Goal: Task Accomplishment & Management: Manage account settings

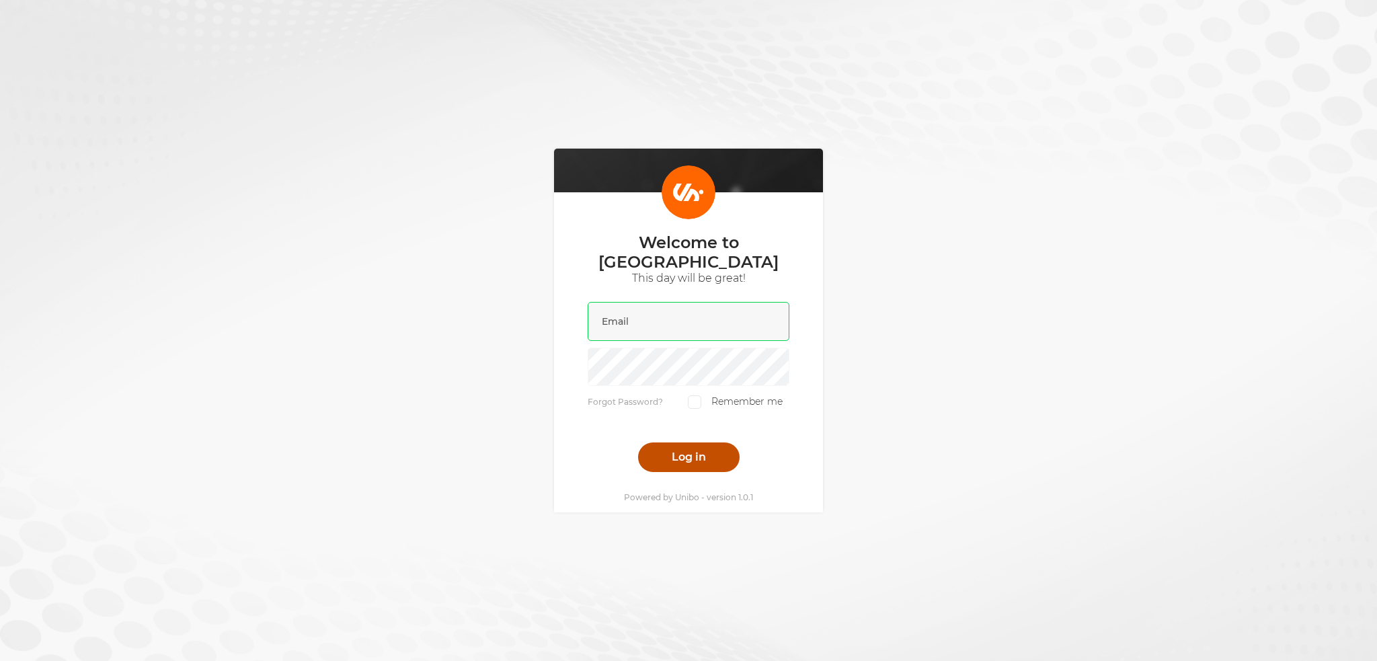
type input "[PERSON_NAME][EMAIL_ADDRESS][DOMAIN_NAME]"
click at [678, 451] on button "Log in" at bounding box center [689, 458] width 102 height 30
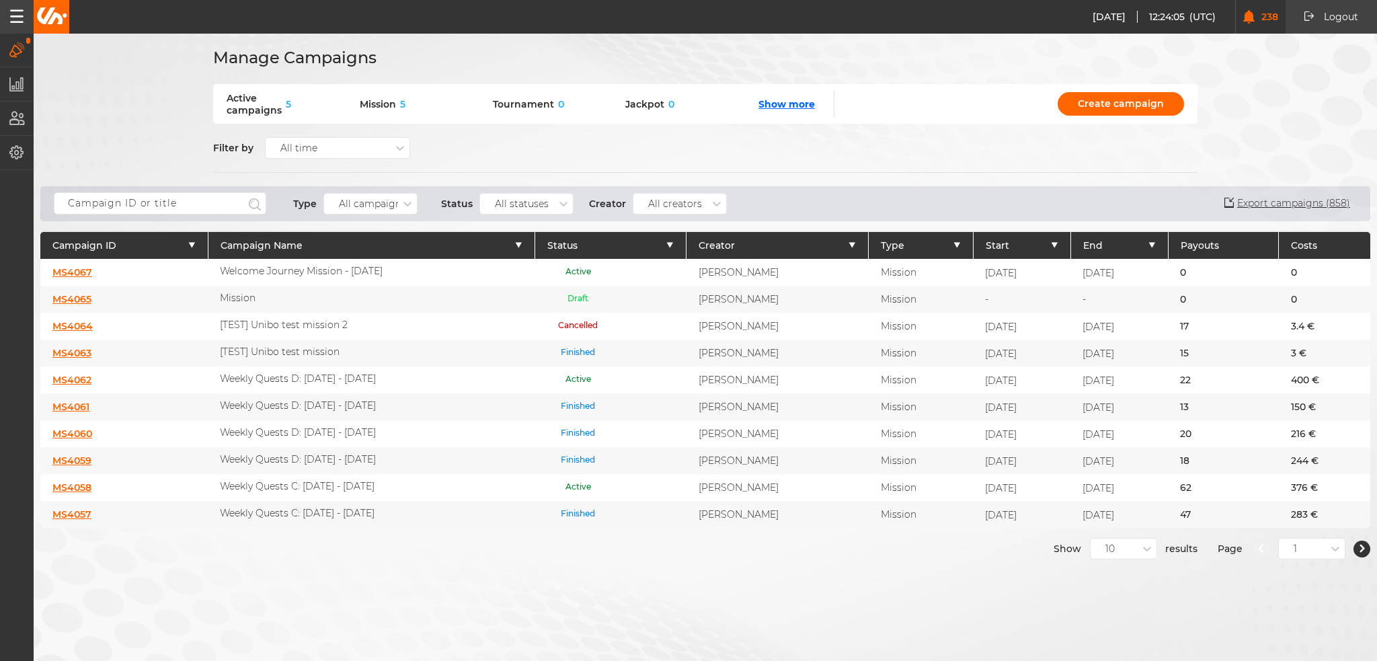
click at [660, 558] on div "Manage Campaigns Active campaigns 5 Mission 5 Tournament 0 Jackpot 0 Show more …" at bounding box center [688, 330] width 1377 height 661
click at [1100, 538] on div "10" at bounding box center [1123, 549] width 67 height 22
click at [1103, 619] on div "50" at bounding box center [1124, 621] width 66 height 24
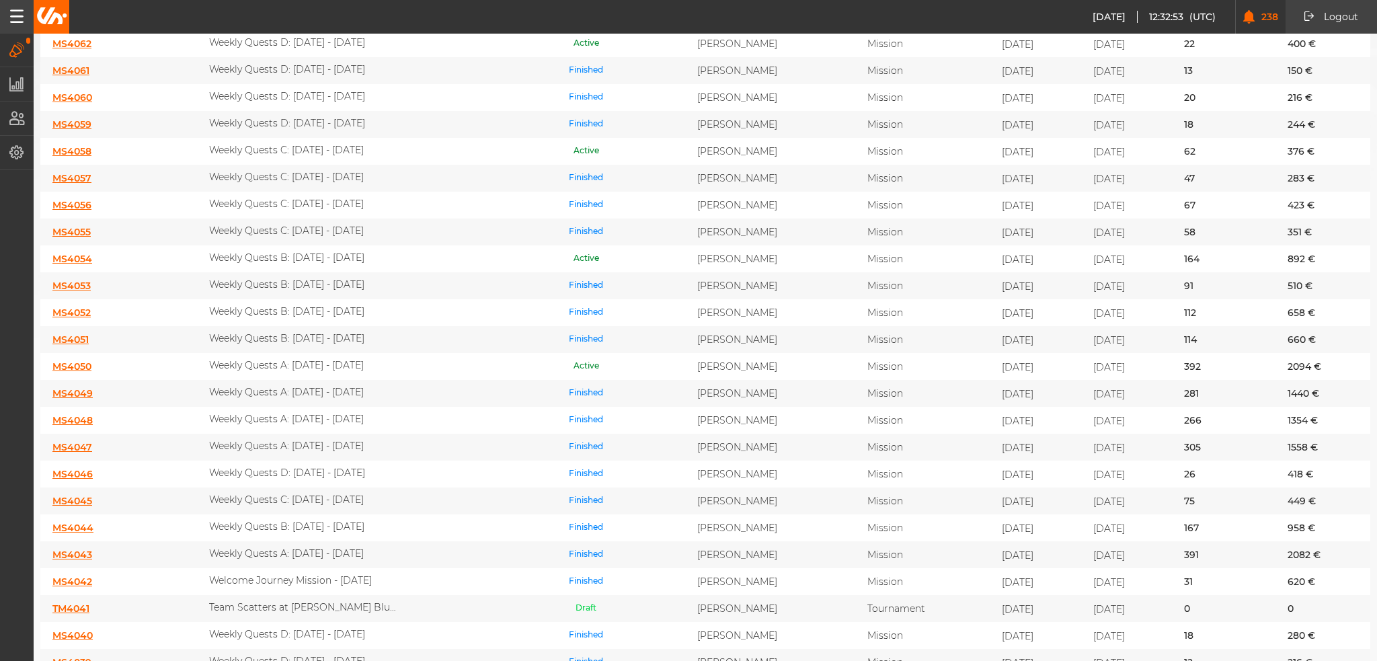
scroll to position [202, 0]
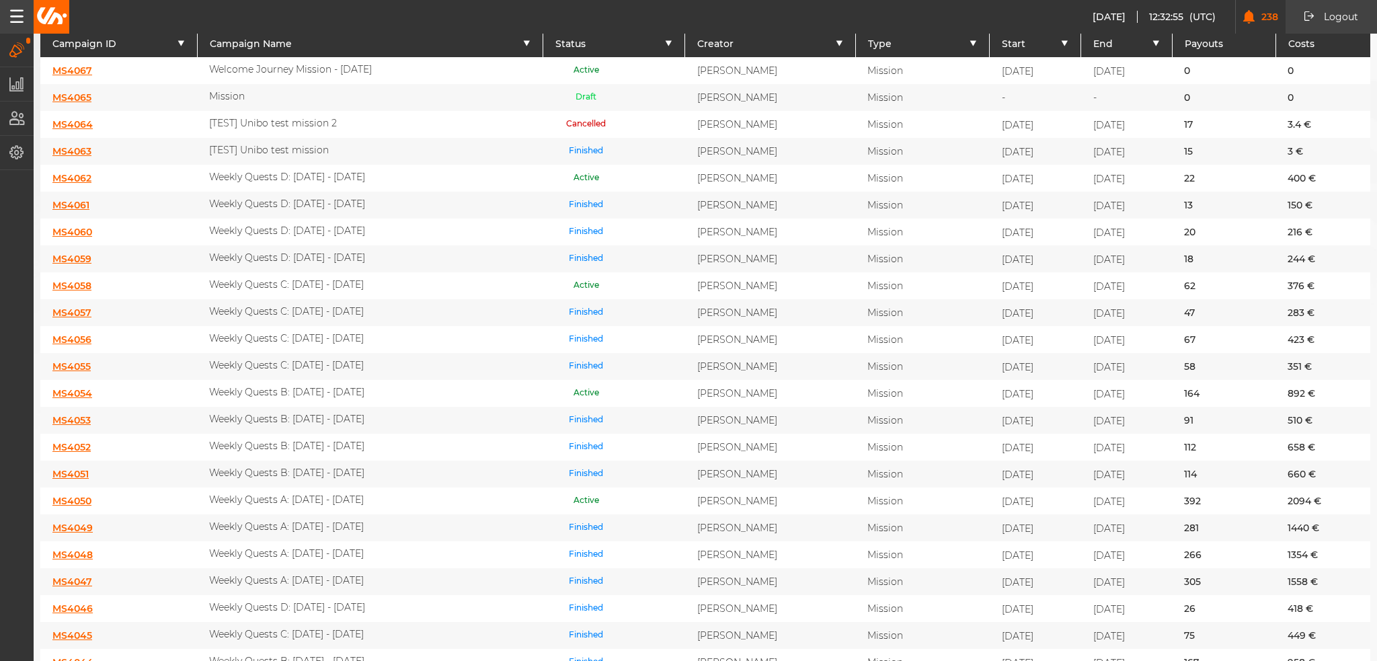
click at [74, 495] on link "MS4050" at bounding box center [71, 501] width 39 height 12
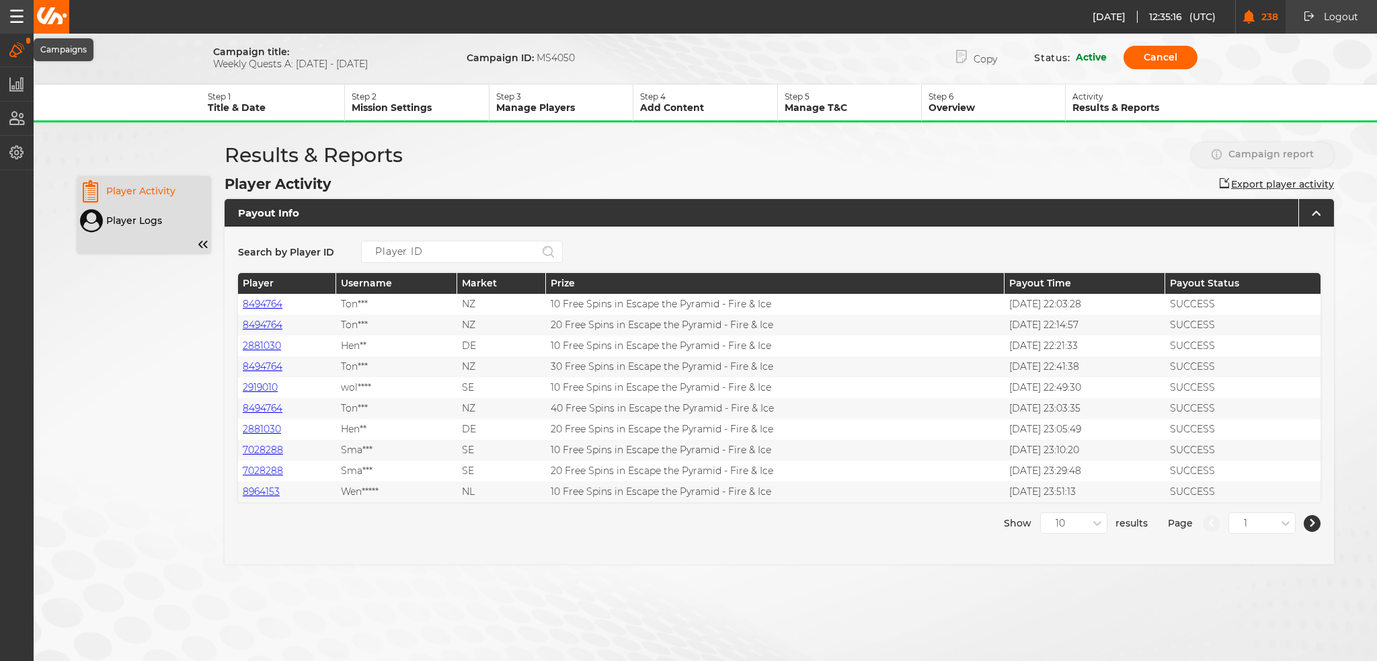
click at [24, 54] on icon "button" at bounding box center [16, 49] width 15 height 15
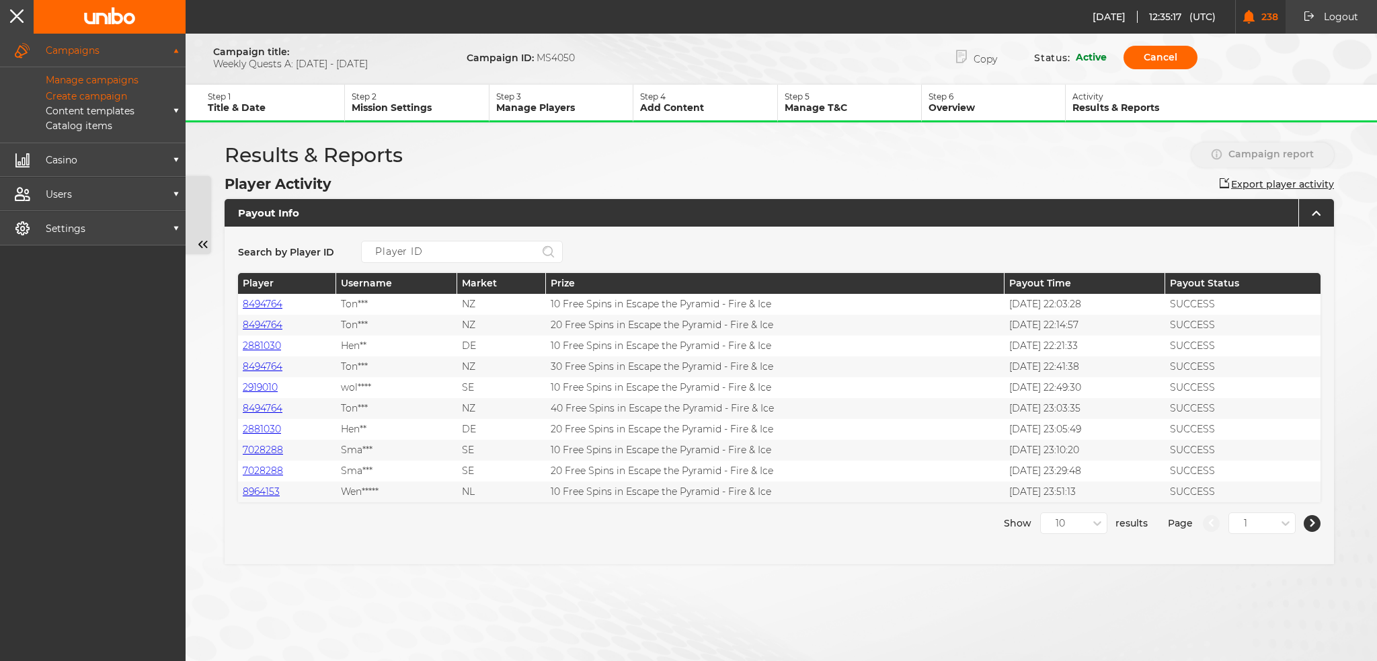
click at [66, 77] on p "Manage campaigns" at bounding box center [76, 80] width 123 height 12
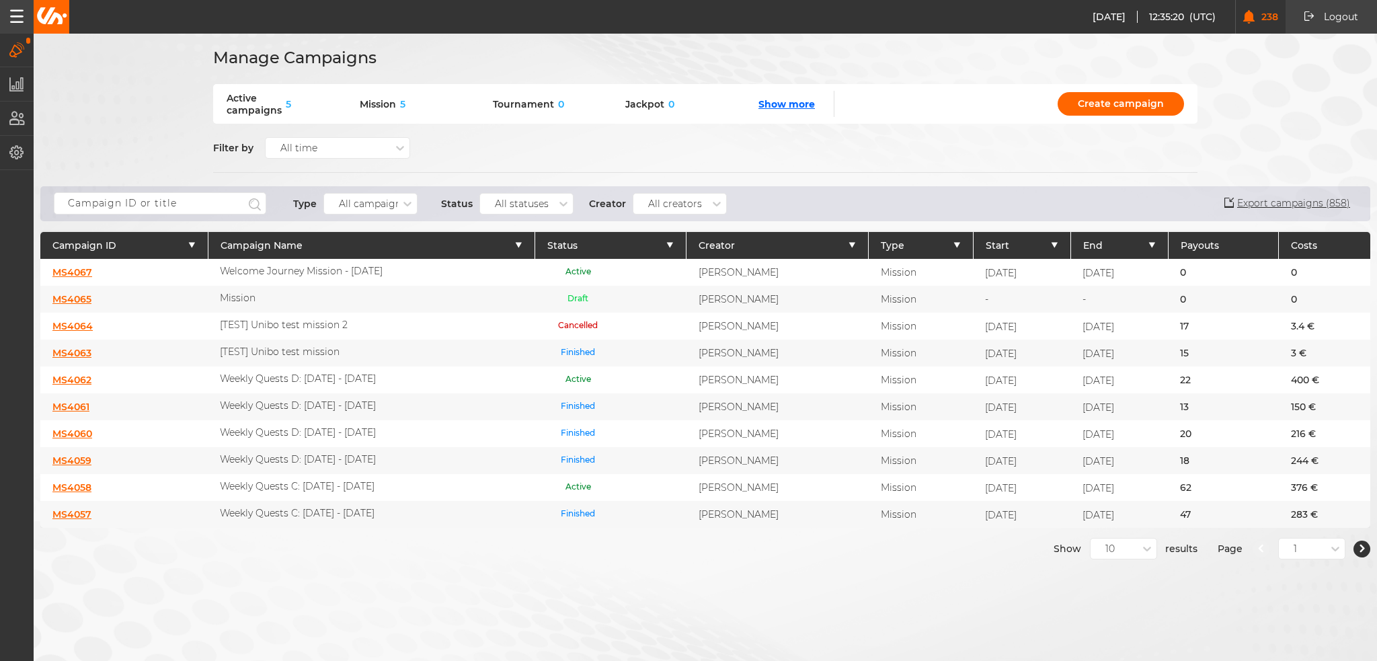
click at [1092, 543] on div "10" at bounding box center [1114, 549] width 47 height 12
click at [1099, 615] on div "50" at bounding box center [1124, 621] width 66 height 24
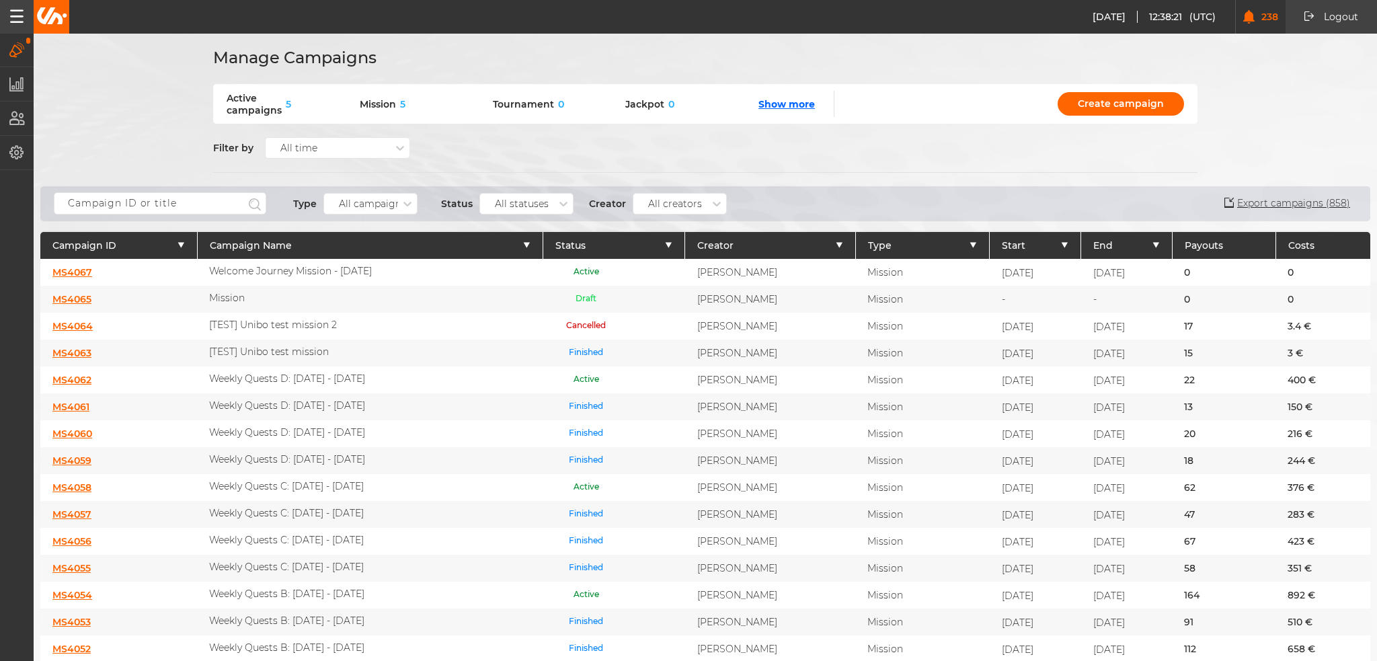
click at [70, 274] on link "MS4067" at bounding box center [72, 272] width 40 height 12
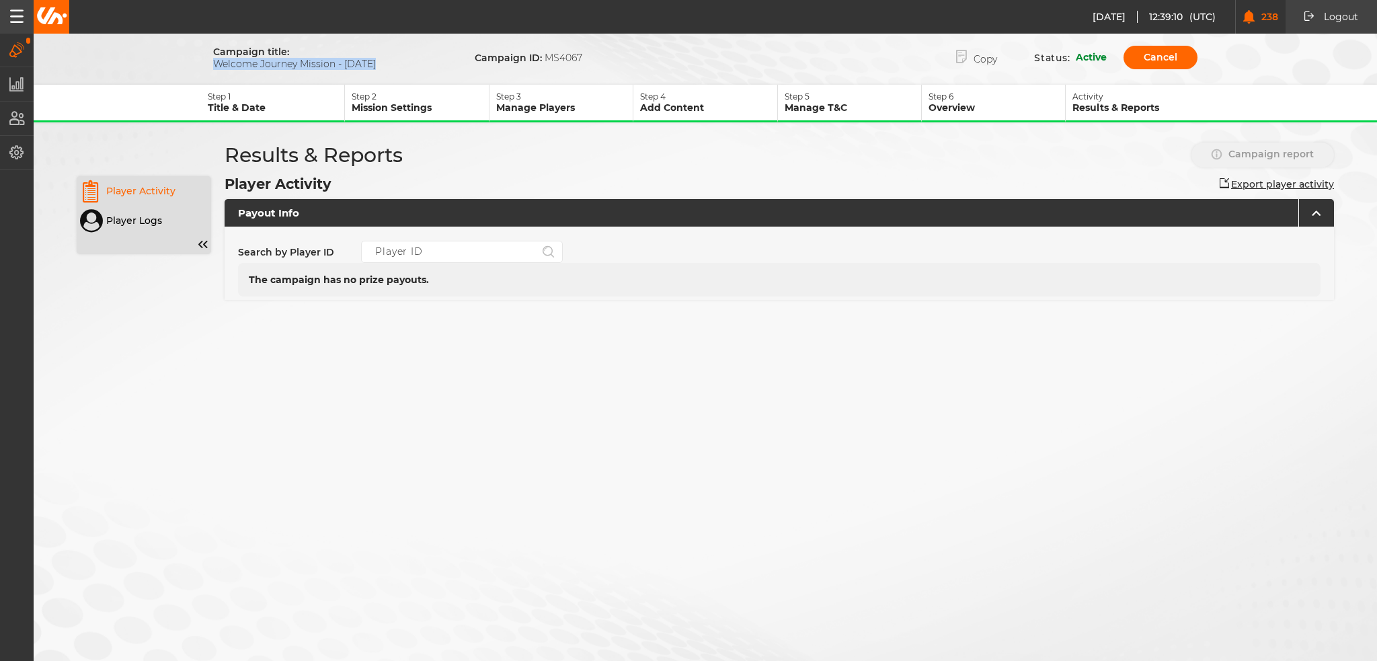
drag, startPoint x: 382, startPoint y: 66, endPoint x: 198, endPoint y: 70, distance: 183.7
click at [198, 70] on form "Campaign title: Welcome Journey Mission - Oct 25 Campaign ID: MS4067 Copy Statu…" at bounding box center [706, 189] width 1344 height 290
copy span "Welcome Journey Mission - Oct 25"
drag, startPoint x: 983, startPoint y: 58, endPoint x: 984, endPoint y: 50, distance: 7.4
click at [984, 50] on button "Copy" at bounding box center [976, 58] width 81 height 28
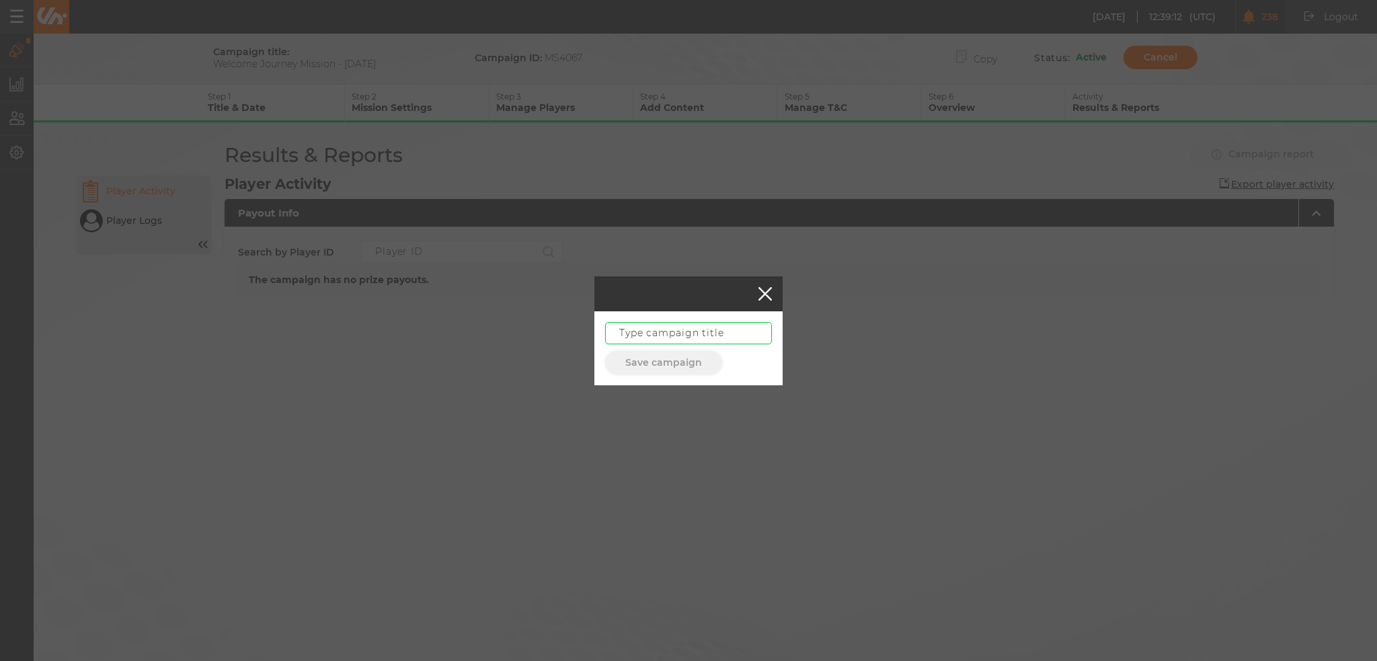
click at [711, 336] on input "text" at bounding box center [688, 333] width 167 height 22
paste input "Welcome Journey Mission - Oct 25"
drag, startPoint x: 738, startPoint y: 335, endPoint x: 722, endPoint y: 333, distance: 15.6
click at [722, 333] on input "Welcome Journey Mission - Oct 25" at bounding box center [688, 333] width 167 height 22
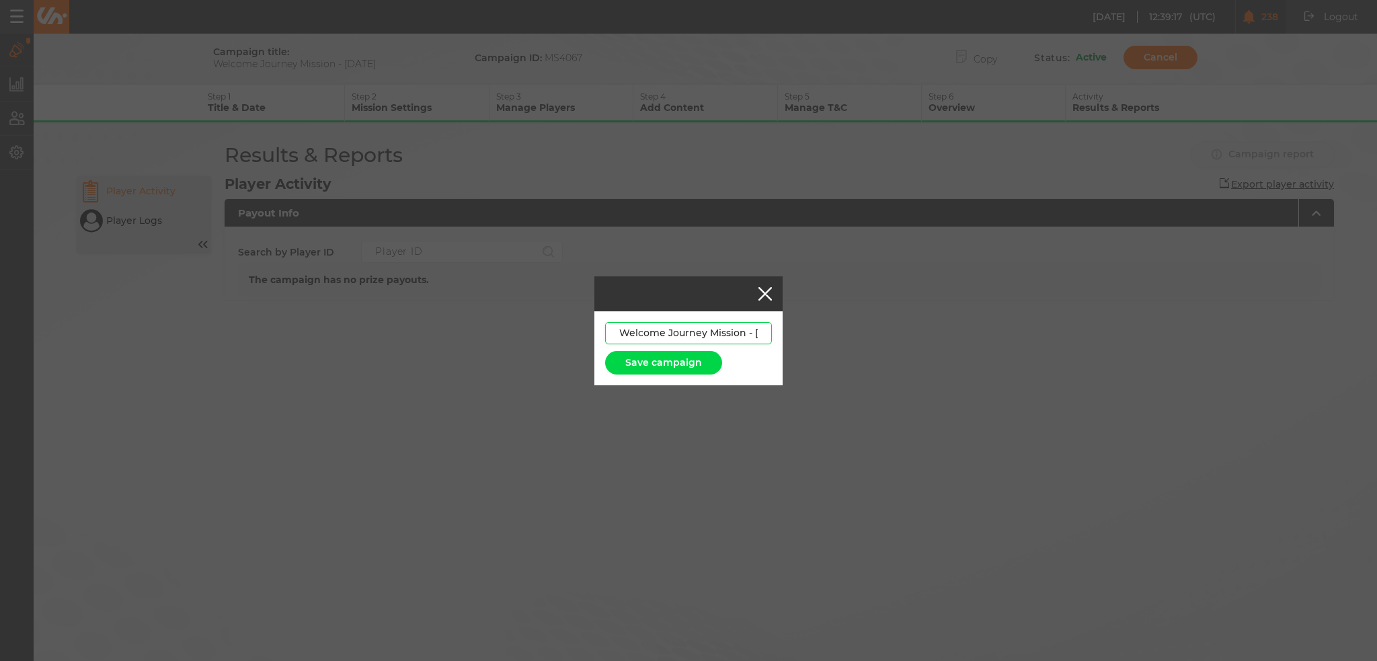
scroll to position [0, 40]
drag, startPoint x: 664, startPoint y: 334, endPoint x: 842, endPoint y: 356, distance: 178.9
click at [842, 356] on div "Welcome Journey Mission - Nov 25 Save campaign" at bounding box center [688, 330] width 1377 height 661
type input "Welcome Journey Mission - Nov 25"
click at [676, 373] on button "Save campaign" at bounding box center [663, 363] width 117 height 24
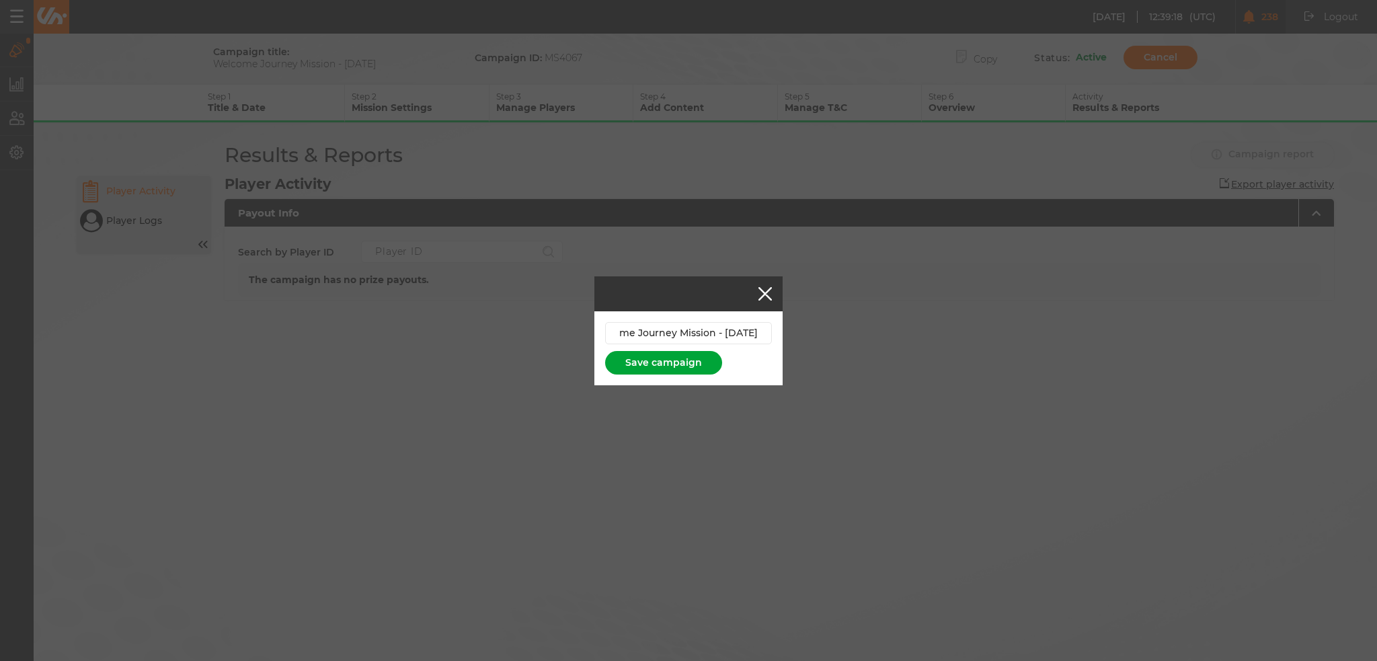
scroll to position [0, 0]
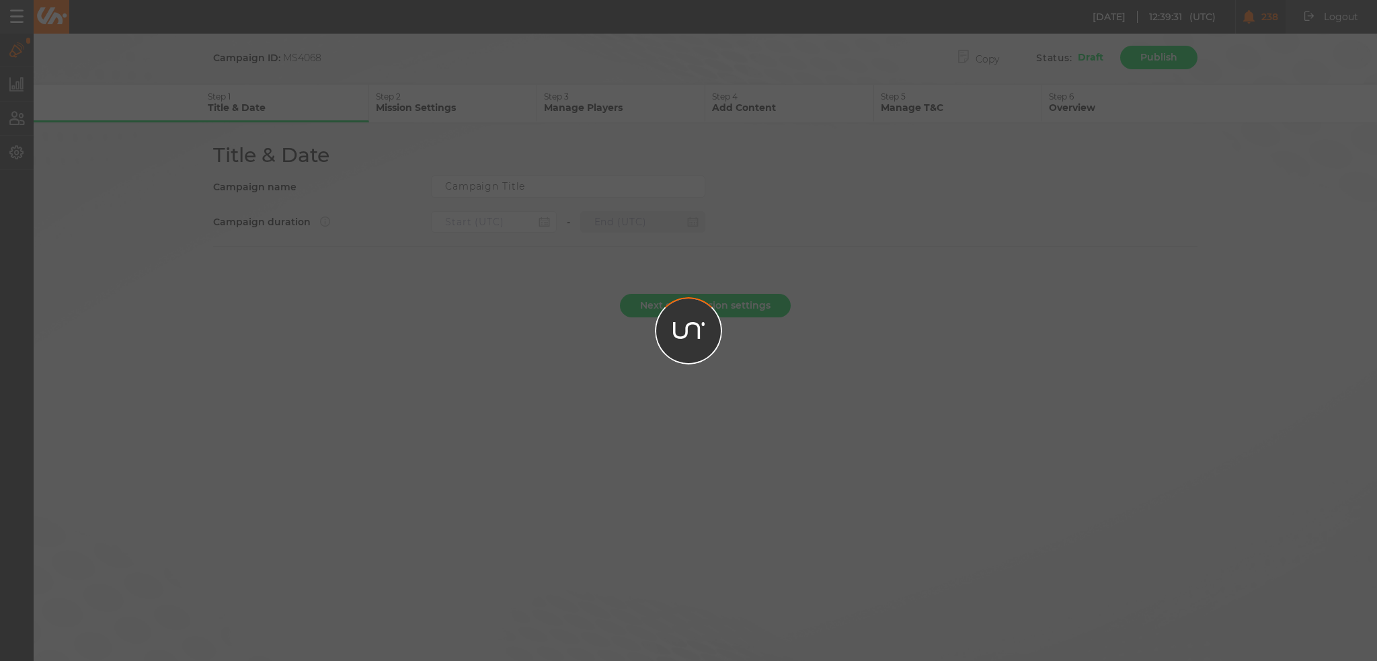
type input "Welcome Journey Mission - Nov 25"
type input "30.09.2025 22:00"
type input "31.10.2025 21:59"
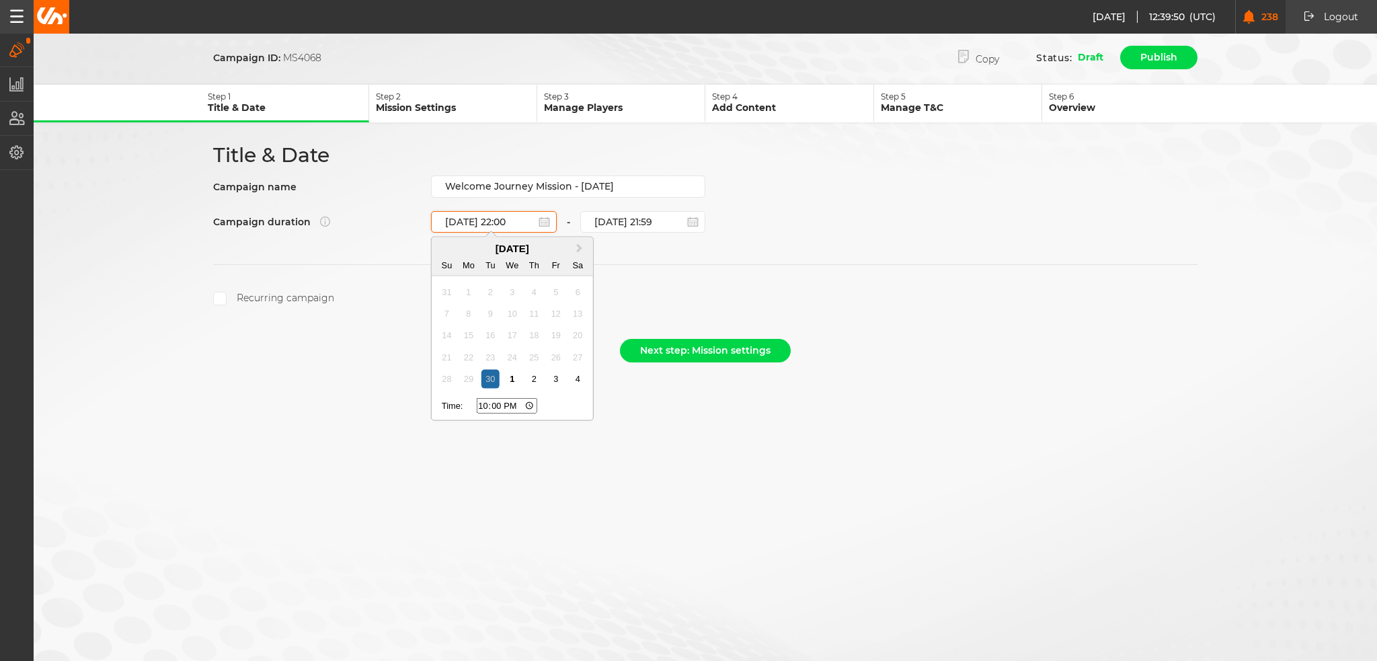
click at [484, 215] on input "30.09.2025 22:00" at bounding box center [494, 222] width 126 height 22
click at [25, 50] on button "Campaigns" at bounding box center [17, 50] width 34 height 33
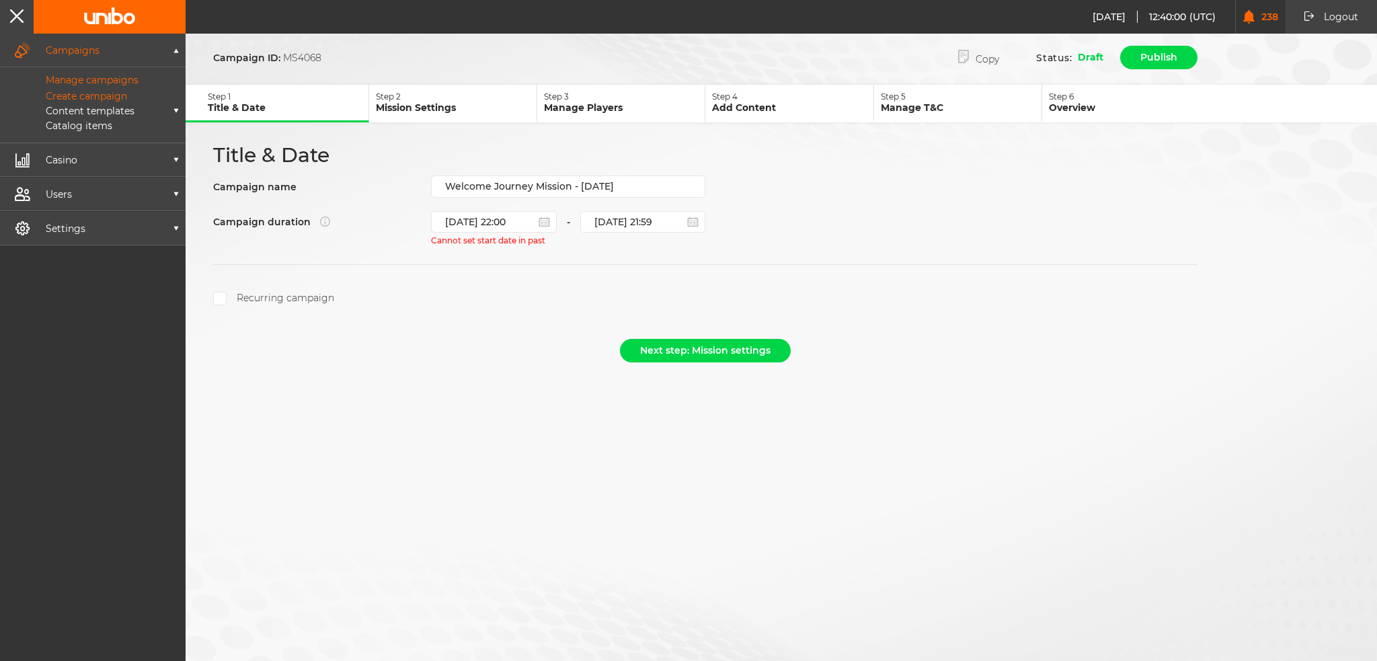
click at [93, 80] on p "Manage campaigns" at bounding box center [76, 80] width 123 height 12
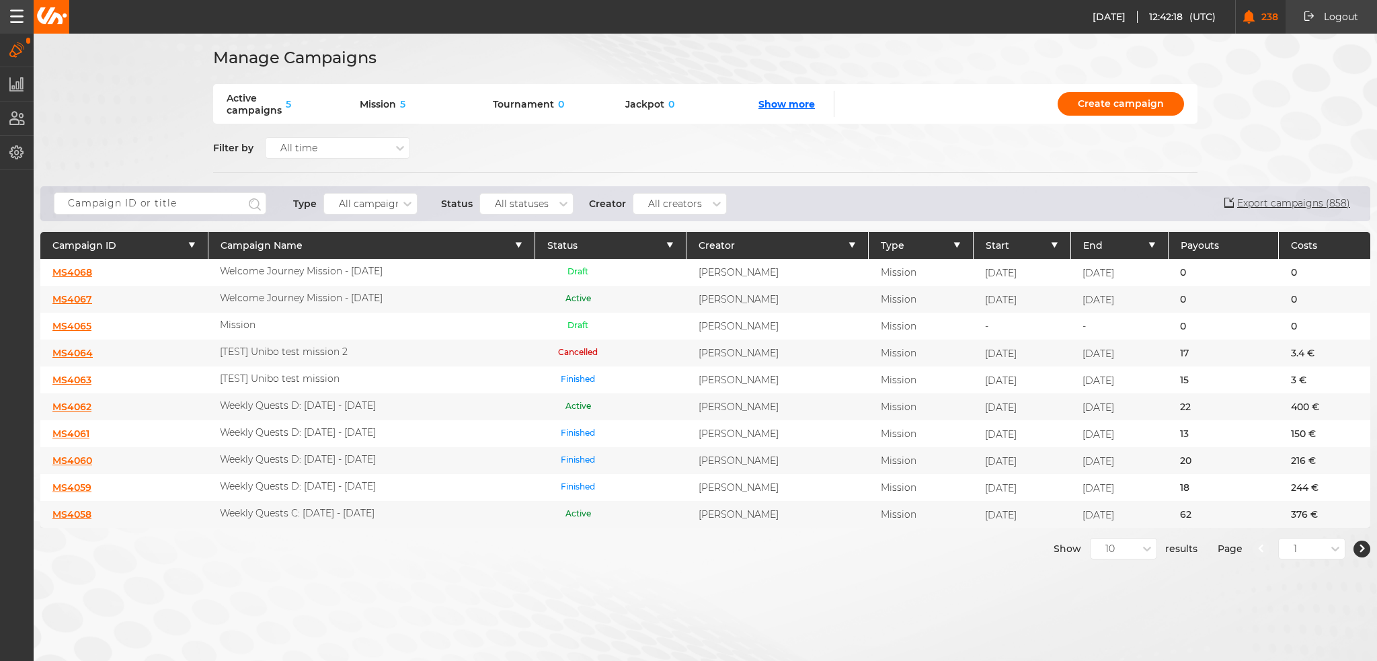
click at [81, 293] on link "MS4067" at bounding box center [72, 299] width 40 height 12
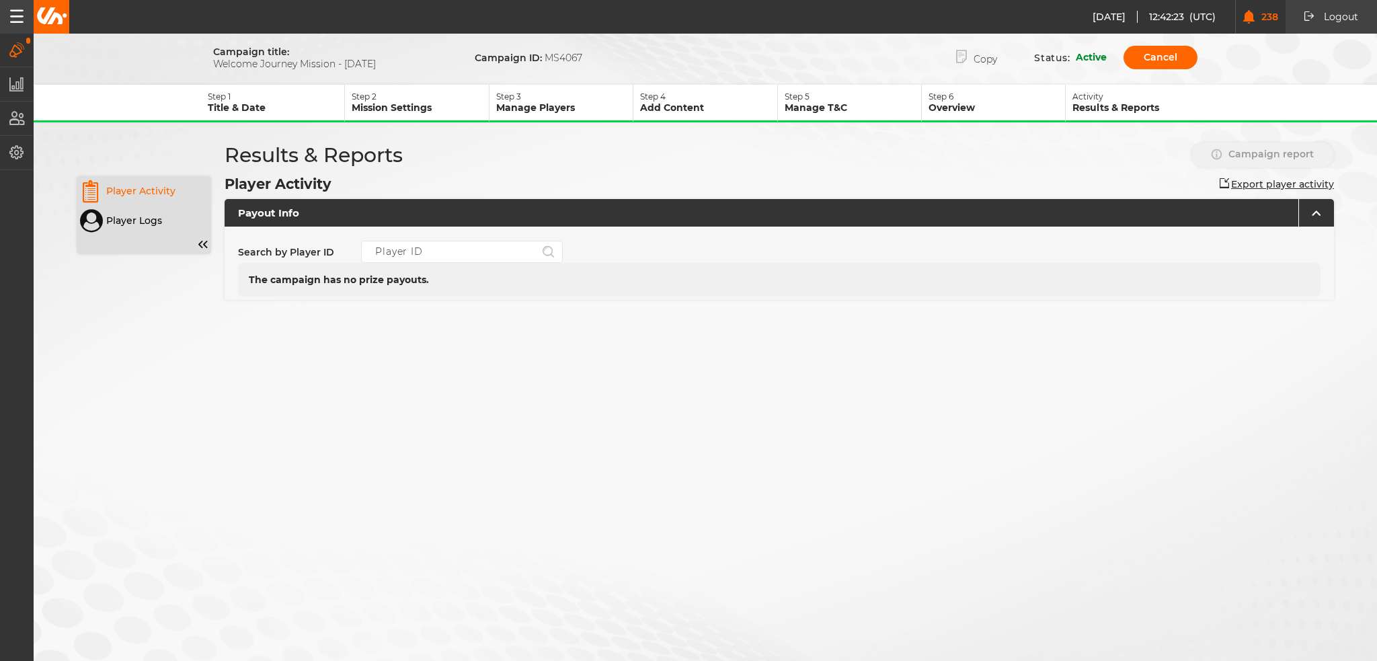
click at [281, 93] on p "Step 1" at bounding box center [276, 96] width 137 height 10
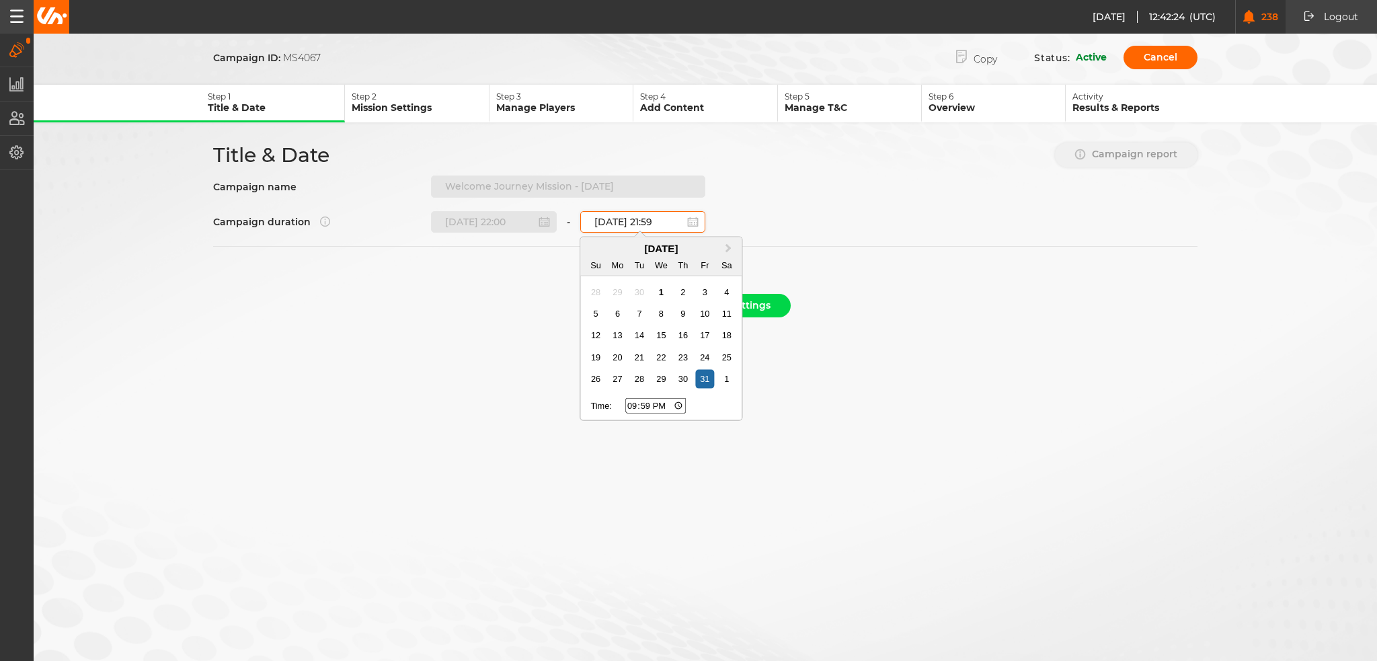
click at [667, 217] on input "31.10.2025 21:59" at bounding box center [643, 222] width 126 height 22
click at [648, 217] on input "31.10.2025 21:59" at bounding box center [643, 222] width 126 height 22
type input "31.10.2025 2:59"
type input "02:59"
type input "31.10.2025 22:59"
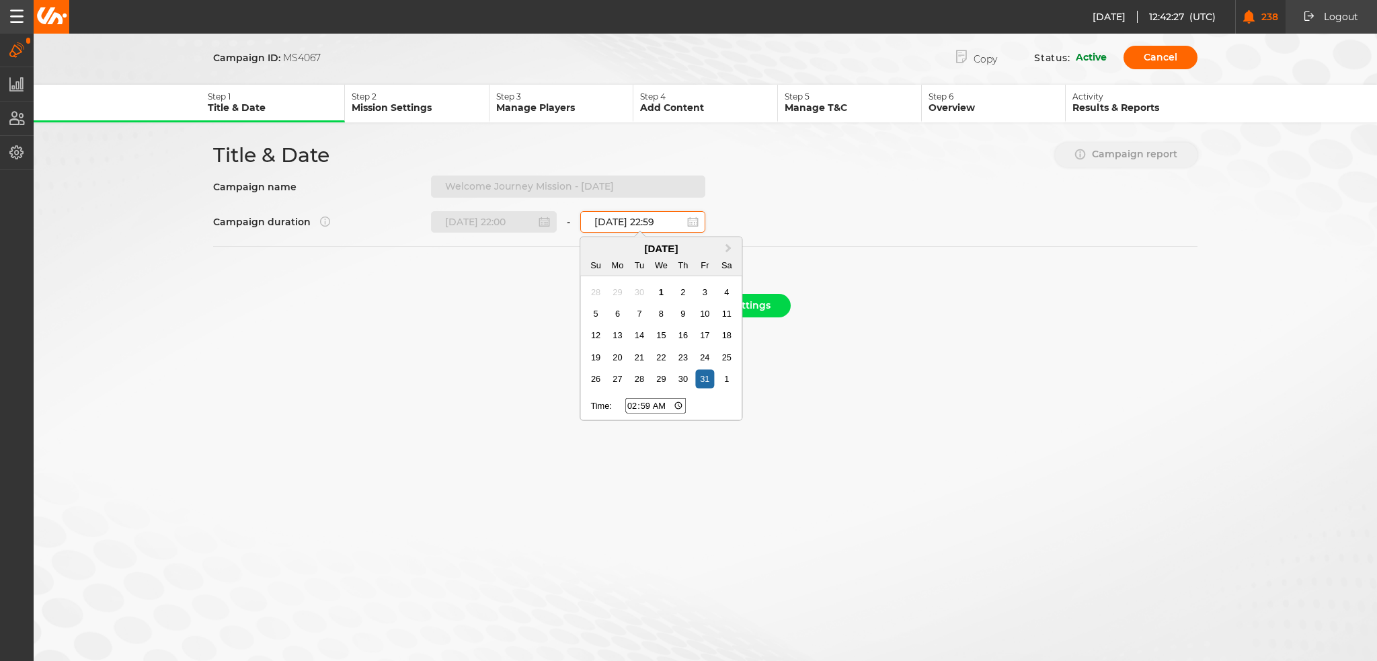
type input "22:59"
type input "31.10.2025 22:59"
click at [903, 263] on section at bounding box center [705, 260] width 985 height 28
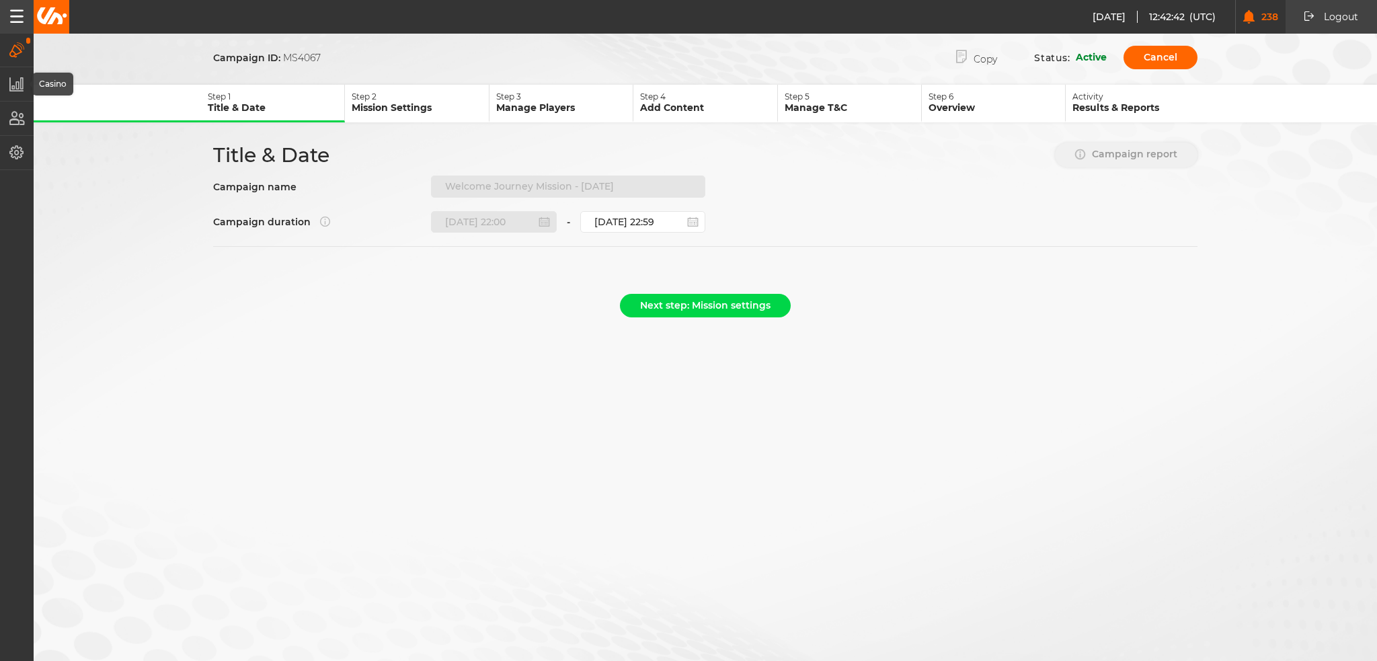
click at [20, 49] on icon "button" at bounding box center [16, 49] width 15 height 15
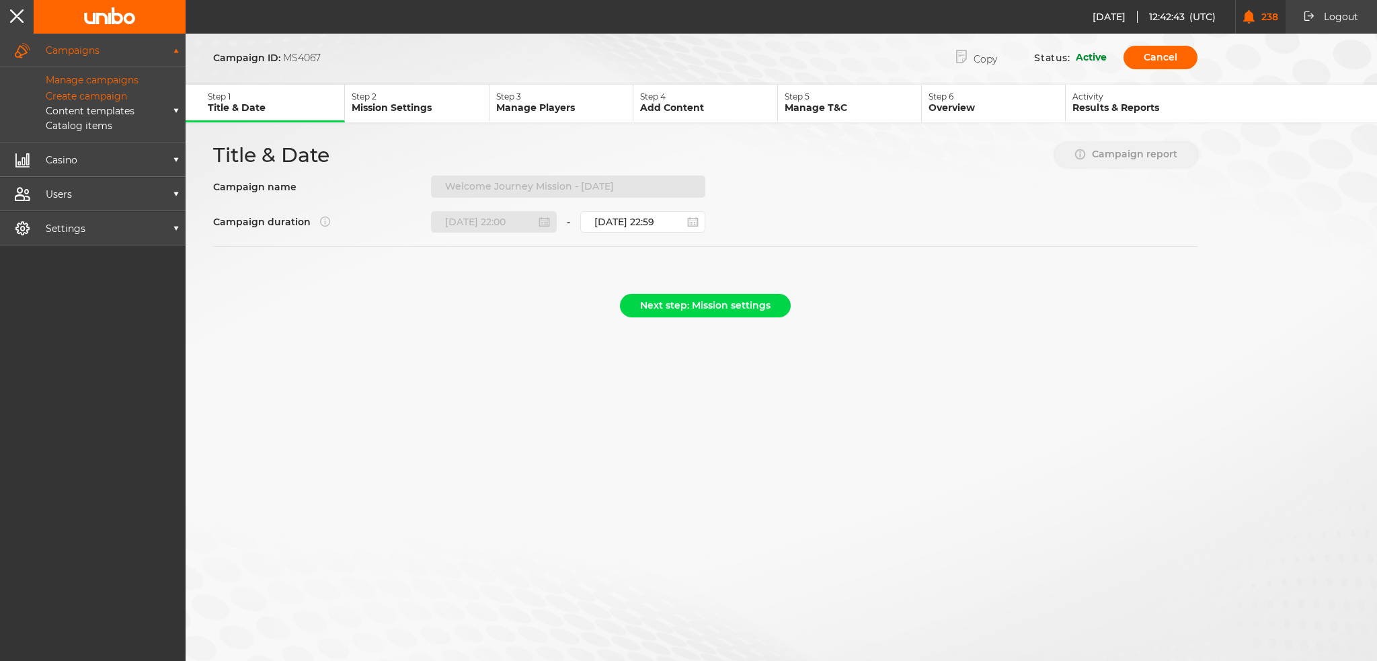
click at [46, 80] on p "Manage campaigns" at bounding box center [76, 80] width 123 height 12
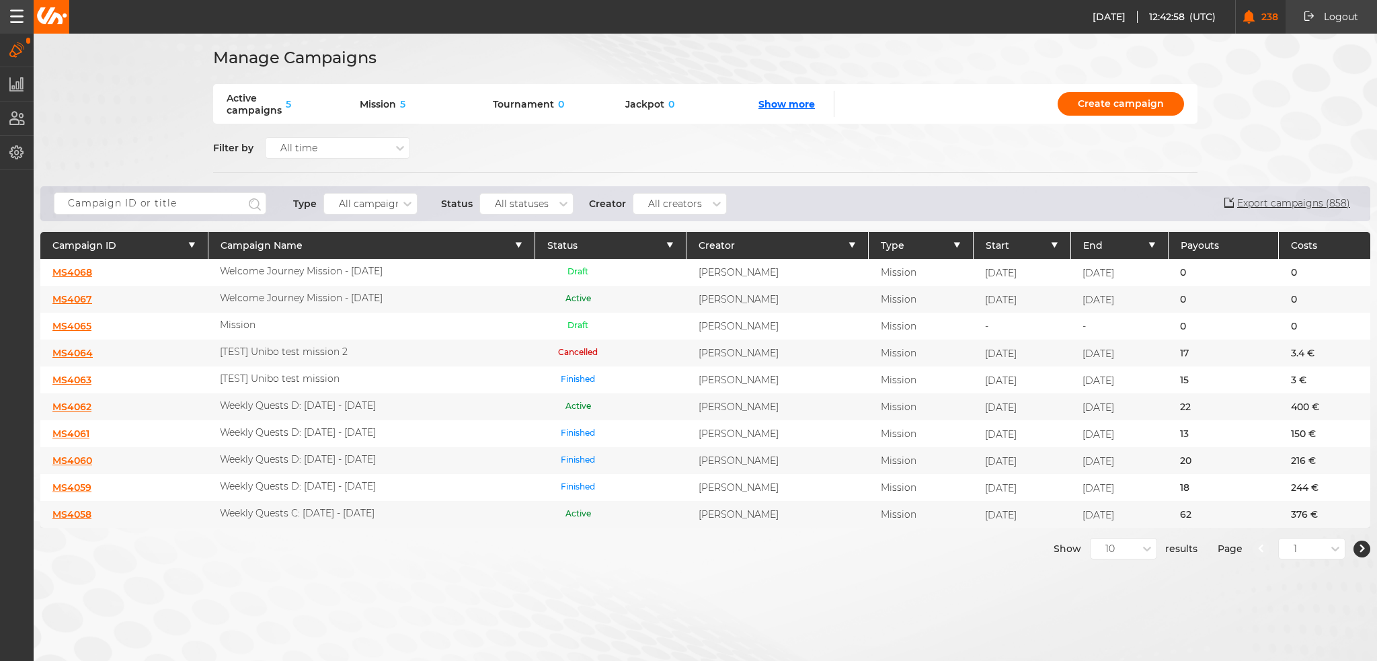
click at [60, 401] on link "MS4062" at bounding box center [71, 407] width 39 height 12
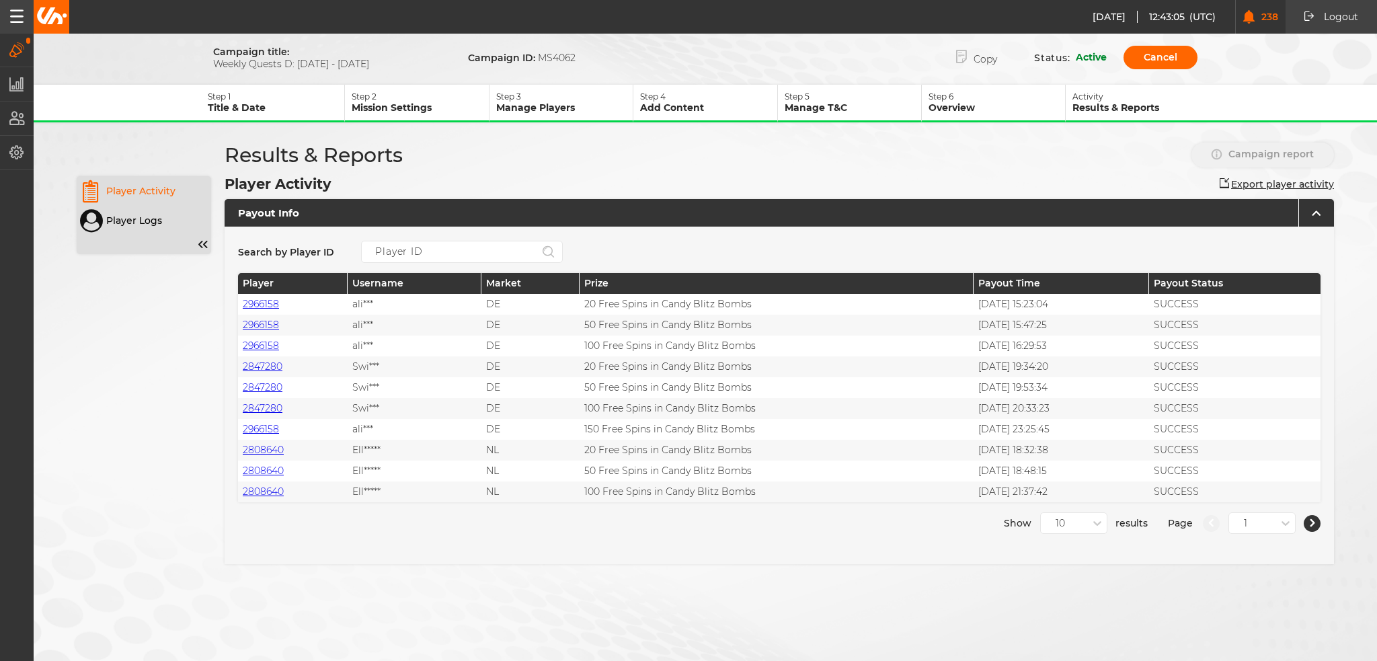
click at [241, 93] on p "Step 1" at bounding box center [276, 96] width 137 height 10
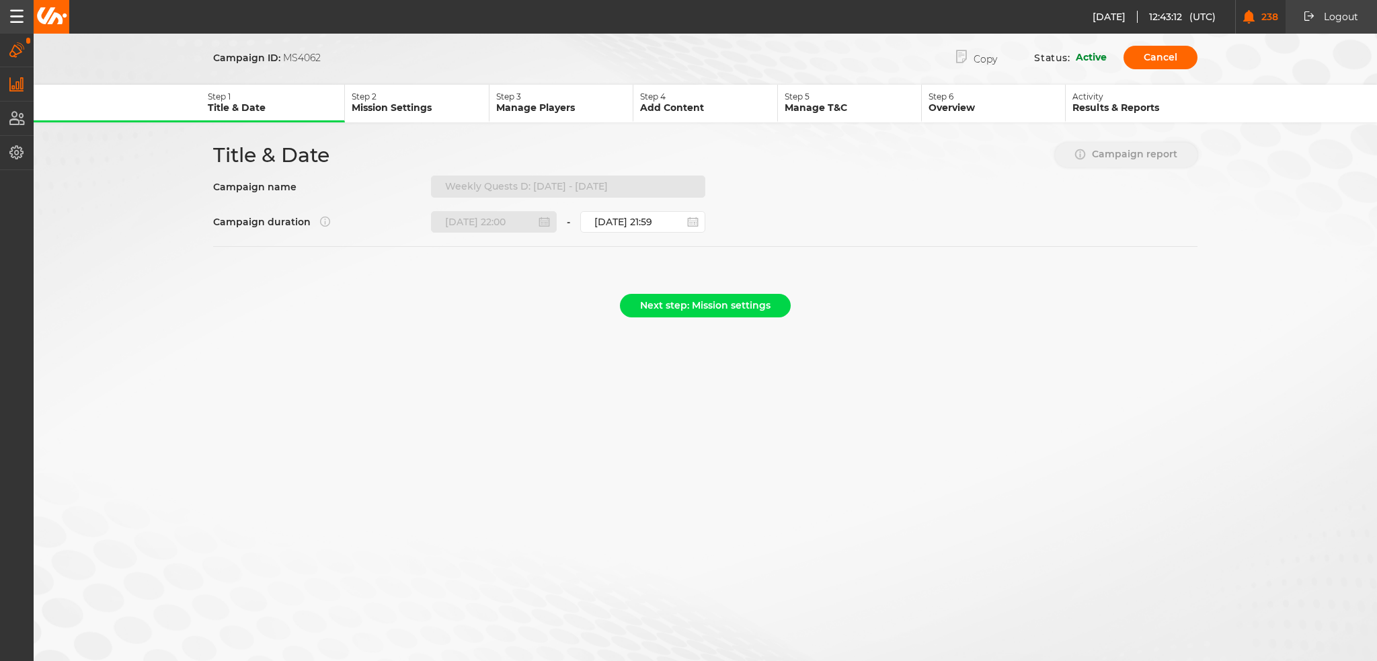
click at [16, 85] on button "Casino" at bounding box center [17, 84] width 34 height 33
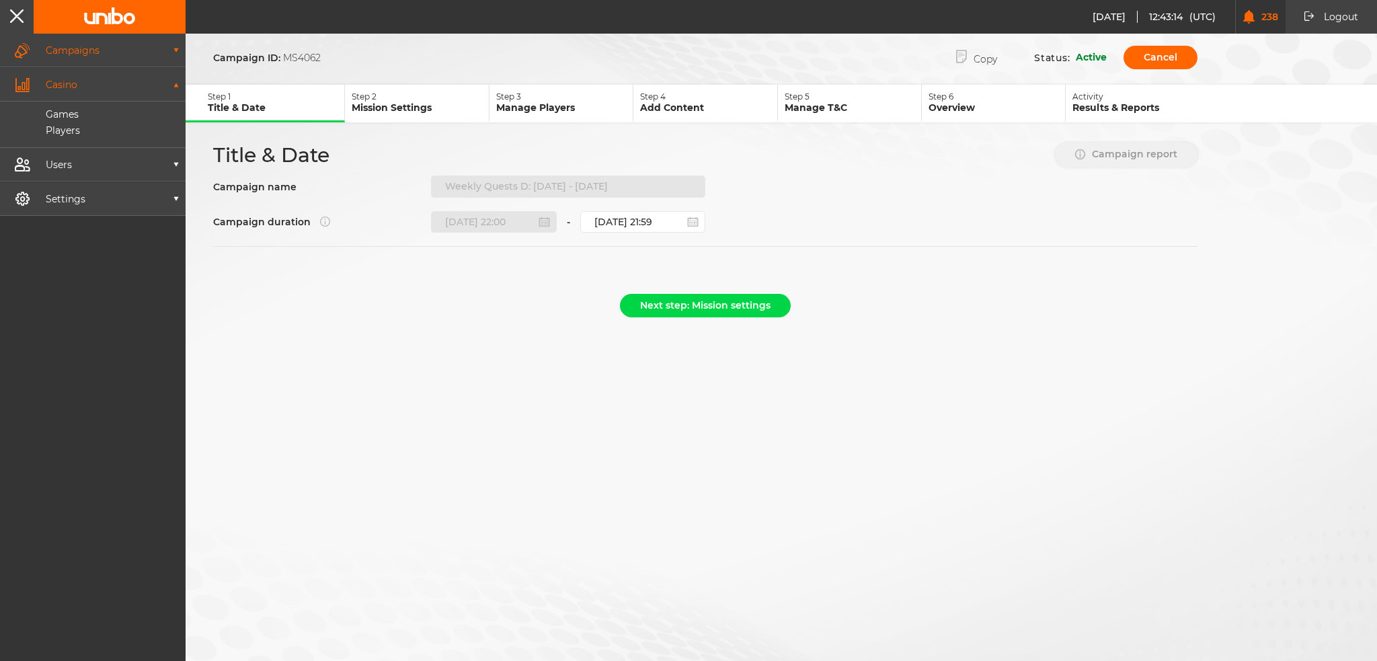
drag, startPoint x: 303, startPoint y: 336, endPoint x: 208, endPoint y: 263, distance: 120.0
click at [303, 336] on div "Campaign ID: MS4062 Copy Status: Active Cancel Step 1 Title & Date Step 2 Missi…" at bounding box center [688, 179] width 1377 height 358
click at [25, 82] on icon "button" at bounding box center [22, 84] width 16 height 15
drag, startPoint x: 458, startPoint y: 370, endPoint x: 441, endPoint y: 363, distance: 18.4
click at [453, 369] on div "Campaign ID: MS4062 Copy Status: Active Cancel Step 1 Title & Date Step 2 Missi…" at bounding box center [688, 330] width 1377 height 661
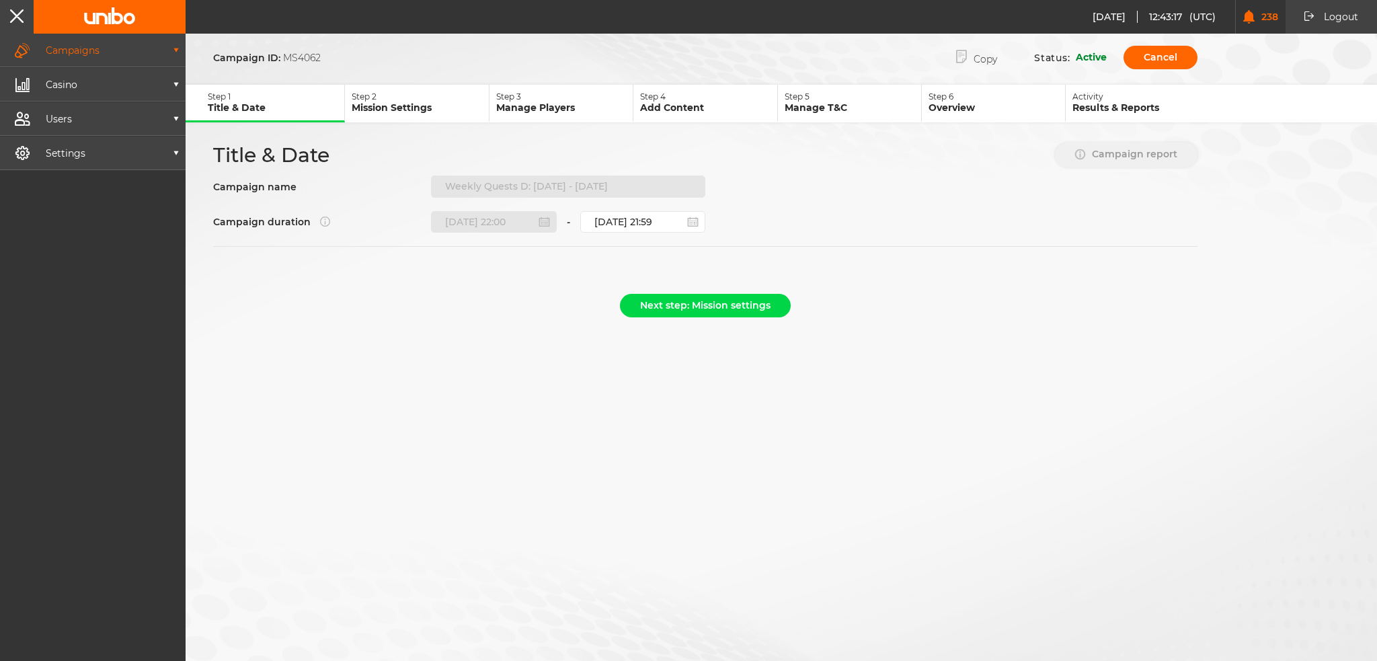
click at [22, 20] on icon "button" at bounding box center [17, 15] width 14 height 13
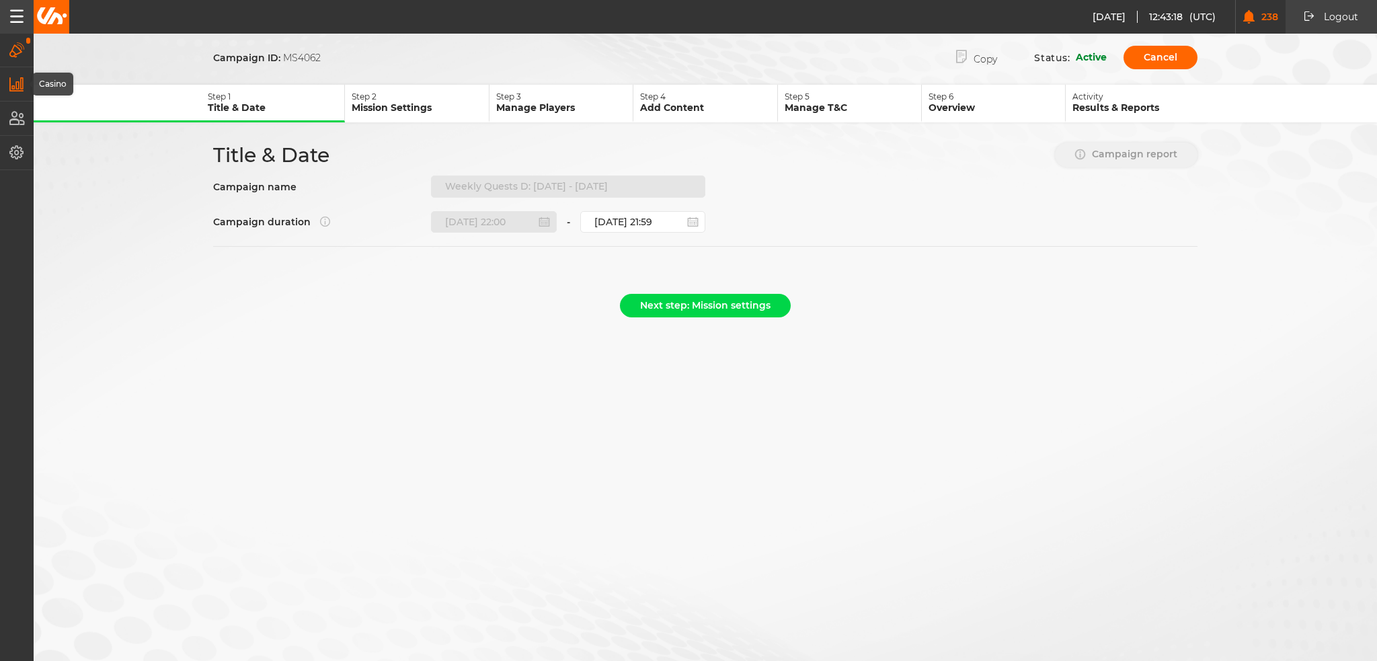
click at [18, 83] on icon "button" at bounding box center [16, 84] width 14 height 15
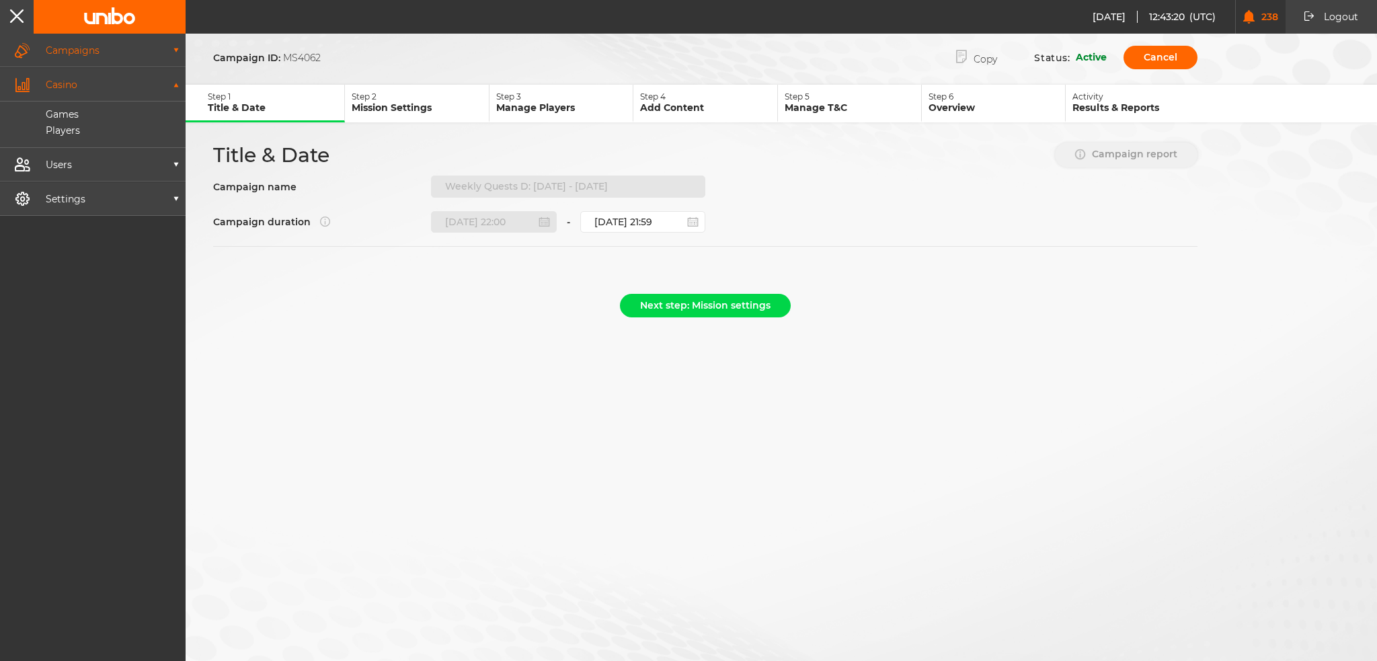
click at [75, 85] on p "Casino" at bounding box center [100, 84] width 141 height 9
click at [75, 41] on button "Campaigns" at bounding box center [93, 50] width 186 height 33
click at [100, 78] on p "Manage campaigns" at bounding box center [76, 80] width 123 height 12
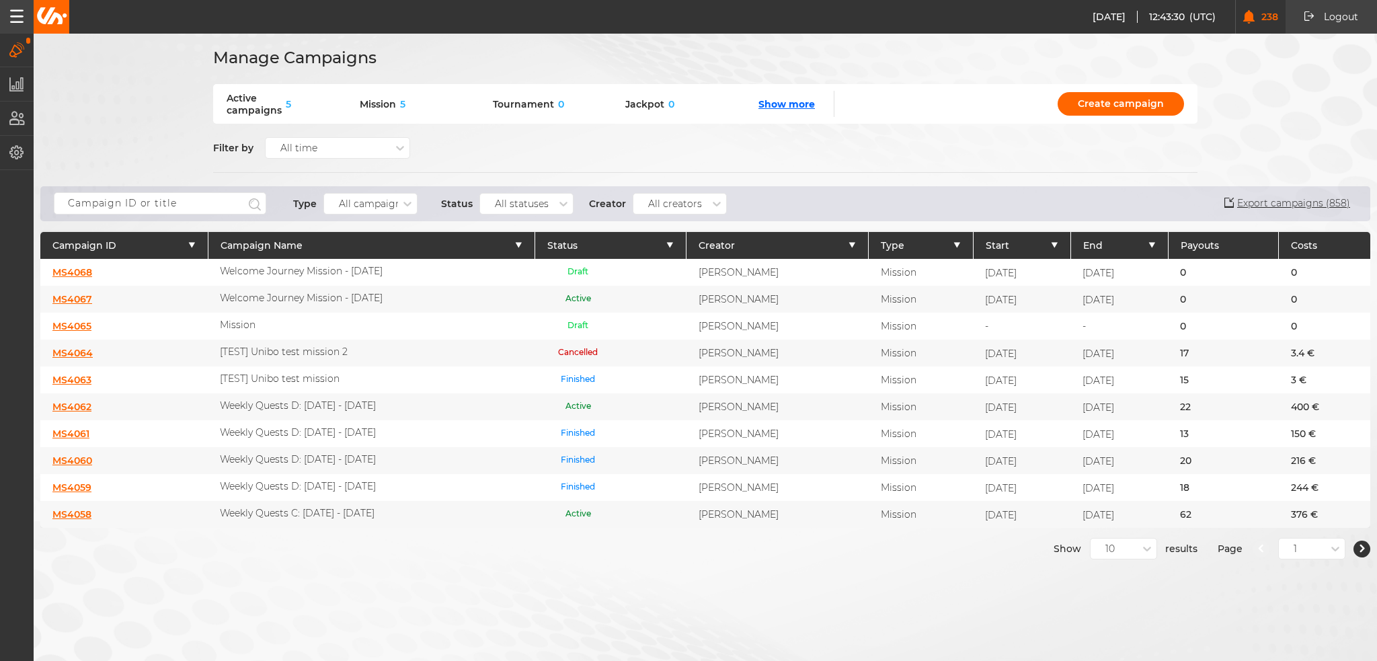
click at [84, 270] on link "MS4068" at bounding box center [72, 272] width 40 height 12
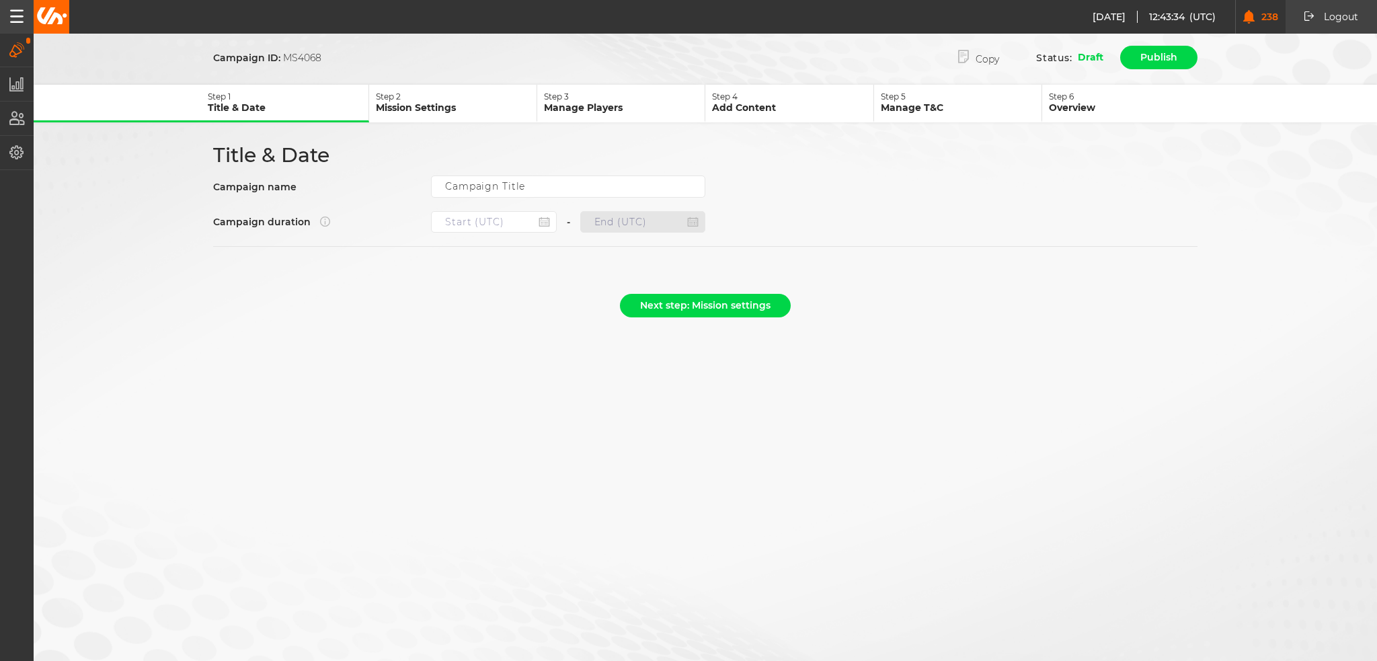
type input "Welcome Journey Mission - Nov 25"
type input "30.09.2025 22:00"
type input "31.10.2025 21:59"
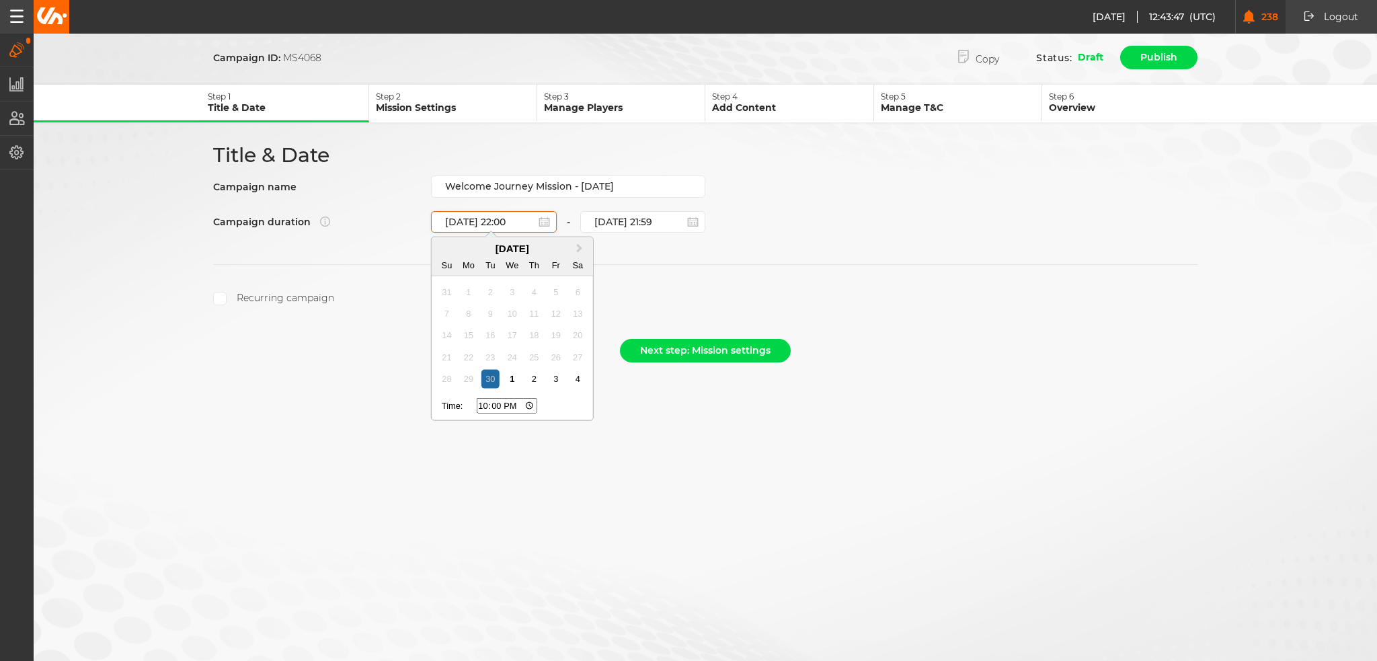
click at [504, 219] on input "30.09.2025 22:00" at bounding box center [494, 222] width 126 height 22
click at [665, 271] on section "Recurring campaign" at bounding box center [705, 284] width 985 height 41
click at [538, 217] on div "30.09.2025 22:00" at bounding box center [494, 222] width 126 height 22
click at [541, 219] on div "30.09.2025 22:00" at bounding box center [494, 222] width 126 height 22
click at [517, 217] on input "30.09.2025 22:00" at bounding box center [494, 222] width 126 height 22
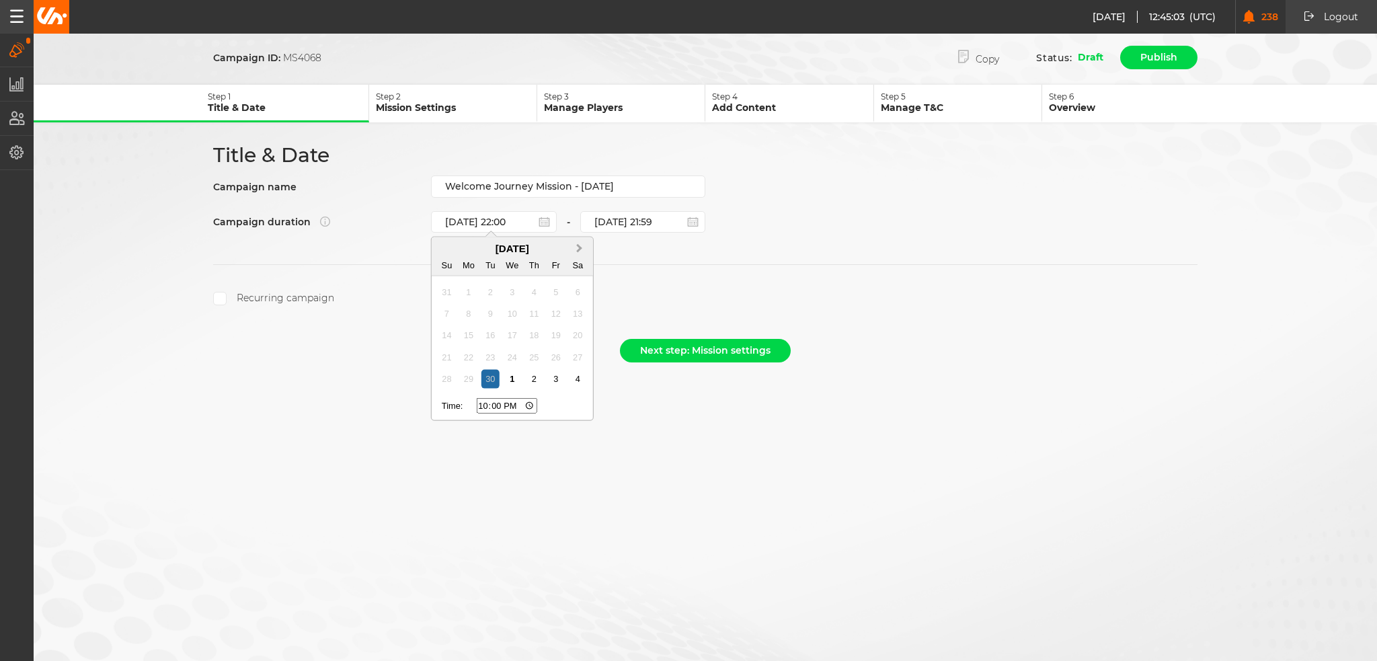
click at [580, 250] on span "Next Month" at bounding box center [580, 248] width 0 height 15
click at [552, 379] on div "31" at bounding box center [556, 379] width 18 height 18
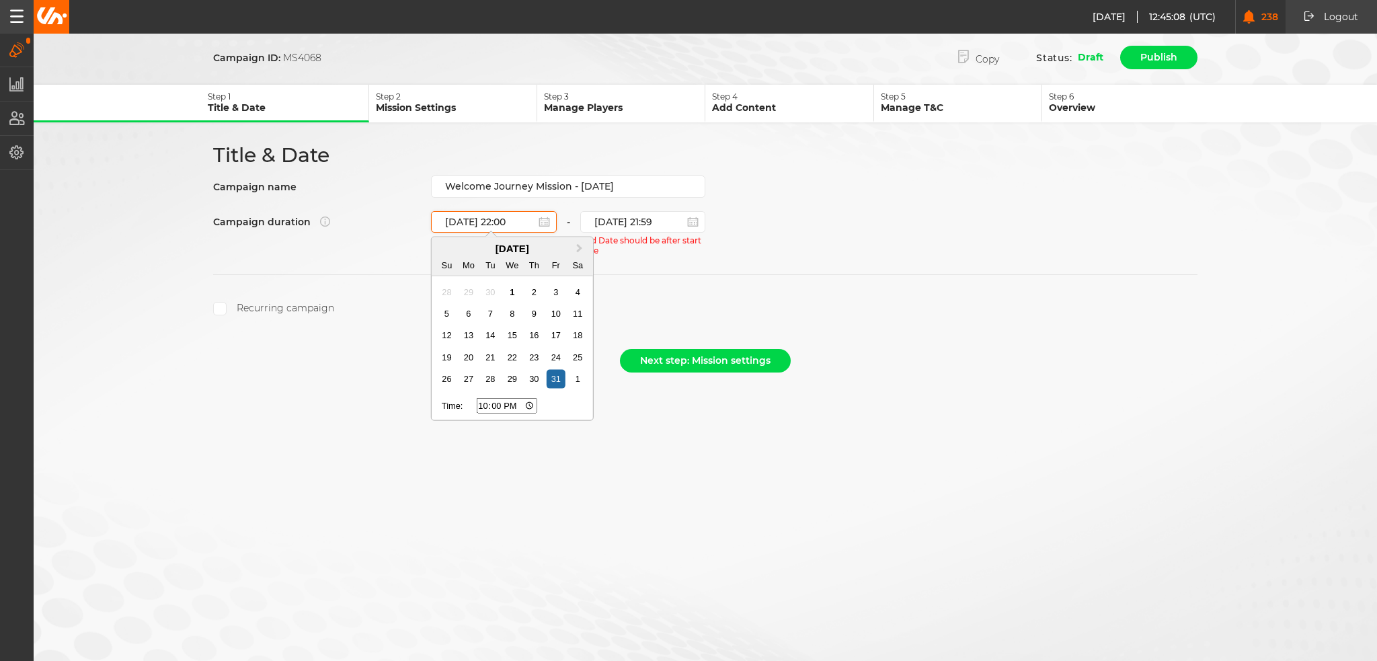
click at [508, 217] on input "31.10.2025 22:00" at bounding box center [494, 222] width 126 height 22
click at [502, 217] on input "31.10.2025 22:00" at bounding box center [494, 222] width 126 height 22
type input "31.10.2025 2:00"
type input "02:00"
type input "31.10.2025 23:00"
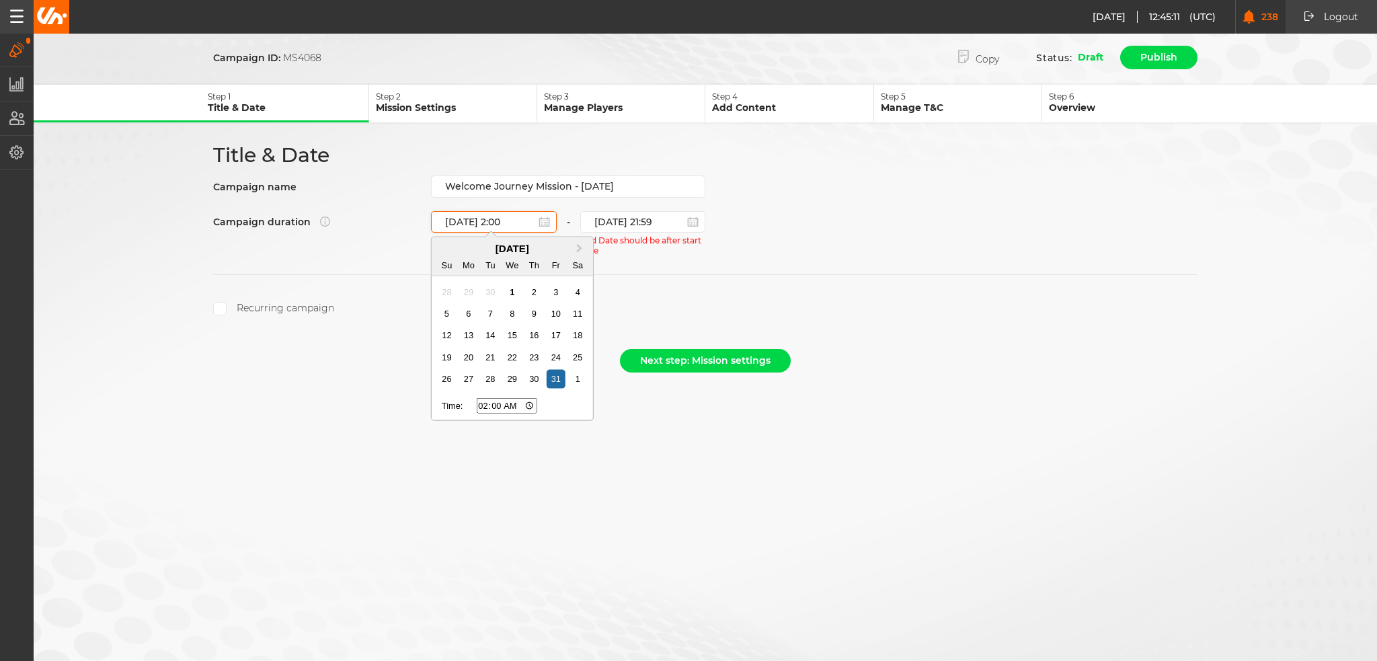
type input "23:00"
type input "31.10.2025 23:00"
click at [689, 286] on form "Campaign ID: MS4068 Copy Status: Draft Publish Step 1 Title & Date Step 2 Missi…" at bounding box center [706, 212] width 1344 height 336
click at [624, 215] on input "31.10.2025 21:59" at bounding box center [643, 222] width 126 height 22
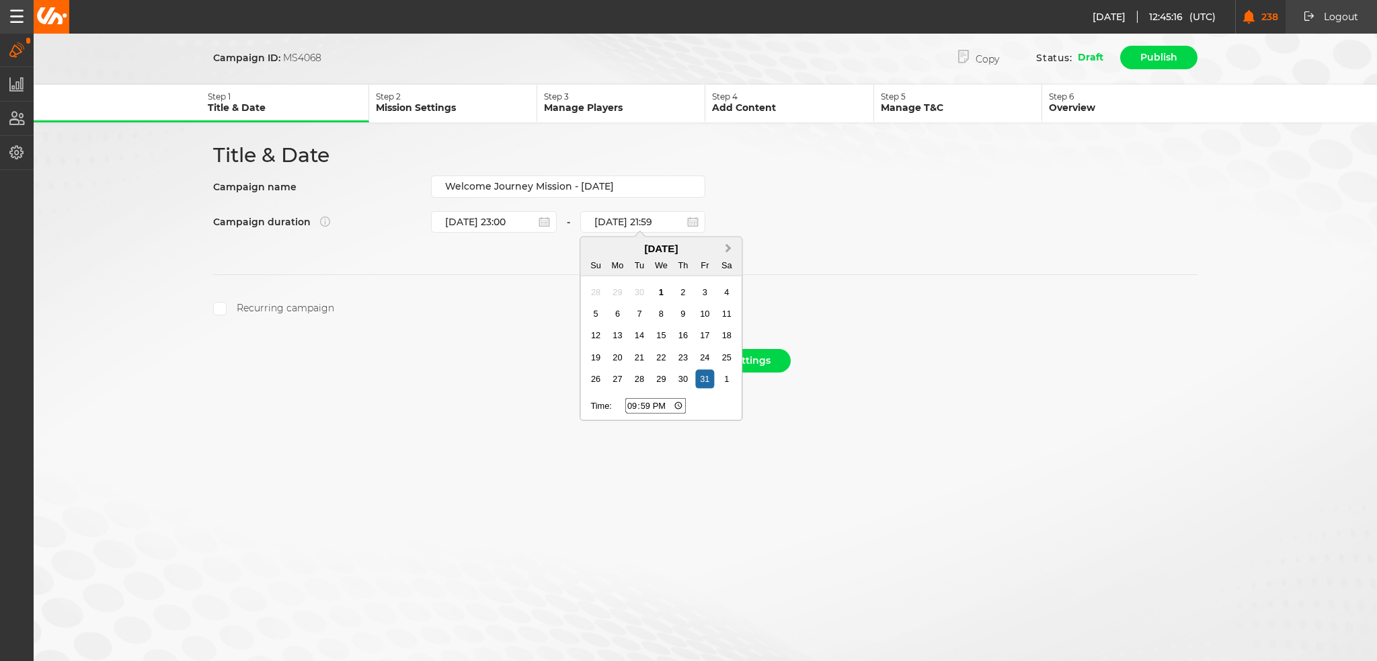
click at [724, 244] on button "Next Month" at bounding box center [730, 250] width 22 height 22
click at [595, 396] on div "30" at bounding box center [595, 401] width 18 height 18
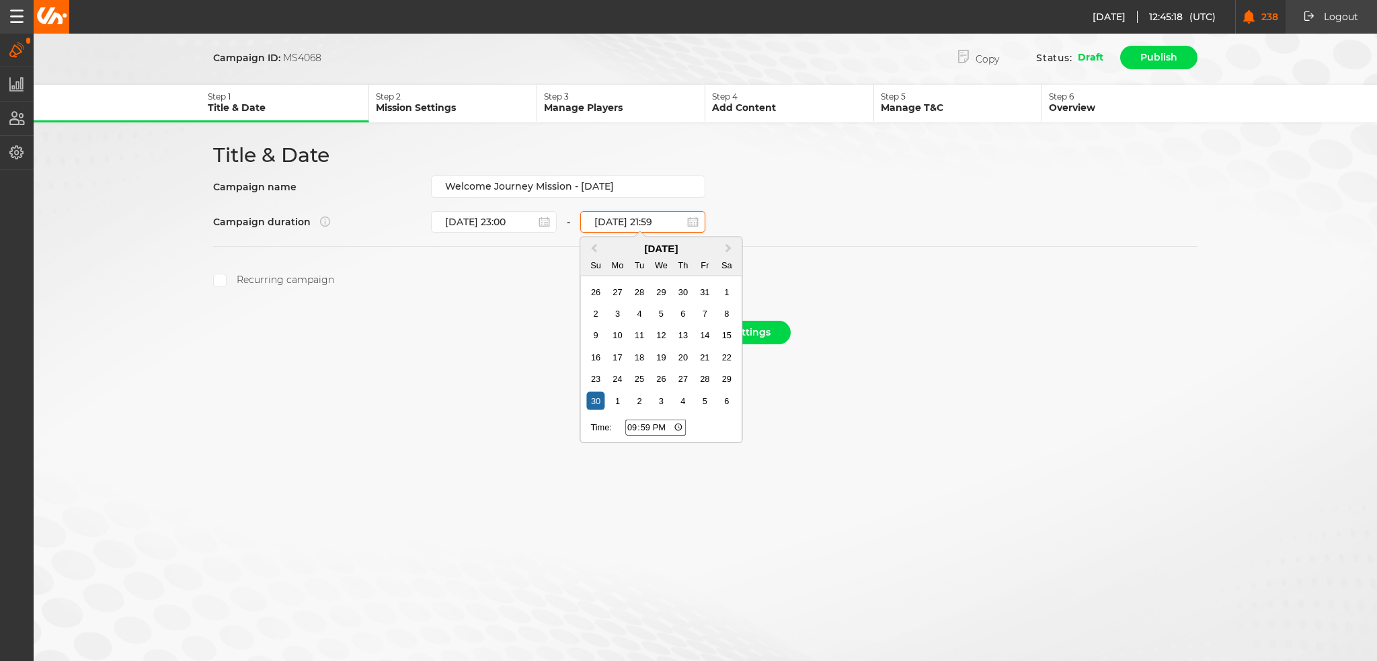
click at [648, 219] on input "30.11.2025 21:59" at bounding box center [643, 222] width 126 height 22
type input "30.11.2025 2:59"
type input "02:59"
type input "30.11.2025 22:59"
type input "22:59"
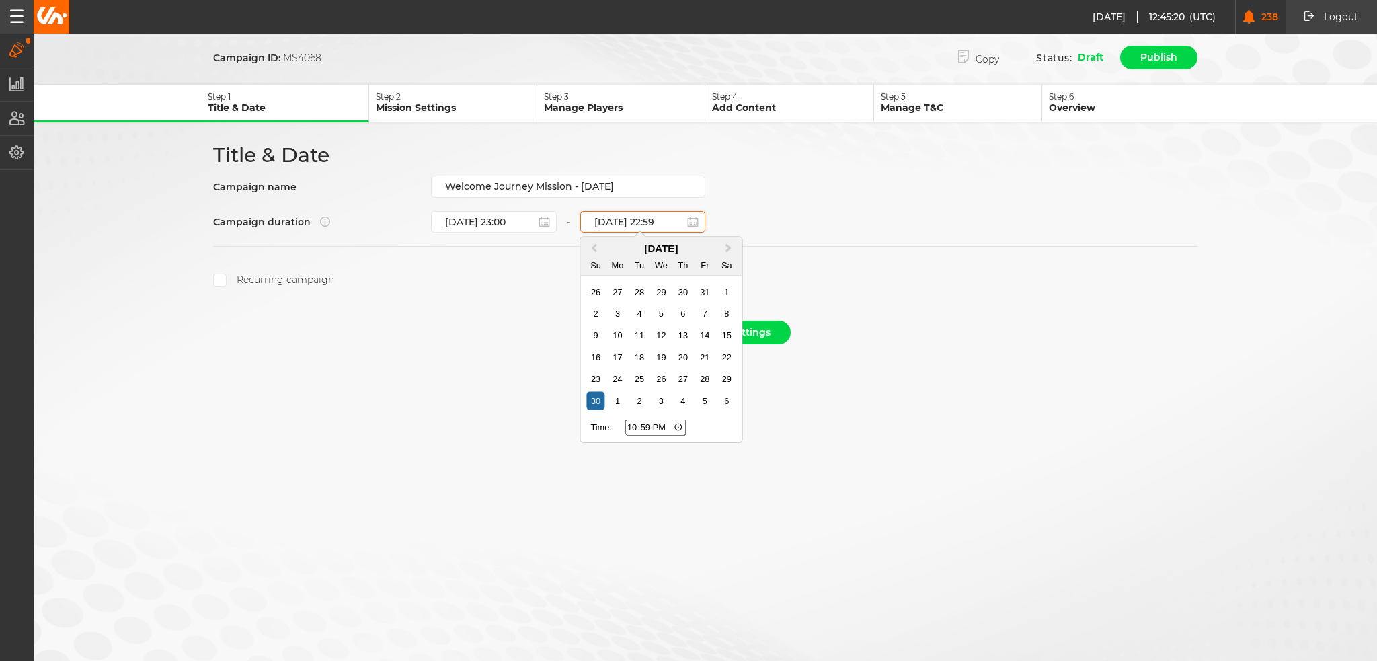
type input "30.11.2025 22:59"
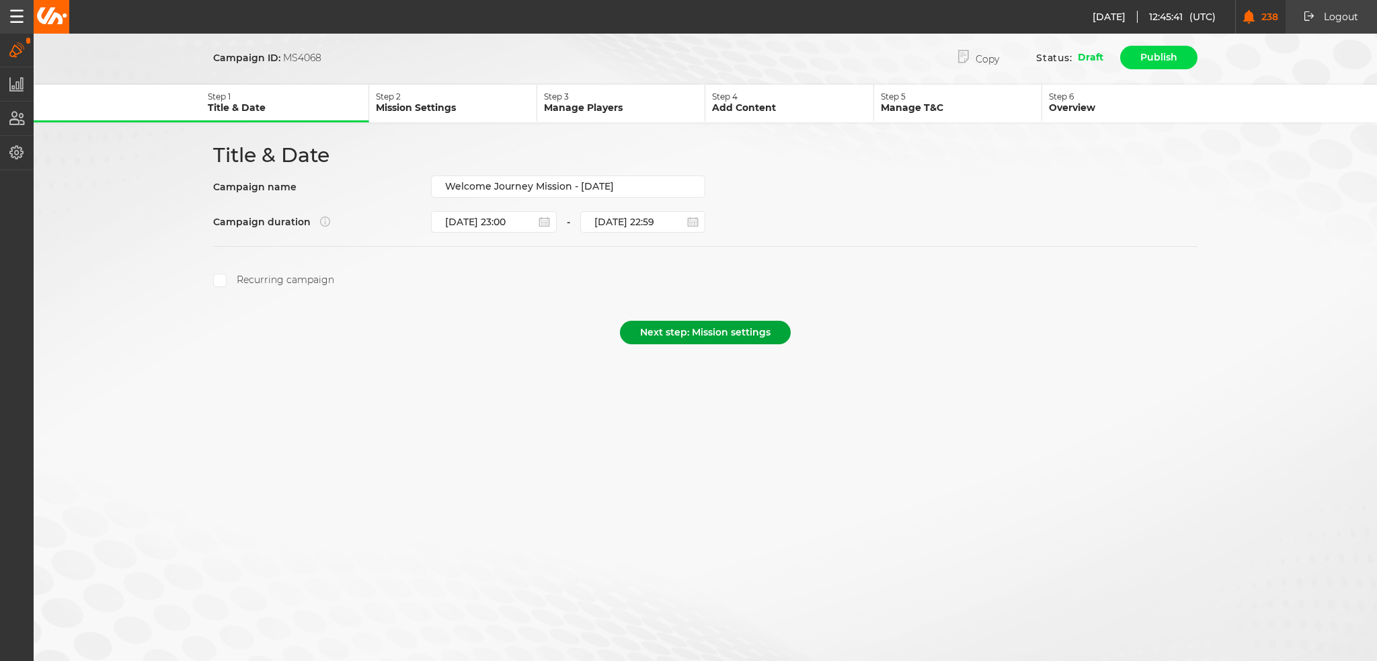
click at [710, 329] on button "Next step: Mission settings" at bounding box center [705, 333] width 171 height 24
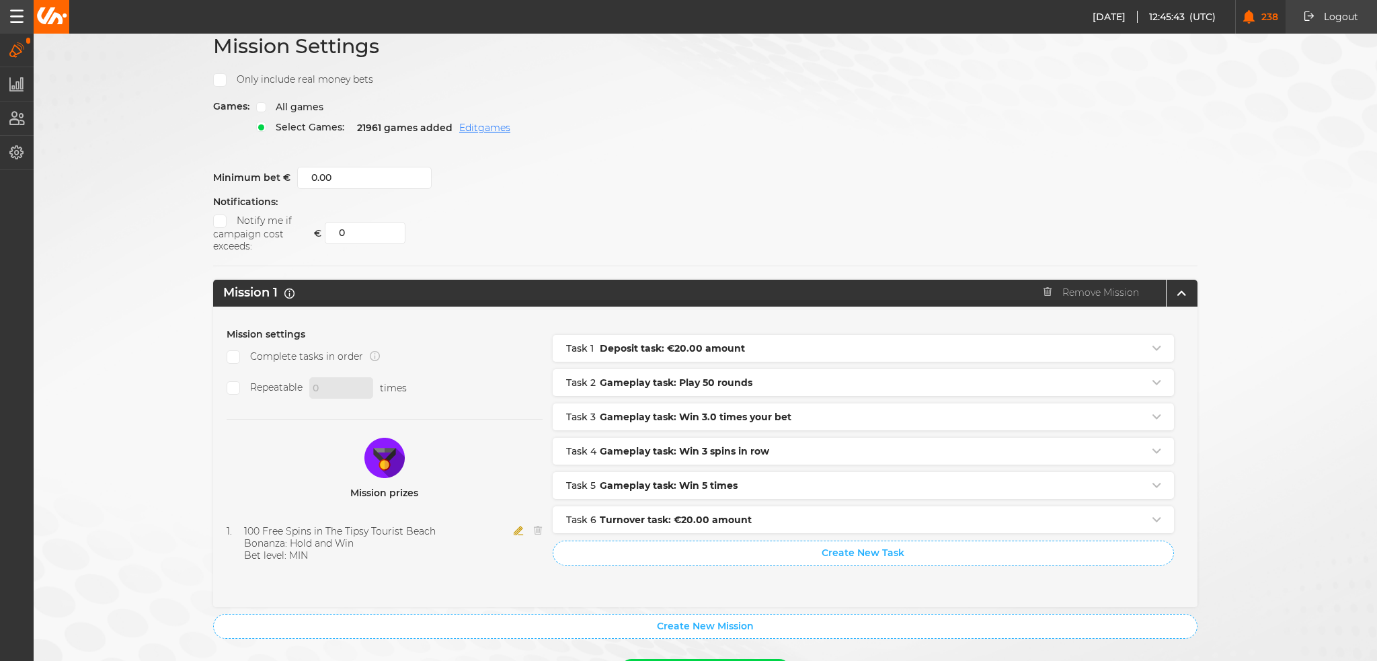
scroll to position [171, 0]
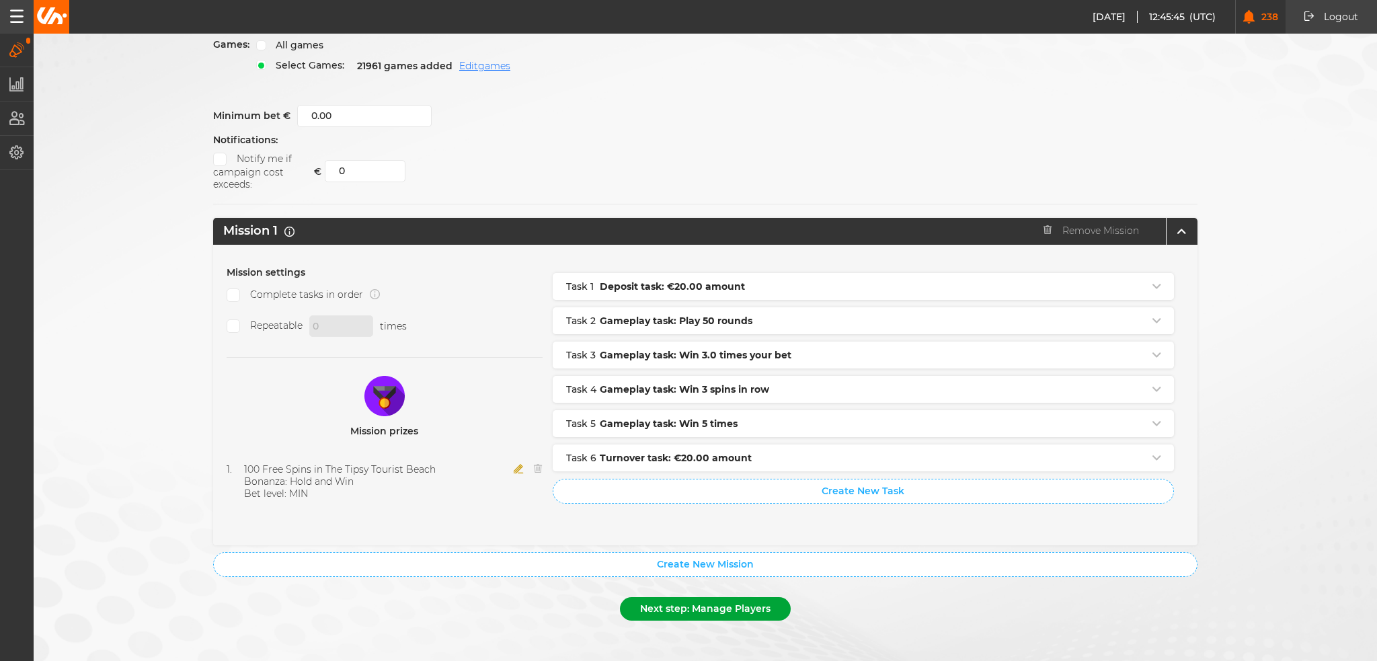
click at [693, 605] on button "Next step: Manage Players" at bounding box center [705, 609] width 171 height 24
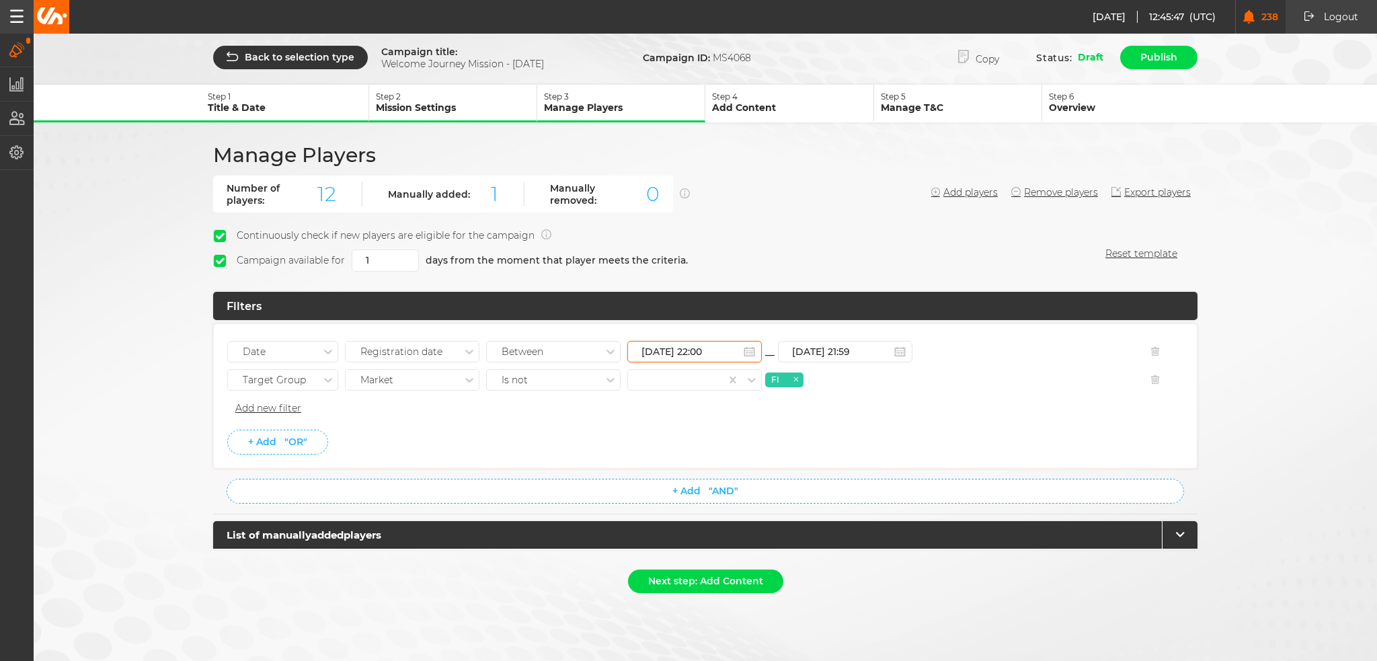
click at [710, 348] on input "30.09.2025 22:00" at bounding box center [695, 352] width 135 height 22
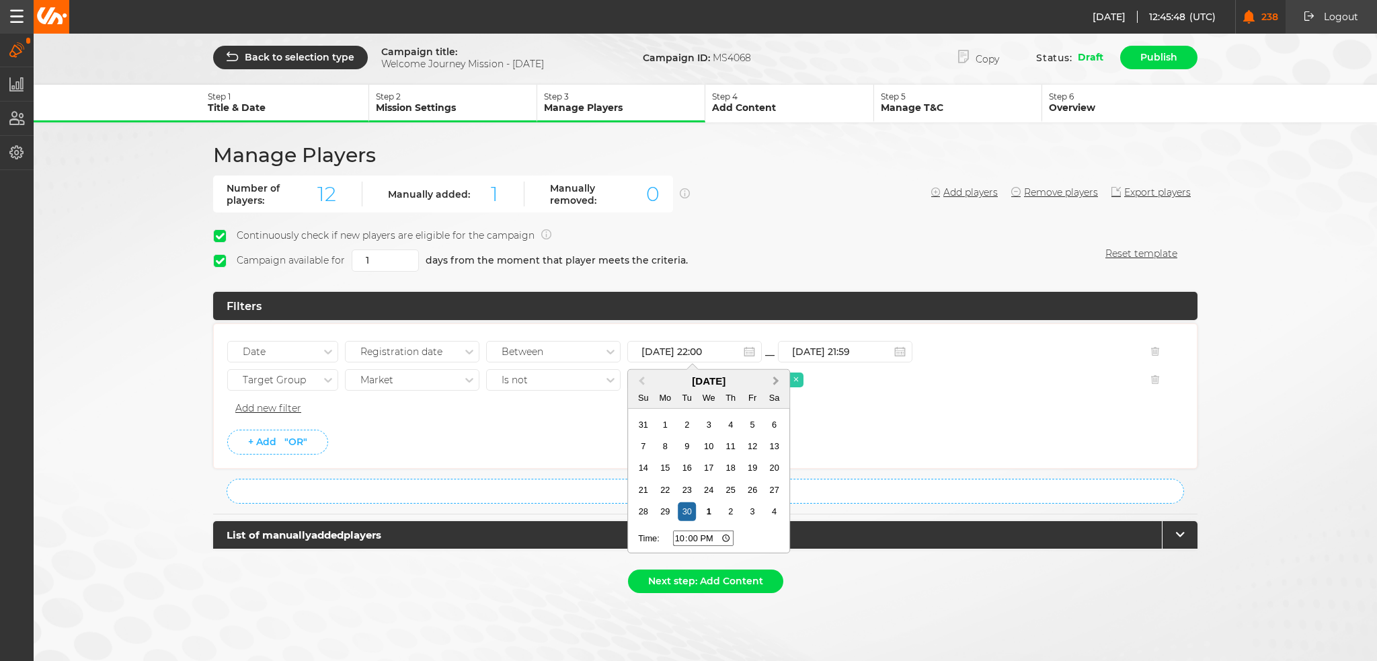
click at [776, 378] on span "Next Month" at bounding box center [776, 380] width 0 height 15
click at [751, 507] on div "31" at bounding box center [753, 511] width 18 height 18
click at [699, 351] on input "31.10.2025 22:00" at bounding box center [695, 352] width 135 height 22
type input "31.10.2025 23:00"
type input "23:00"
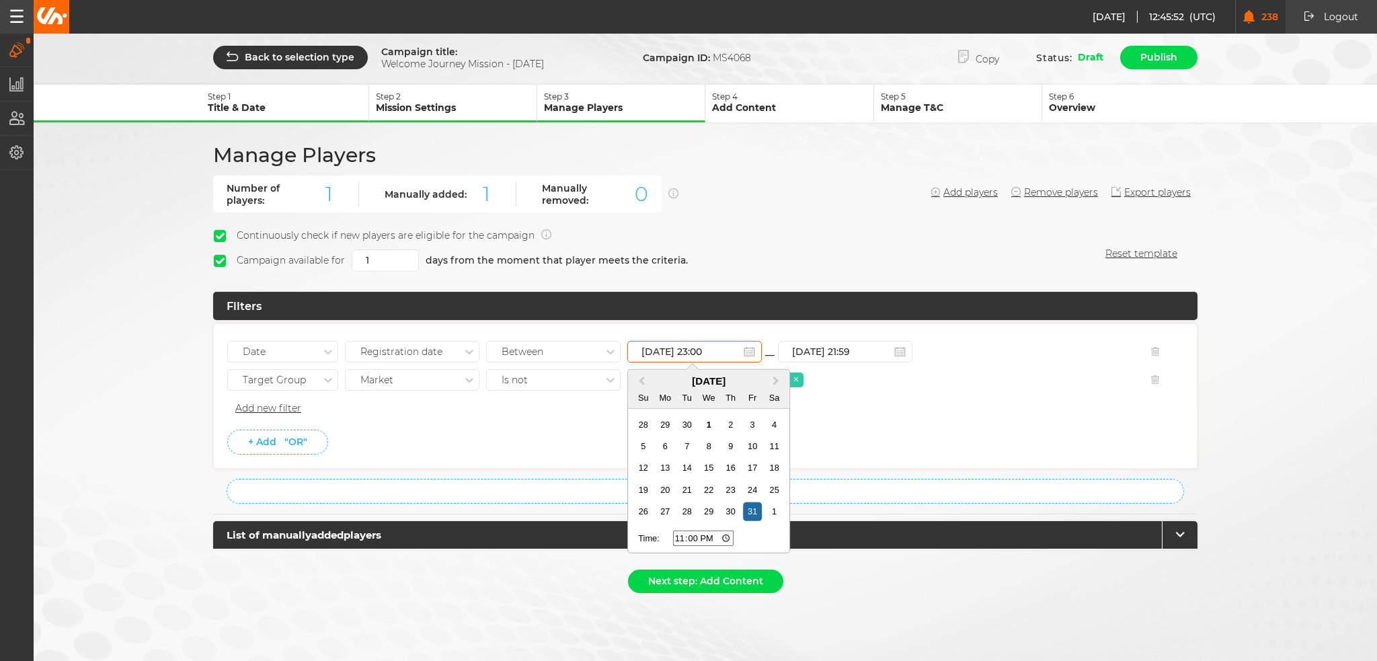
type input "31.10.2025 23:00"
click at [948, 430] on li "+ Add "OR"" at bounding box center [705, 442] width 956 height 25
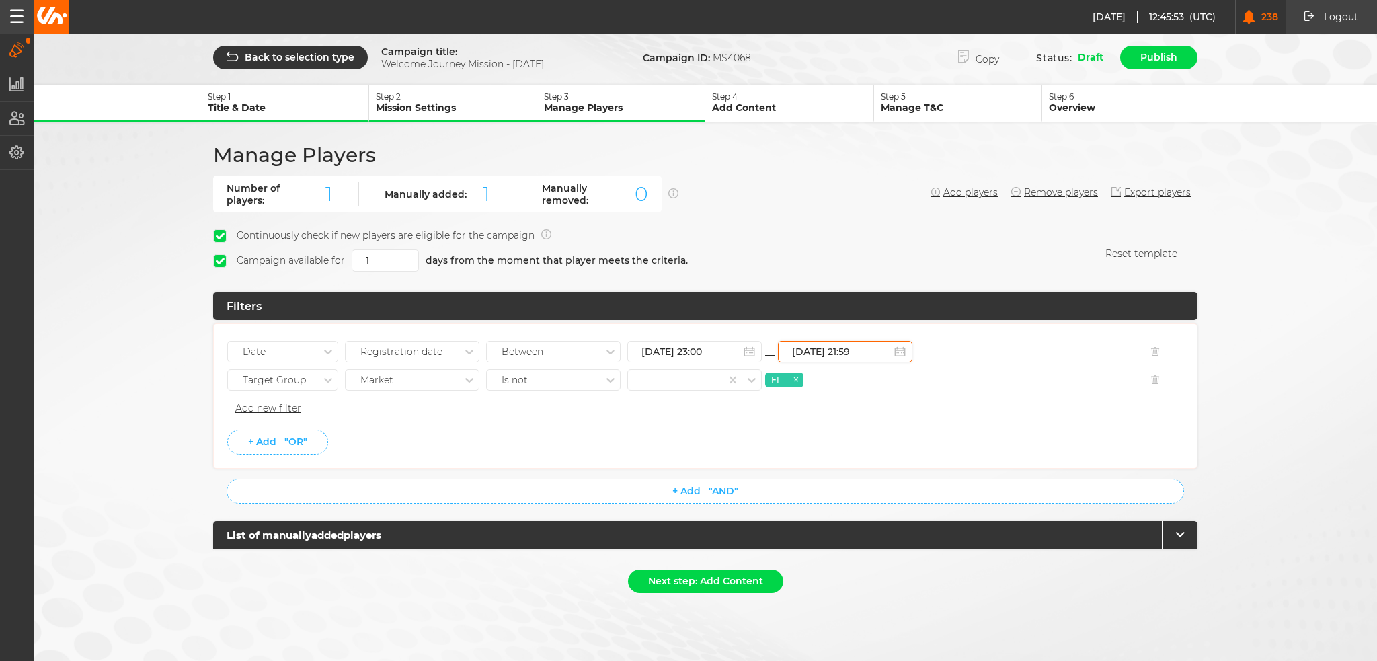
click at [872, 345] on input "31.10.2025 21:59" at bounding box center [845, 352] width 135 height 22
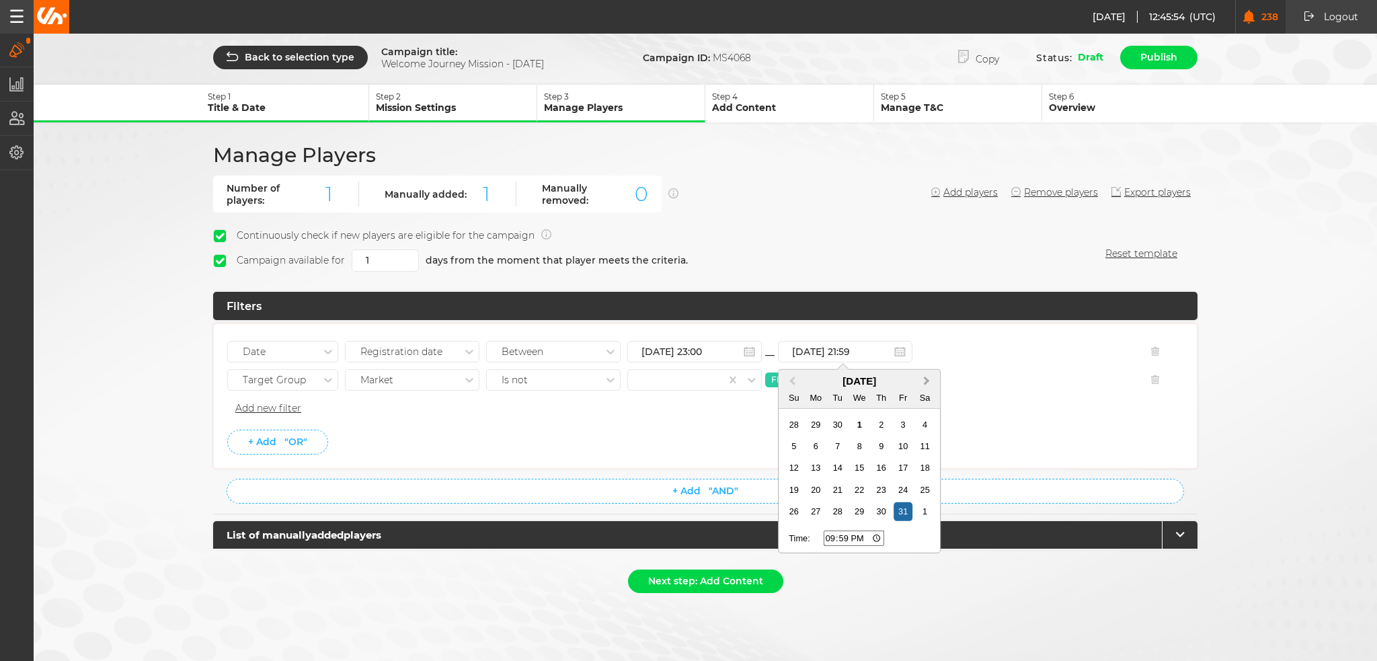
click at [928, 371] on button "Next Month" at bounding box center [928, 382] width 22 height 22
click at [798, 532] on div "30" at bounding box center [794, 534] width 18 height 18
drag, startPoint x: 845, startPoint y: 349, endPoint x: 775, endPoint y: 411, distance: 93.9
click at [849, 348] on input "30.11.2025 21:59" at bounding box center [845, 352] width 135 height 22
type input "30.11.2025 22:59"
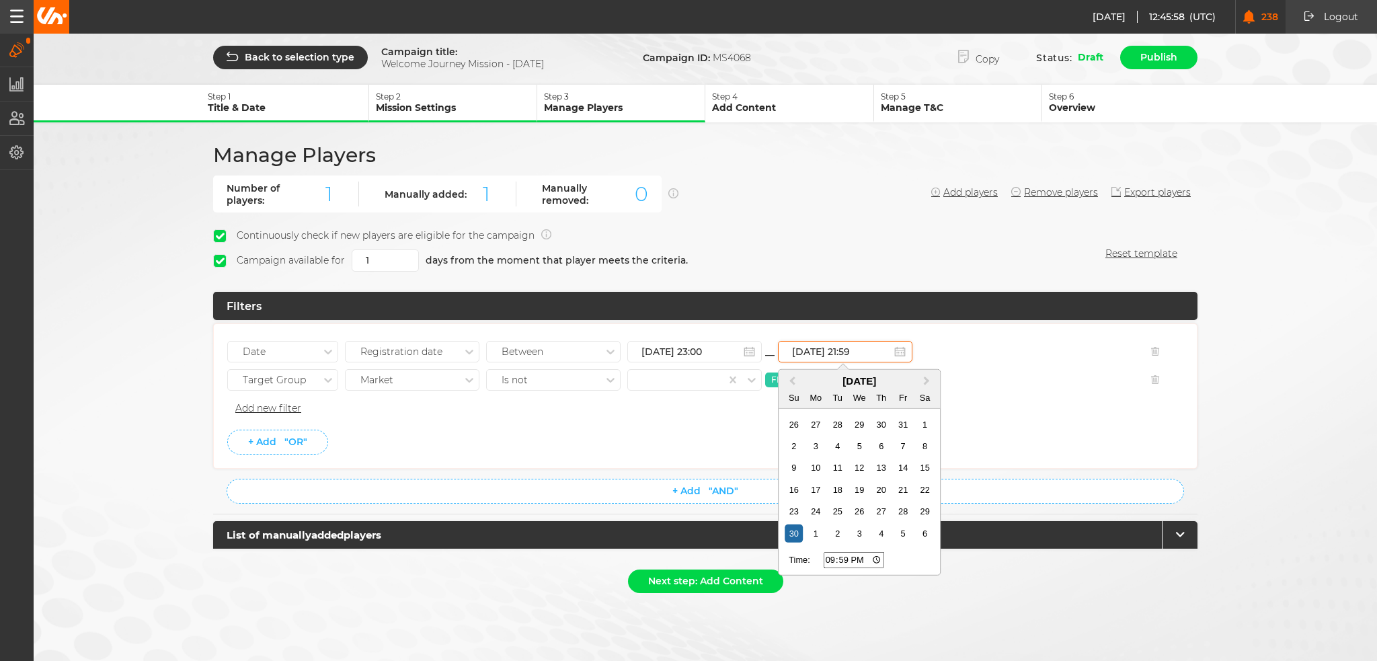
type input "22:59"
type input "30.11.2025 22:59"
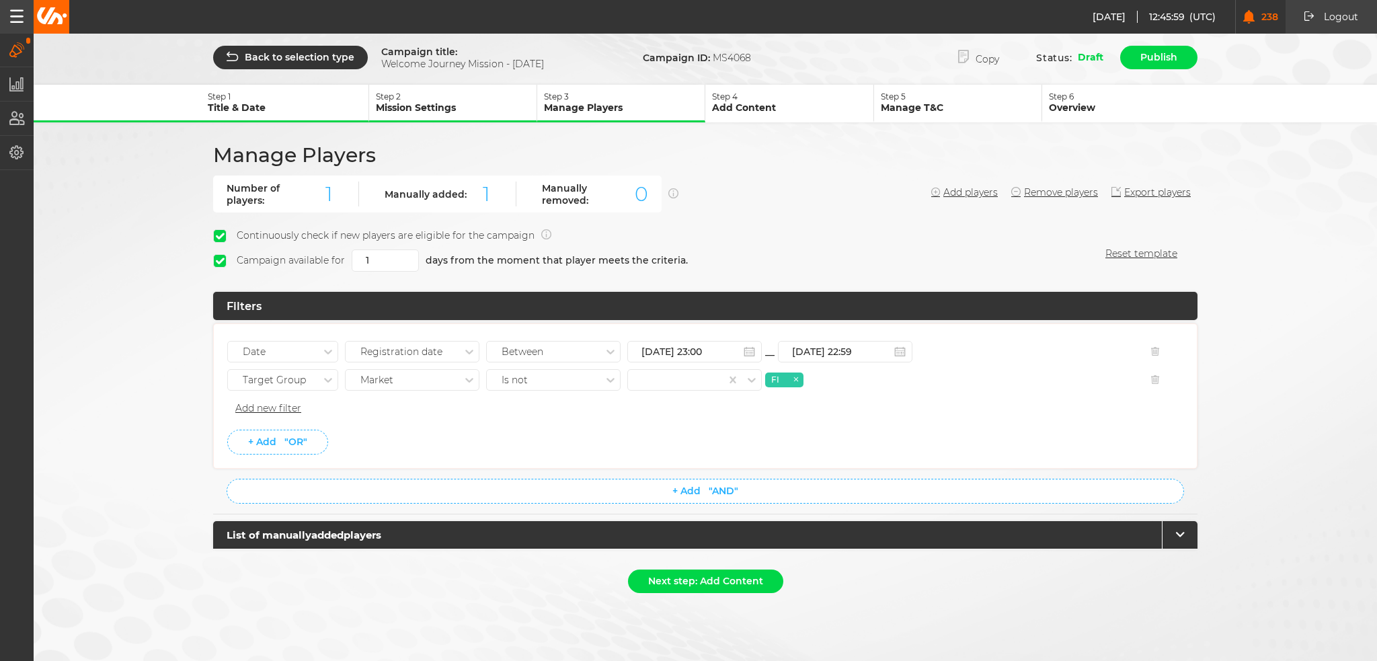
click at [998, 414] on li "Add new filter" at bounding box center [705, 408] width 956 height 22
click at [909, 402] on li "Add new filter" at bounding box center [705, 408] width 956 height 22
click at [669, 578] on button "Next step: Add Content" at bounding box center [705, 582] width 155 height 24
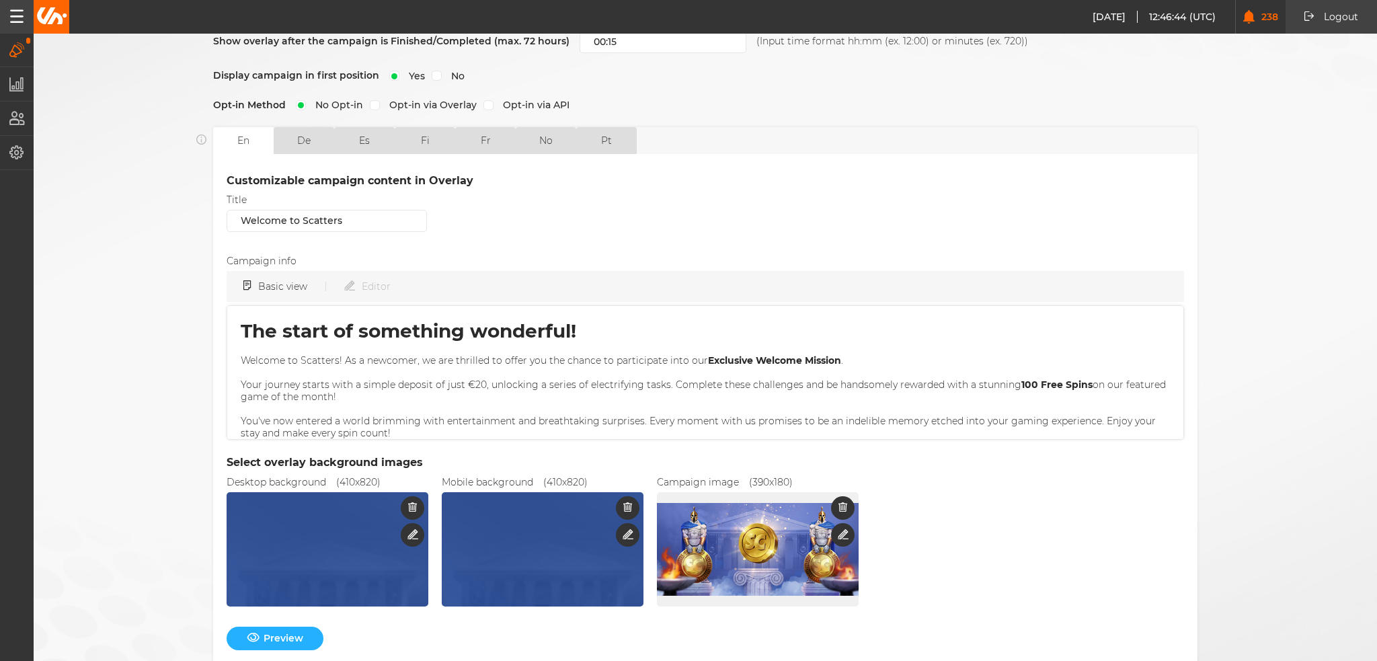
scroll to position [326, 0]
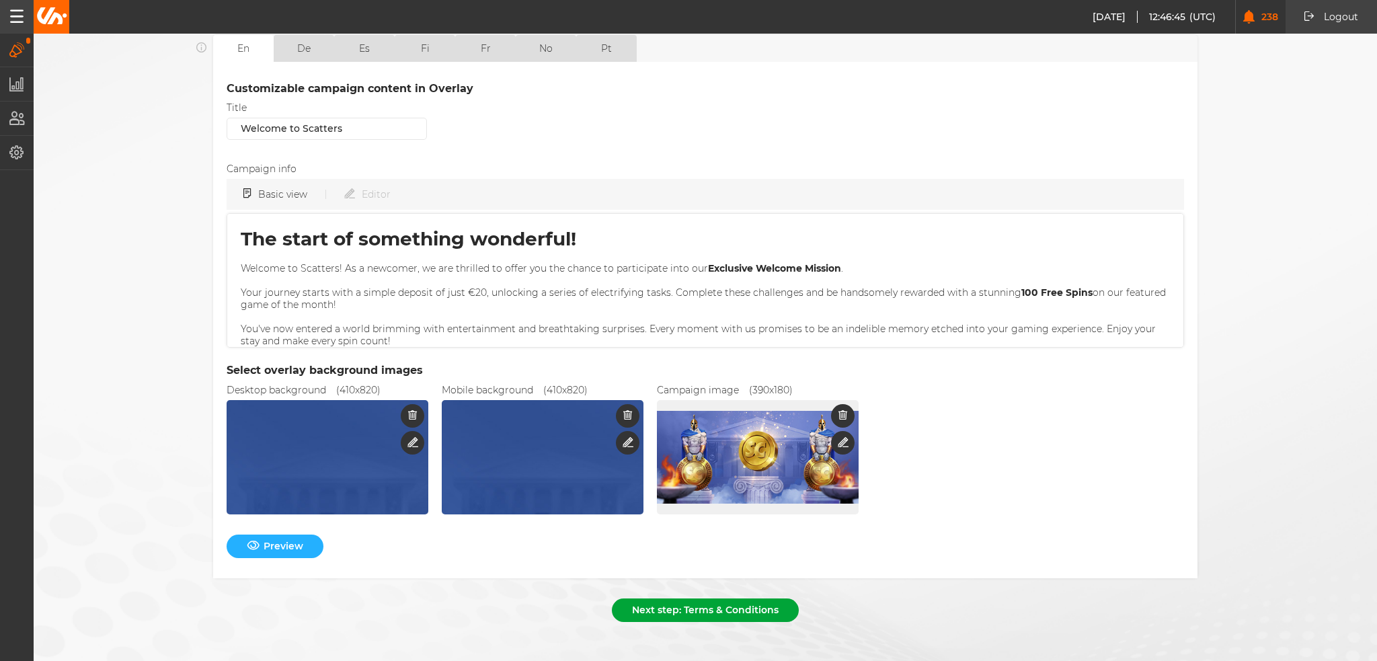
click at [732, 601] on button "Next step: Terms & Conditions" at bounding box center [705, 611] width 187 height 24
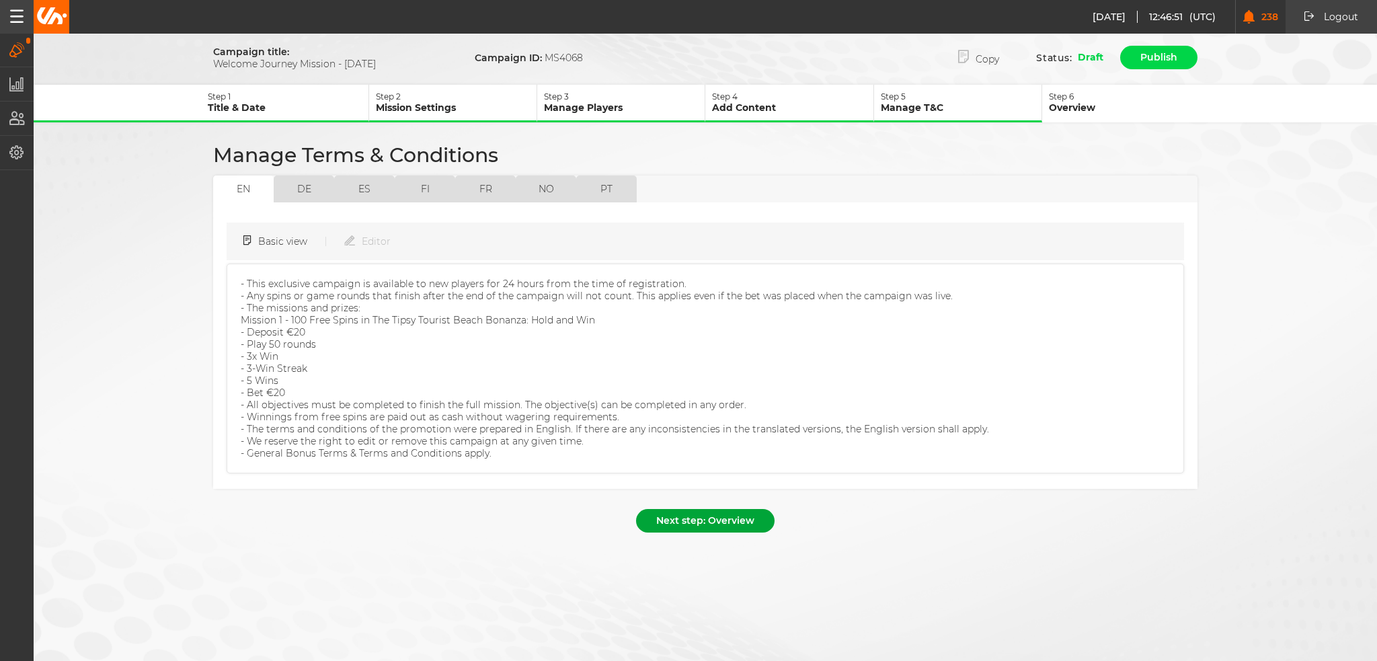
click at [696, 509] on button "Next step: Overview" at bounding box center [705, 521] width 139 height 24
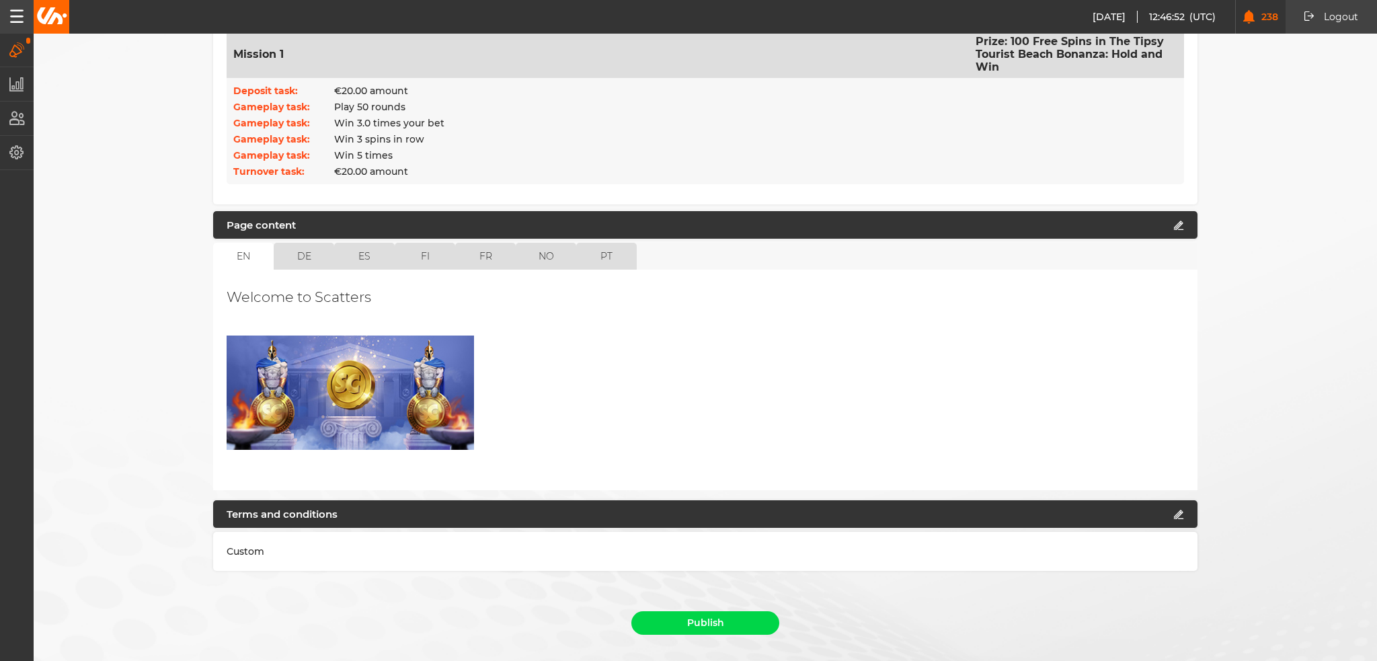
scroll to position [493, 0]
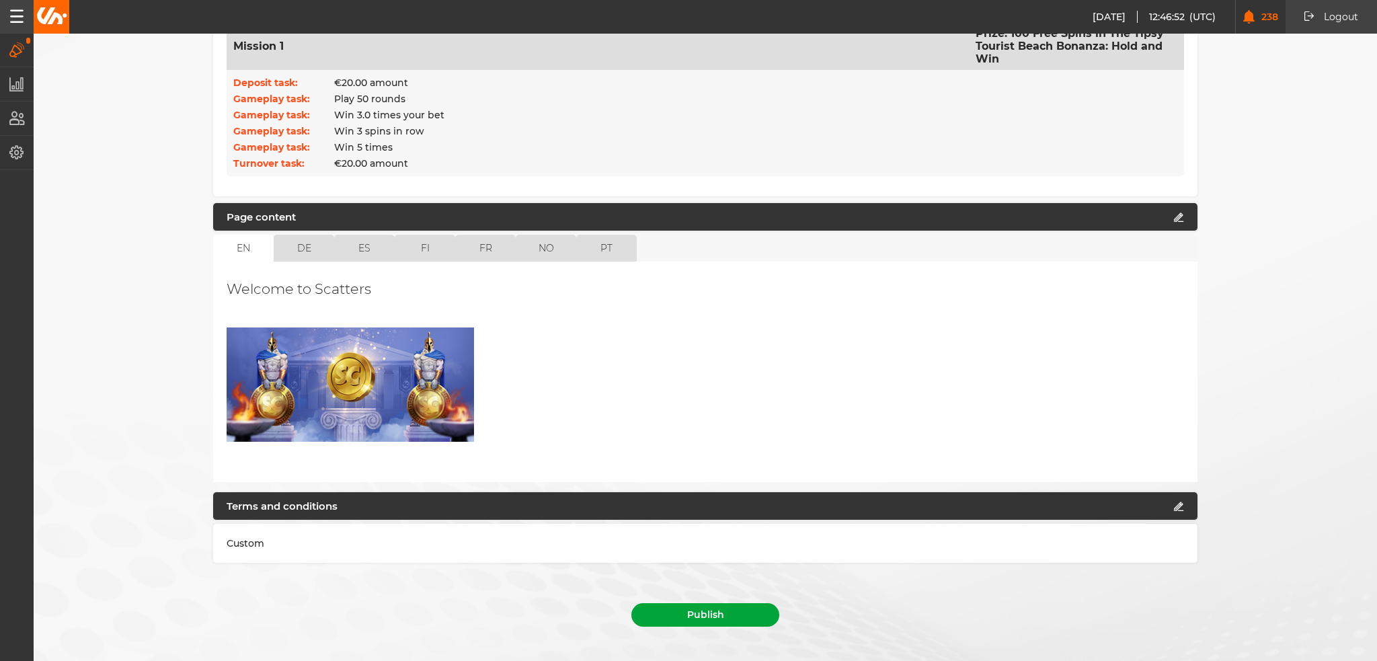
click at [694, 603] on button "Publish" at bounding box center [706, 615] width 148 height 24
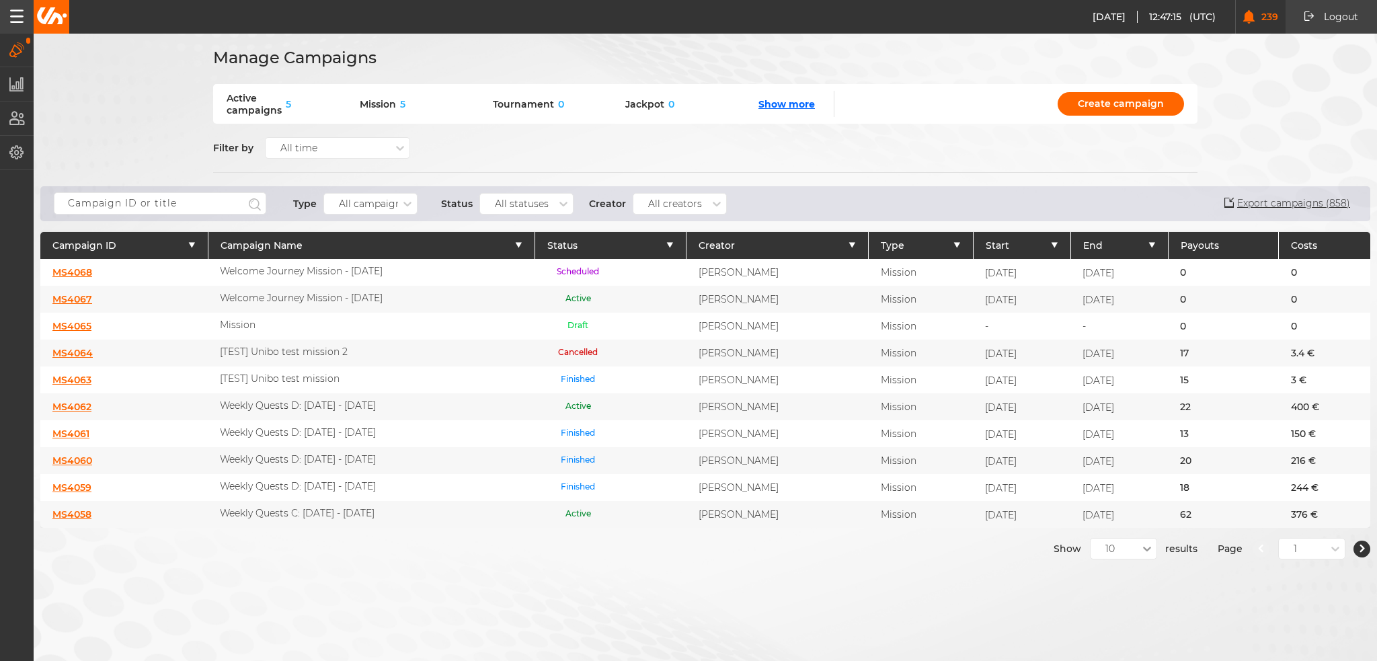
click at [1138, 554] on div at bounding box center [1147, 548] width 19 height 19
click at [1115, 614] on div "50" at bounding box center [1124, 621] width 66 height 24
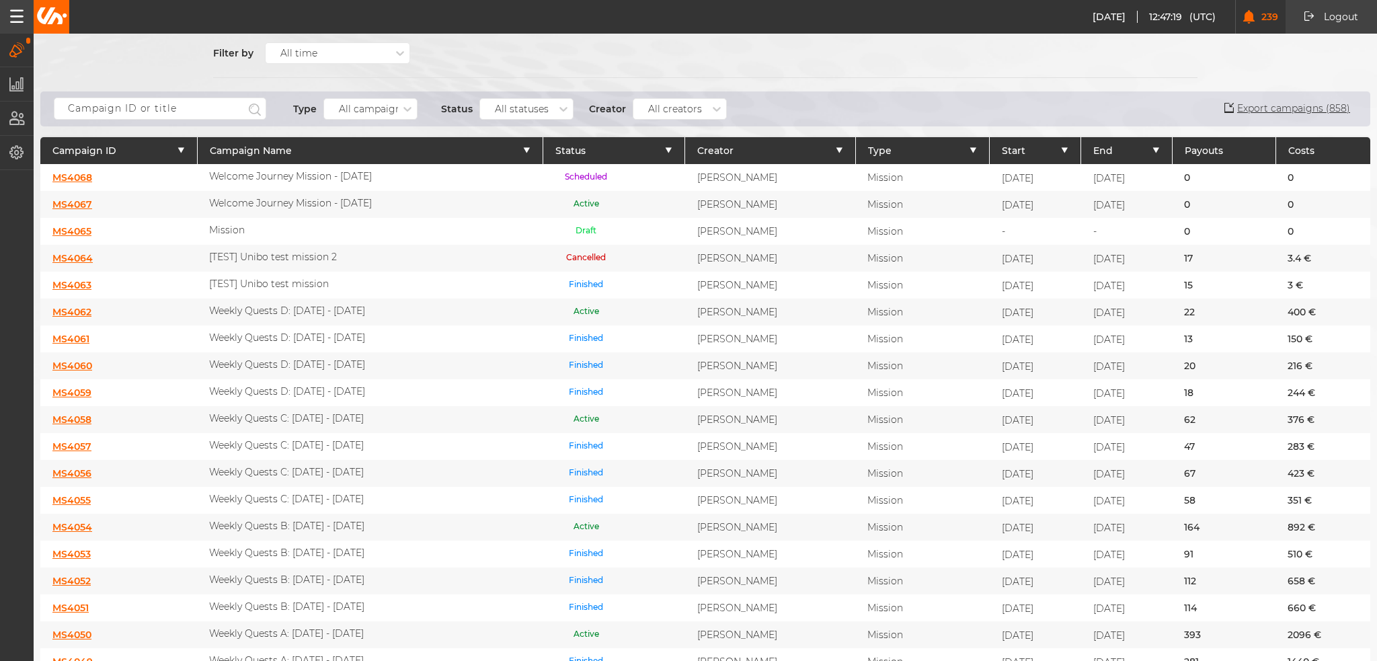
scroll to position [202, 0]
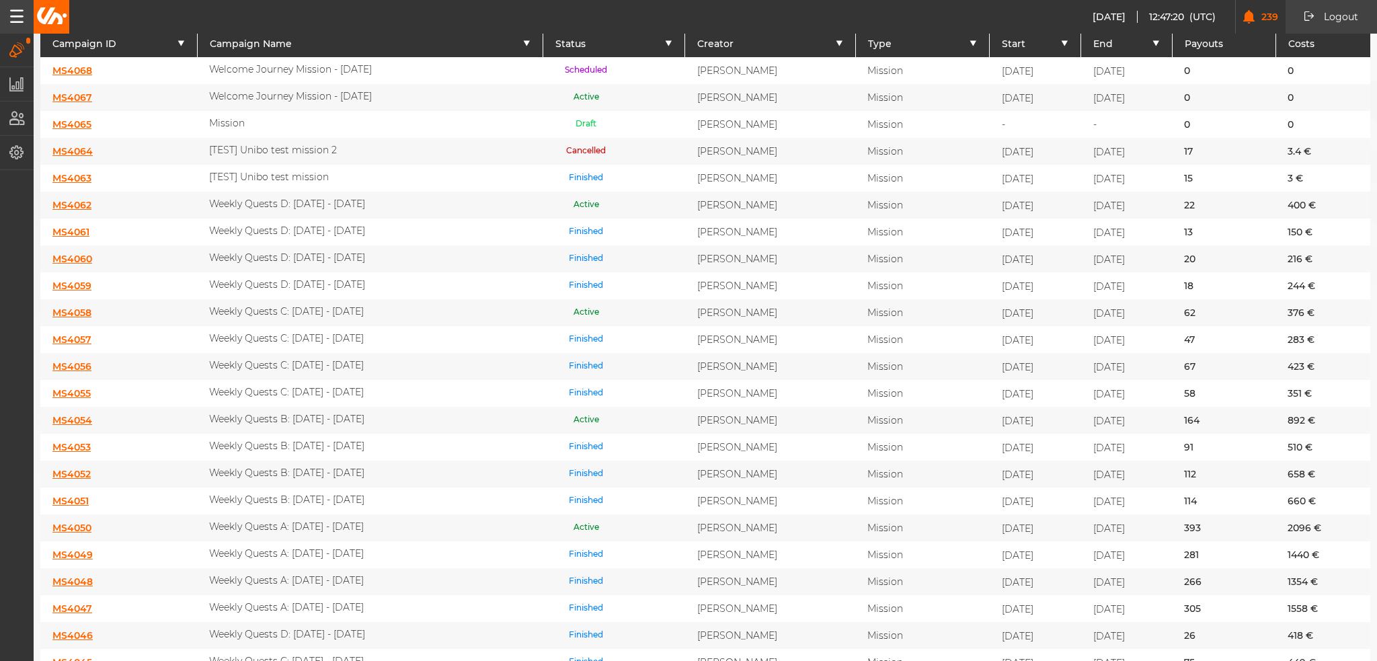
click at [64, 522] on link "MS4050" at bounding box center [71, 528] width 39 height 12
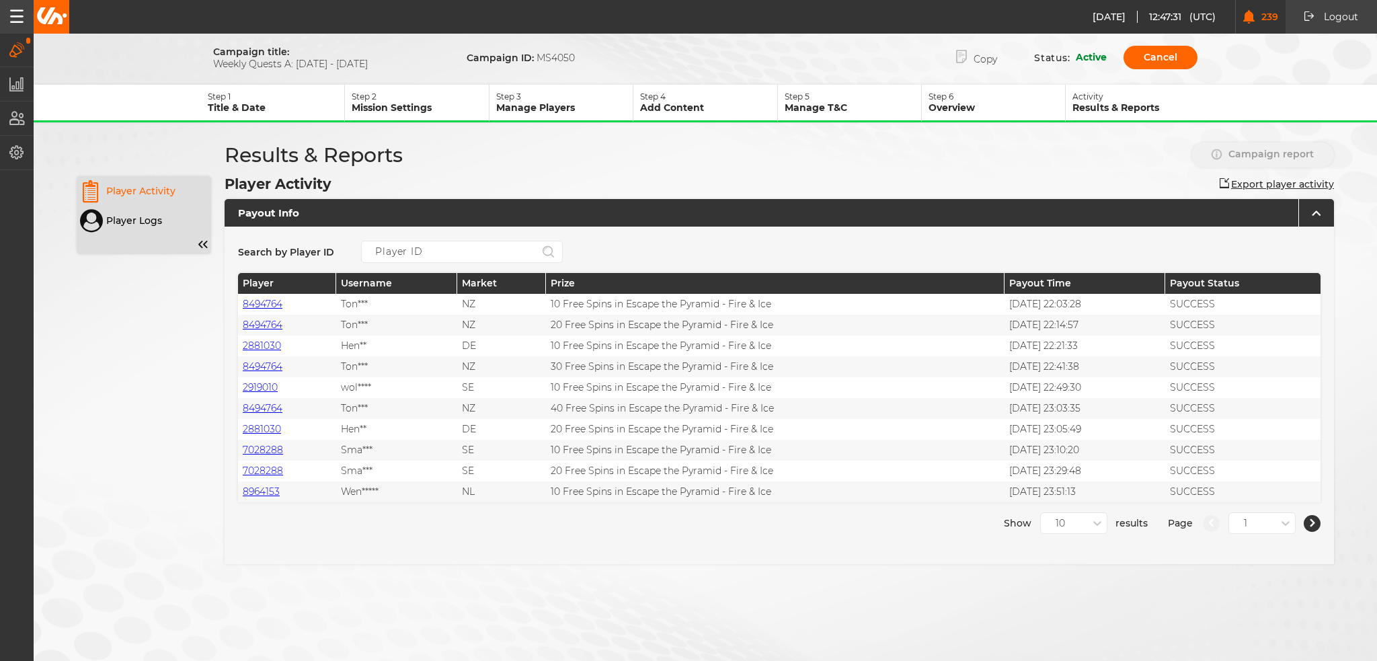
drag, startPoint x: 376, startPoint y: 65, endPoint x: 200, endPoint y: 69, distance: 176.3
click at [200, 69] on form "Campaign title: Weekly Quests A: 25.09.25 - 01.10.25 Campaign ID: MS4050 Copy S…" at bounding box center [706, 321] width 1344 height 554
copy span "Weekly Quests A: 25.09.25 - 01.10.25"
click at [985, 64] on button "Copy" at bounding box center [976, 58] width 81 height 28
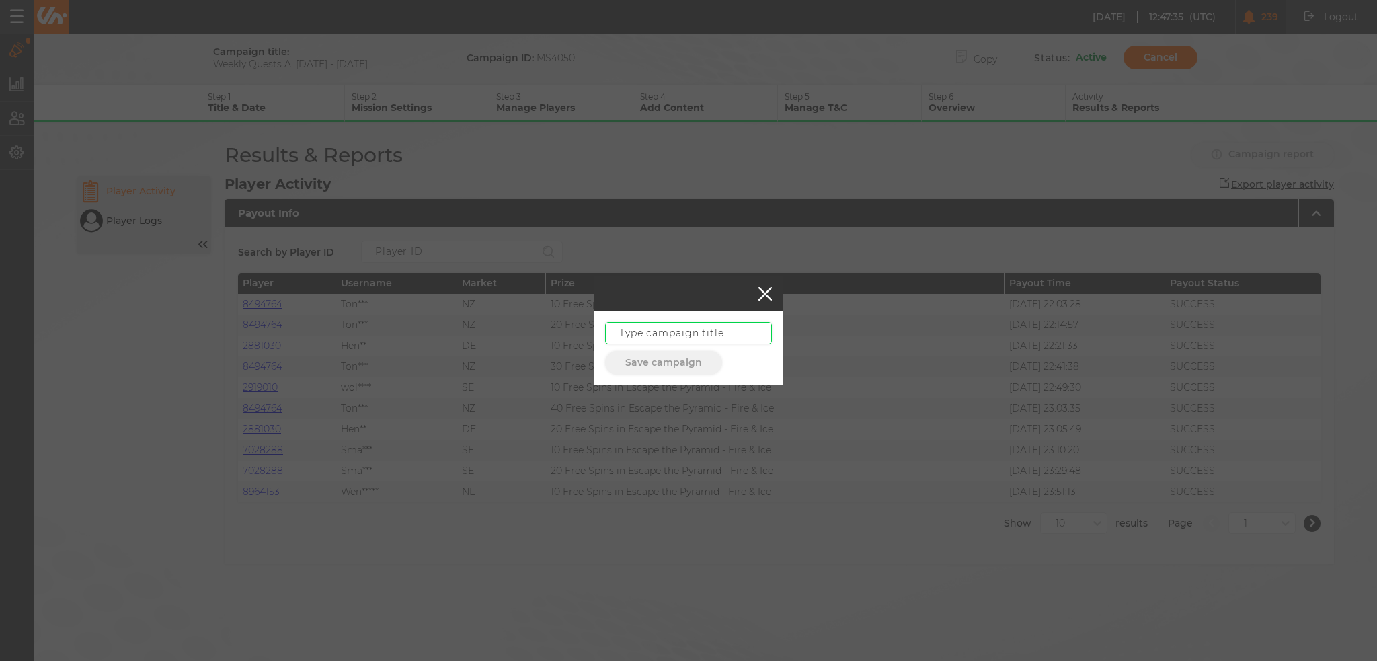
click at [633, 336] on input "text" at bounding box center [688, 333] width 167 height 22
paste input "Weekly Quests A: 25.09.25 - 01.10.25"
paste input "02.10 - 08"
drag, startPoint x: 757, startPoint y: 333, endPoint x: 298, endPoint y: 344, distance: 459.5
click at [296, 344] on div "Weekly Quests A: 02.10 - 08.10.25 Save campaign" at bounding box center [688, 330] width 1377 height 661
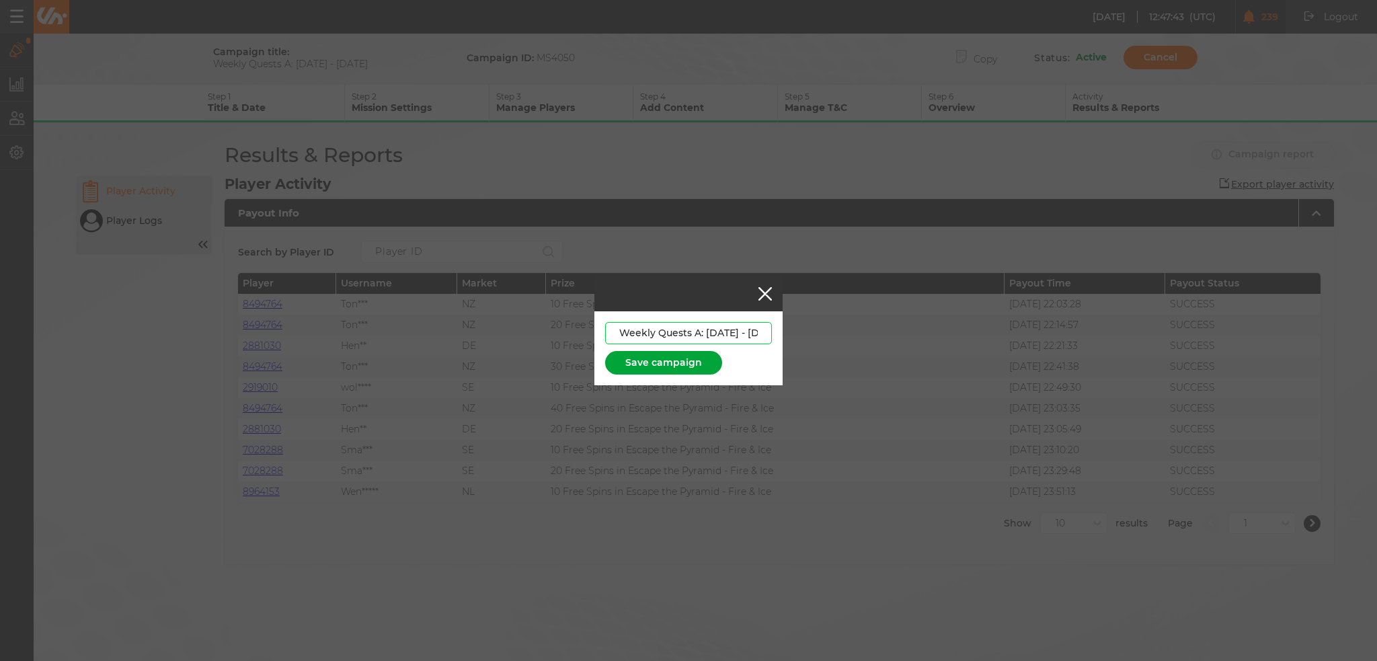
type input "Weekly Quests A: 02.10 - 08.10.25"
click at [663, 365] on button "Save campaign" at bounding box center [663, 363] width 117 height 24
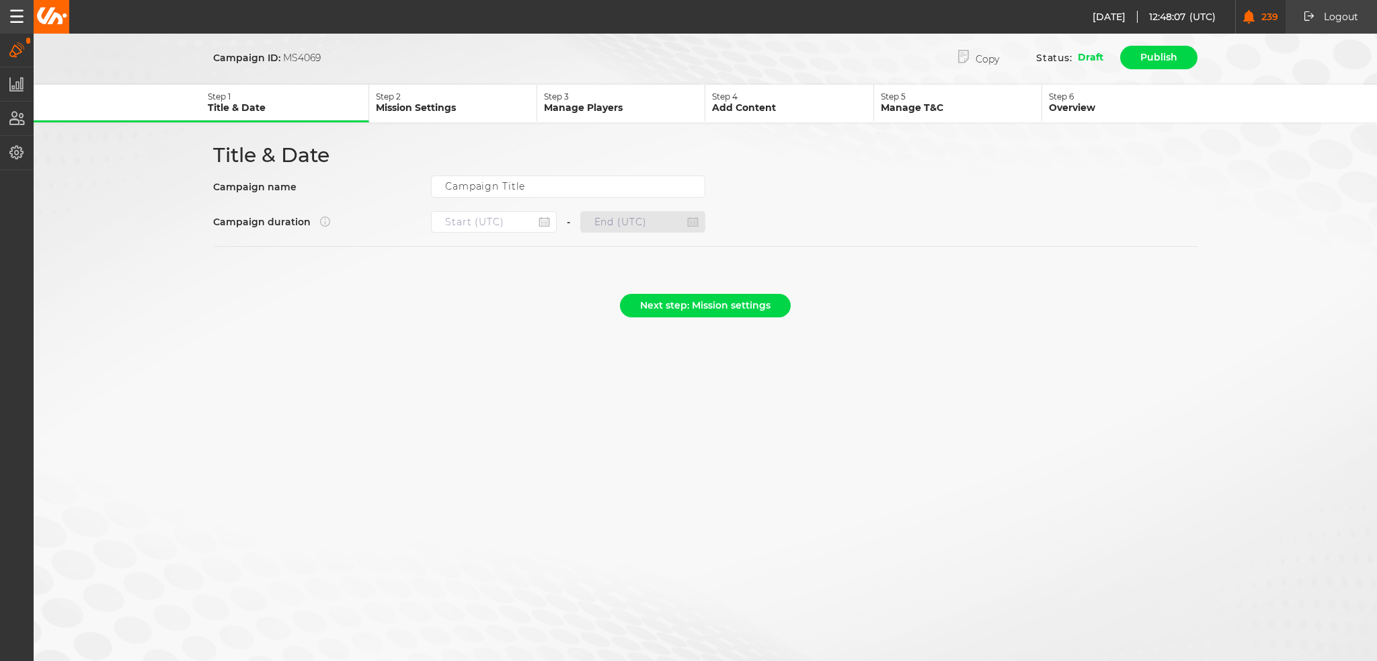
type input "Weekly Quests A: 02.10 - 08.10.25"
type input "24.09.2025 22:00"
type input "01.10.2025 21:59"
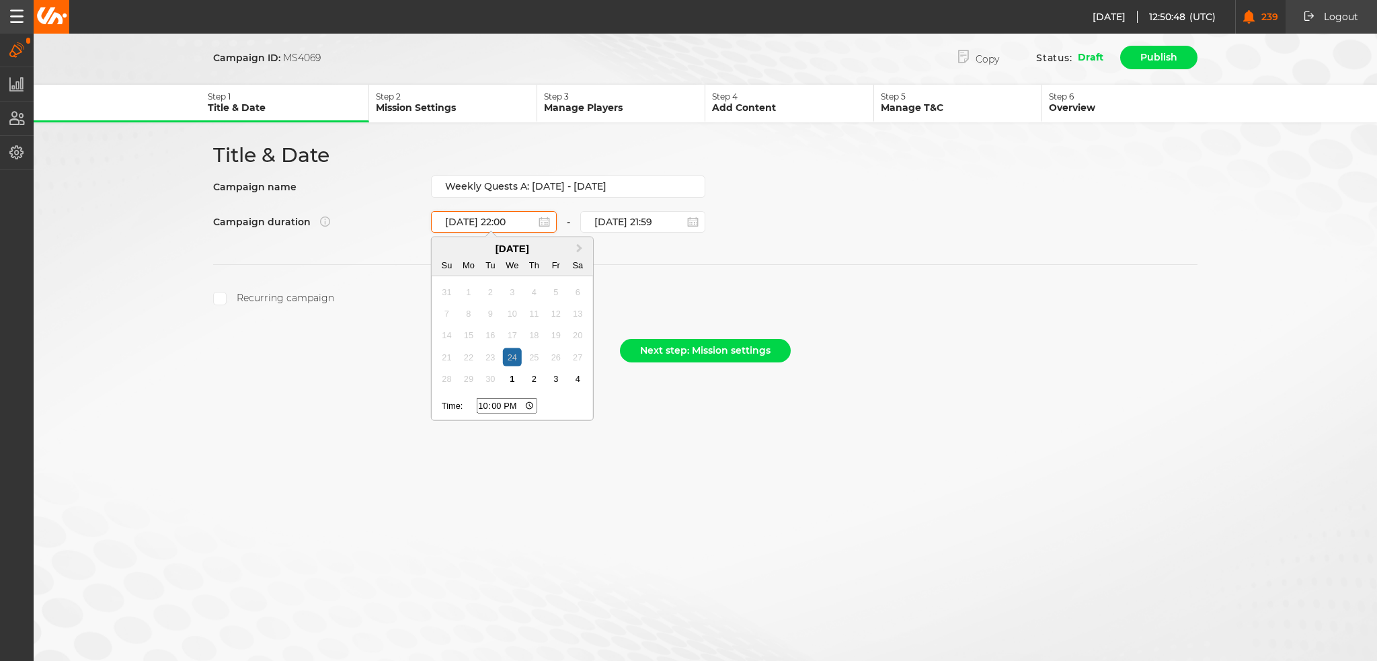
click at [519, 222] on input "24.09.2025 22:00" at bounding box center [494, 222] width 126 height 22
click at [536, 379] on div "2" at bounding box center [534, 379] width 18 height 18
type input "02.10.2025 22:00"
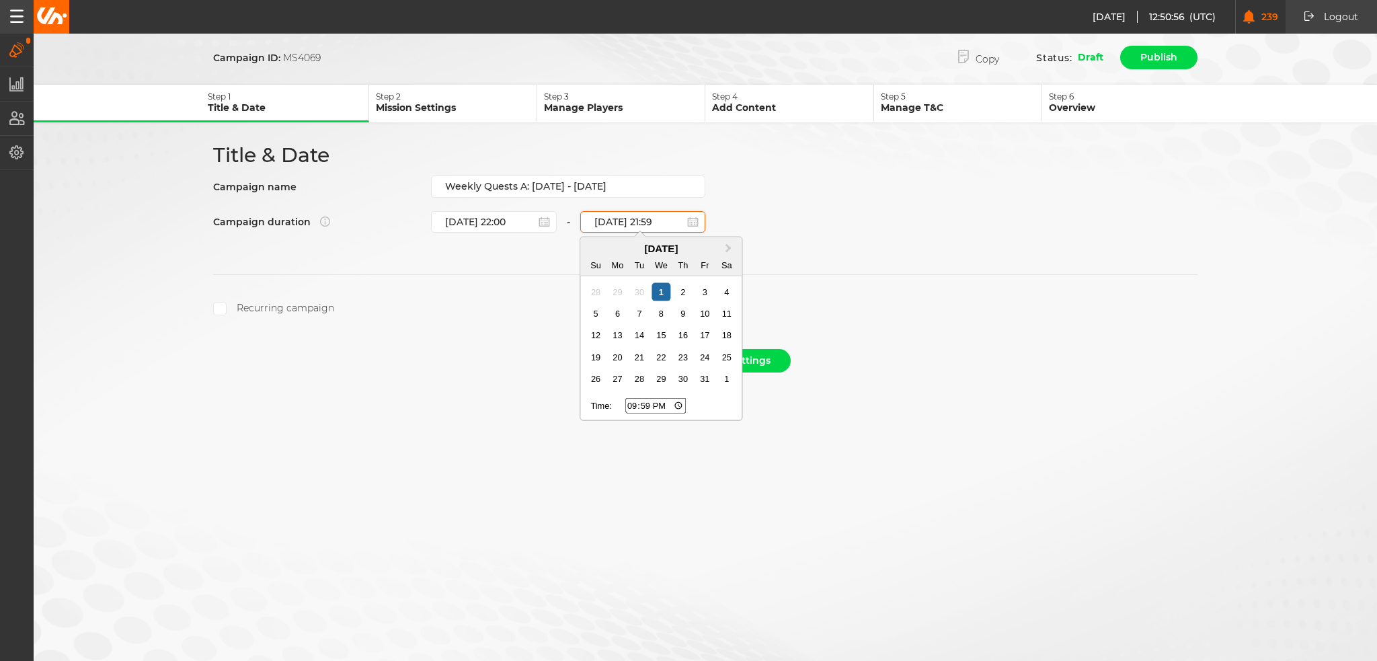
click at [673, 218] on input "01.10.2025 21:59" at bounding box center [643, 222] width 126 height 22
click at [662, 309] on div "8" at bounding box center [661, 314] width 18 height 18
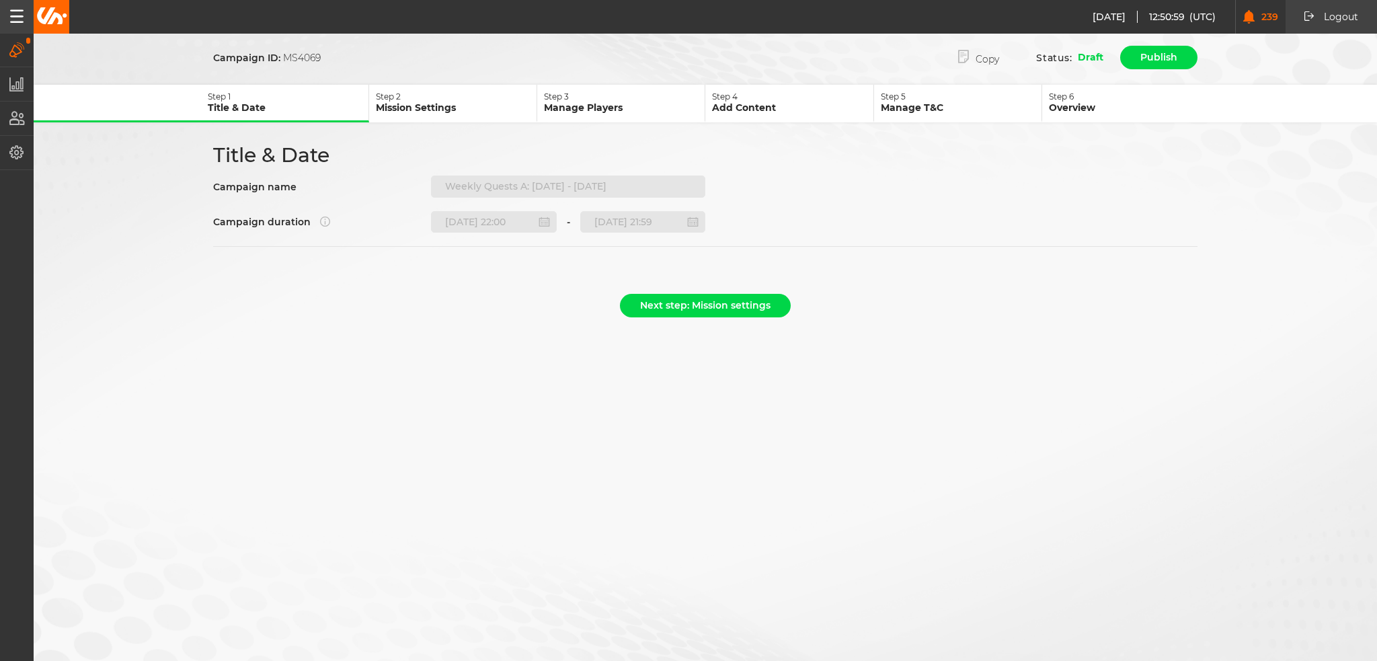
type input "08.10.2025 21:59"
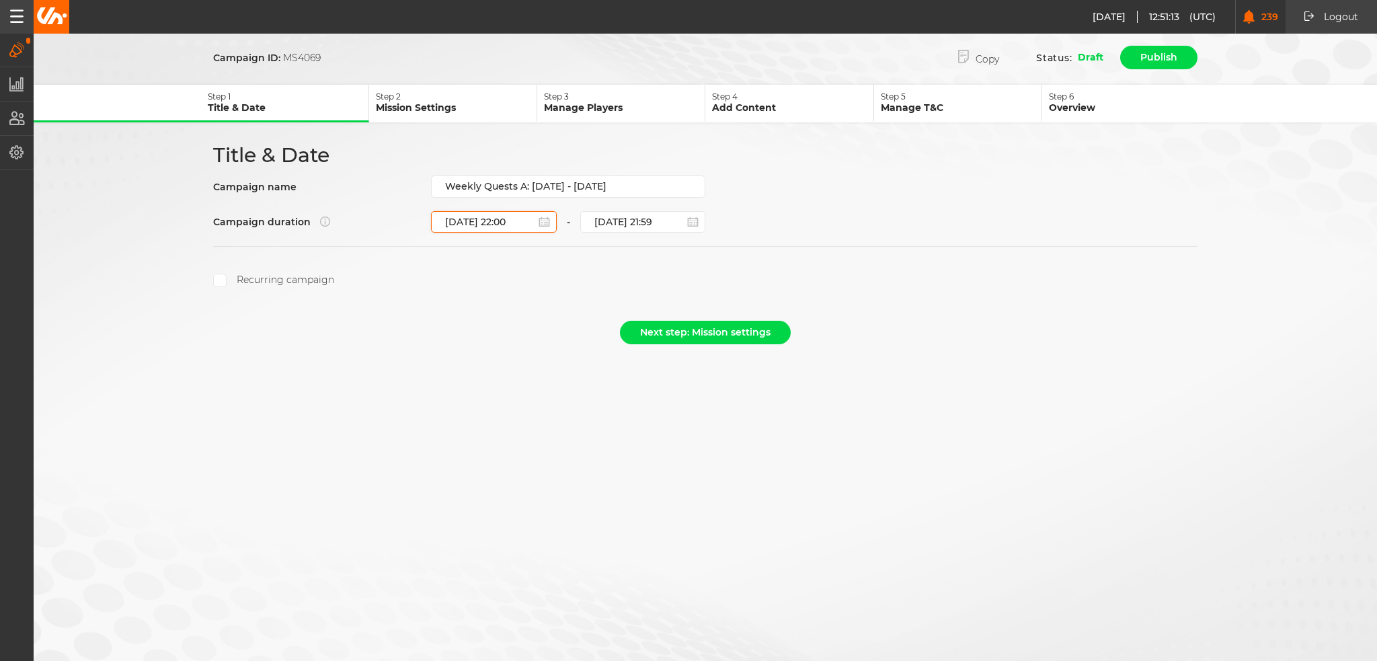
click at [495, 220] on input "02.10.2025 22:00" at bounding box center [494, 222] width 126 height 22
click at [517, 289] on div "1" at bounding box center [512, 291] width 18 height 18
type input "01.10.2025 22:00"
click at [290, 275] on label "Recurring campaign" at bounding box center [273, 280] width 121 height 13
click at [227, 275] on input "Recurring campaign" at bounding box center [219, 280] width 13 height 13
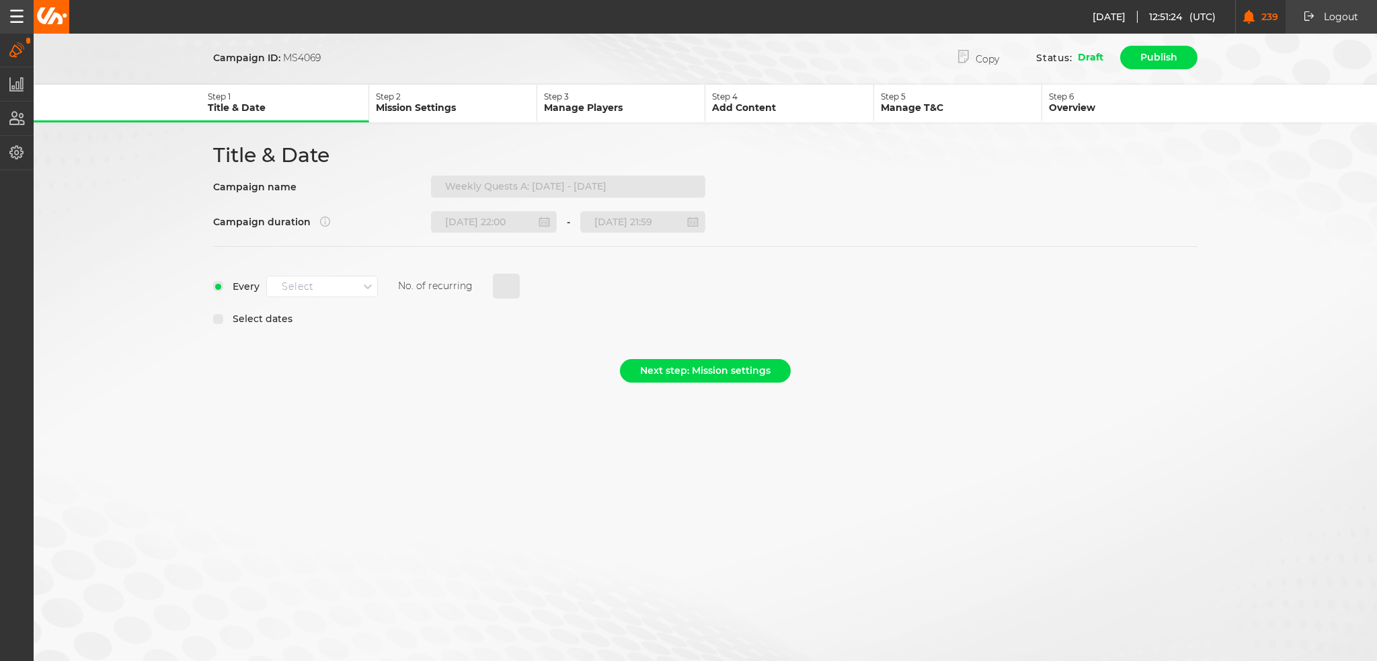
click at [356, 284] on div "Select" at bounding box center [312, 286] width 91 height 17
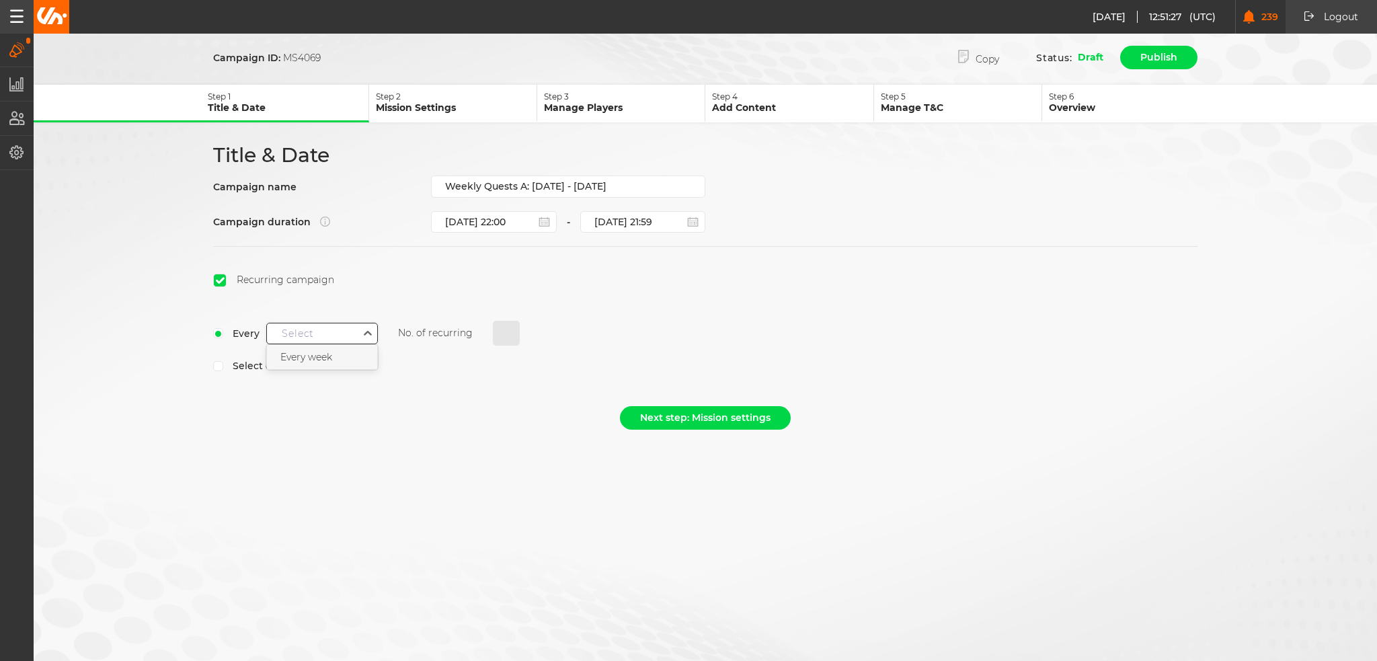
click at [330, 356] on span "Every week" at bounding box center [306, 357] width 52 height 12
click at [499, 328] on input "0" at bounding box center [506, 334] width 27 height 26
select select "9"
select select "2025"
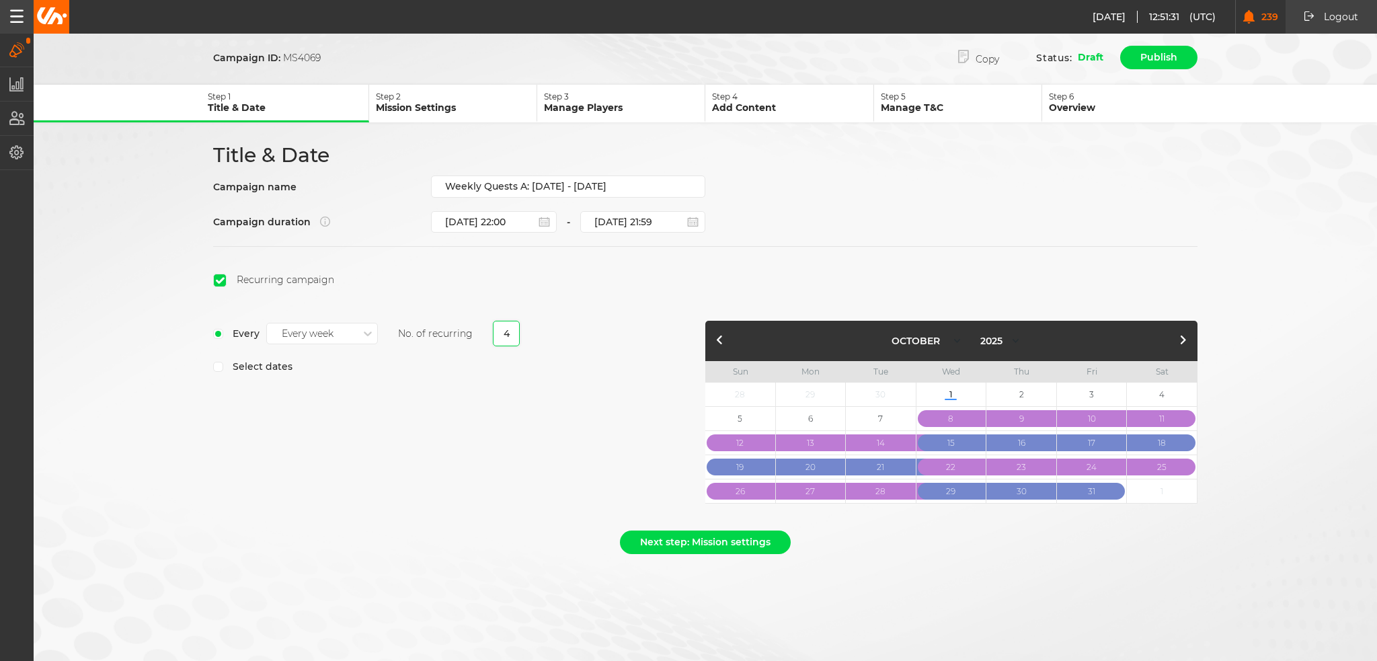
type input "4"
click at [1185, 343] on button "button" at bounding box center [1183, 341] width 16 height 16
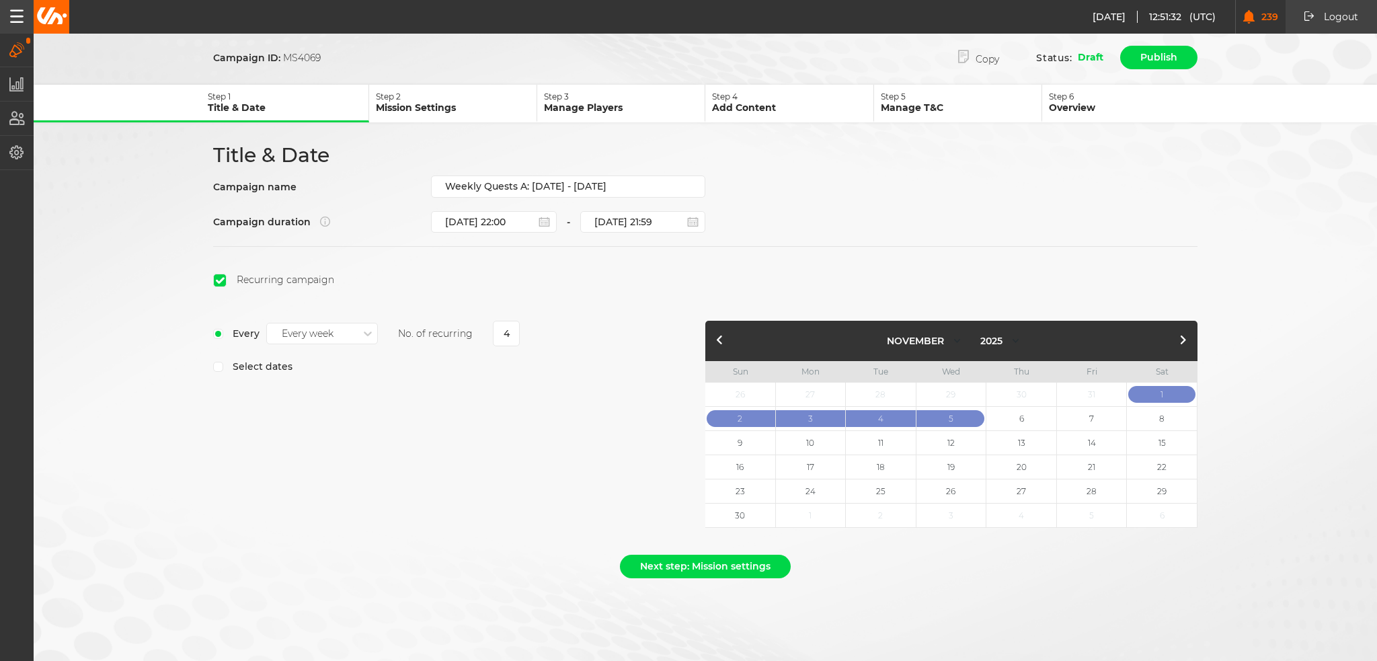
click at [724, 340] on button "button" at bounding box center [720, 341] width 16 height 16
select select "9"
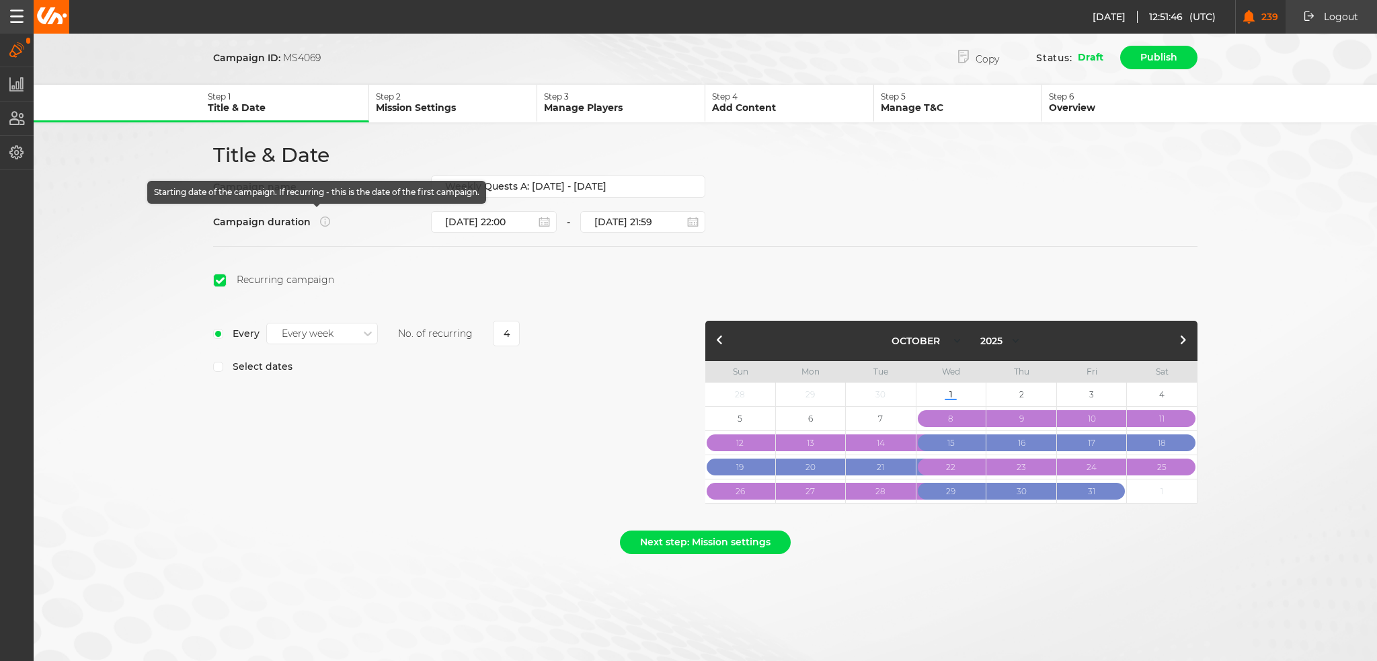
click at [319, 217] on icon at bounding box center [322, 222] width 15 height 10
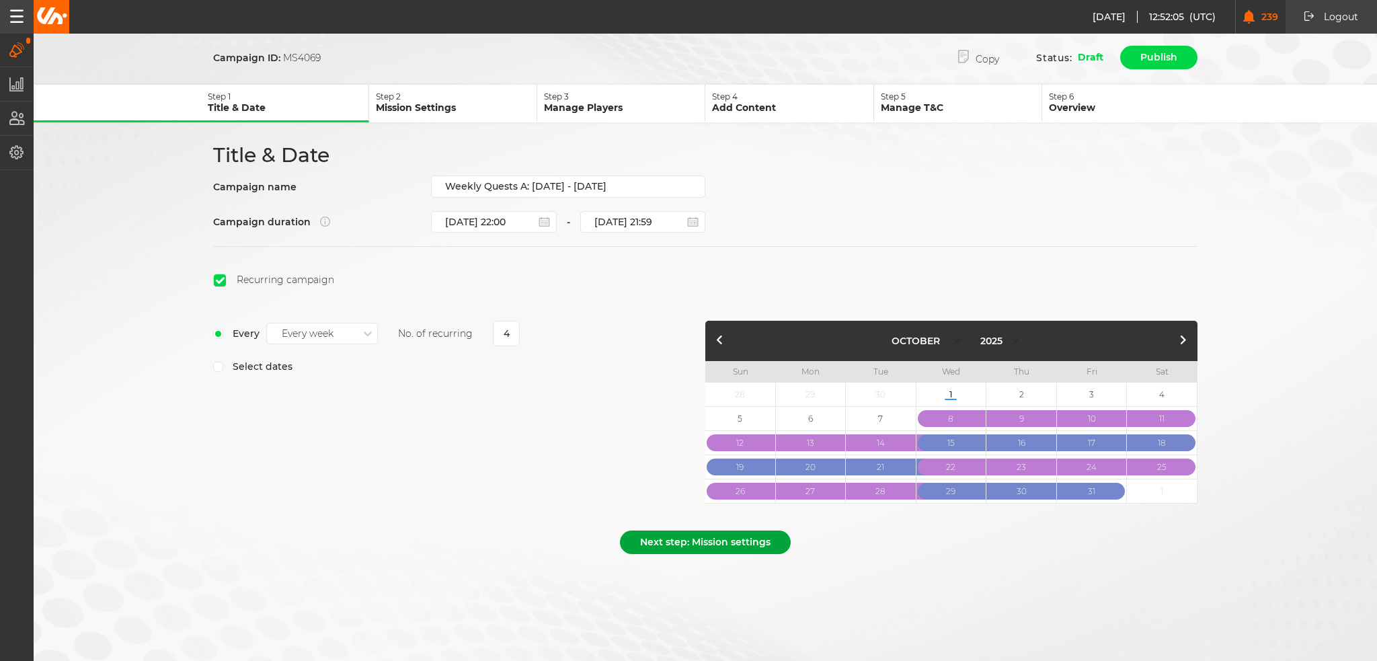
click at [683, 545] on button "Next step: Mission settings" at bounding box center [705, 543] width 171 height 24
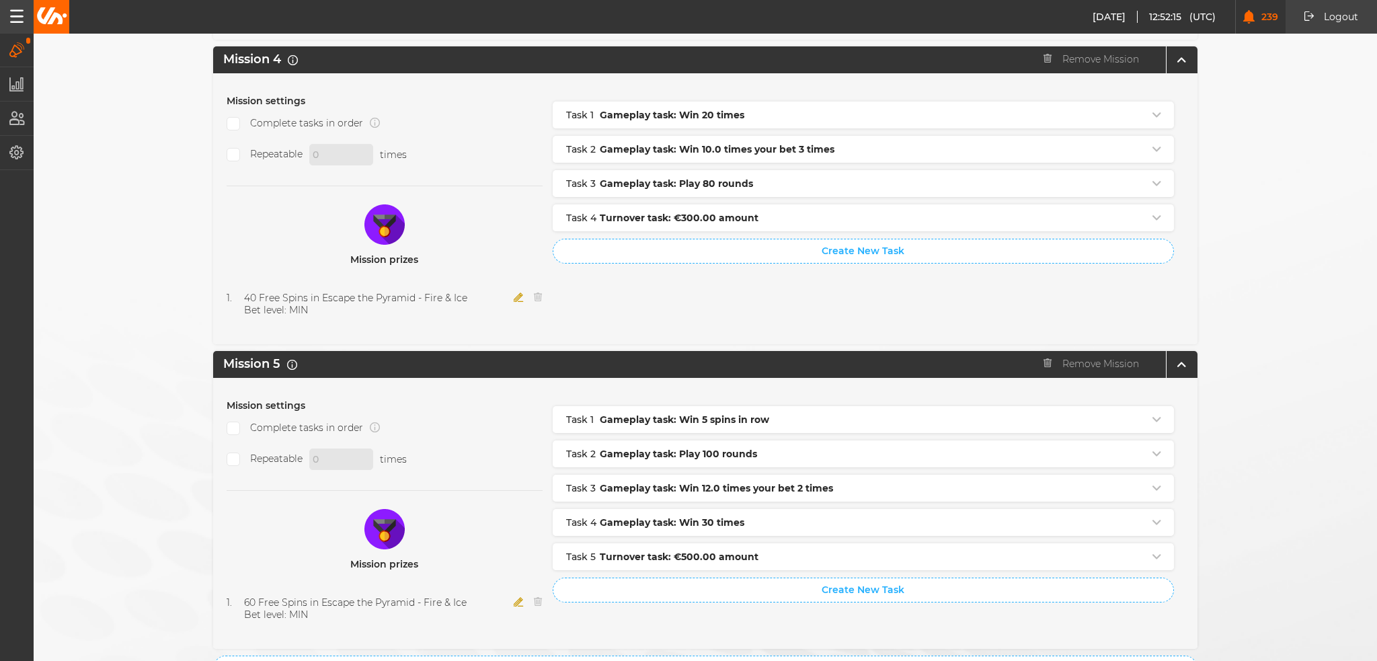
scroll to position [1336, 0]
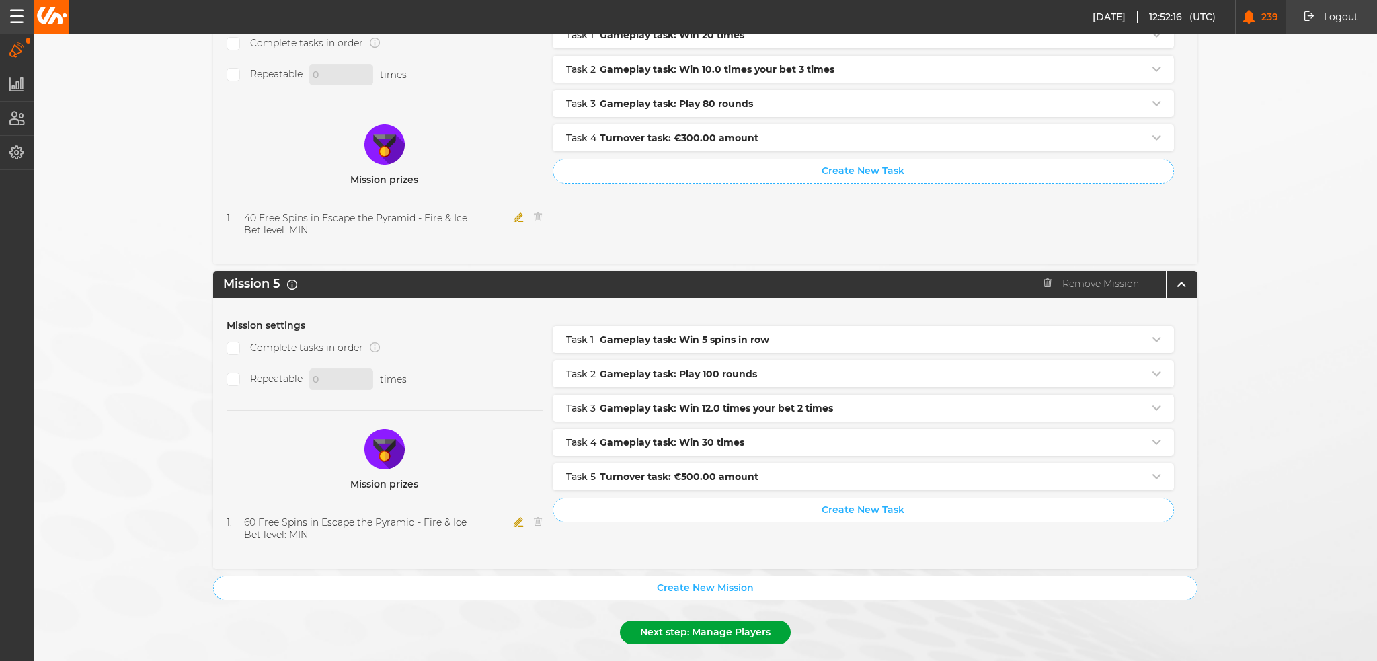
click at [742, 621] on button "Next step: Manage Players" at bounding box center [705, 633] width 171 height 24
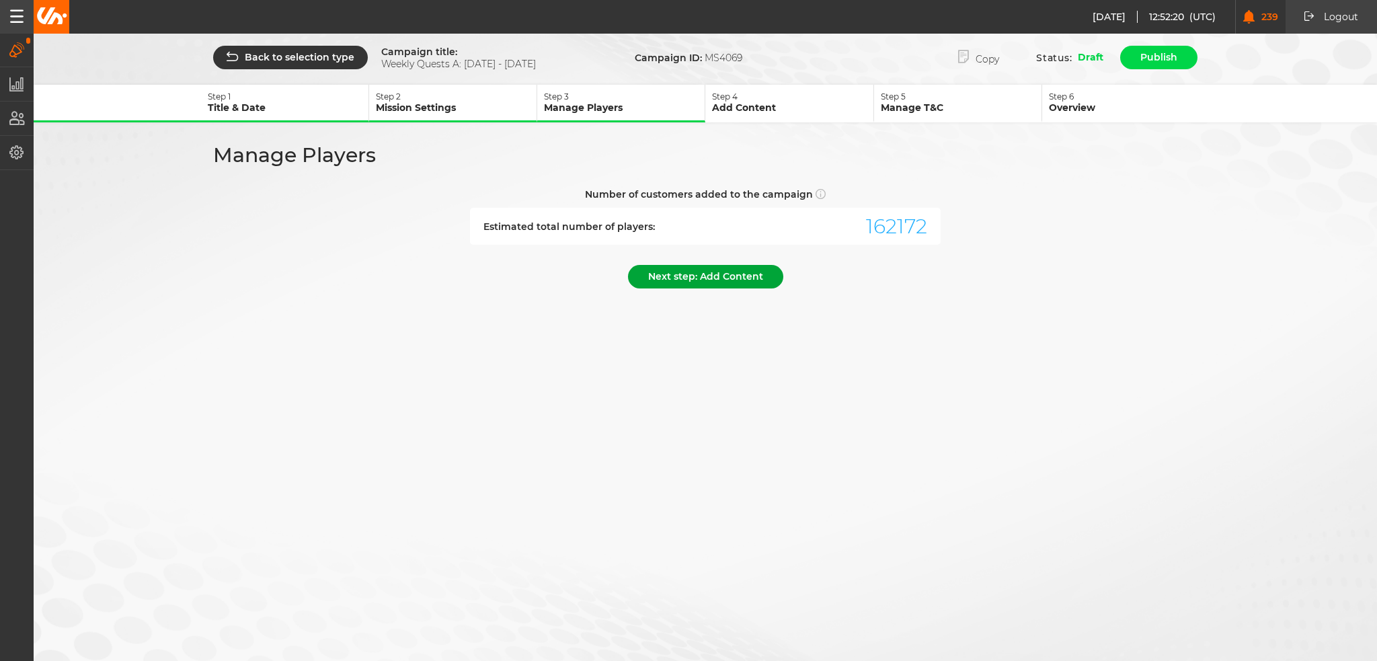
click at [724, 276] on button "Next step: Add Content" at bounding box center [705, 277] width 155 height 24
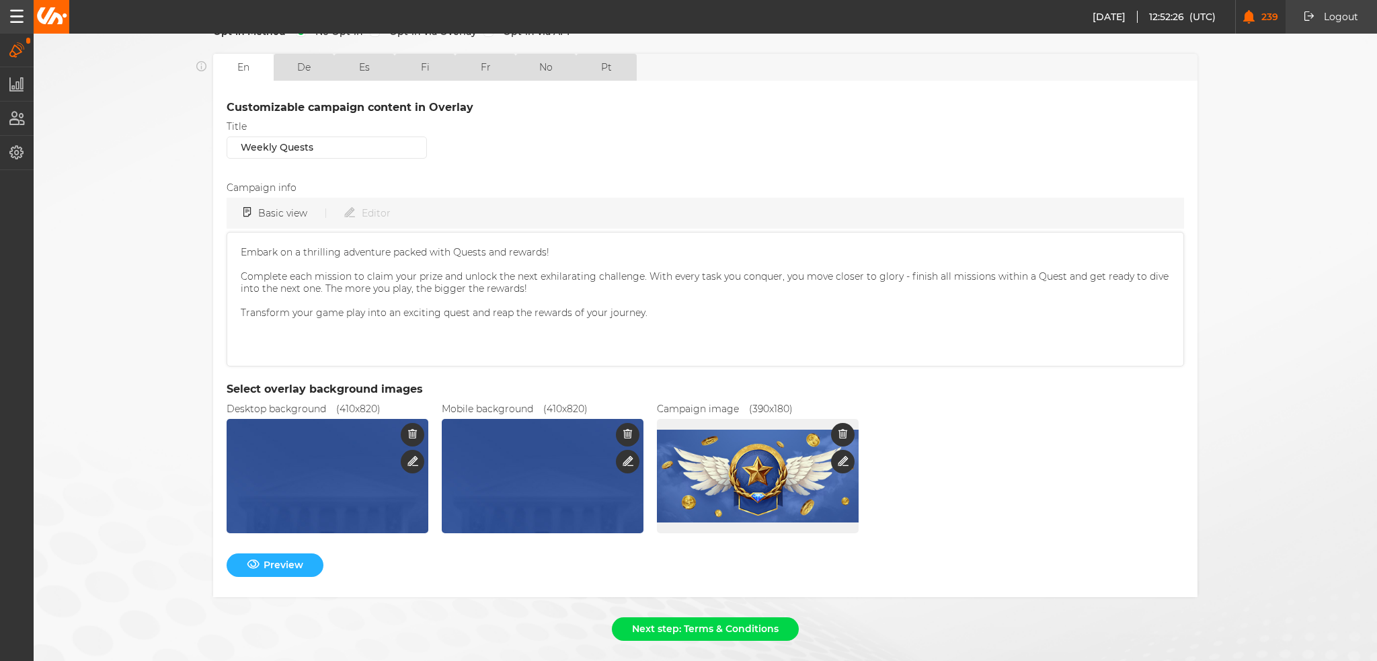
scroll to position [326, 0]
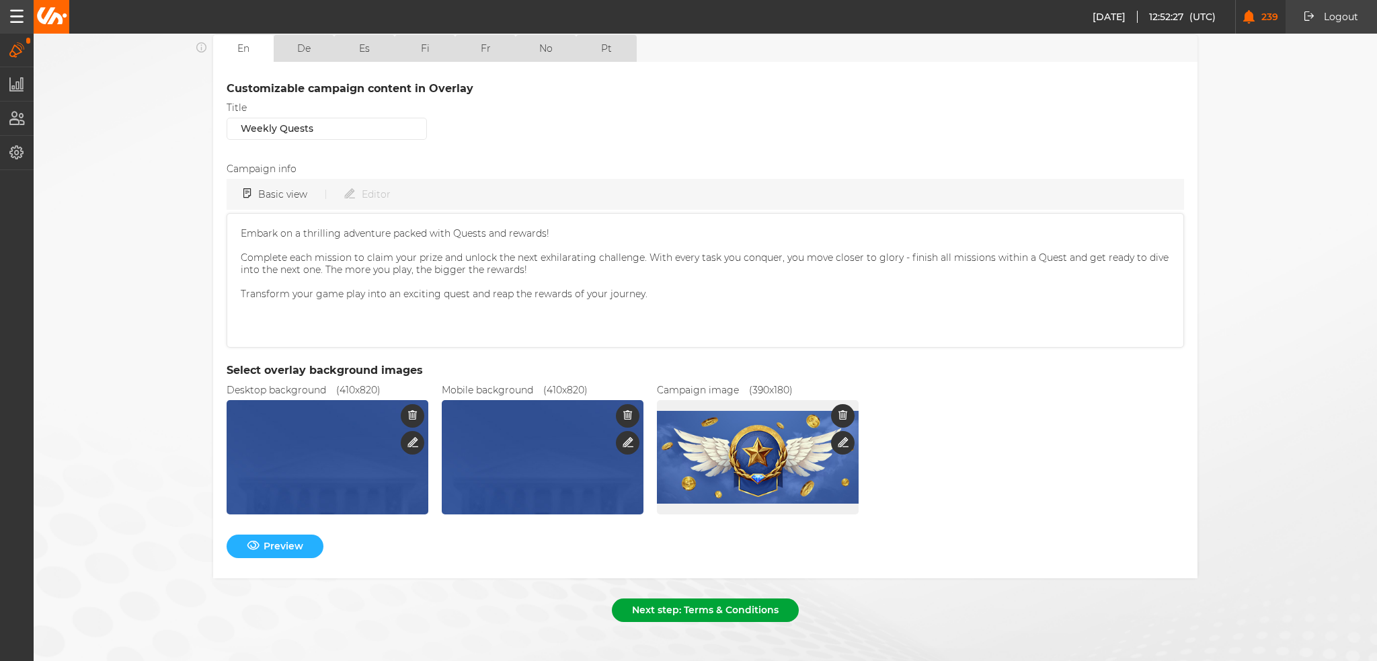
click at [734, 606] on button "Next step: Terms & Conditions" at bounding box center [705, 611] width 187 height 24
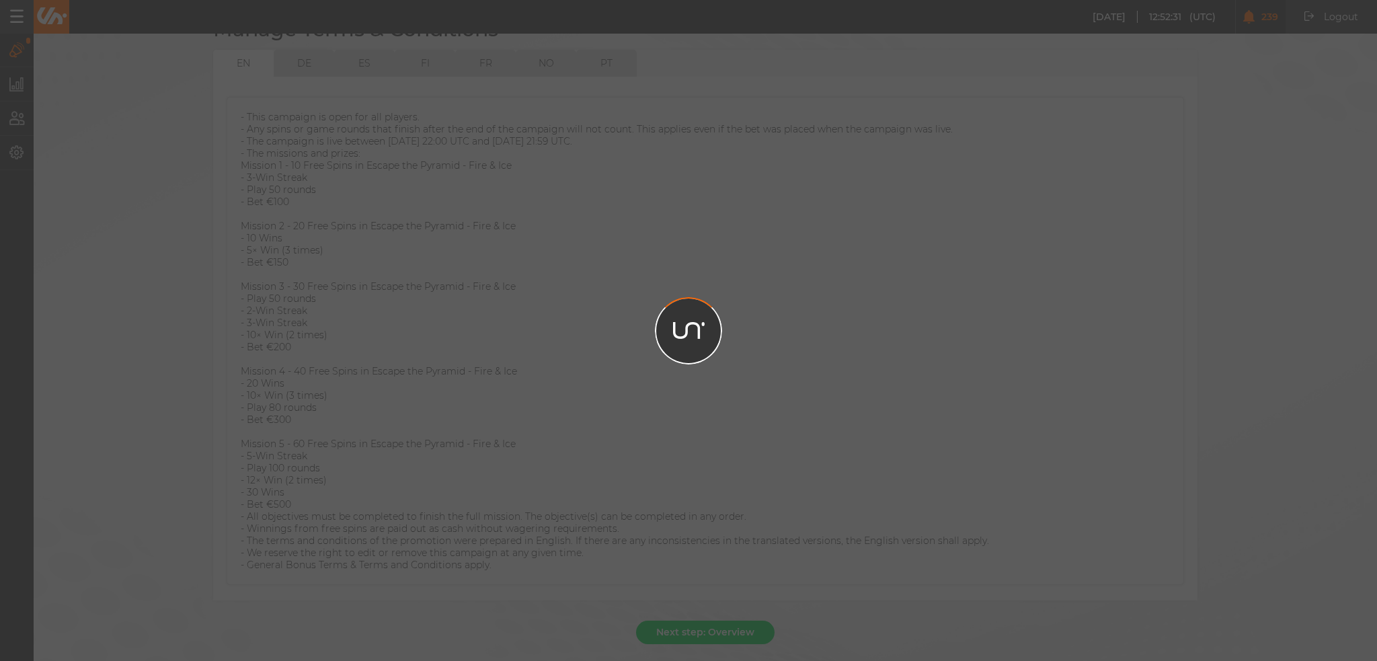
scroll to position [166, 0]
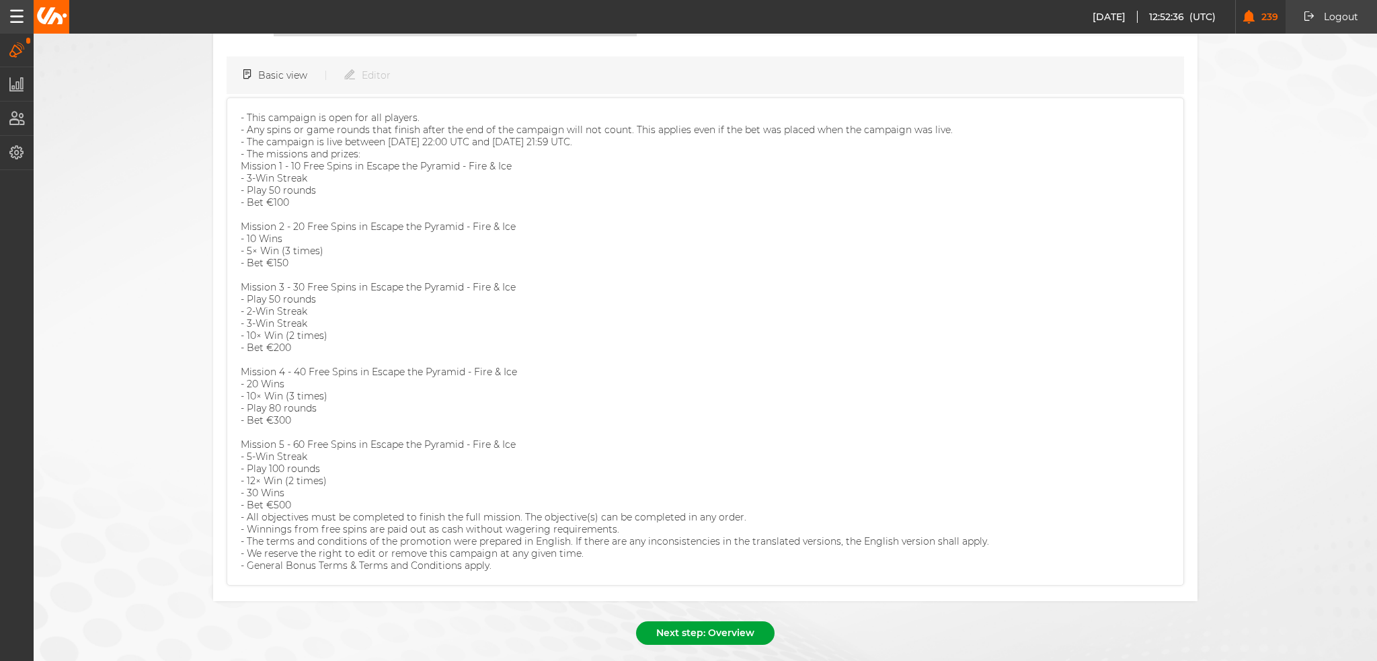
click at [745, 621] on button "Next step: Overview" at bounding box center [705, 633] width 139 height 24
select select "9"
select select "2025"
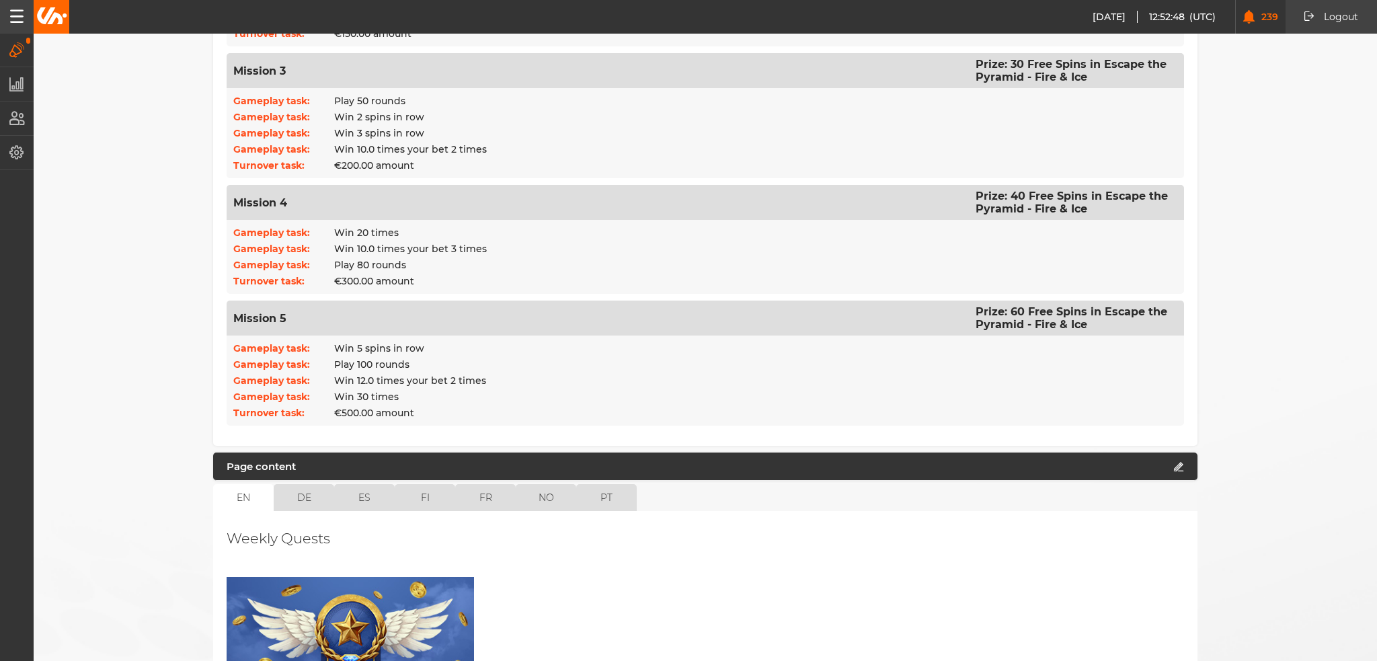
scroll to position [1068, 0]
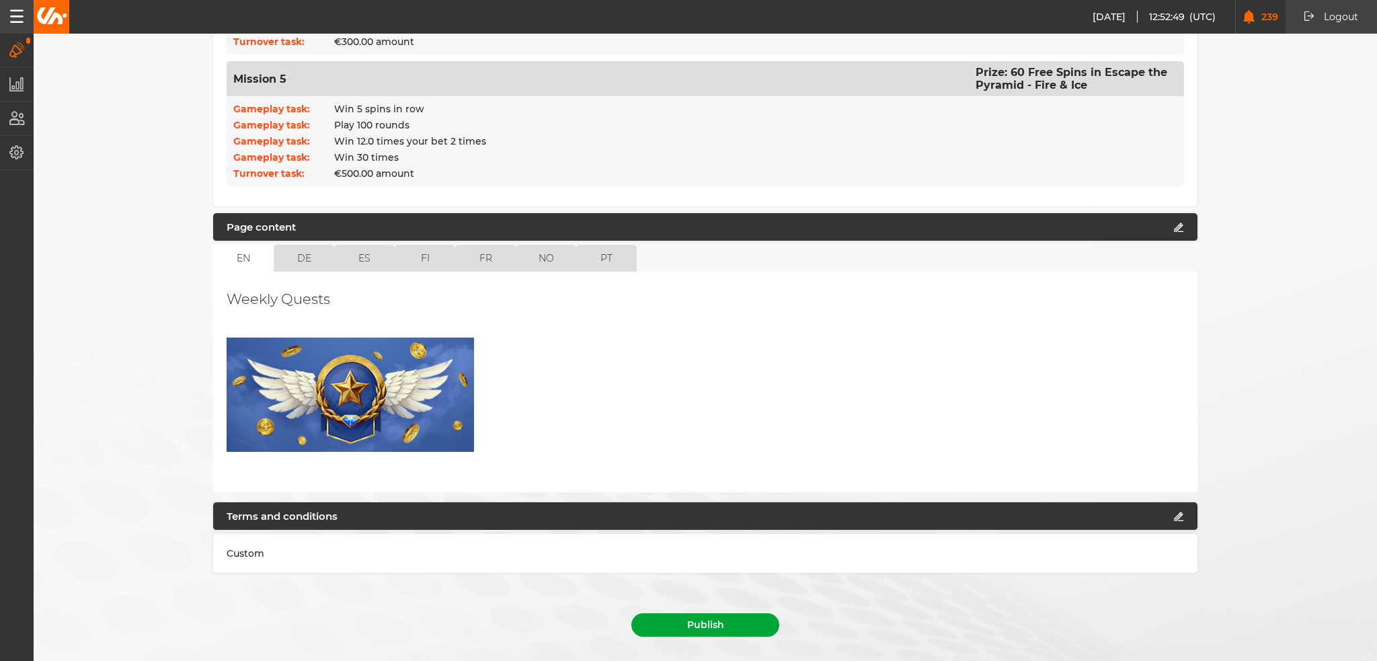
click at [710, 613] on button "Publish" at bounding box center [706, 625] width 148 height 24
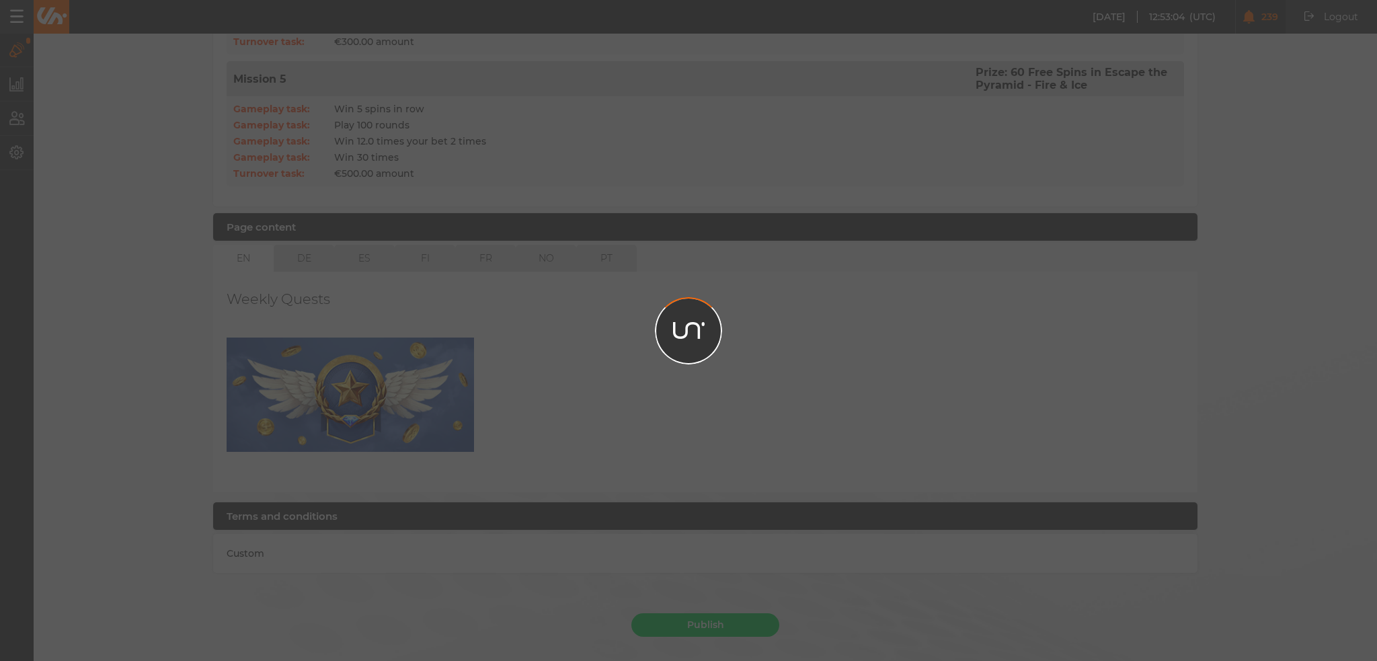
scroll to position [1038, 0]
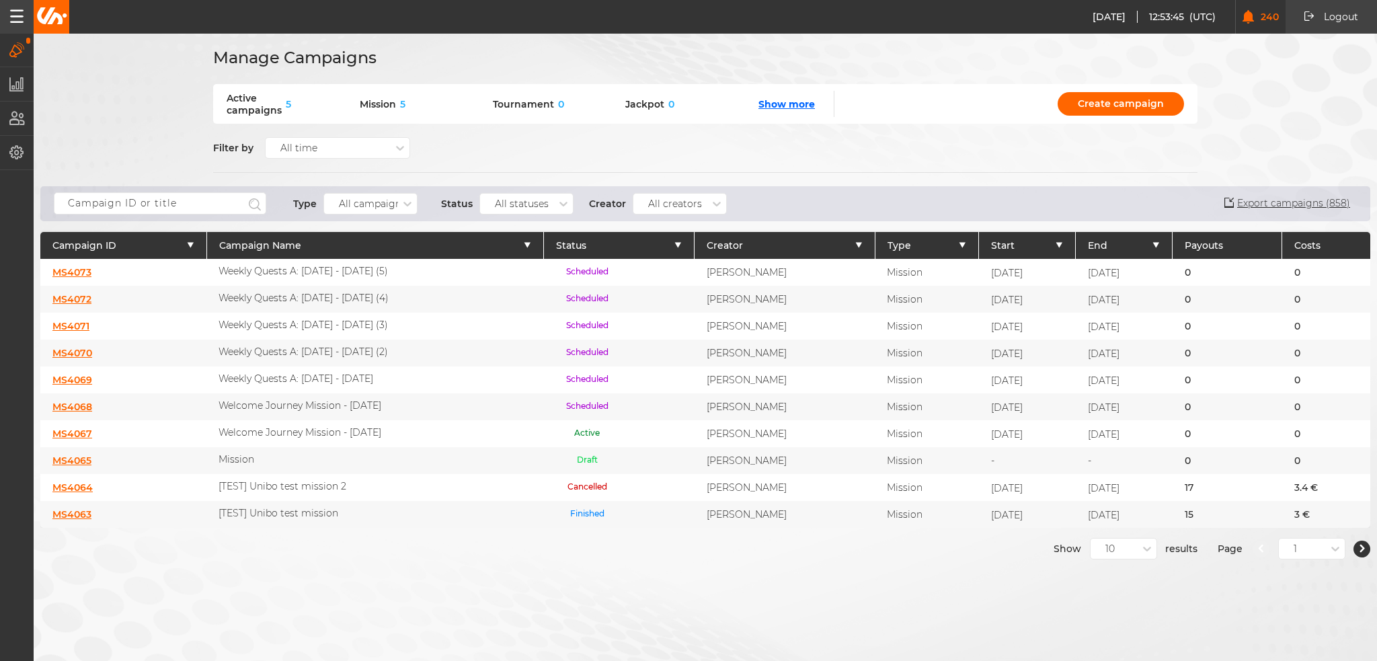
click at [77, 348] on link "MS4070" at bounding box center [72, 353] width 40 height 12
click at [83, 322] on link "MS4071" at bounding box center [70, 326] width 37 height 12
click at [77, 293] on link "MS4072" at bounding box center [71, 299] width 39 height 12
click at [78, 270] on link "MS4073" at bounding box center [71, 272] width 39 height 12
click at [78, 347] on link "MS4070" at bounding box center [72, 353] width 40 height 12
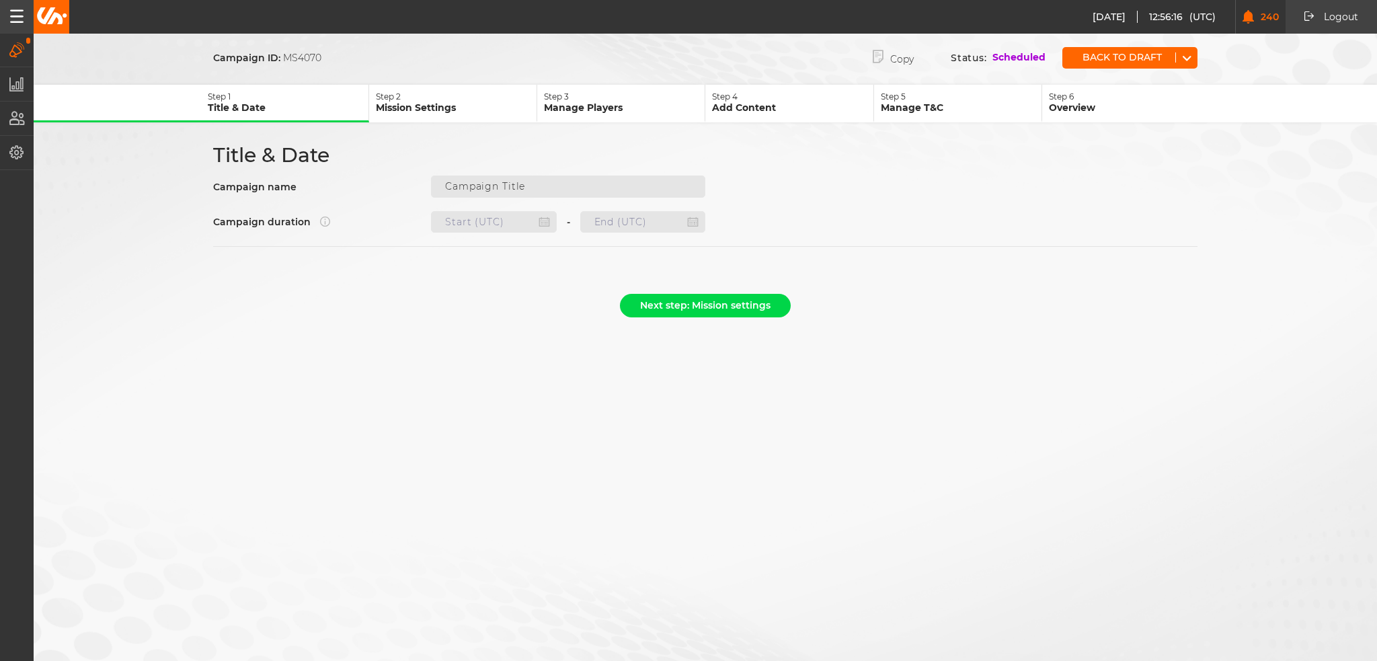
type input "Weekly Quests A: 02.10 - 08.10.25 (2)"
type input "08.10.2025 22:00"
type input "15.10.2025 21:59"
click at [15, 52] on icon "button" at bounding box center [16, 49] width 15 height 15
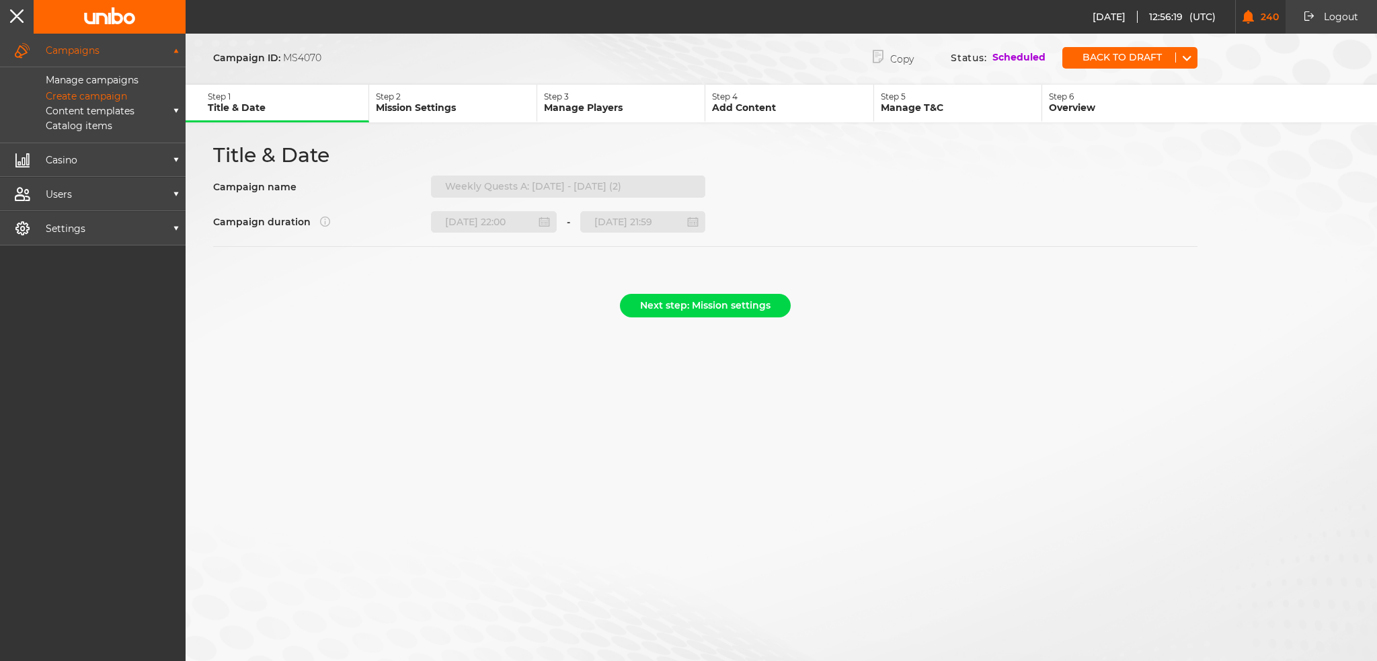
click at [75, 72] on div "Manage campaigns Create campaign Content templates Campaign info Terms and cond…" at bounding box center [93, 105] width 186 height 76
click at [77, 77] on p "Manage campaigns" at bounding box center [76, 80] width 123 height 12
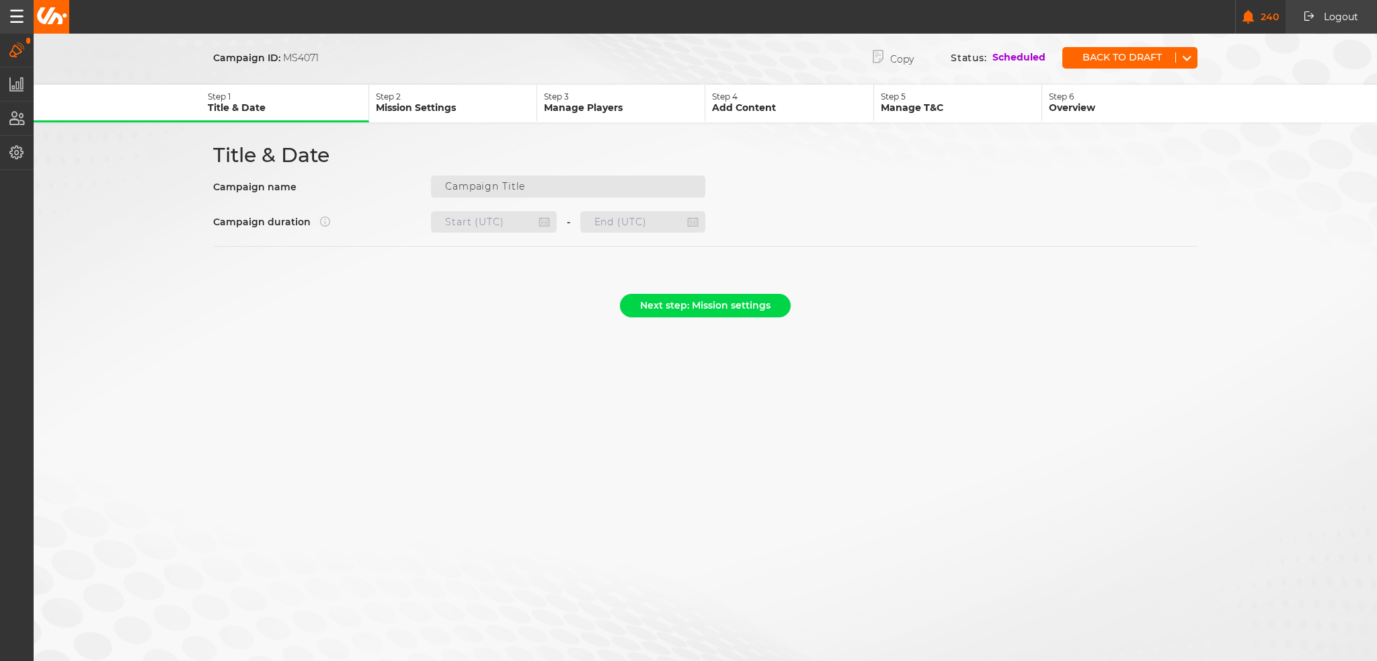
type input "Weekly Quests A: [DATE] - [DATE] (3)"
type input "15.10.2025 22:00"
type input "22.10.2025 21:59"
click at [1123, 53] on button "Back to draft" at bounding box center [1119, 57] width 113 height 10
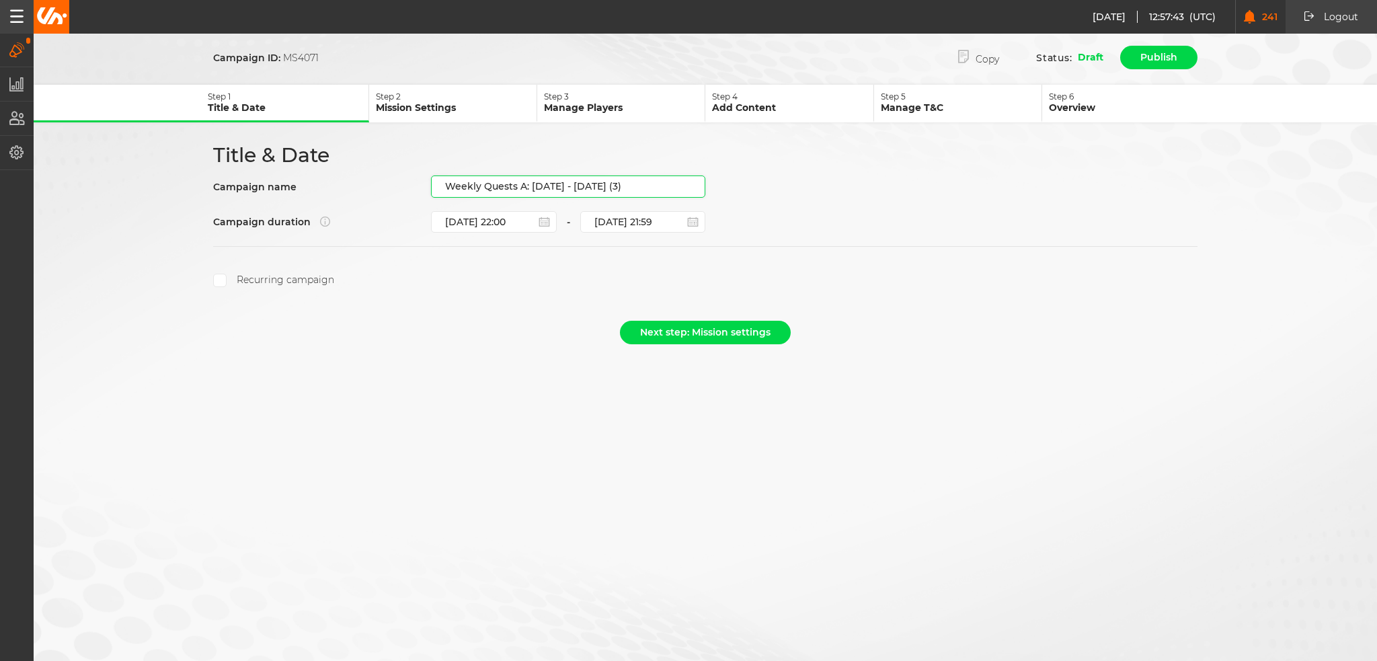
click at [629, 194] on div "Title & Date Campaign name Weekly Quests A: 02.10 - 08.10.25 (3) Campaign durat…" at bounding box center [705, 215] width 1009 height 145
click at [630, 186] on input "Weekly Quests A: [DATE] - [DATE] (3)" at bounding box center [568, 187] width 274 height 22
drag, startPoint x: 550, startPoint y: 206, endPoint x: 530, endPoint y: 209, distance: 20.5
click at [530, 209] on div "Title & Date Campaign name Weekly Quests A: 02.10 - 08.10.25 (3) Campaign durat…" at bounding box center [705, 215] width 1009 height 145
paste input "16.10 - 22.10.25"
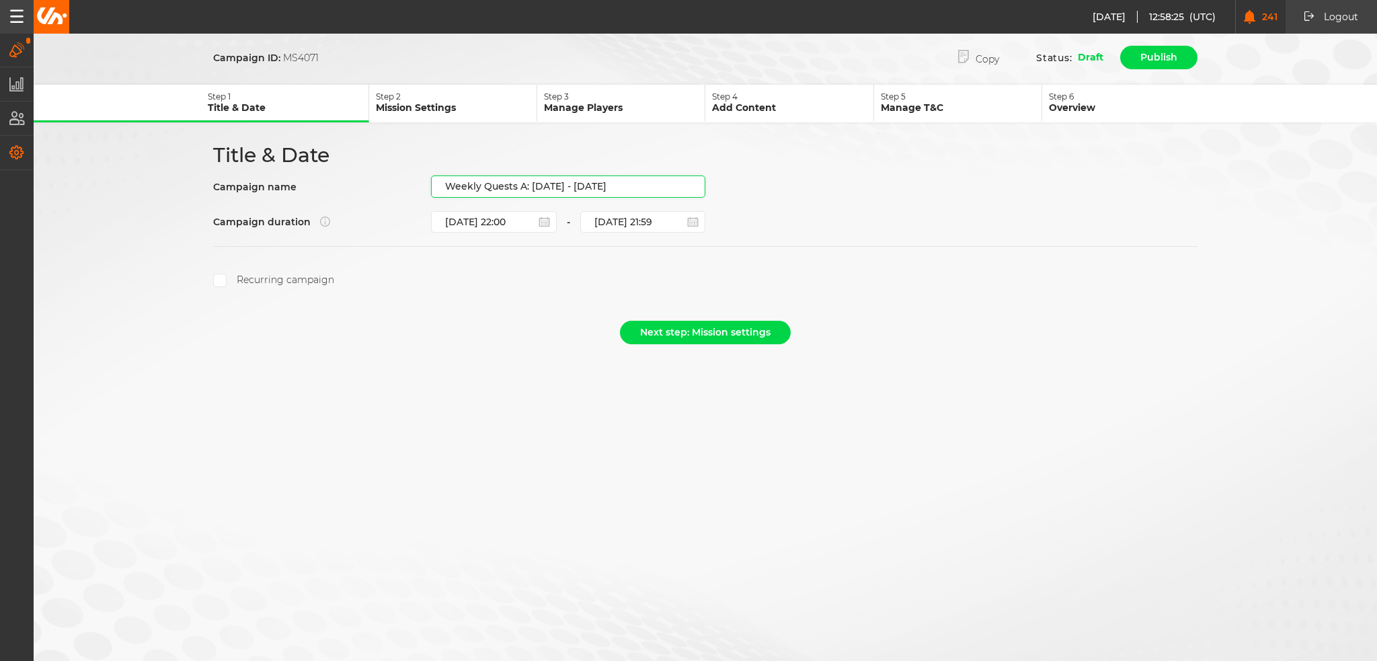
type input "Weekly Quests A: 16.10 - 22.10.25"
click at [699, 329] on button "Next step: Mission settings" at bounding box center [705, 333] width 171 height 24
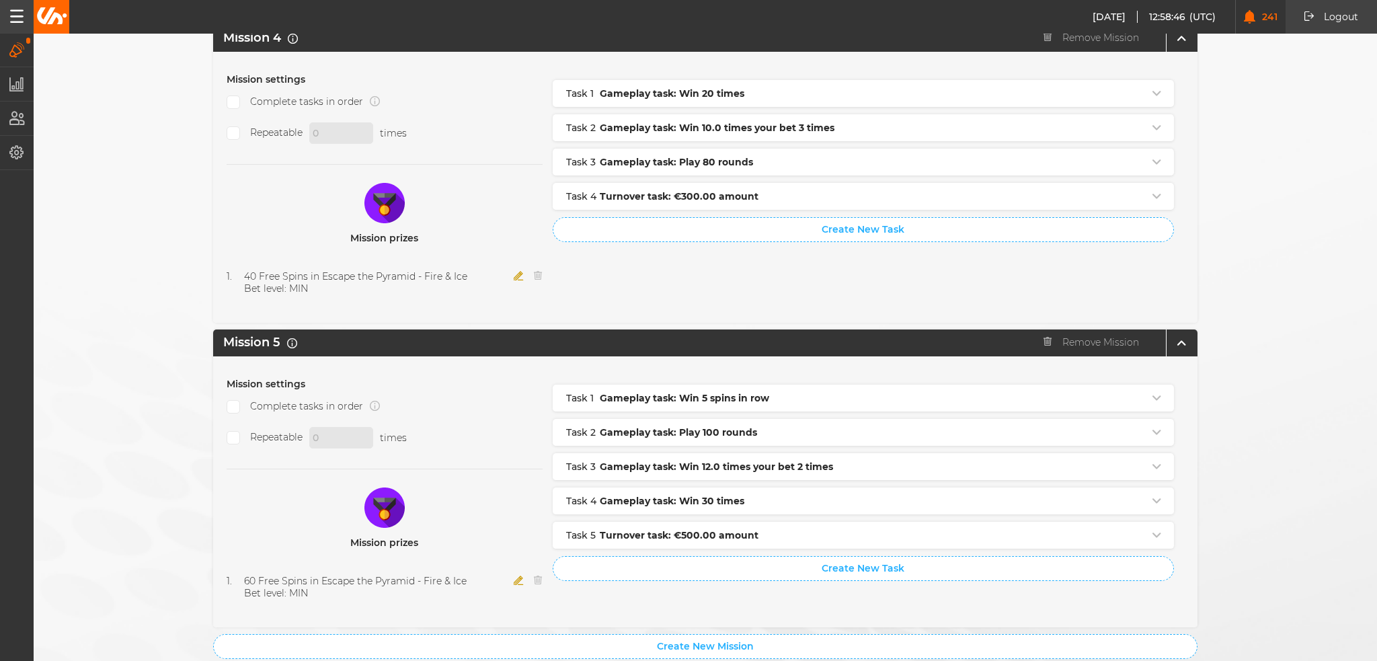
scroll to position [1336, 0]
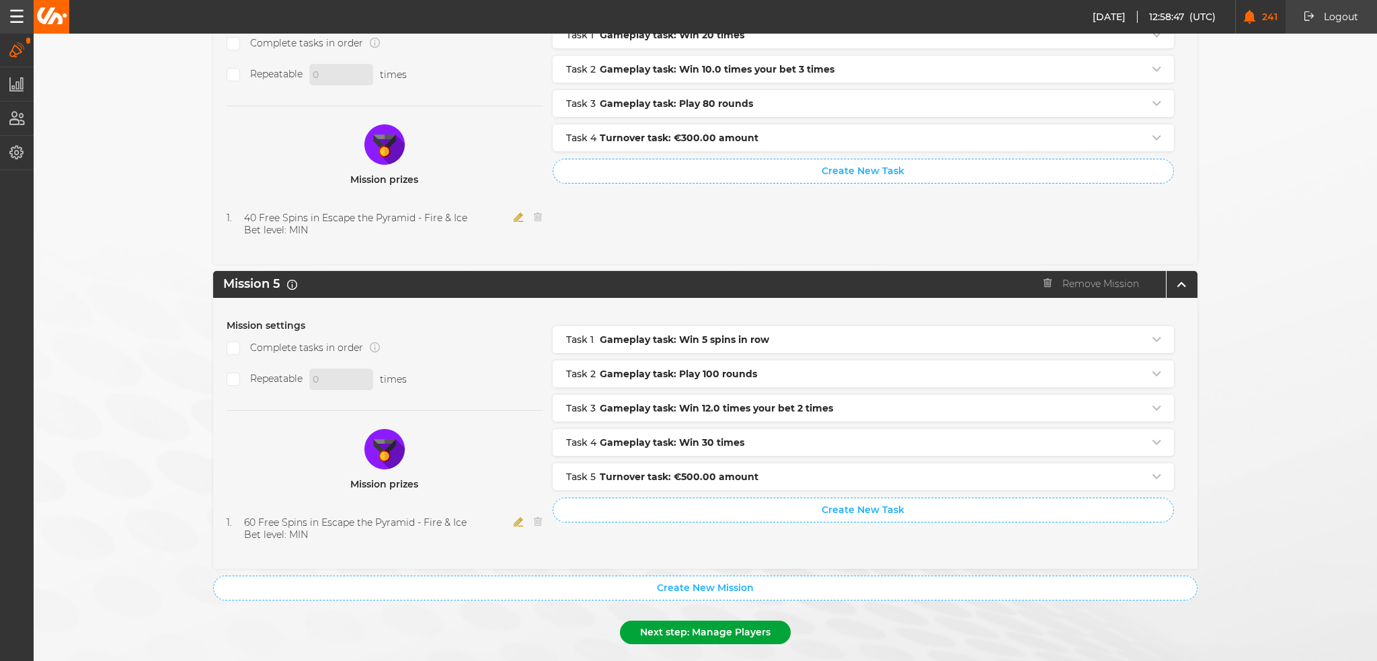
click at [731, 621] on button "Next step: Manage Players" at bounding box center [705, 633] width 171 height 24
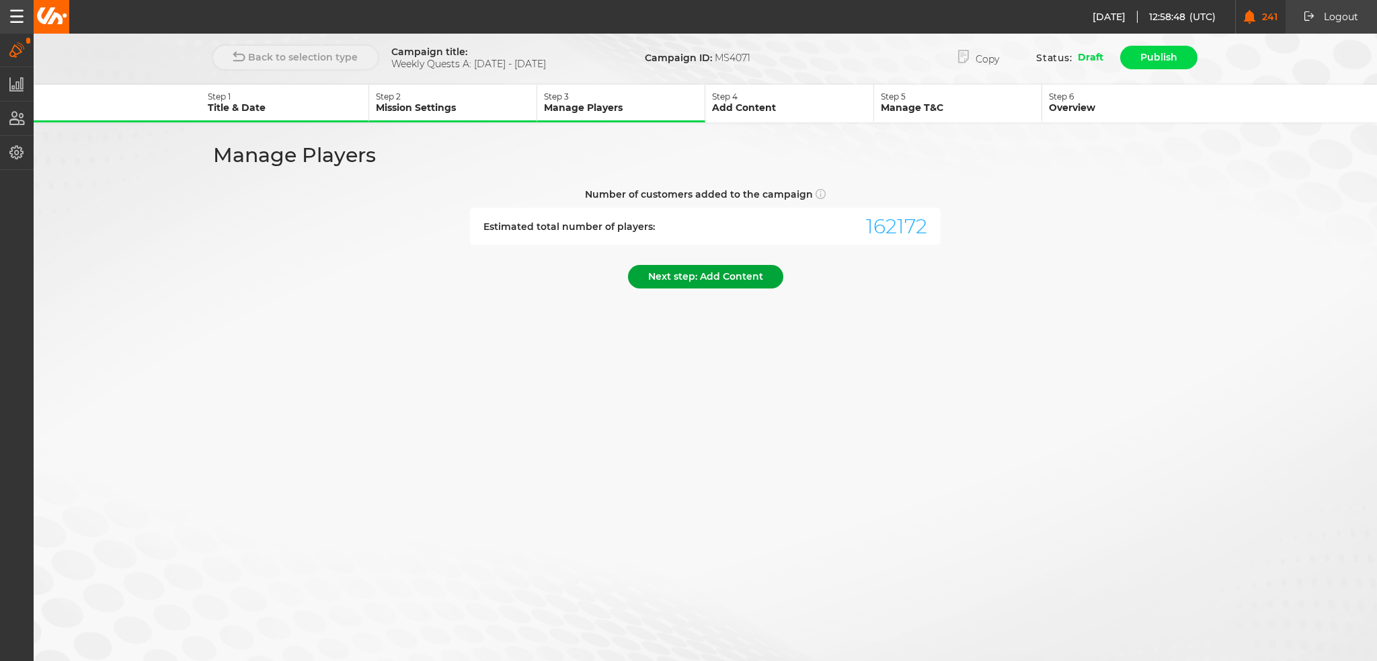
click at [691, 274] on button "Next step: Add Content" at bounding box center [705, 277] width 155 height 24
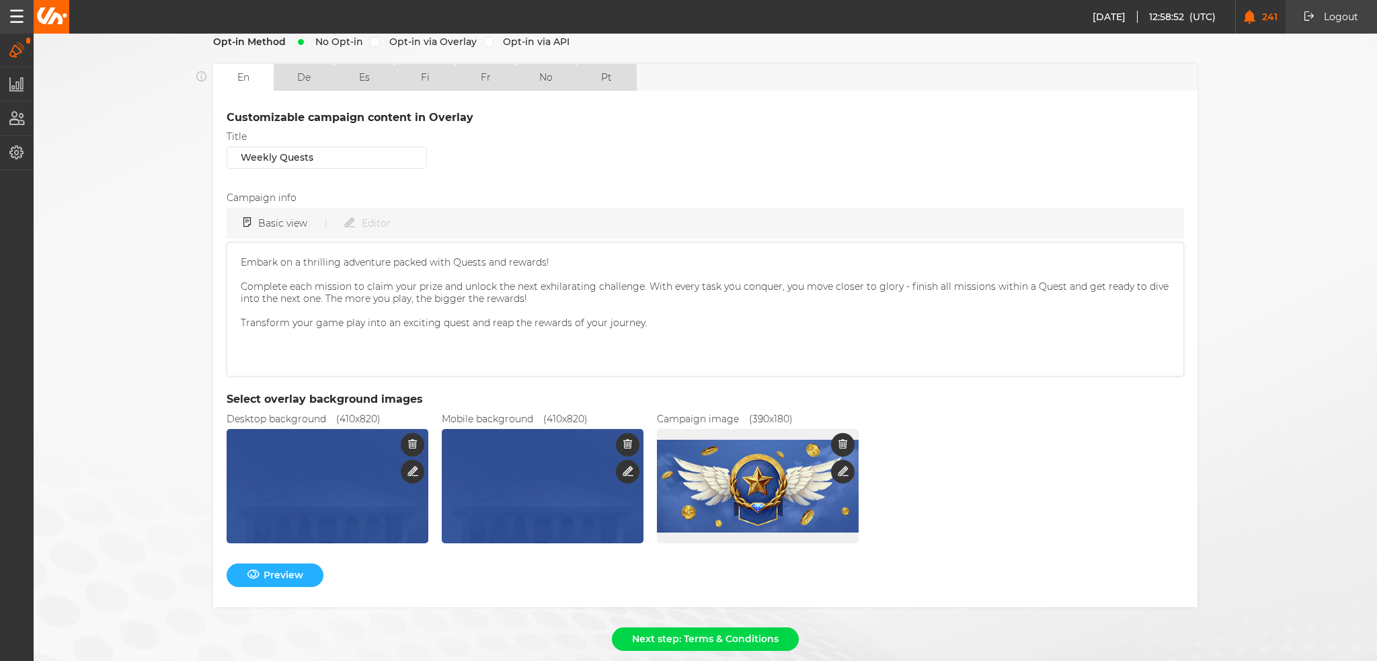
scroll to position [326, 0]
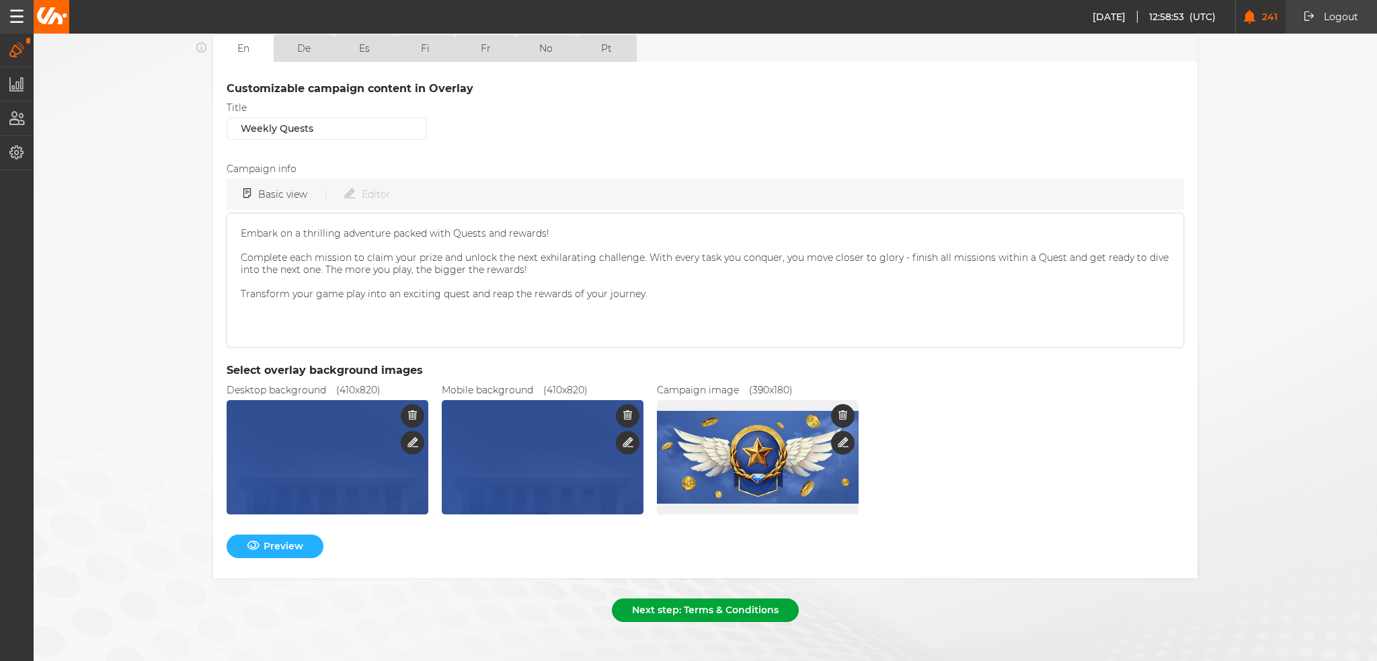
click at [667, 603] on button "Next step: Terms & Conditions" at bounding box center [705, 611] width 187 height 24
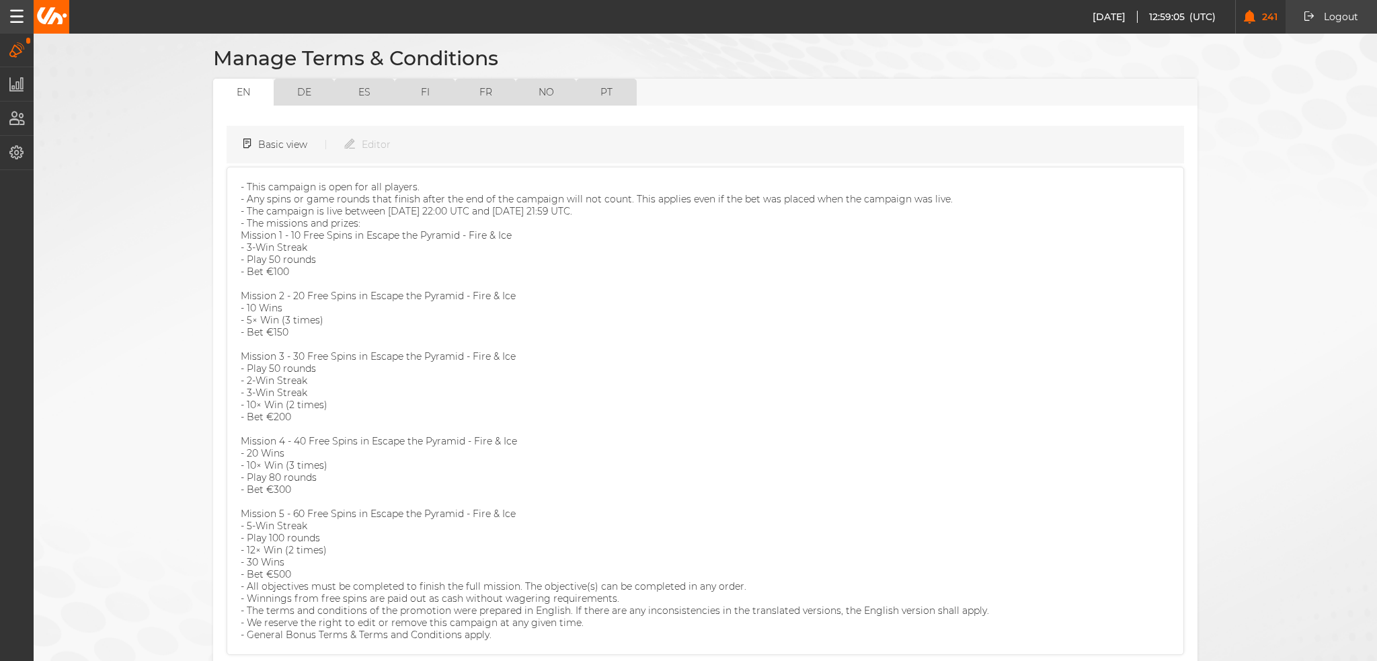
scroll to position [166, 0]
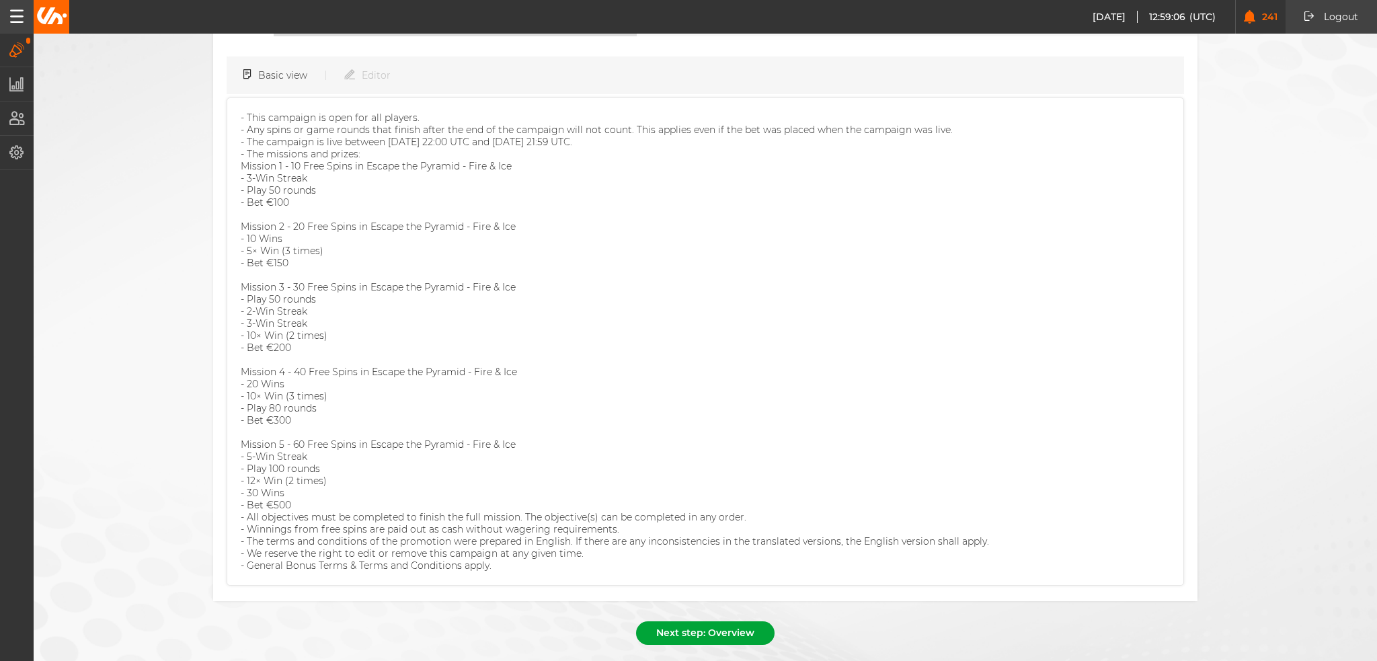
click at [748, 621] on button "Next step: Overview" at bounding box center [705, 633] width 139 height 24
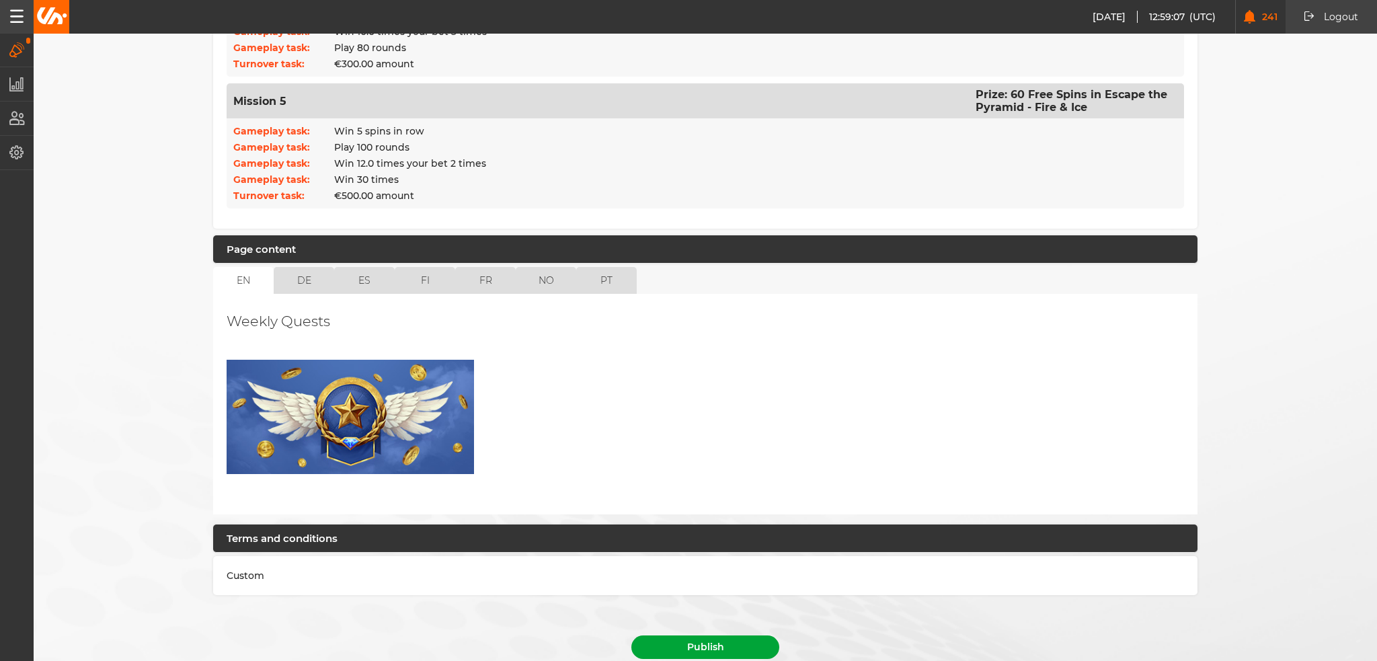
scroll to position [900, 0]
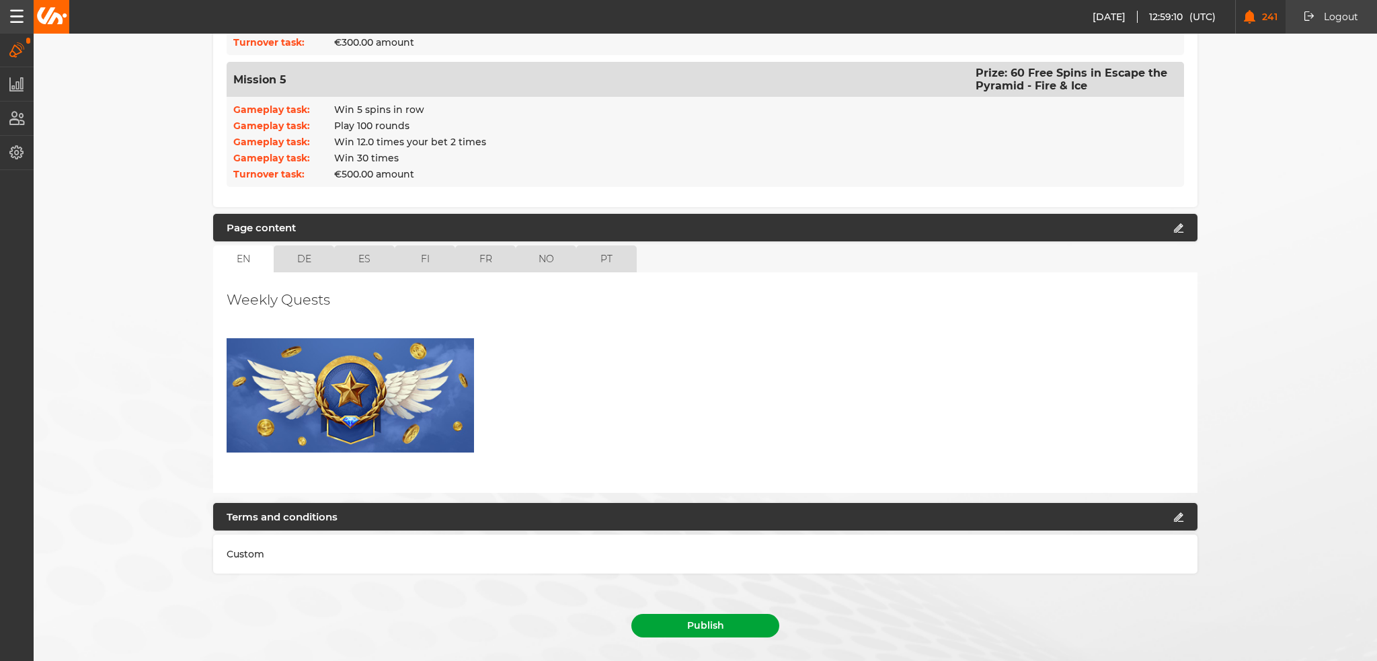
click at [701, 614] on button "Publish" at bounding box center [706, 626] width 148 height 24
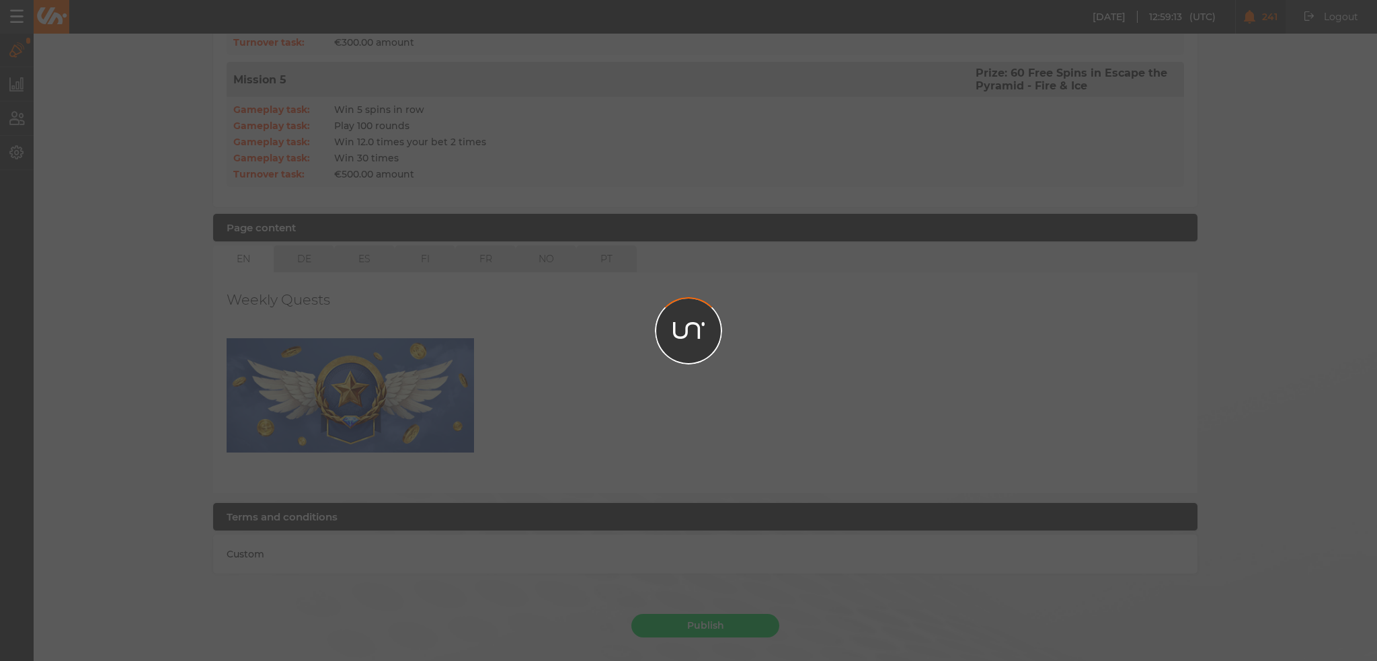
scroll to position [869, 0]
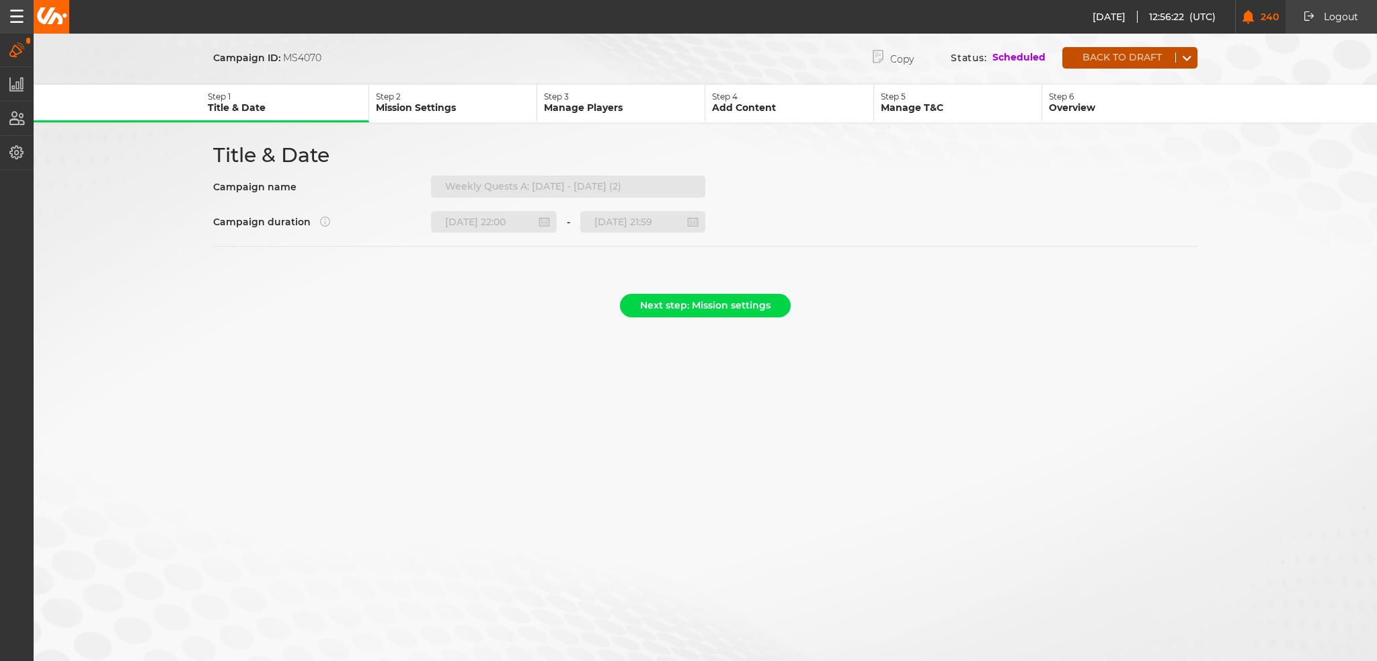
click at [1100, 56] on button "Back to draft" at bounding box center [1119, 57] width 113 height 10
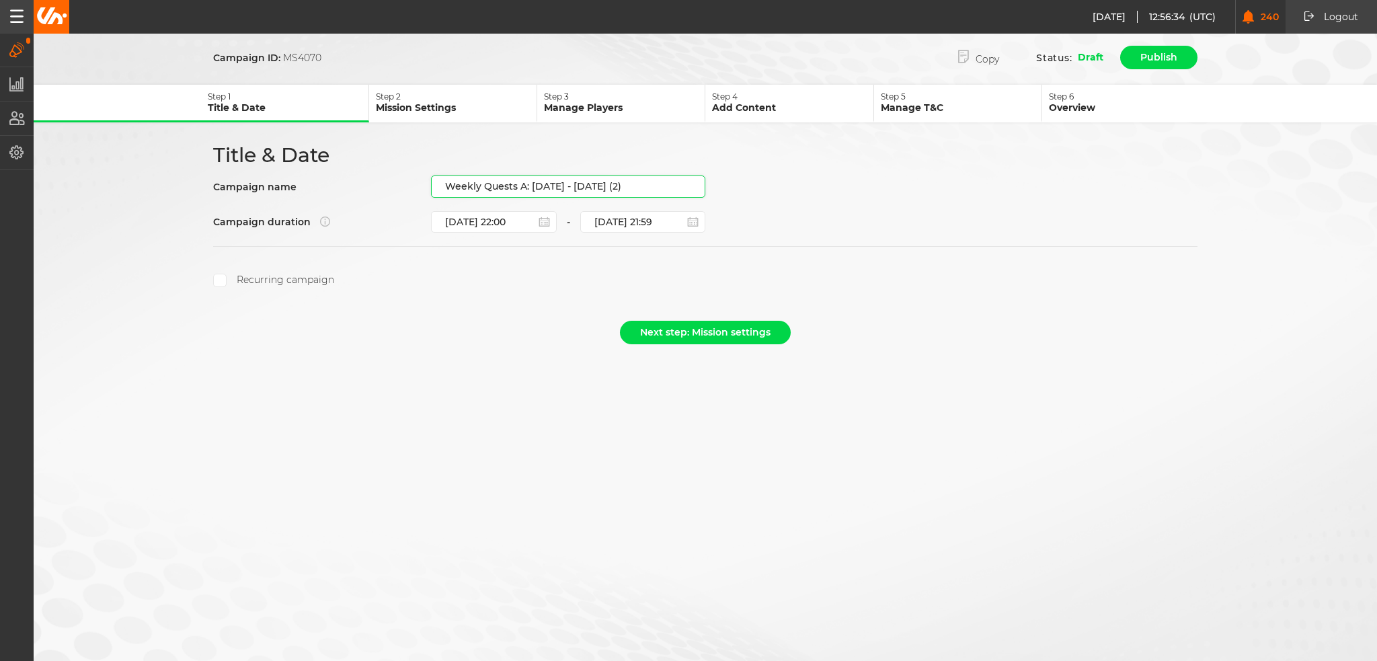
click at [602, 186] on input "Weekly Quests A: [DATE] - [DATE] (2)" at bounding box center [568, 187] width 274 height 22
drag, startPoint x: 630, startPoint y: 182, endPoint x: 533, endPoint y: 194, distance: 97.6
click at [533, 194] on div "Title & Date Campaign name Weekly Quests A: 02.10 - 08.10.25 (2) Campaign durat…" at bounding box center [705, 215] width 1009 height 145
paste input "9.10 - 15.10.25"
type input "Weekly Quests A: 09.10 - 15.10.25"
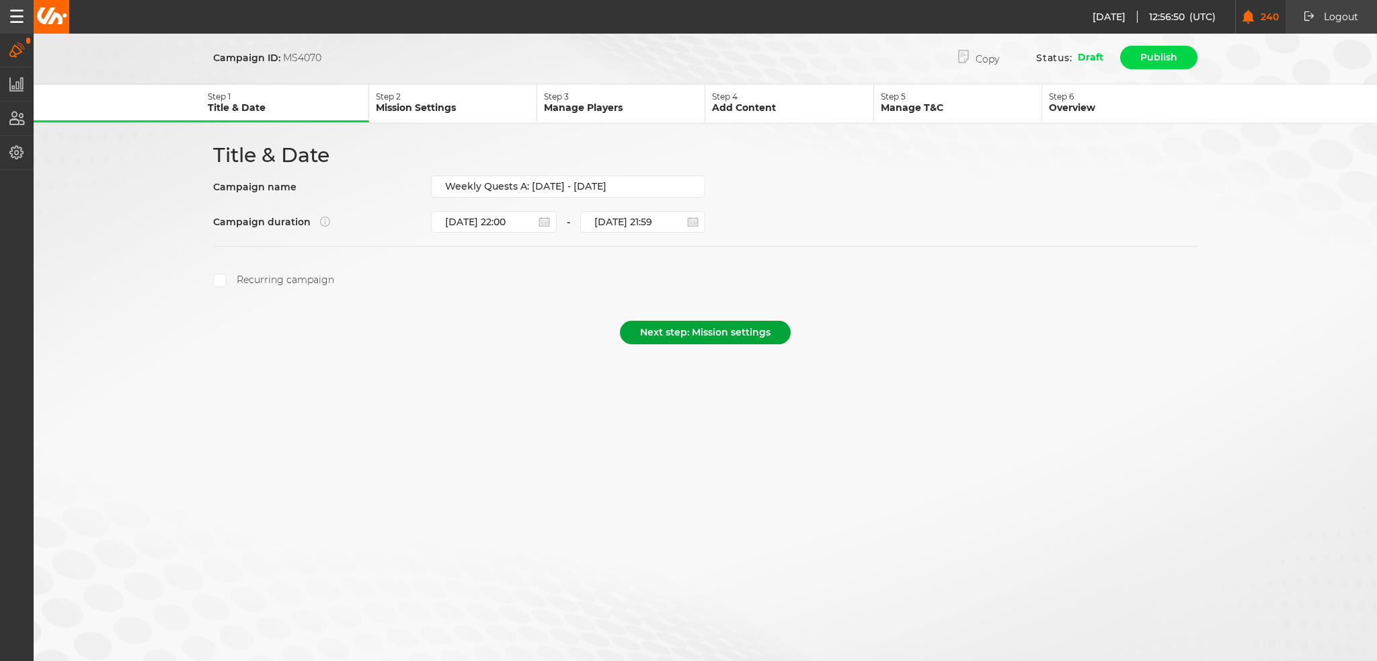
click at [681, 330] on button "Next step: Mission settings" at bounding box center [705, 333] width 171 height 24
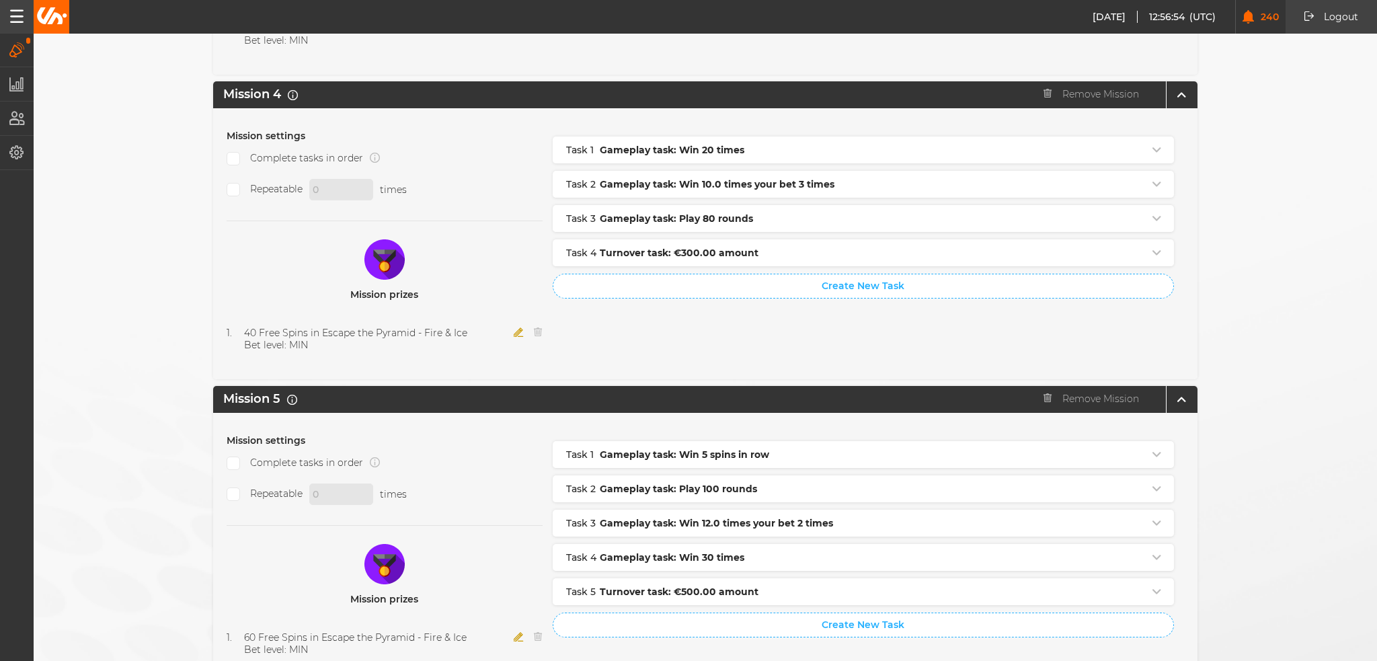
scroll to position [1336, 0]
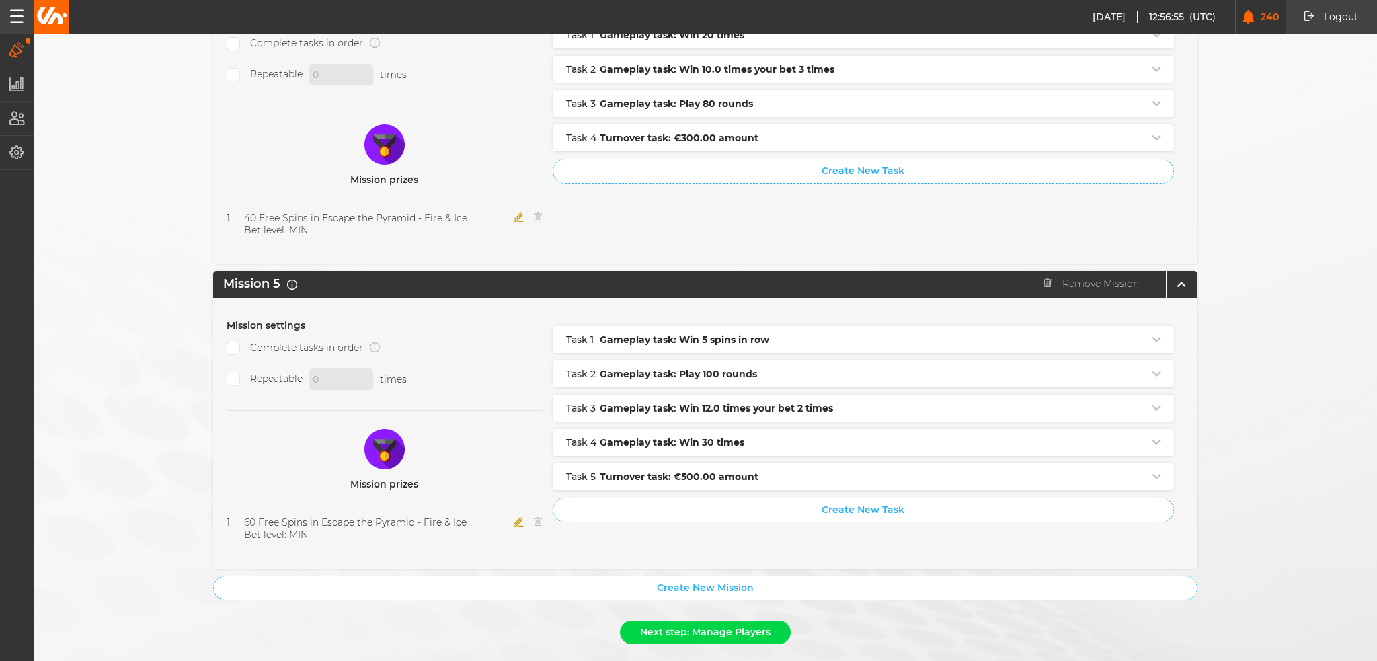
click at [772, 621] on button "Next step: Manage Players" at bounding box center [705, 633] width 171 height 24
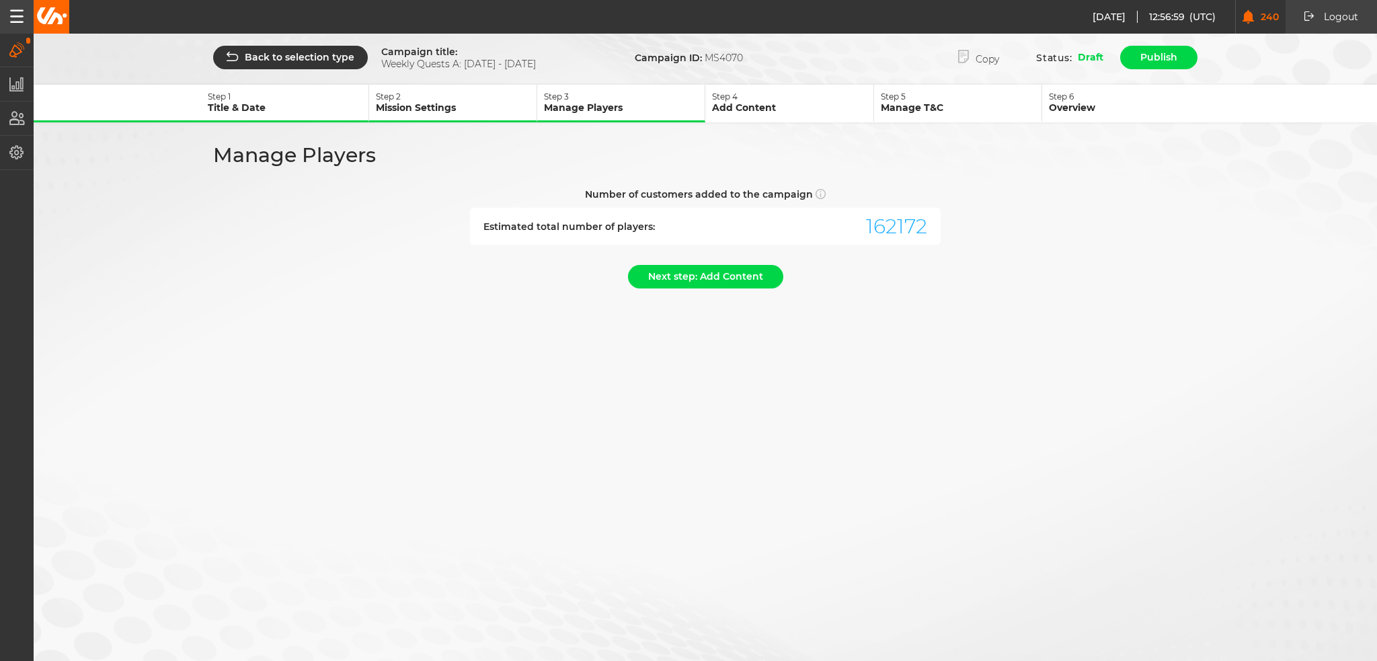
click at [732, 294] on div "Back to selection type Campaign title: Weekly Quests A: 09.10 - 15.10.25 Campai…" at bounding box center [688, 164] width 1377 height 329
click at [728, 274] on button "Next step: Add Content" at bounding box center [705, 277] width 155 height 24
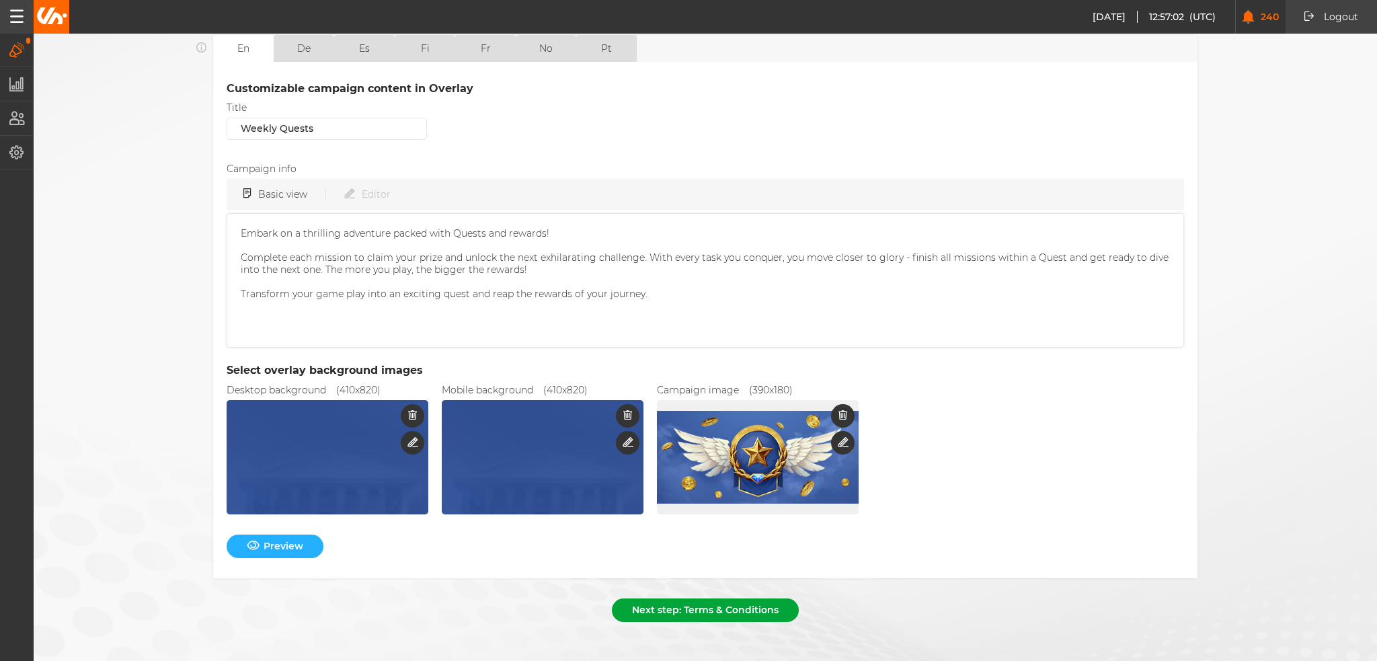
click at [769, 607] on button "Next step: Terms & Conditions" at bounding box center [705, 611] width 187 height 24
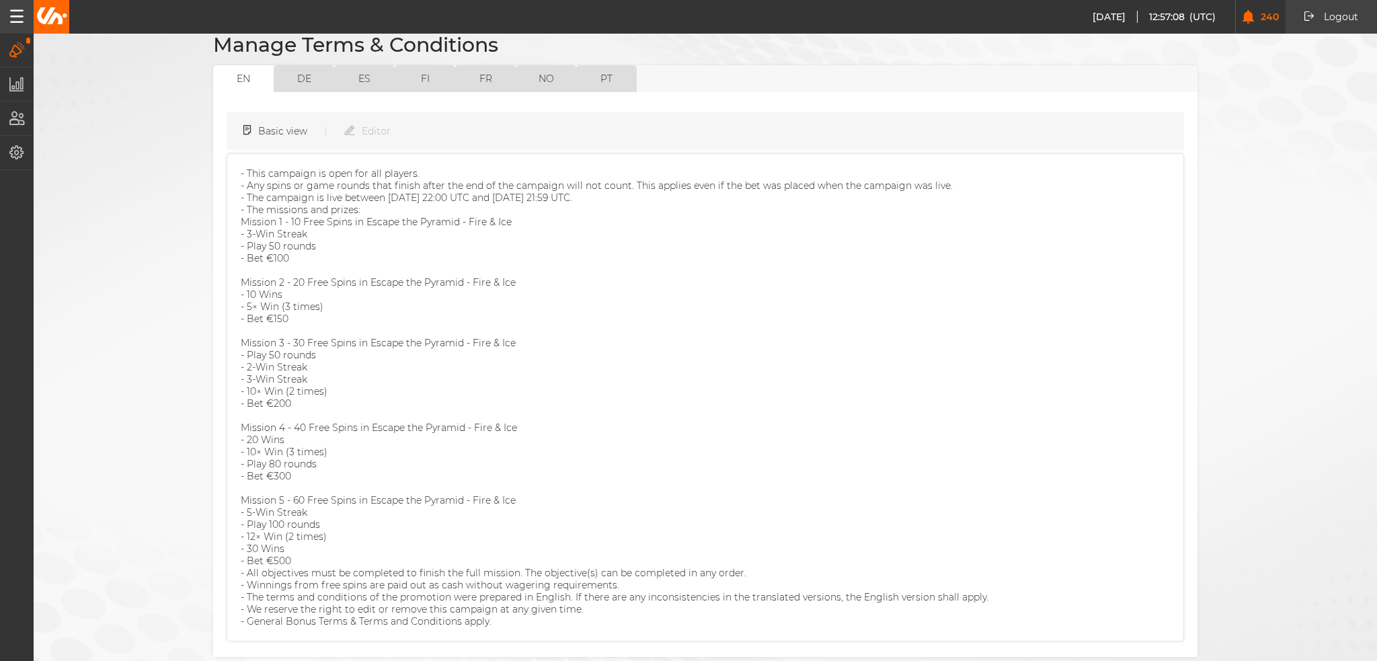
scroll to position [166, 0]
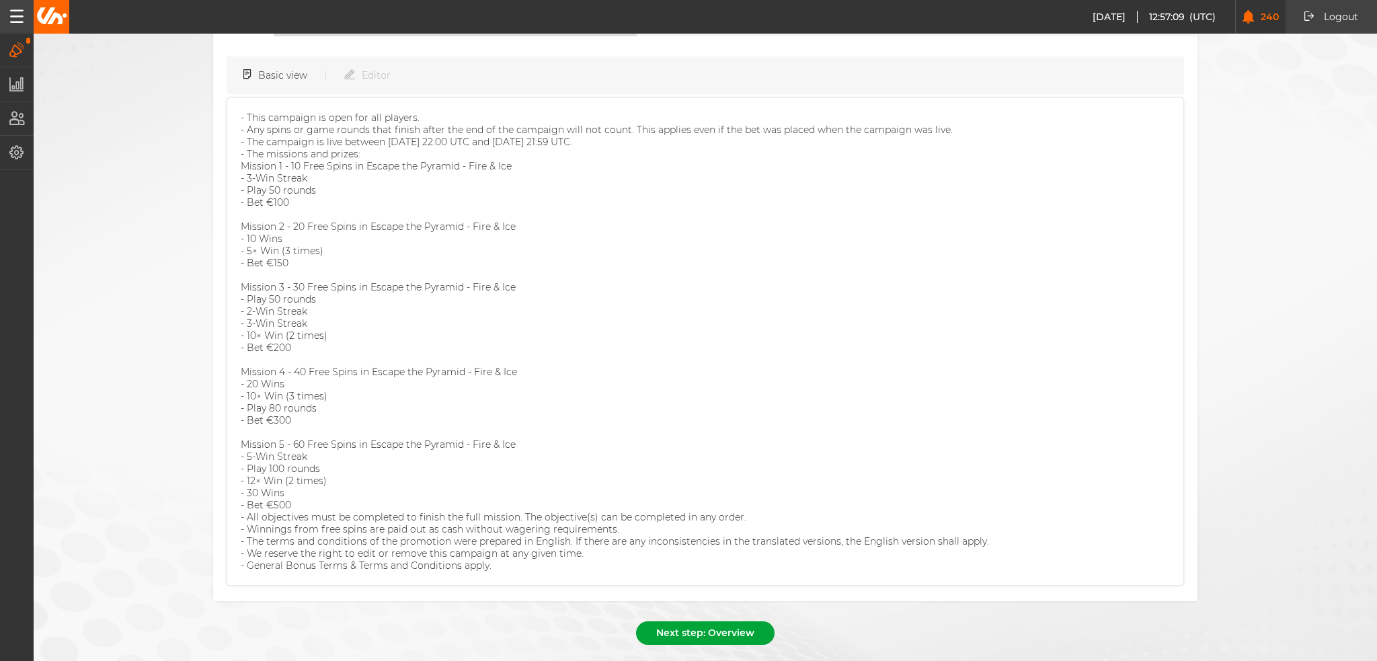
click at [720, 621] on button "Next step: Overview" at bounding box center [705, 633] width 139 height 24
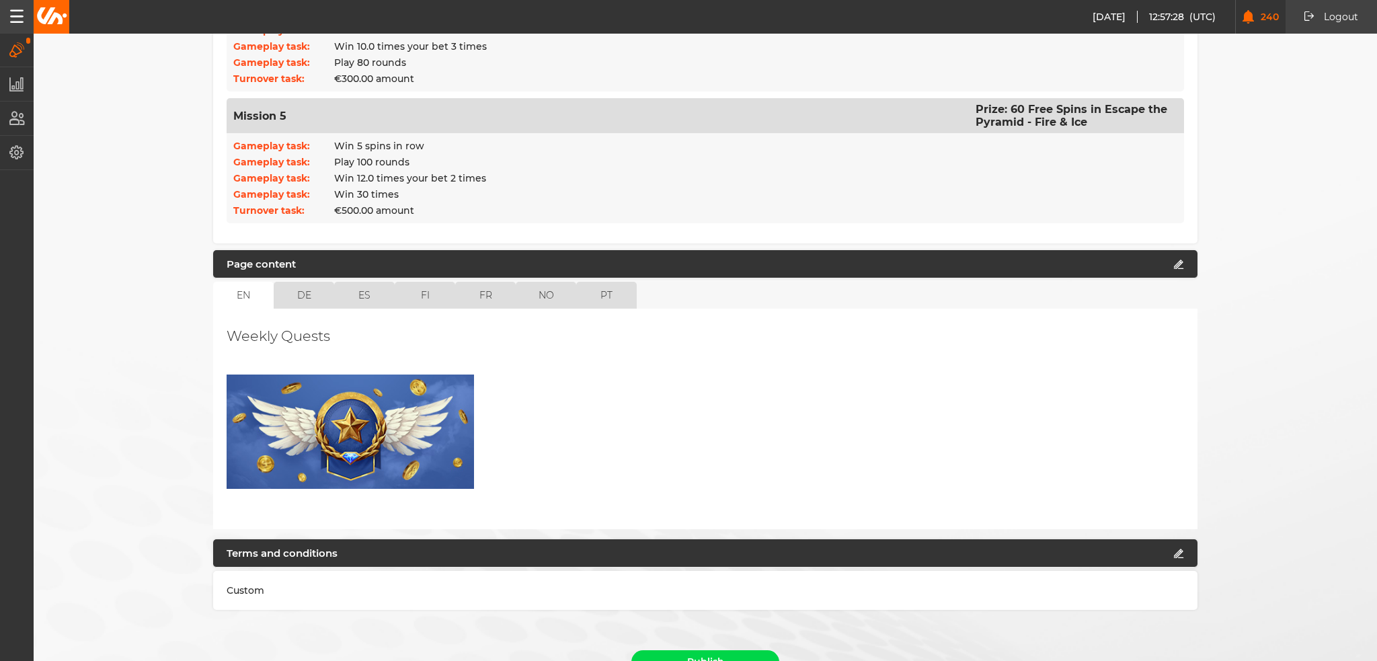
scroll to position [900, 0]
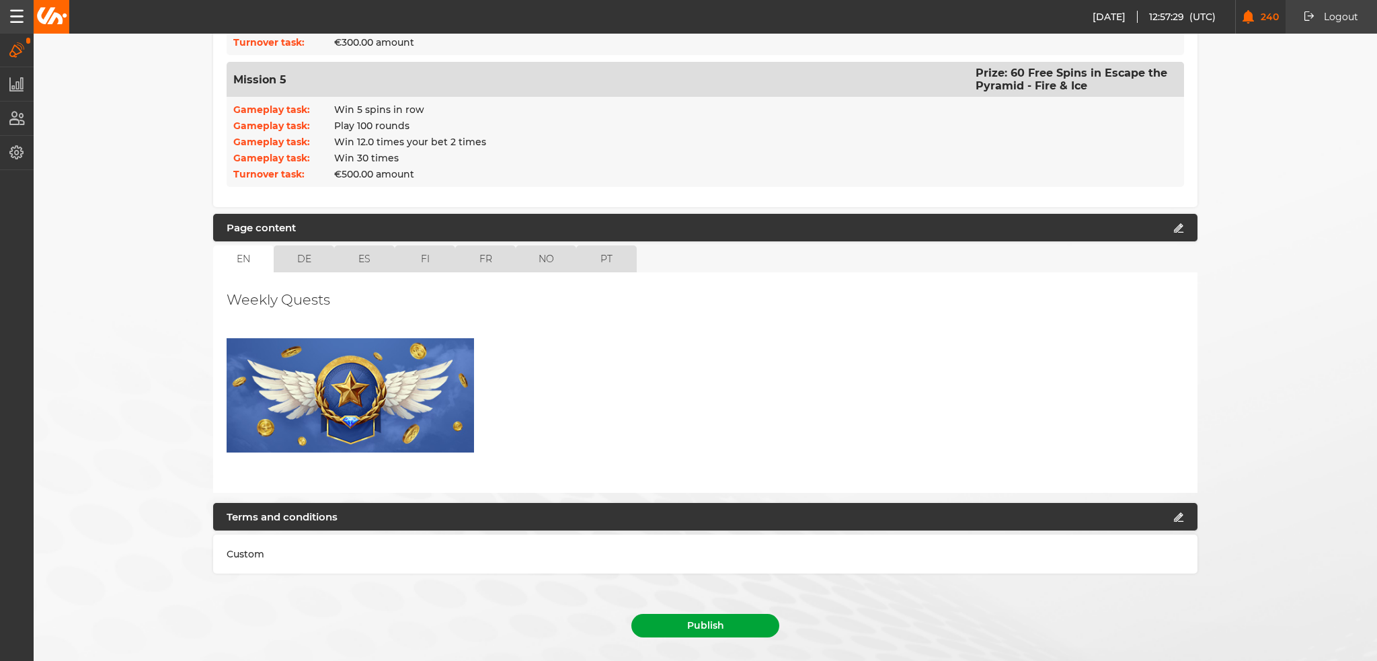
click at [748, 614] on button "Publish" at bounding box center [706, 626] width 148 height 24
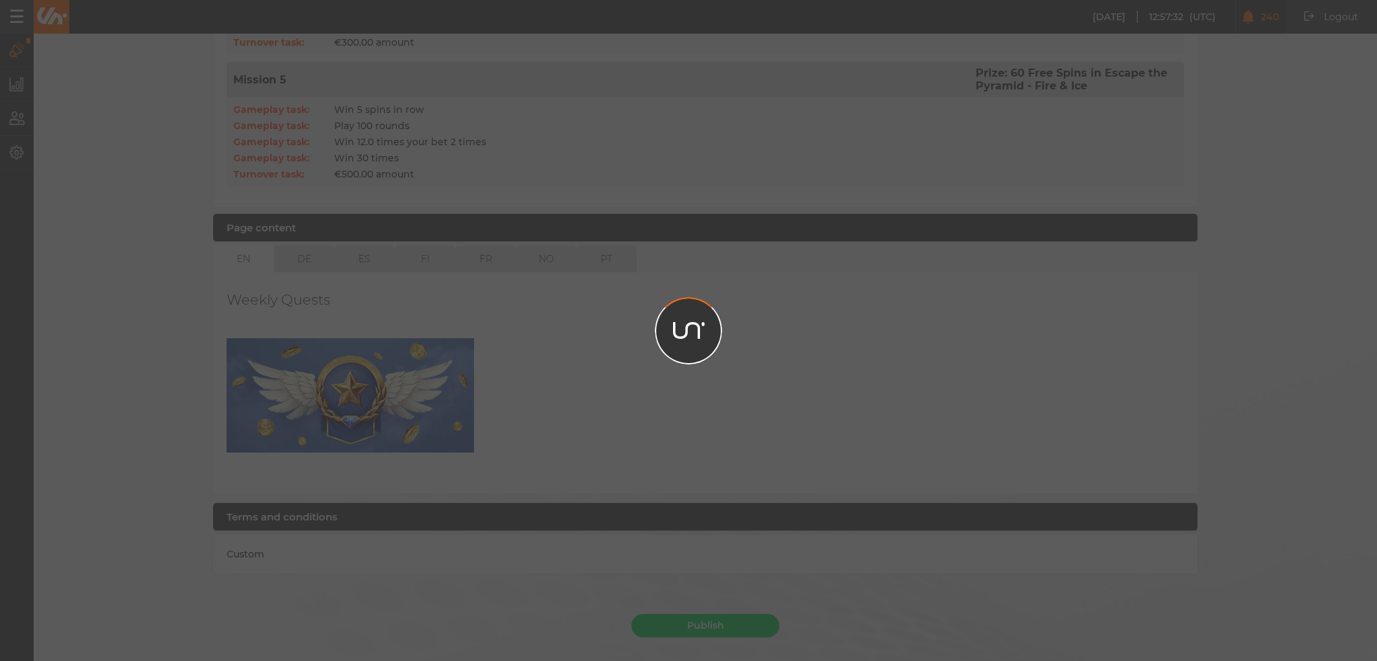
scroll to position [869, 0]
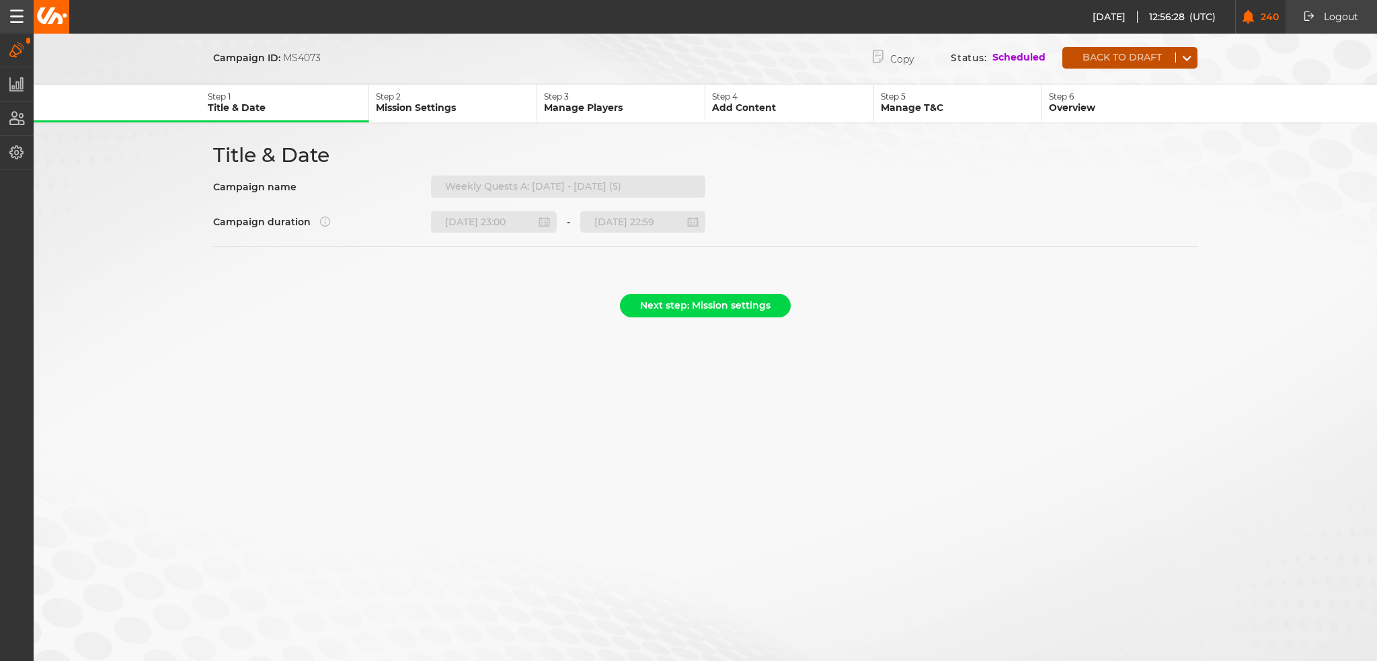
click at [1130, 58] on button "Back to draft" at bounding box center [1119, 57] width 113 height 10
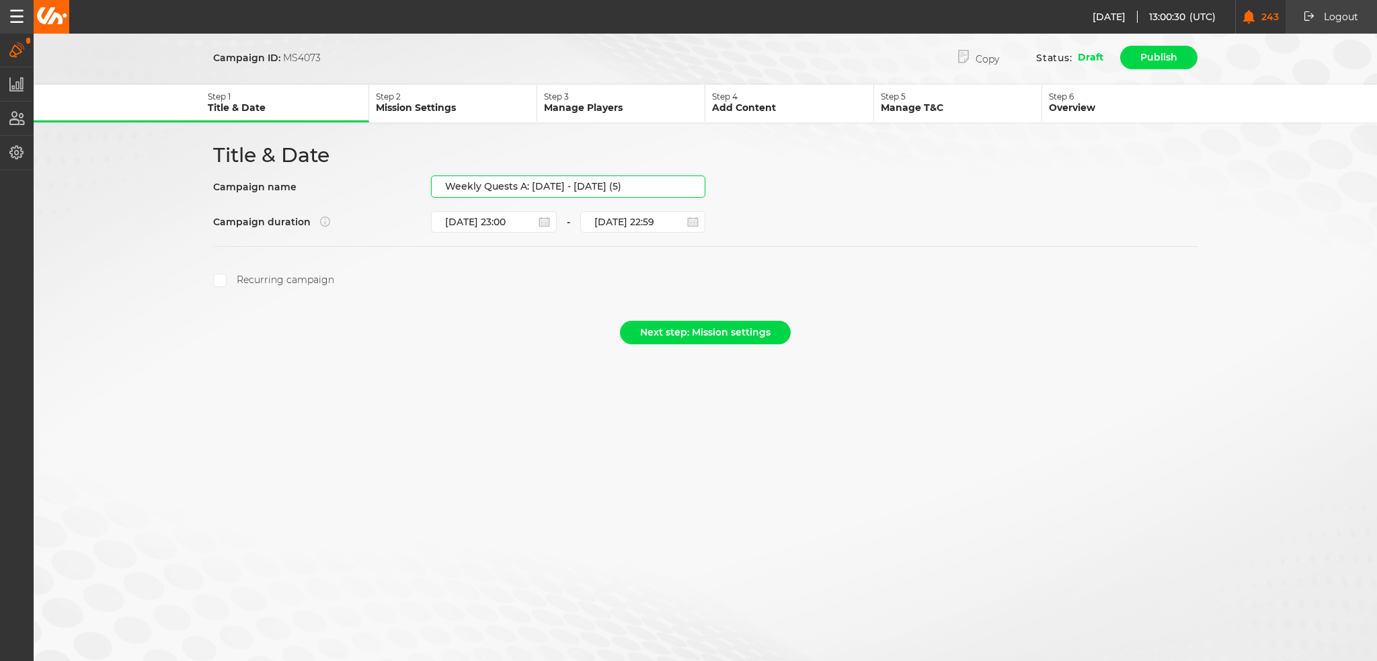
click at [551, 178] on input "Weekly Quests A: [DATE] - [DATE] (5)" at bounding box center [568, 187] width 274 height 22
click at [593, 182] on input "Weekly Quests A: [DATE] - [DATE] (5)" at bounding box center [568, 187] width 274 height 22
drag, startPoint x: 619, startPoint y: 187, endPoint x: 533, endPoint y: 192, distance: 86.3
click at [533, 192] on input "Weekly Quests A: [DATE] - [DATE] (5)" at bounding box center [568, 187] width 274 height 22
paste input "30.10 - 05.11.25"
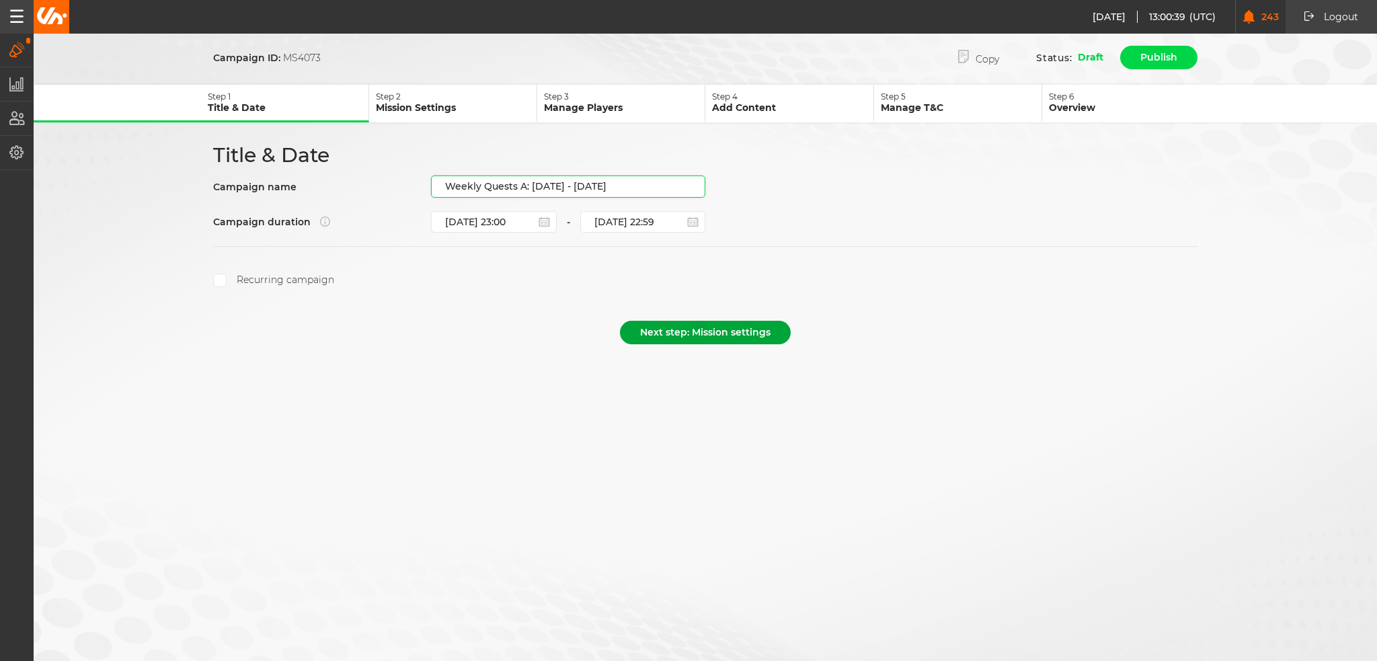
type input "Weekly Quests A: 30.10 - 05.11.25"
click at [681, 332] on button "Next step: Mission settings" at bounding box center [705, 333] width 171 height 24
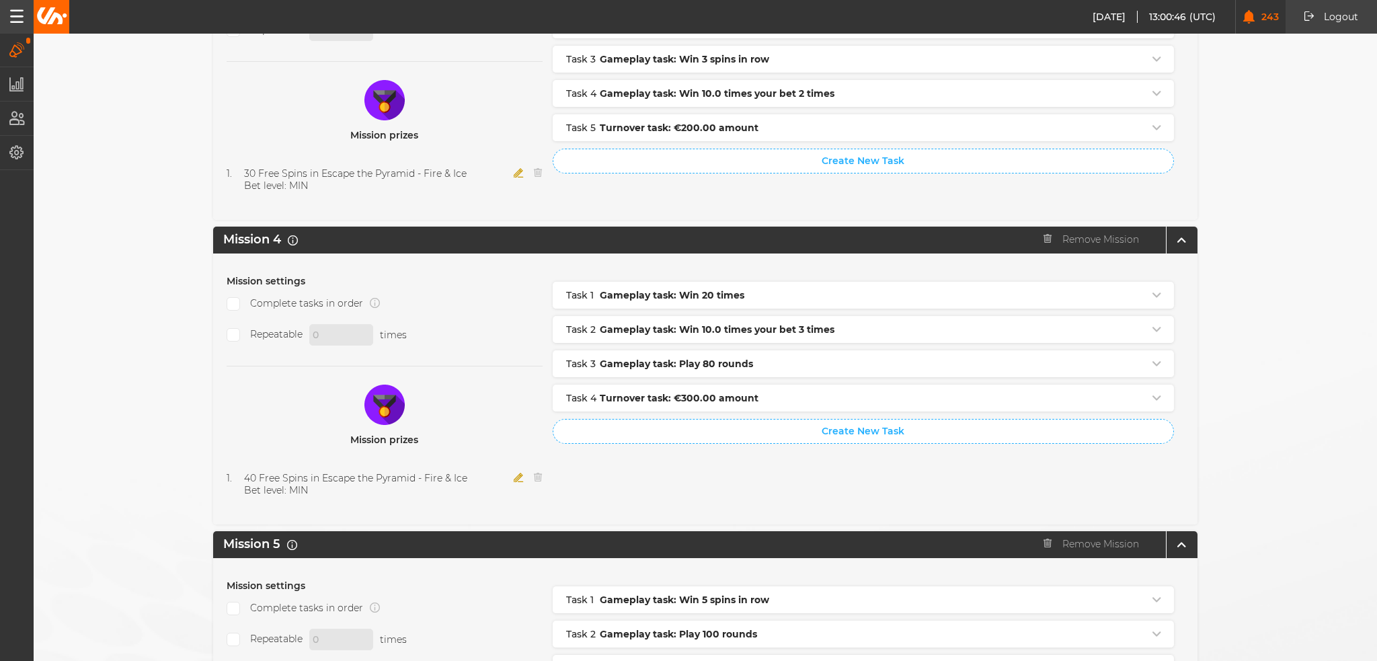
scroll to position [1336, 0]
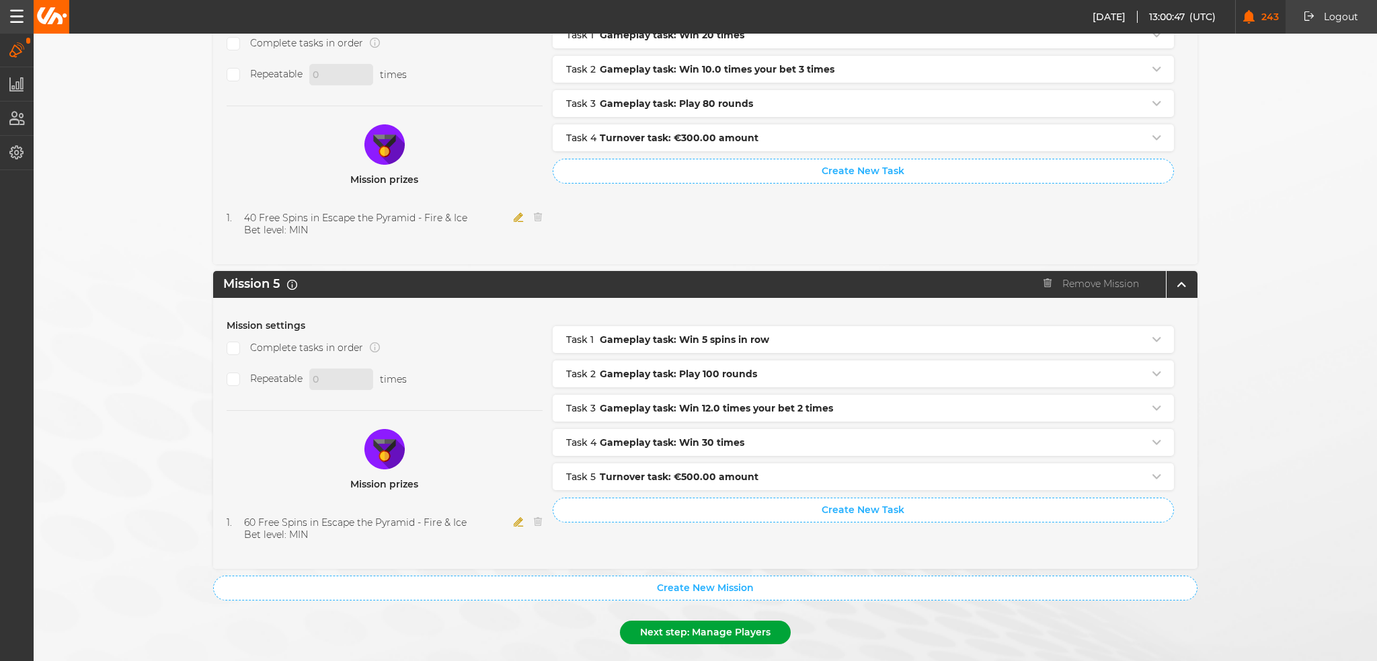
click at [715, 621] on button "Next step: Manage Players" at bounding box center [705, 633] width 171 height 24
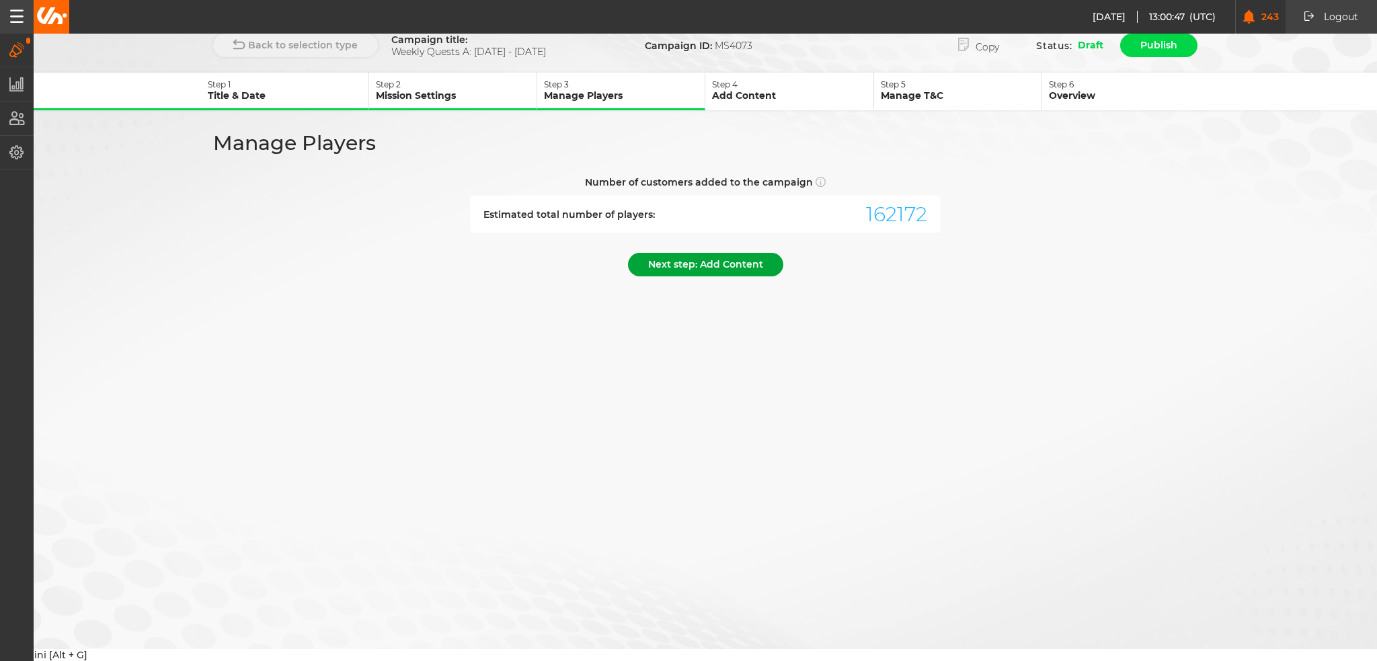
scroll to position [0, 0]
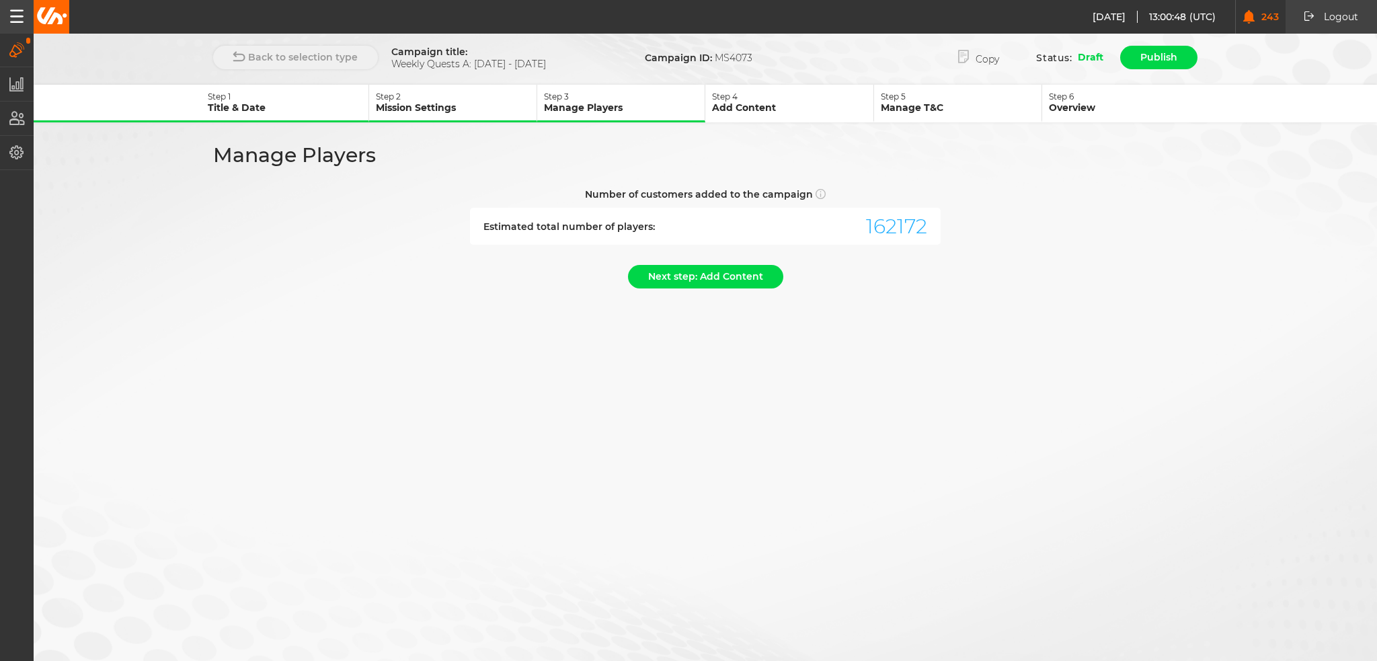
click at [684, 260] on form "Back to selection type Campaign title: Weekly Quests A: 30.10 - 05.11.25 Campai…" at bounding box center [706, 170] width 1344 height 252
click at [694, 282] on button "Next step: Add Content" at bounding box center [705, 277] width 155 height 24
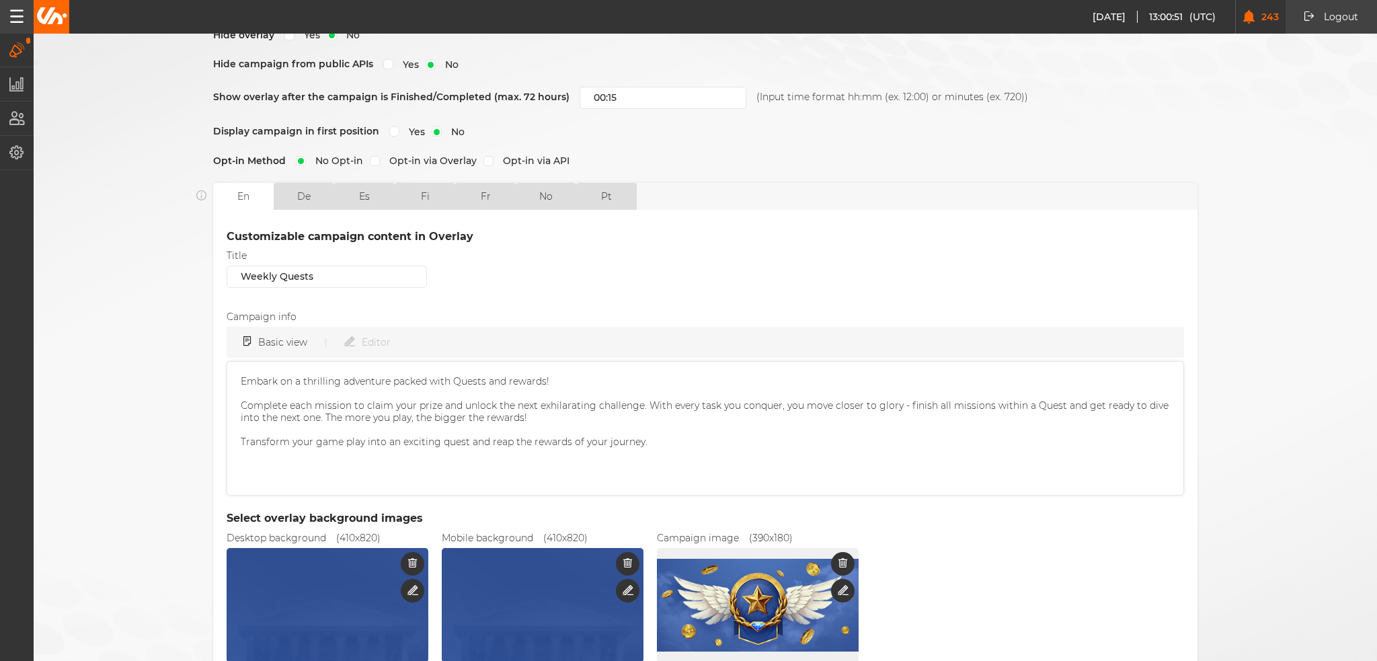
scroll to position [326, 0]
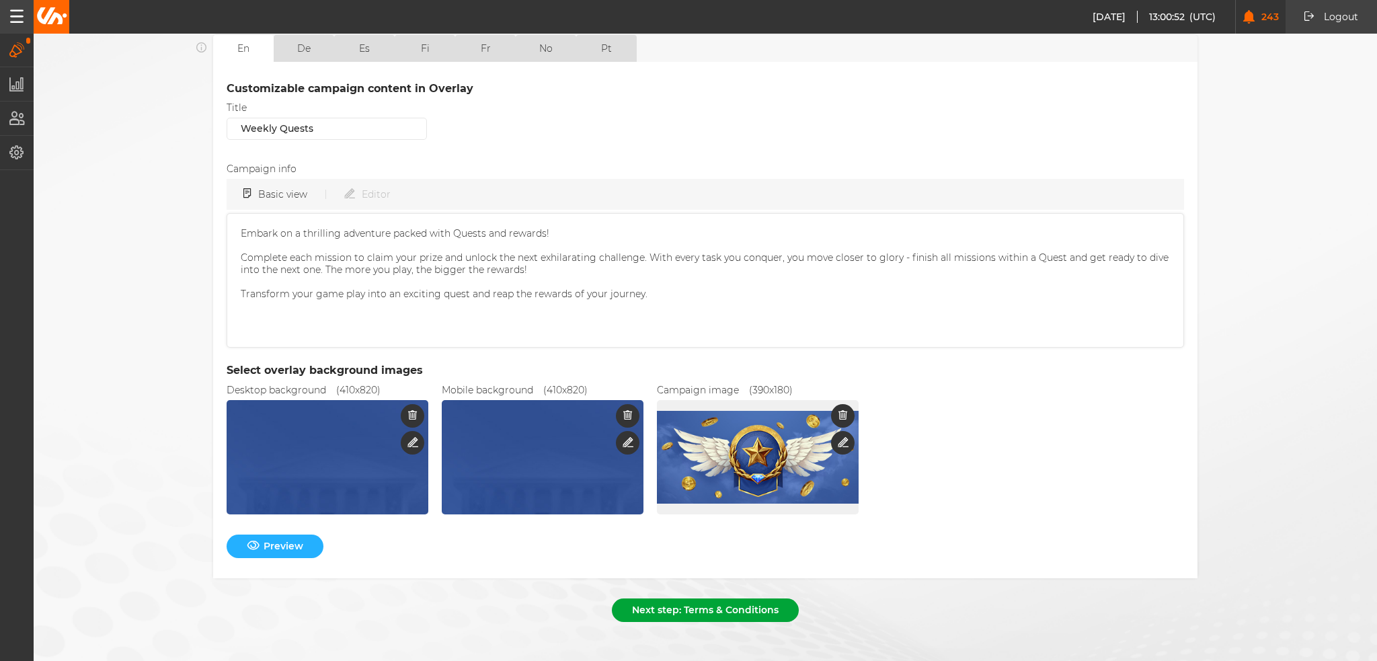
click at [747, 605] on button "Next step: Terms & Conditions" at bounding box center [705, 611] width 187 height 24
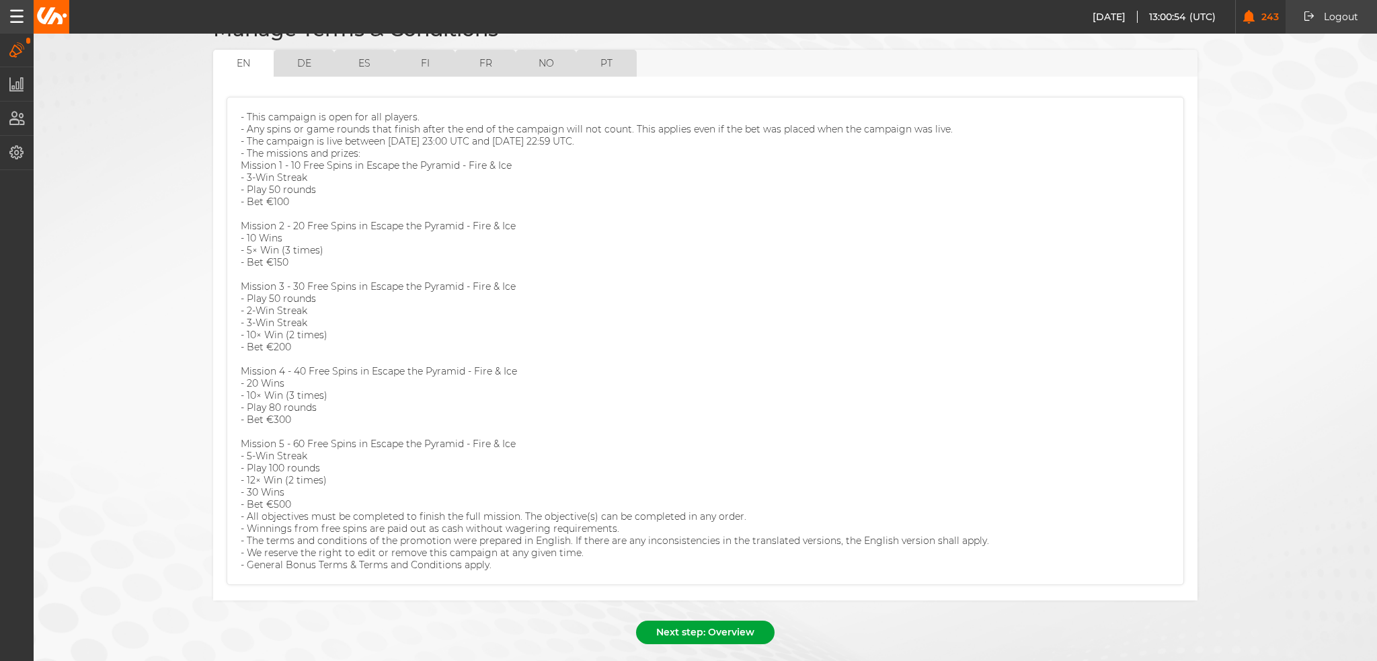
click at [725, 621] on button "Next step: Overview" at bounding box center [705, 633] width 139 height 24
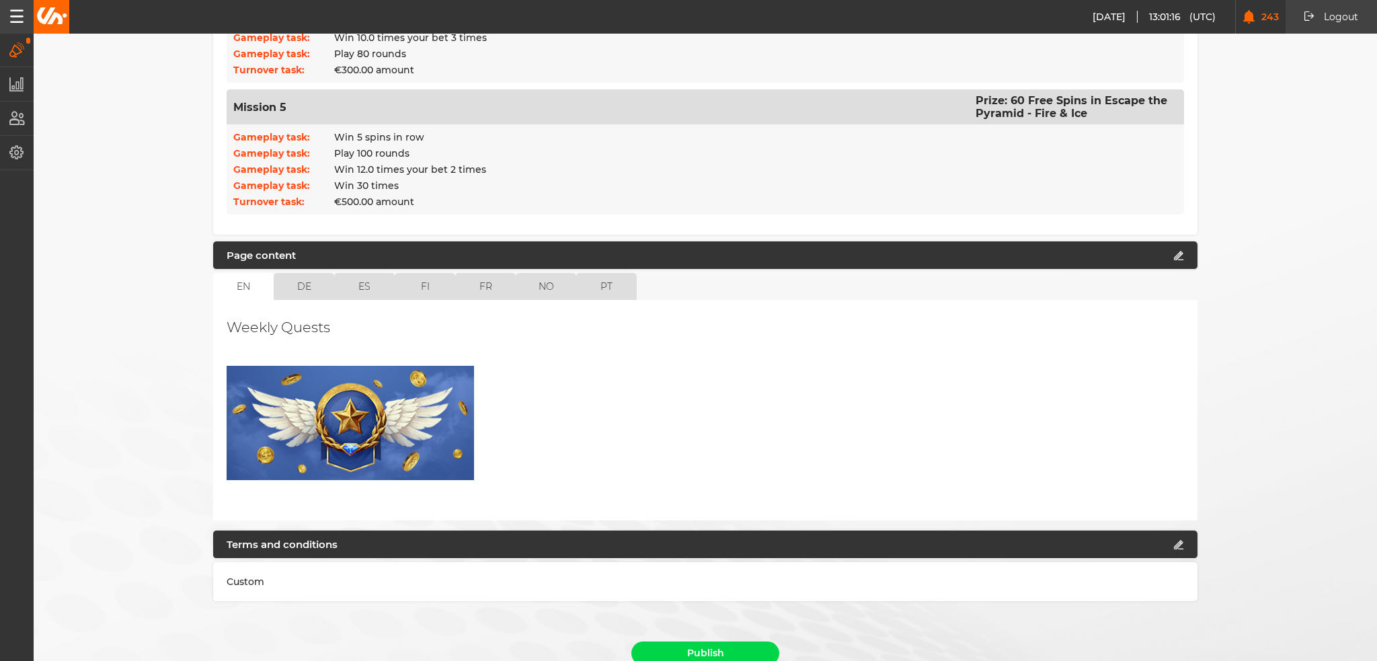
scroll to position [900, 0]
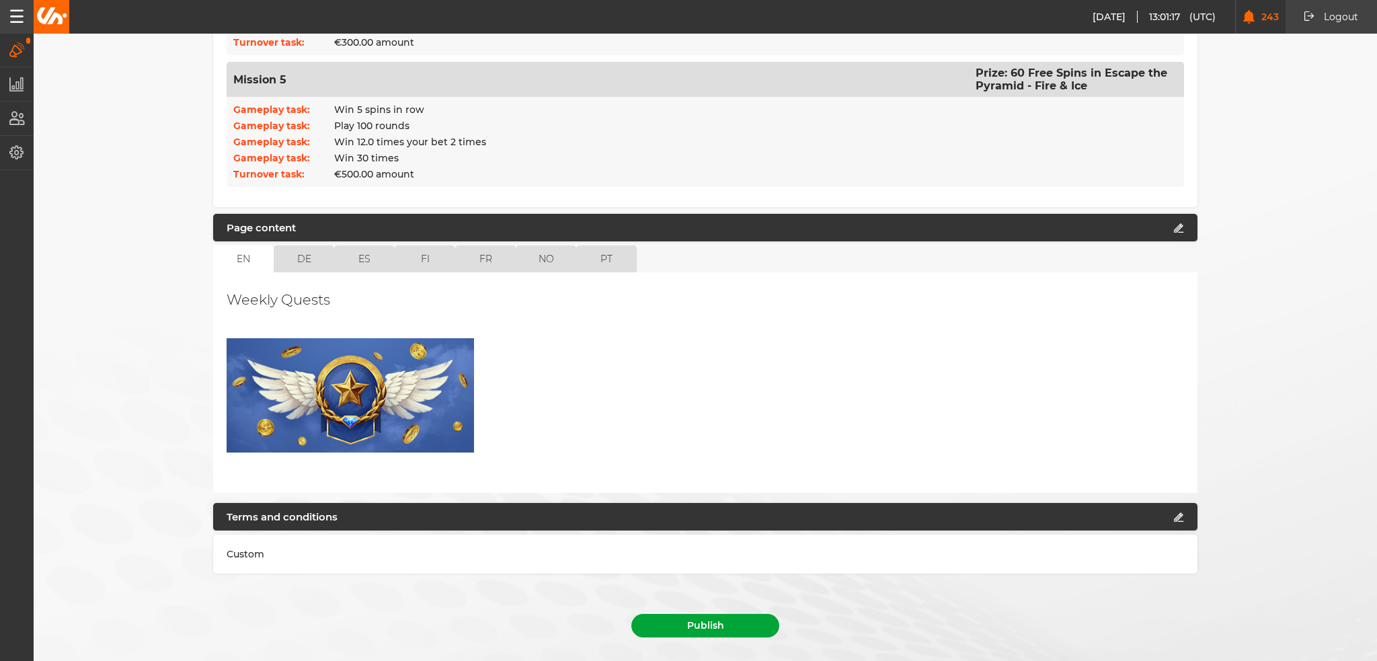
click at [731, 614] on button "Publish" at bounding box center [706, 626] width 148 height 24
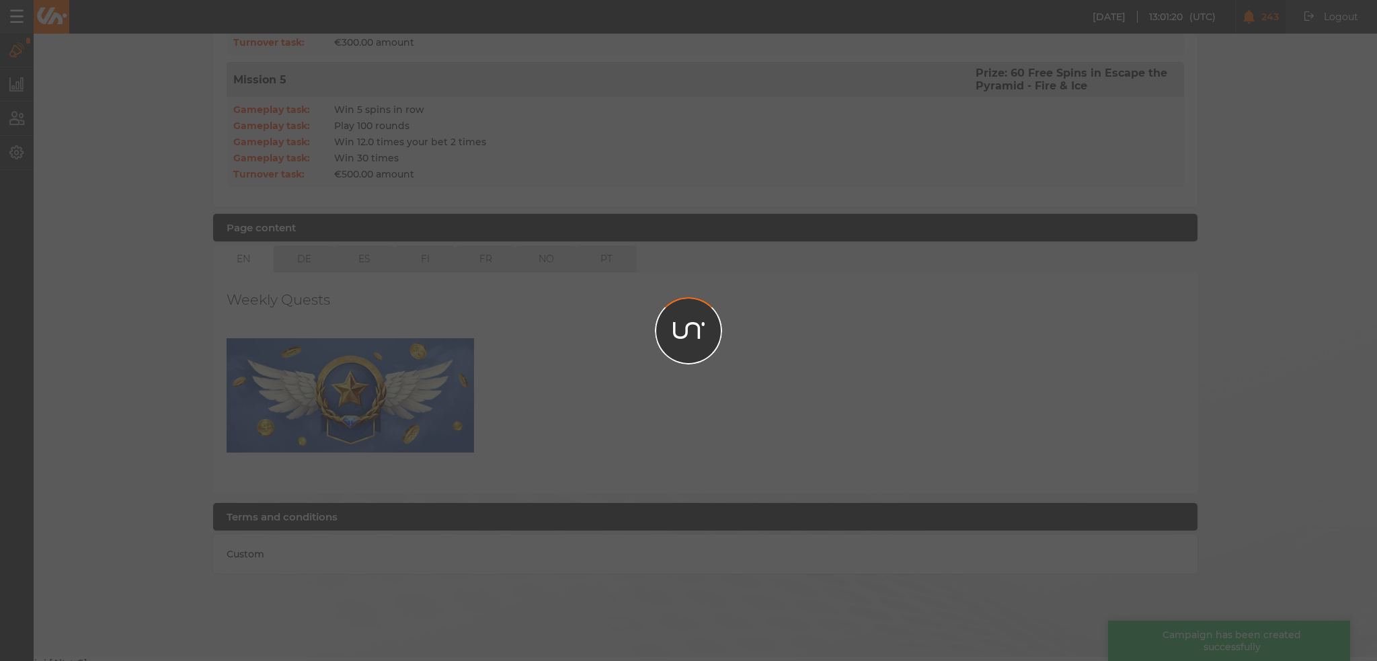
scroll to position [869, 0]
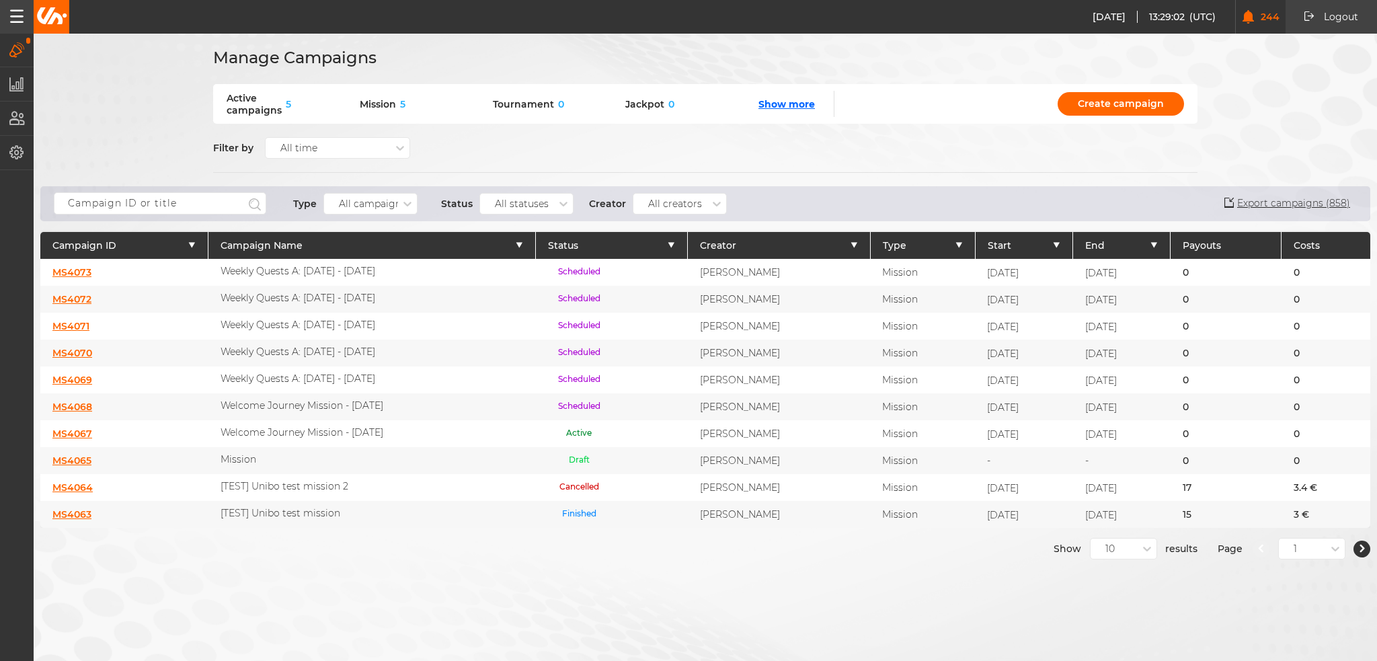
drag, startPoint x: 1003, startPoint y: 568, endPoint x: 990, endPoint y: 585, distance: 21.5
click at [1003, 568] on div "Manage Campaigns Active campaigns 5 Mission 5 Tournament 0 Jackpot 0 Show more …" at bounding box center [688, 330] width 1377 height 661
click at [1106, 543] on div "10" at bounding box center [1114, 549] width 47 height 12
click at [1114, 617] on div "50" at bounding box center [1124, 621] width 66 height 24
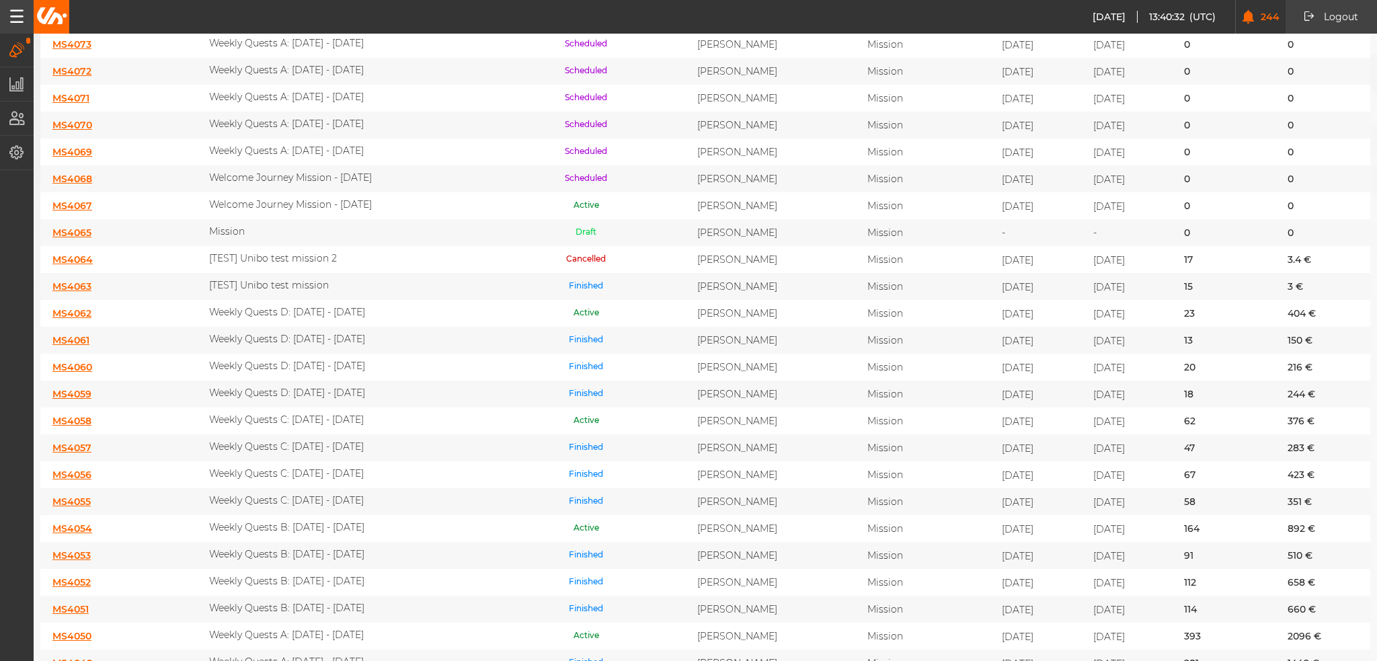
scroll to position [336, 0]
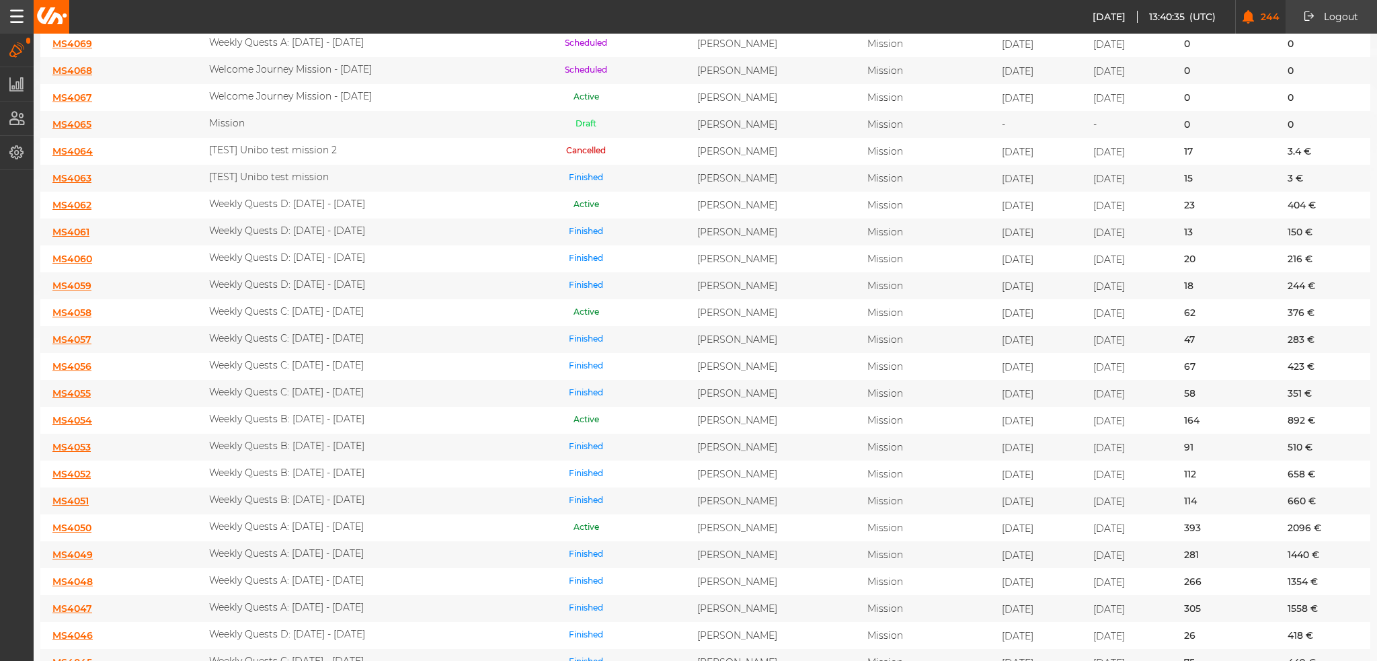
click at [77, 414] on link "MS4054" at bounding box center [72, 420] width 40 height 12
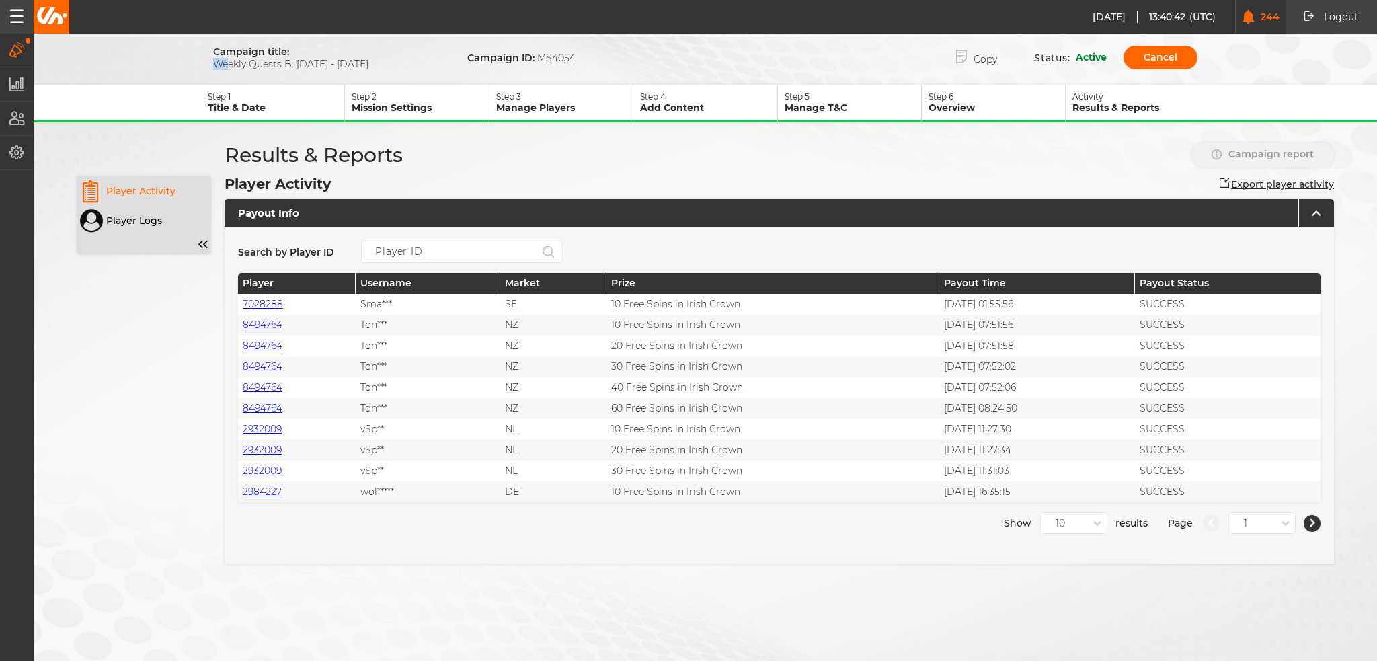
drag, startPoint x: 393, startPoint y: 54, endPoint x: 229, endPoint y: 64, distance: 164.4
click at [229, 64] on p "Campaign title: Weekly Quests B: 25.09.25 - 01.10.25" at bounding box center [330, 58] width 234 height 24
click at [330, 74] on form "Campaign title: Weekly Quests B: 25.09.25 - 01.10.25 Campaign ID: MS4054 Copy S…" at bounding box center [706, 321] width 1344 height 554
click at [987, 63] on button "Copy" at bounding box center [976, 58] width 81 height 28
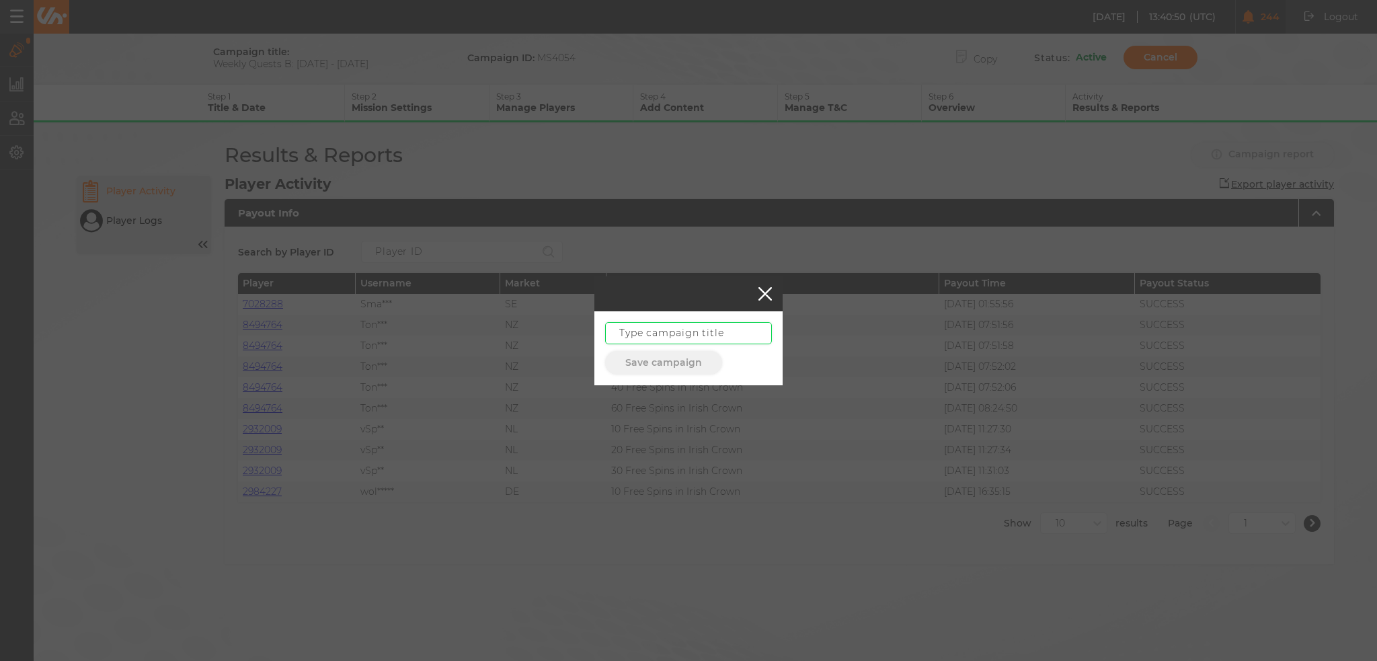
click at [697, 336] on input "text" at bounding box center [688, 333] width 167 height 22
paste input "Weekly Quests B: 02.10 - 08.10.25"
drag, startPoint x: 762, startPoint y: 334, endPoint x: 816, endPoint y: 330, distance: 54.6
click at [816, 330] on div "Weekly Quests B: 02.10 - 08.10.25 Save campaign" at bounding box center [688, 330] width 1377 height 661
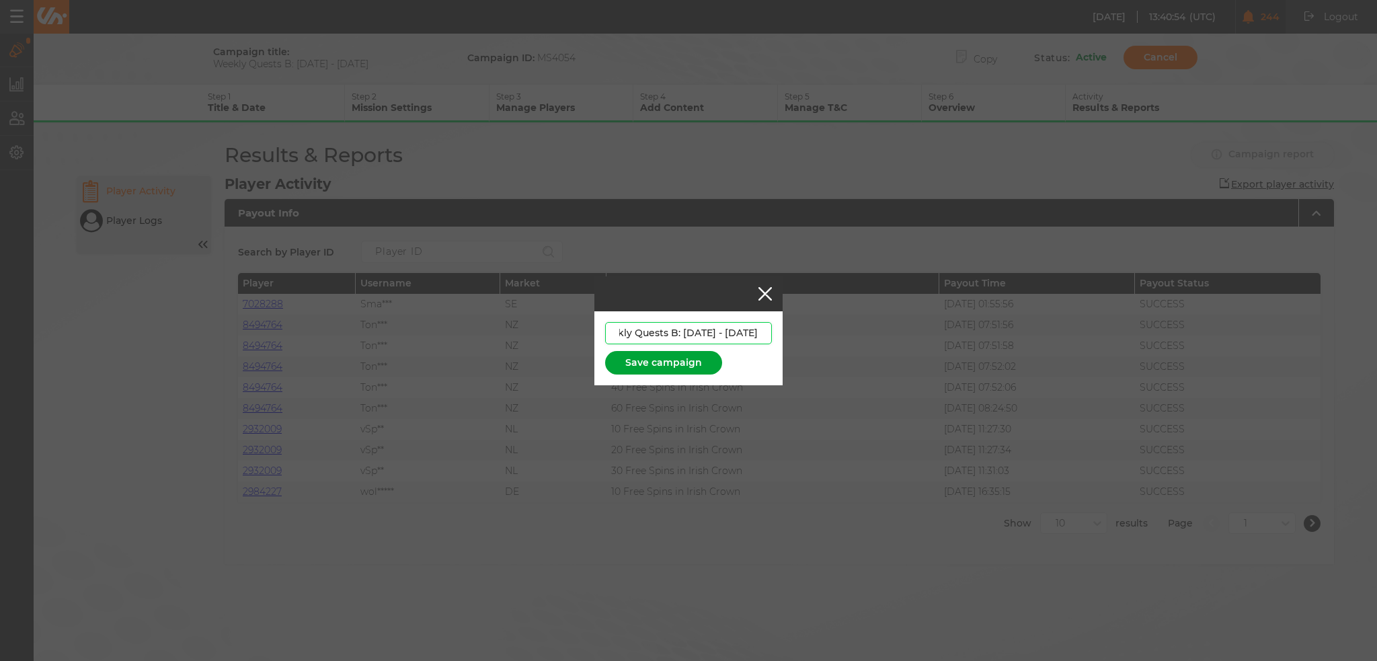
type input "Weekly Quests B: 02.10 - 08.10.25"
click at [685, 360] on button "Save campaign" at bounding box center [663, 363] width 117 height 24
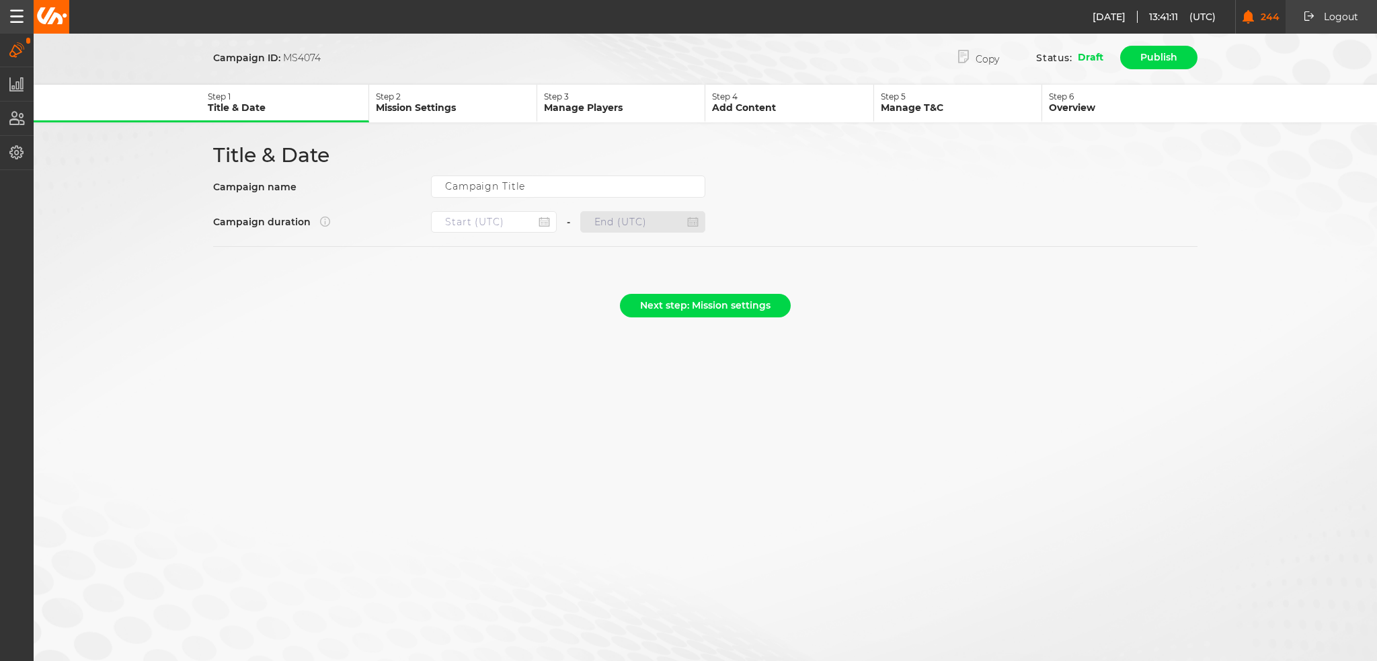
type input "Weekly Quests B: 02.10 - 08.10.25"
type input "[DATE] 22:00"
type input "[DATE] 21:59"
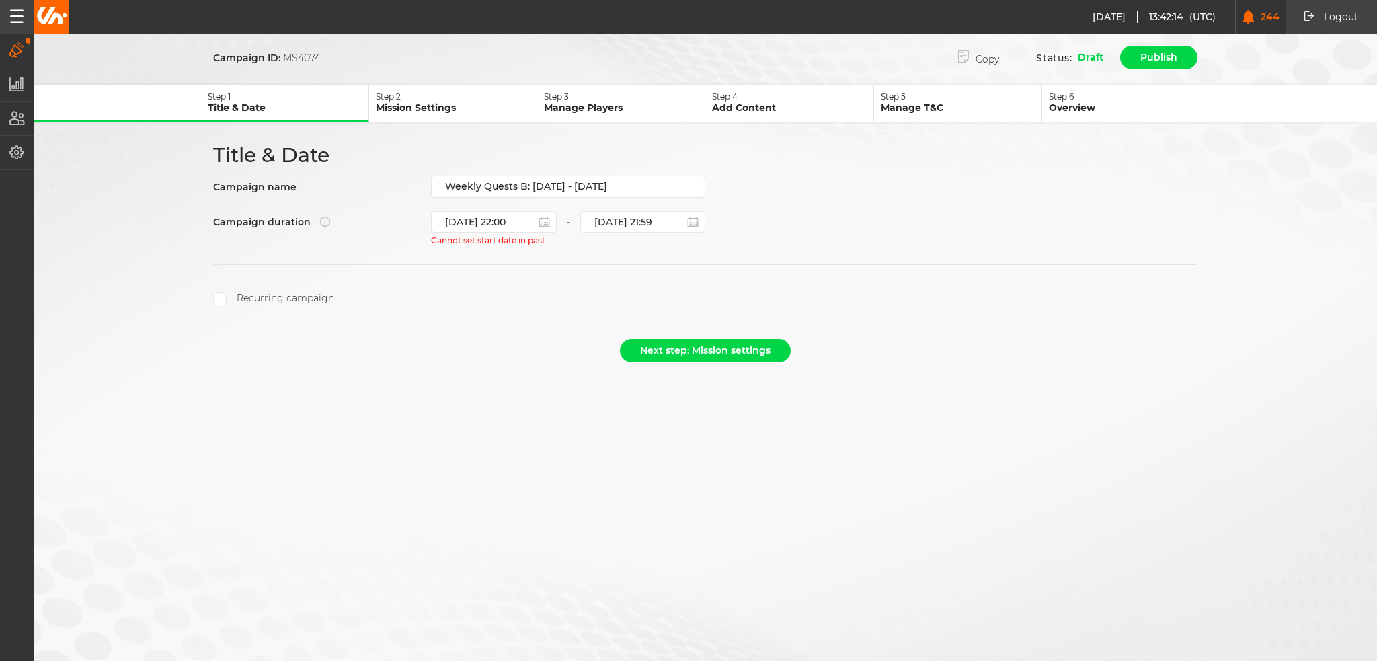
click at [1218, 134] on form "Campaign ID: MS4074 Copy Status: Draft Publish Step 1 Title & Date Step 2 Missi…" at bounding box center [706, 207] width 1344 height 326
click at [436, 185] on input "Weekly Quests B: 02.10 - 08.10.25" at bounding box center [568, 187] width 274 height 22
click at [439, 185] on input "Weekly Quests B: 02.10 - 08.10.25" at bounding box center [568, 187] width 274 height 22
click at [449, 211] on input "[DATE] 22:00" at bounding box center [494, 222] width 126 height 22
click at [628, 278] on section "Recurring campaign" at bounding box center [705, 284] width 985 height 41
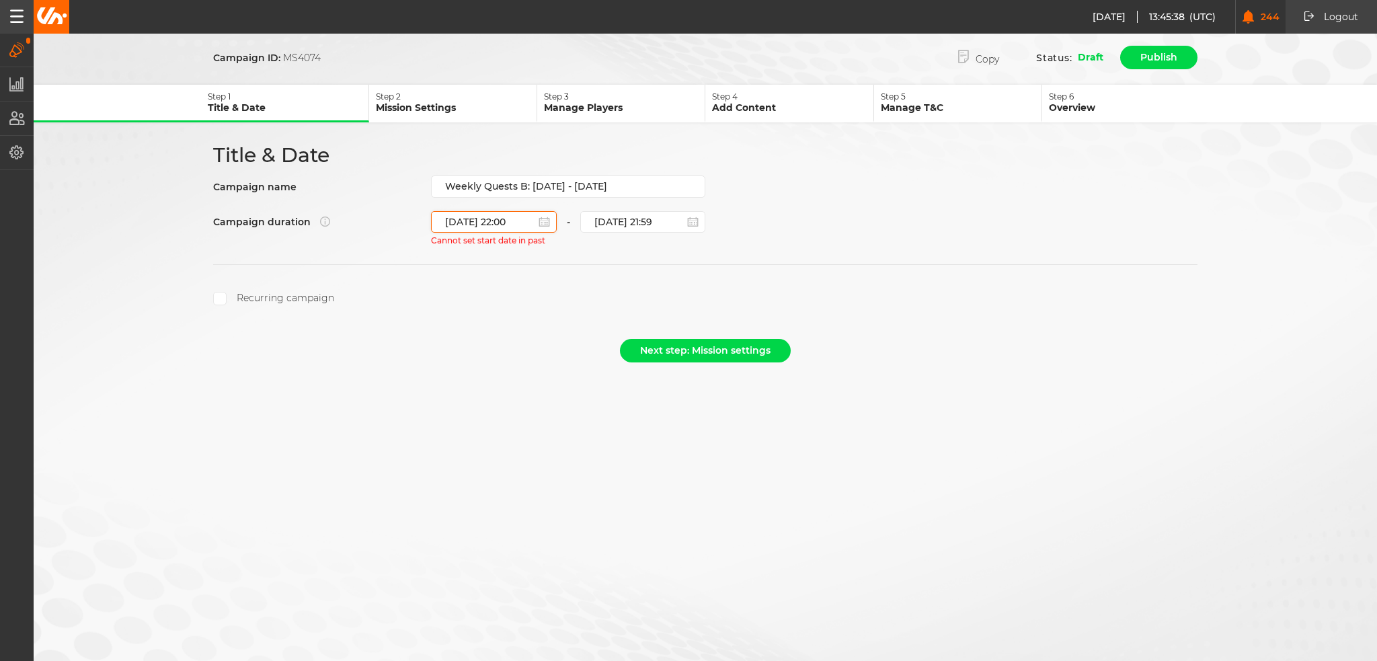
click at [522, 212] on input "[DATE] 22:00" at bounding box center [494, 222] width 126 height 22
click at [512, 375] on div "1" at bounding box center [512, 379] width 18 height 18
type input "[DATE] 22:00"
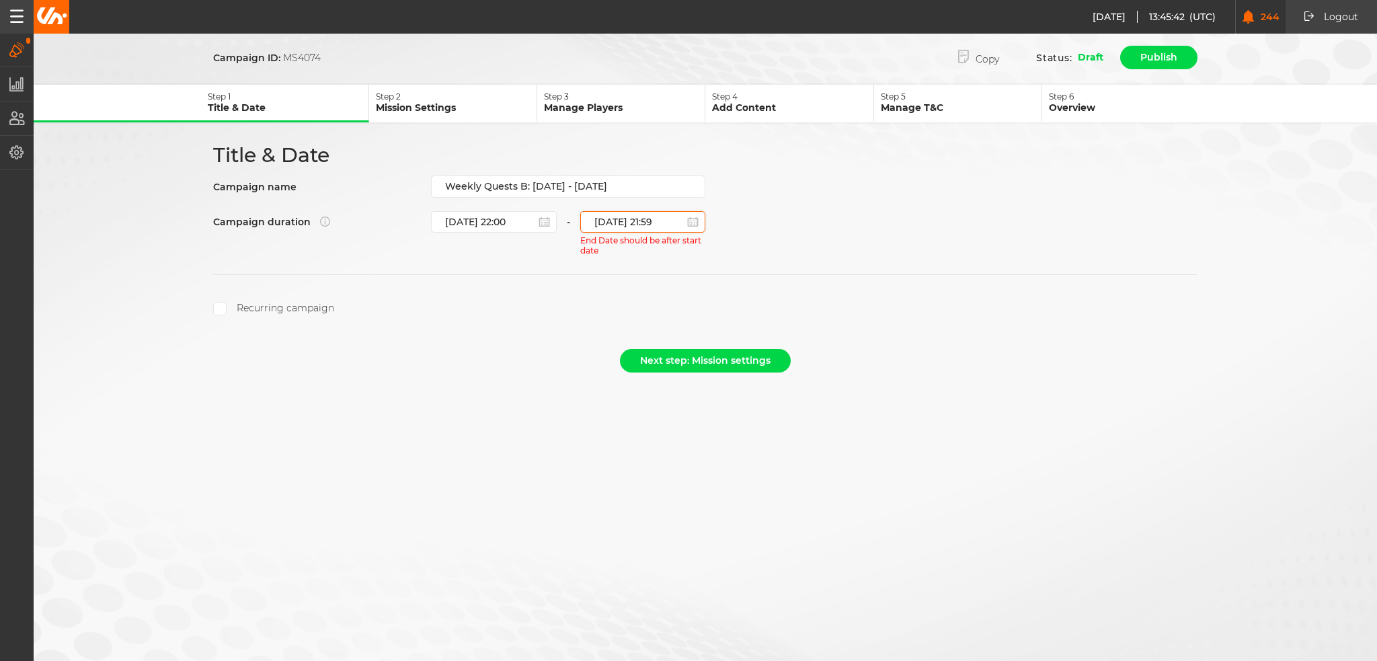
click at [656, 216] on input "[DATE] 21:59" at bounding box center [643, 222] width 126 height 22
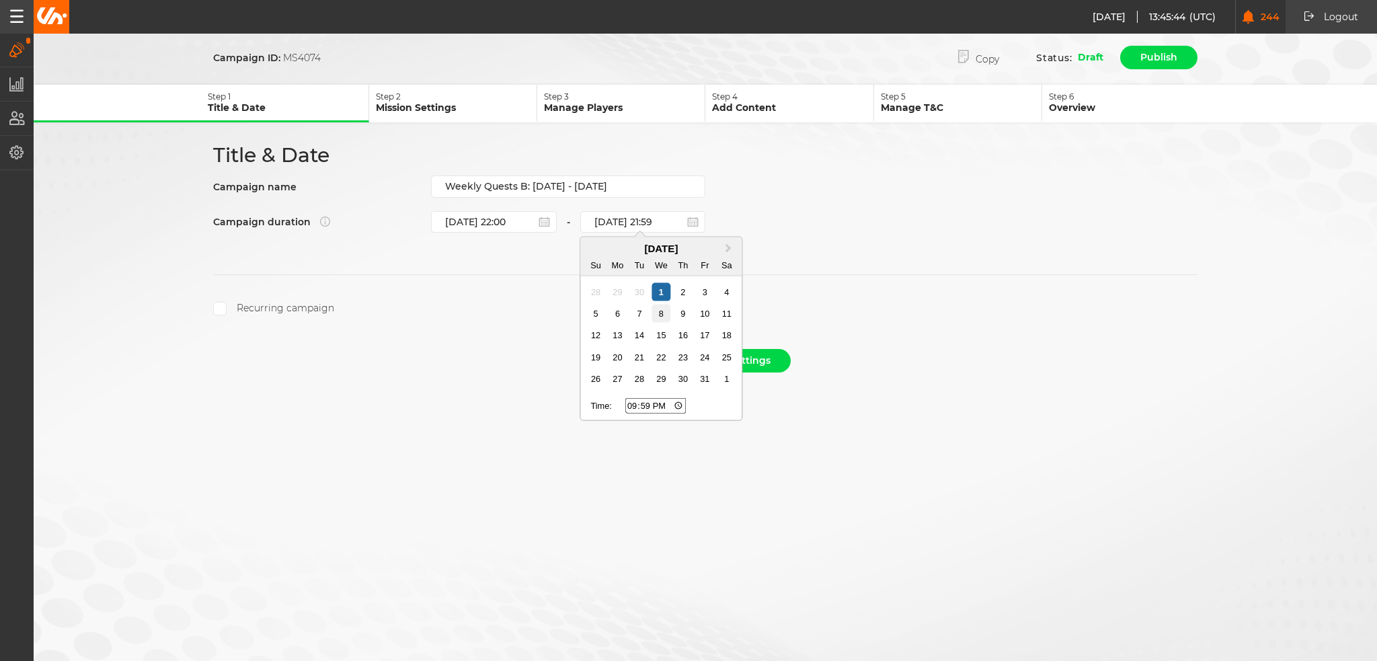
click at [656, 314] on div "8" at bounding box center [661, 314] width 18 height 18
type input "[DATE] 21:59"
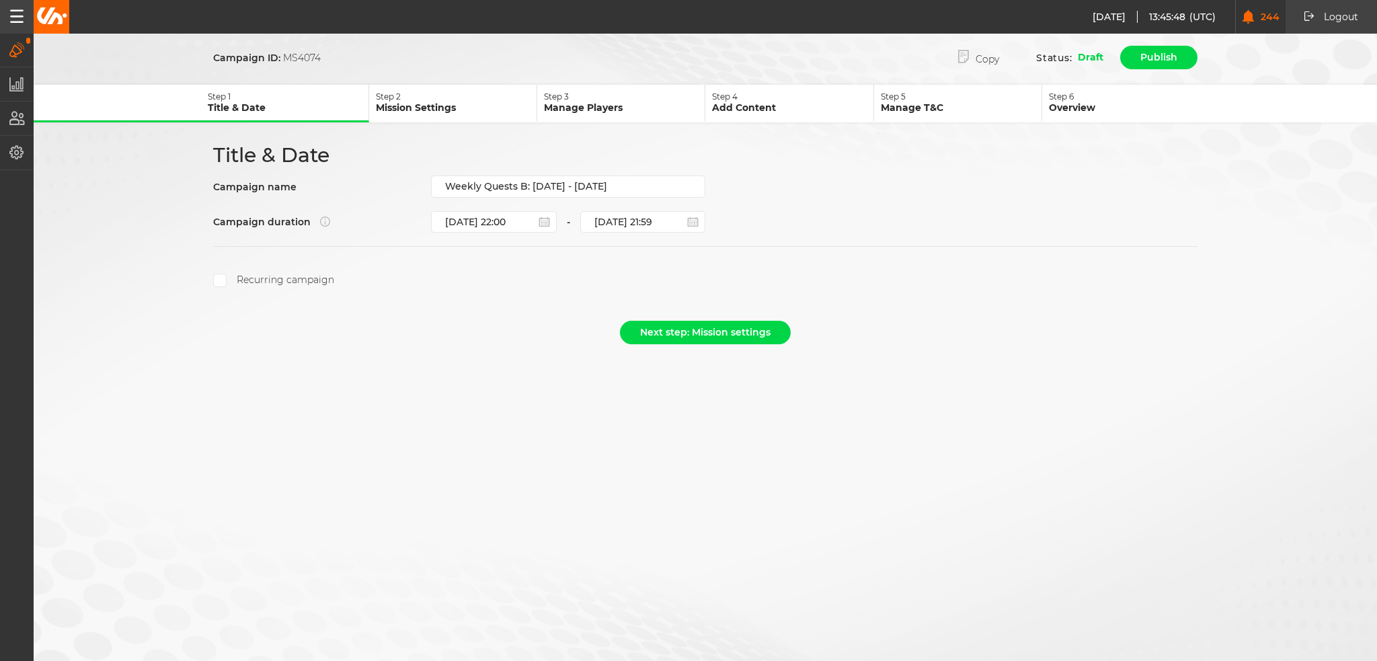
click at [272, 276] on label "Recurring campaign" at bounding box center [273, 280] width 121 height 13
click at [227, 276] on input "Recurring campaign" at bounding box center [219, 280] width 13 height 13
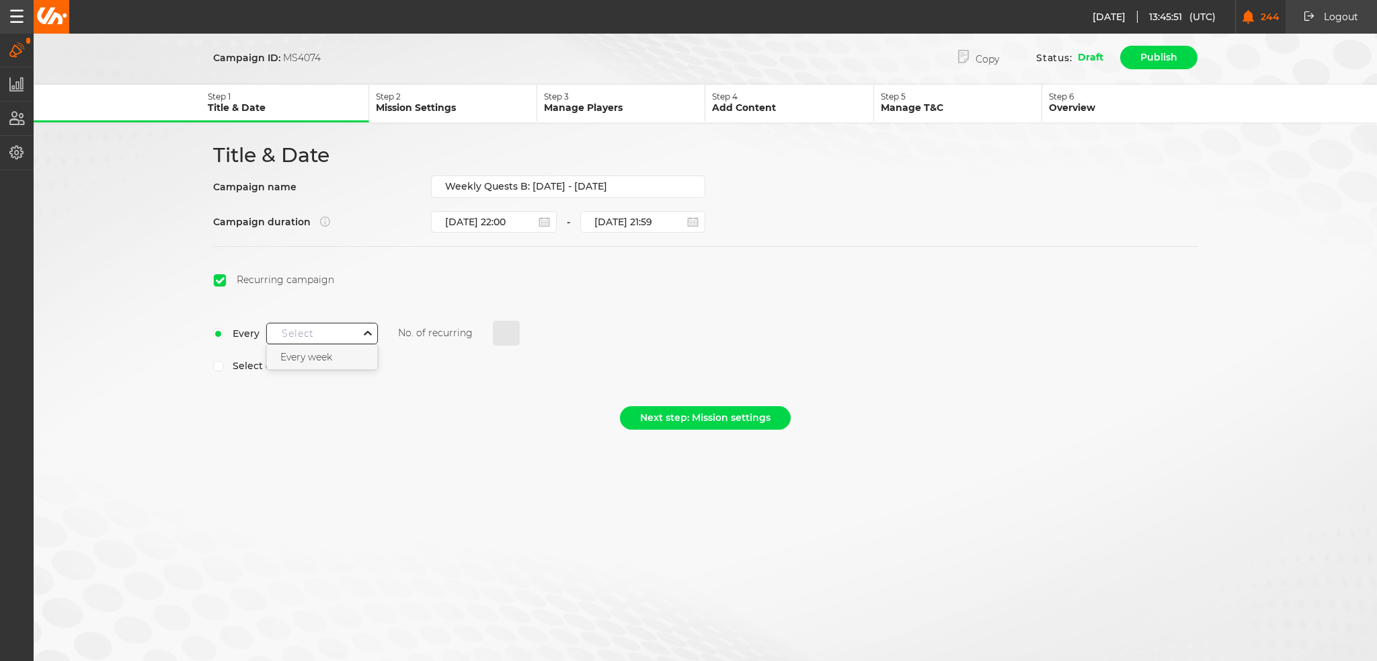
click at [360, 328] on div at bounding box center [367, 333] width 19 height 19
click at [361, 356] on div "Every week" at bounding box center [322, 357] width 110 height 24
click at [498, 331] on input "0" at bounding box center [506, 334] width 27 height 26
type input "4"
select select "9"
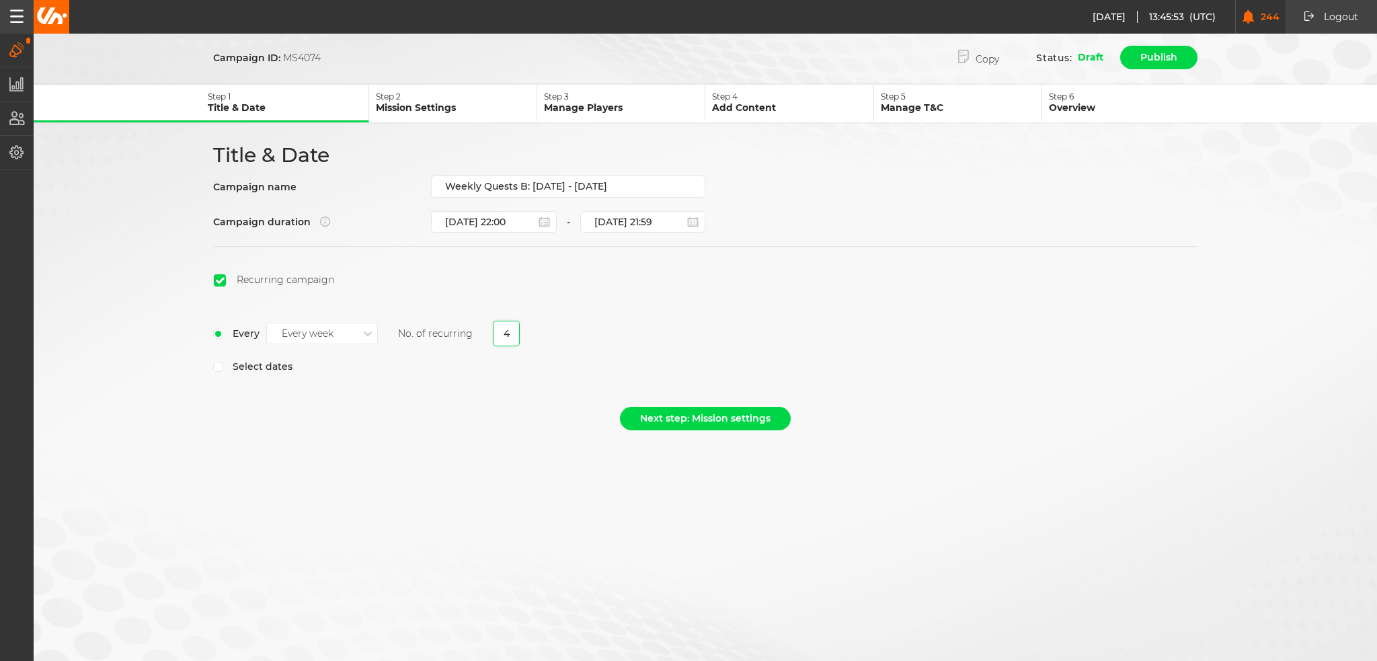
select select "2025"
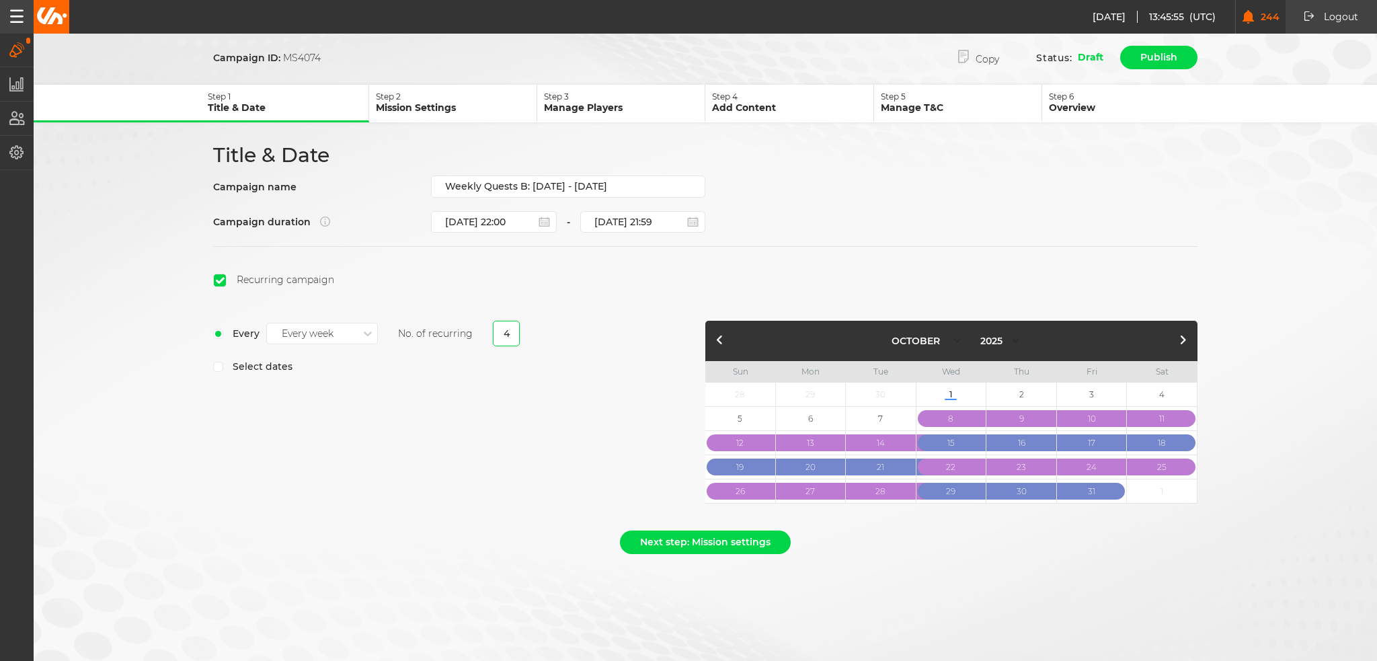
type input "4"
click at [1181, 336] on button "button" at bounding box center [1183, 341] width 16 height 16
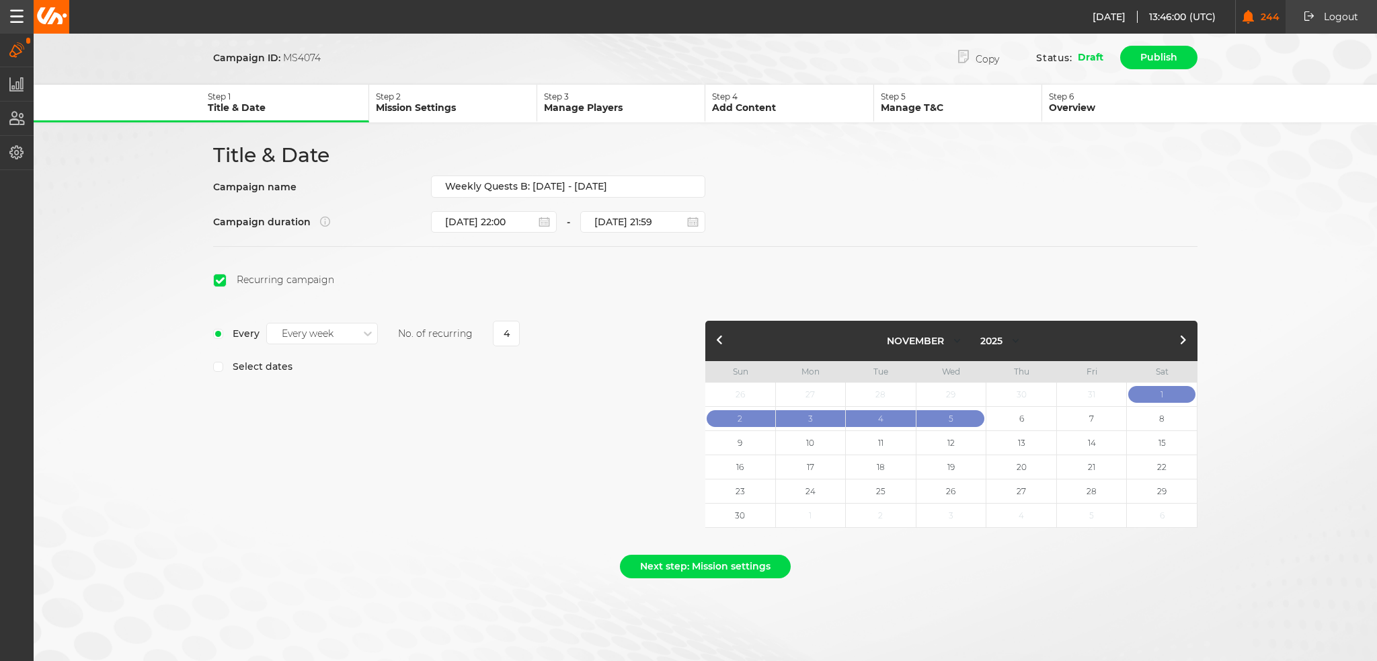
click at [719, 334] on button "button" at bounding box center [720, 341] width 16 height 16
select select "9"
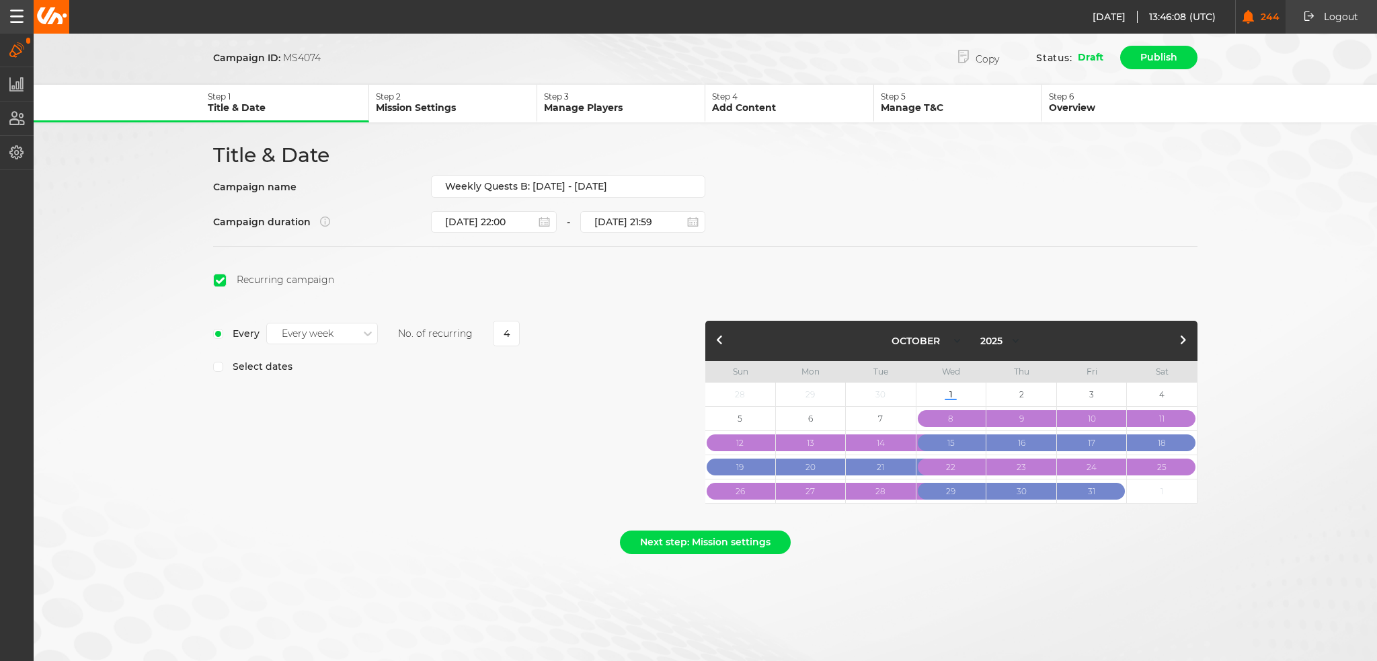
click at [712, 333] on button "button" at bounding box center [720, 341] width 16 height 16
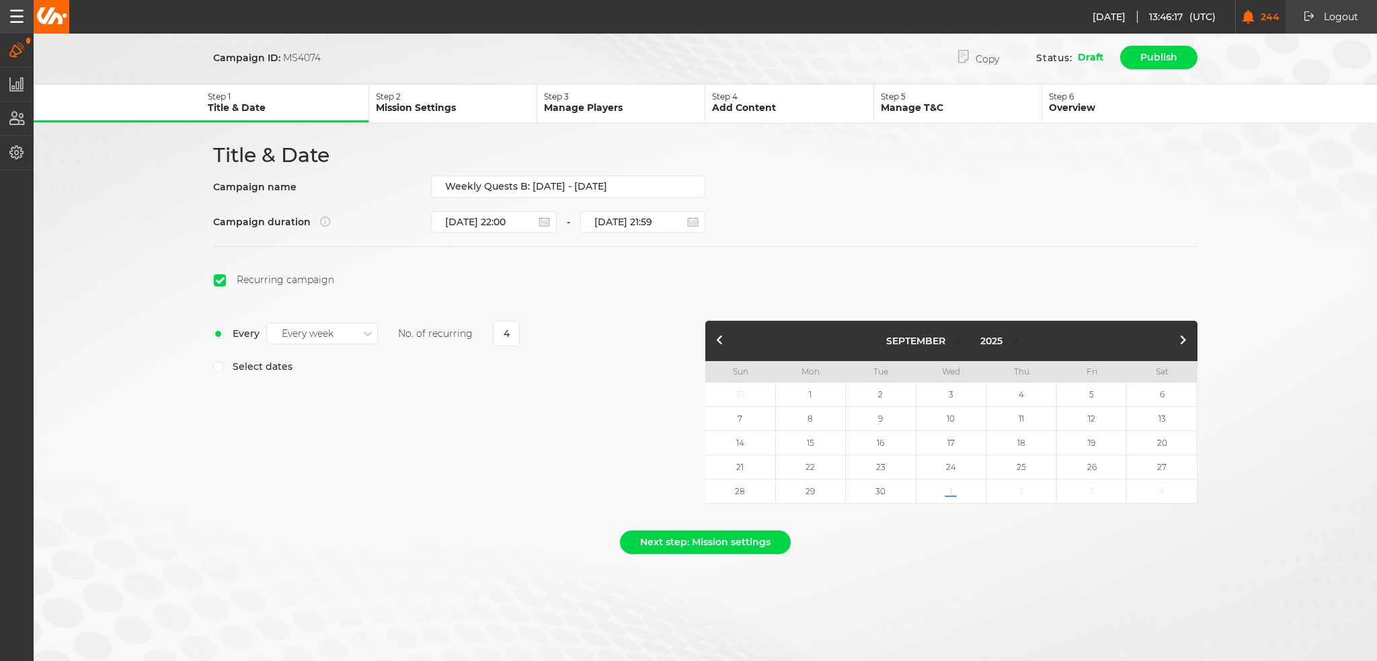
click at [1176, 334] on button "button" at bounding box center [1183, 341] width 16 height 16
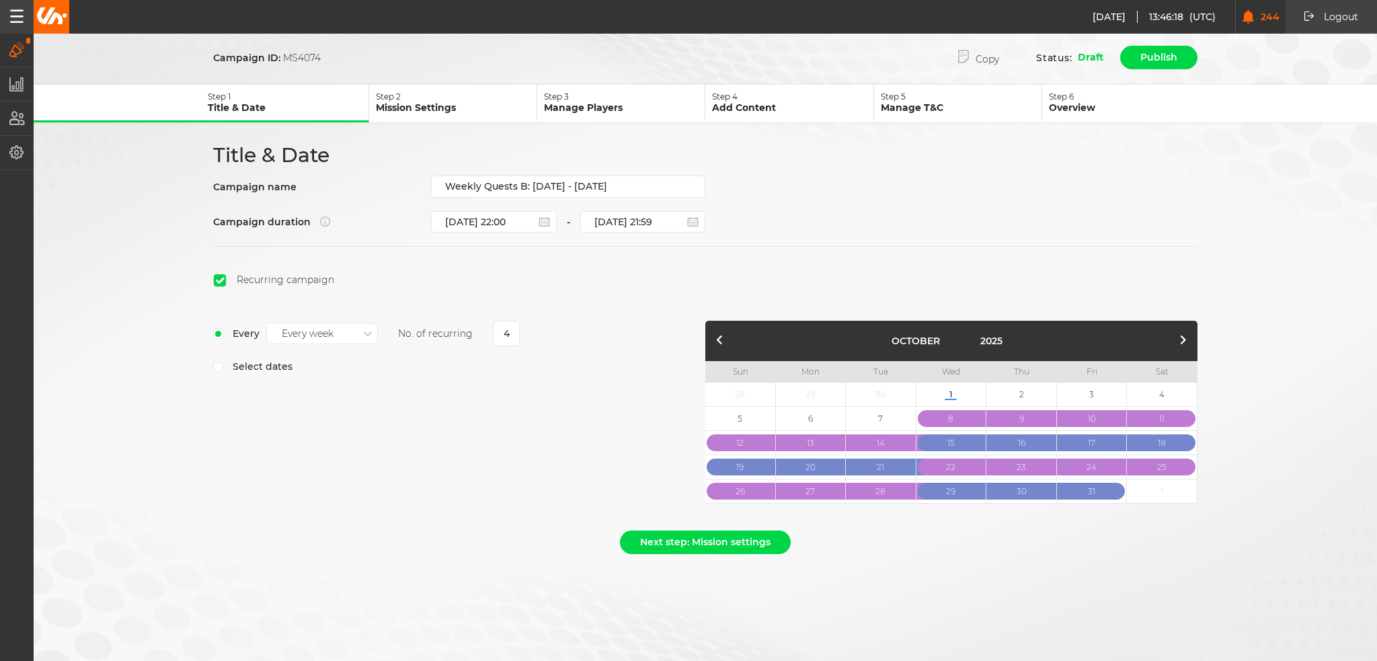
click at [1177, 334] on button "button" at bounding box center [1183, 341] width 16 height 16
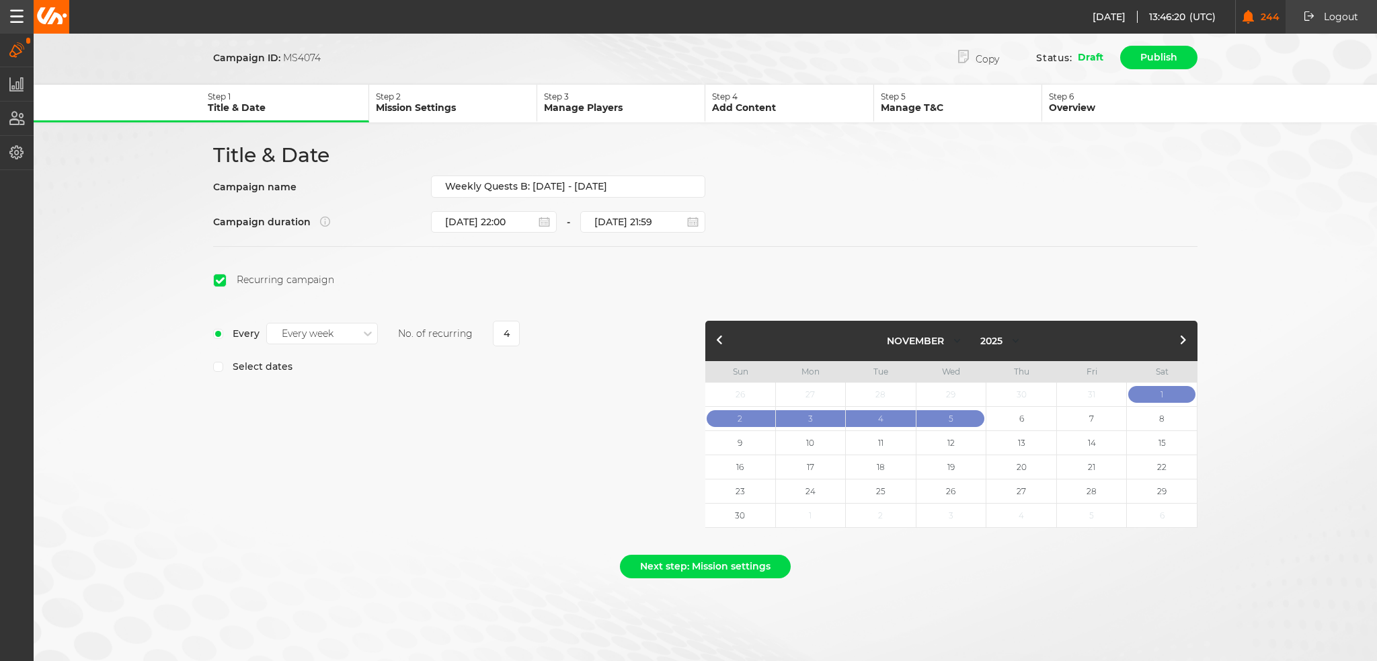
click at [721, 338] on button "button" at bounding box center [720, 341] width 16 height 16
select select "9"
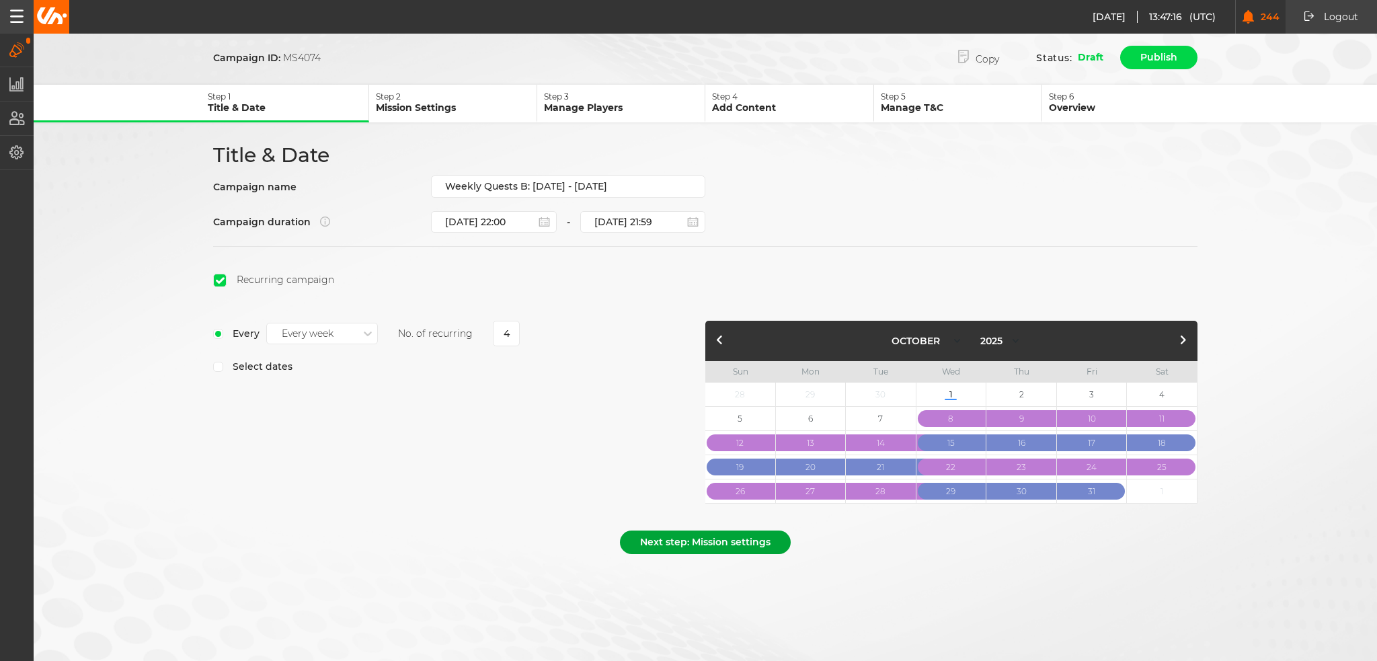
click at [699, 547] on button "Next step: Mission settings" at bounding box center [705, 543] width 171 height 24
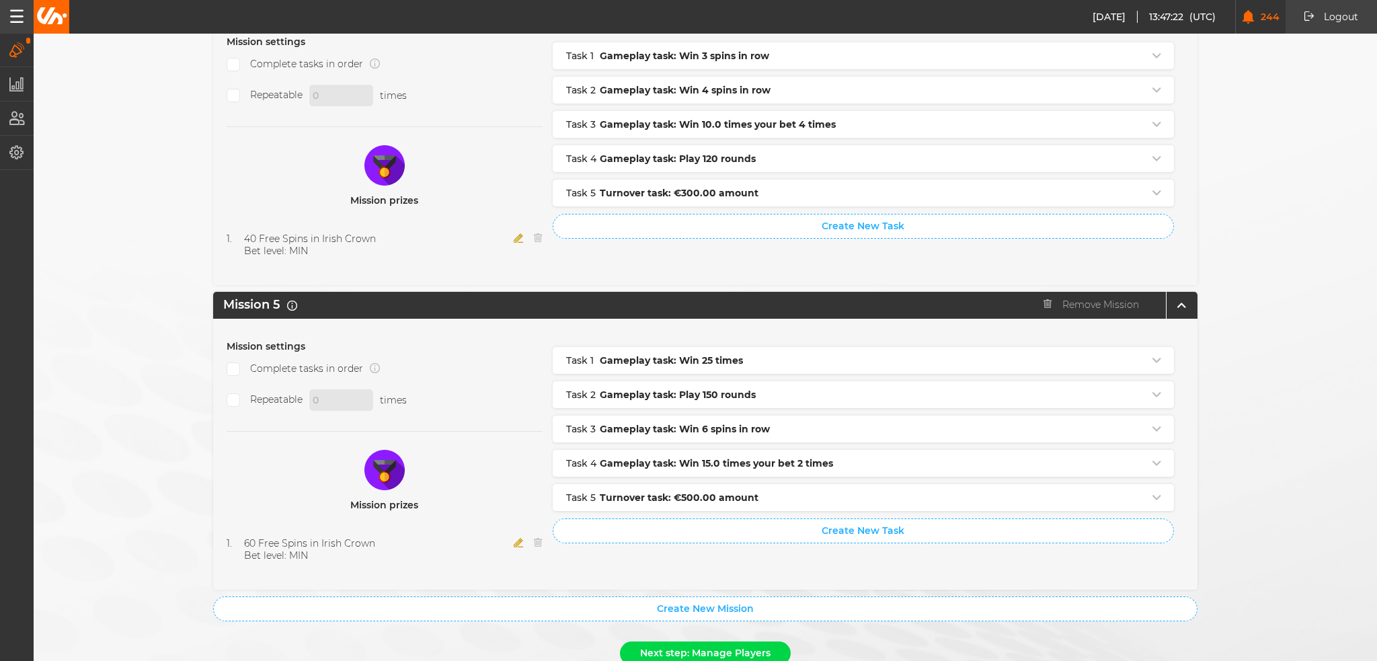
scroll to position [1336, 0]
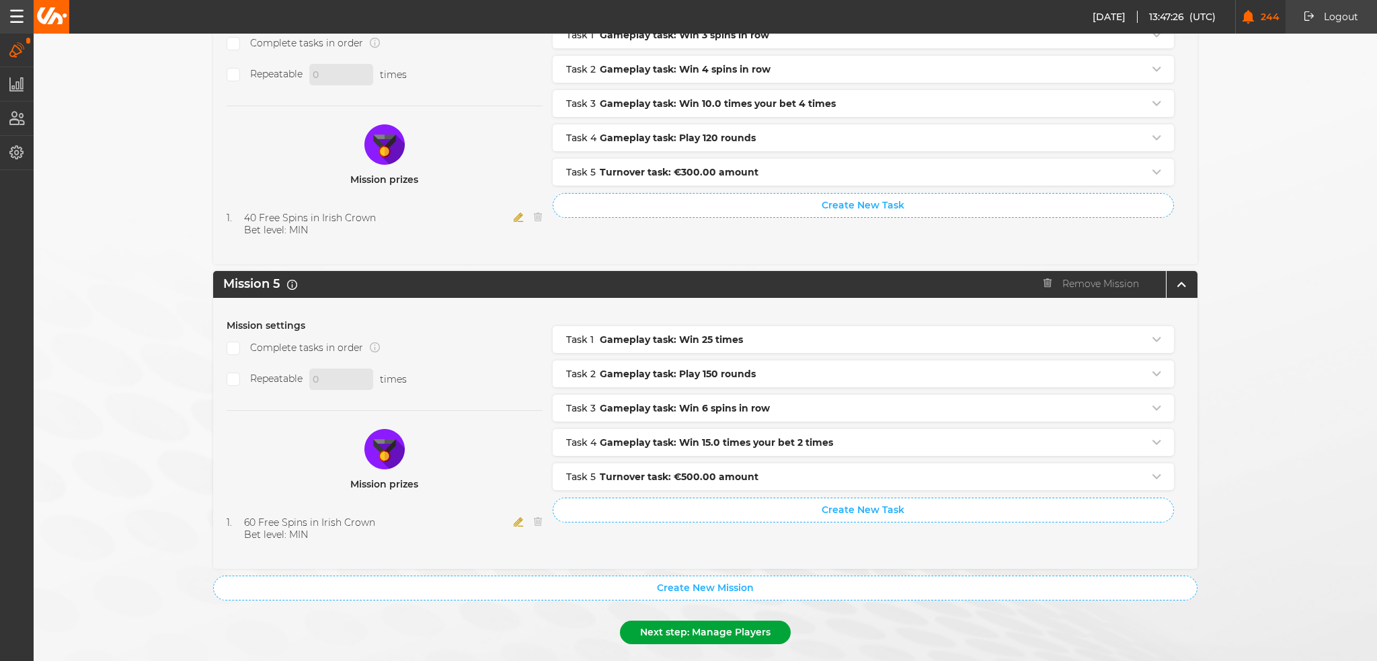
click at [683, 621] on button "Next step: Manage Players" at bounding box center [705, 633] width 171 height 24
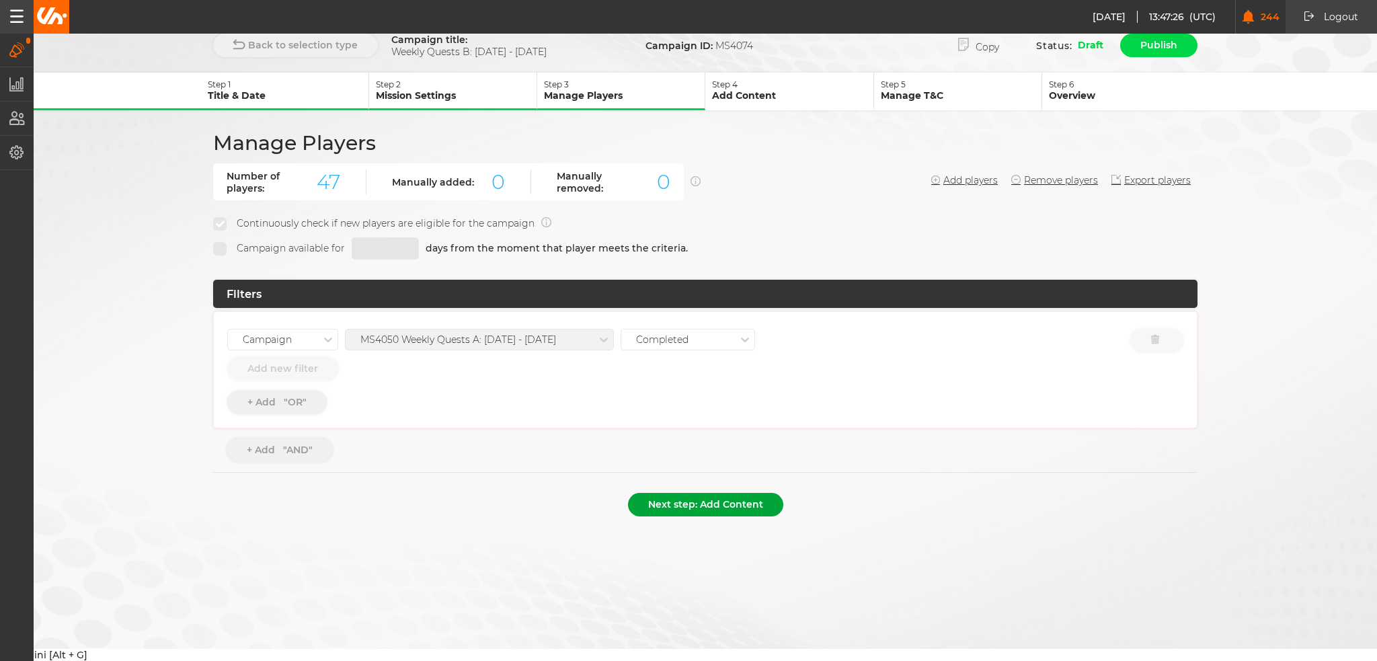
scroll to position [0, 0]
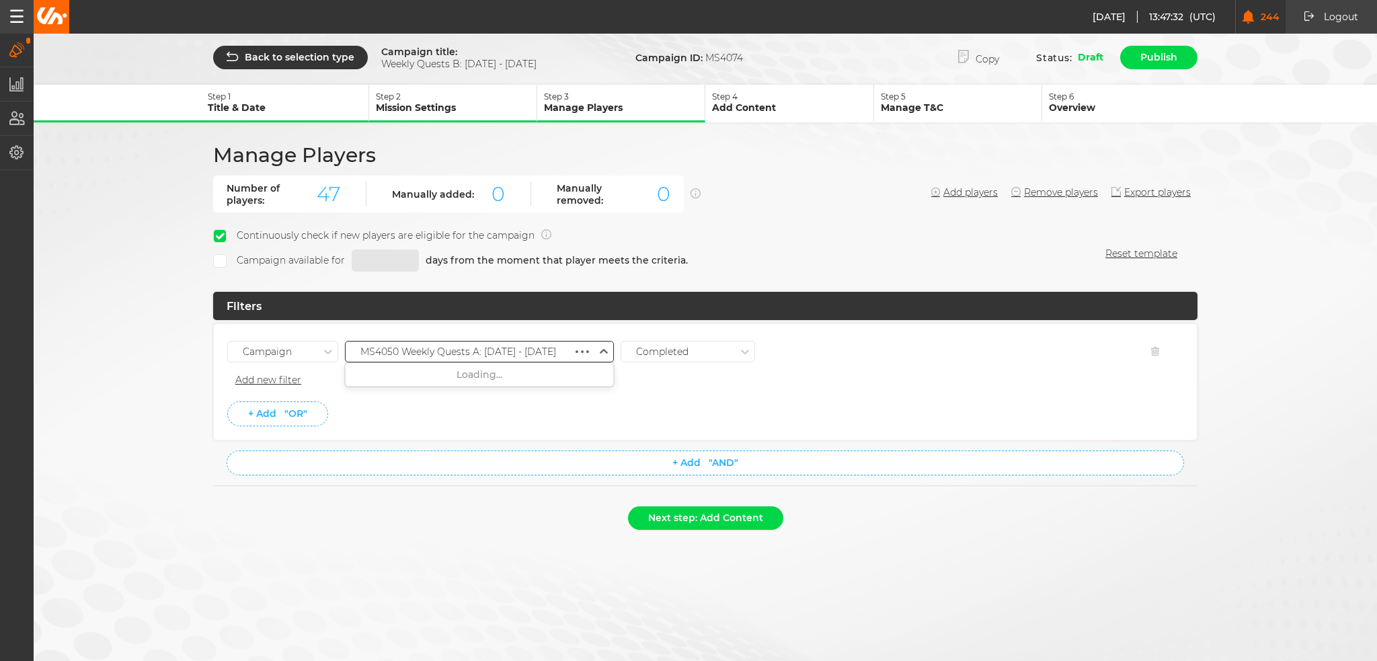
click at [562, 352] on div "MS4050 Weekly Quests A: 25.09.25 - 01.10.25" at bounding box center [459, 351] width 227 height 17
click at [529, 492] on div "MS4069 Weekly Quests A: [DATE] - [DATE]" at bounding box center [480, 496] width 268 height 24
click at [511, 391] on ul "Campaign MS4069 Weekly Quests A: 02.10 - 08.10.25 Completed Remove Filter Add n…" at bounding box center [705, 382] width 956 height 89
click at [716, 512] on button "Next step: Add Content" at bounding box center [705, 518] width 155 height 24
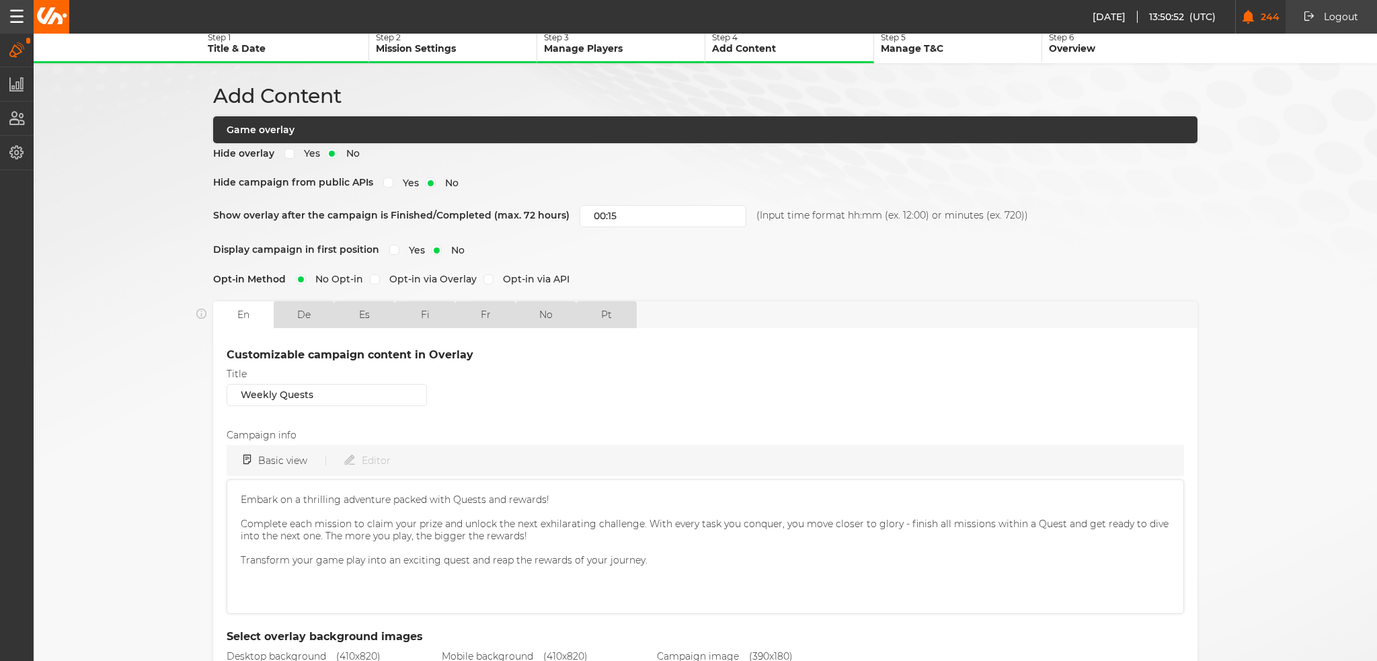
scroll to position [326, 0]
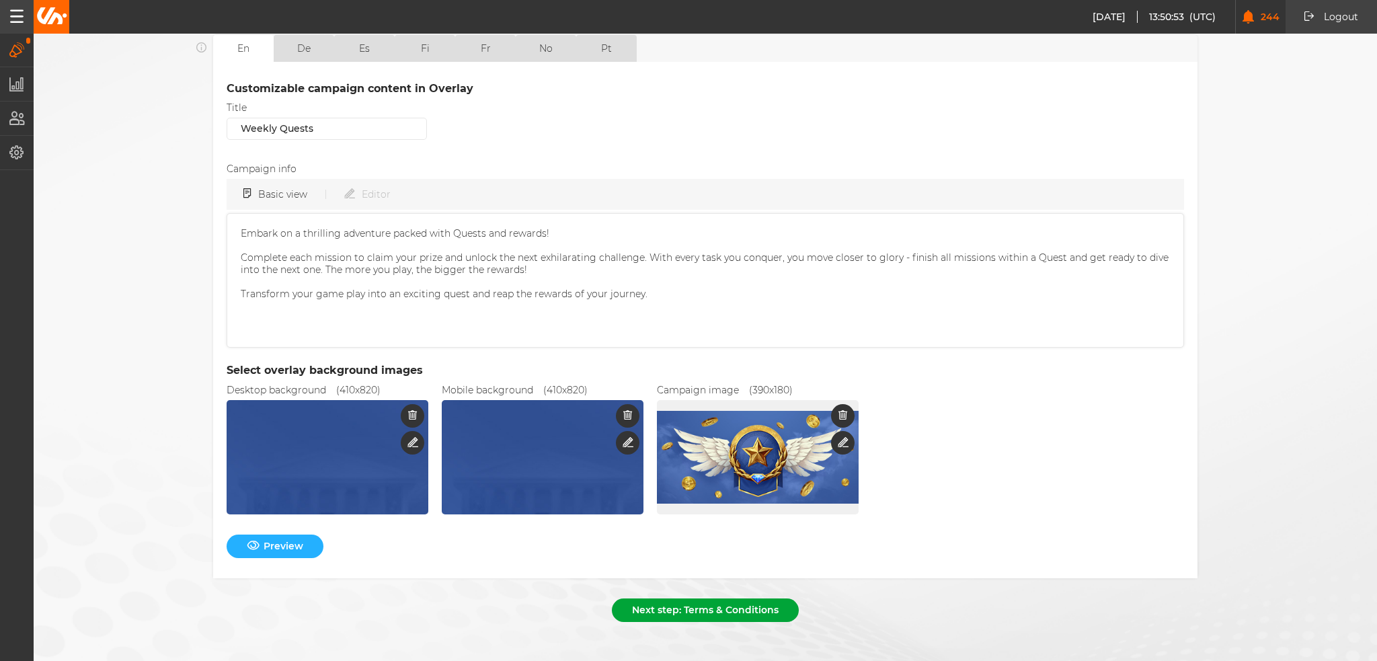
click at [660, 599] on button "Next step: Terms & Conditions" at bounding box center [705, 611] width 187 height 24
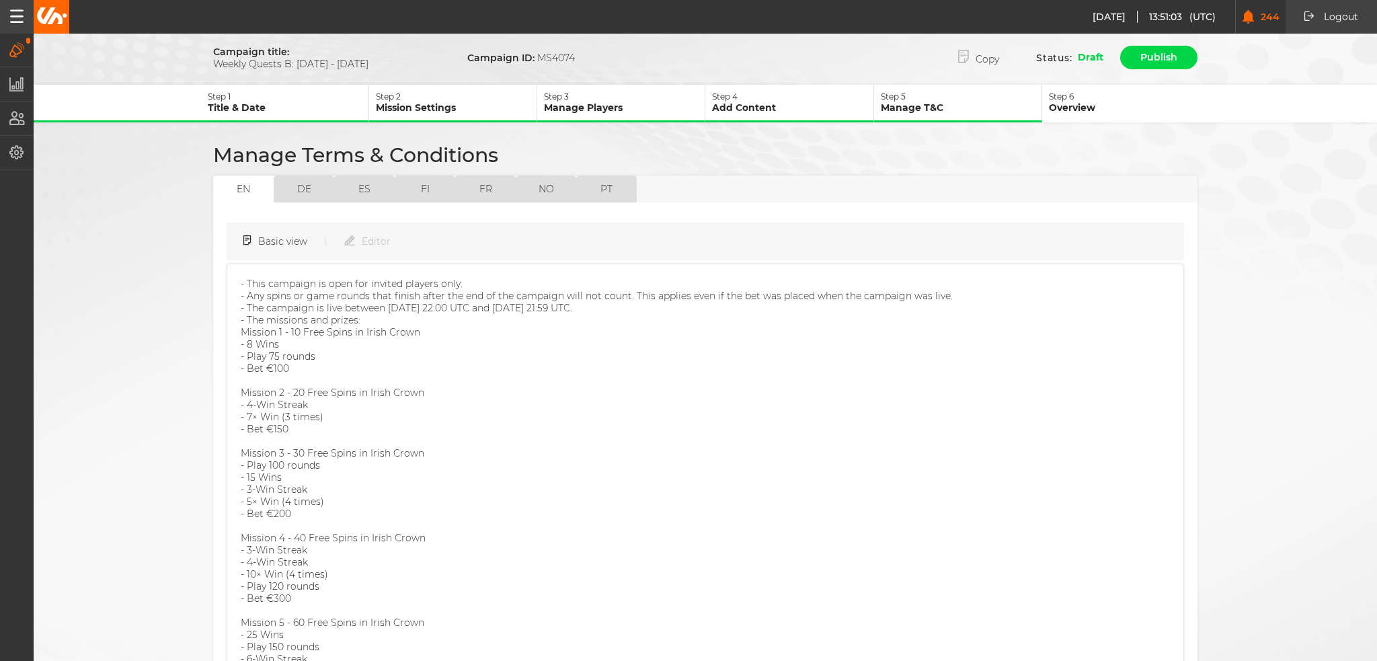
scroll to position [178, 0]
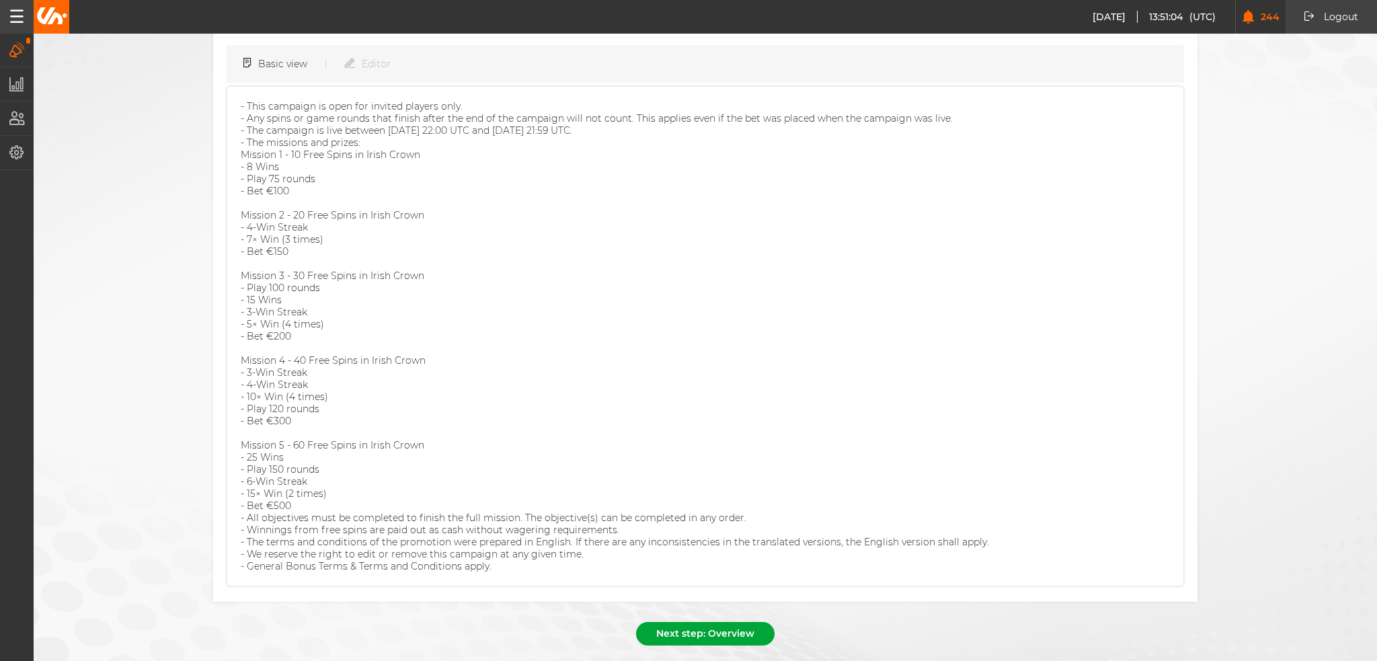
click at [678, 622] on button "Next step: Overview" at bounding box center [705, 634] width 139 height 24
select select "9"
select select "2025"
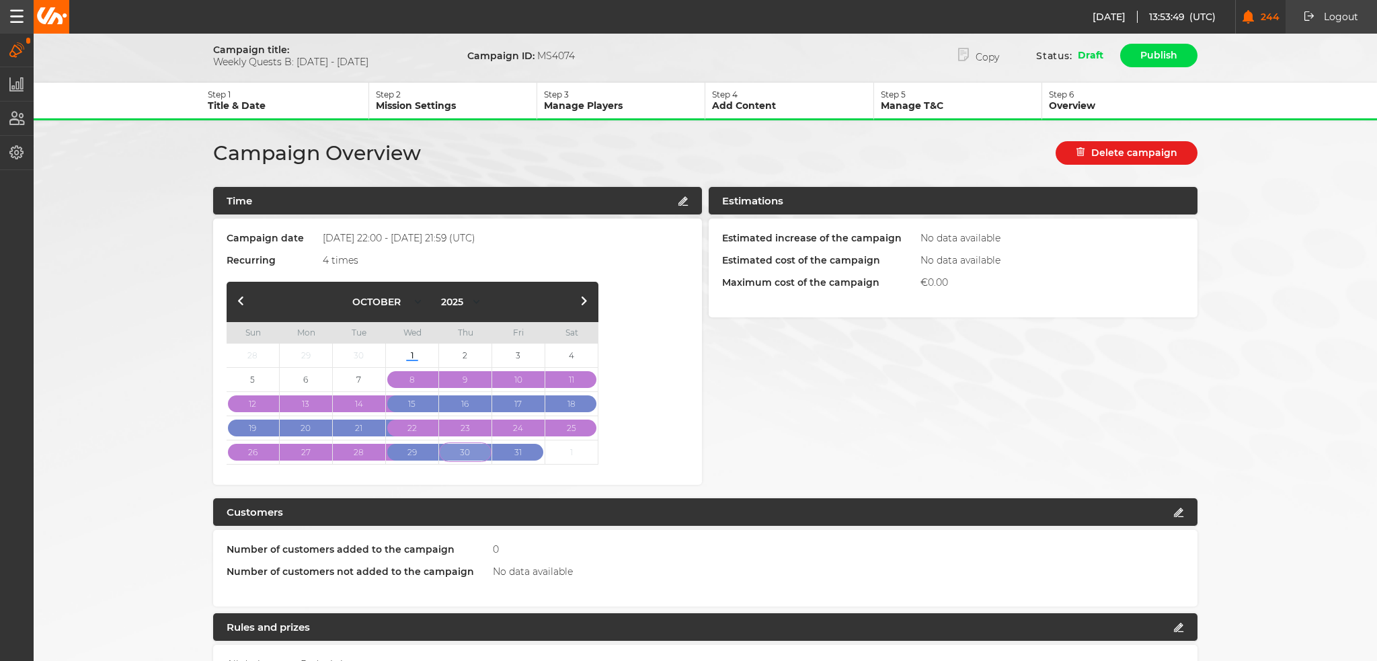
scroll to position [0, 0]
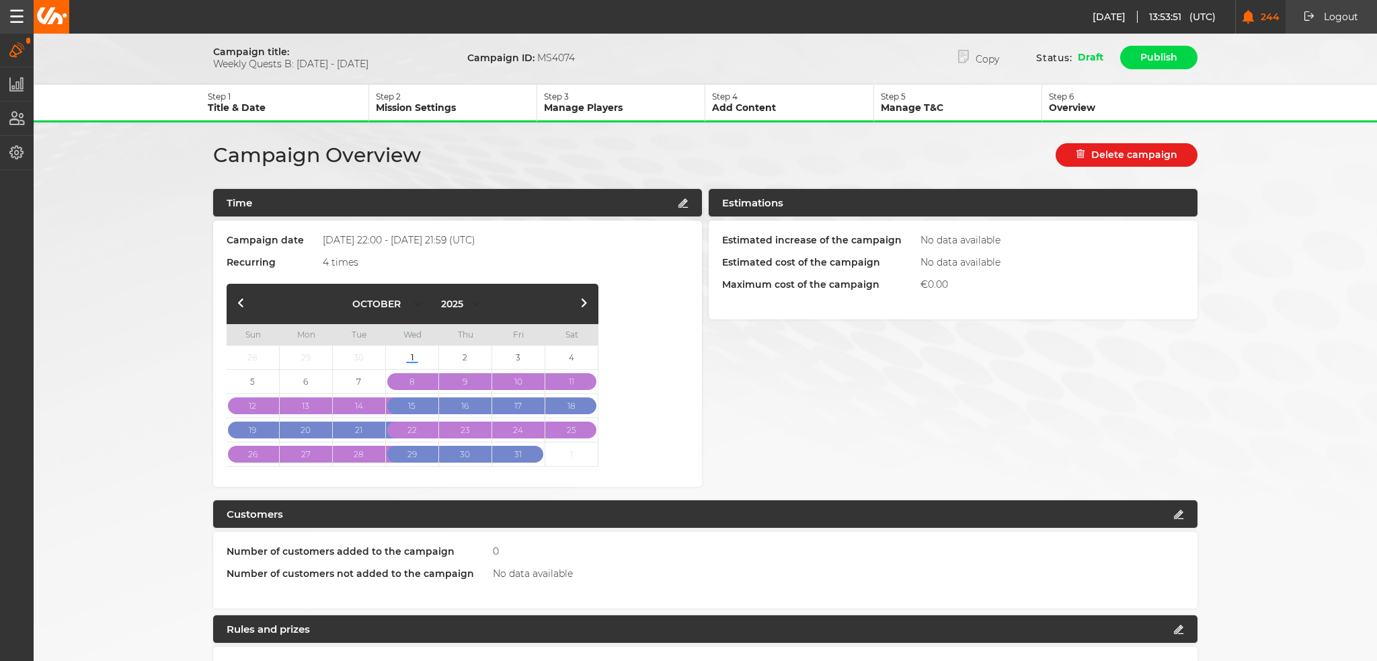
click at [406, 102] on p "Mission Settings" at bounding box center [456, 108] width 161 height 12
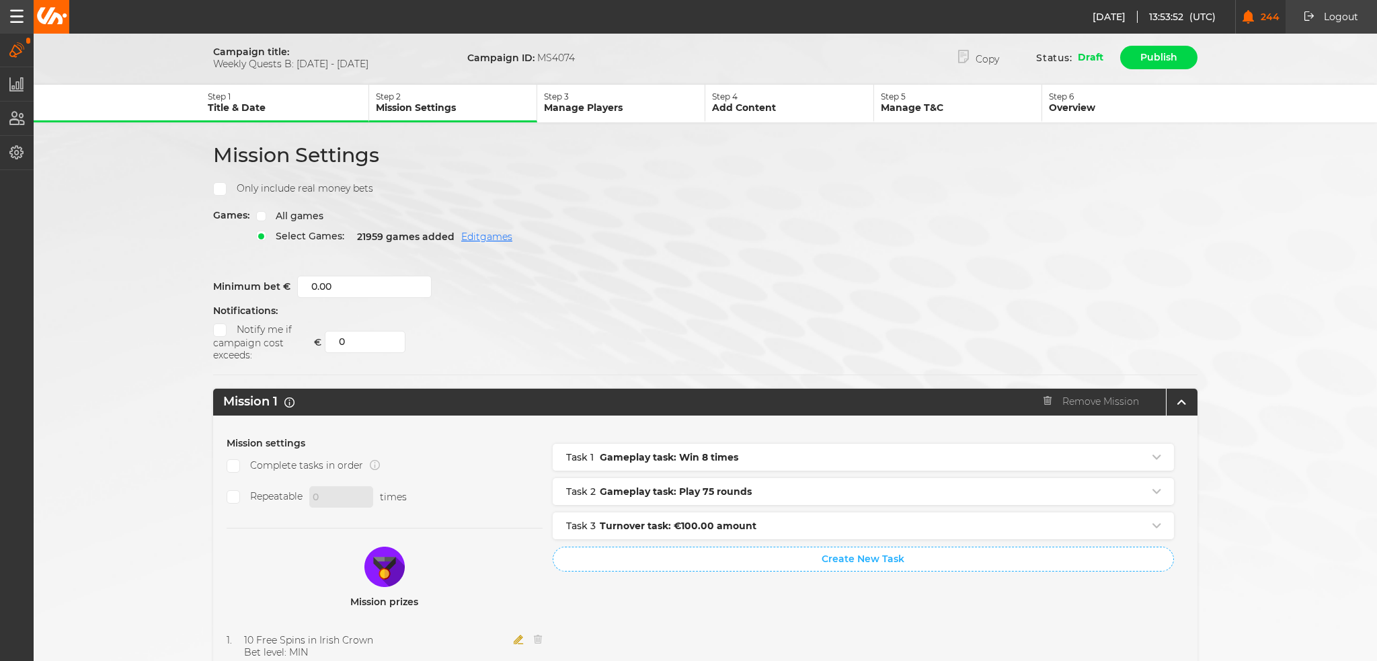
click at [627, 91] on p "Step 3" at bounding box center [624, 96] width 161 height 10
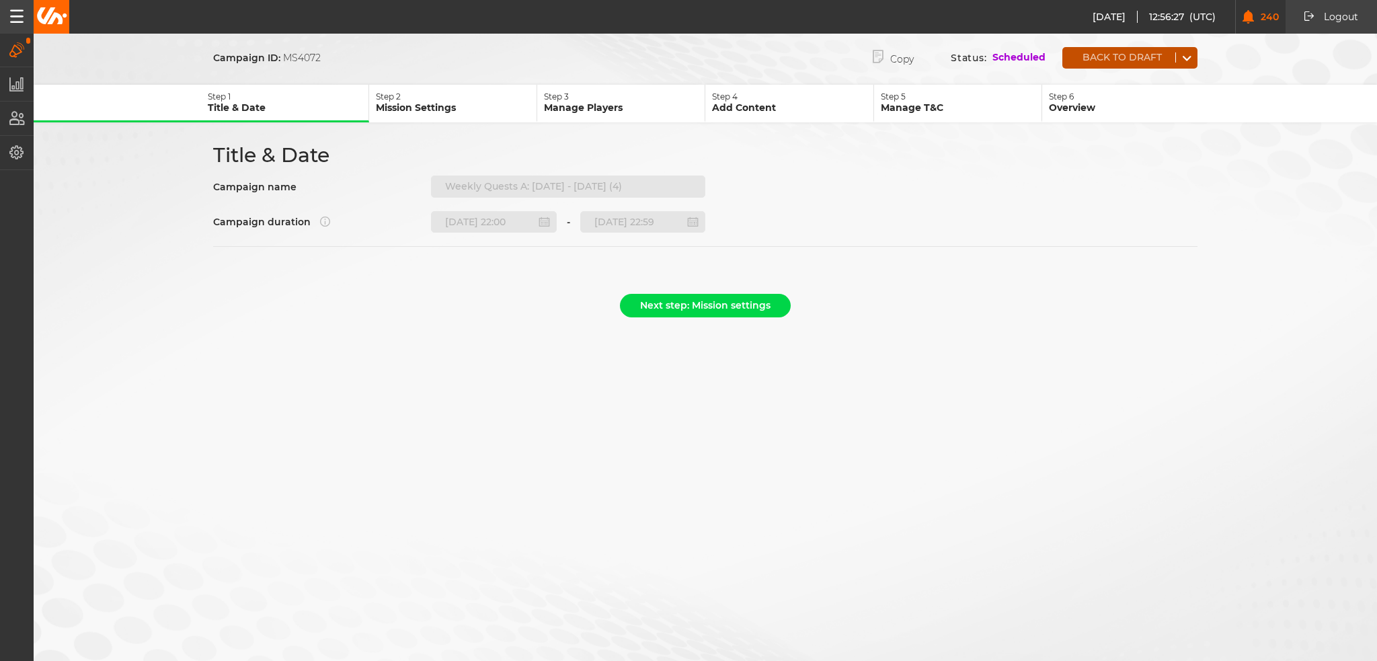
click at [1106, 59] on button "Back to draft" at bounding box center [1119, 57] width 113 height 10
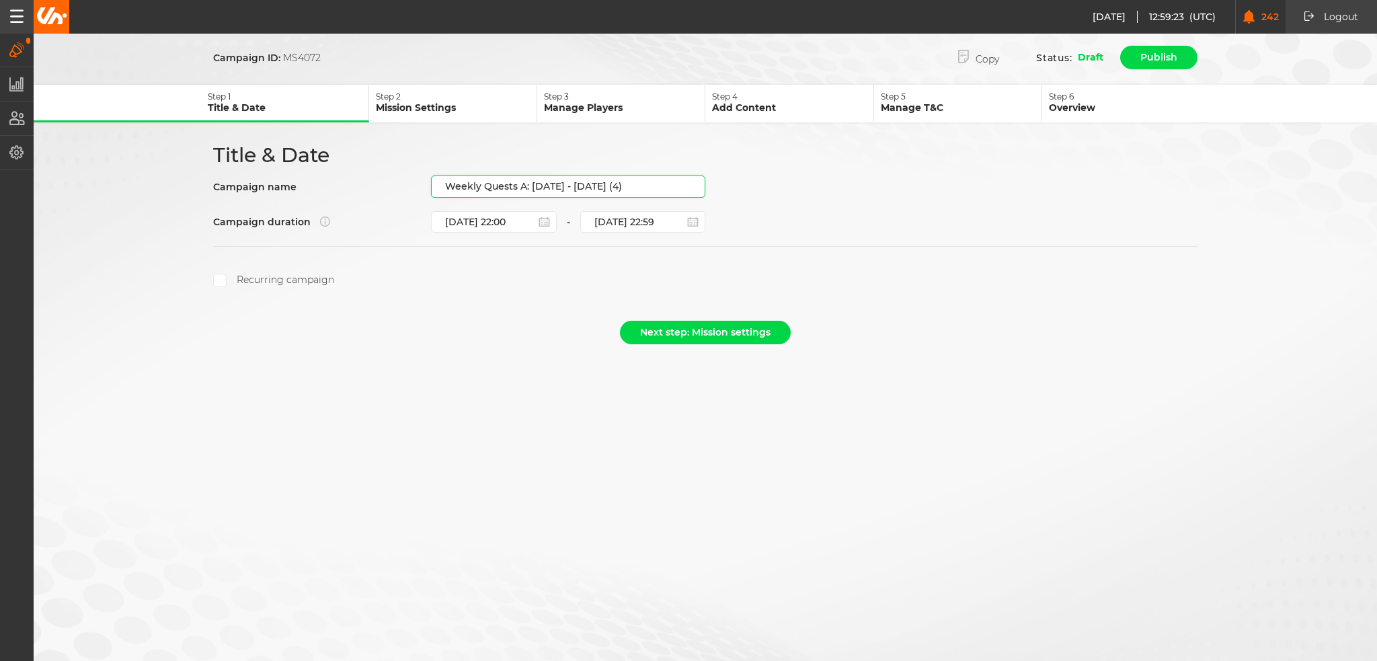
click at [537, 185] on input "Weekly Quests A: [DATE] - [DATE] (4)" at bounding box center [568, 187] width 274 height 22
click at [628, 182] on input "Weekly Quests A: 02.10 - 08.10.25 (4)" at bounding box center [568, 187] width 274 height 22
drag, startPoint x: 638, startPoint y: 185, endPoint x: 532, endPoint y: 198, distance: 106.4
click at [532, 198] on div "Title & Date Campaign name Weekly Quests A: 02.10 - 08.10.25 (4) Campaign durat…" at bounding box center [705, 215] width 1009 height 145
paste input "[DATE] - [DATE]"
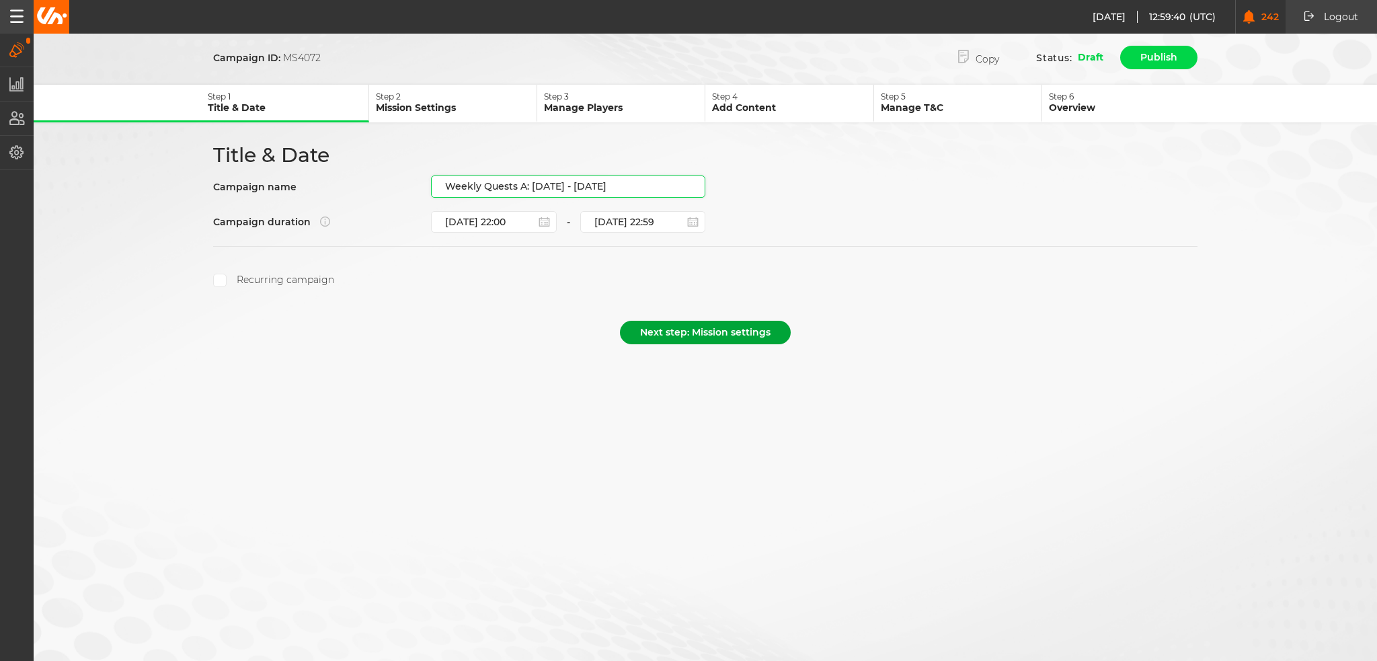
type input "Weekly Quests A: [DATE] - [DATE]"
click at [710, 328] on button "Next step: Mission settings" at bounding box center [705, 333] width 171 height 24
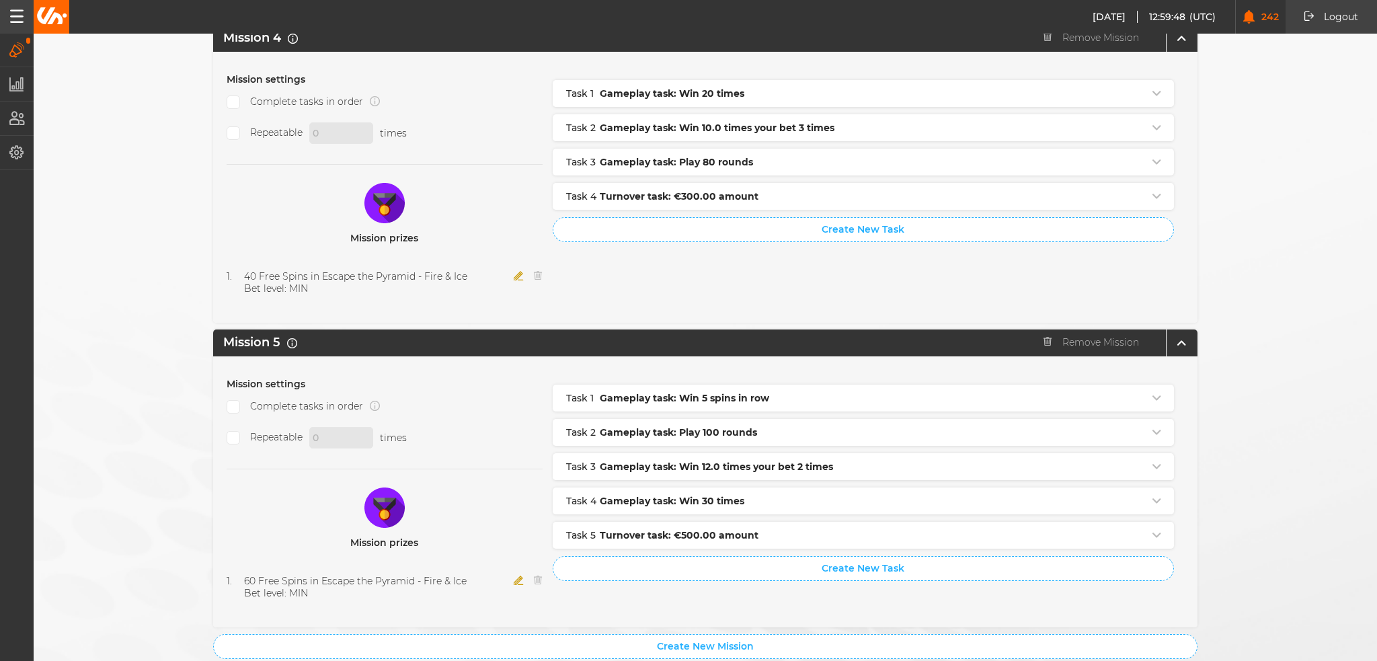
scroll to position [1336, 0]
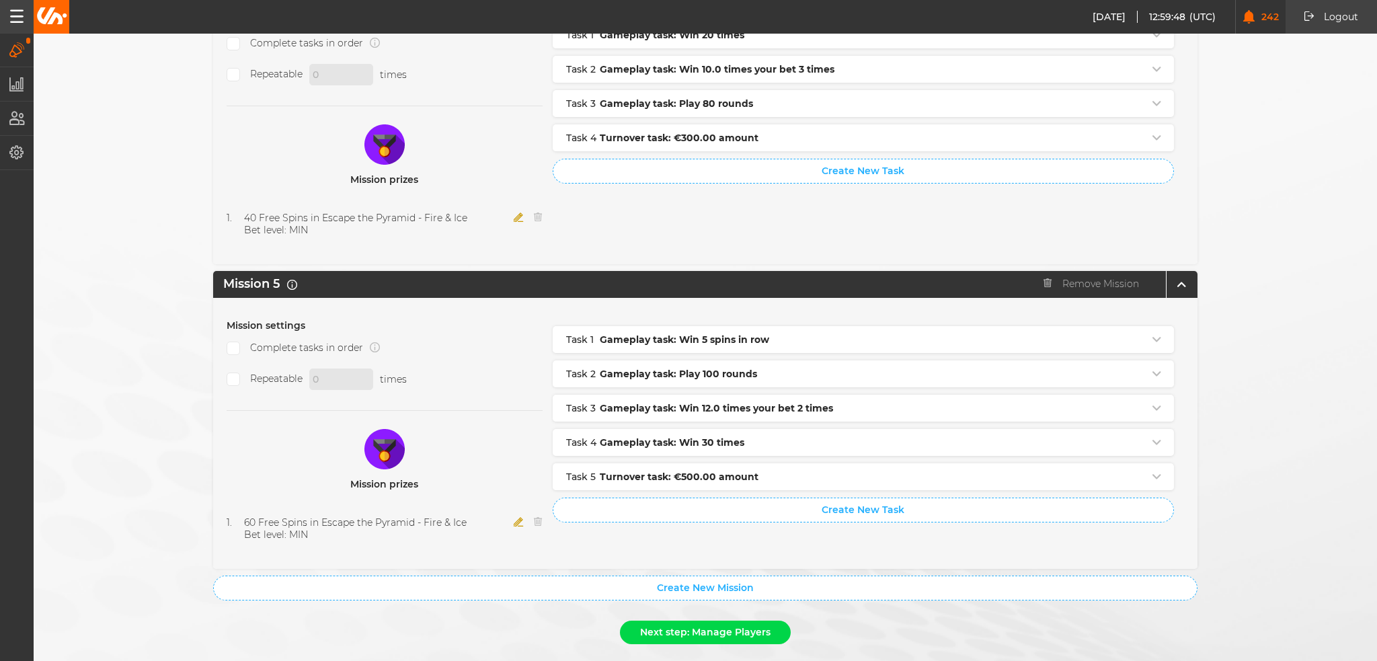
click at [691, 621] on button "Next step: Manage Players" at bounding box center [705, 633] width 171 height 24
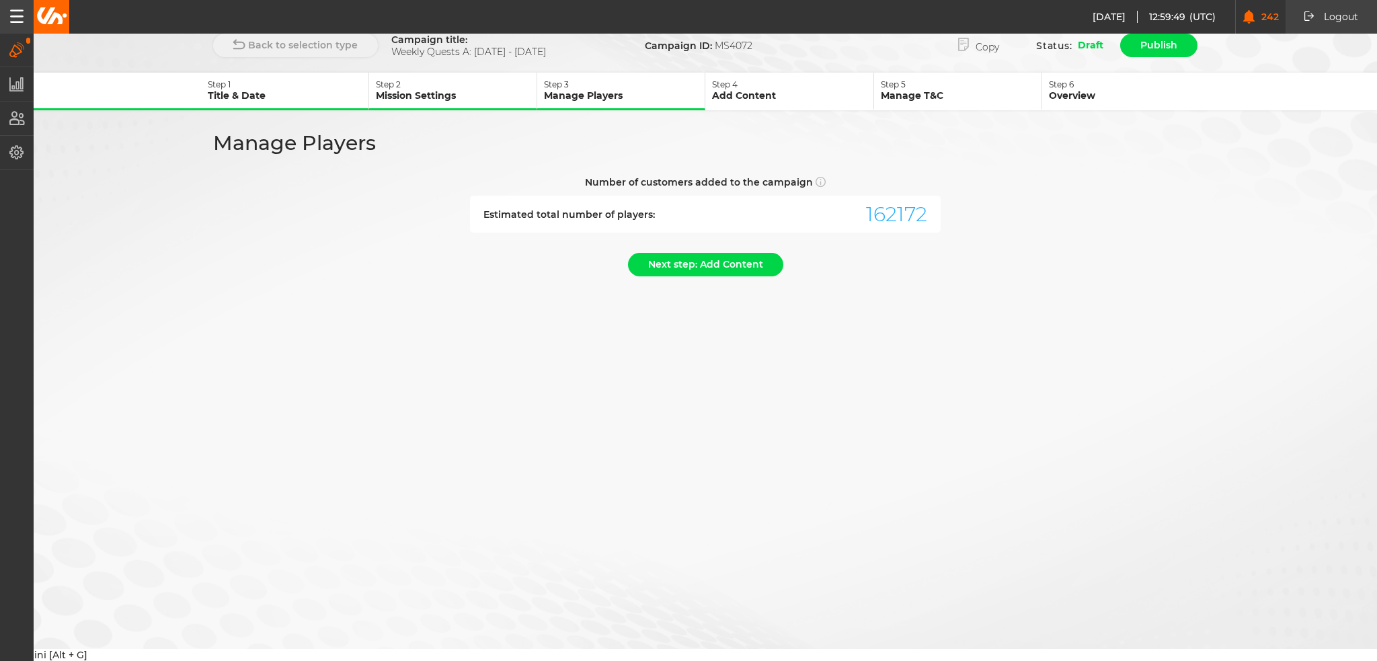
scroll to position [0, 0]
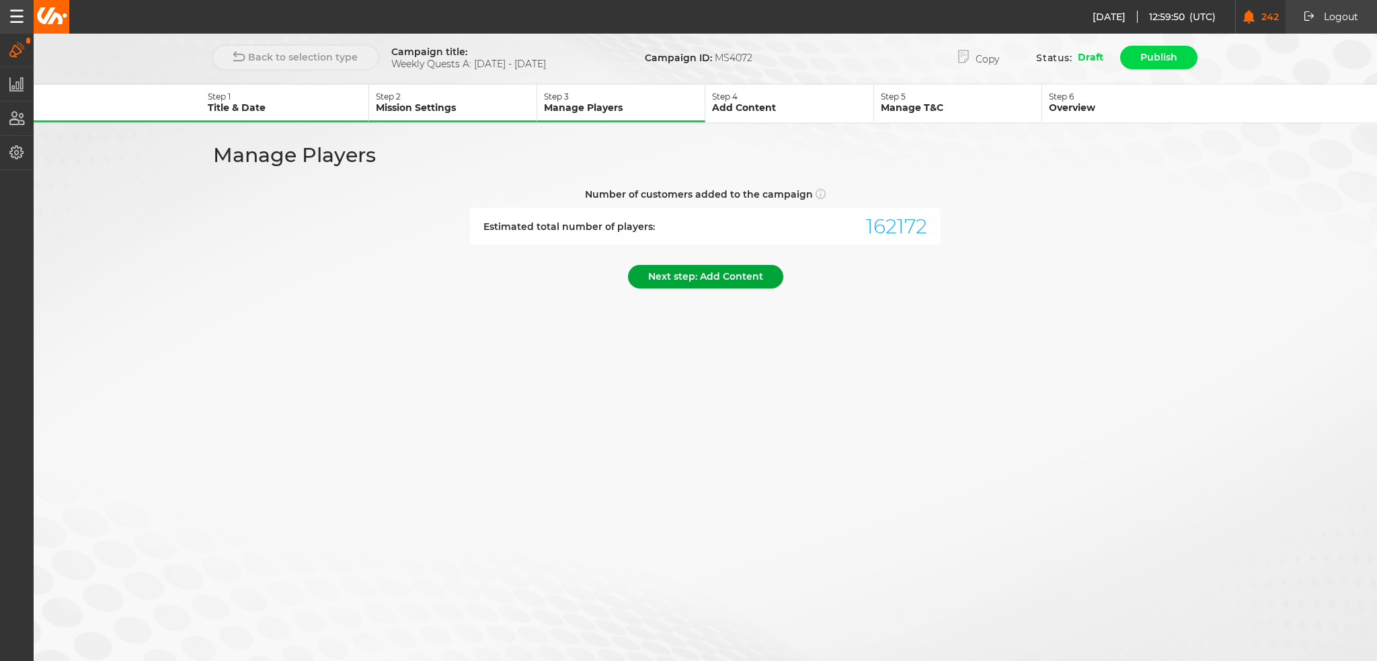
click at [743, 276] on button "Next step: Add Content" at bounding box center [705, 277] width 155 height 24
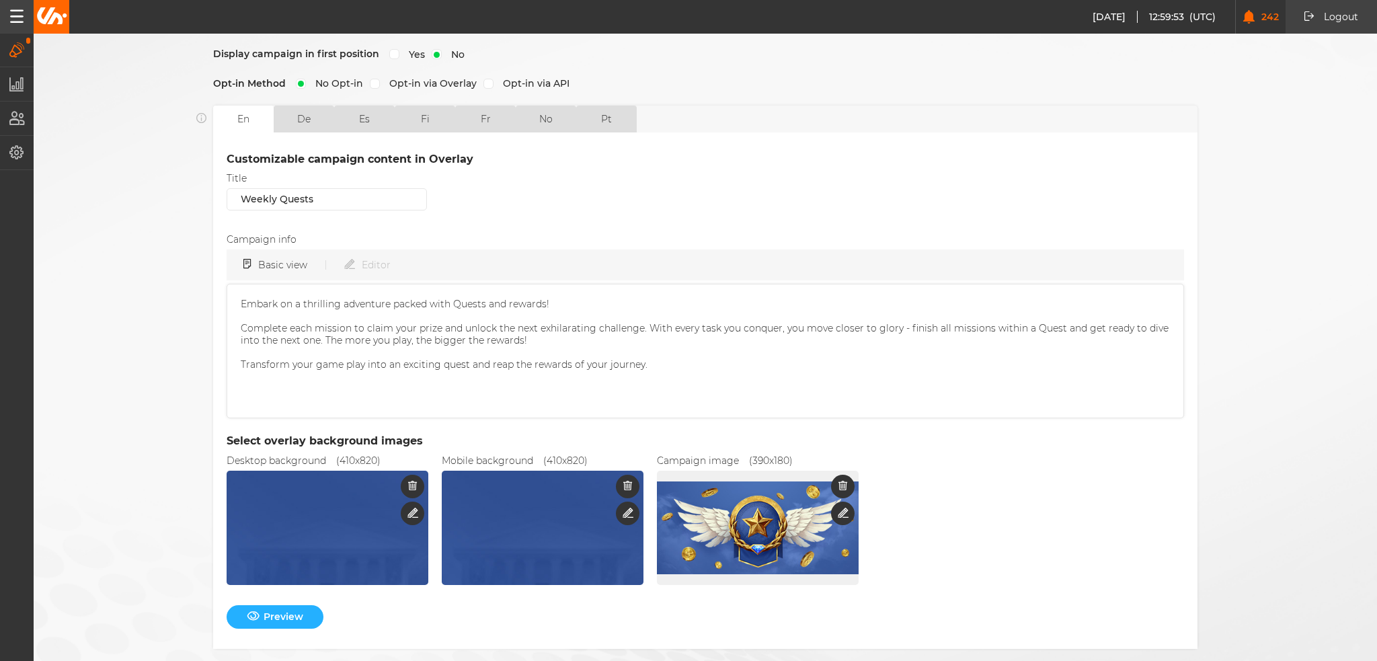
scroll to position [326, 0]
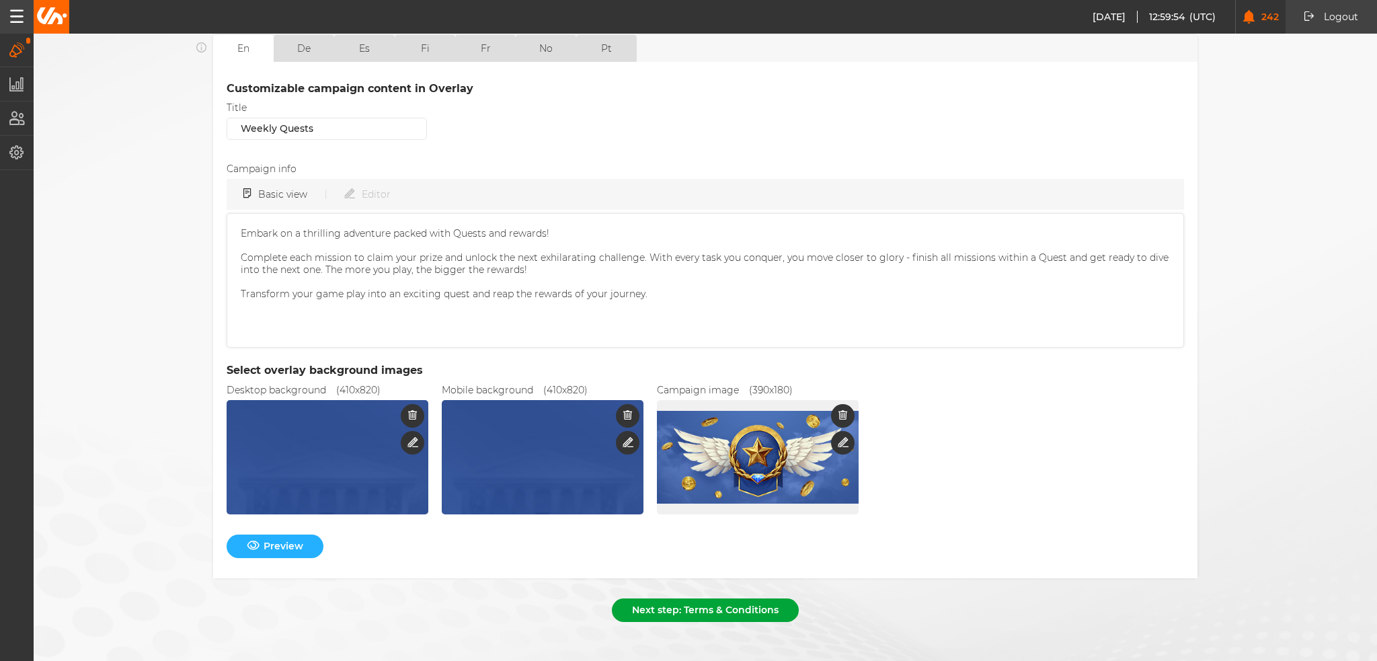
click at [667, 599] on button "Next step: Terms & Conditions" at bounding box center [705, 611] width 187 height 24
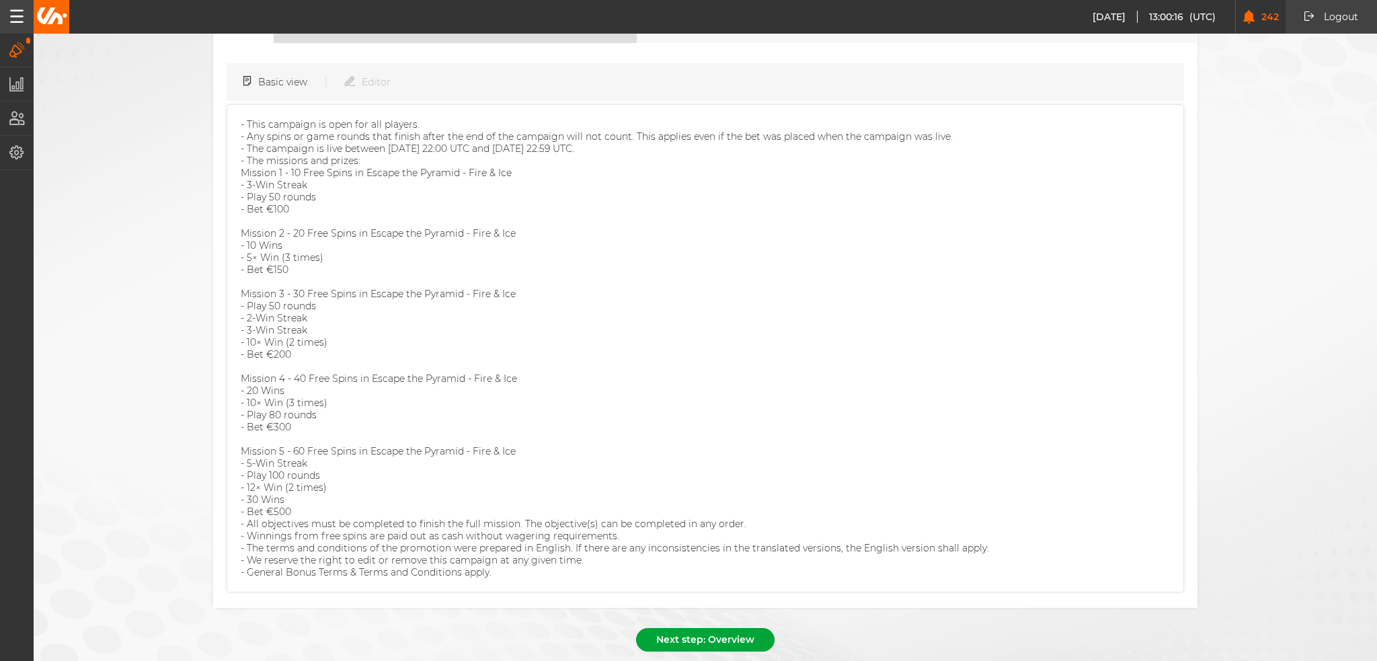
scroll to position [166, 0]
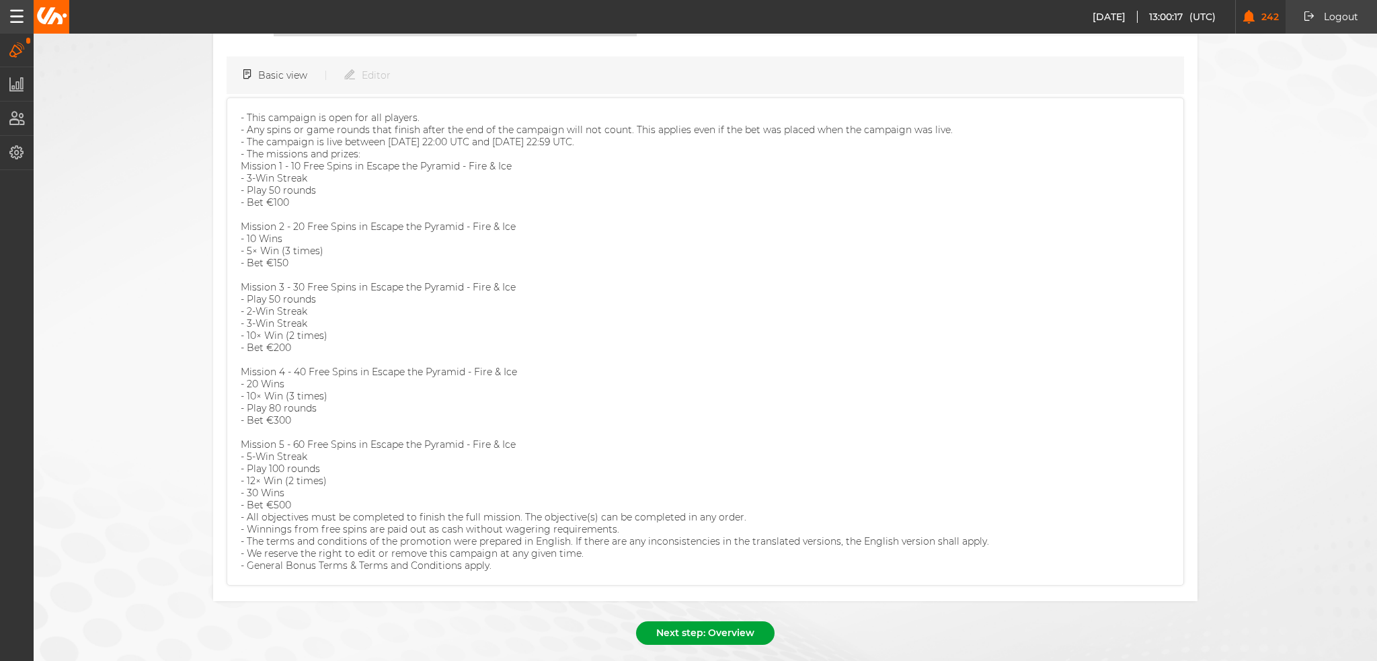
click at [686, 621] on button "Next step: Overview" at bounding box center [705, 633] width 139 height 24
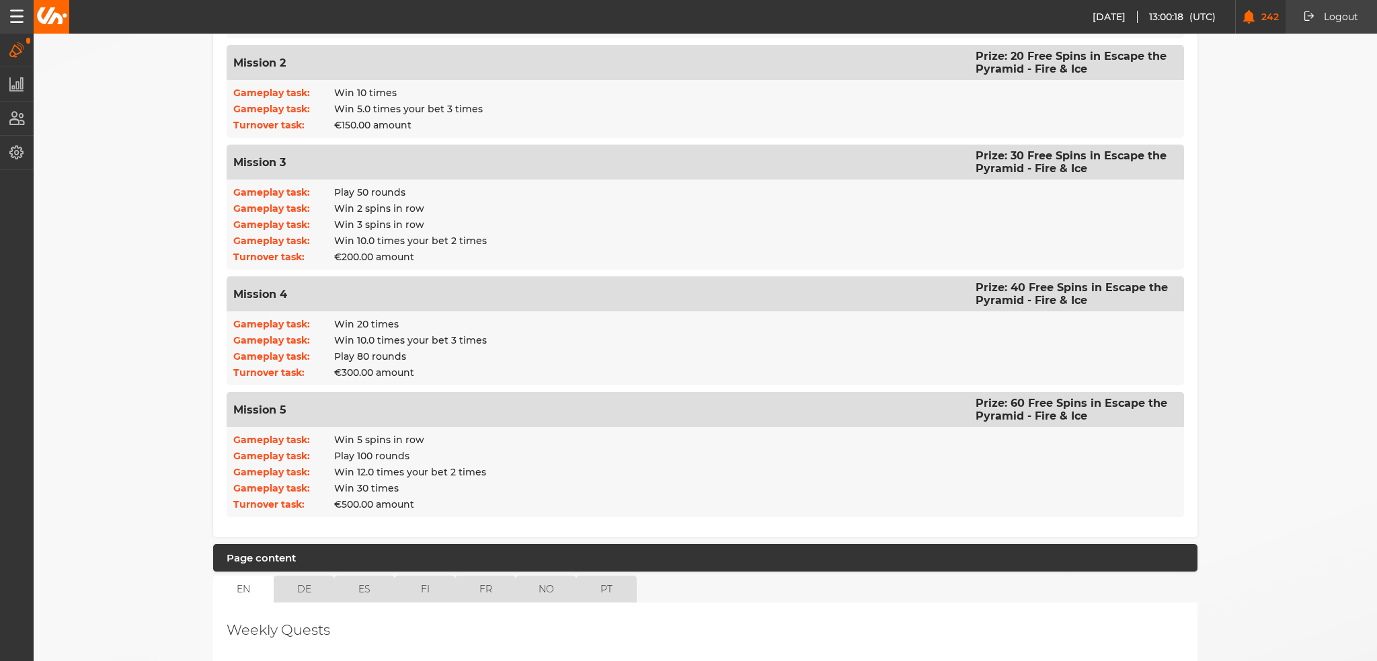
scroll to position [900, 0]
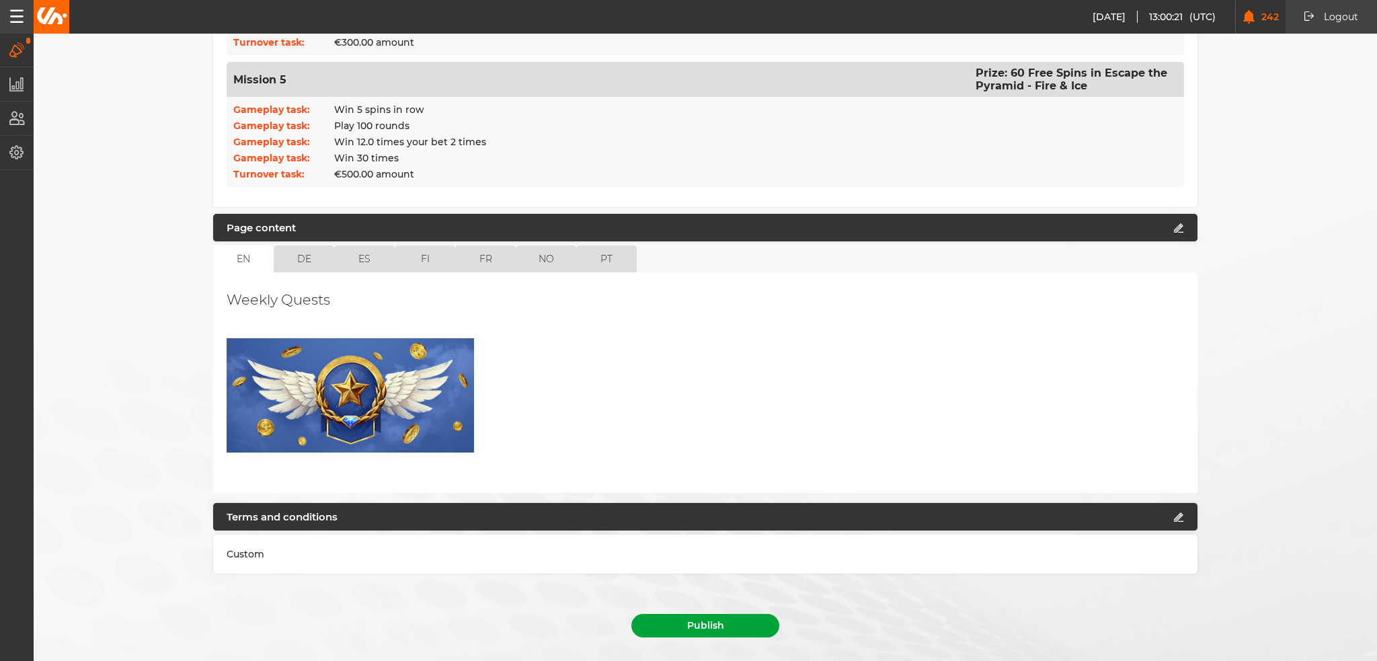
click at [729, 614] on button "Publish" at bounding box center [706, 626] width 148 height 24
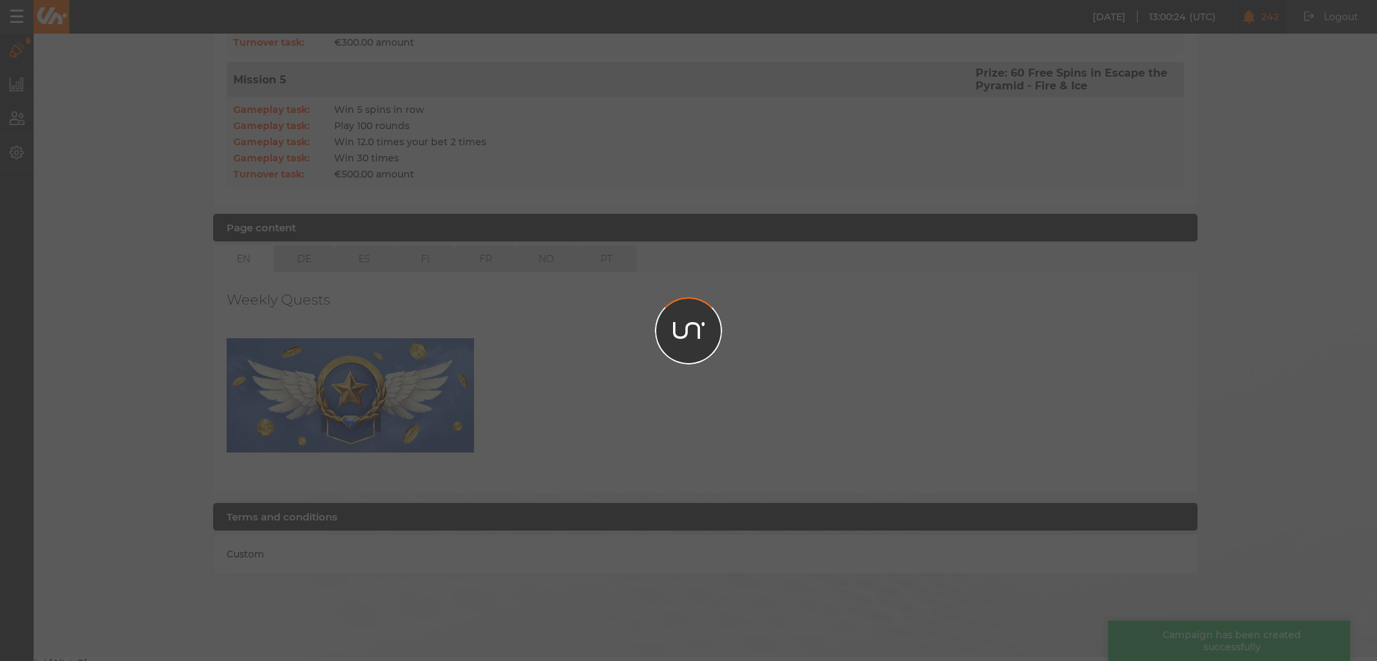
scroll to position [869, 0]
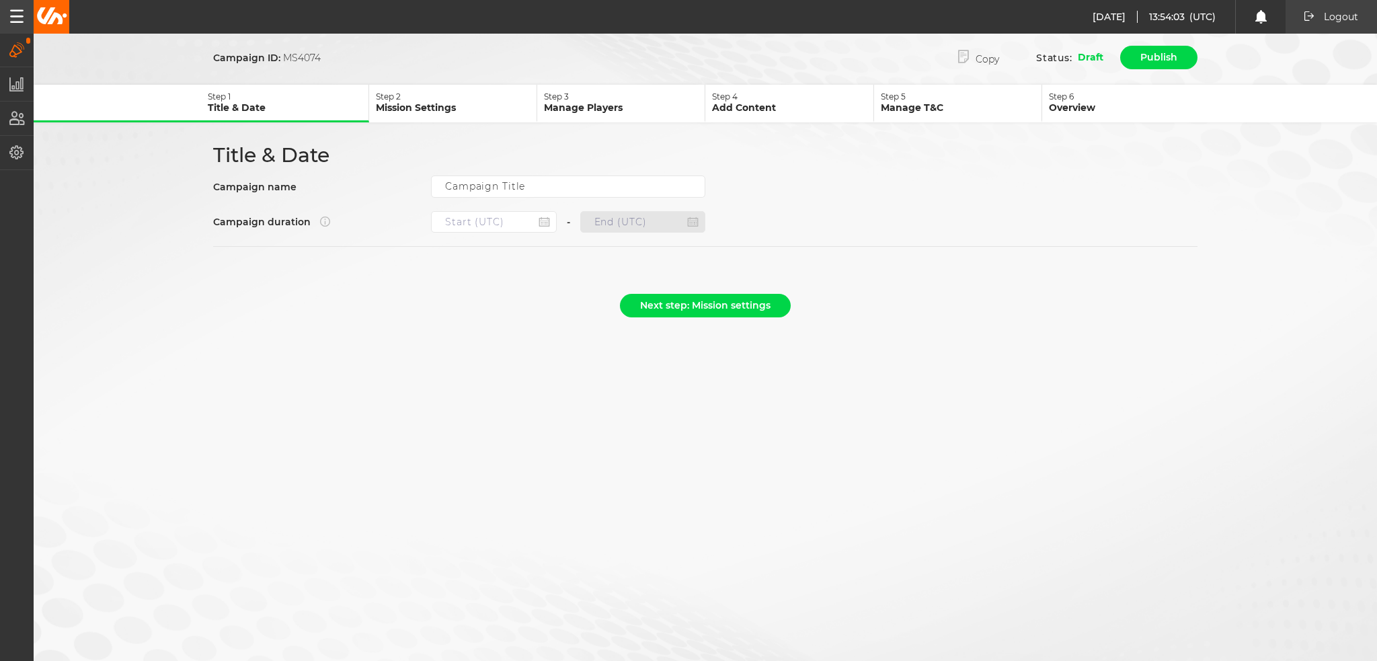
type input "Weekly Quests B: [DATE] - [DATE]"
type input "[DATE] 22:00"
type input "[DATE] 21:59"
select select "9"
select select "2025"
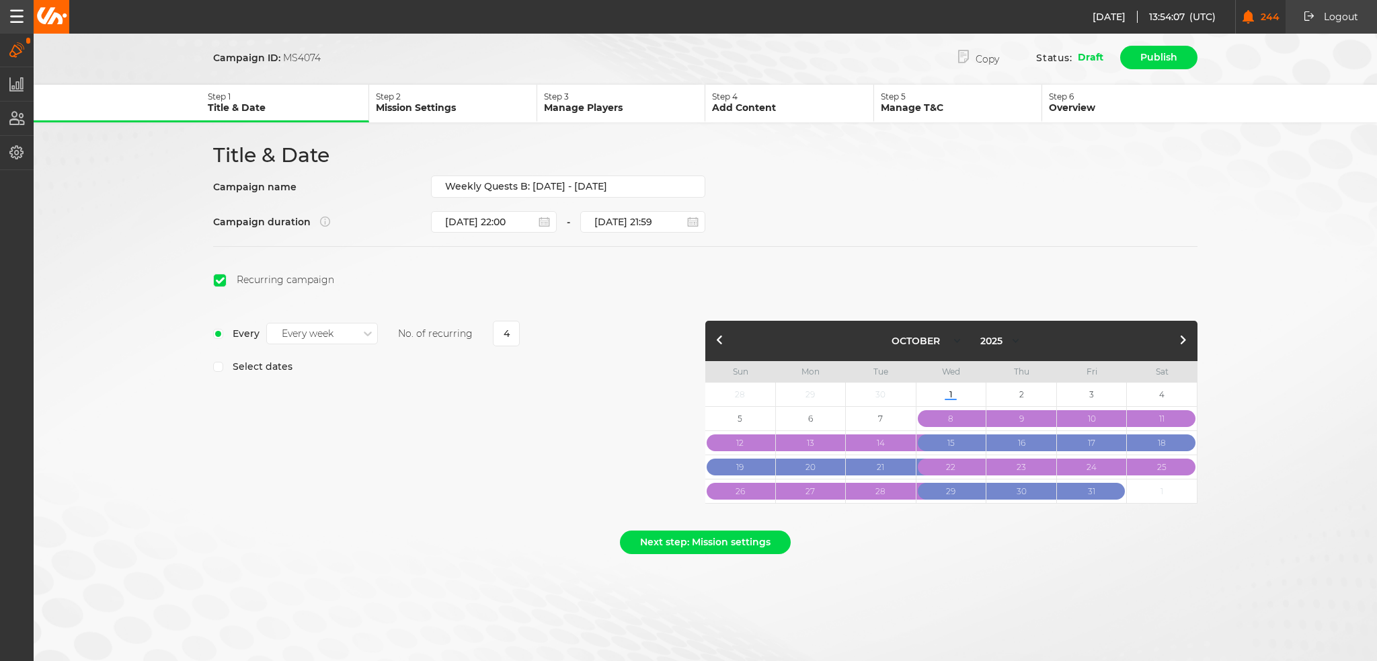
click at [446, 110] on p "Mission Settings" at bounding box center [456, 108] width 161 height 12
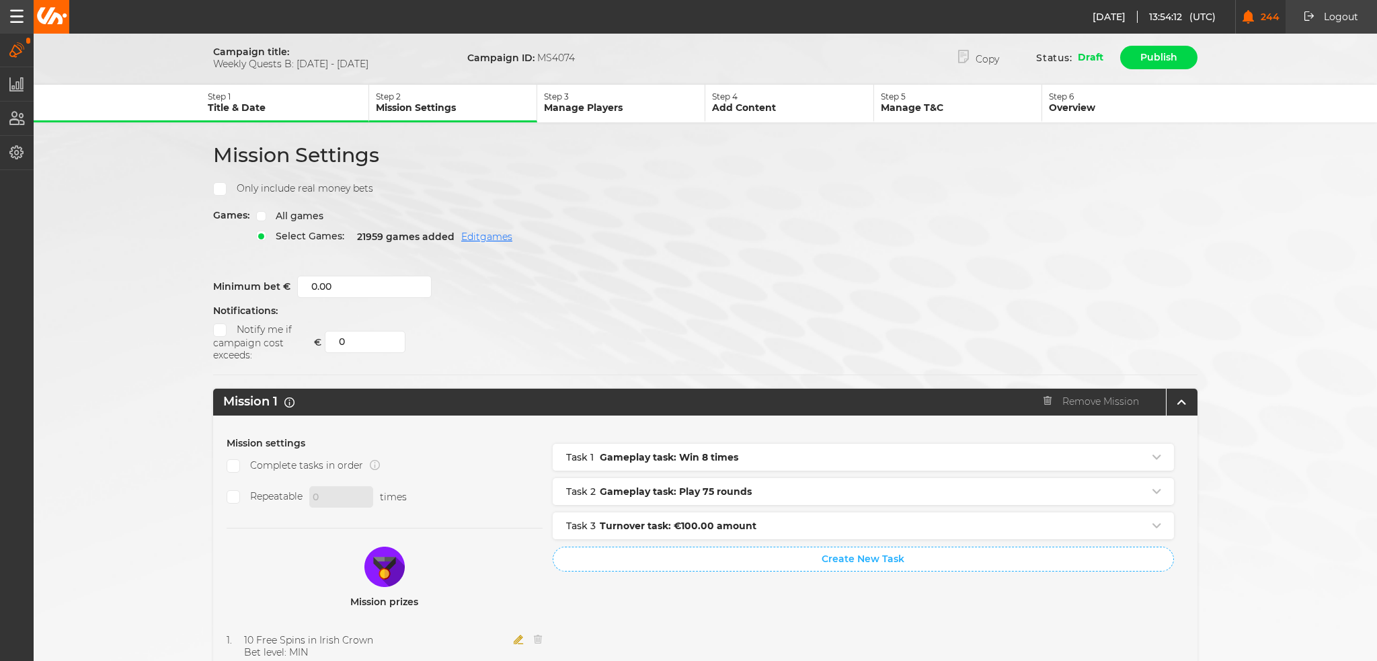
click at [597, 87] on button "Step 3 Manage Players" at bounding box center [621, 104] width 168 height 38
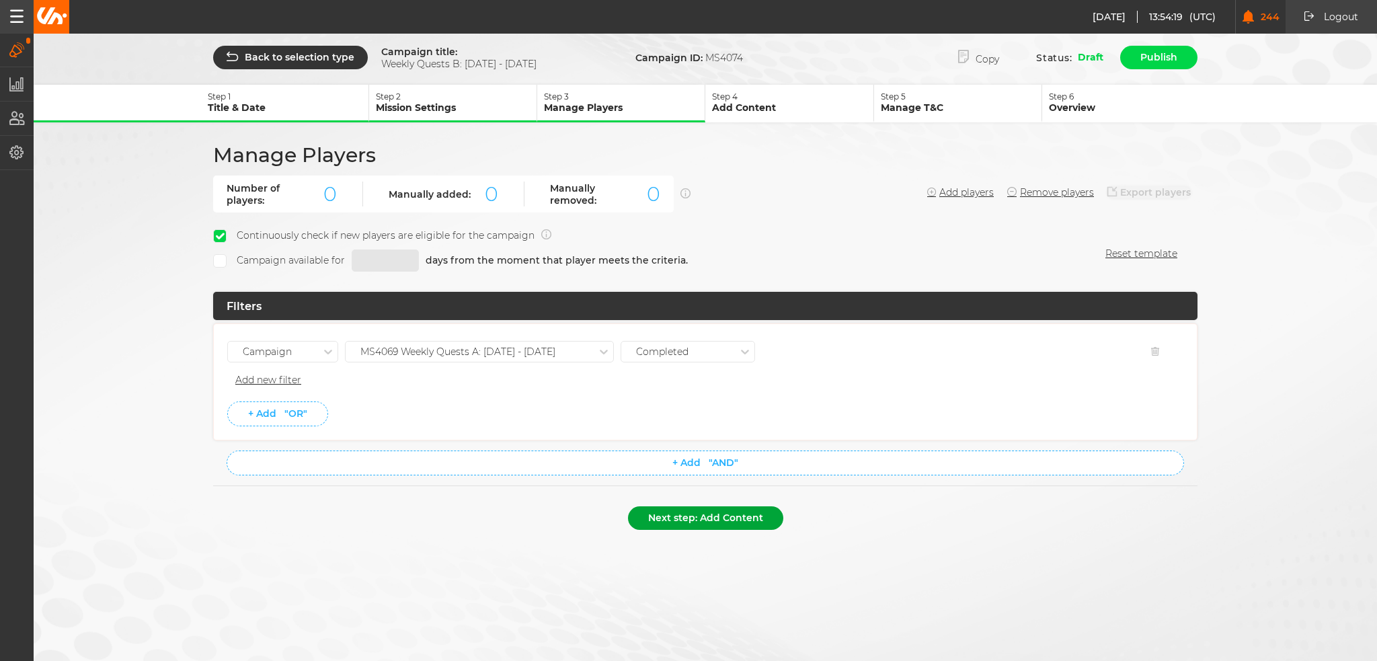
click at [744, 512] on button "Next step: Add Content" at bounding box center [705, 518] width 155 height 24
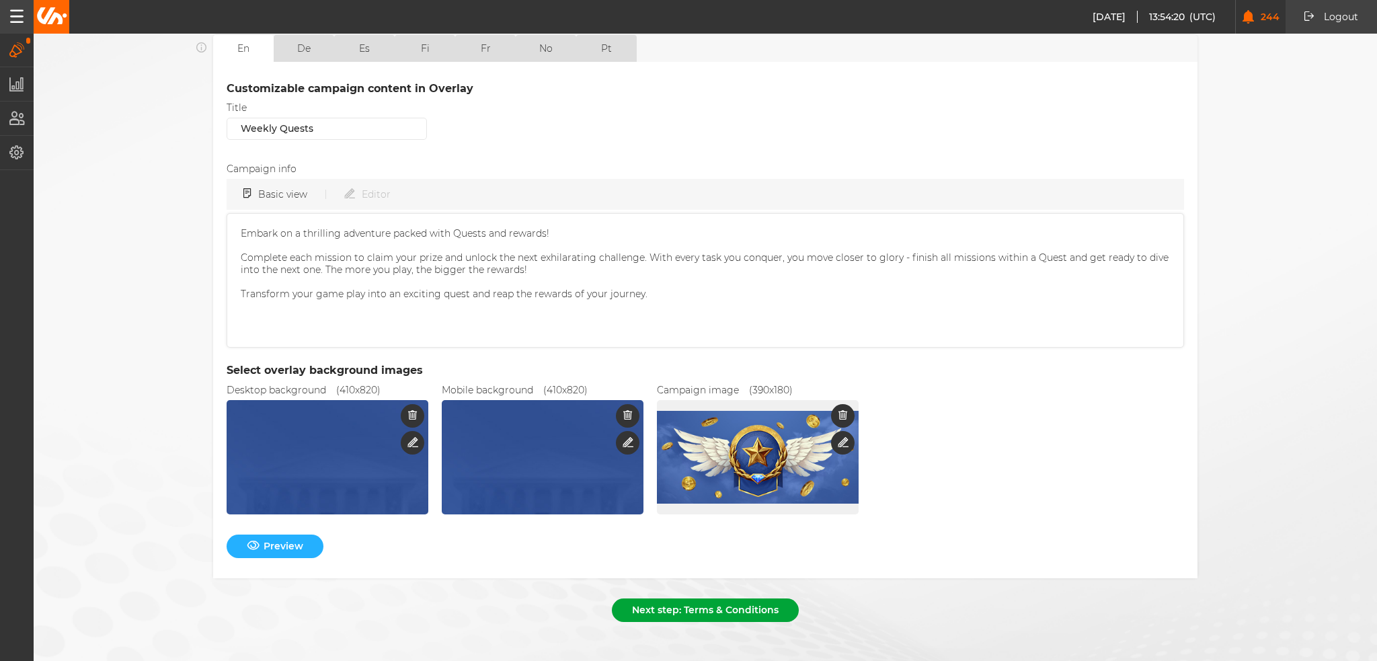
click at [732, 599] on button "Next step: Terms & Conditions" at bounding box center [705, 611] width 187 height 24
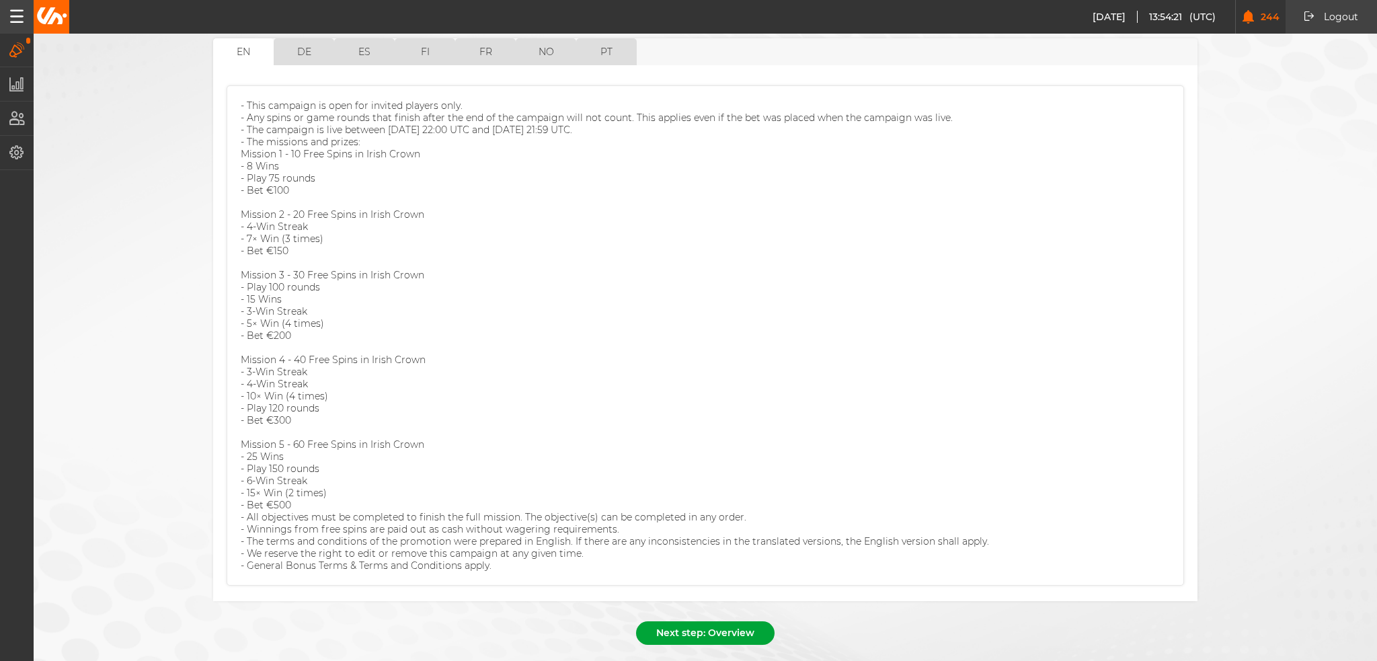
click at [691, 621] on button "Next step: Overview" at bounding box center [705, 633] width 139 height 24
select select "9"
select select "2025"
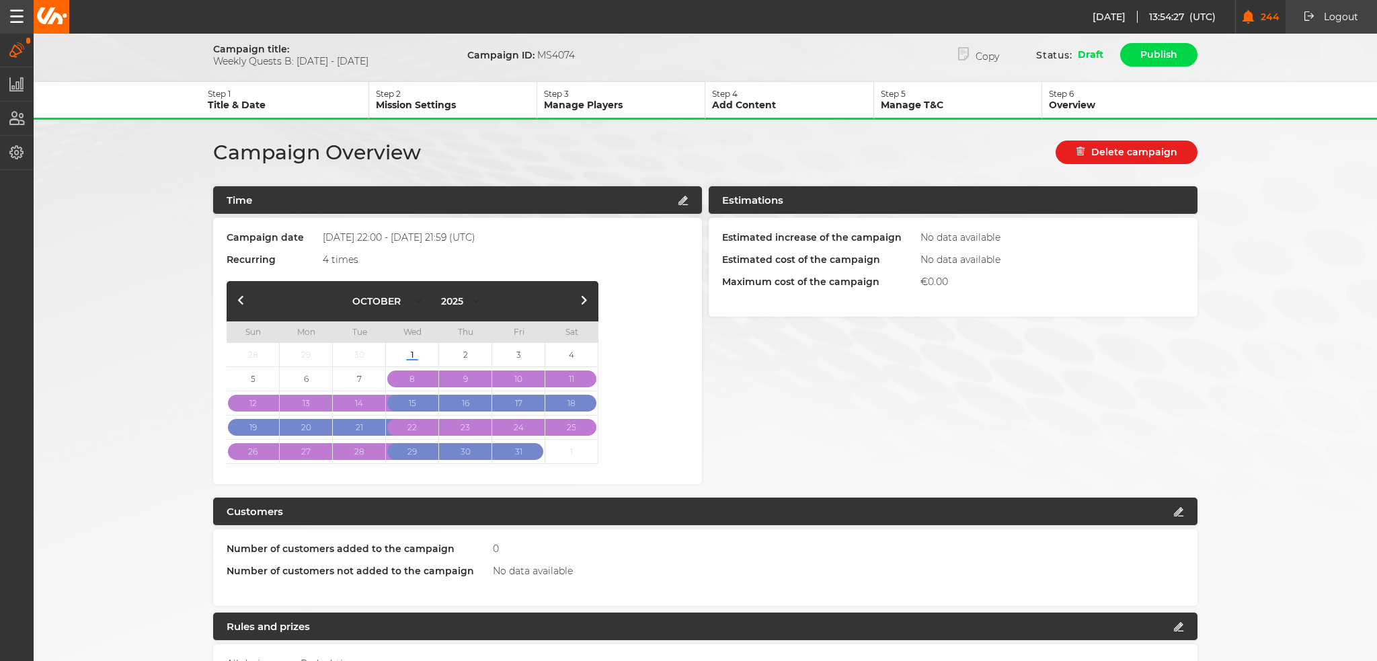
scroll to position [0, 0]
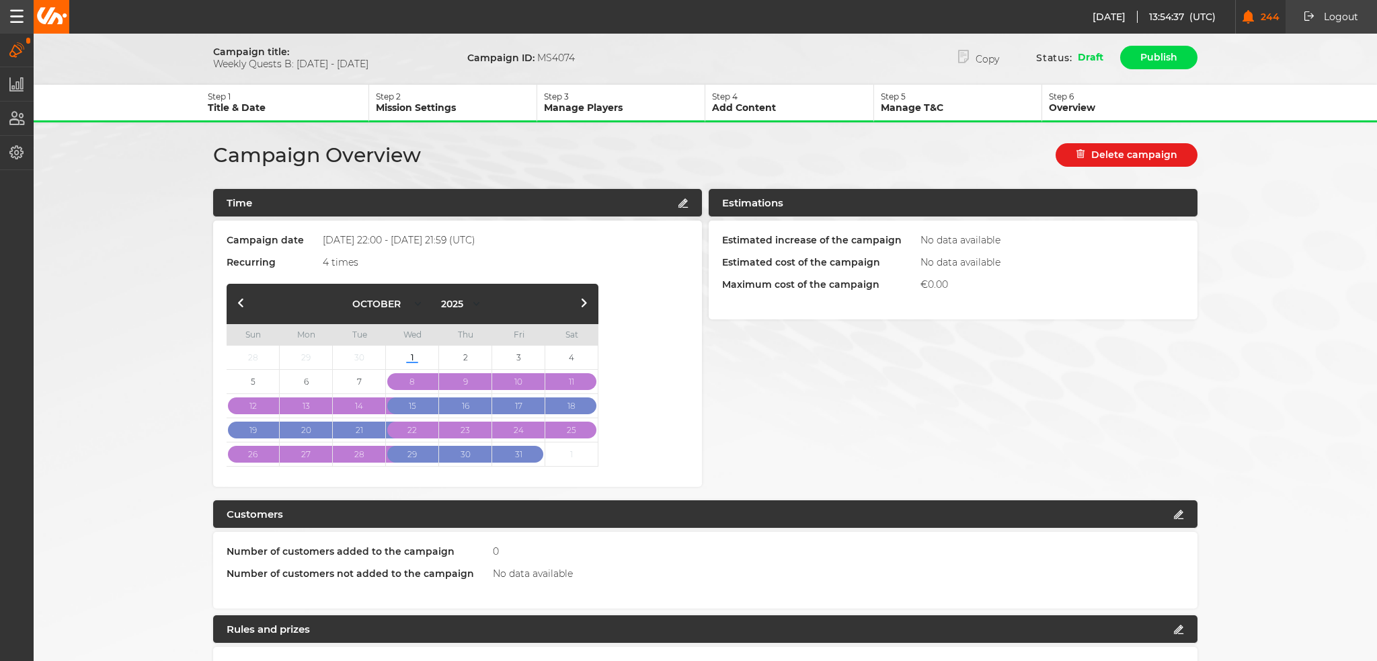
click at [589, 295] on div "January February March April May June July August September October November De…" at bounding box center [413, 304] width 372 height 40
click at [578, 299] on button "button" at bounding box center [584, 304] width 16 height 16
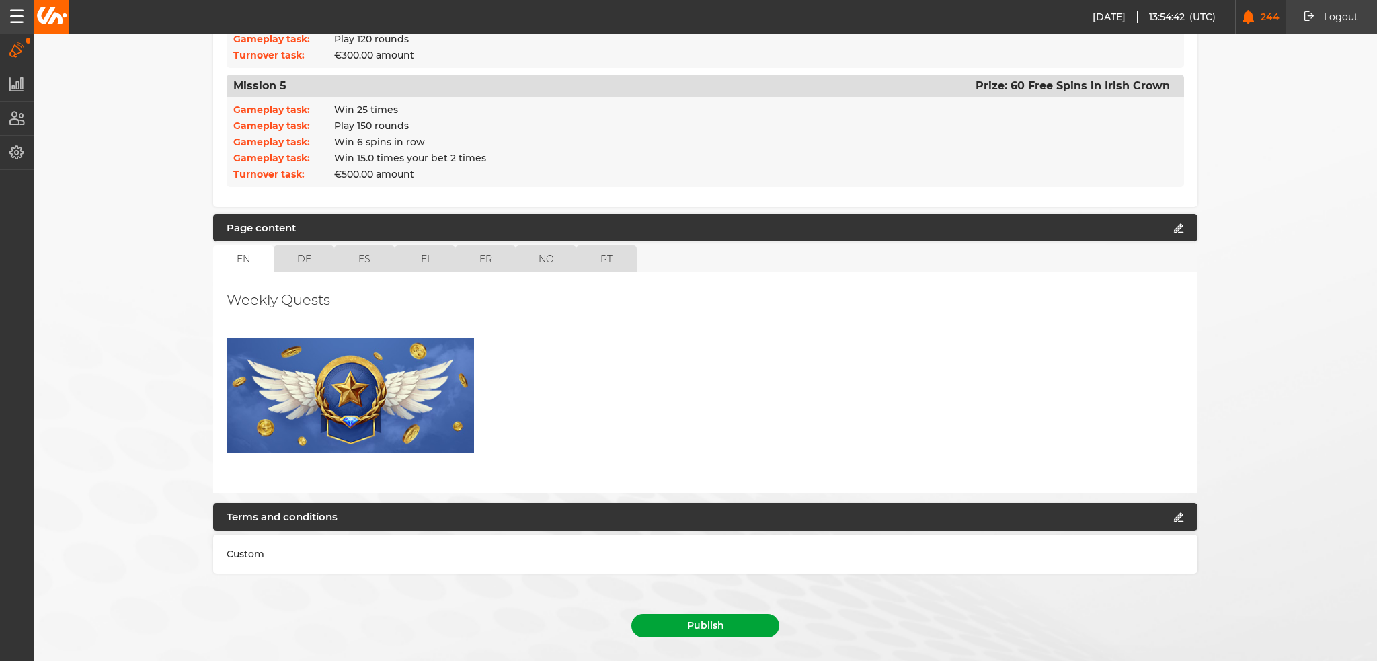
click at [693, 614] on button "Publish" at bounding box center [706, 626] width 148 height 24
select select "9"
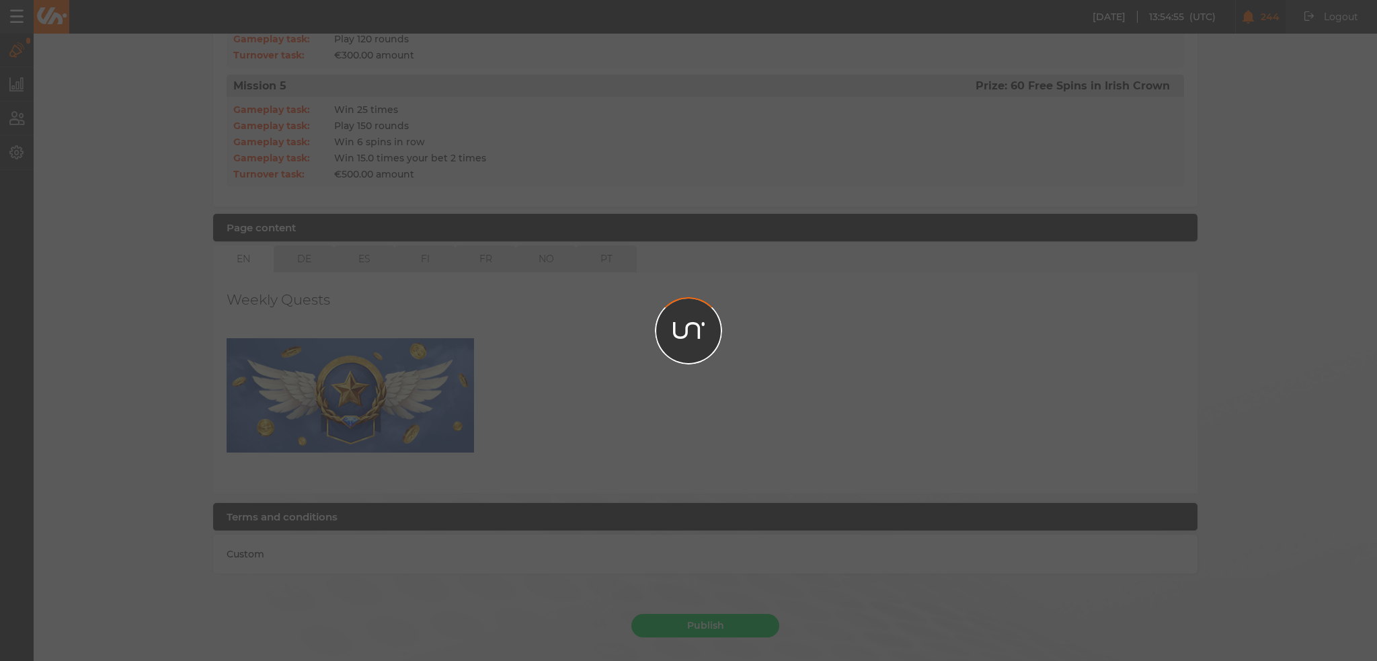
scroll to position [989, 0]
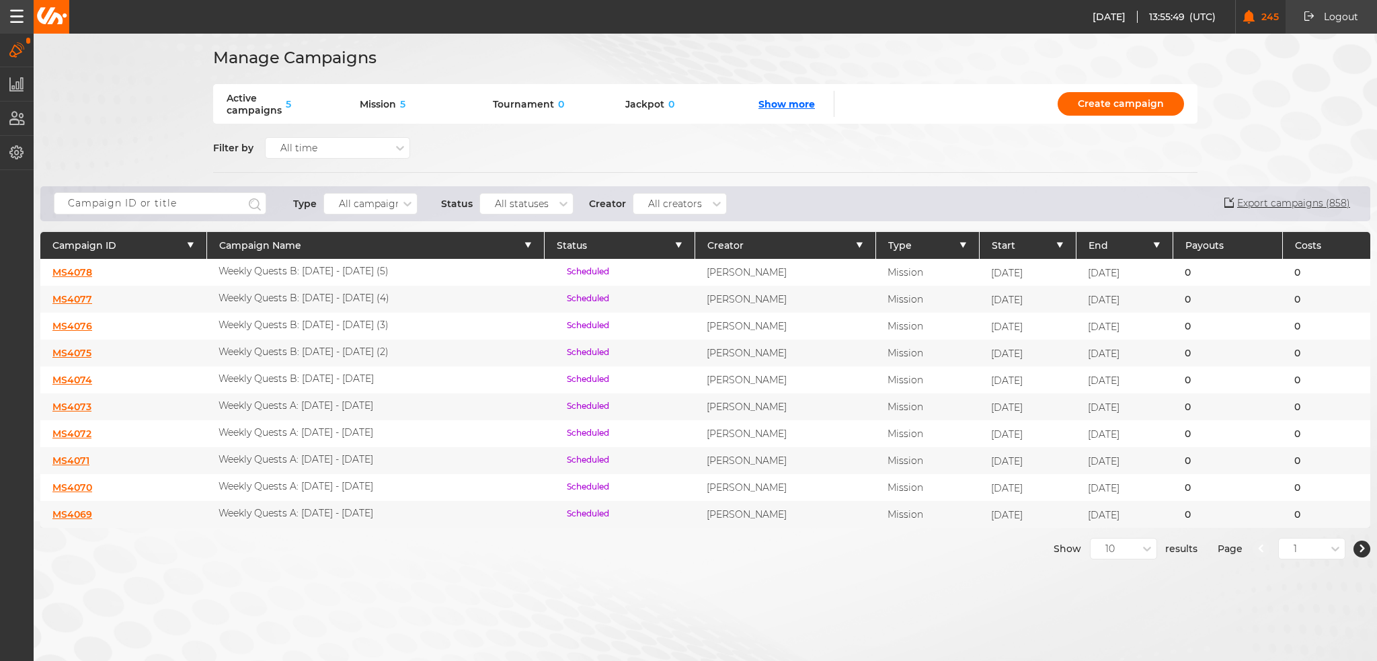
click at [87, 341] on div "MS4075" at bounding box center [123, 353] width 166 height 27
click at [85, 347] on link "MS4075" at bounding box center [71, 353] width 39 height 12
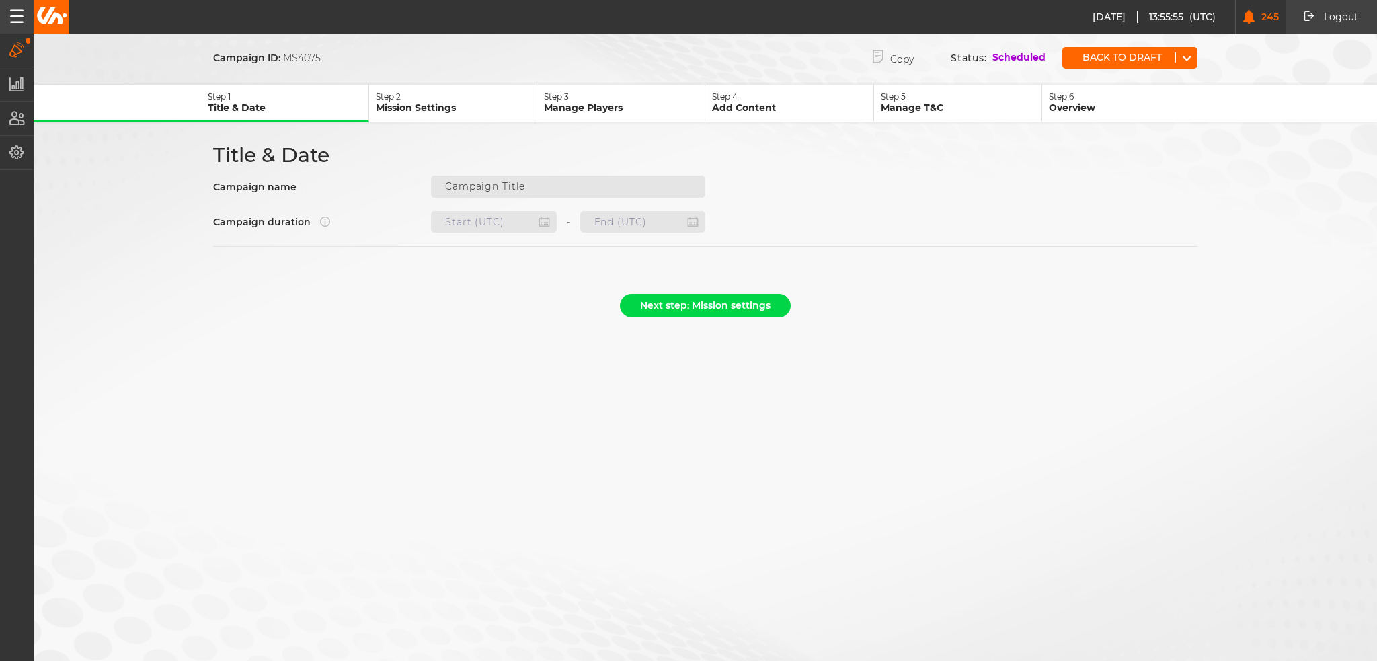
type input "Weekly Quests B: 02.10 - 08.10.25 (2)"
type input "08.10.2025 22:00"
type input "15.10.2025 21:59"
click at [1089, 56] on button "Back to draft" at bounding box center [1119, 57] width 113 height 10
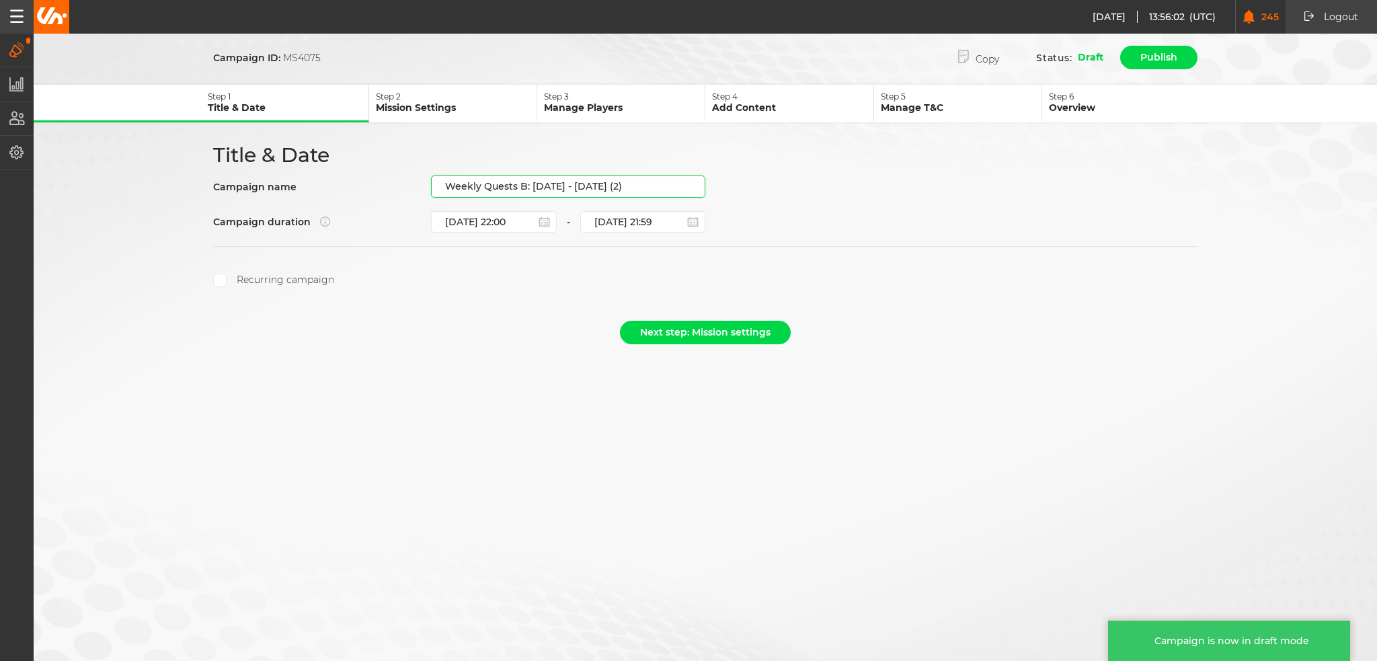
click at [623, 185] on input "Weekly Quests B: 02.10 - 08.10.25 (2)" at bounding box center [568, 187] width 274 height 22
drag, startPoint x: 624, startPoint y: 183, endPoint x: 533, endPoint y: 193, distance: 92.0
click at [533, 193] on input "Weekly Quests B: 02.10 - 08.10.25 (2)" at bounding box center [568, 187] width 274 height 22
paste input "9.10 - 15.10.25"
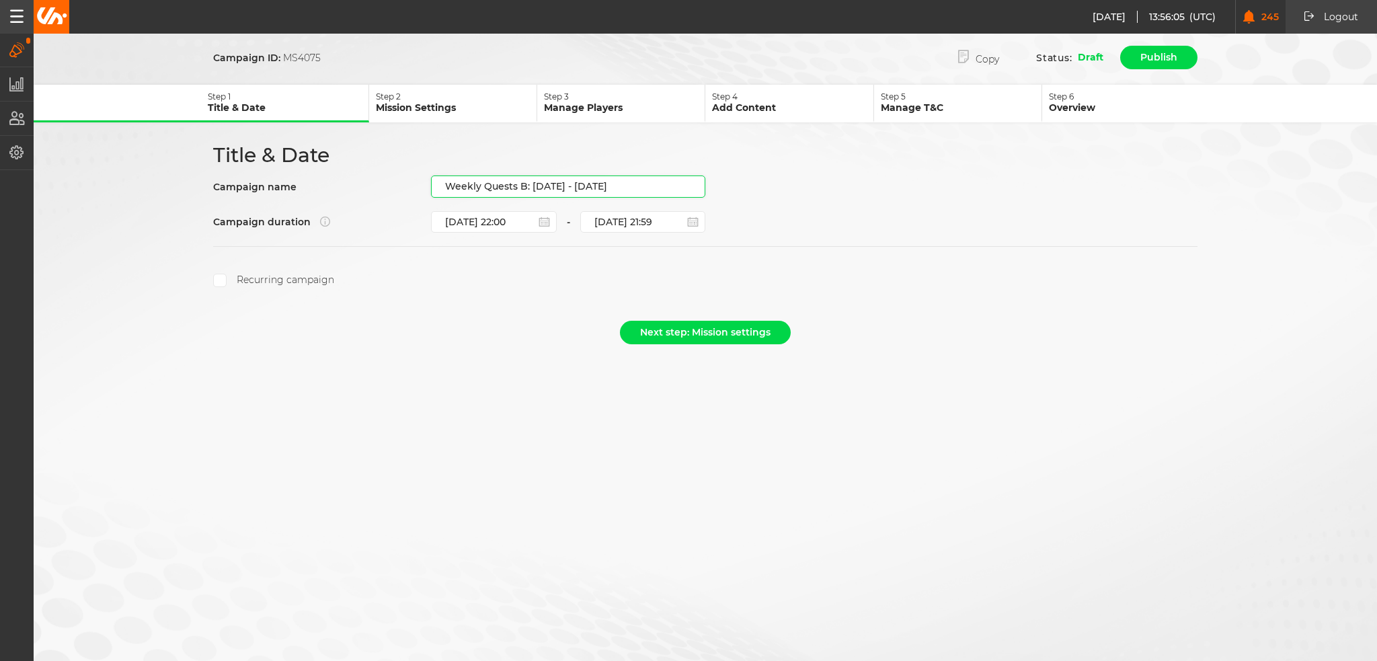
type input "Weekly Quests B: 09.10 - 15.10.25"
click at [517, 223] on input "08.10.2025 22:00" at bounding box center [494, 222] width 126 height 22
click at [619, 250] on section "Recurring campaign" at bounding box center [705, 266] width 985 height 41
click at [716, 332] on button "Next step: Mission settings" at bounding box center [705, 333] width 171 height 24
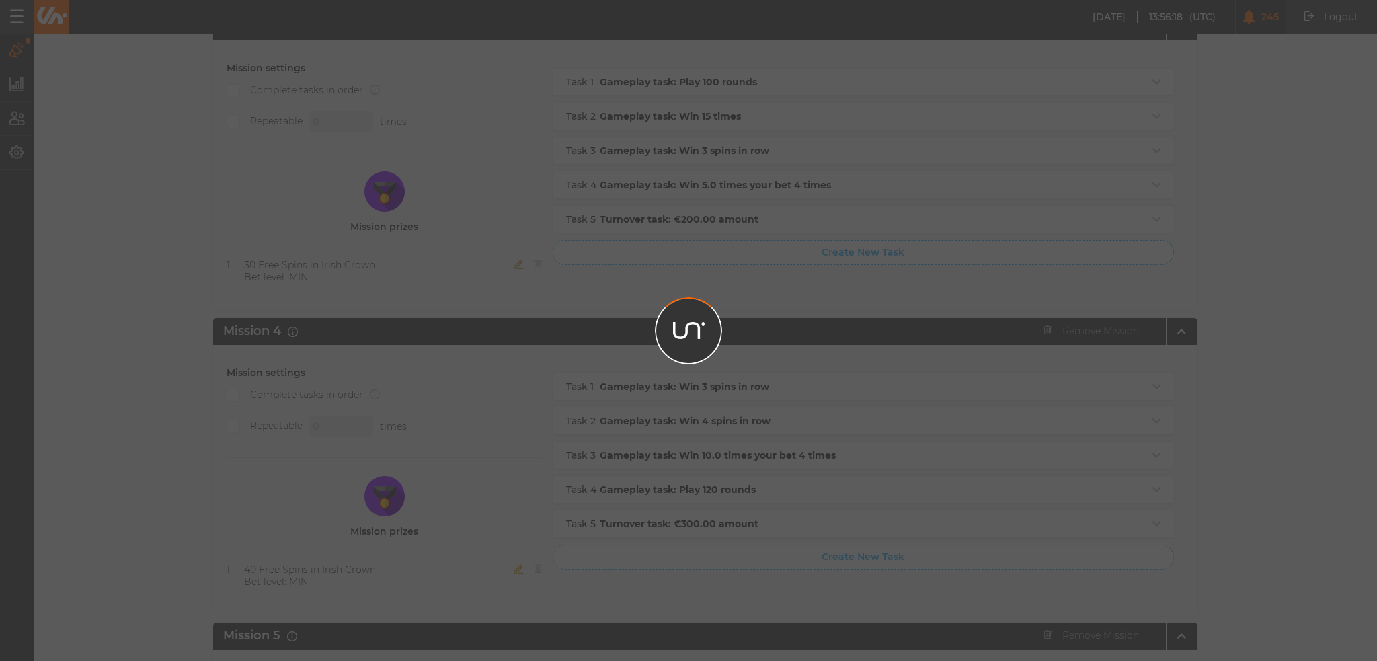
scroll to position [1336, 0]
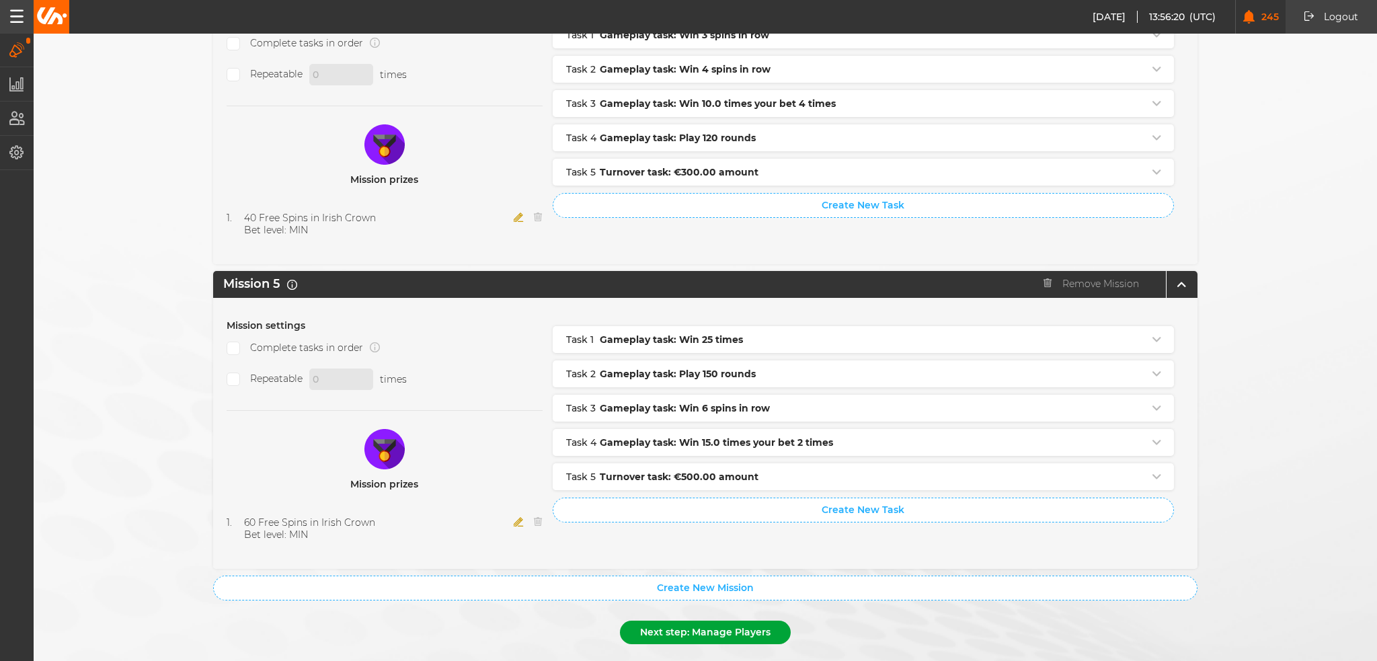
click at [711, 621] on button "Next step: Manage Players" at bounding box center [705, 633] width 171 height 24
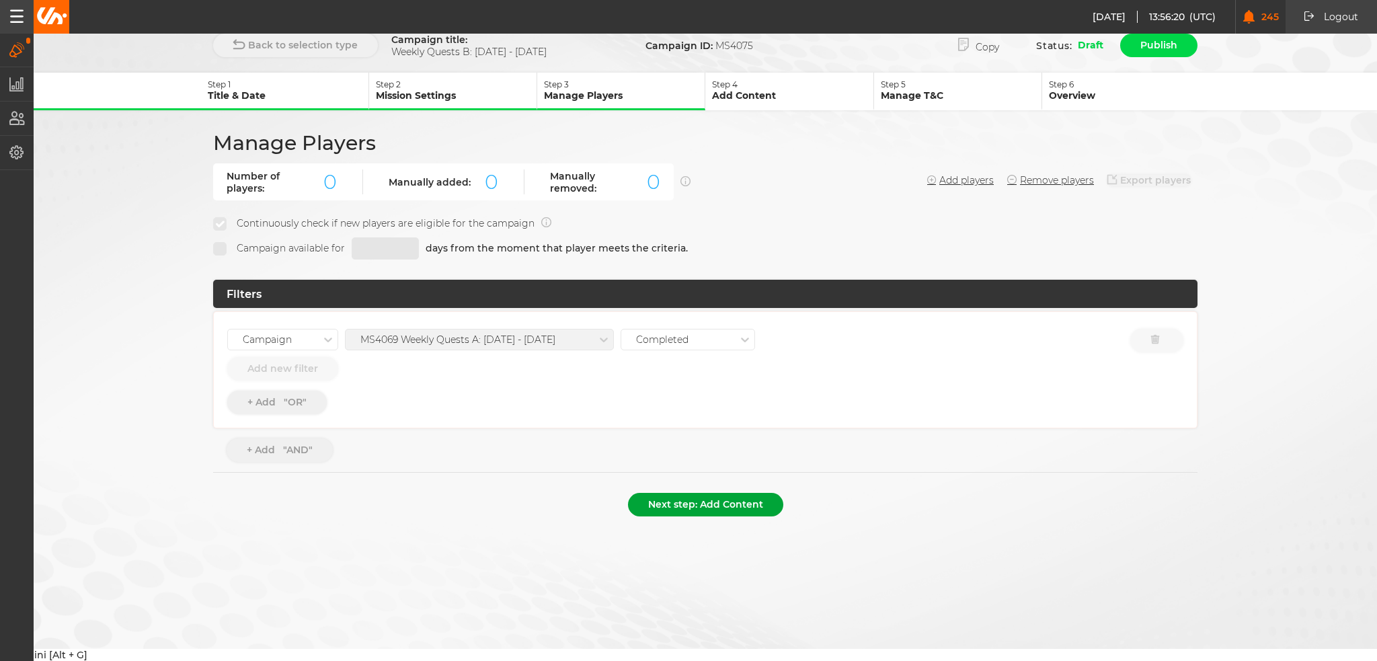
scroll to position [0, 0]
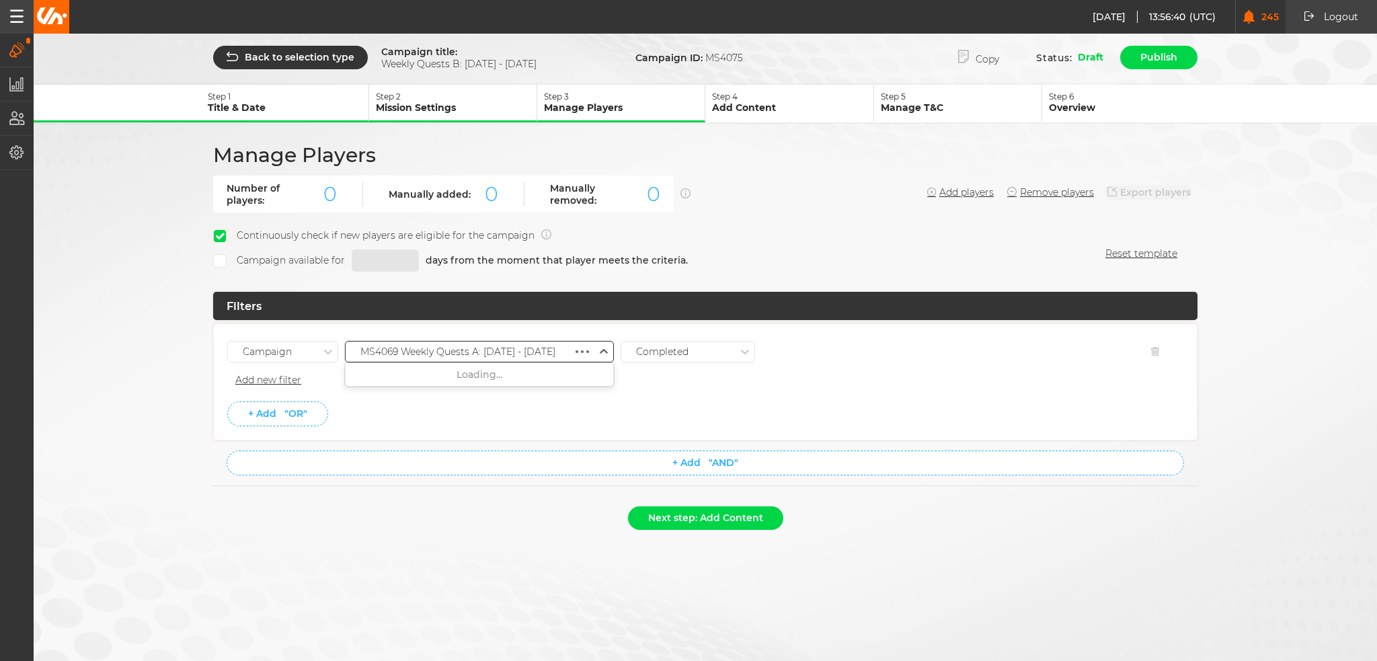
click at [586, 345] on div "MS4069 Weekly Quests A: 02.10 - 08.10.25" at bounding box center [479, 352] width 269 height 22
click at [521, 557] on div "MS4070 Weekly Quests A: 09.10 - 15.10.25" at bounding box center [480, 569] width 268 height 24
click at [510, 387] on li "Add new filter" at bounding box center [705, 380] width 956 height 22
click at [749, 513] on button "Next step: Add Content" at bounding box center [705, 518] width 155 height 24
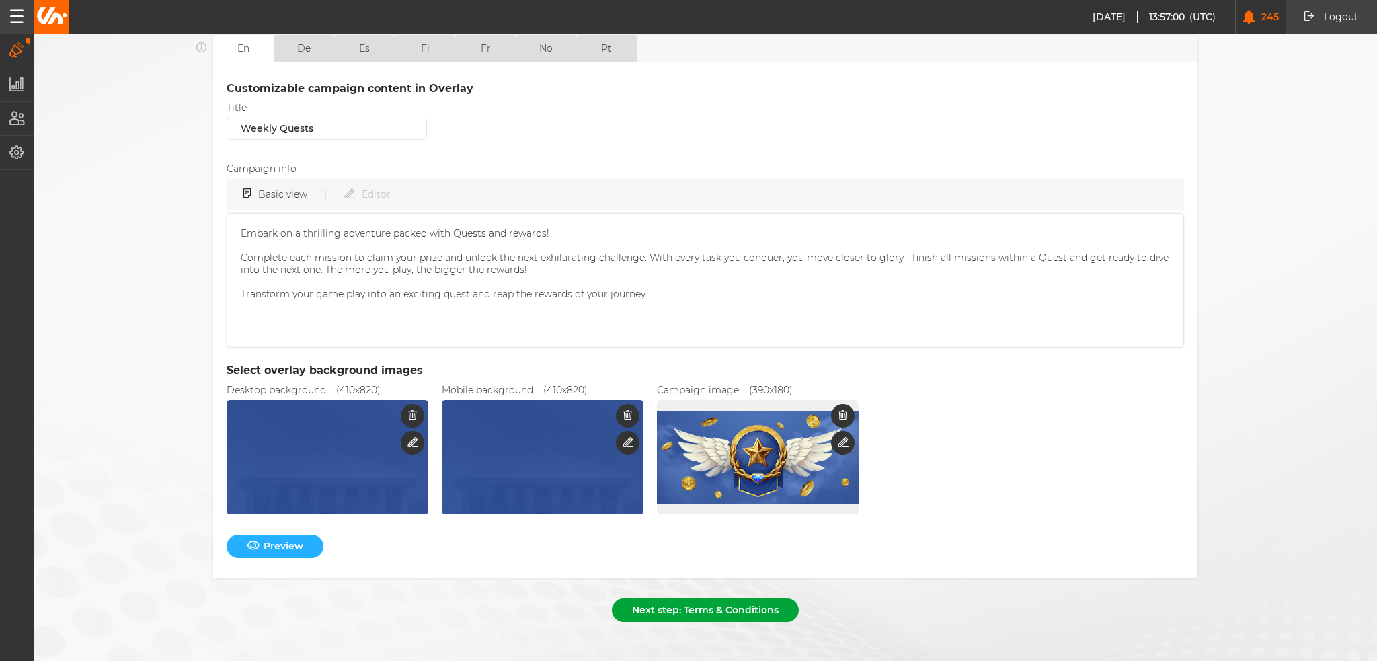
click at [704, 599] on button "Next step: Terms & Conditions" at bounding box center [705, 611] width 187 height 24
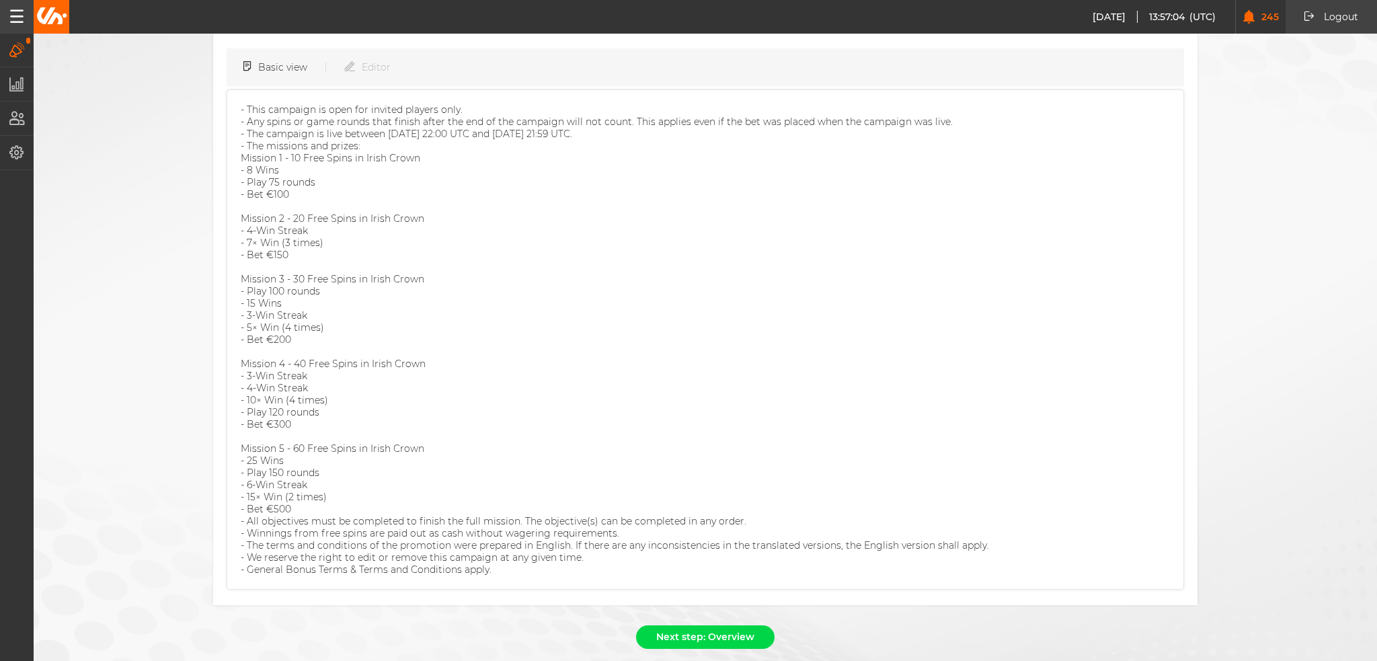
scroll to position [178, 0]
click at [680, 622] on button "Next step: Overview" at bounding box center [705, 634] width 139 height 24
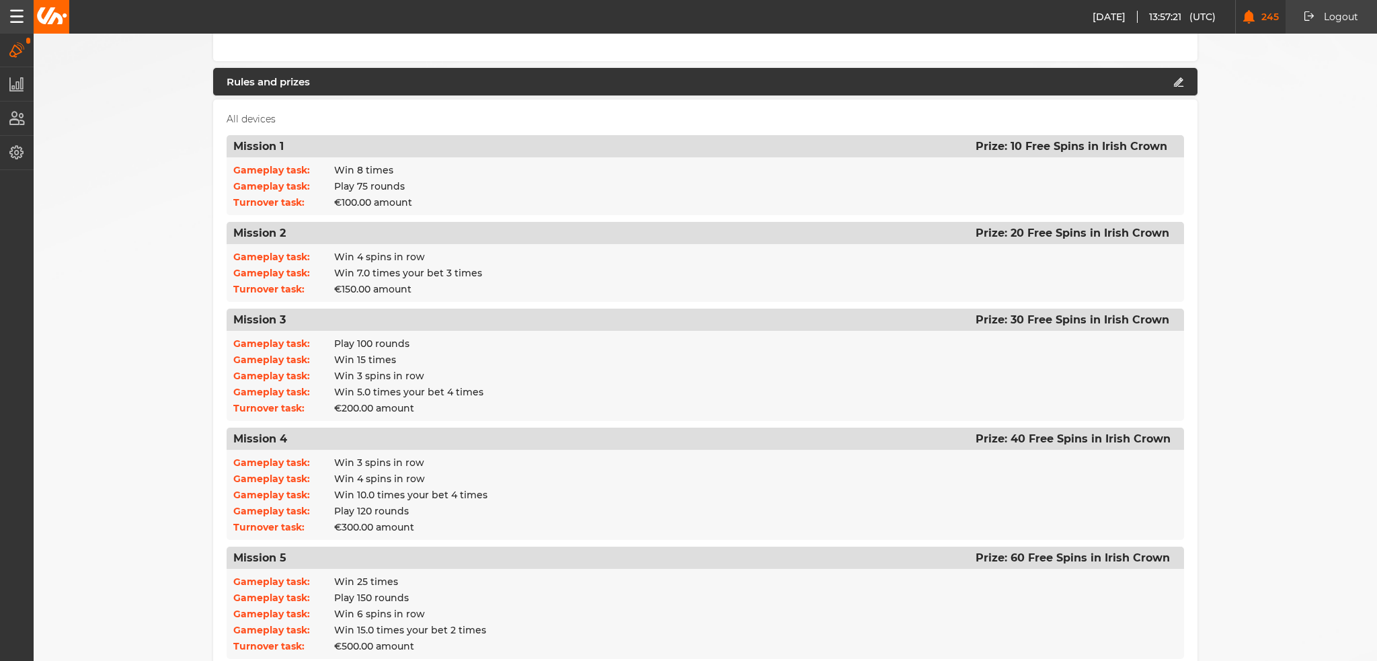
scroll to position [111, 0]
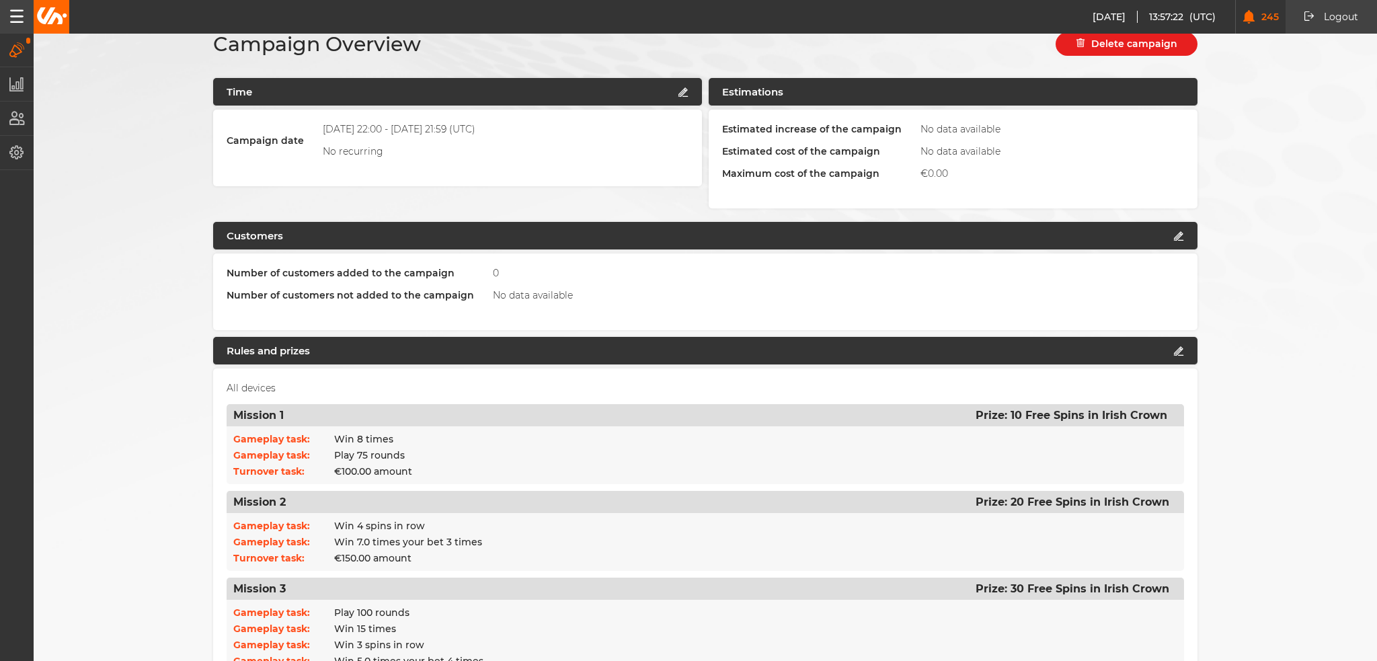
drag, startPoint x: 417, startPoint y: 406, endPoint x: 734, endPoint y: 445, distance: 319.8
click at [734, 447] on li "Gameplay task: Play 75 rounds" at bounding box center [705, 455] width 944 height 16
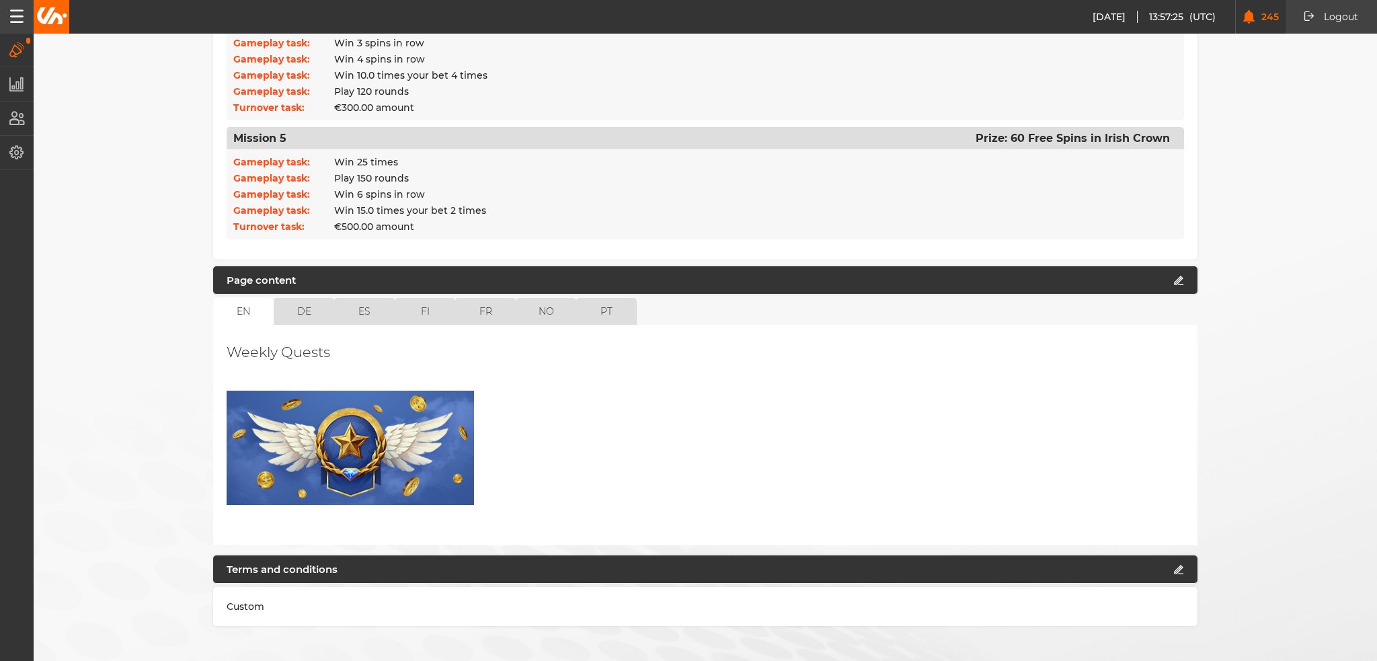
scroll to position [851, 0]
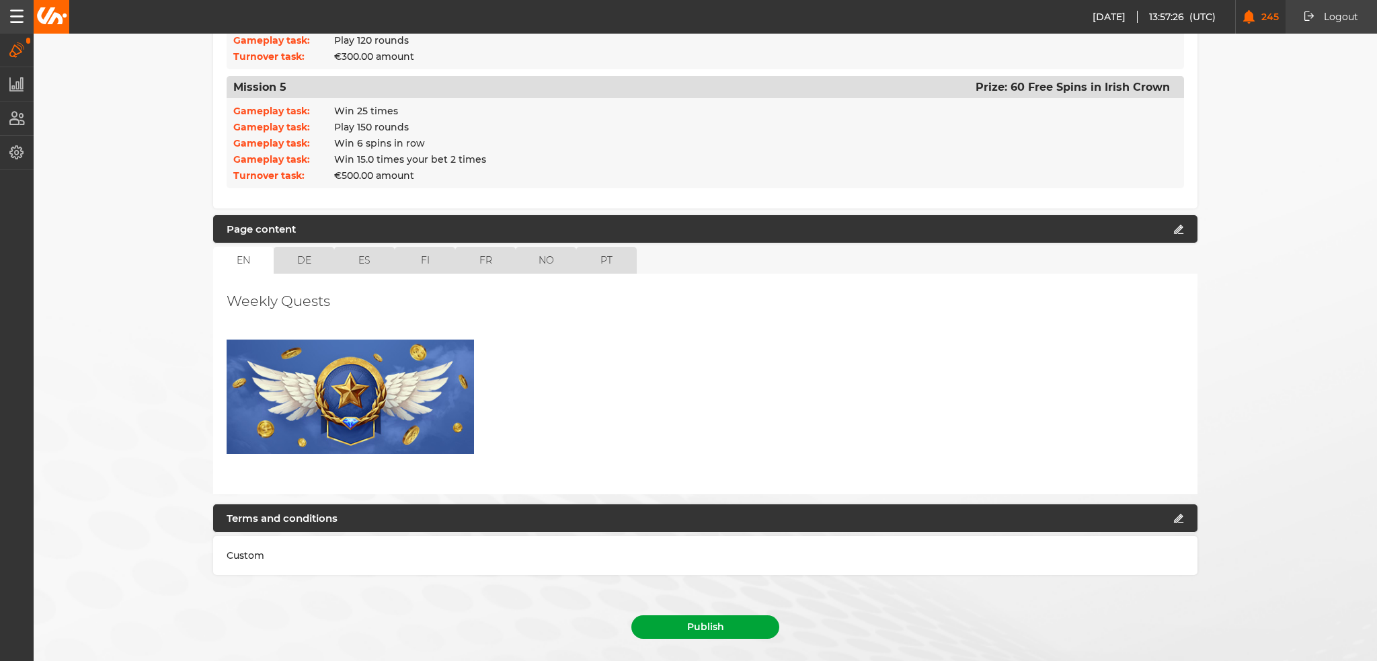
click at [710, 615] on button "Publish" at bounding box center [706, 627] width 148 height 24
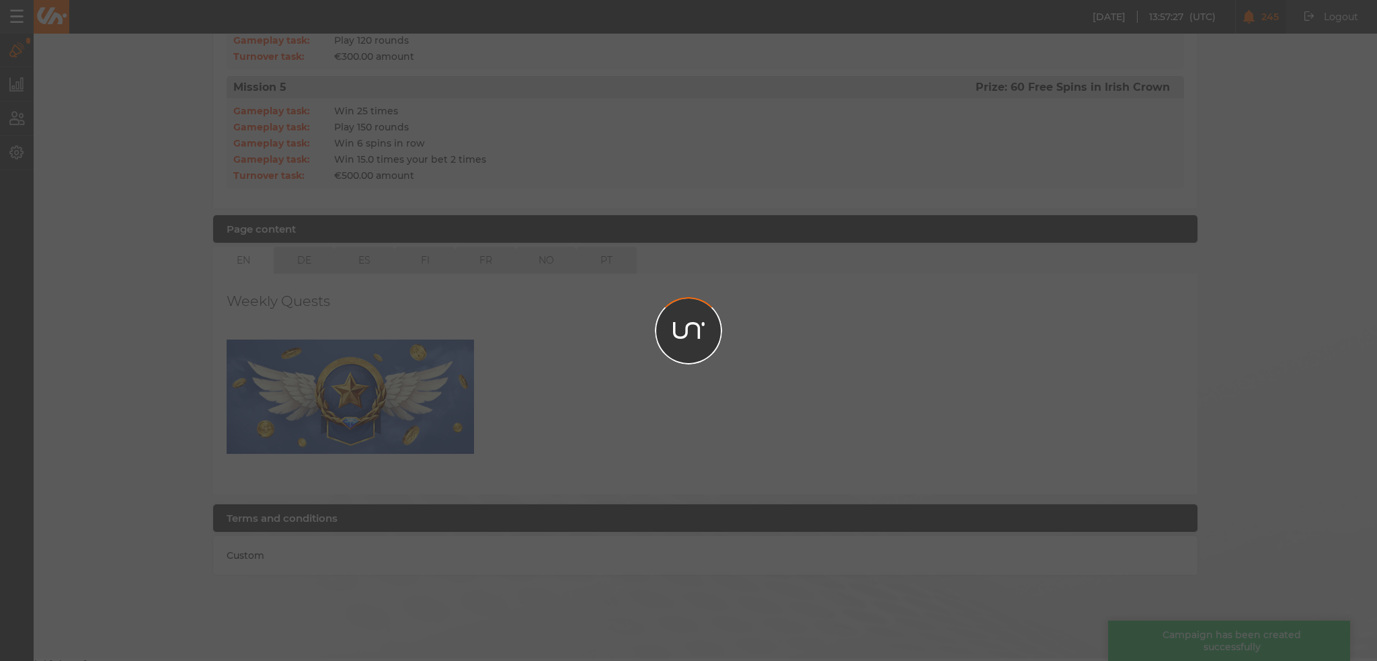
scroll to position [821, 0]
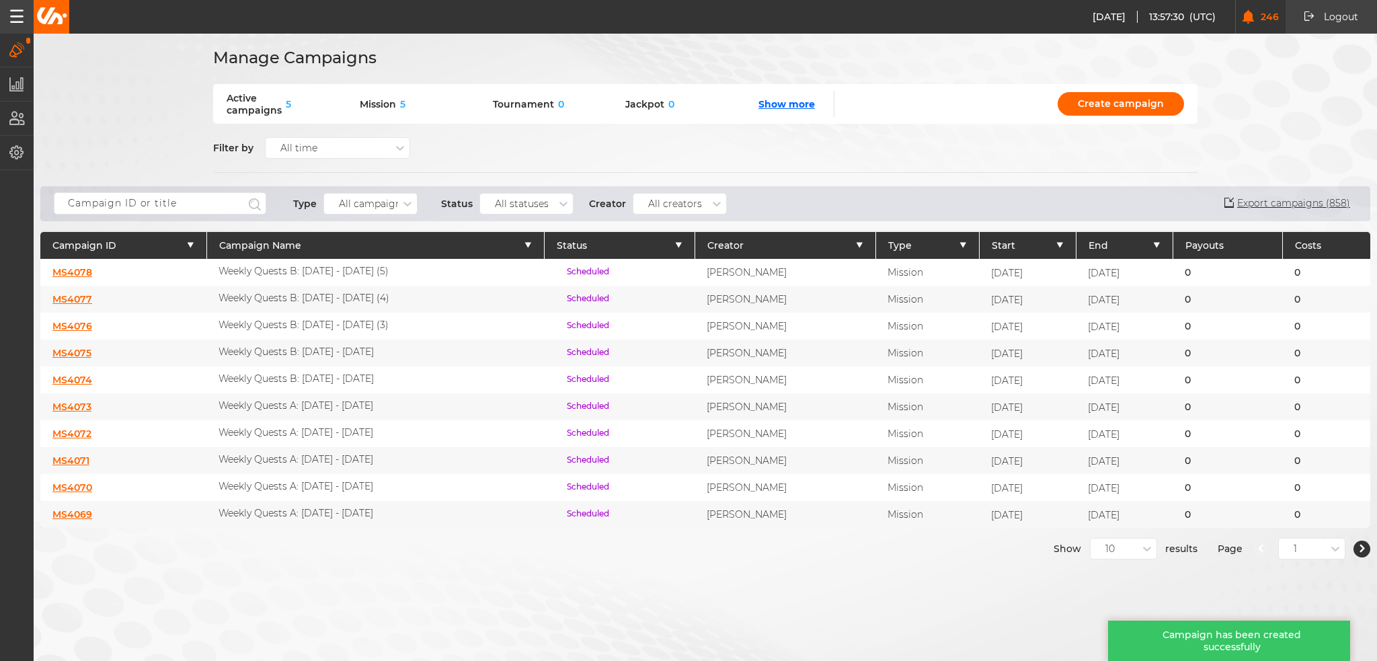
click at [78, 325] on link "MS4076" at bounding box center [72, 326] width 40 height 12
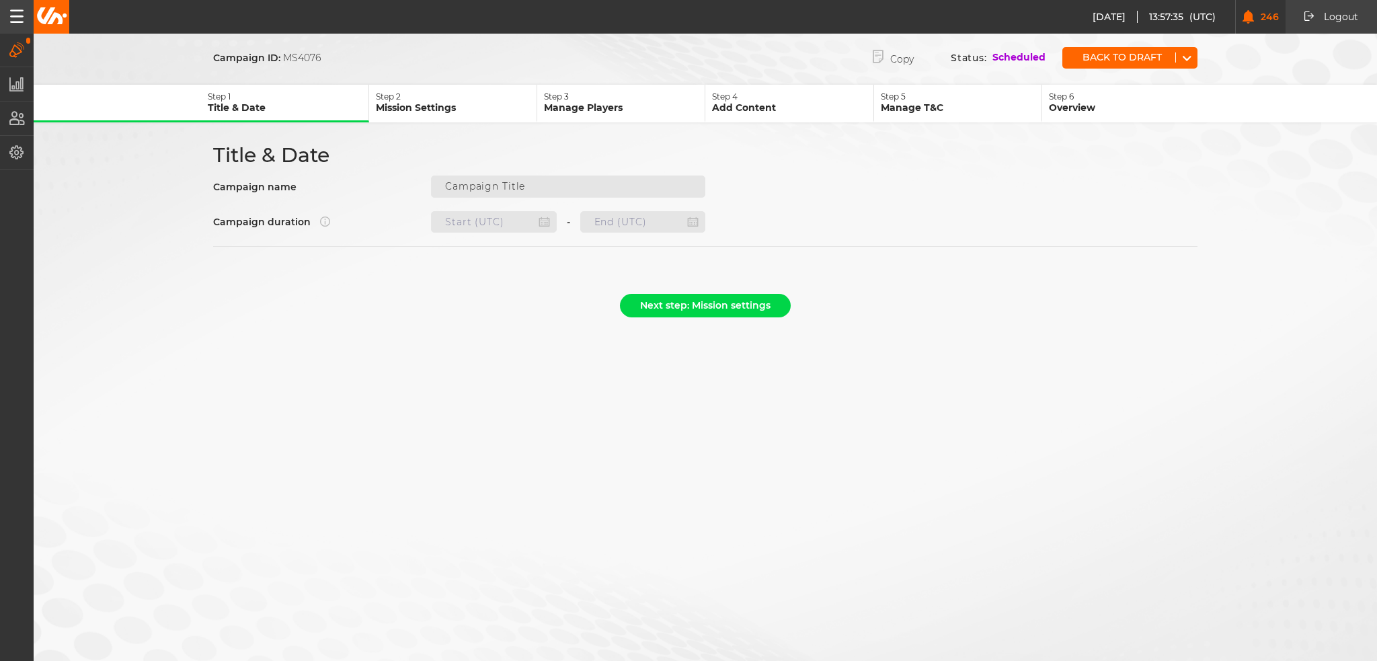
type input "Weekly Quests B: 02.10 - 08.10.25 (3)"
type input "15.10.2025 22:00"
type input "22.10.2025 21:59"
click at [1081, 50] on div "Back to draft" at bounding box center [1130, 58] width 135 height 22
click at [1098, 56] on button "Back to draft" at bounding box center [1119, 57] width 113 height 10
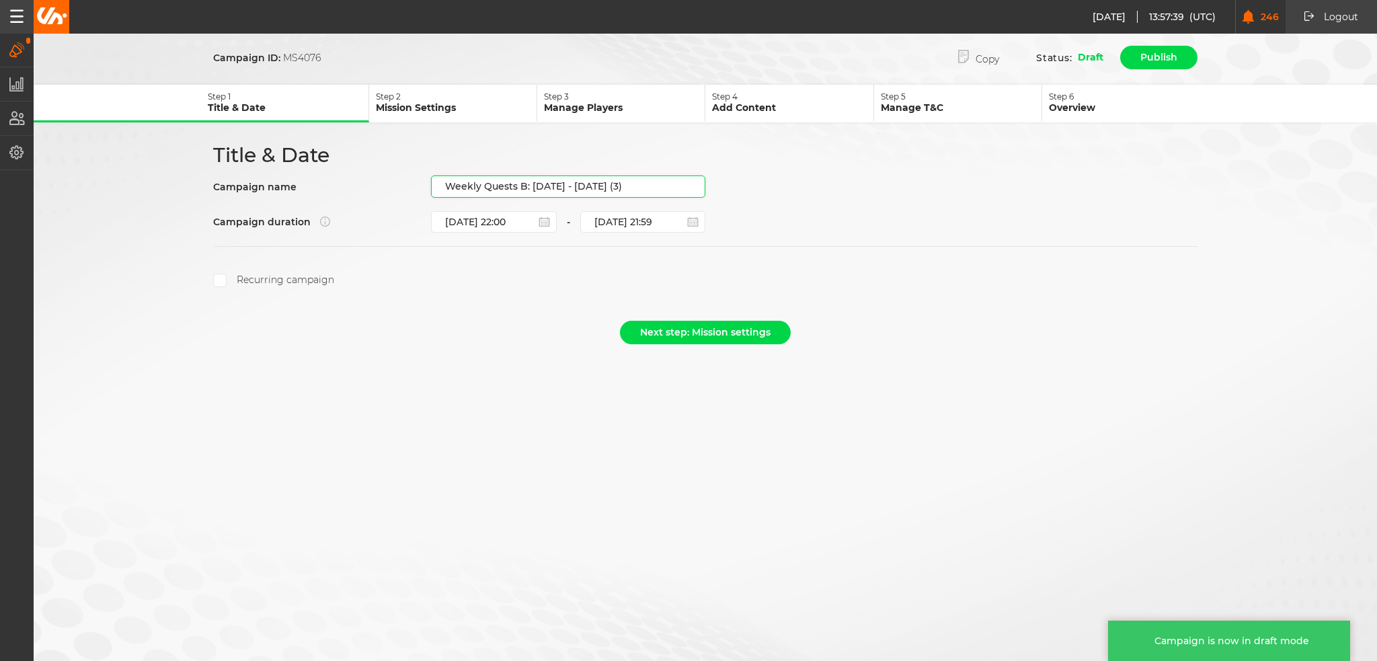
click at [623, 190] on input "Weekly Quests B: 02.10 - 08.10.25 (3)" at bounding box center [568, 187] width 274 height 22
click at [633, 181] on input "Weekly Quests B: 02.10 - 08.10.25 (3)" at bounding box center [568, 187] width 274 height 22
drag, startPoint x: 646, startPoint y: 184, endPoint x: 533, endPoint y: 190, distance: 113.8
click at [533, 190] on input "Weekly Quests B: 02.10 - 08.10.25 (3)" at bounding box center [568, 187] width 274 height 22
paste input "16.10 - 22.10.25"
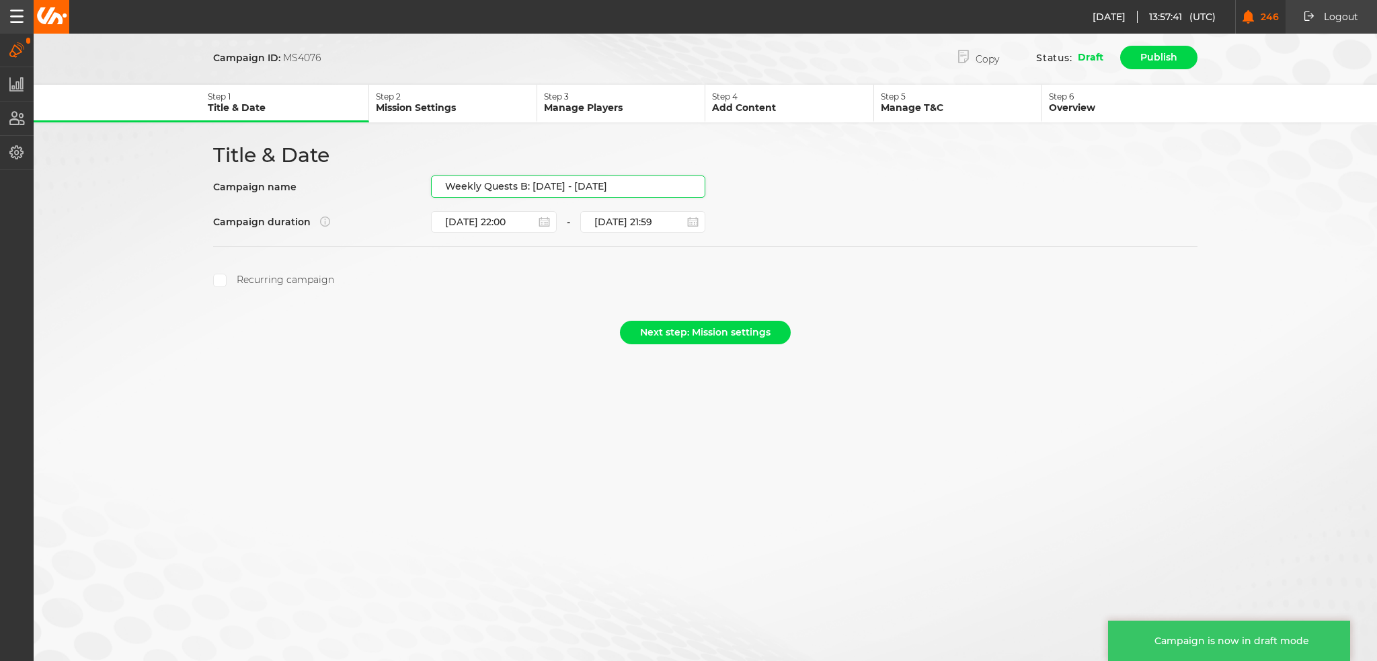
type input "Weekly Quests B: 16.10 - 22.10.25"
click at [543, 266] on section "Recurring campaign" at bounding box center [705, 266] width 985 height 41
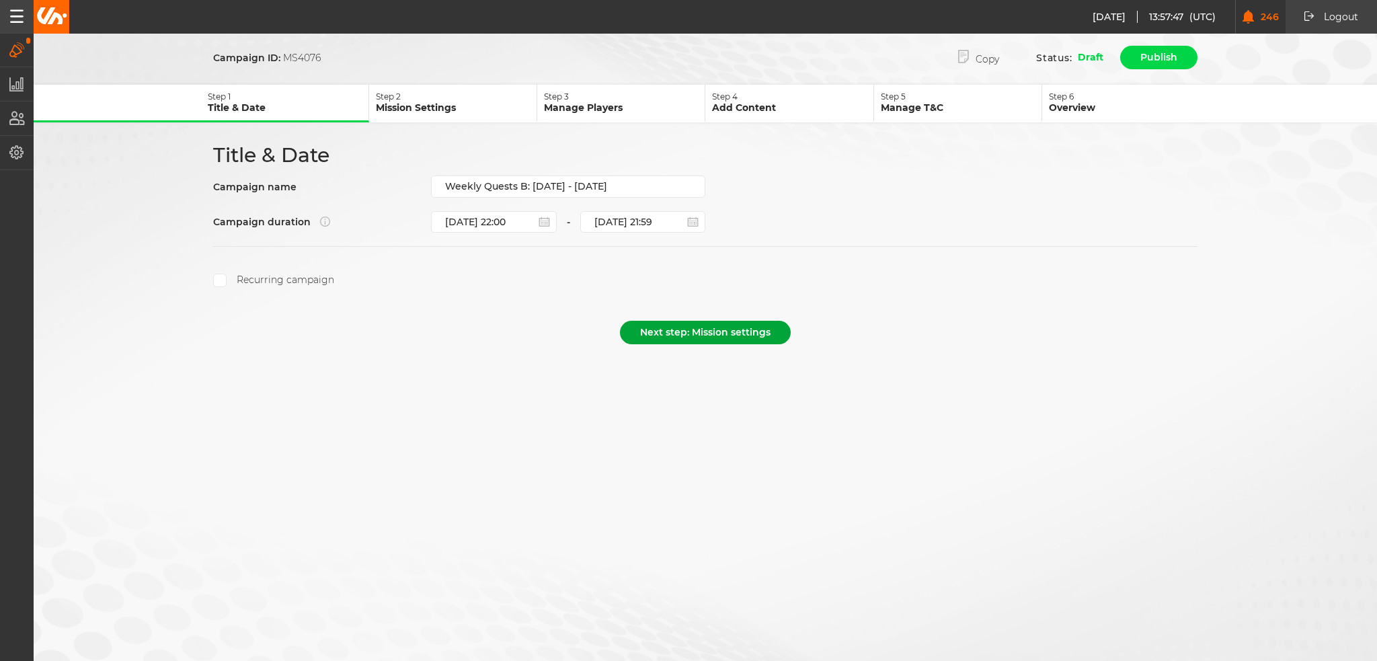
click at [704, 326] on button "Next step: Mission settings" at bounding box center [705, 333] width 171 height 24
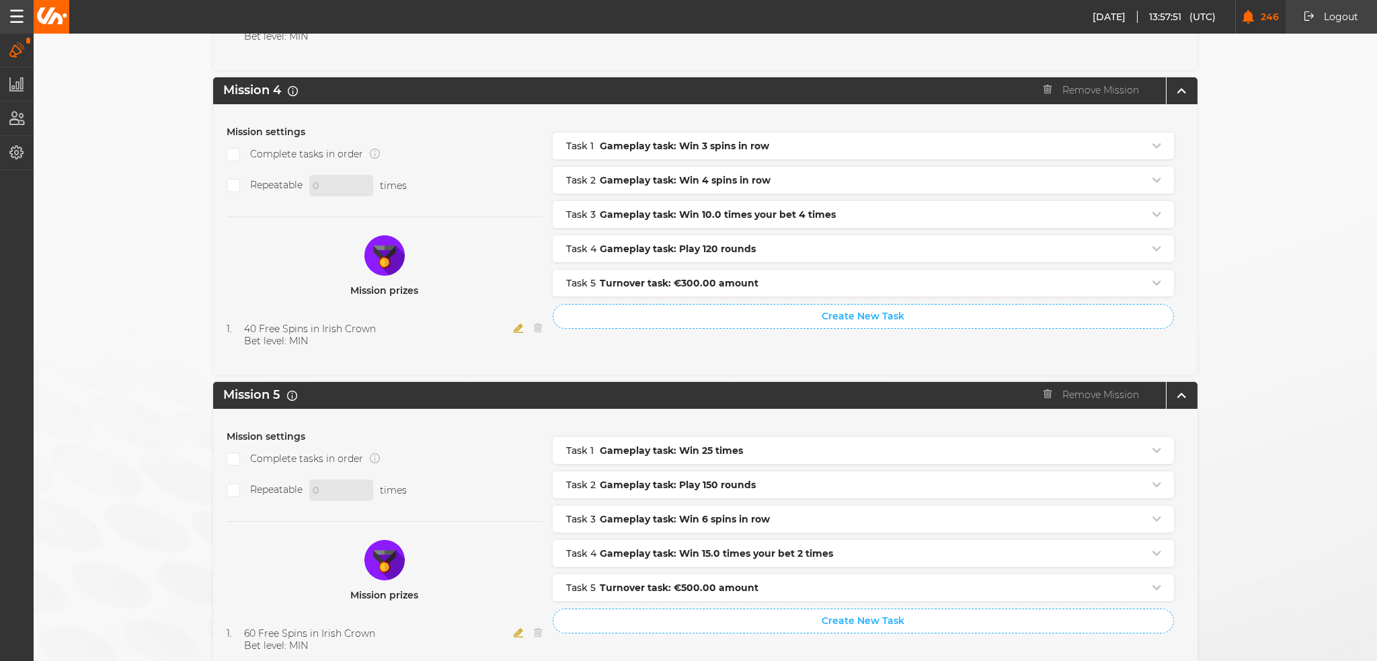
scroll to position [1336, 0]
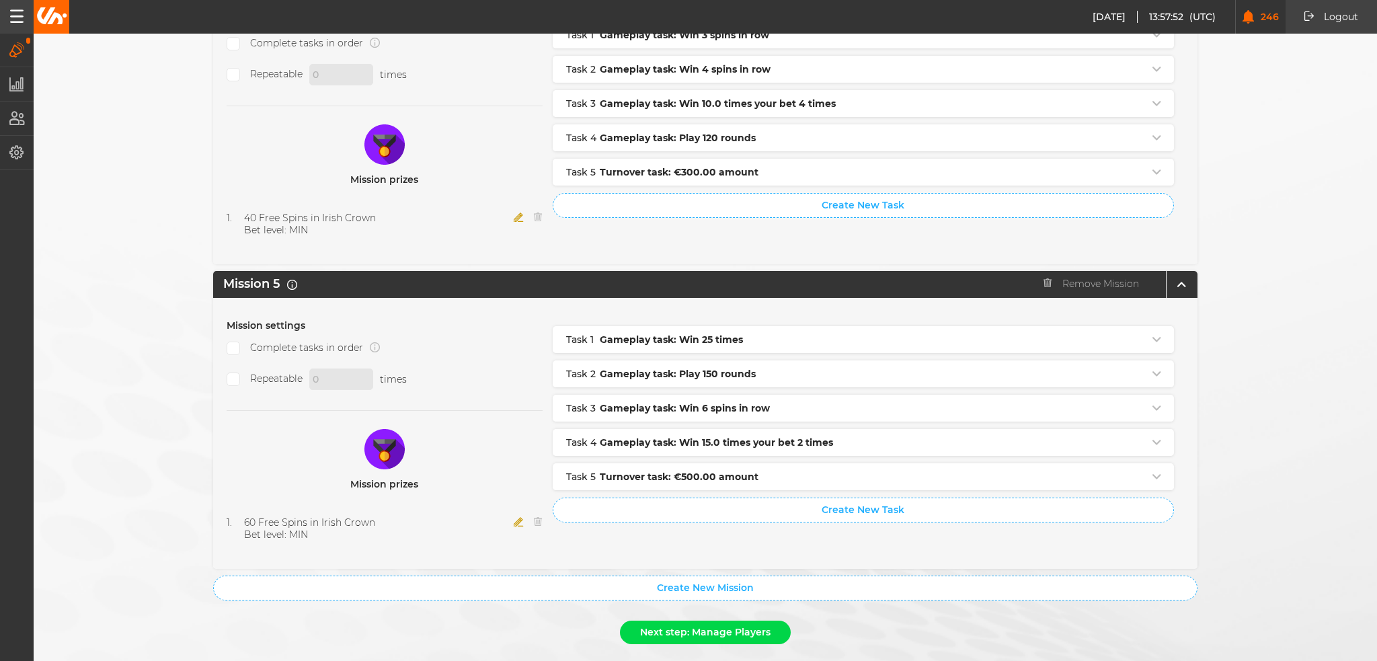
click at [755, 621] on button "Next step: Manage Players" at bounding box center [705, 633] width 171 height 24
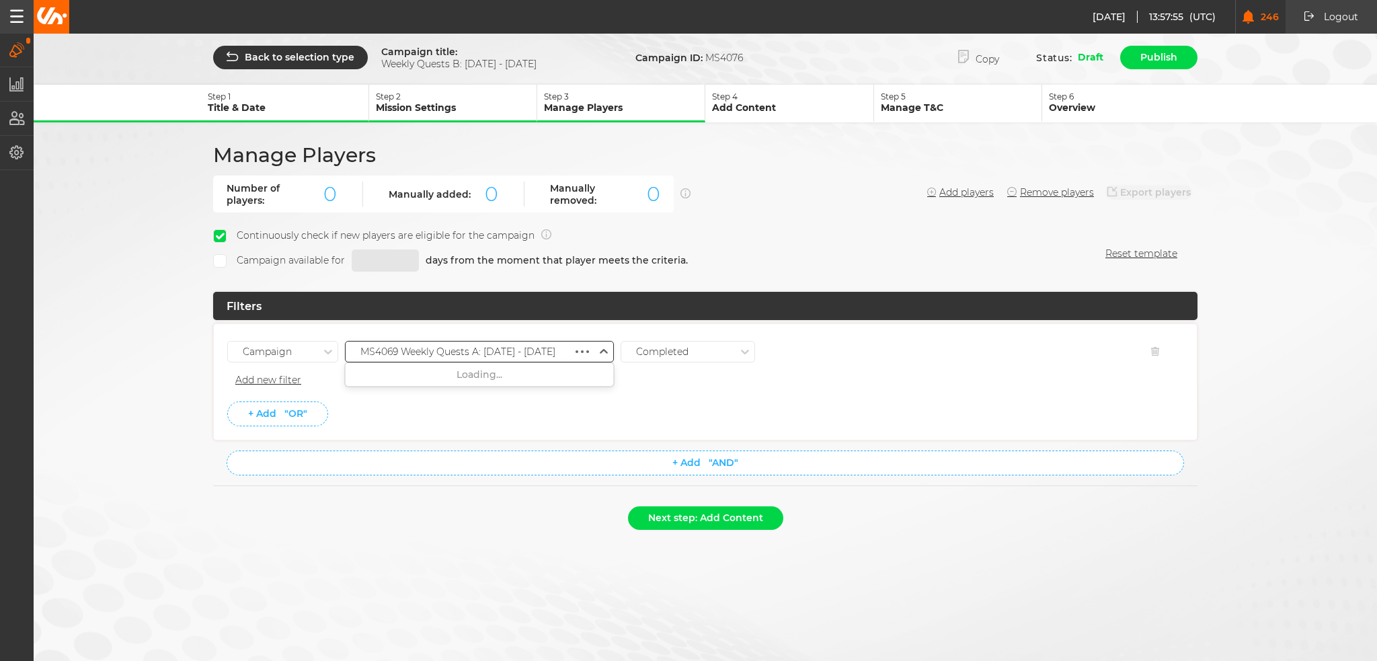
click at [543, 352] on div "MS4069 Weekly Quests A: 02.10 - 08.10.25" at bounding box center [457, 351] width 195 height 11
click at [522, 533] on div "MS4071 Weekly Quests A: 16.10 - 22.10.25" at bounding box center [480, 545] width 268 height 24
click at [517, 519] on div "Next step: Add Content" at bounding box center [705, 521] width 985 height 30
click at [700, 512] on button "Next step: Add Content" at bounding box center [705, 518] width 155 height 24
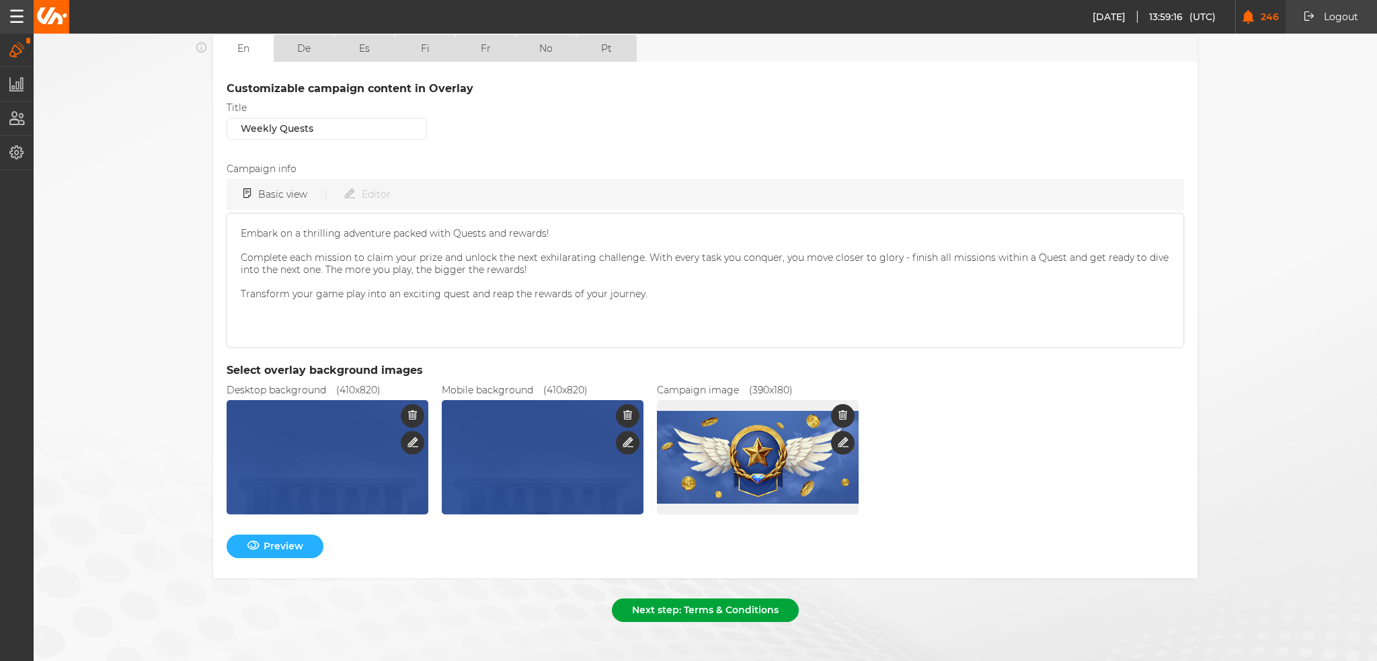
click at [679, 607] on button "Next step: Terms & Conditions" at bounding box center [705, 611] width 187 height 24
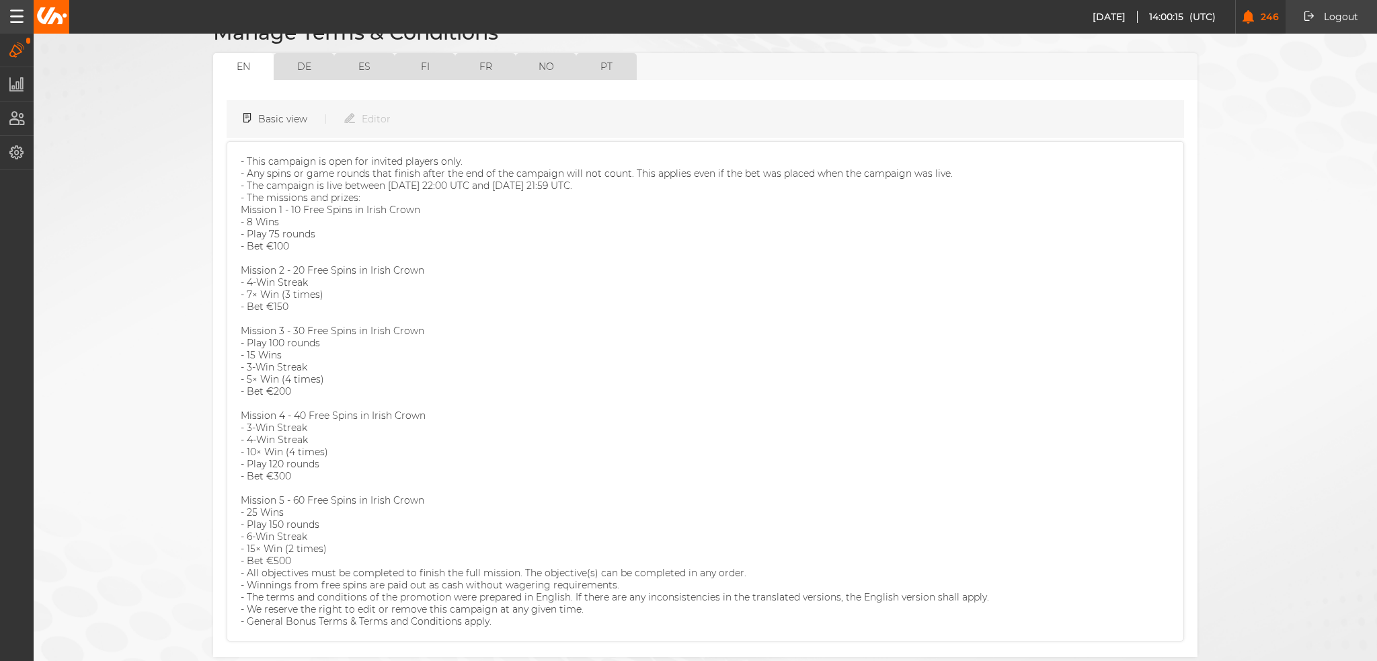
scroll to position [178, 0]
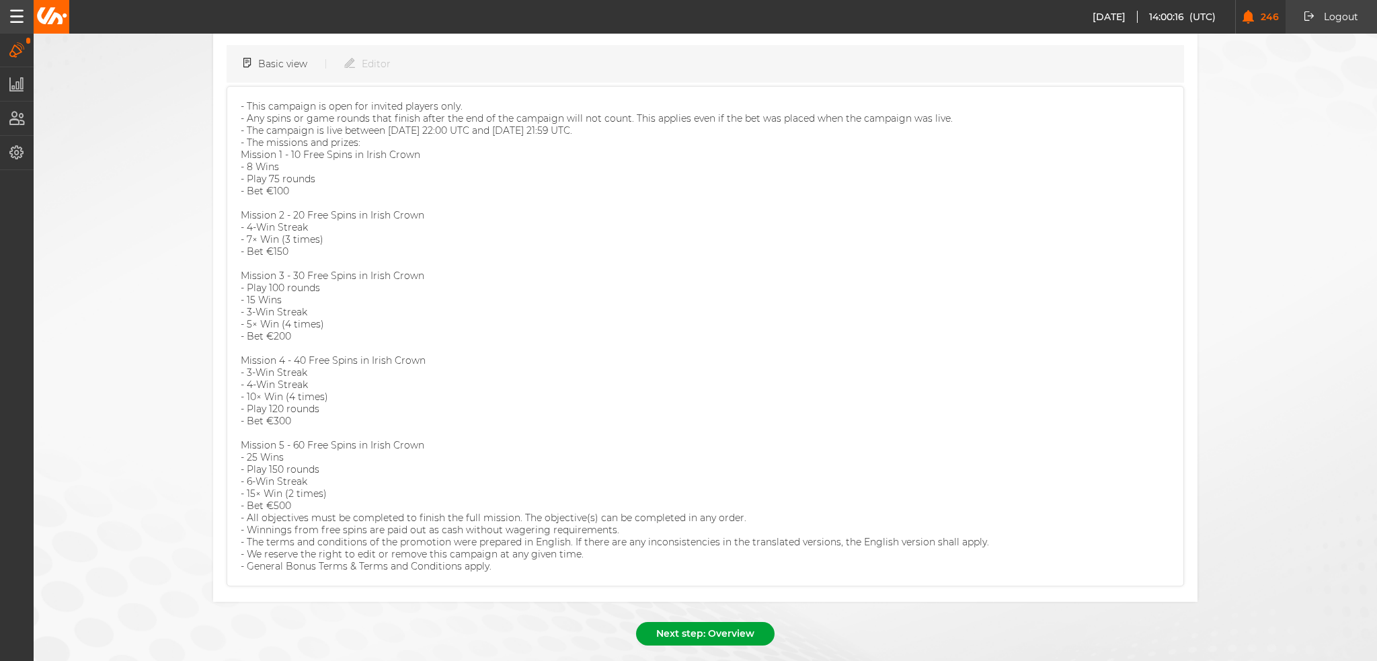
click at [665, 622] on button "Next step: Overview" at bounding box center [705, 634] width 139 height 24
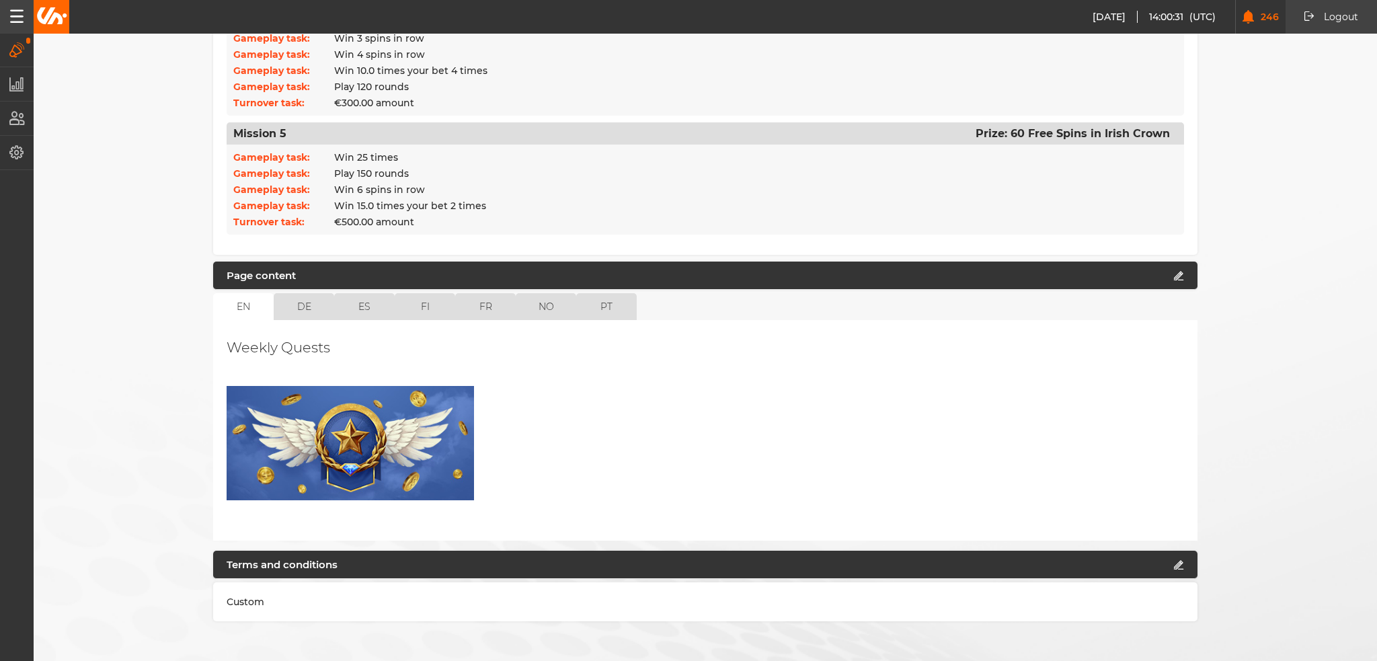
scroll to position [851, 0]
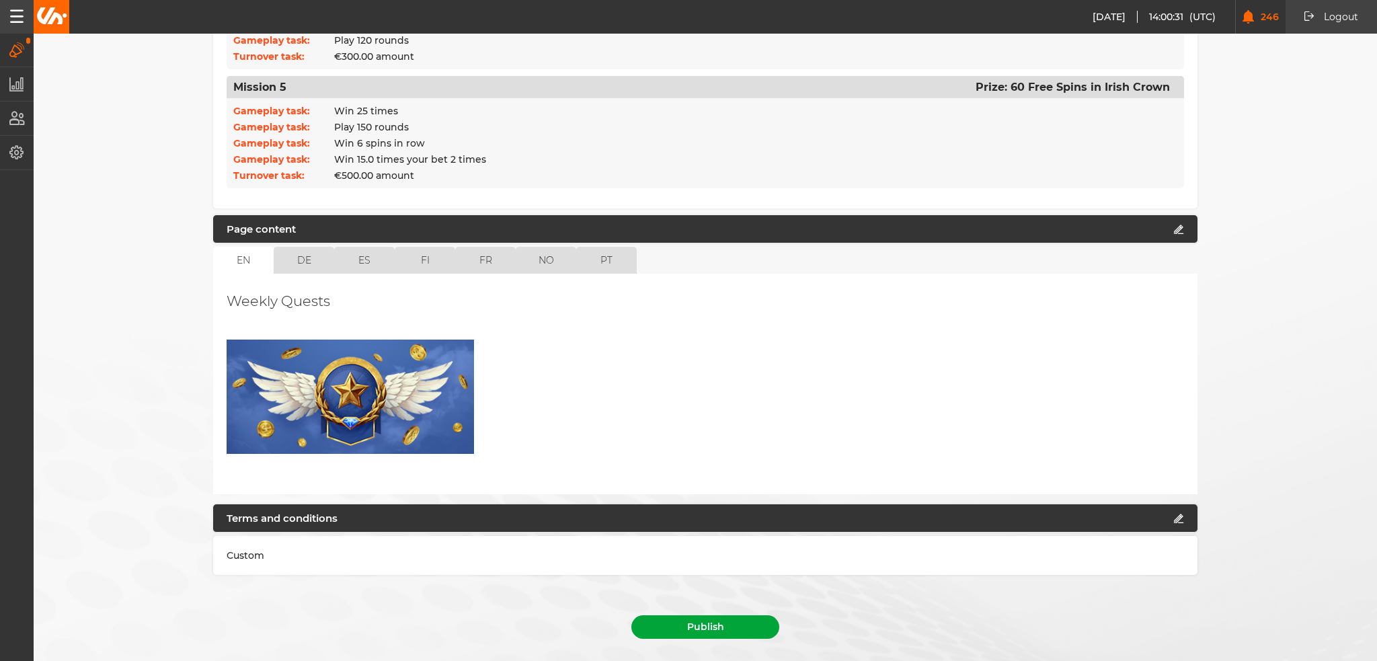
click at [738, 615] on button "Publish" at bounding box center [706, 627] width 148 height 24
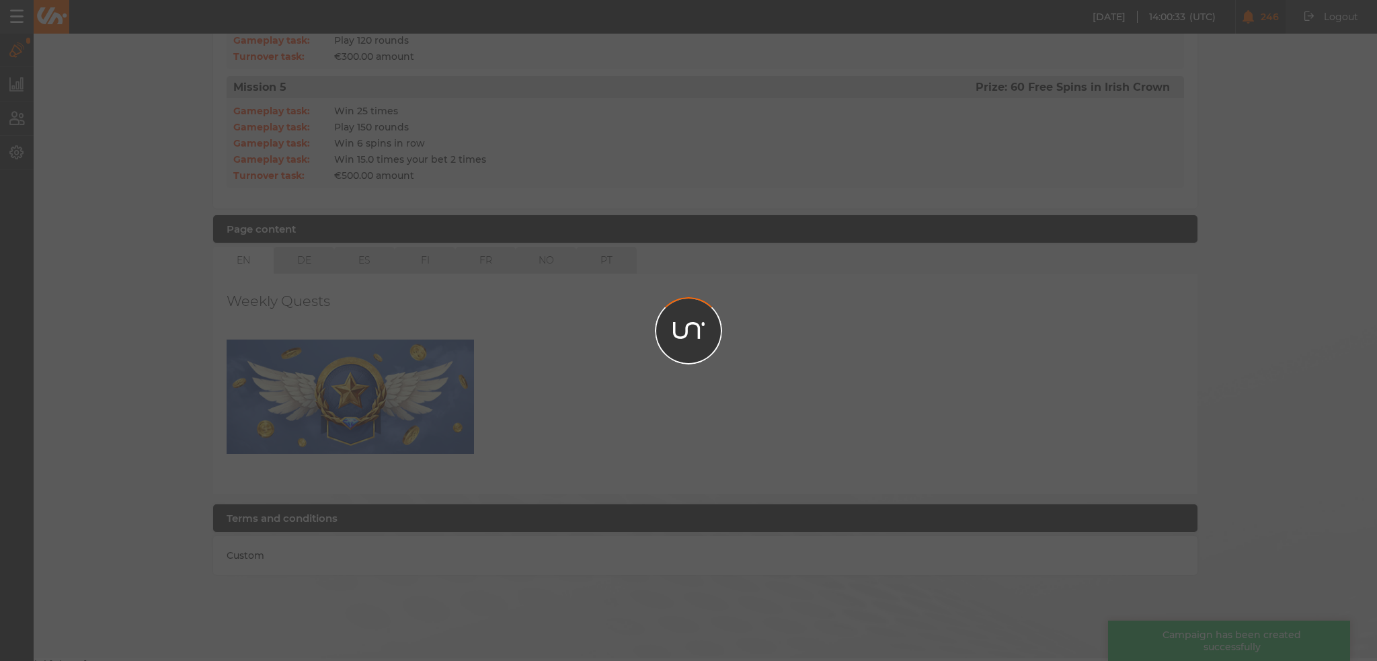
scroll to position [821, 0]
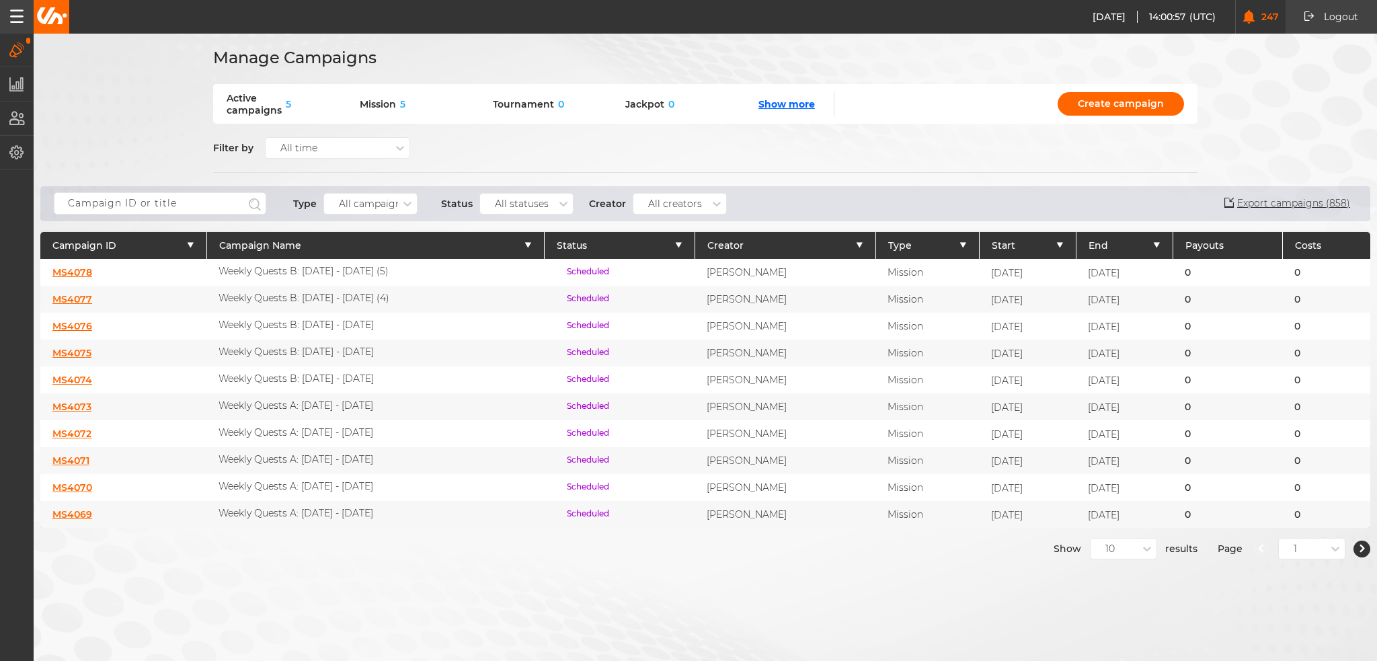
click at [83, 298] on link "MS4077" at bounding box center [72, 299] width 40 height 12
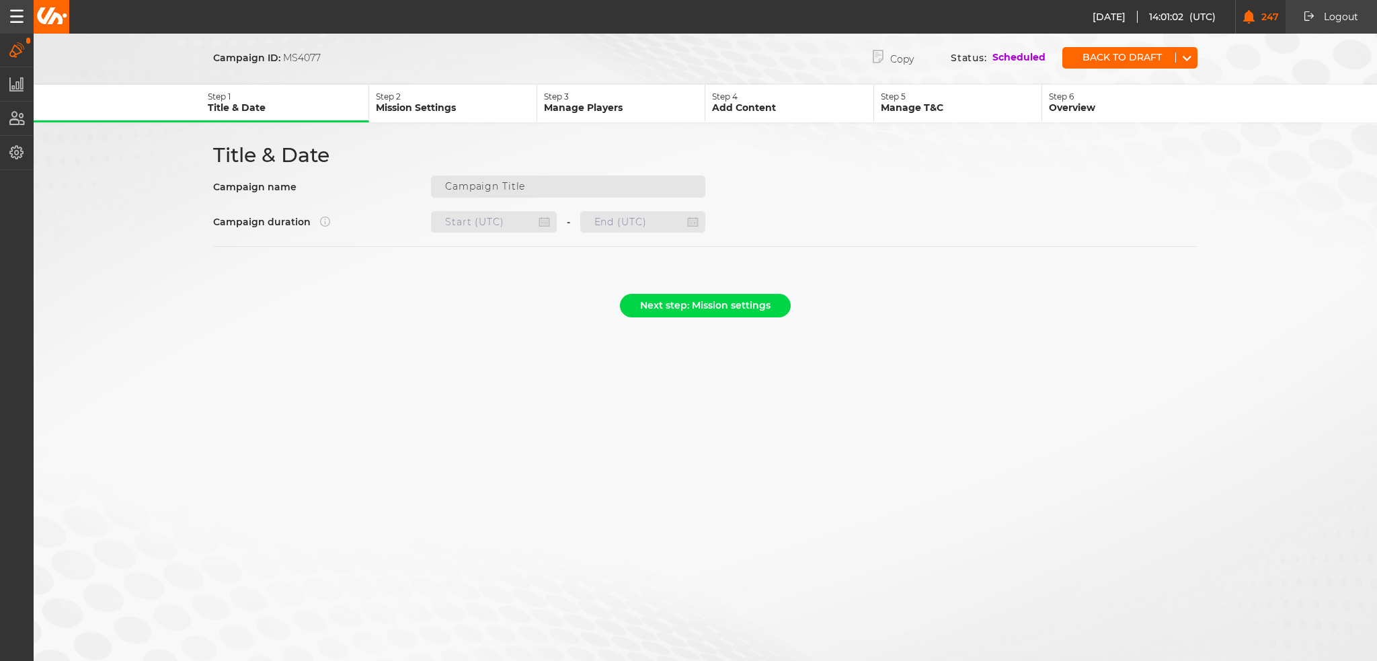
type input "Weekly Quests B: 02.10 - 08.10.25 (4)"
type input "22.10.2025 22:00"
type input "29.10.2025 22:59"
click at [1142, 60] on button "Back to draft" at bounding box center [1119, 57] width 113 height 10
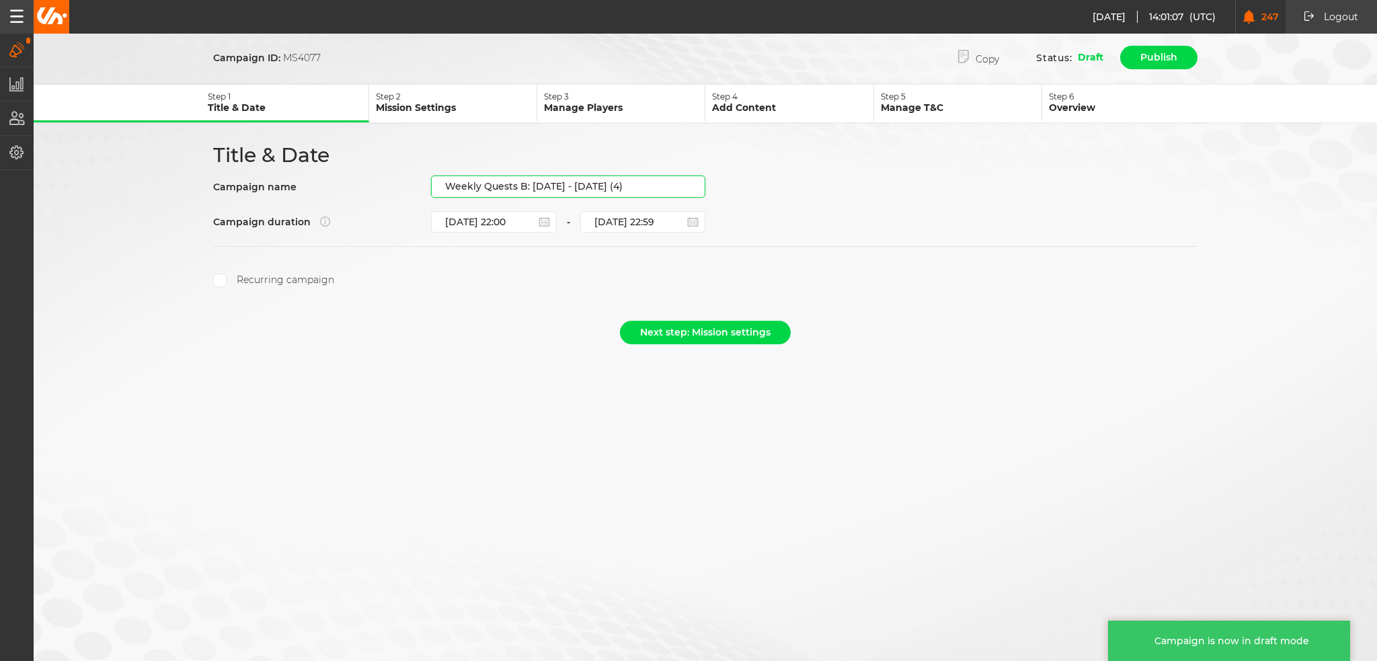
click at [625, 181] on input "Weekly Quests B: 02.10 - 08.10.25 (4)" at bounding box center [568, 187] width 274 height 22
click at [643, 181] on input "Weekly Quests B: 02.10 - 08.10.25 (4)" at bounding box center [568, 187] width 274 height 22
drag, startPoint x: 645, startPoint y: 181, endPoint x: 528, endPoint y: 183, distance: 117.0
click at [528, 183] on input "Weekly Quests B: 02.10 - 08.10.25 (4)" at bounding box center [568, 187] width 274 height 22
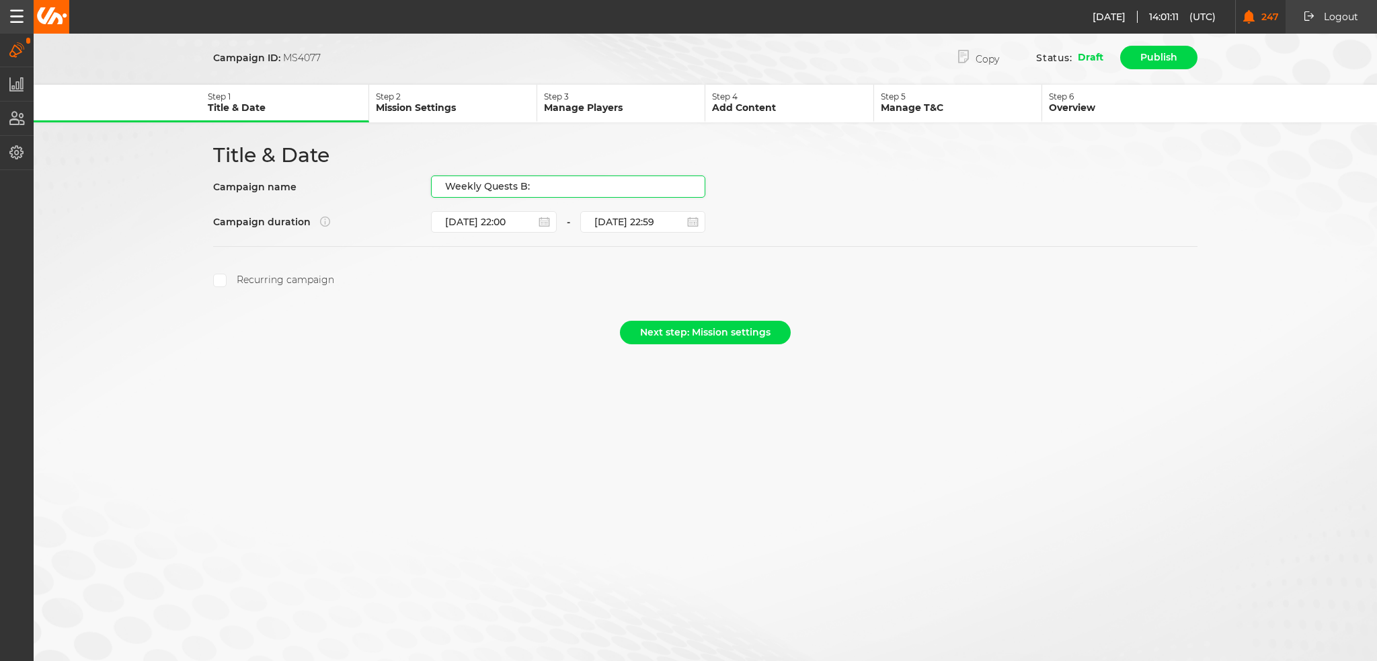
paste input "23.10 - 29.10.25"
click at [535, 180] on input "Weekly Quests B: 23.10 - 29.10.25" at bounding box center [568, 187] width 274 height 22
type input "Weekly Quests B: 23.10 - 29.10.25"
click at [672, 334] on button "Next step: Mission settings" at bounding box center [705, 333] width 171 height 24
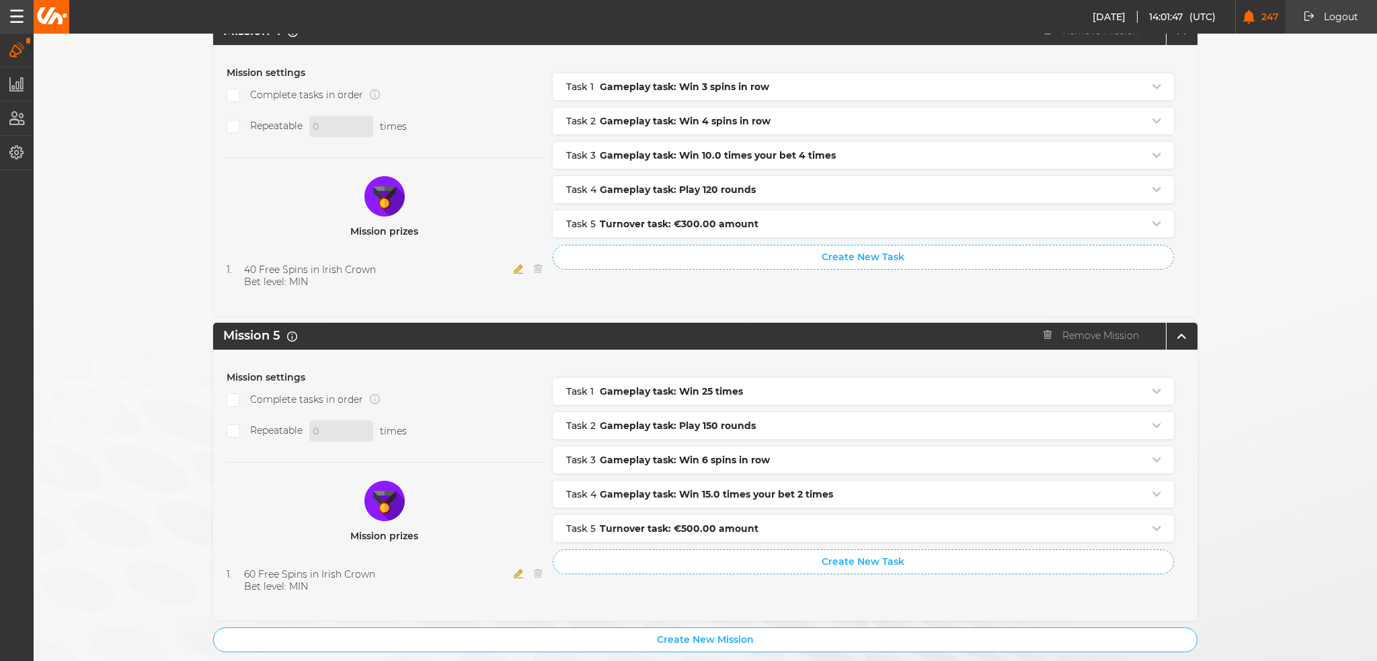
scroll to position [1336, 0]
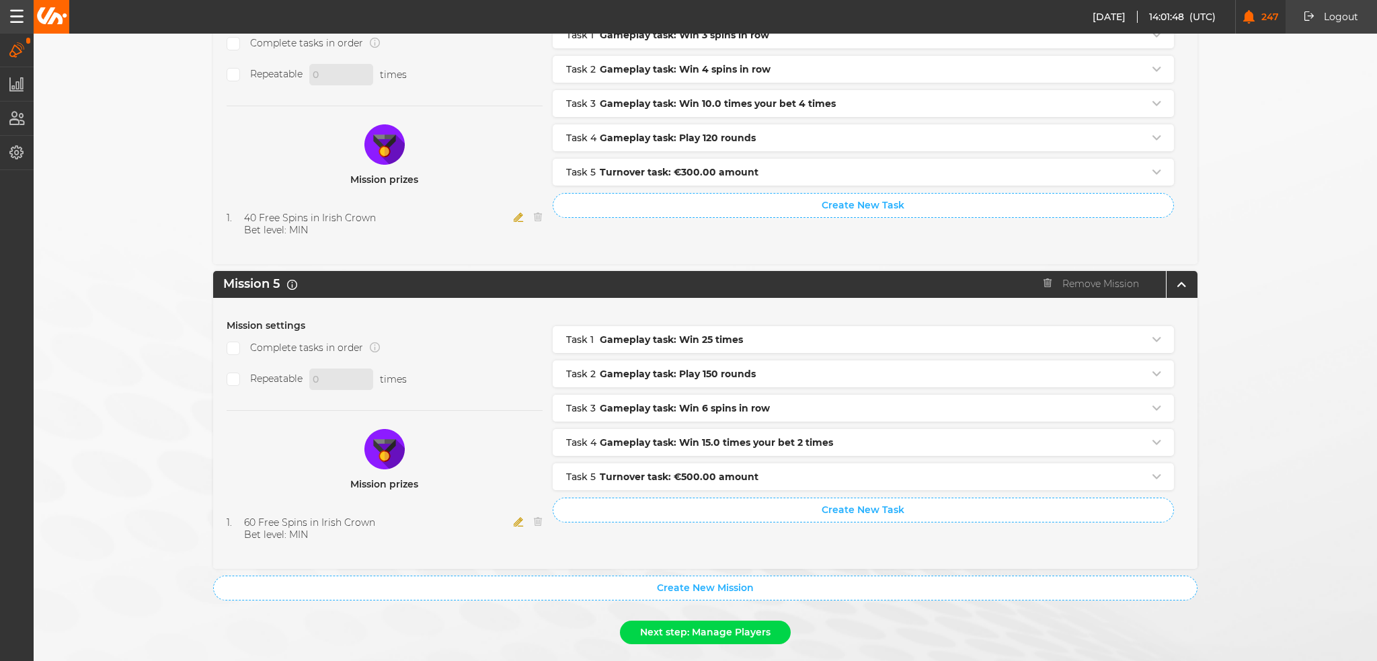
click at [716, 621] on button "Next step: Manage Players" at bounding box center [705, 633] width 171 height 24
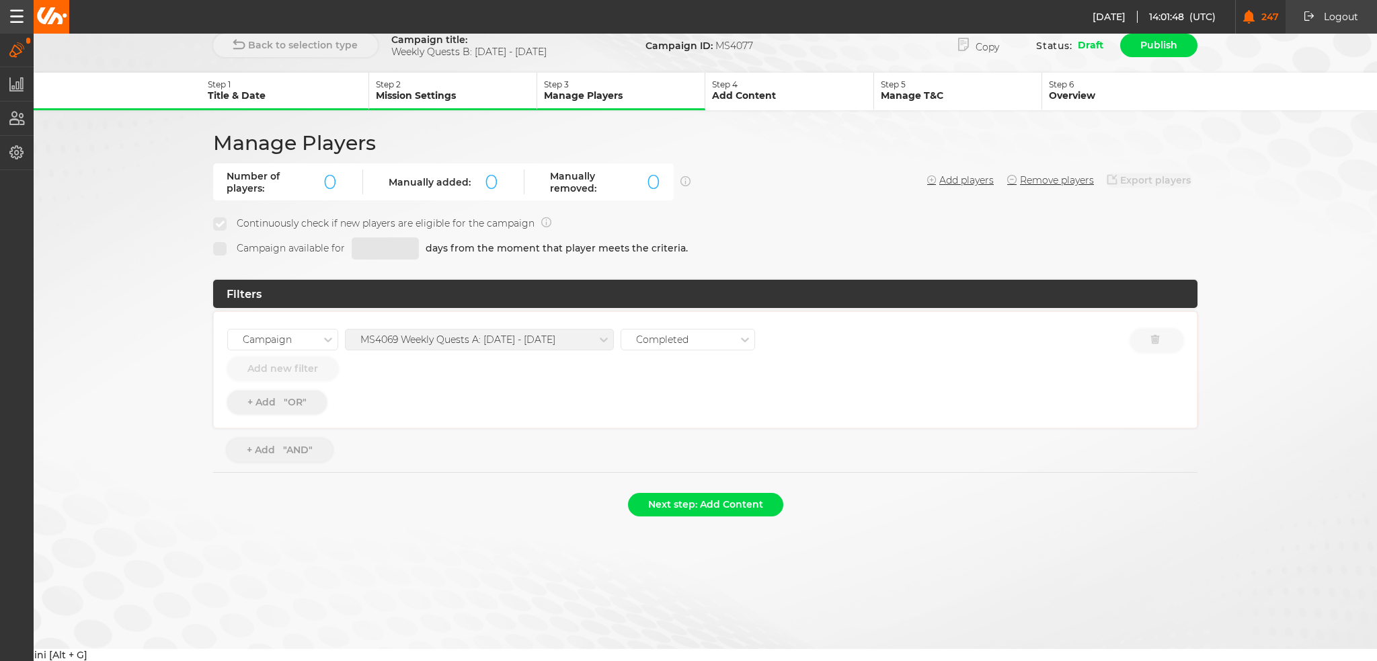
scroll to position [0, 0]
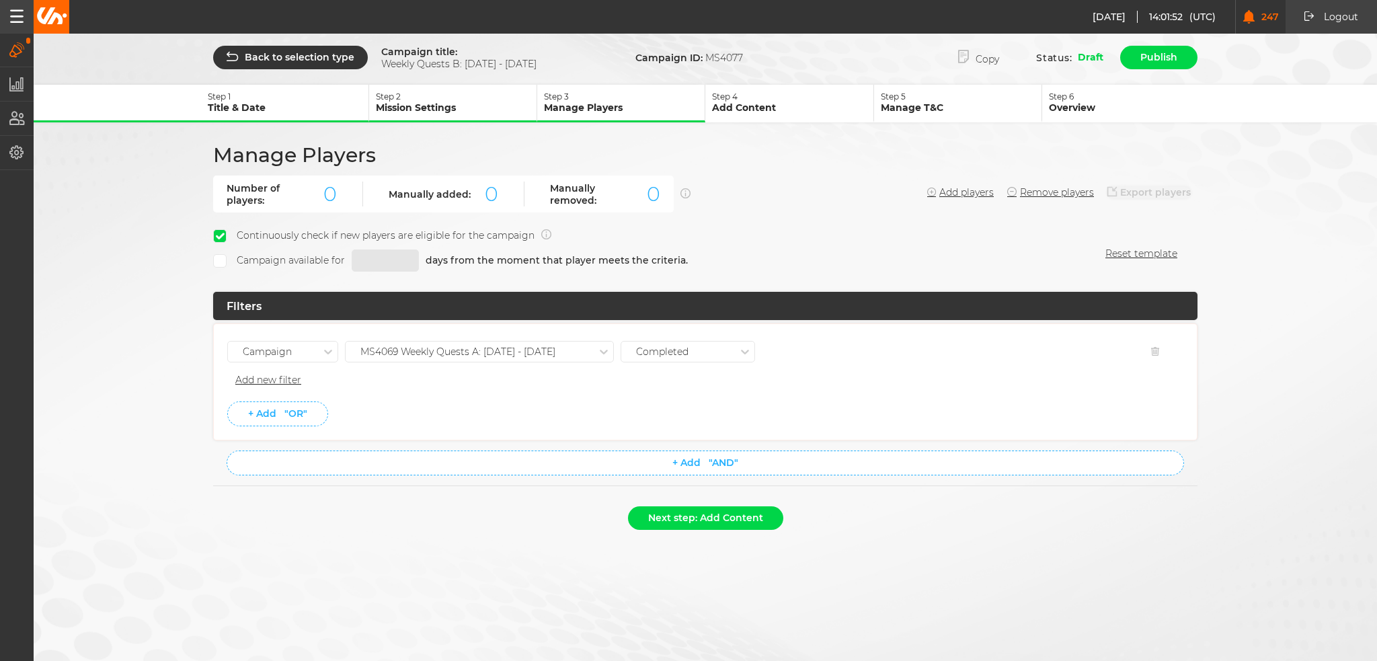
click at [538, 353] on div "MS4069 Weekly Quests A: 02.10 - 08.10.25" at bounding box center [457, 351] width 195 height 11
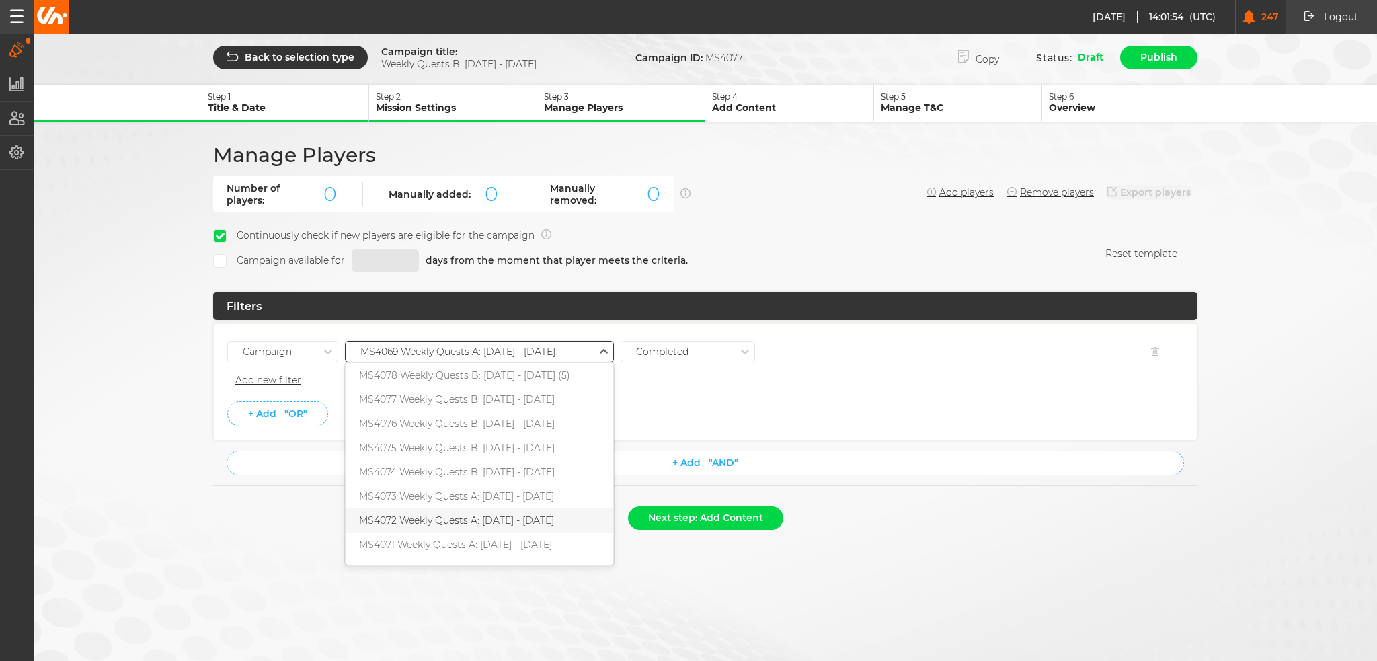
click at [502, 508] on div "MS4072 Weekly Quests A: 23.10 - 29.10.25" at bounding box center [480, 520] width 268 height 24
click at [519, 411] on li "+ Add "OR"" at bounding box center [705, 414] width 956 height 25
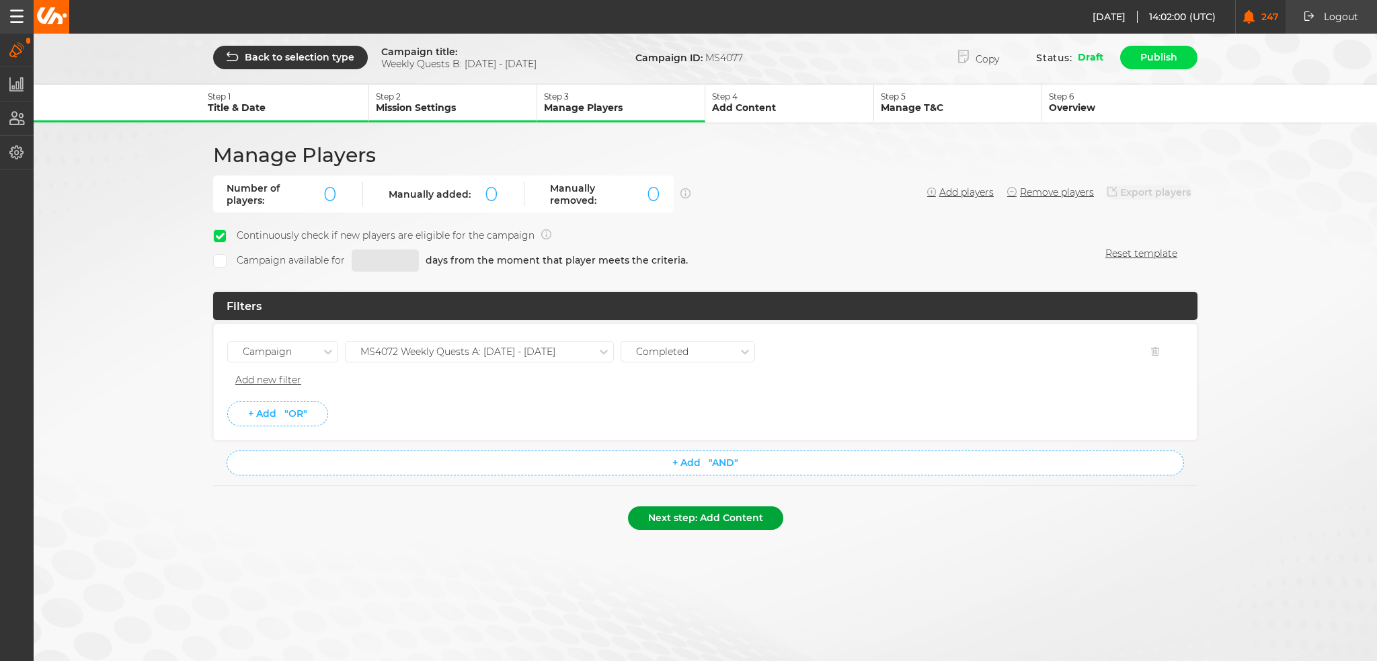
click at [691, 518] on button "Next step: Add Content" at bounding box center [705, 518] width 155 height 24
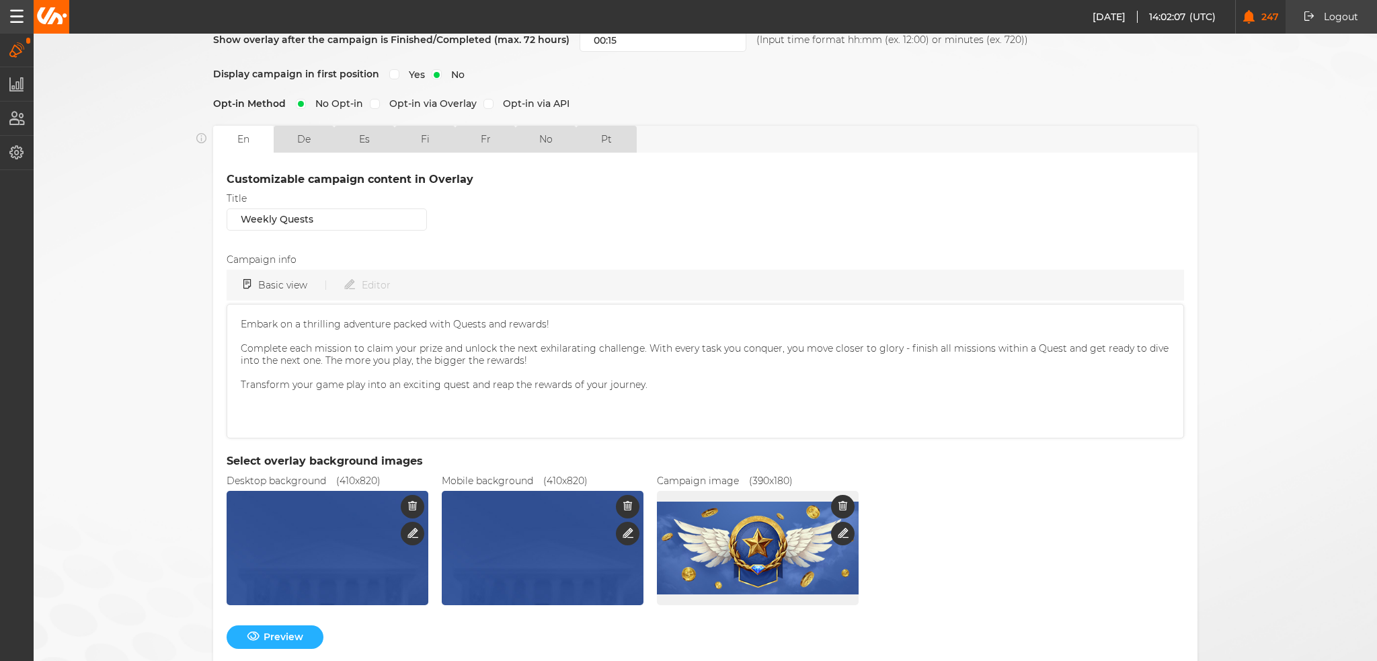
scroll to position [326, 0]
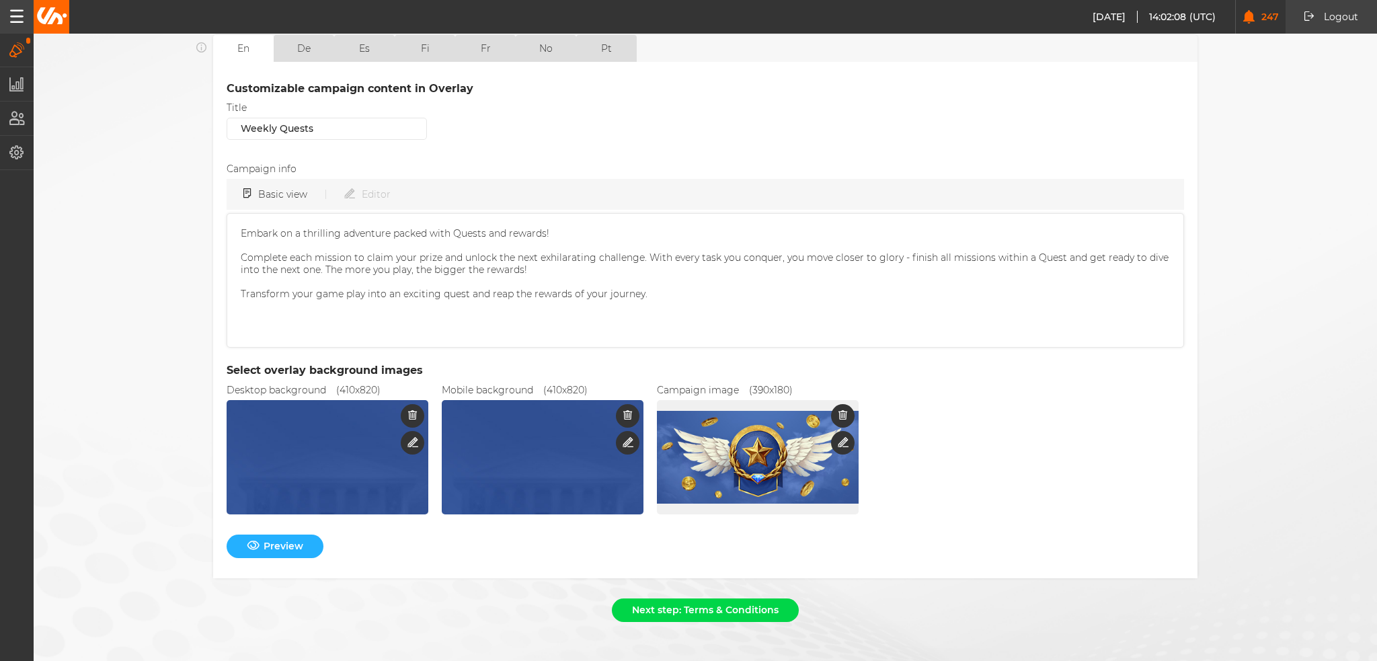
click at [658, 580] on form "Campaign title: Weekly Quests B: 23.10 - 29.10.25 Campaign ID: MS4077 Copy Stat…" at bounding box center [706, 173] width 1344 height 911
click at [662, 599] on button "Next step: Terms & Conditions" at bounding box center [705, 611] width 187 height 24
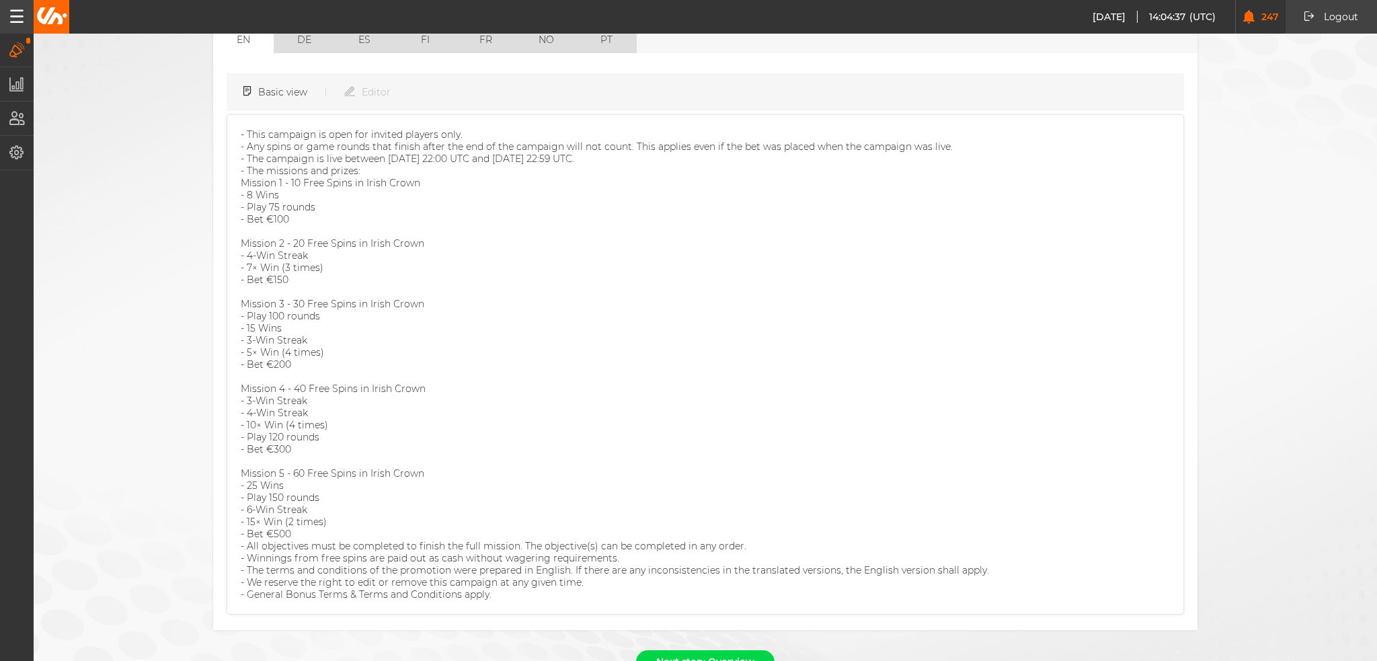
scroll to position [178, 0]
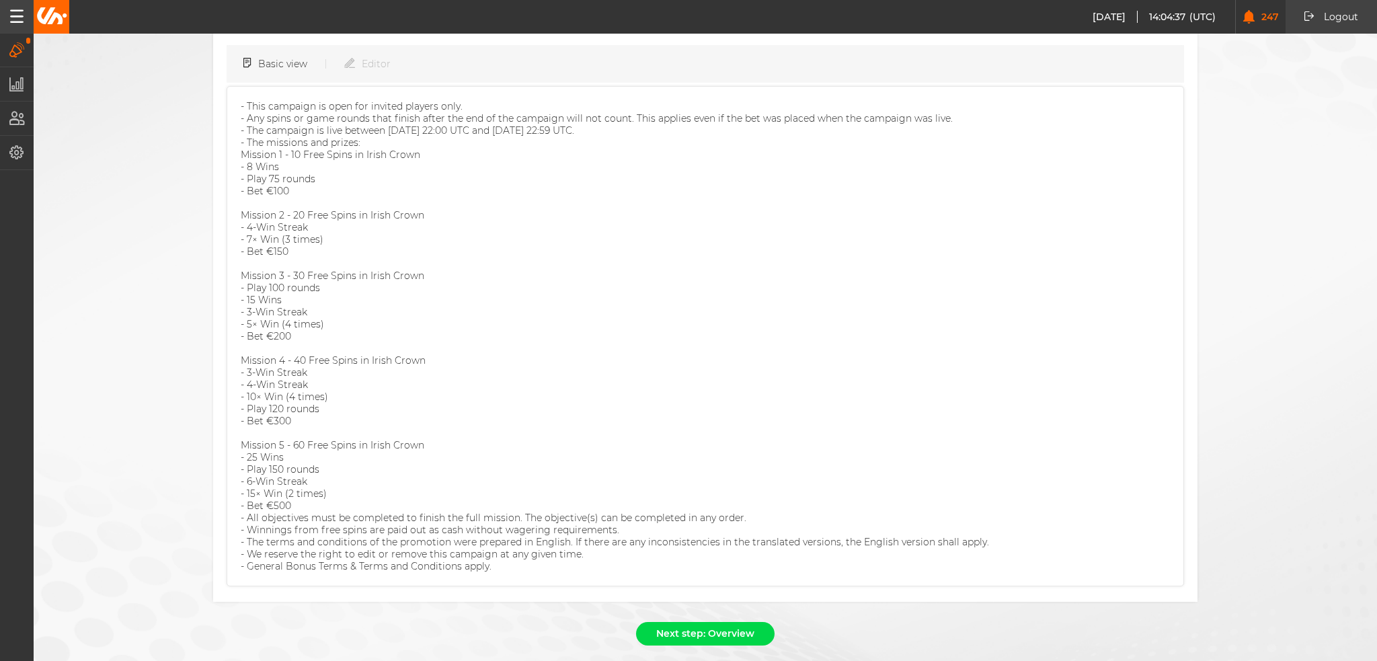
click at [734, 619] on div "Campaign title: Weekly Quests B: 23.10 - 29.10.25 Campaign ID: MS4077 Copy Stat…" at bounding box center [688, 254] width 1377 height 864
click at [734, 622] on button "Next step: Overview" at bounding box center [705, 634] width 139 height 24
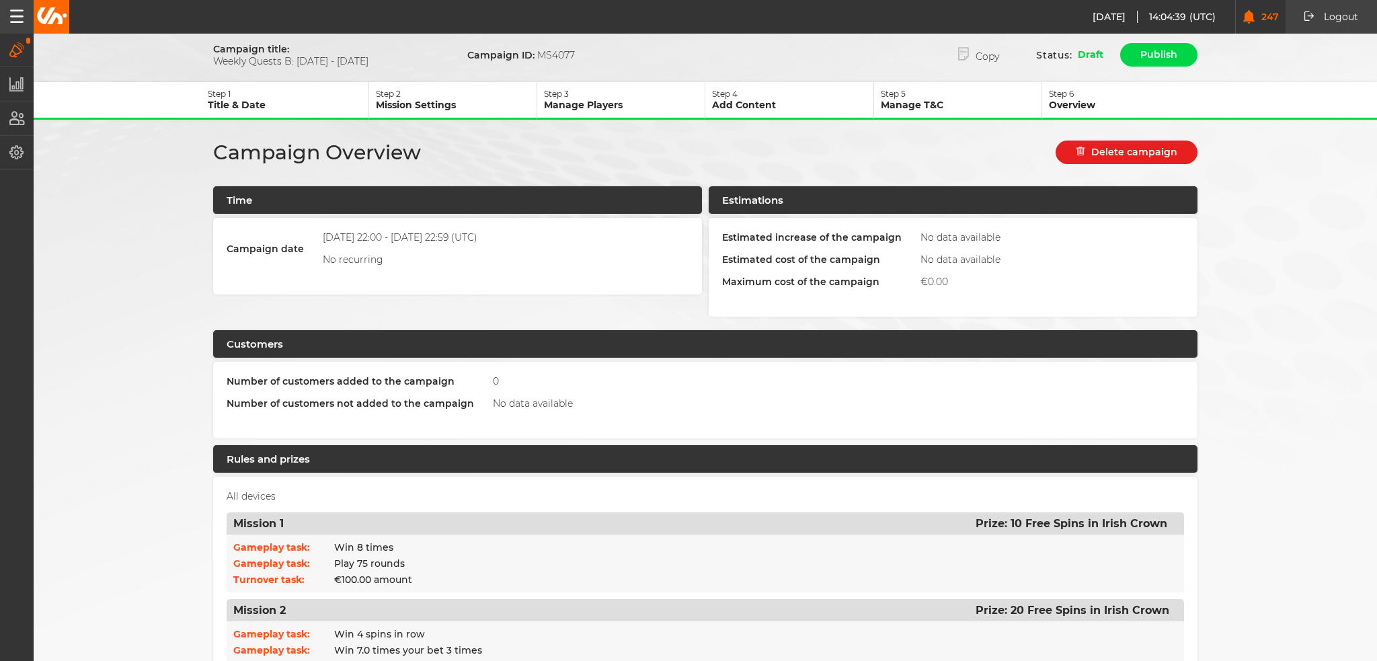
scroll to position [0, 0]
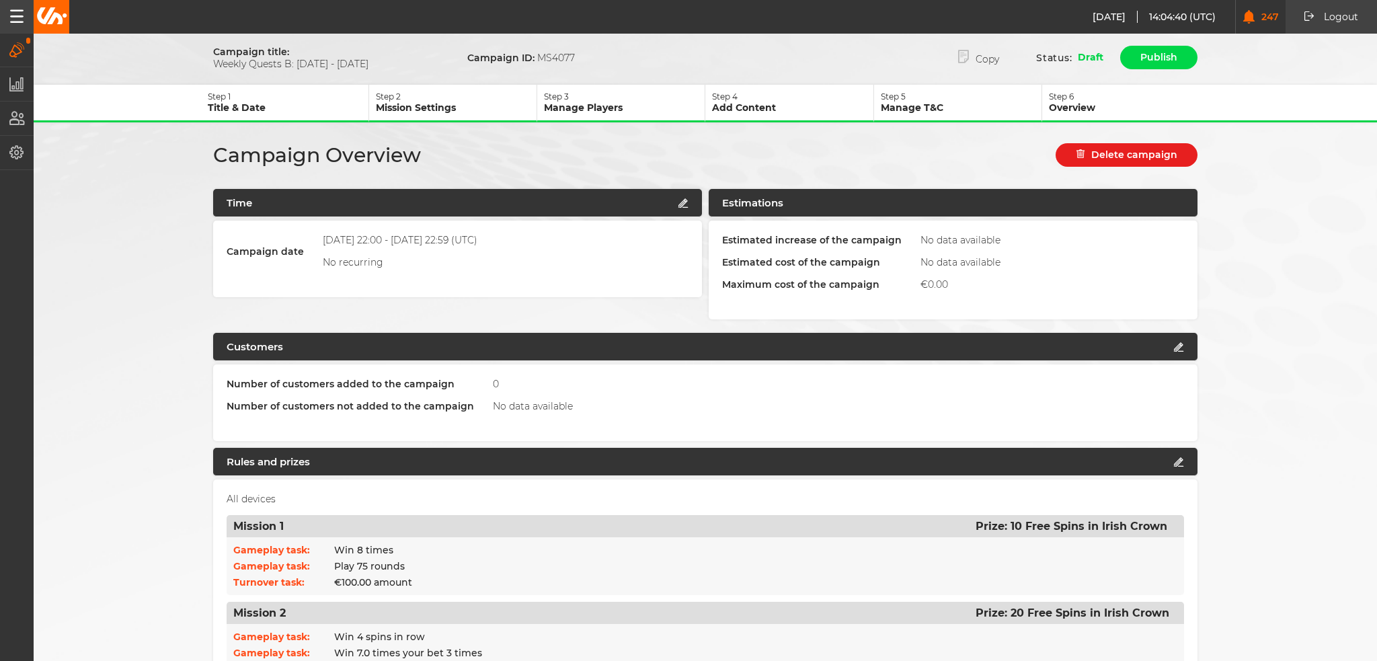
click at [569, 107] on p "Manage Players" at bounding box center [624, 108] width 161 height 12
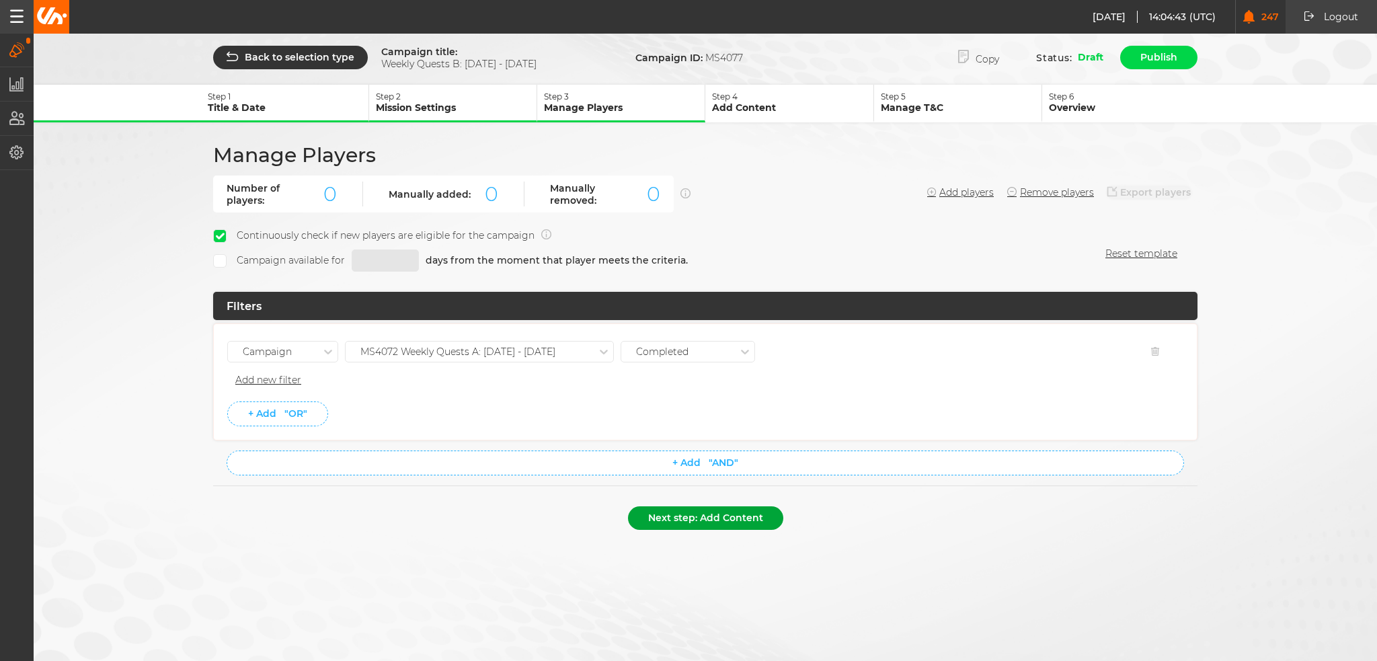
click at [671, 508] on button "Next step: Add Content" at bounding box center [705, 518] width 155 height 24
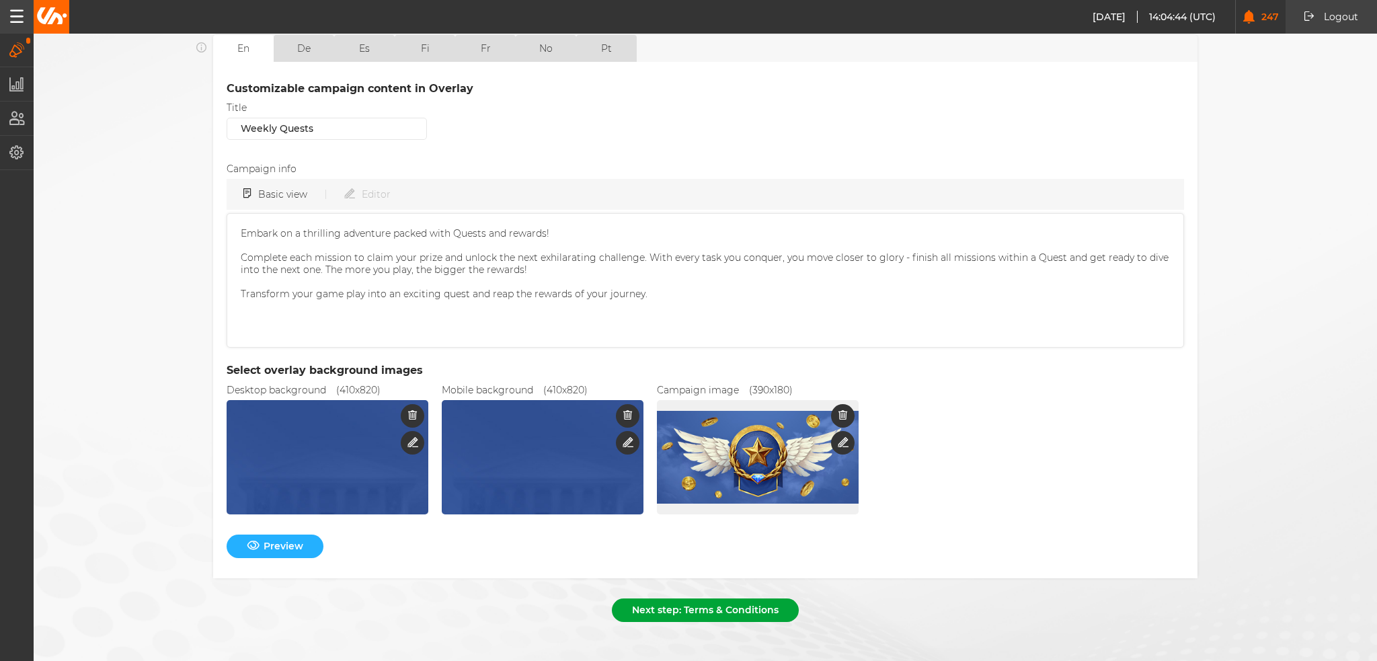
click at [749, 605] on button "Next step: Terms & Conditions" at bounding box center [705, 611] width 187 height 24
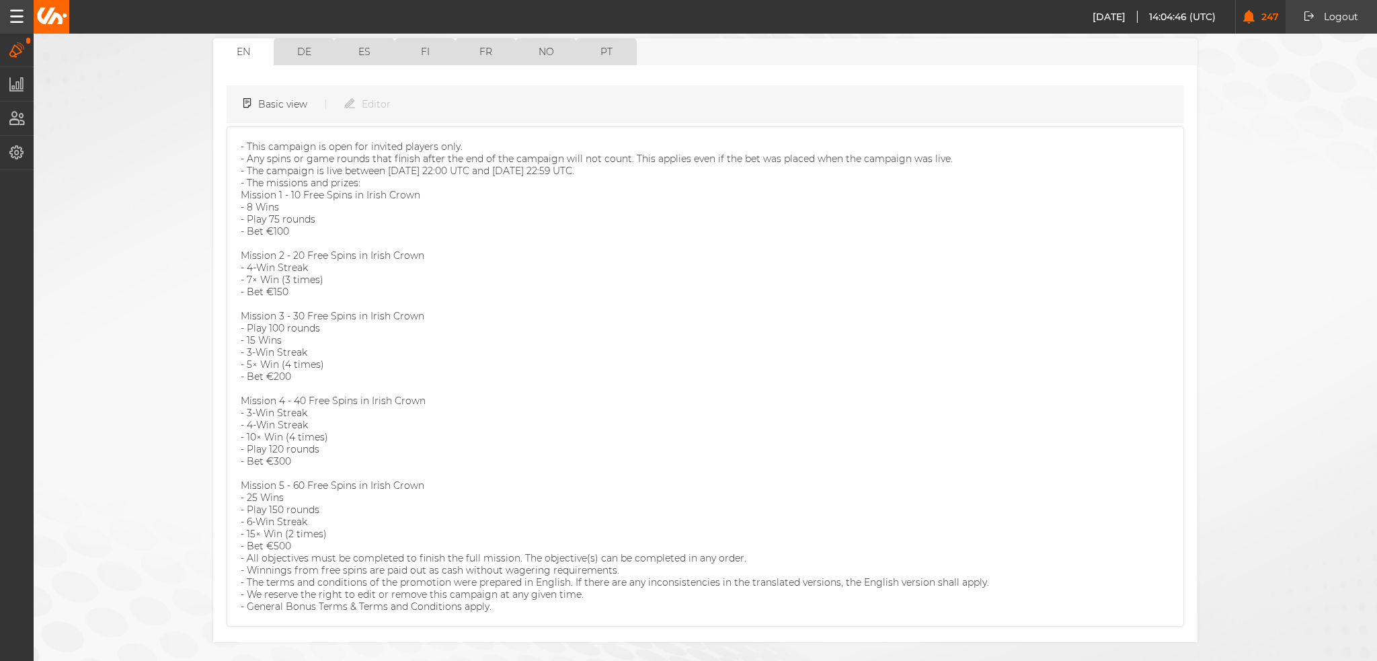
scroll to position [178, 0]
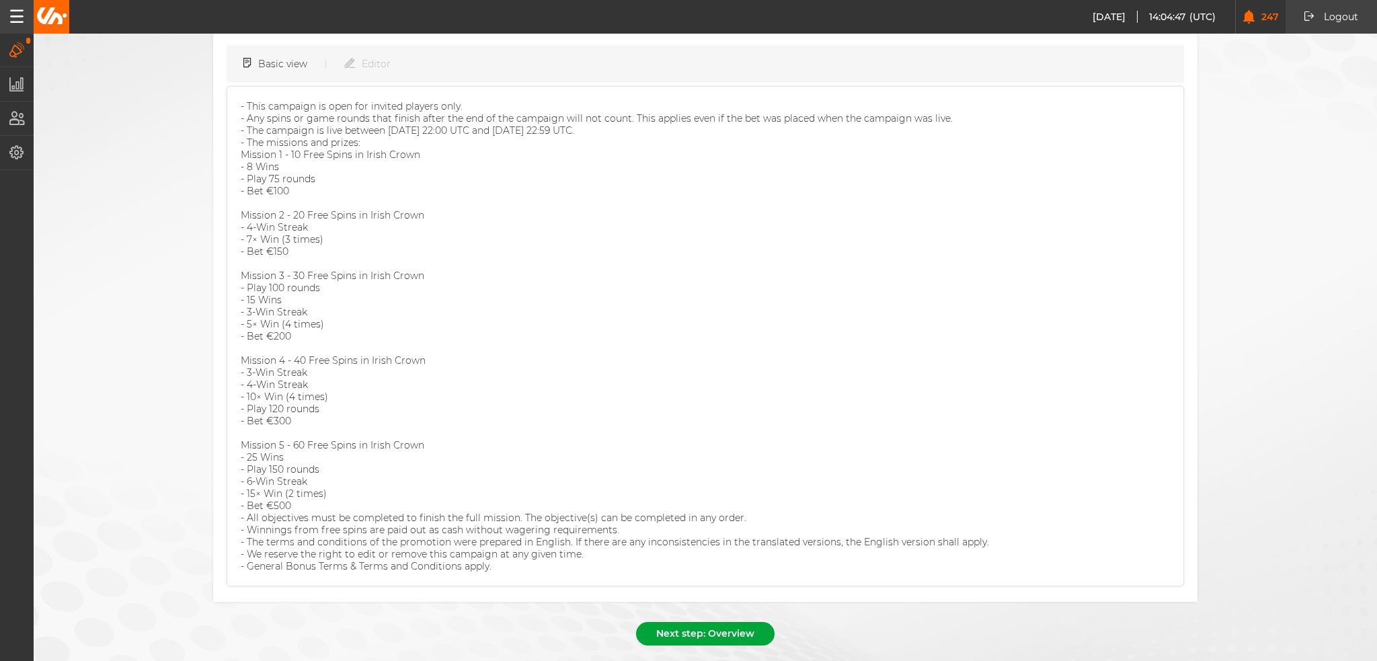
click at [695, 622] on button "Next step: Overview" at bounding box center [705, 634] width 139 height 24
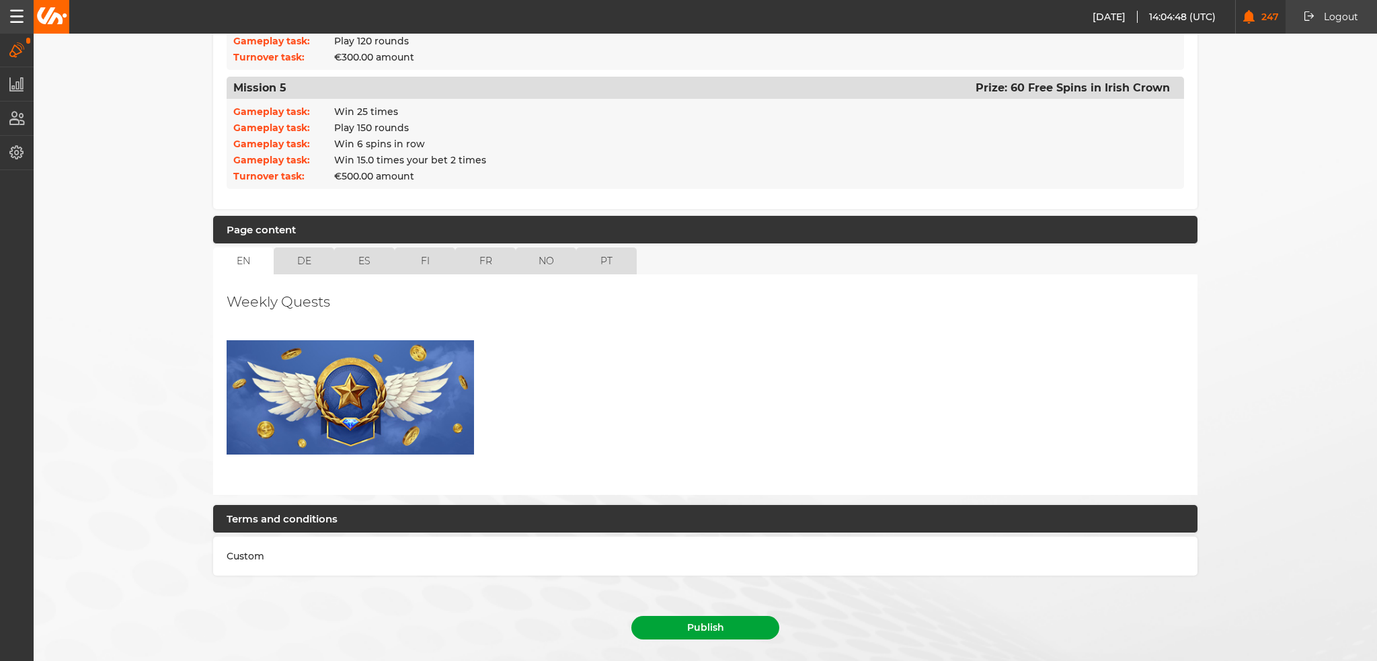
scroll to position [851, 0]
click at [725, 615] on button "Publish" at bounding box center [706, 627] width 148 height 24
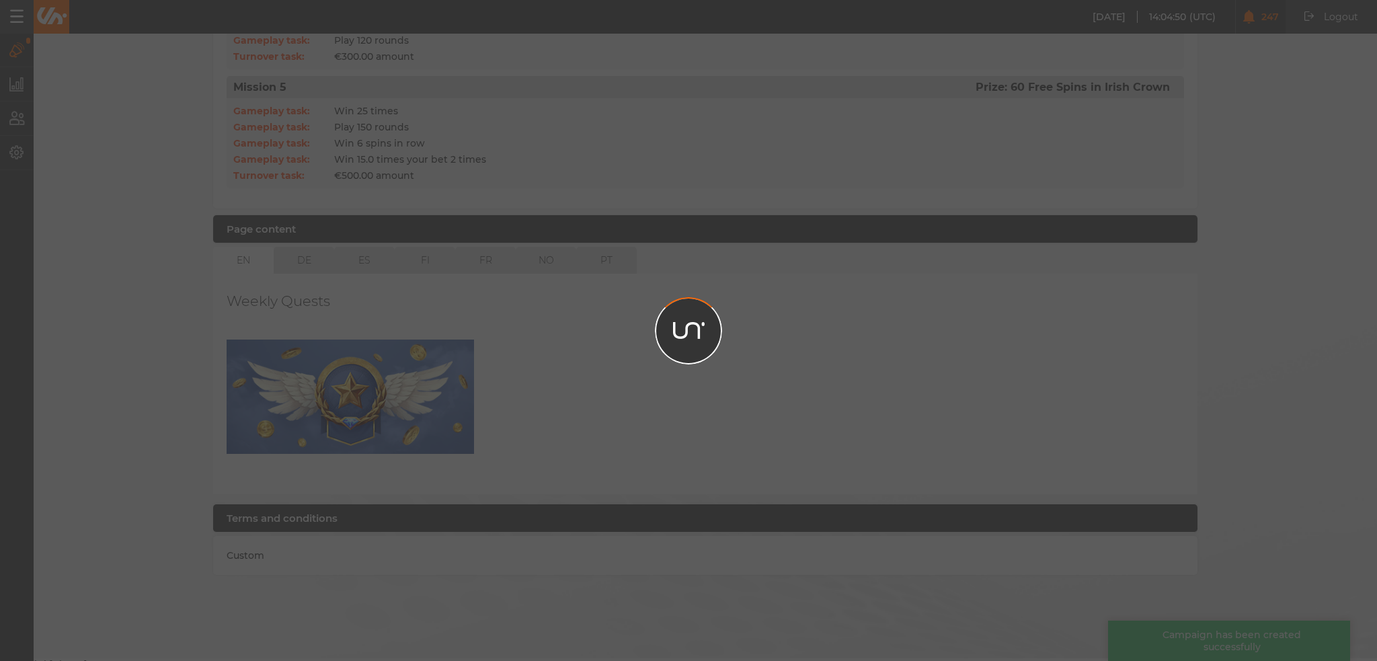
scroll to position [821, 0]
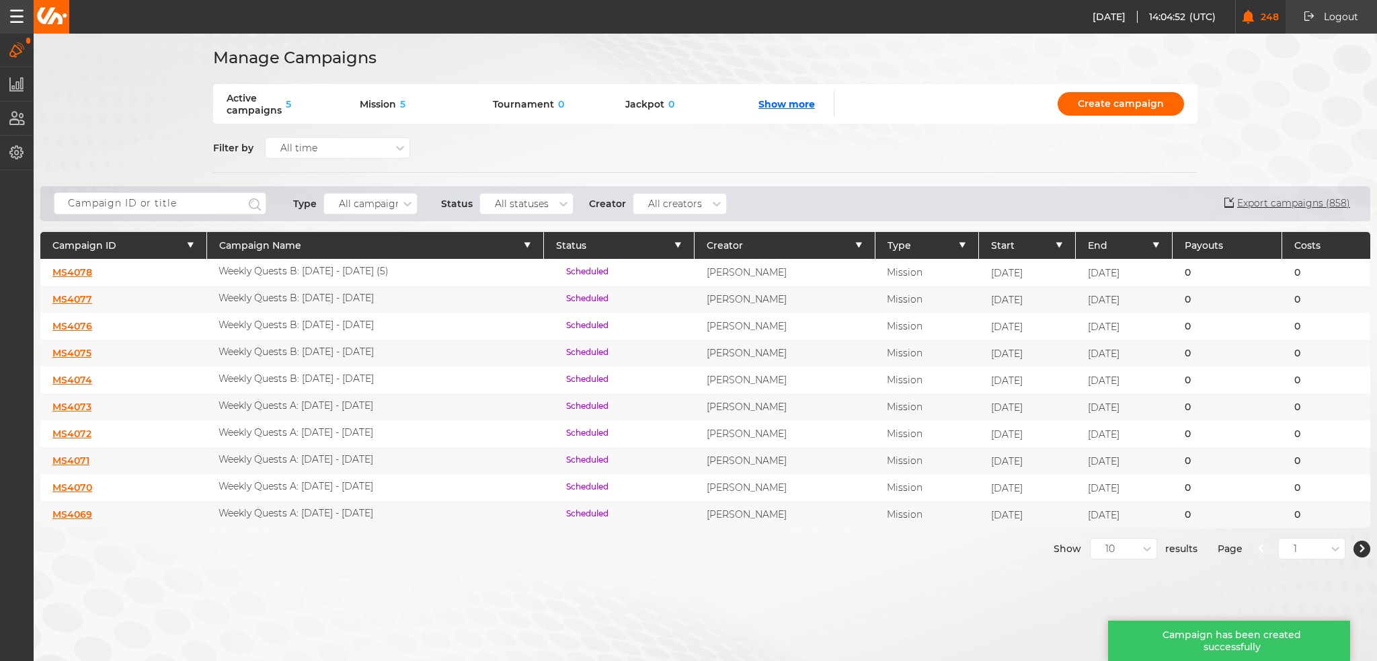
click at [94, 280] on div "MS4078" at bounding box center [123, 272] width 166 height 27
click at [67, 272] on link "MS4078" at bounding box center [72, 272] width 40 height 12
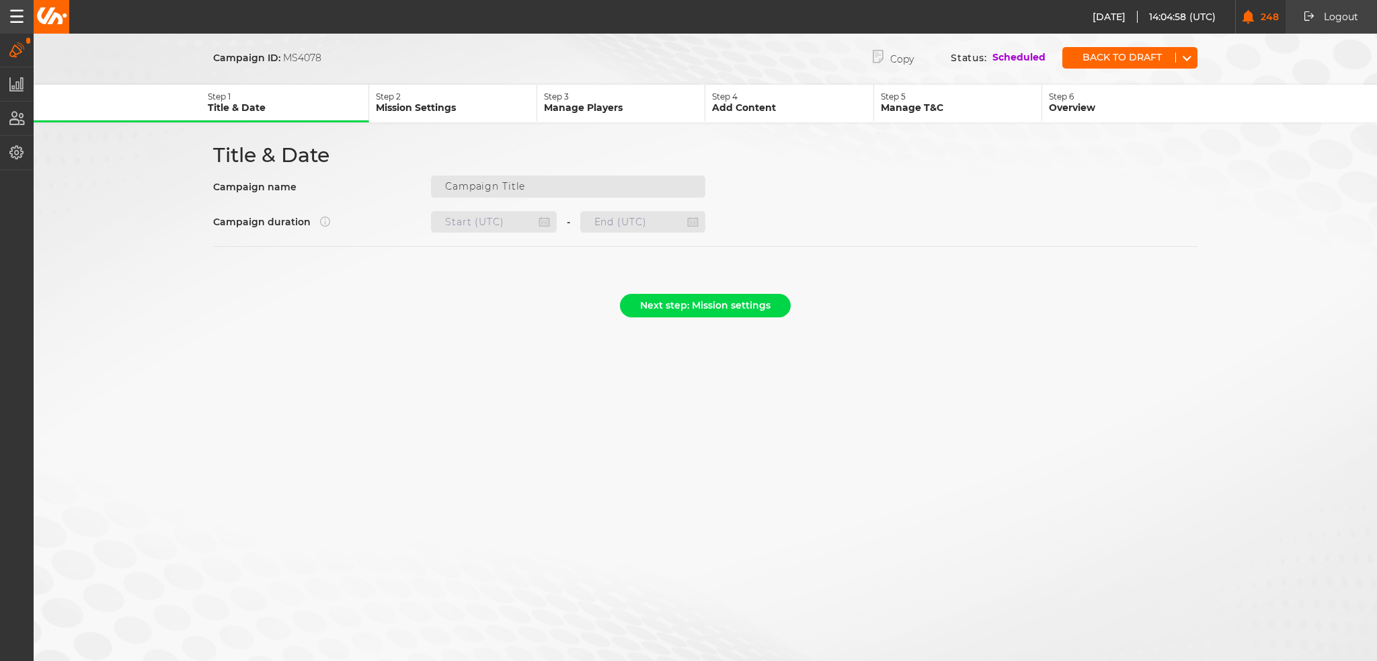
type input "Weekly Quests B: 02.10 - 08.10.25 (5)"
type input "29.10.2025 23:00"
type input "05.11.2025 22:59"
click at [1094, 52] on button "Back to draft" at bounding box center [1119, 57] width 113 height 10
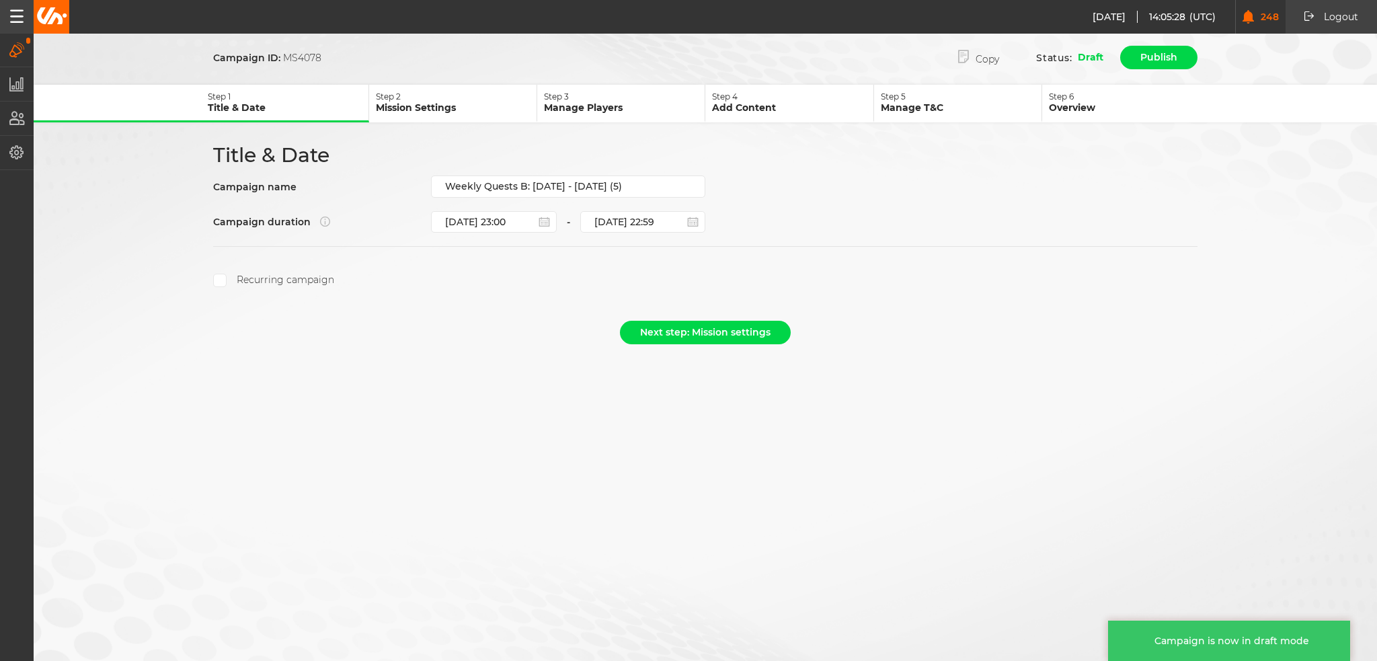
click at [1130, 57] on button "Publish" at bounding box center [1158, 58] width 77 height 24
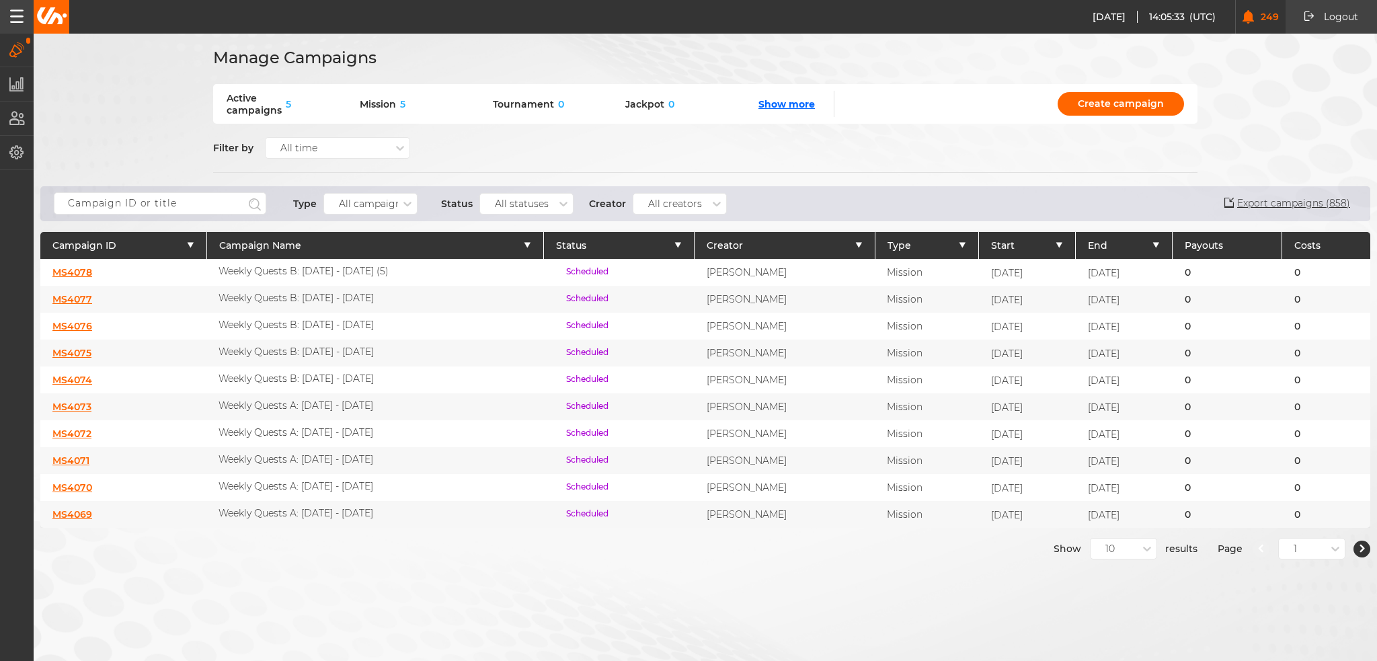
click at [69, 272] on link "MS4078" at bounding box center [72, 272] width 40 height 12
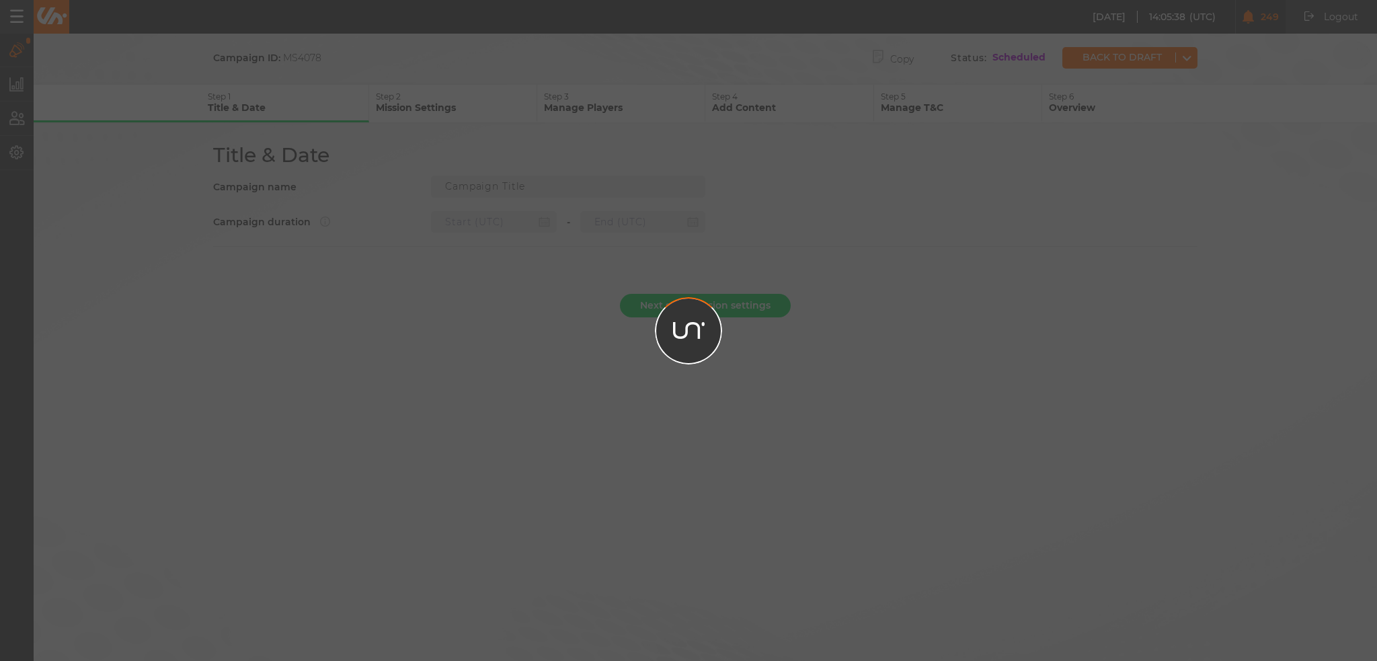
type input "Weekly Quests B: 02.10 - 08.10.25 (5)"
type input "29.10.2025 23:00"
type input "05.11.2025 22:59"
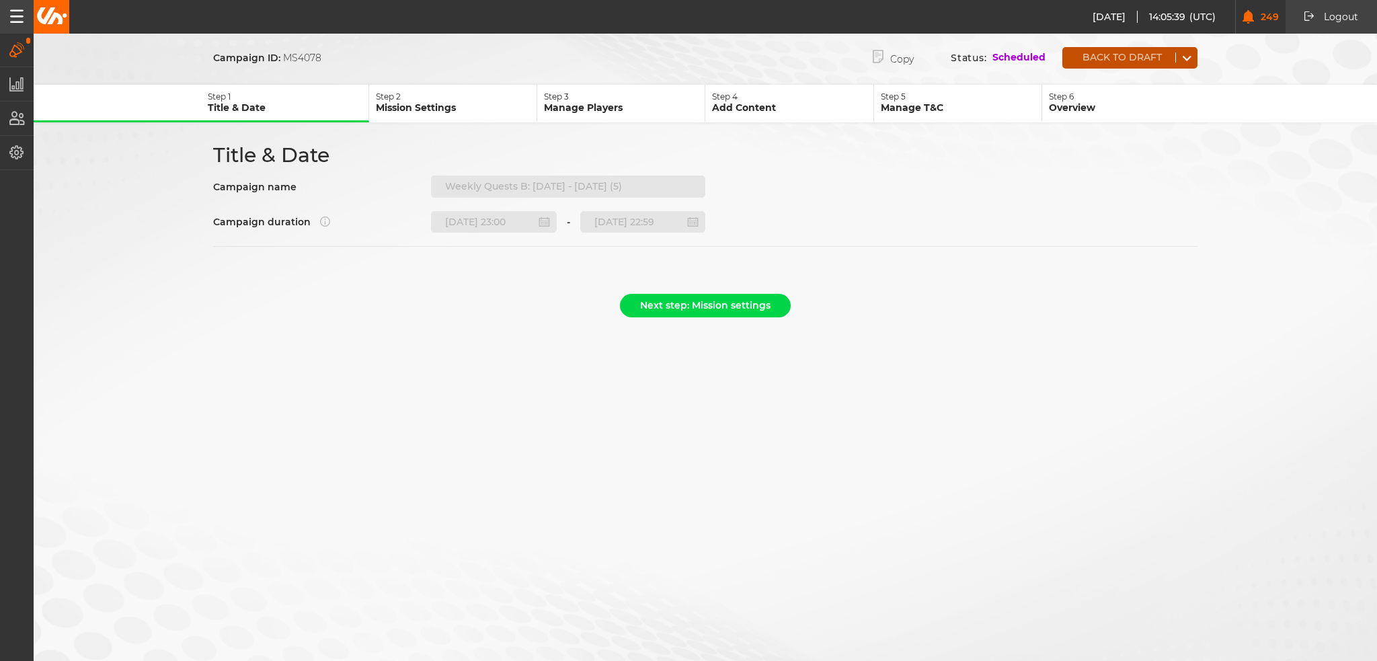
click at [1124, 57] on button "Back to draft" at bounding box center [1119, 57] width 113 height 10
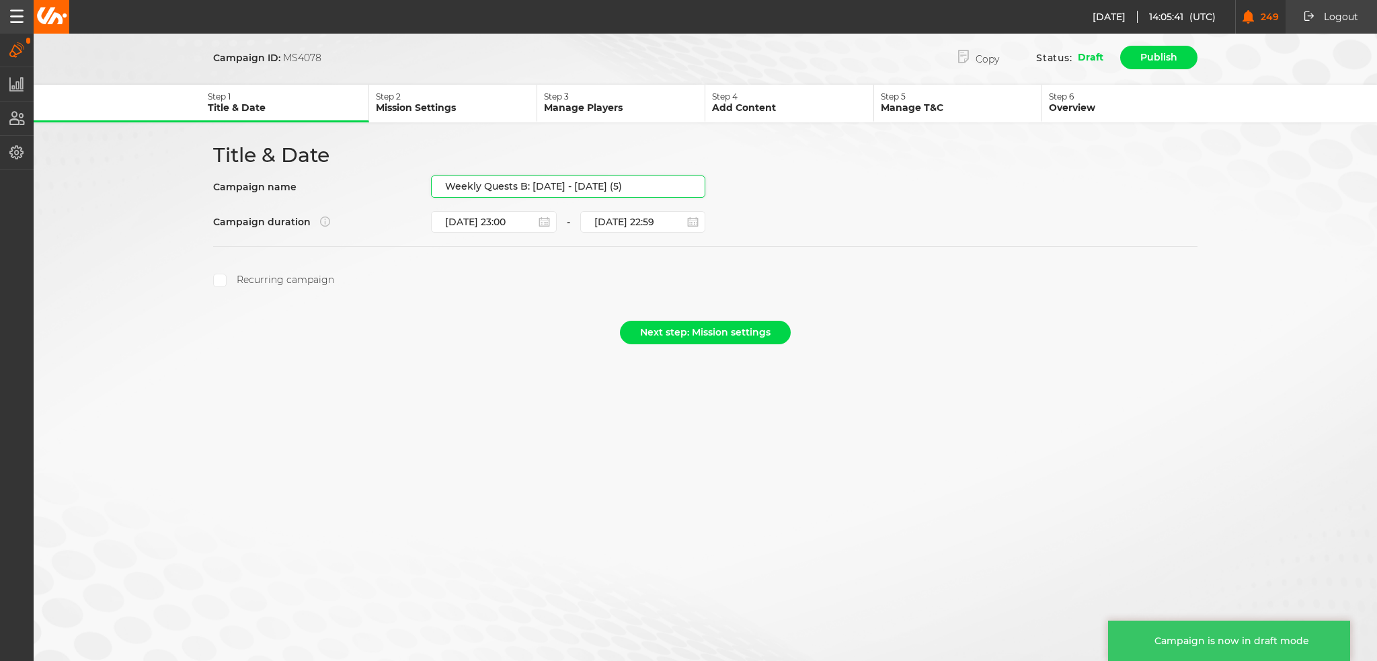
click at [628, 186] on input "Weekly Quests B: 02.10 - 08.10.25 (5)" at bounding box center [568, 187] width 274 height 22
click at [640, 180] on input "Weekly Quests B: 02.10 - 08.10.25 (5)" at bounding box center [568, 187] width 274 height 22
drag, startPoint x: 625, startPoint y: 182, endPoint x: 531, endPoint y: 235, distance: 108.1
click at [531, 235] on div "Title & Date Campaign name Weekly Quests B: 02.10 - 08.10.25 (5) Campaign durat…" at bounding box center [705, 215] width 1009 height 145
paste input "30.10 - 05.11.25"
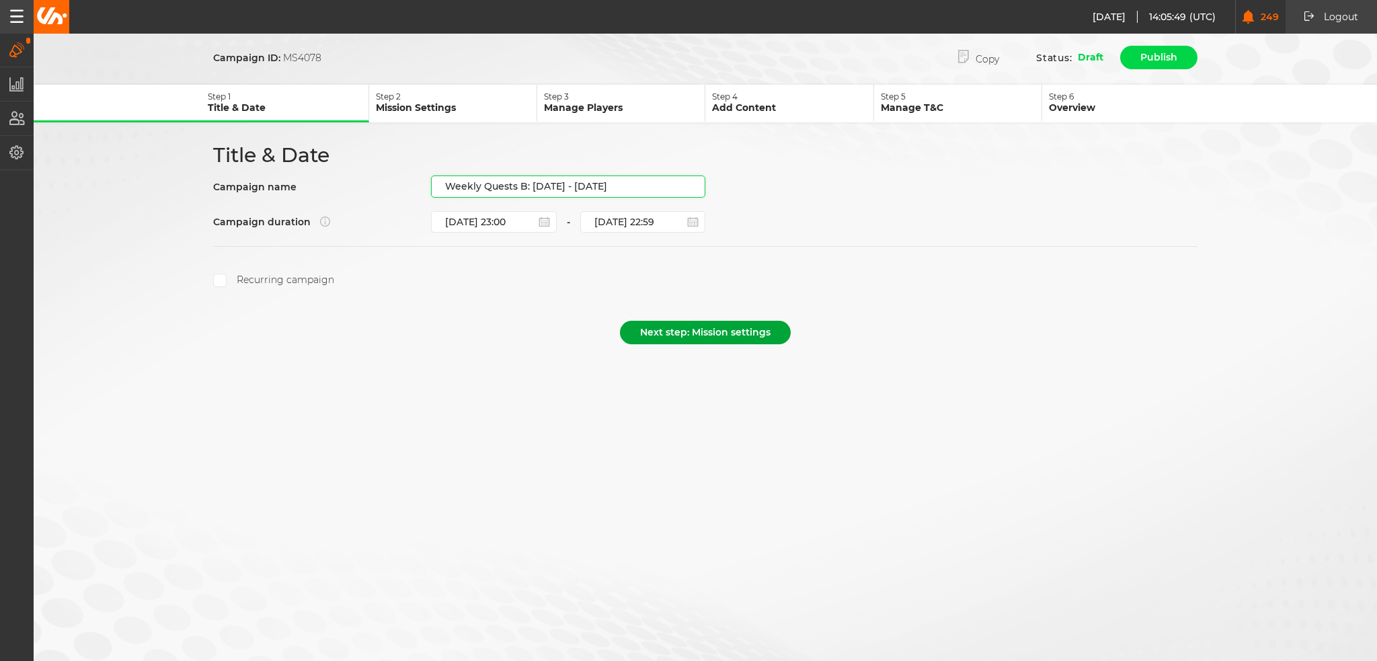
type input "Weekly Quests B: 30.10 - 05.11.25"
click at [704, 333] on button "Next step: Mission settings" at bounding box center [705, 333] width 171 height 24
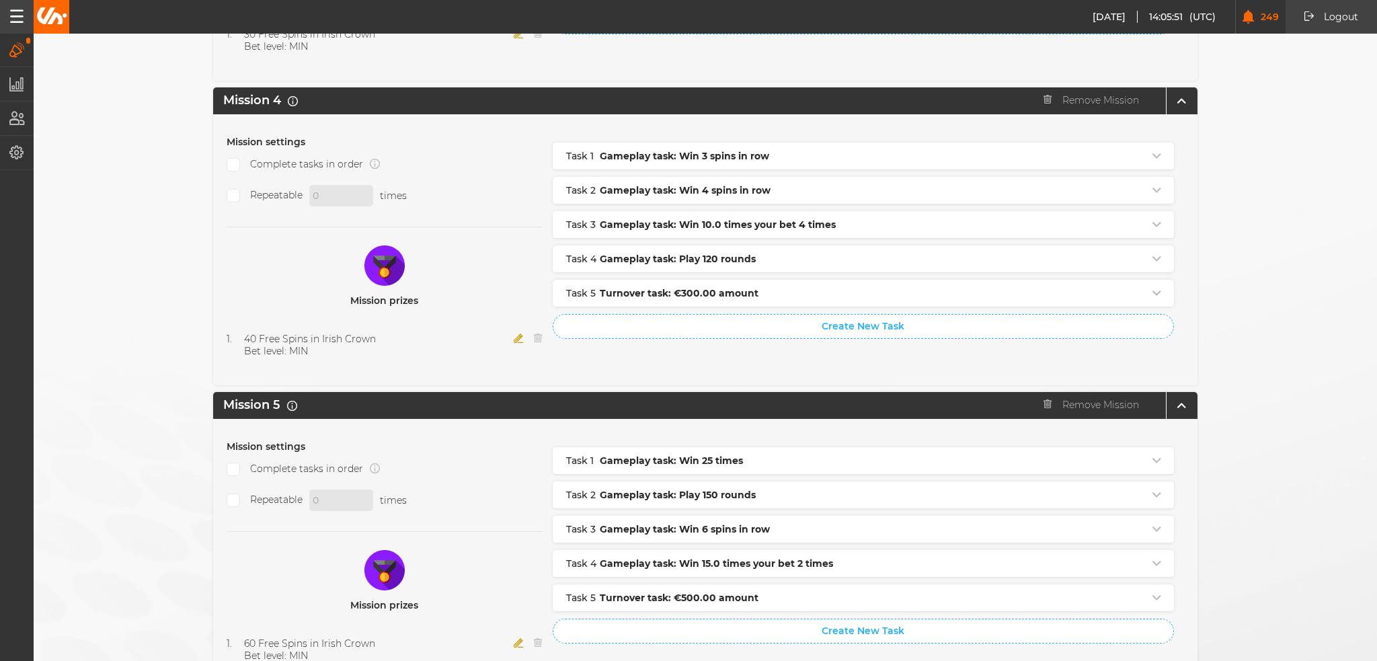
scroll to position [1336, 0]
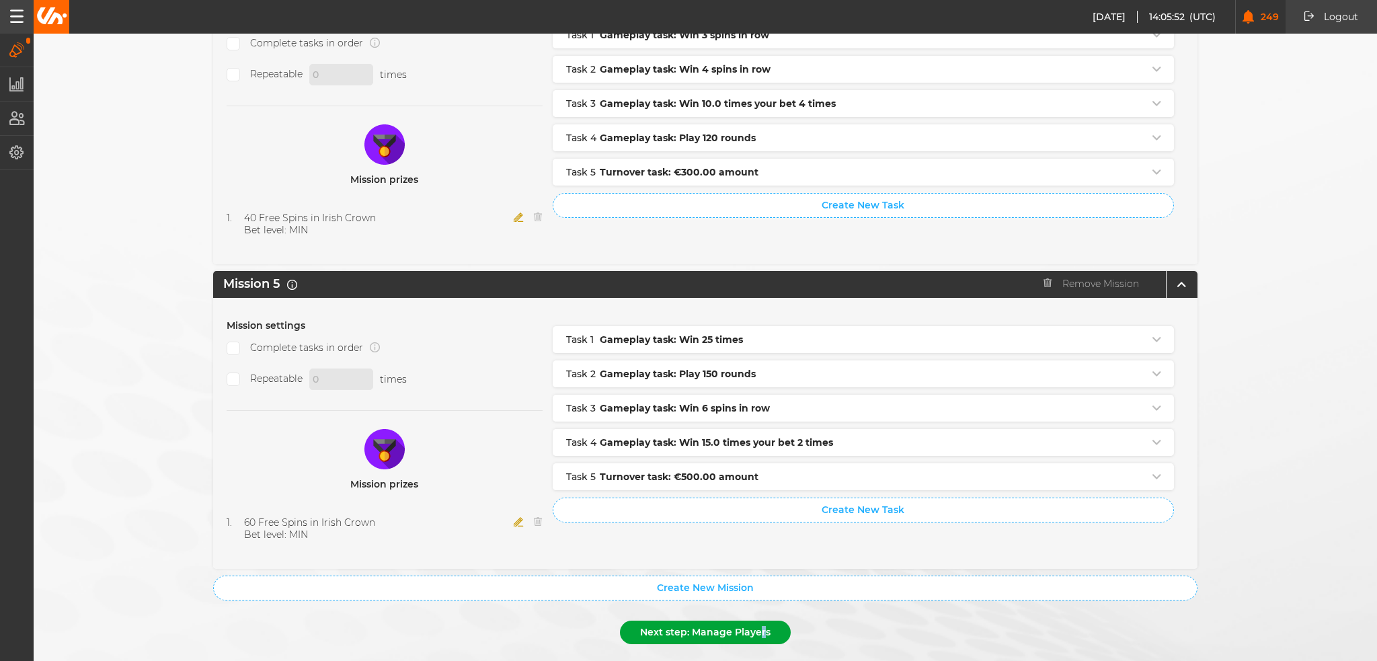
click at [756, 621] on button "Next step: Manage Players" at bounding box center [705, 633] width 171 height 24
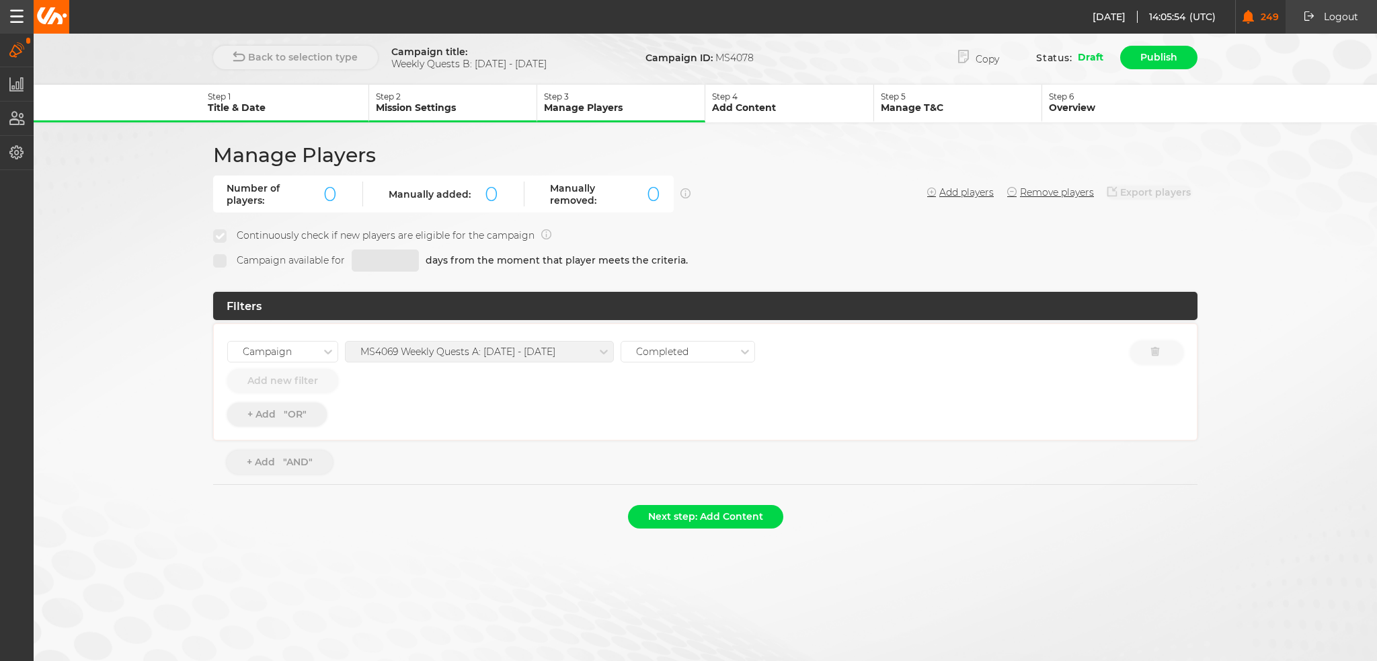
click at [508, 352] on div "MS4069 Weekly Quests A: 02.10 - 08.10.25" at bounding box center [479, 352] width 269 height 22
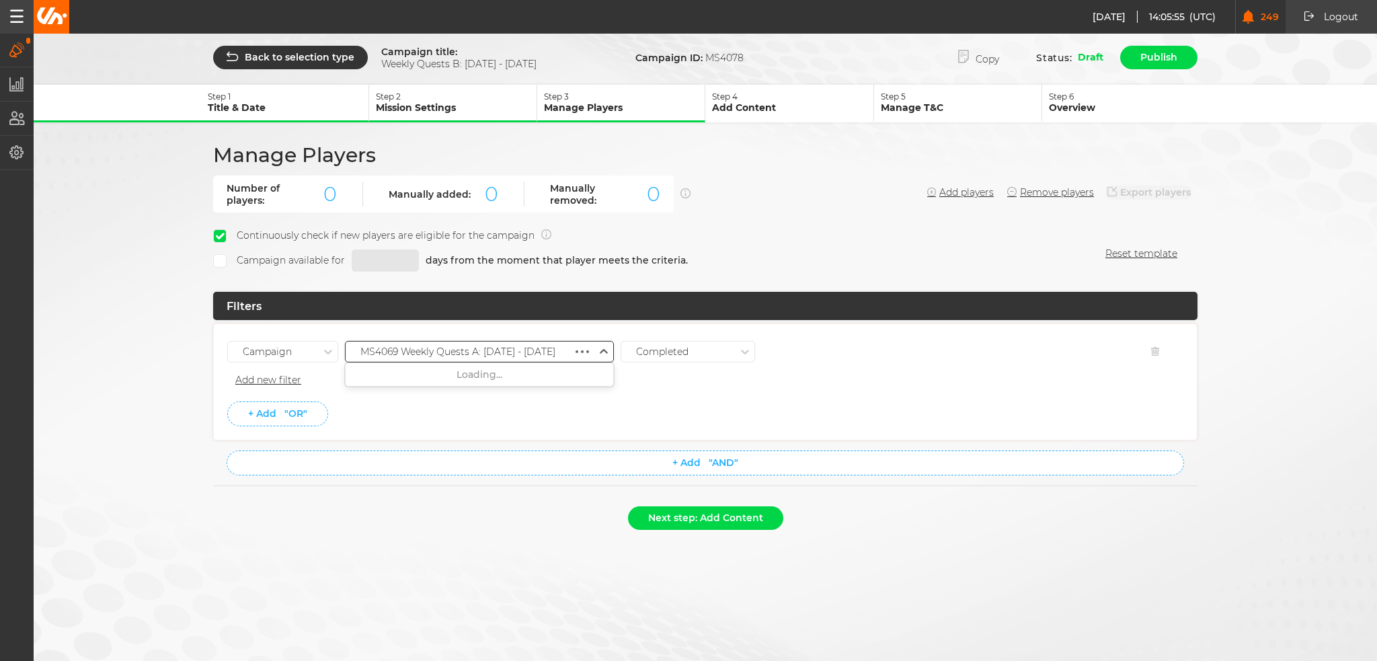
click at [508, 348] on div "MS4069 Weekly Quests A: 02.10 - 08.10.25" at bounding box center [457, 351] width 195 height 11
click at [500, 490] on div "MS4073 Weekly Quests A: 30.10 - 05.11.25" at bounding box center [480, 496] width 268 height 24
click at [510, 396] on ul "Campaign option MS4073 Weekly Quests A: 30.10 - 05.11.25, selected. 0 results a…" at bounding box center [705, 382] width 956 height 89
click at [731, 521] on button "Next step: Add Content" at bounding box center [705, 518] width 155 height 24
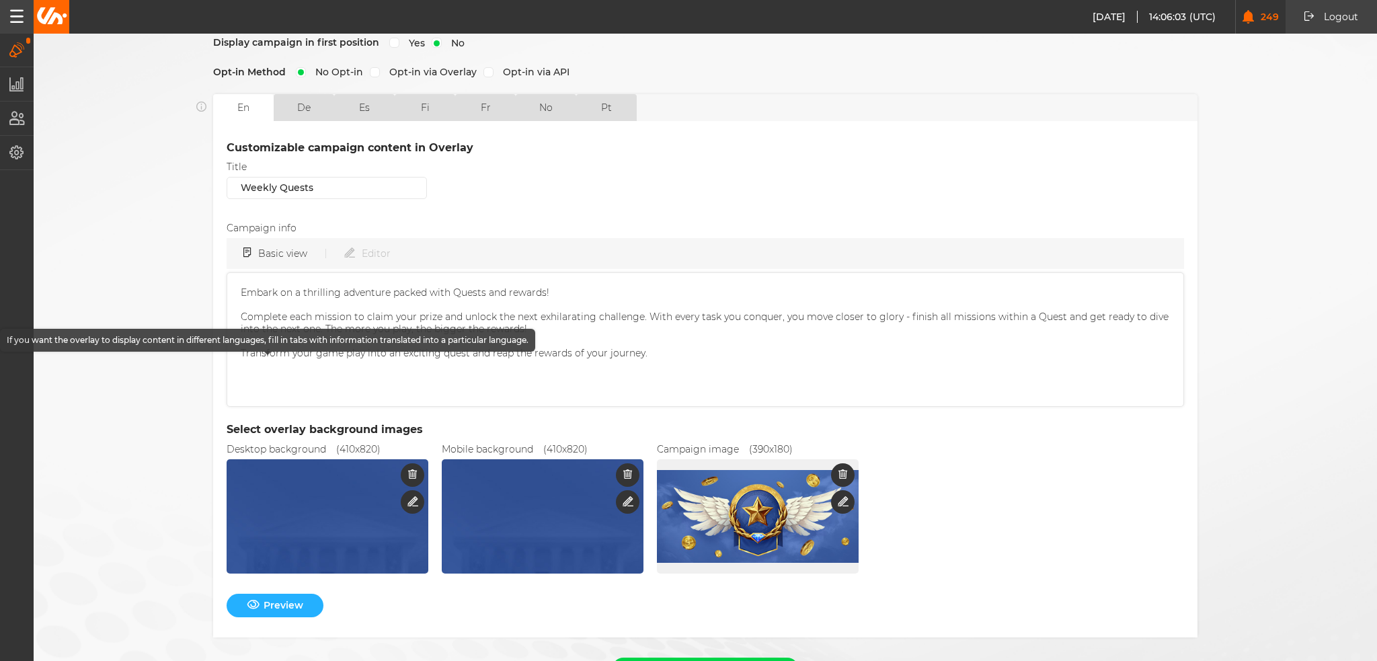
scroll to position [326, 0]
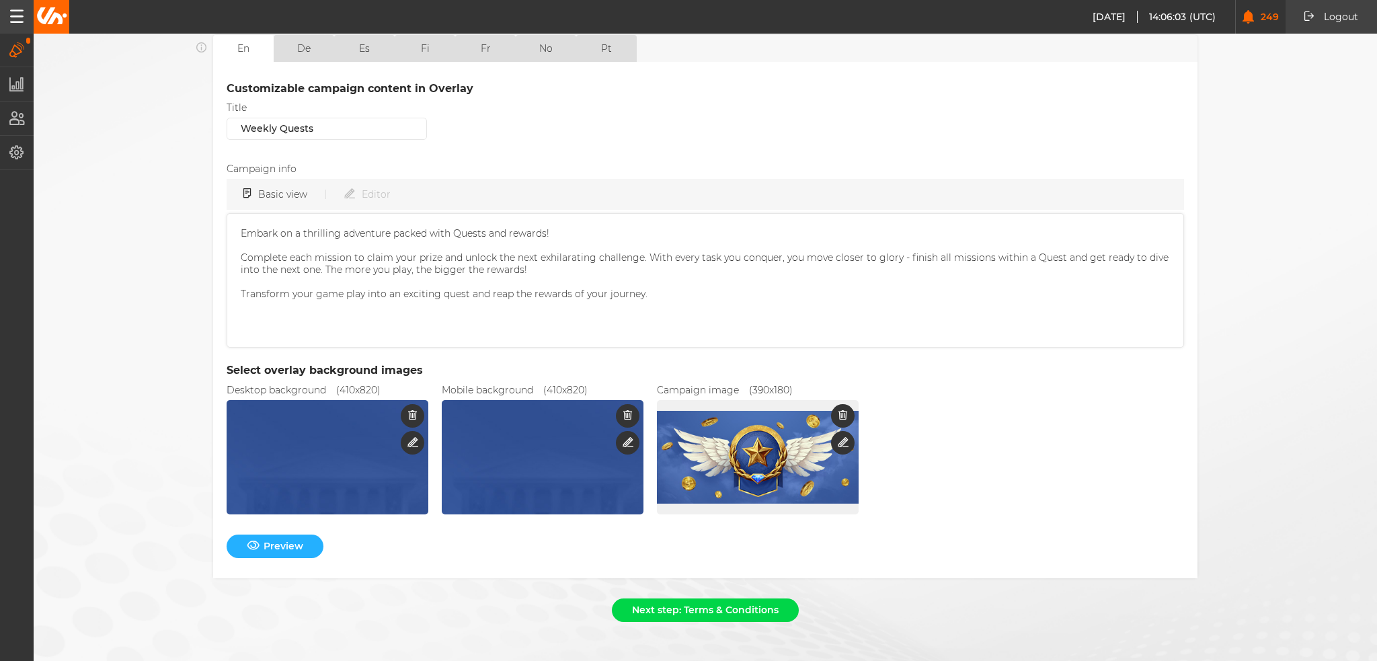
click at [681, 613] on div "Next step: Terms & Conditions" at bounding box center [705, 614] width 985 height 30
click at [699, 599] on button "Next step: Terms & Conditions" at bounding box center [705, 611] width 187 height 24
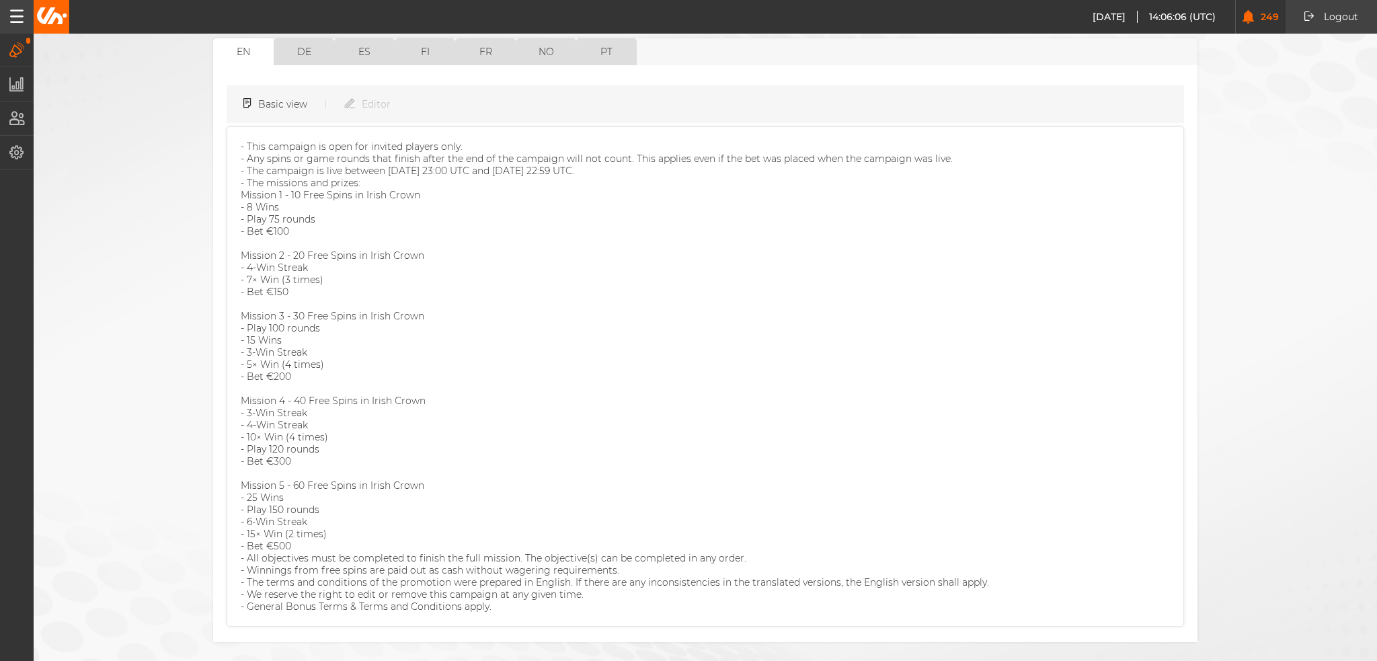
scroll to position [178, 0]
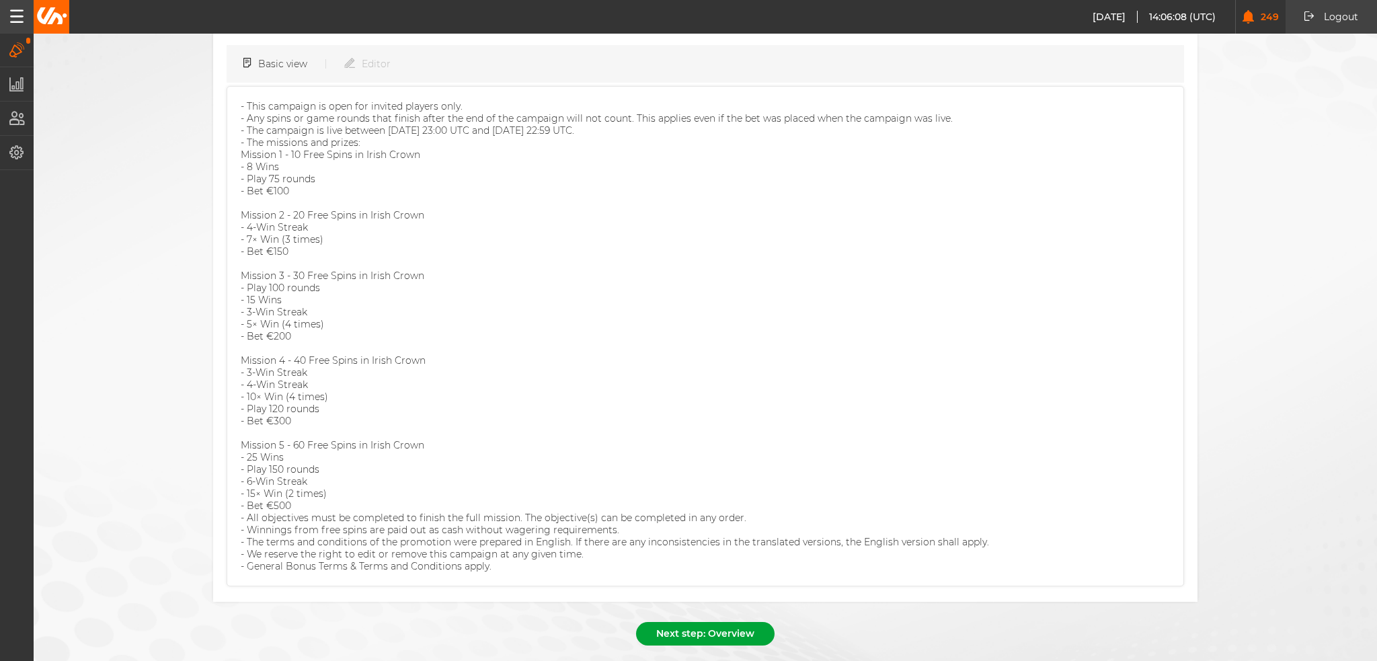
click at [726, 622] on button "Next step: Overview" at bounding box center [705, 634] width 139 height 24
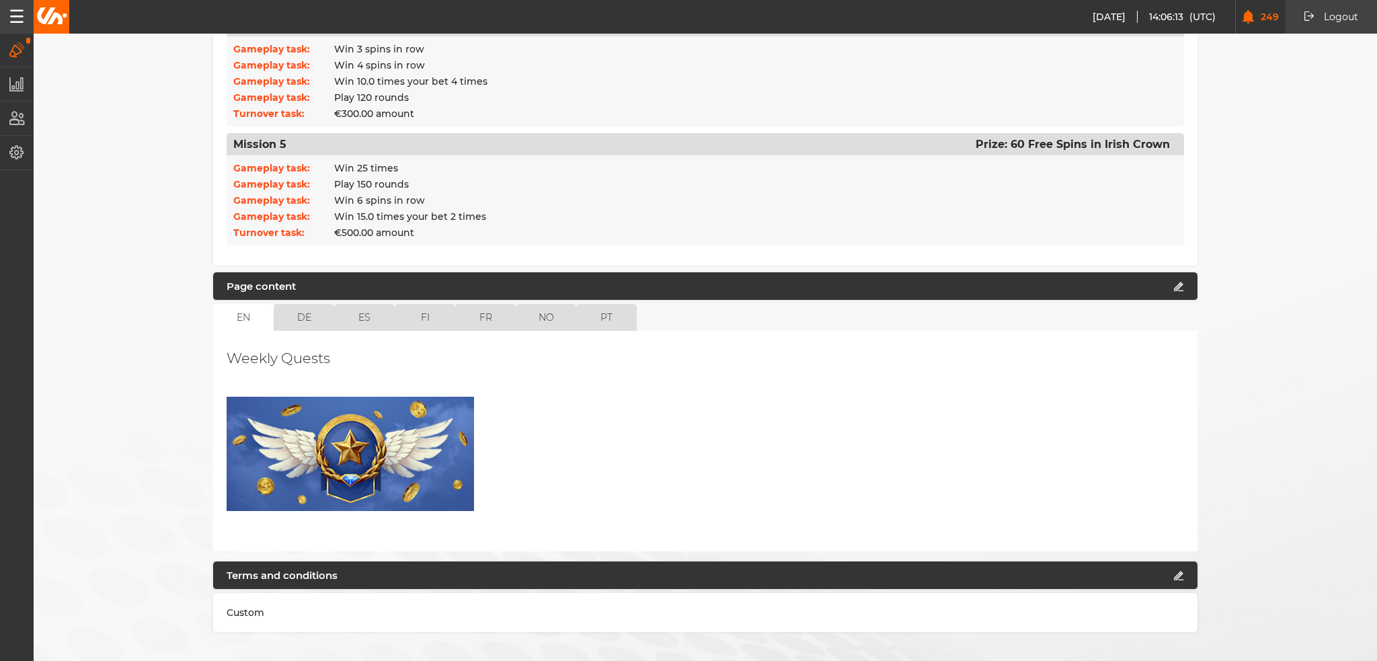
scroll to position [851, 0]
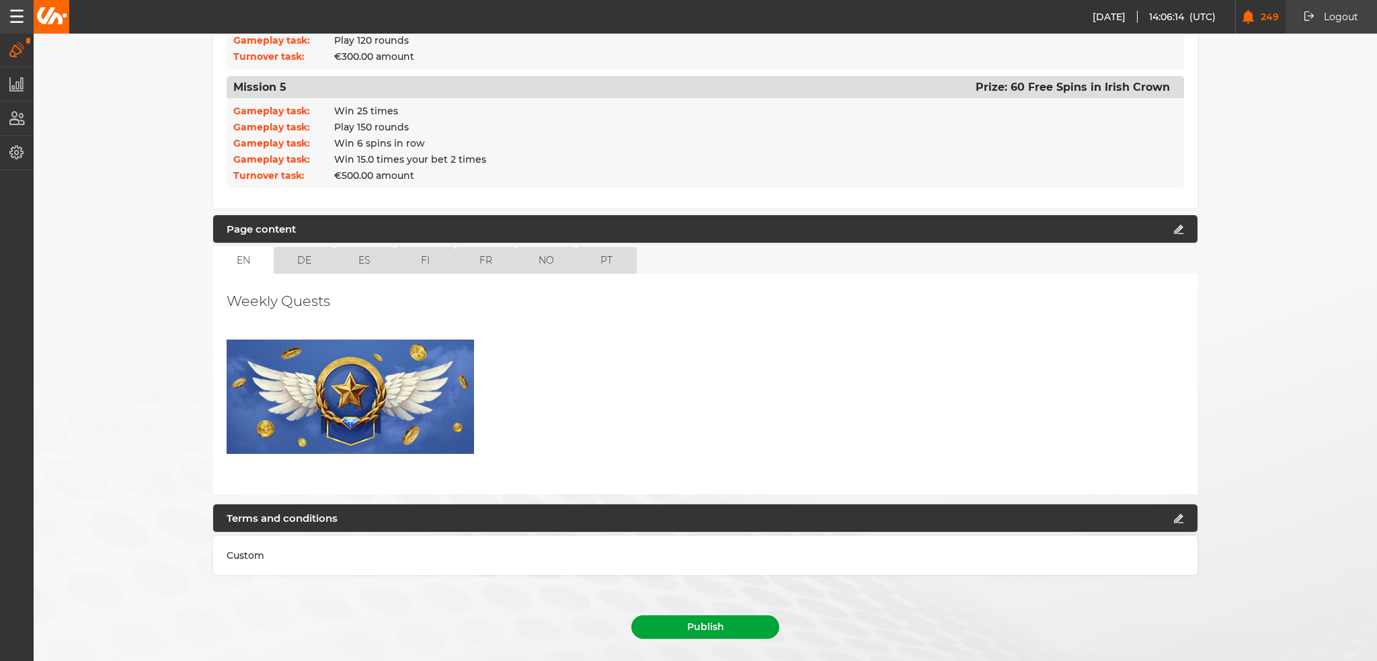
click at [675, 615] on button "Publish" at bounding box center [706, 627] width 148 height 24
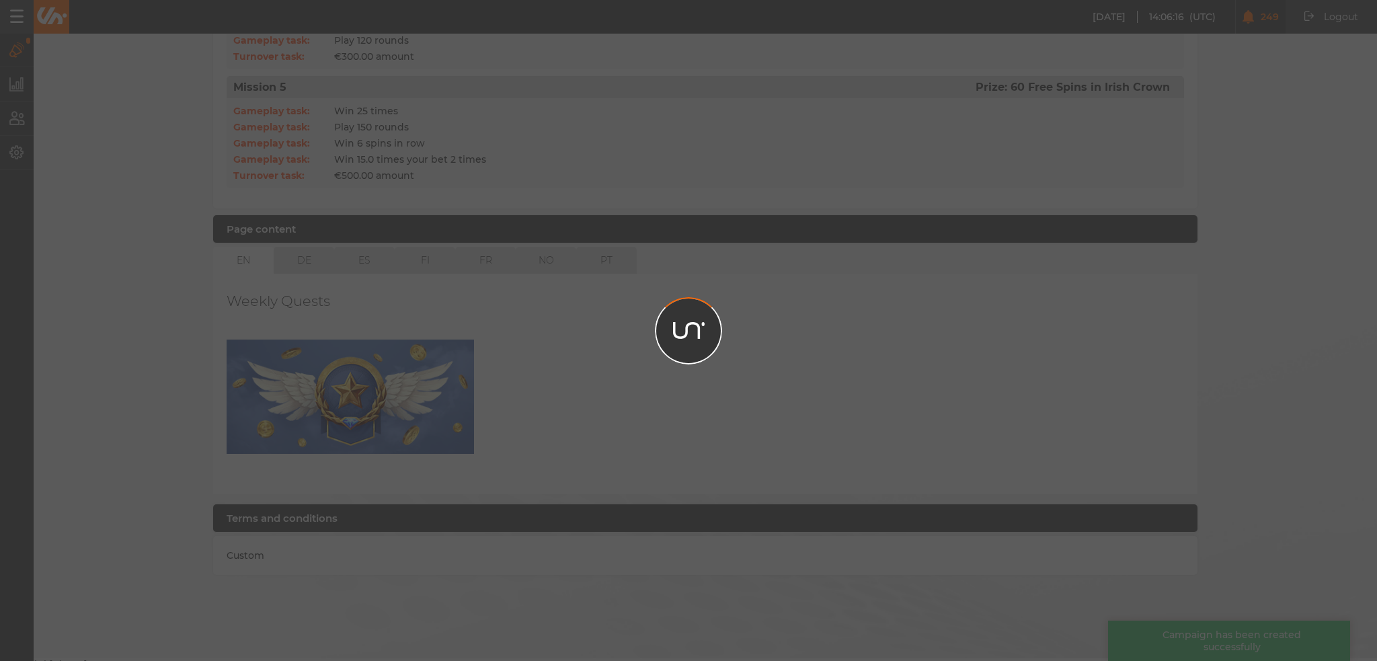
scroll to position [821, 0]
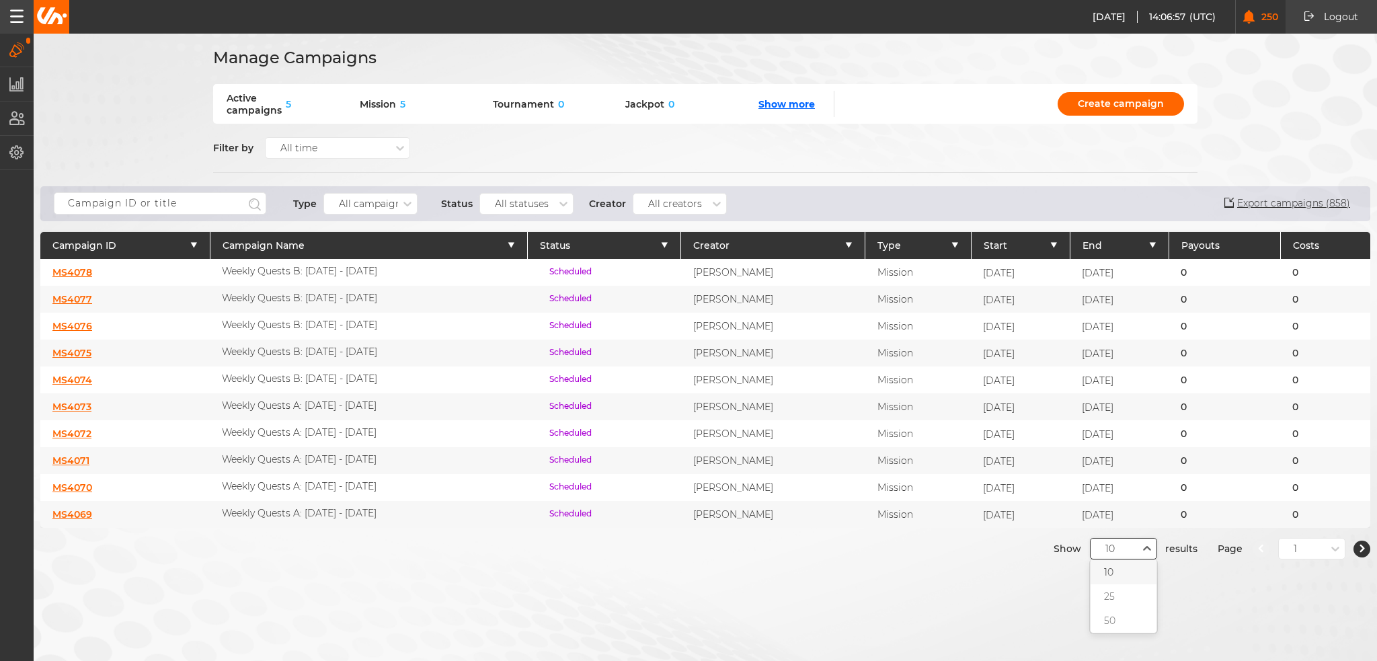
click at [1110, 543] on div "10" at bounding box center [1114, 549] width 47 height 12
click at [1112, 622] on div "50" at bounding box center [1124, 621] width 66 height 24
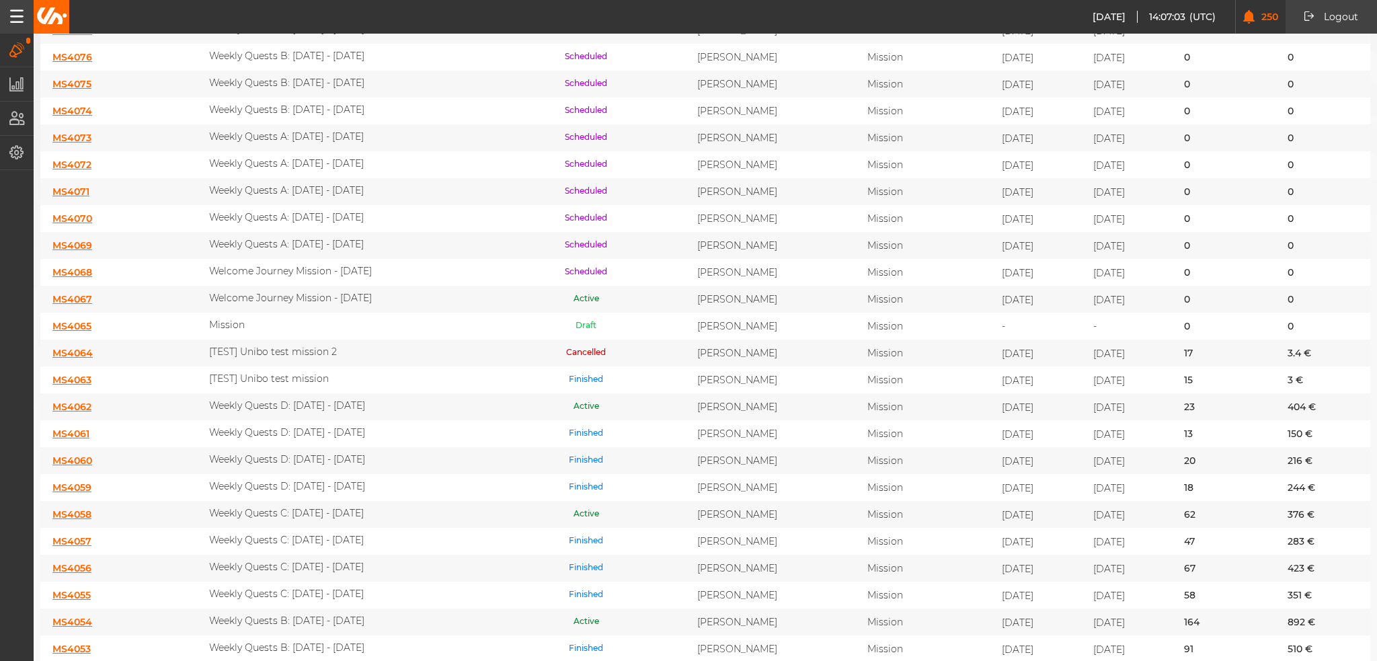
scroll to position [336, 0]
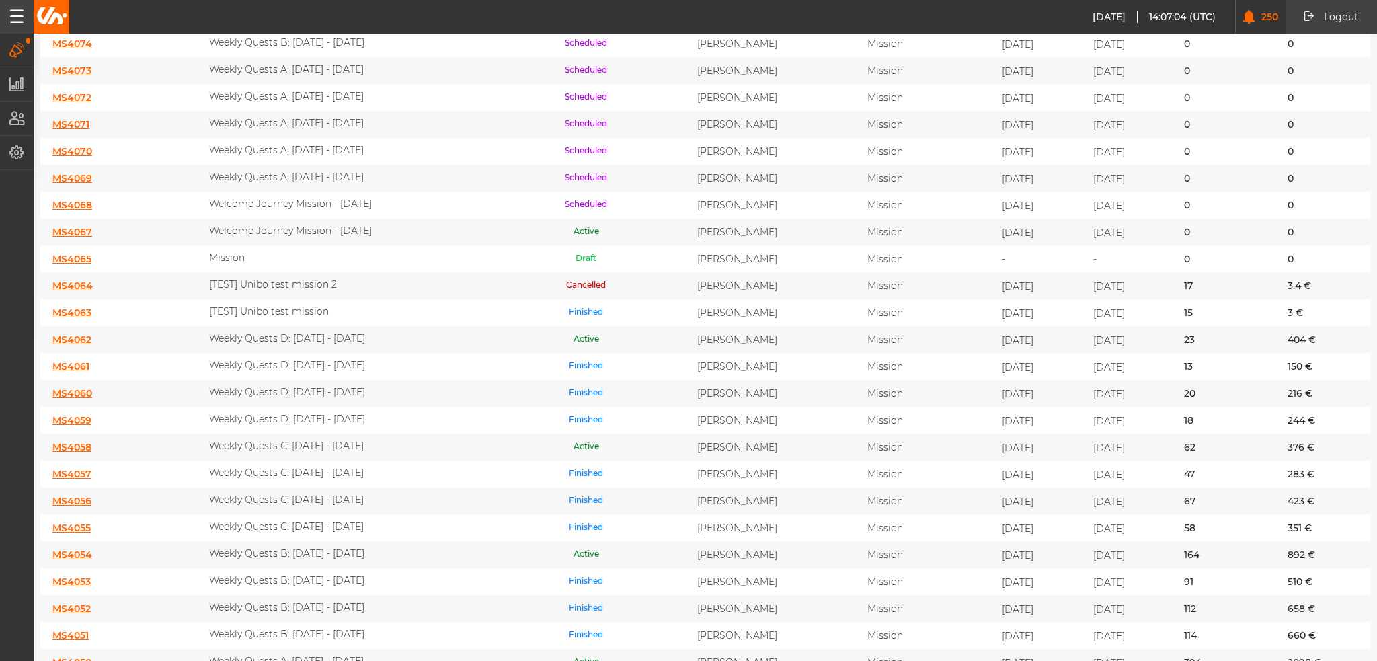
click at [75, 441] on link "MS4058" at bounding box center [71, 447] width 39 height 12
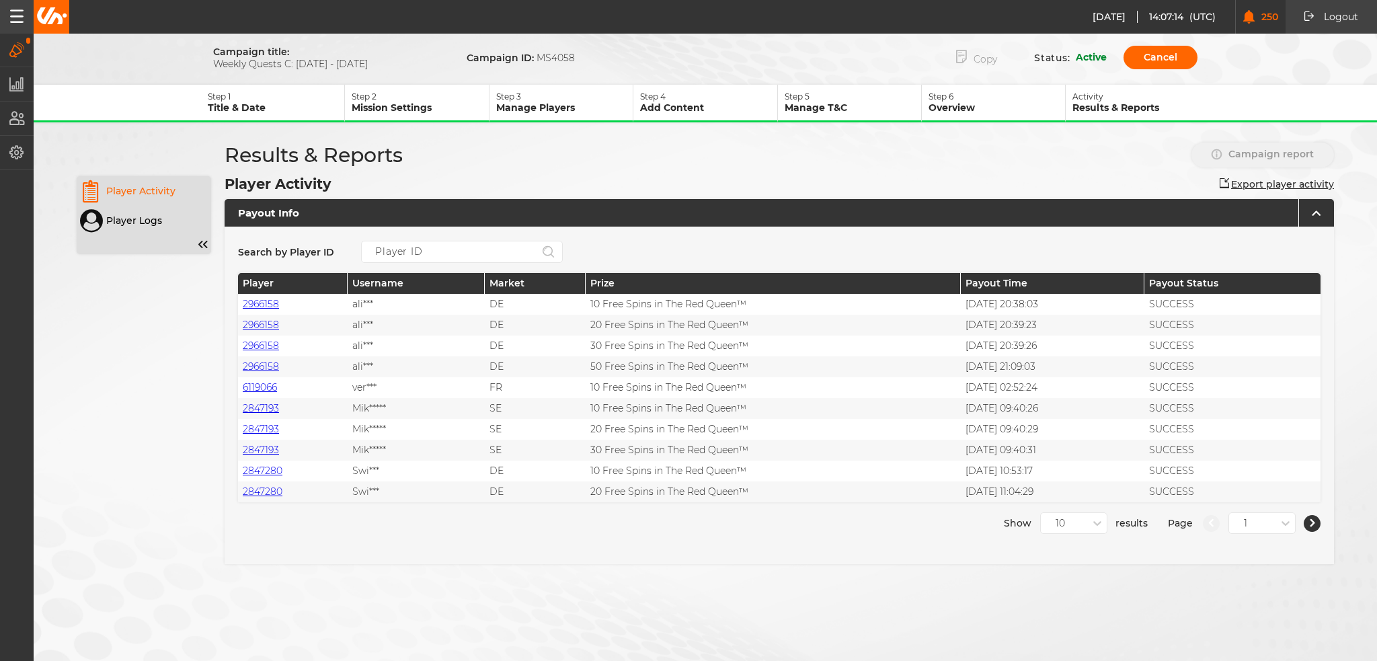
click at [989, 64] on button "Copy" at bounding box center [976, 58] width 81 height 28
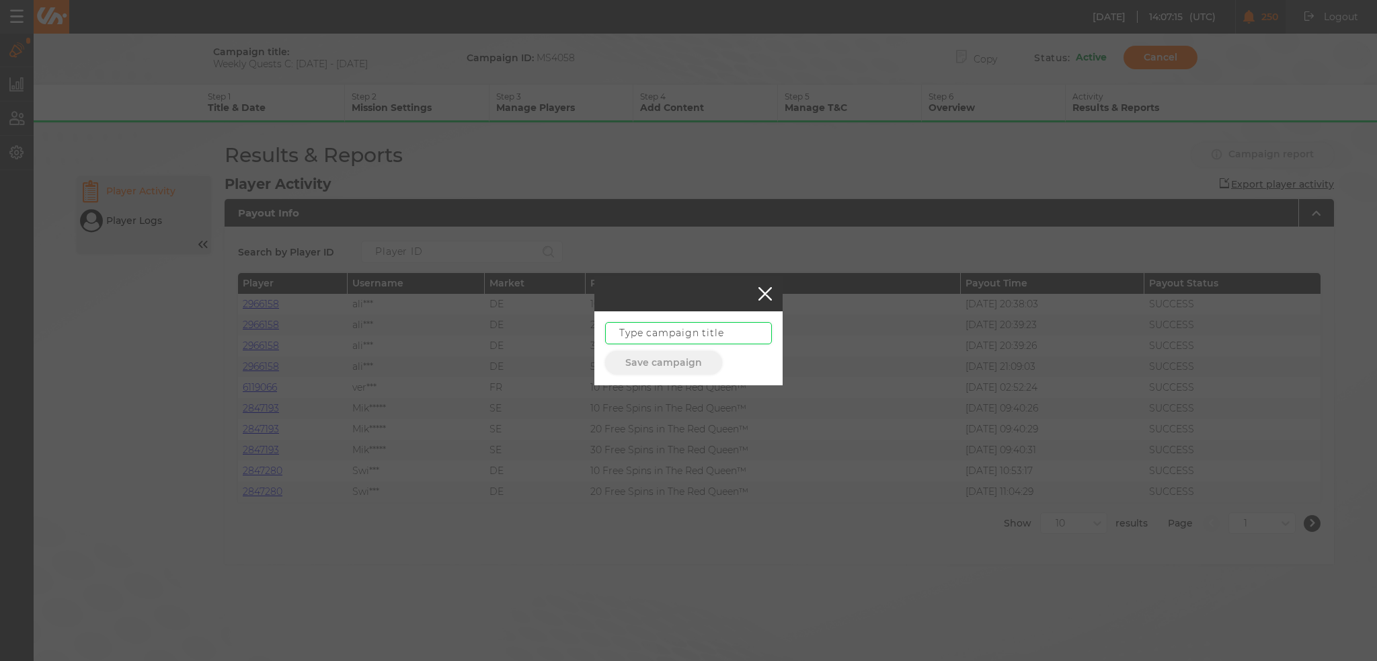
click at [731, 328] on input "text" at bounding box center [688, 333] width 167 height 22
paste input "Weekly Quests C: [DATE] - [DATE]"
type input "Weekly Quests C: [DATE] - [DATE]"
click at [695, 369] on button "Save campaign" at bounding box center [663, 363] width 117 height 24
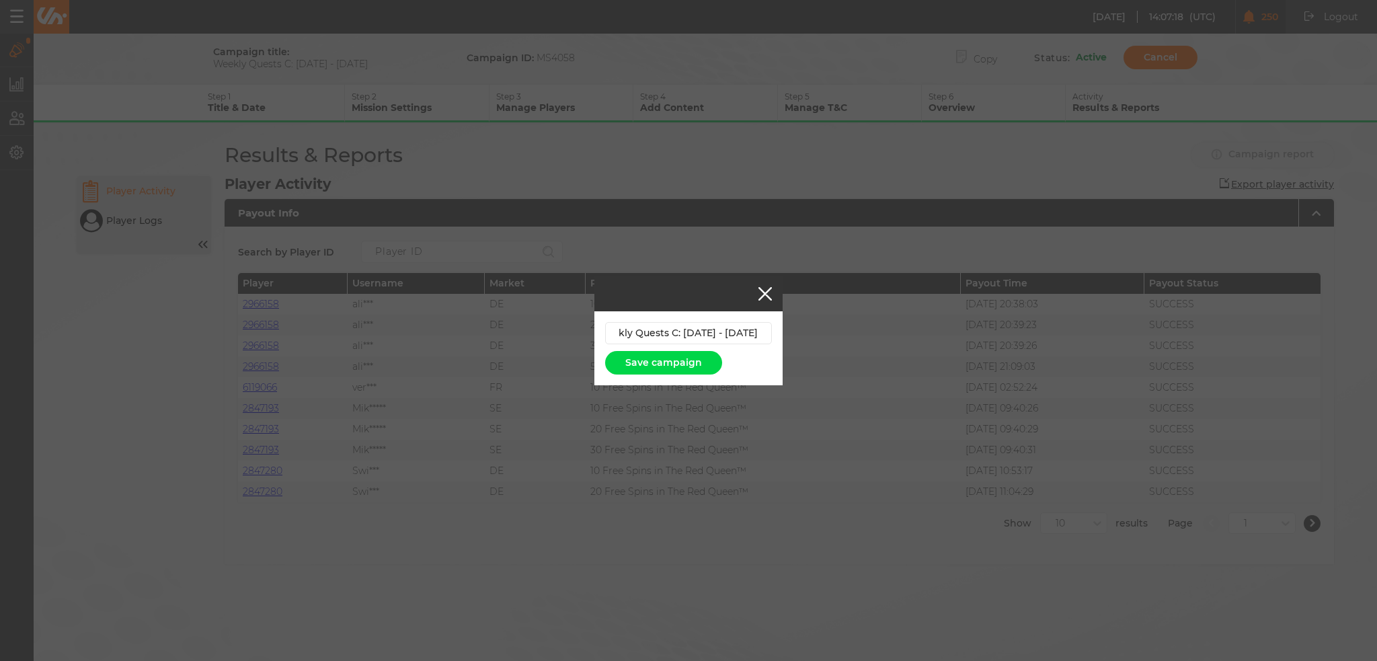
scroll to position [0, 0]
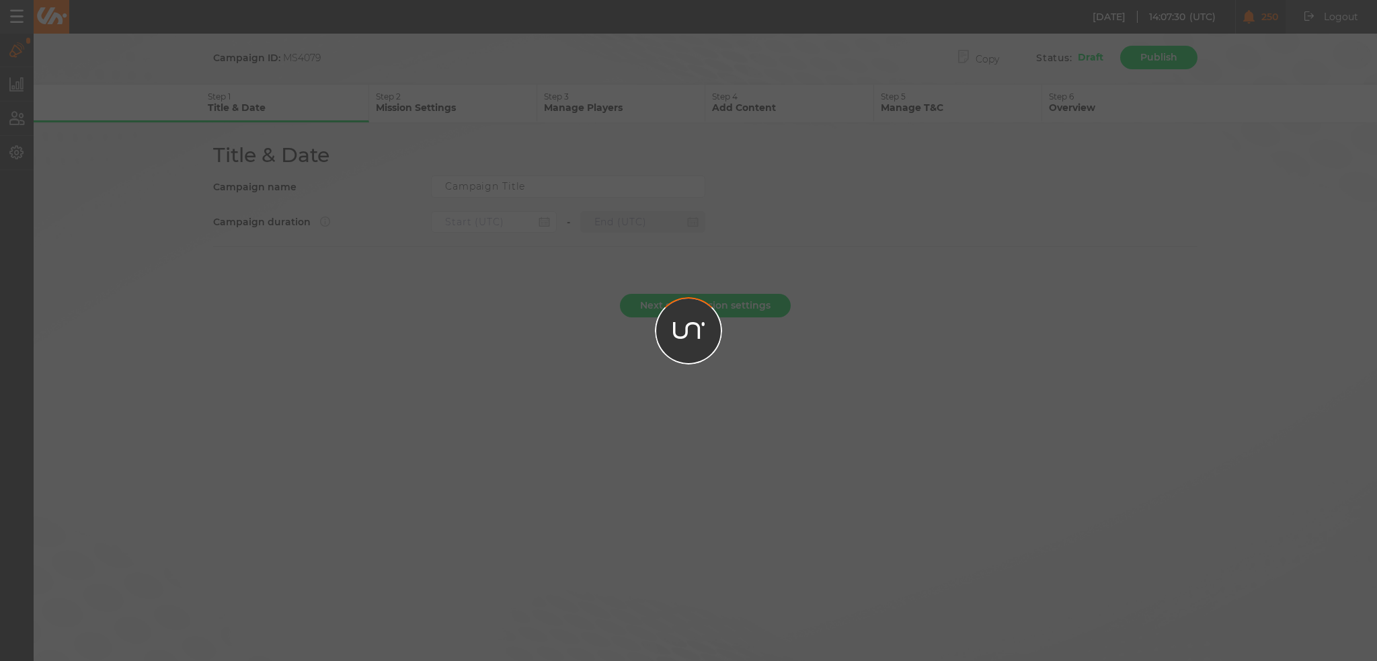
type input "Weekly Quests C: [DATE] - [DATE]"
type input "24.09.2025 22:00"
type input "01.10.2025 21:59"
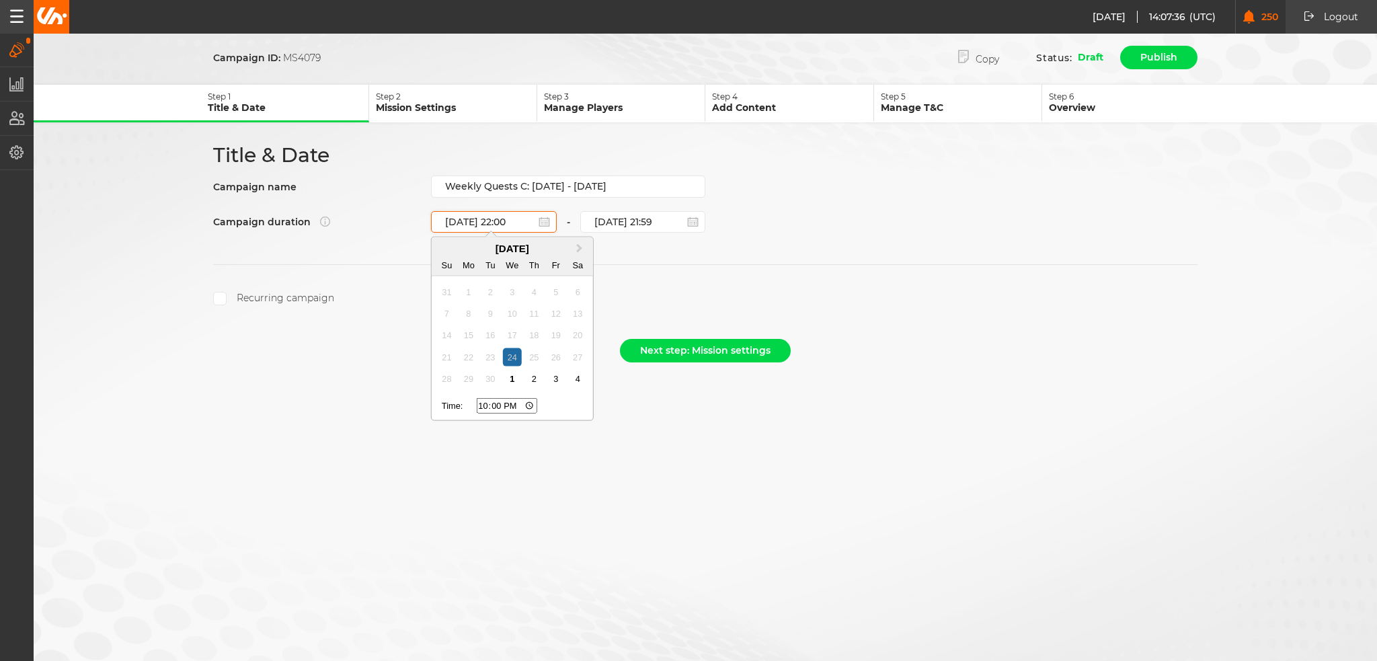
click at [519, 217] on input "24.09.2025 22:00" at bounding box center [494, 222] width 126 height 22
click at [514, 377] on div "1" at bounding box center [512, 379] width 18 height 18
type input "01.10.2025 22:00"
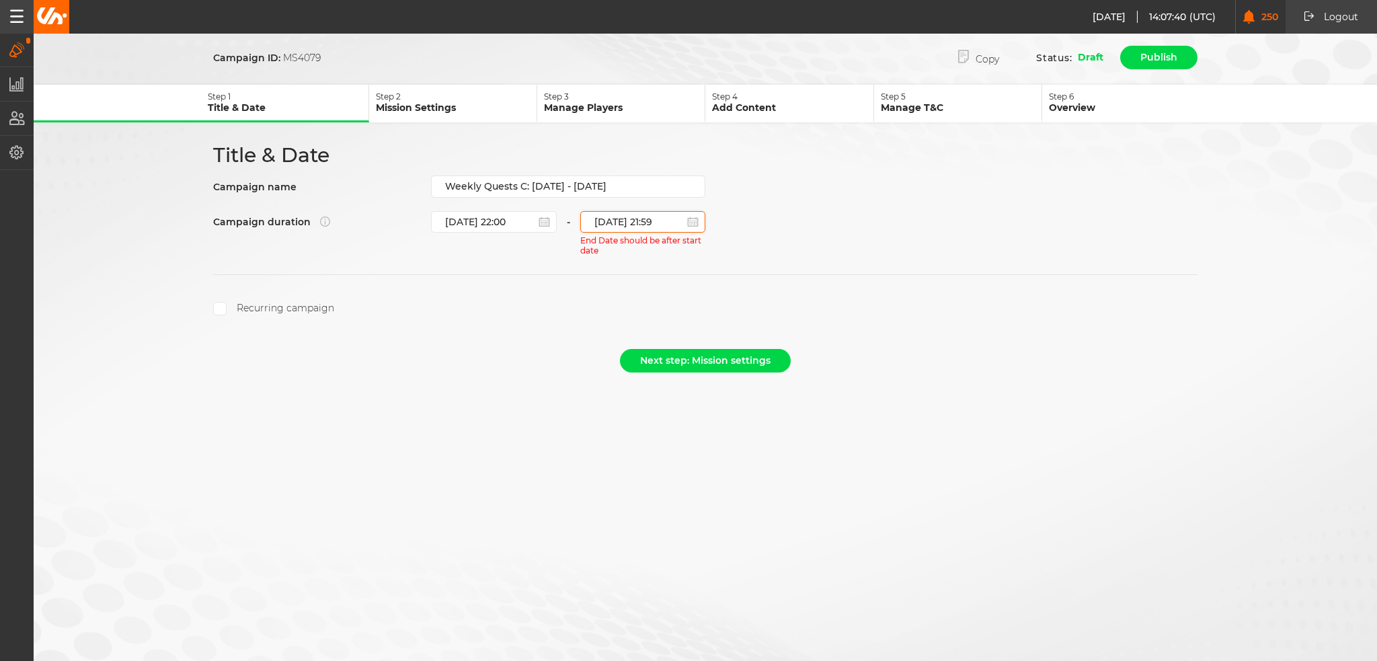
click at [619, 213] on input "01.10.2025 21:59" at bounding box center [643, 222] width 126 height 22
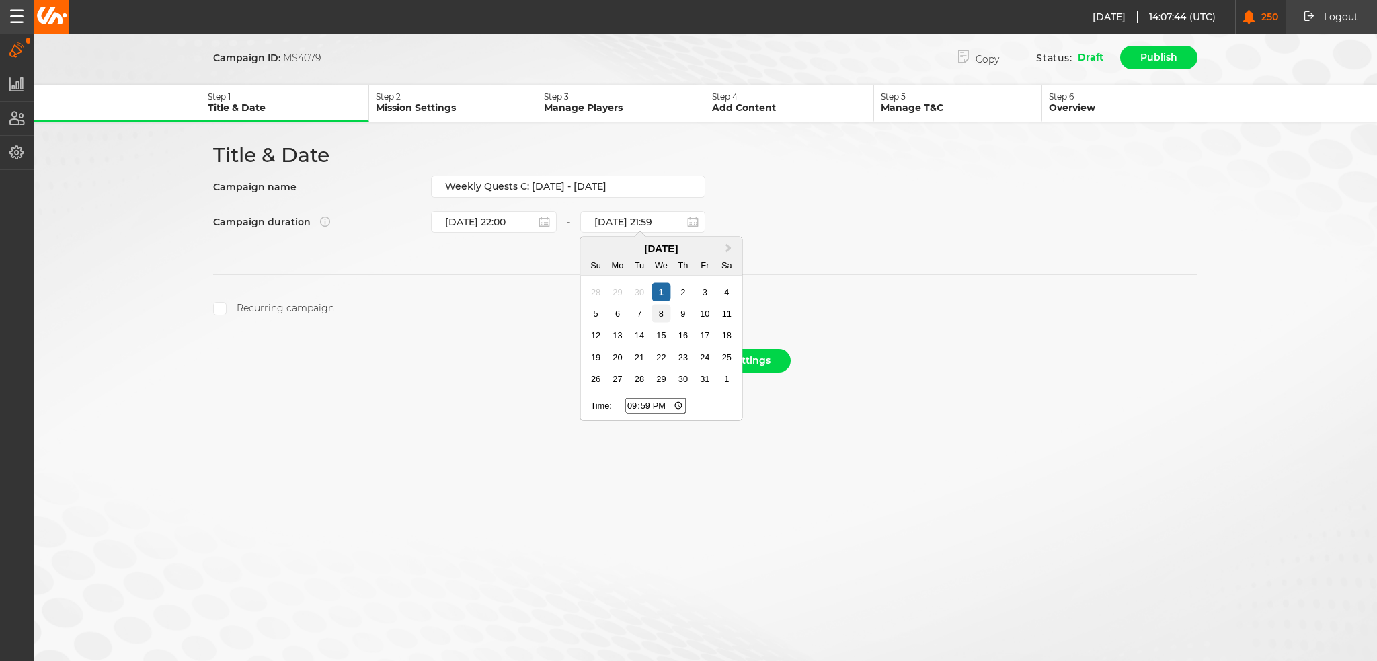
click at [661, 312] on div "8" at bounding box center [661, 314] width 18 height 18
type input "08.10.2025 21:59"
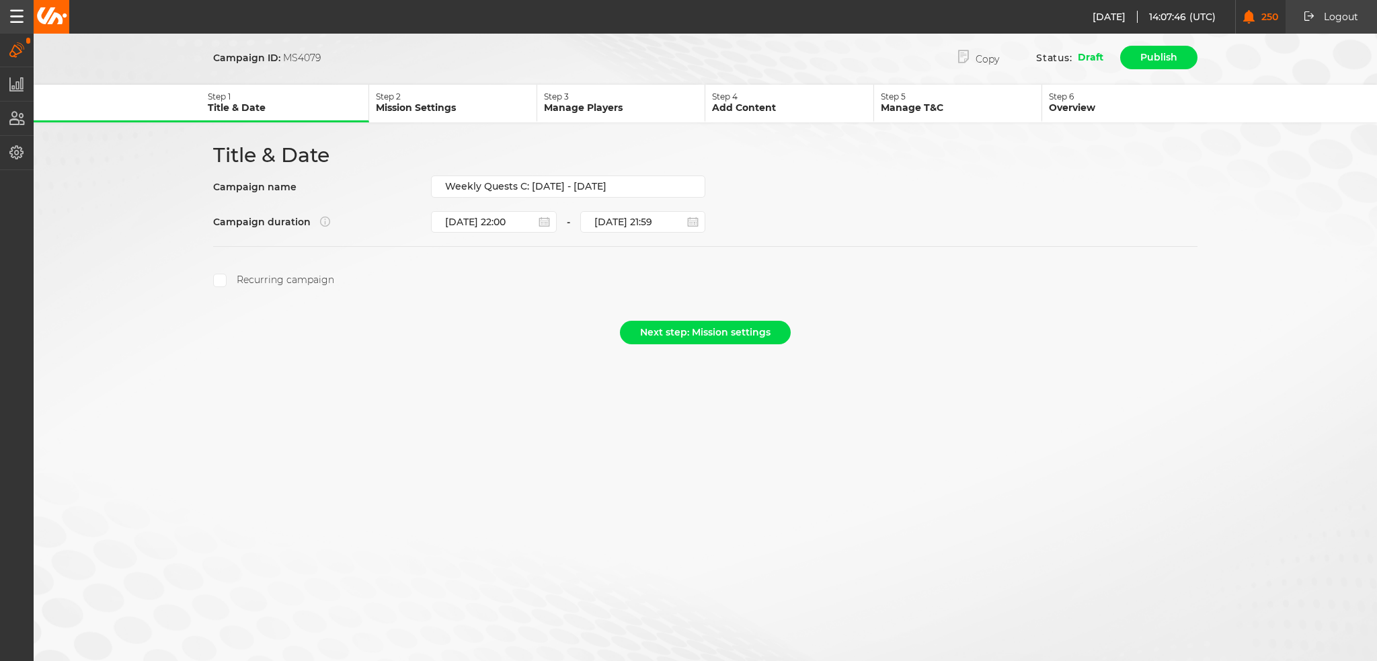
click at [317, 278] on label "Recurring campaign" at bounding box center [273, 280] width 121 height 13
click at [227, 278] on input "Recurring campaign" at bounding box center [219, 280] width 13 height 13
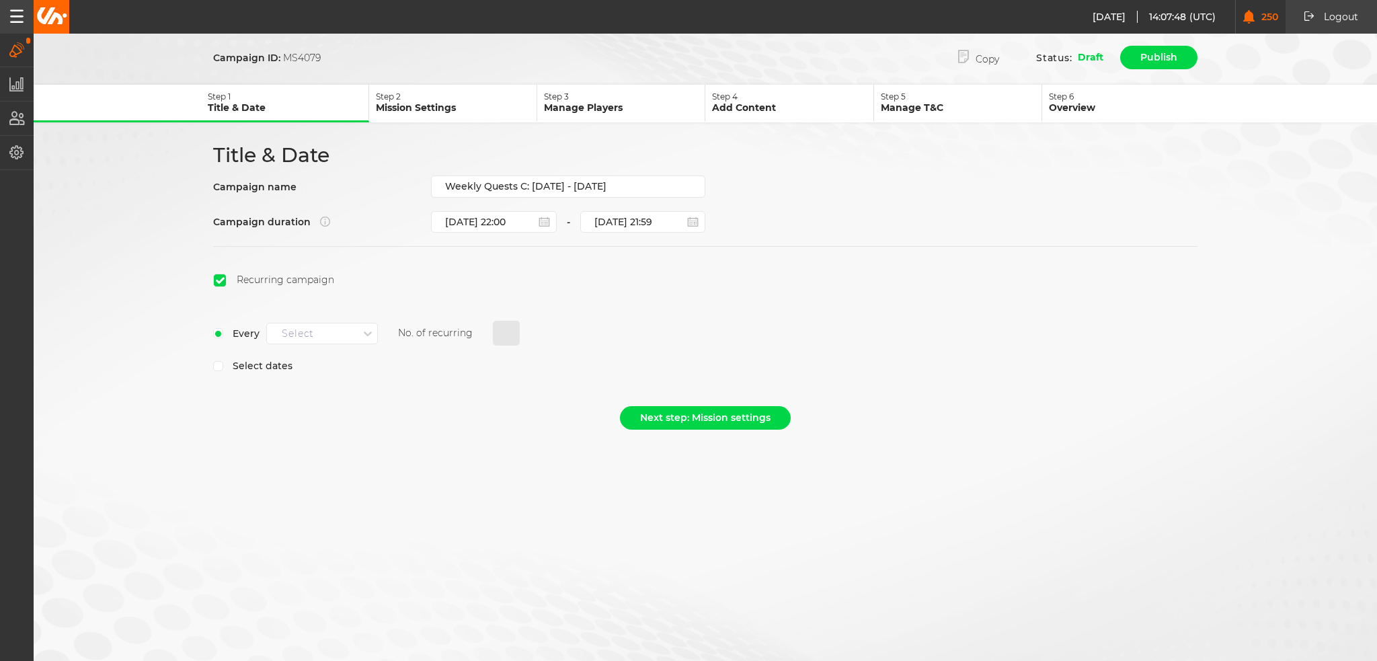
click at [351, 328] on div "Select" at bounding box center [312, 333] width 91 height 17
click at [342, 353] on div "Every week" at bounding box center [322, 357] width 110 height 24
click at [506, 328] on input "0" at bounding box center [506, 334] width 27 height 26
type input "4"
select select "9"
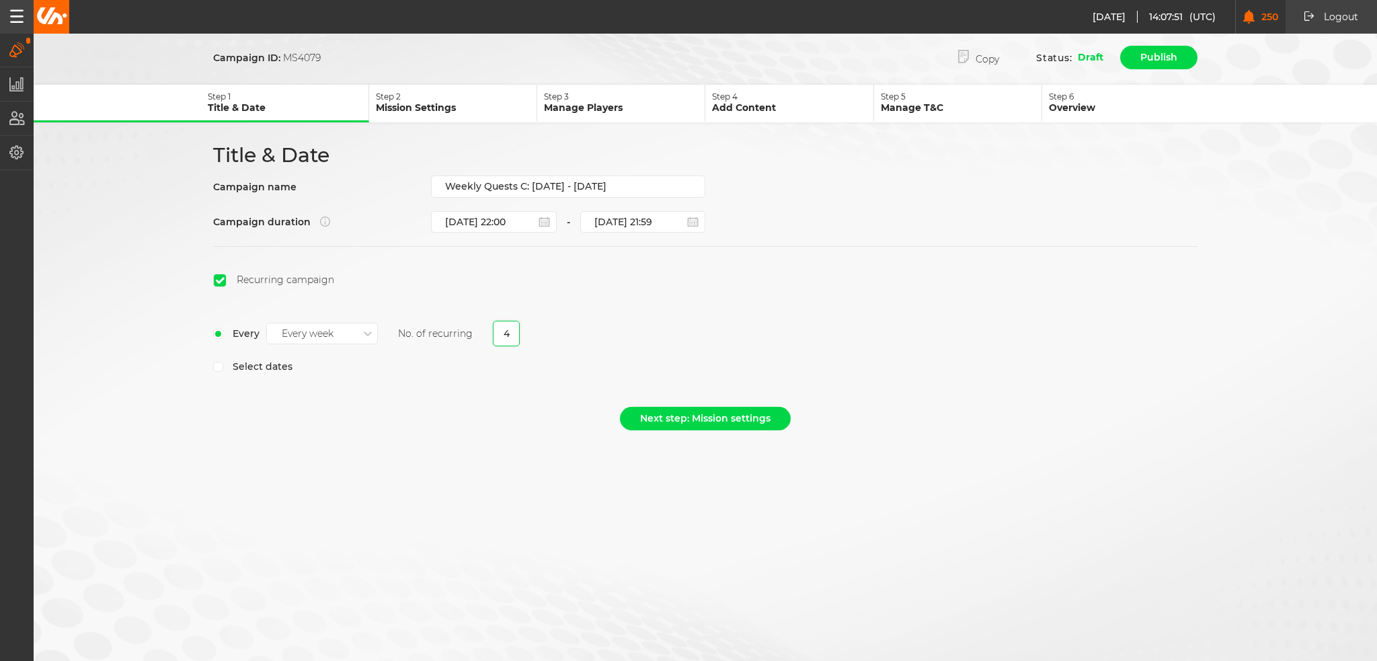
select select "2025"
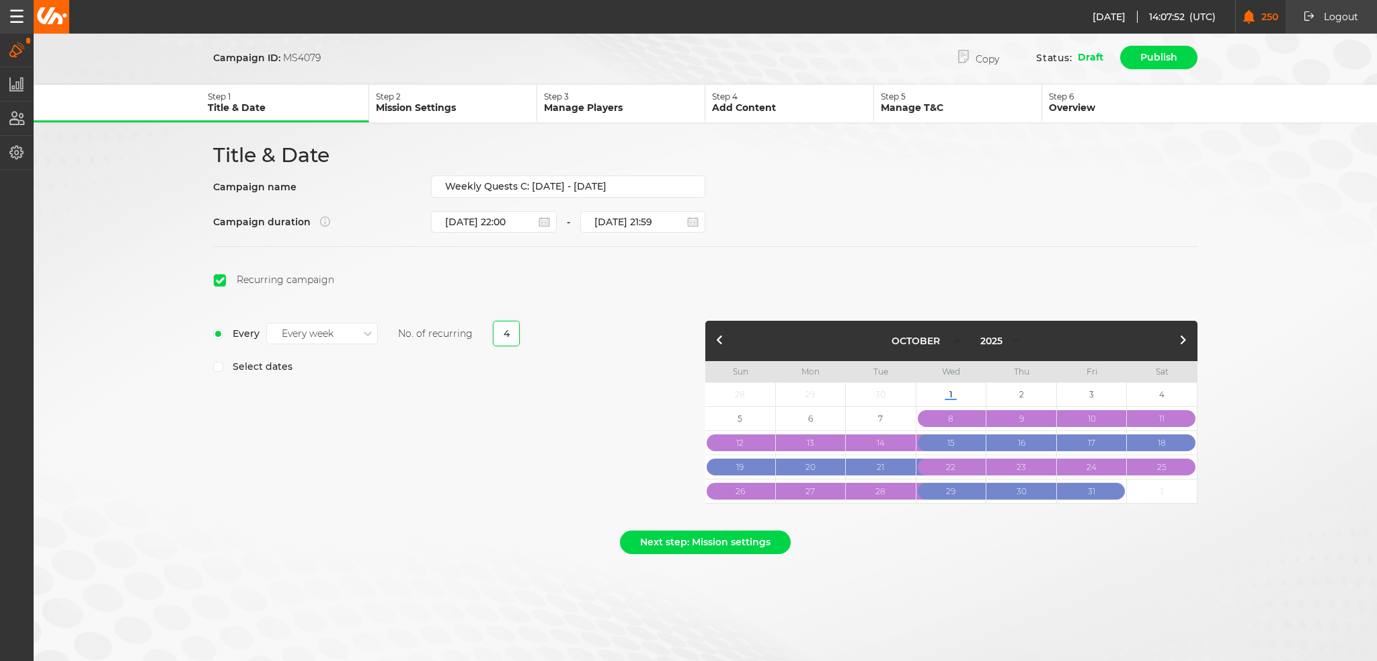
type input "4"
click at [1183, 333] on button "button" at bounding box center [1183, 341] width 16 height 16
select select "10"
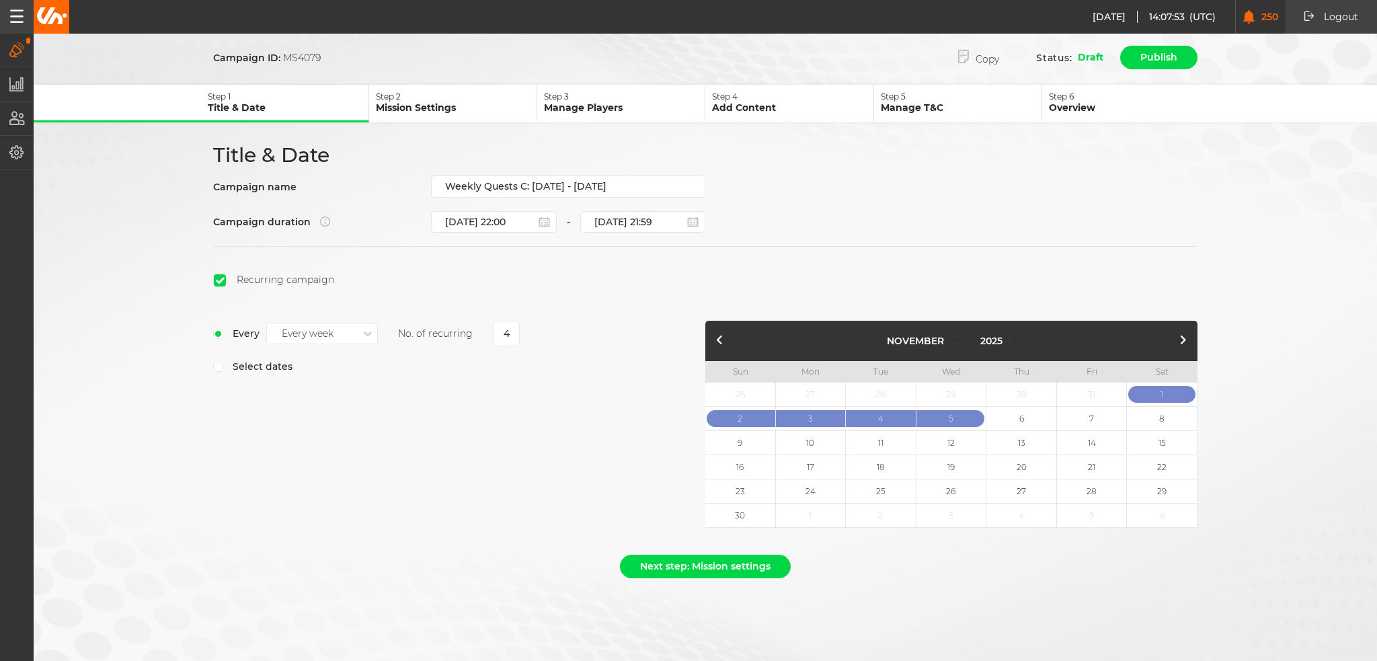
click at [837, 269] on section "Recurring campaign Every Every week No. of recurring 4 Select dates January Feb…" at bounding box center [705, 390] width 985 height 289
click at [684, 556] on button "Next step: Mission settings" at bounding box center [705, 567] width 171 height 24
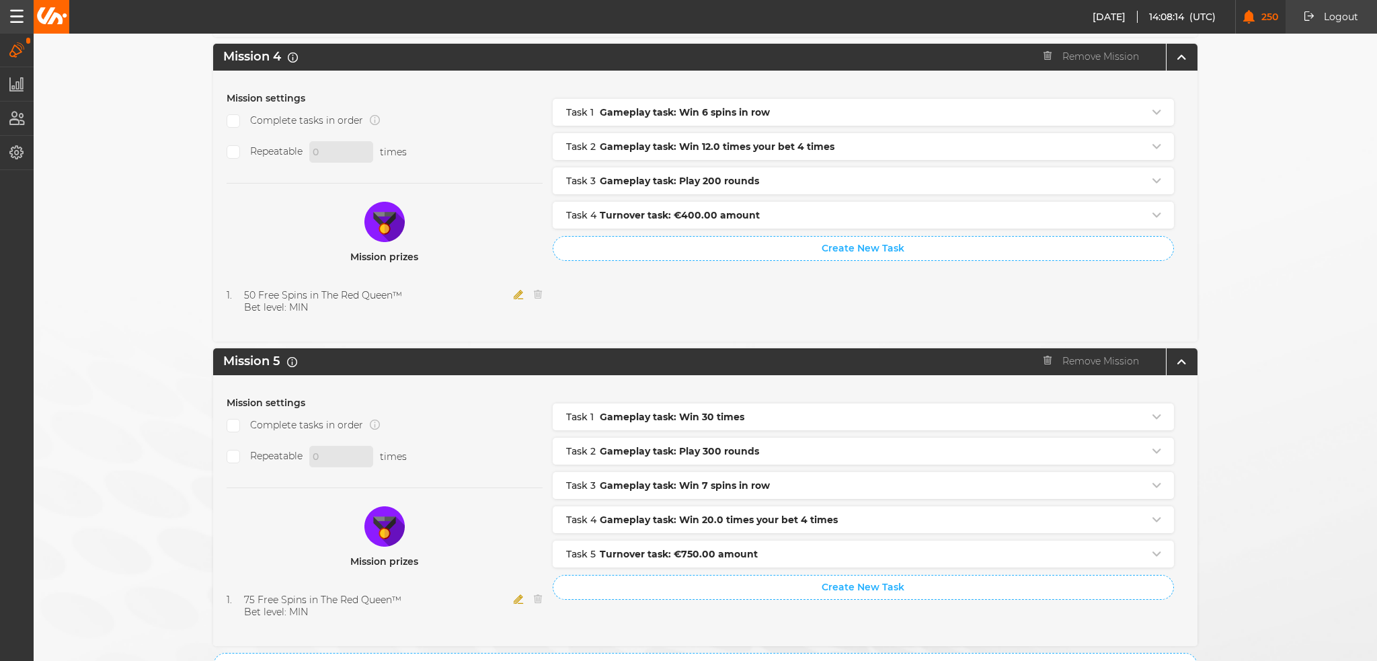
scroll to position [1336, 0]
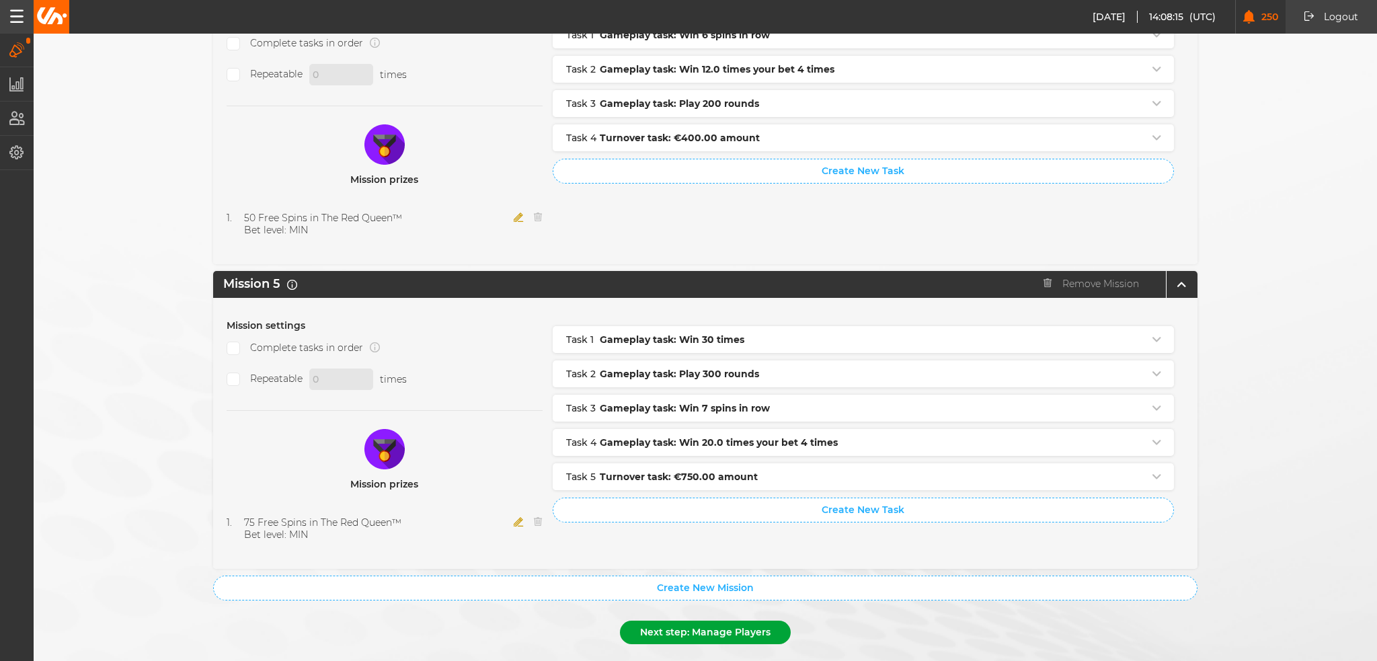
click at [750, 621] on button "Next step: Manage Players" at bounding box center [705, 633] width 171 height 24
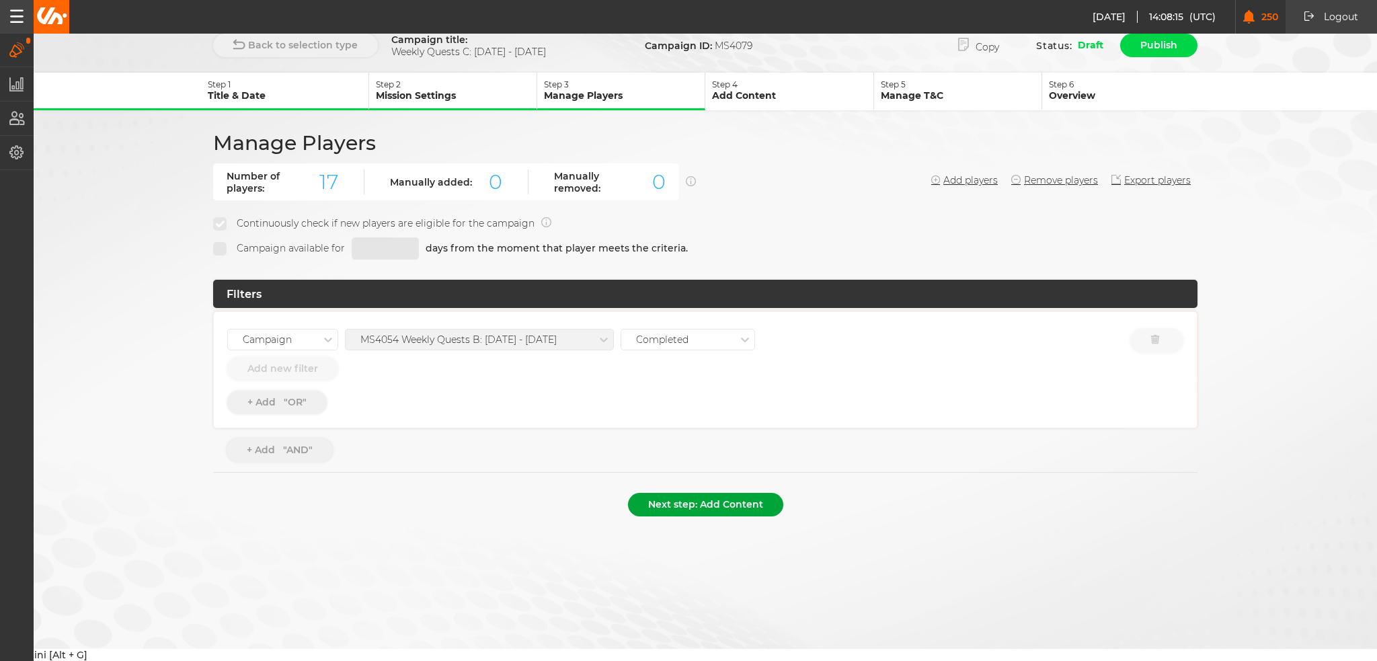
scroll to position [0, 0]
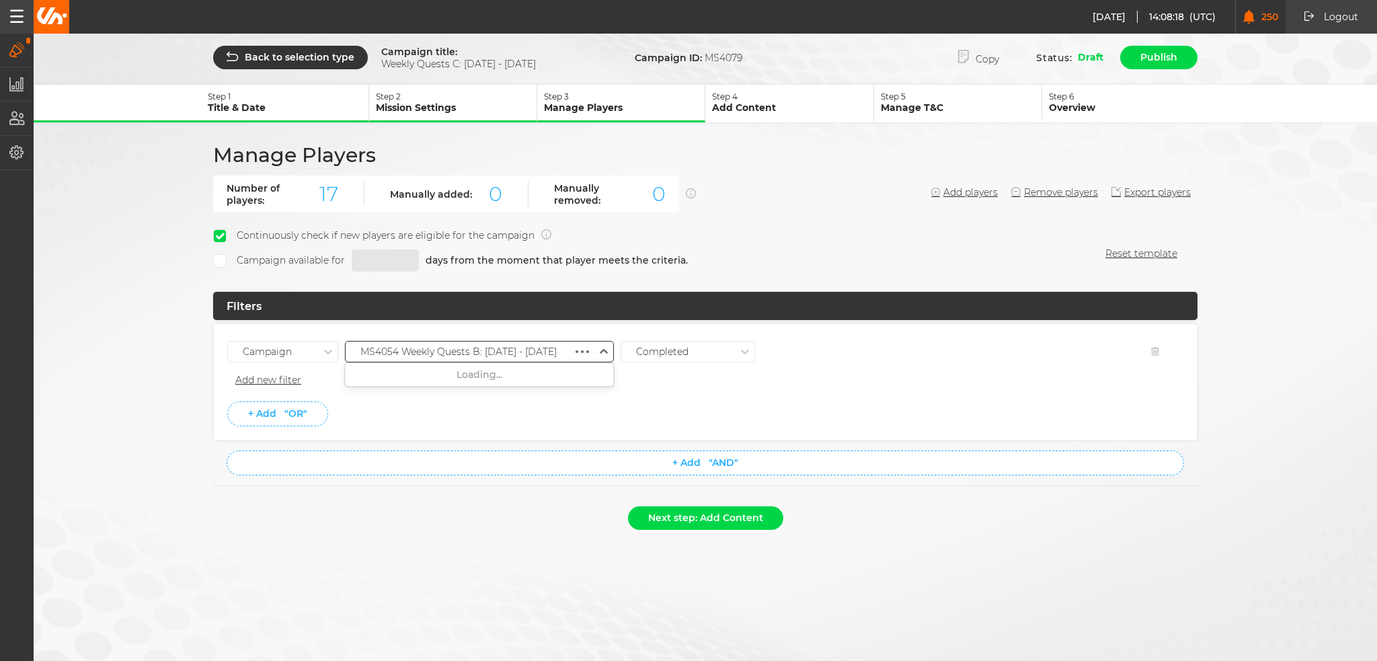
click at [494, 351] on div "MS4054 Weekly Quests B: 25.09.25 - 01.10.25" at bounding box center [458, 351] width 196 height 11
click at [498, 485] on div "MS4074 Weekly Quests B: 02.10 - 08.10.25" at bounding box center [480, 496] width 268 height 24
click at [697, 520] on button "Next step: Add Content" at bounding box center [705, 518] width 155 height 24
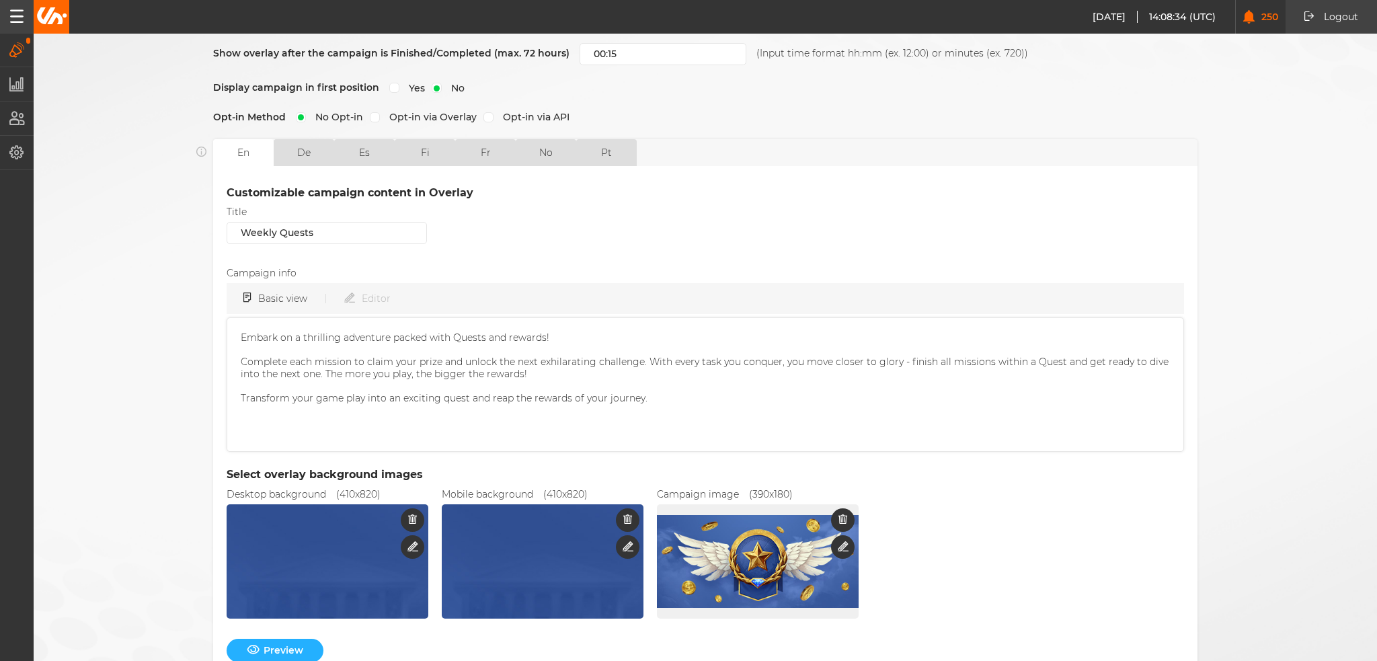
scroll to position [326, 0]
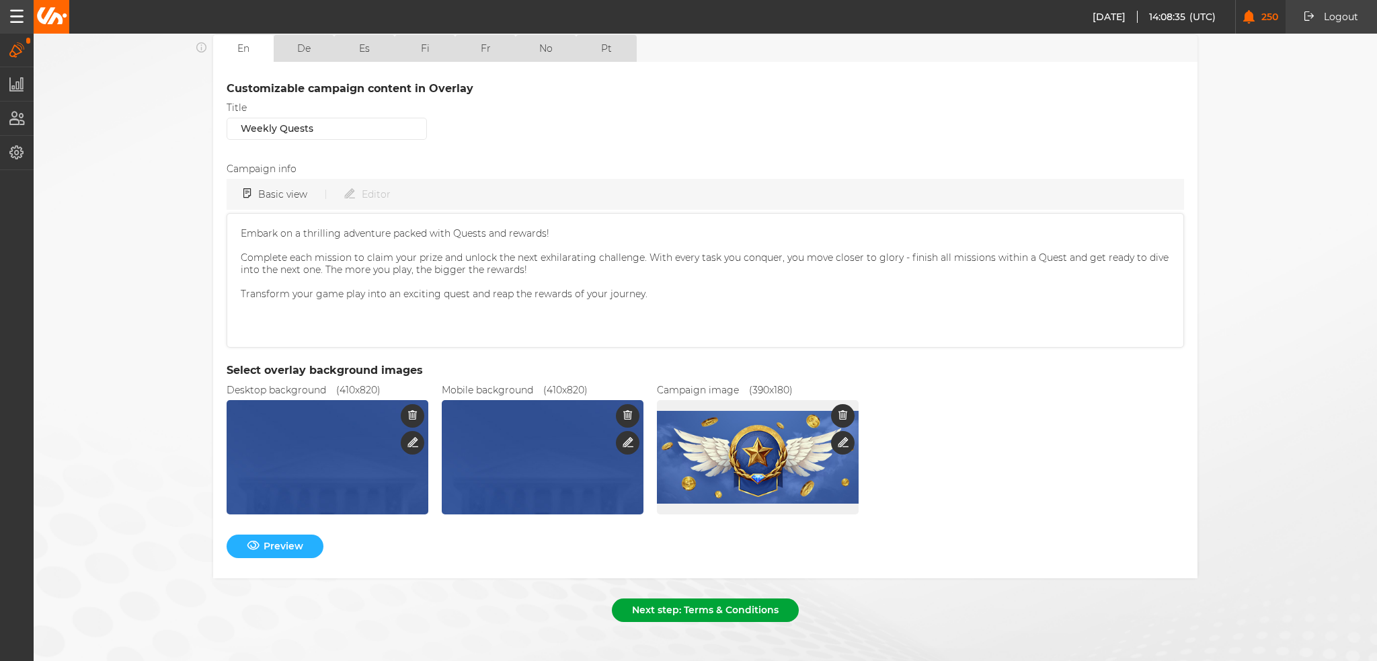
click at [660, 606] on button "Next step: Terms & Conditions" at bounding box center [705, 611] width 187 height 24
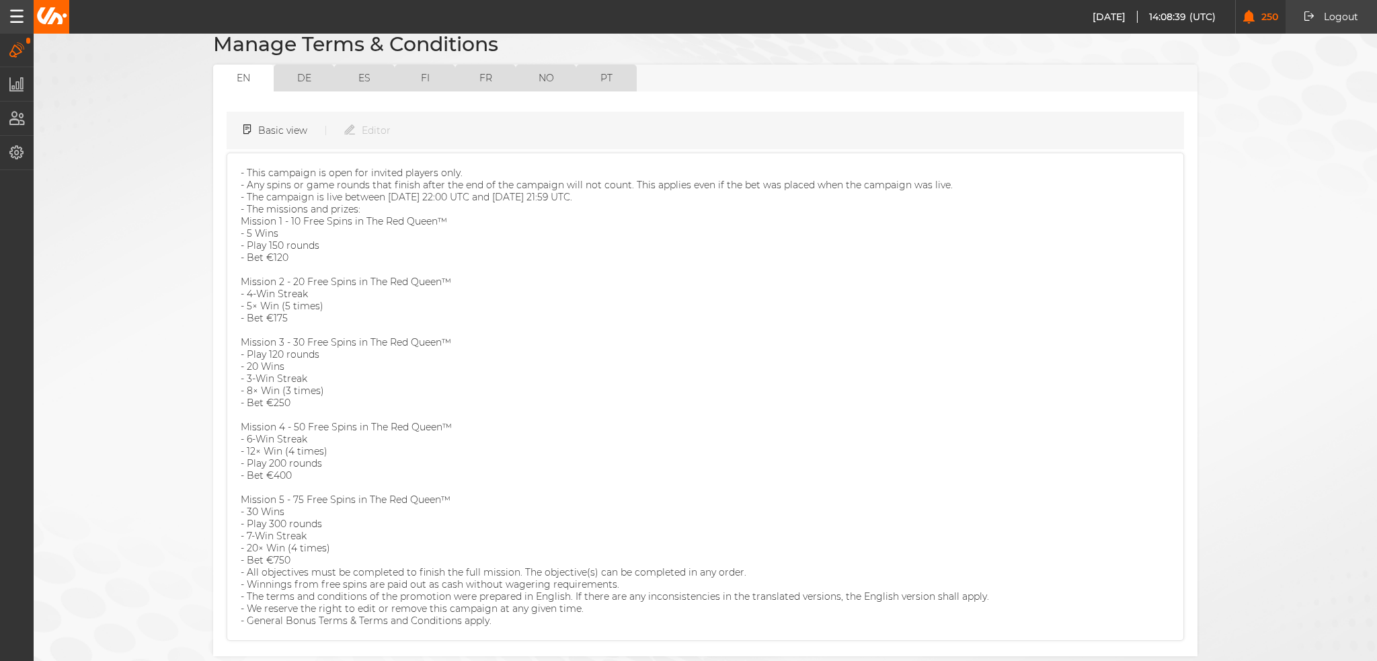
scroll to position [166, 0]
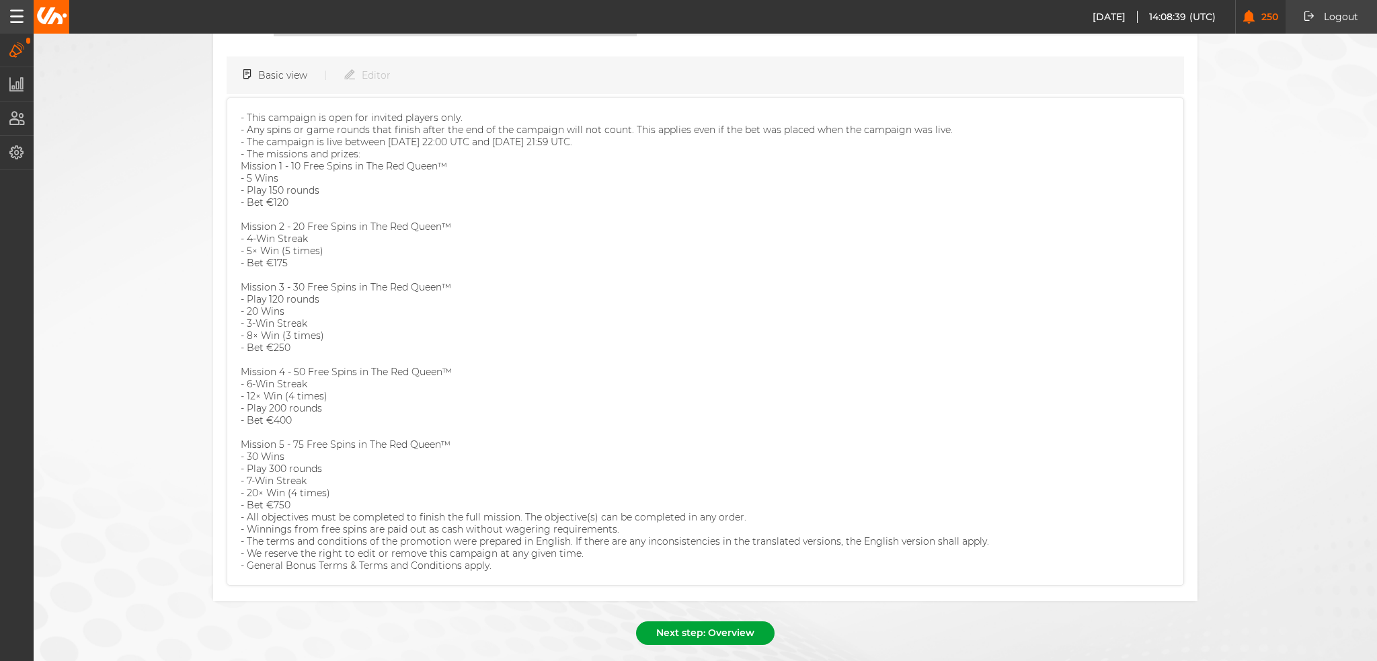
click at [732, 621] on button "Next step: Overview" at bounding box center [705, 633] width 139 height 24
select select "9"
select select "2025"
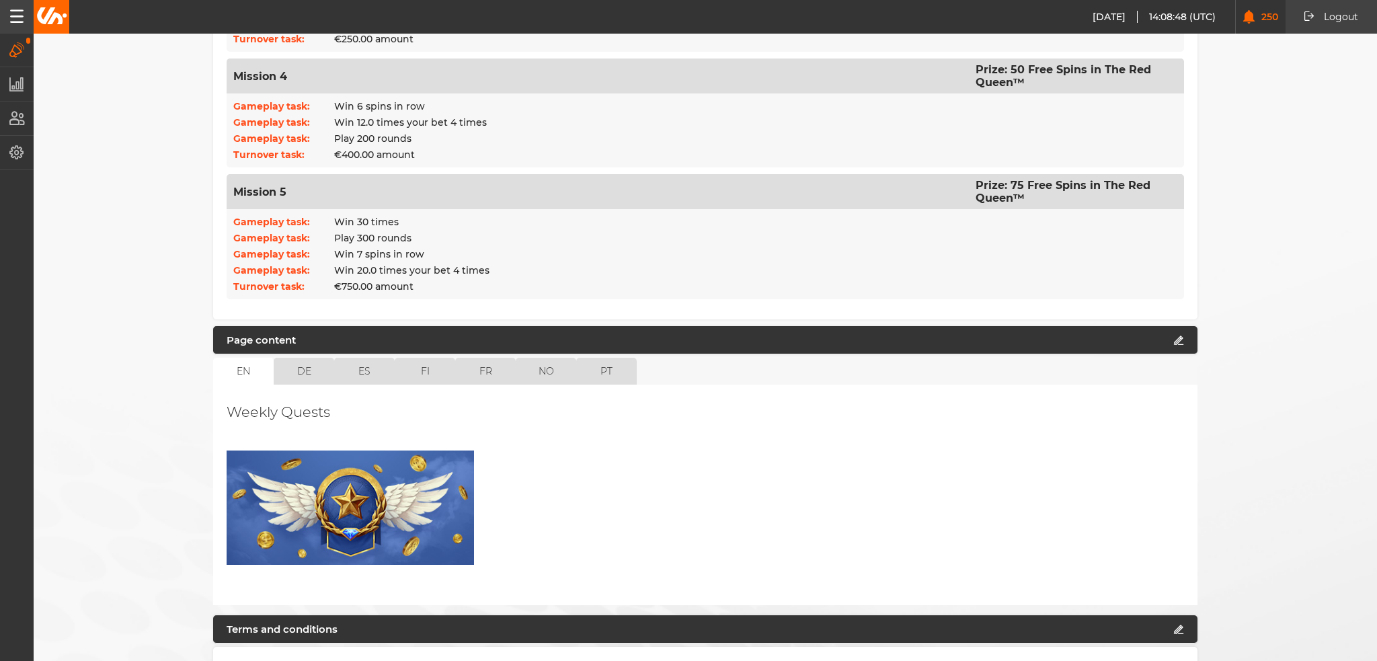
scroll to position [1068, 0]
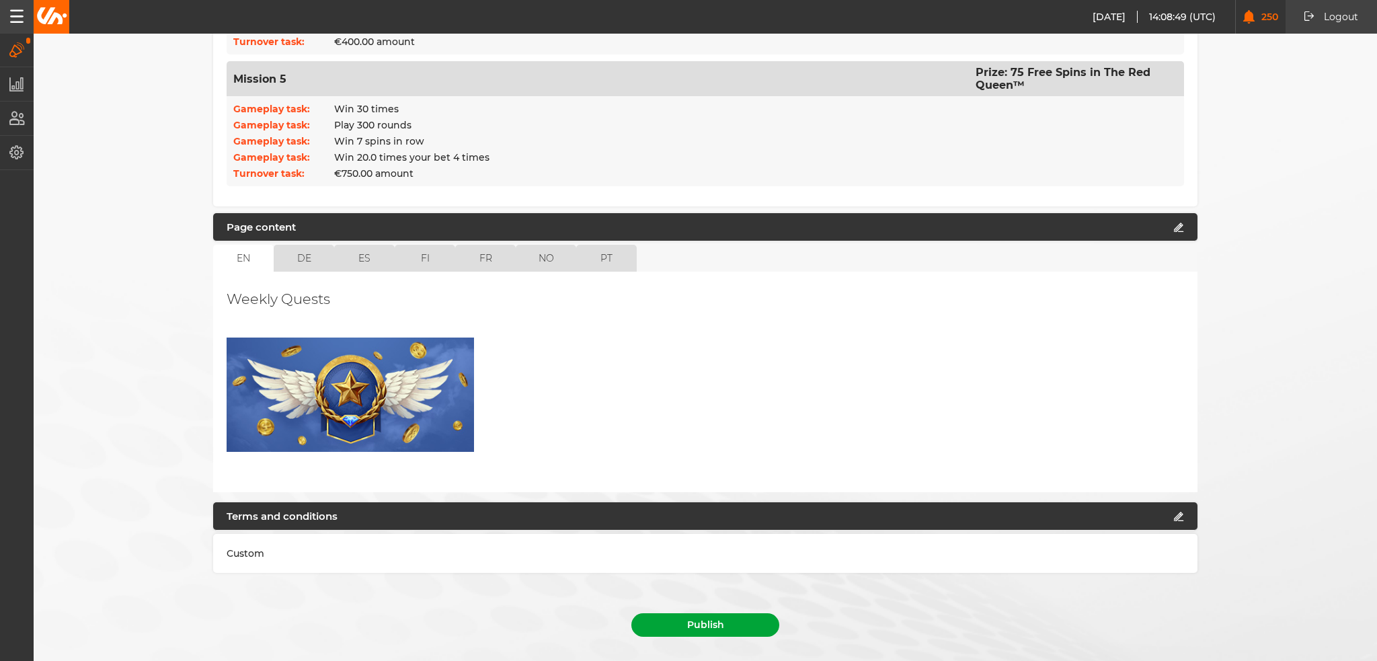
click at [704, 613] on button "Publish" at bounding box center [706, 625] width 148 height 24
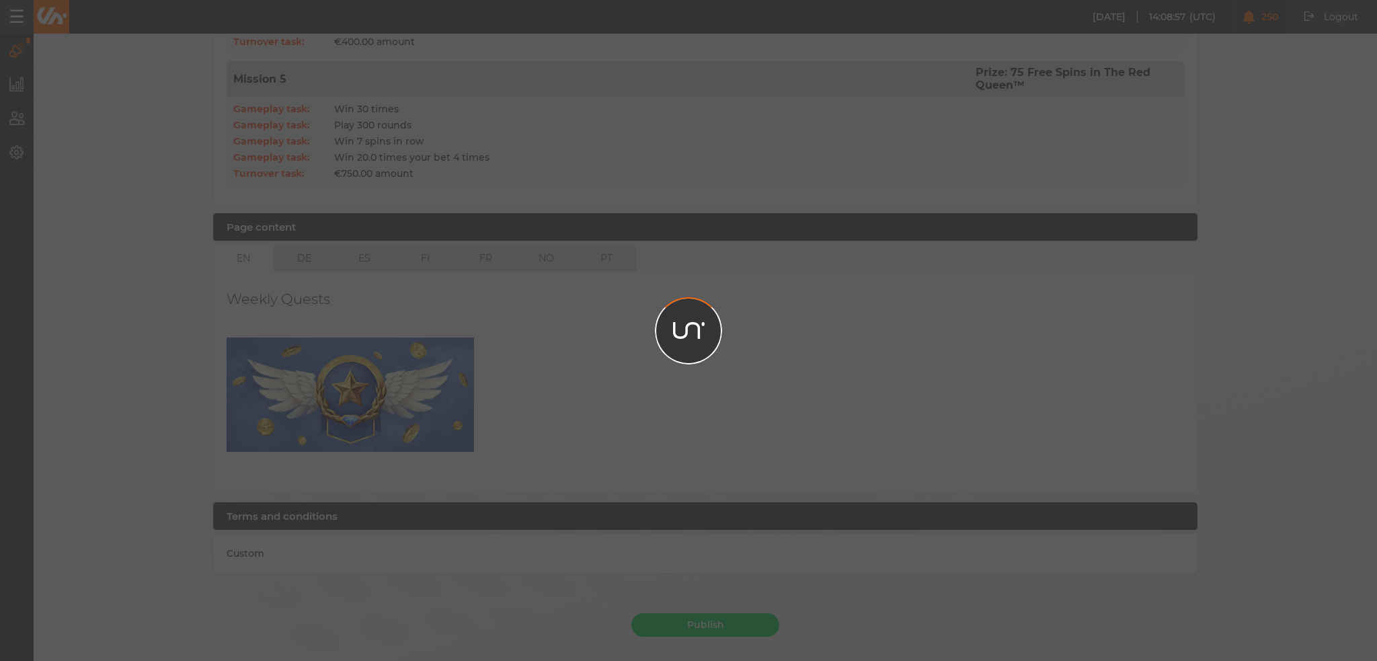
scroll to position [1038, 0]
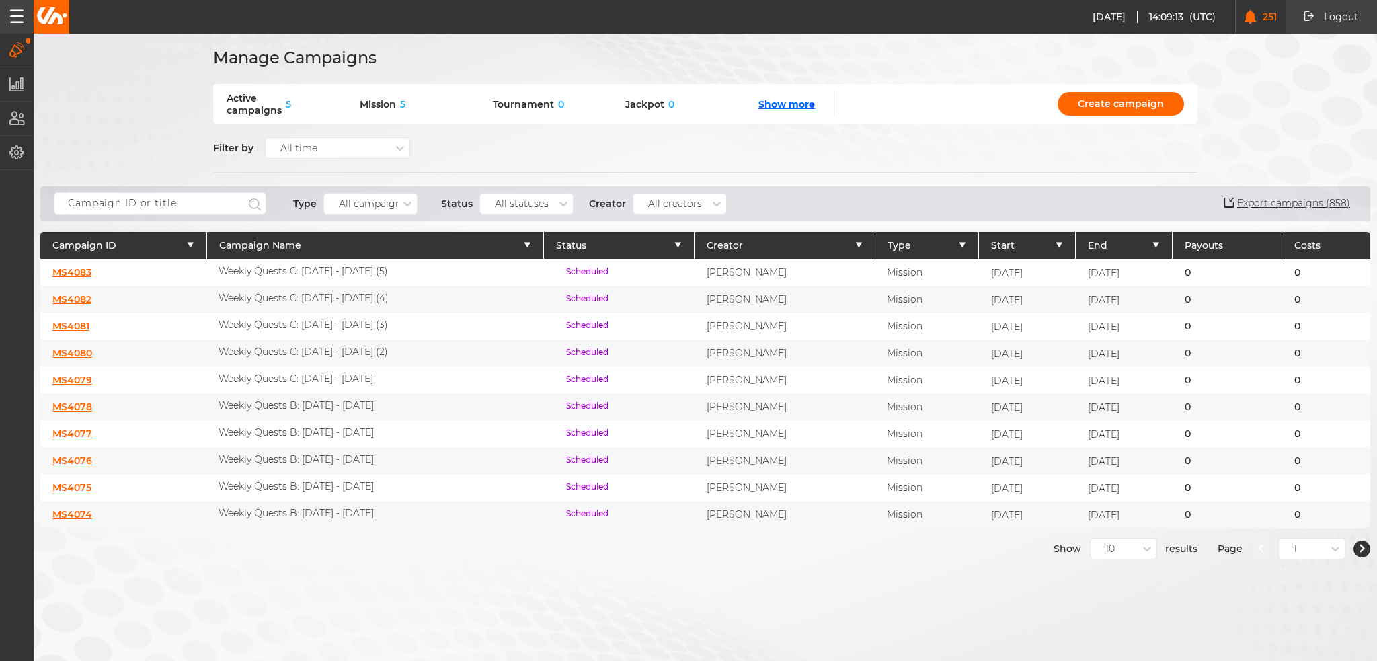
click at [83, 351] on link "MS4080" at bounding box center [72, 353] width 40 height 12
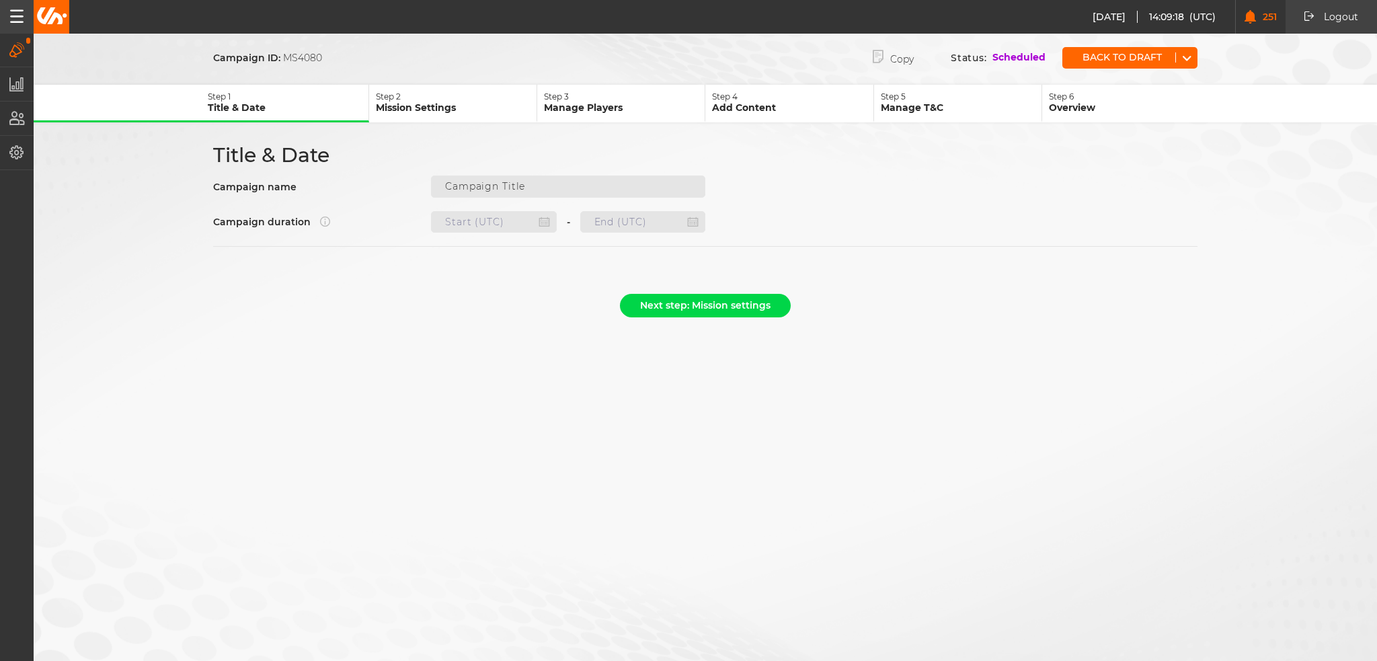
type input "Weekly Quests C: 02.10 - 08.10.25 (2)"
type input "08.10.2025 22:00"
type input "15.10.2025 21:59"
click at [1110, 64] on div "Back to draft" at bounding box center [1130, 58] width 135 height 22
click at [1116, 58] on button "Back to draft" at bounding box center [1119, 57] width 113 height 10
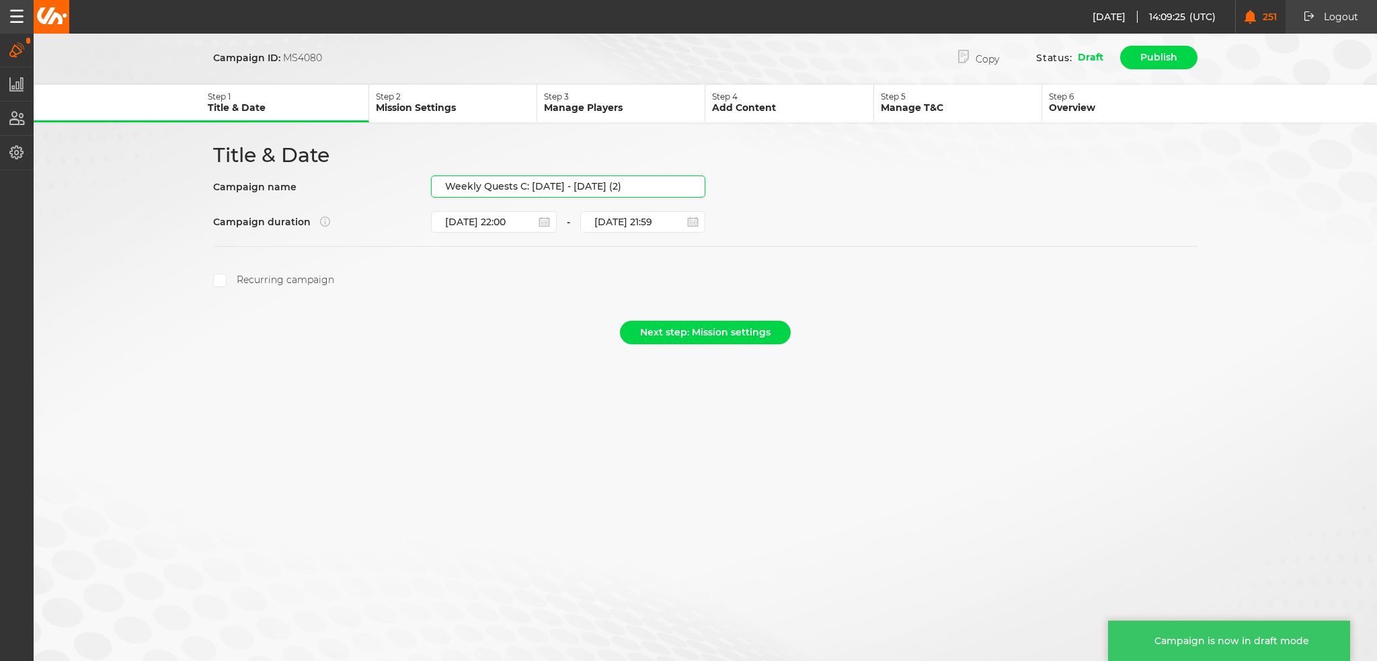
click at [655, 178] on input "Weekly Quests C: 02.10 - 08.10.25 (2)" at bounding box center [568, 187] width 274 height 22
click at [621, 185] on input "Weekly Quests C: 02.10 - 08.10.25 (2)" at bounding box center [568, 187] width 274 height 22
drag, startPoint x: 640, startPoint y: 182, endPoint x: 530, endPoint y: 192, distance: 110.8
click at [530, 192] on input "Weekly Quests C: 02.10 - 08.10.25 (2)" at bounding box center [568, 187] width 274 height 22
paste input "9.10 - 15.10.25"
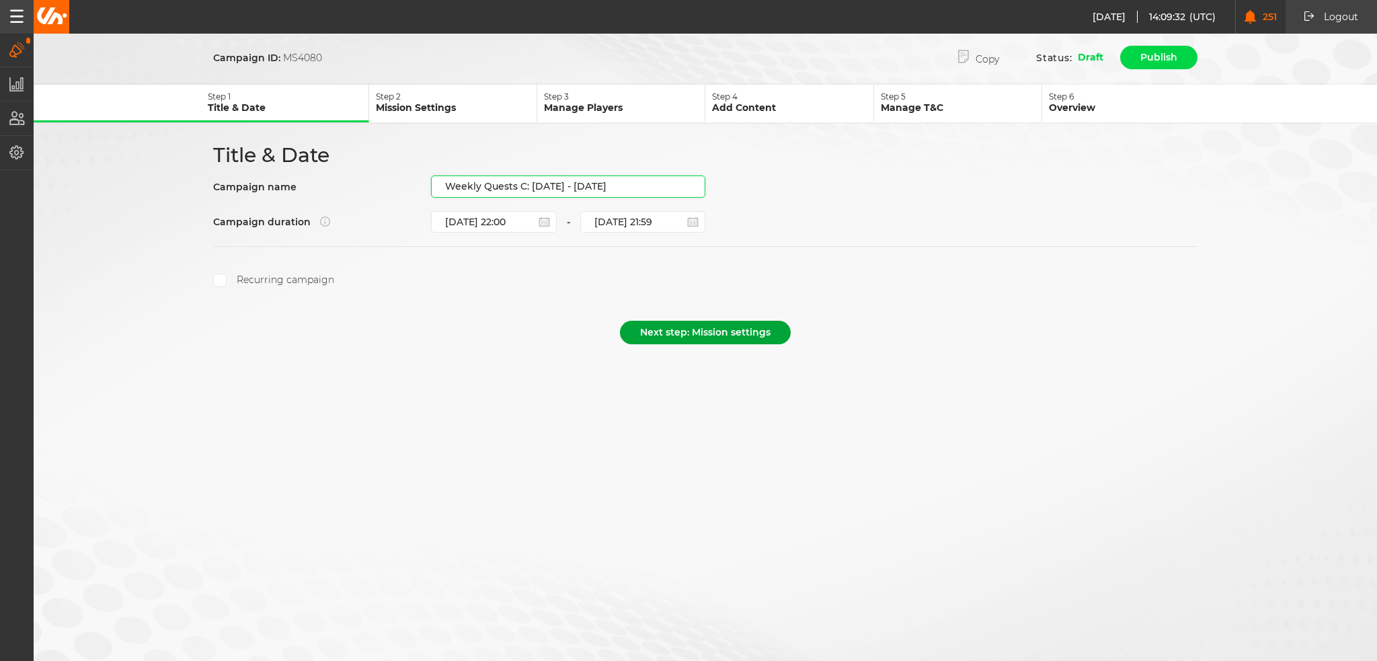
type input "Weekly Quests C: [DATE] - [DATE]"
click at [694, 321] on button "Next step: Mission settings" at bounding box center [705, 333] width 171 height 24
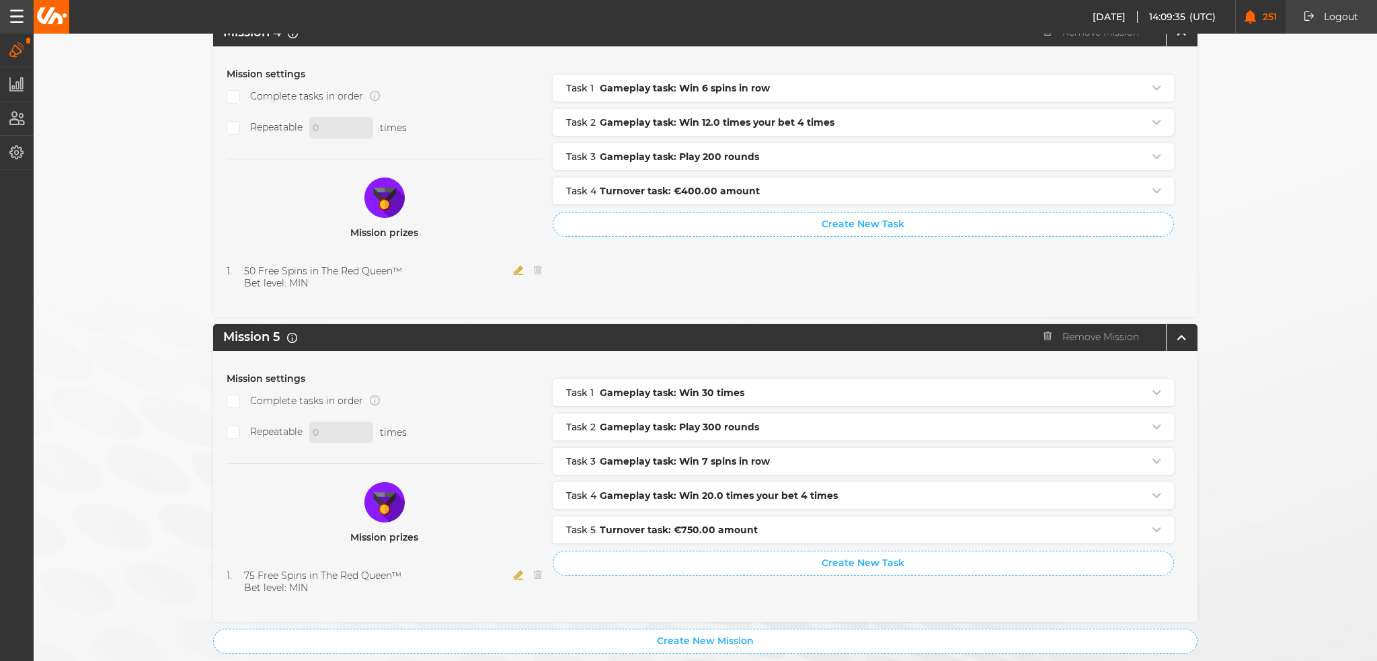
scroll to position [1336, 0]
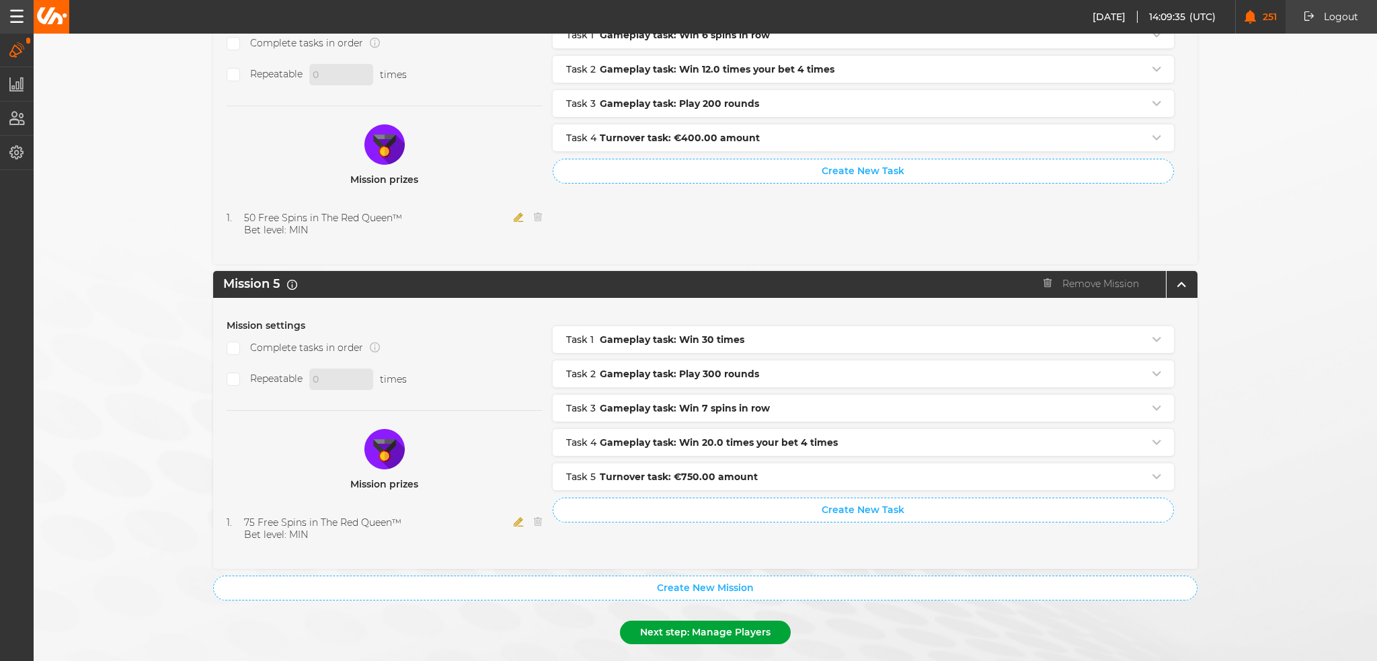
click at [726, 621] on button "Next step: Manage Players" at bounding box center [705, 633] width 171 height 24
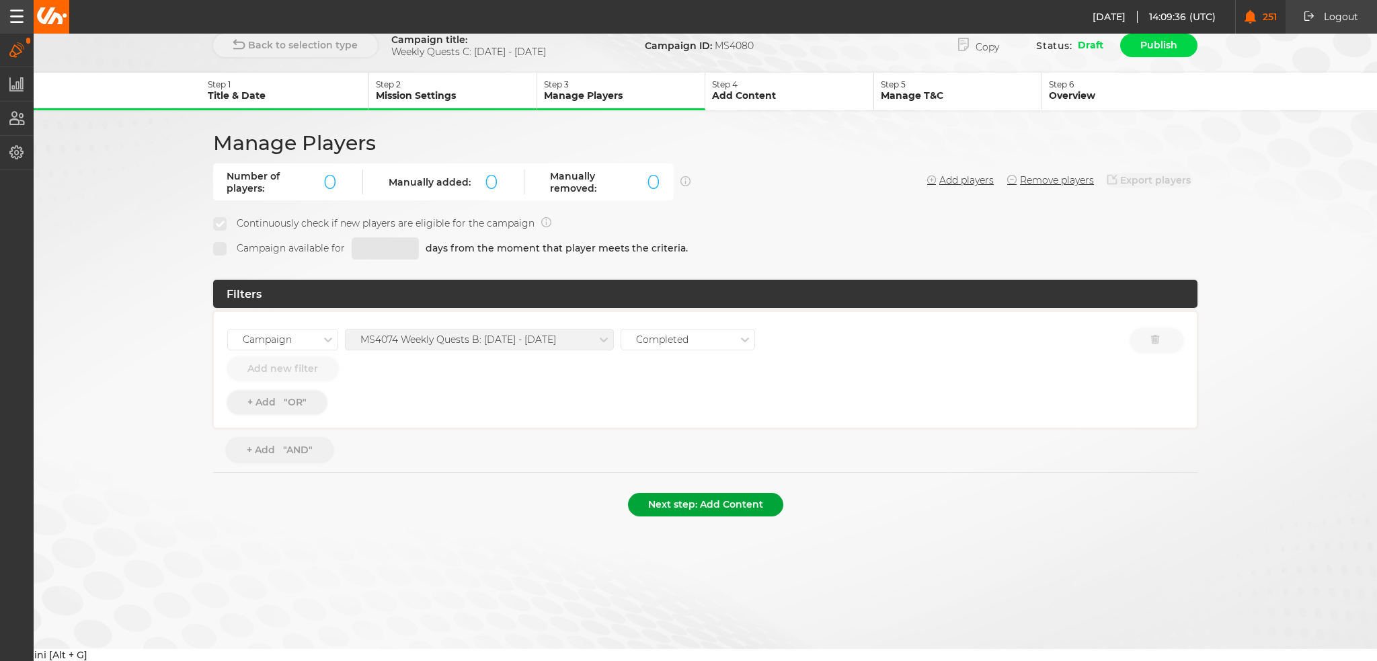
scroll to position [0, 0]
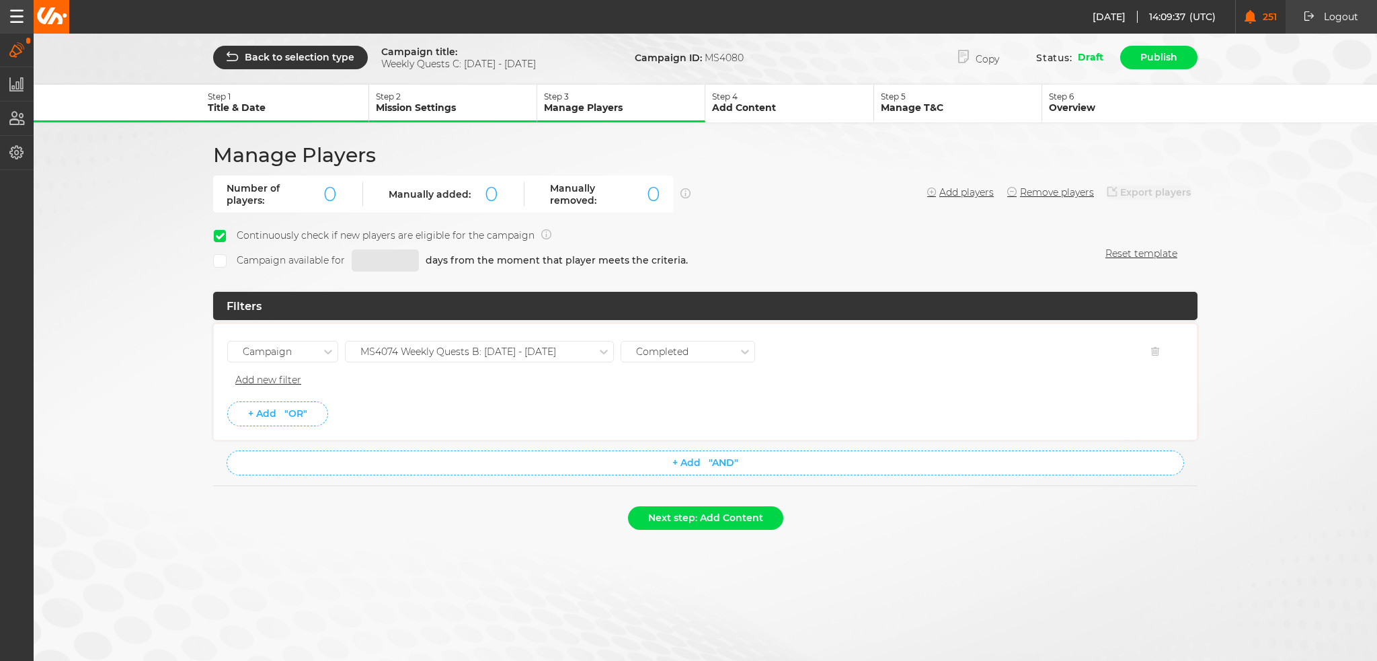
click at [526, 354] on div "MS4074 Weekly Quests B: 02.10 - 08.10.25" at bounding box center [470, 351] width 249 height 17
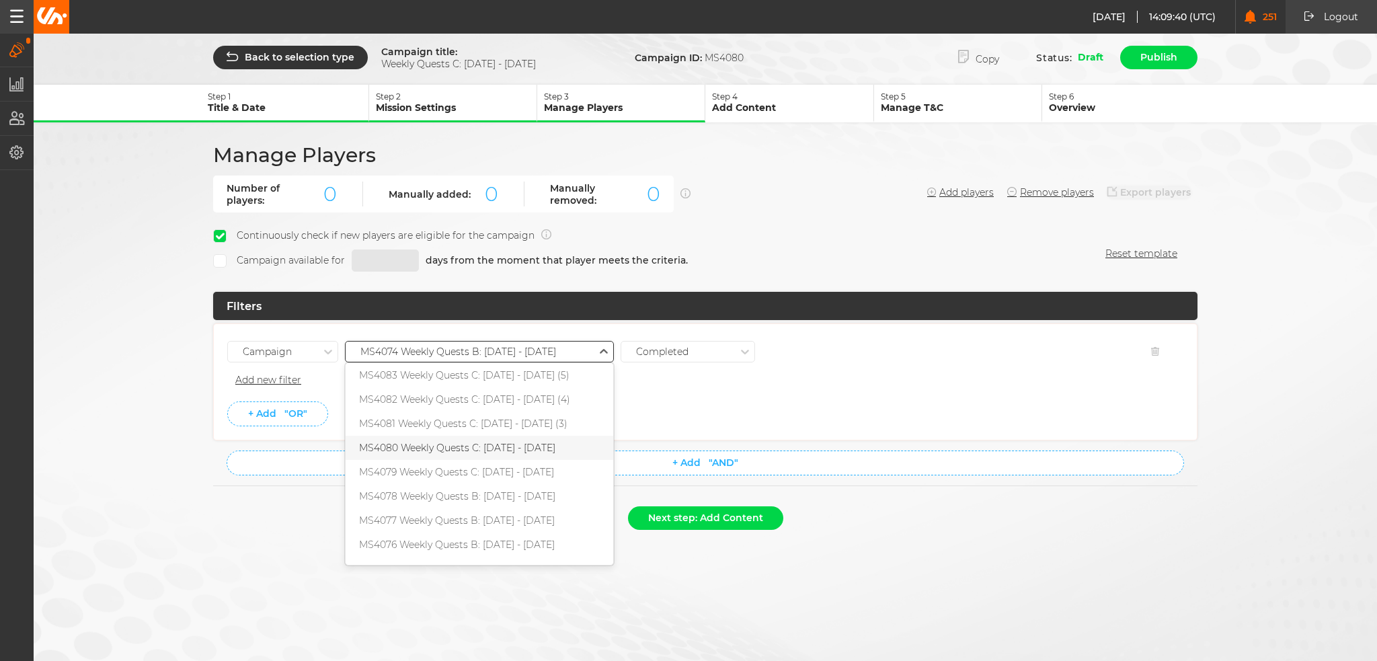
drag, startPoint x: 499, startPoint y: 446, endPoint x: 492, endPoint y: 443, distance: 7.5
click at [493, 443] on div "MS4080 Weekly Quests C: 09.10 - 15.10.25" at bounding box center [480, 448] width 268 height 24
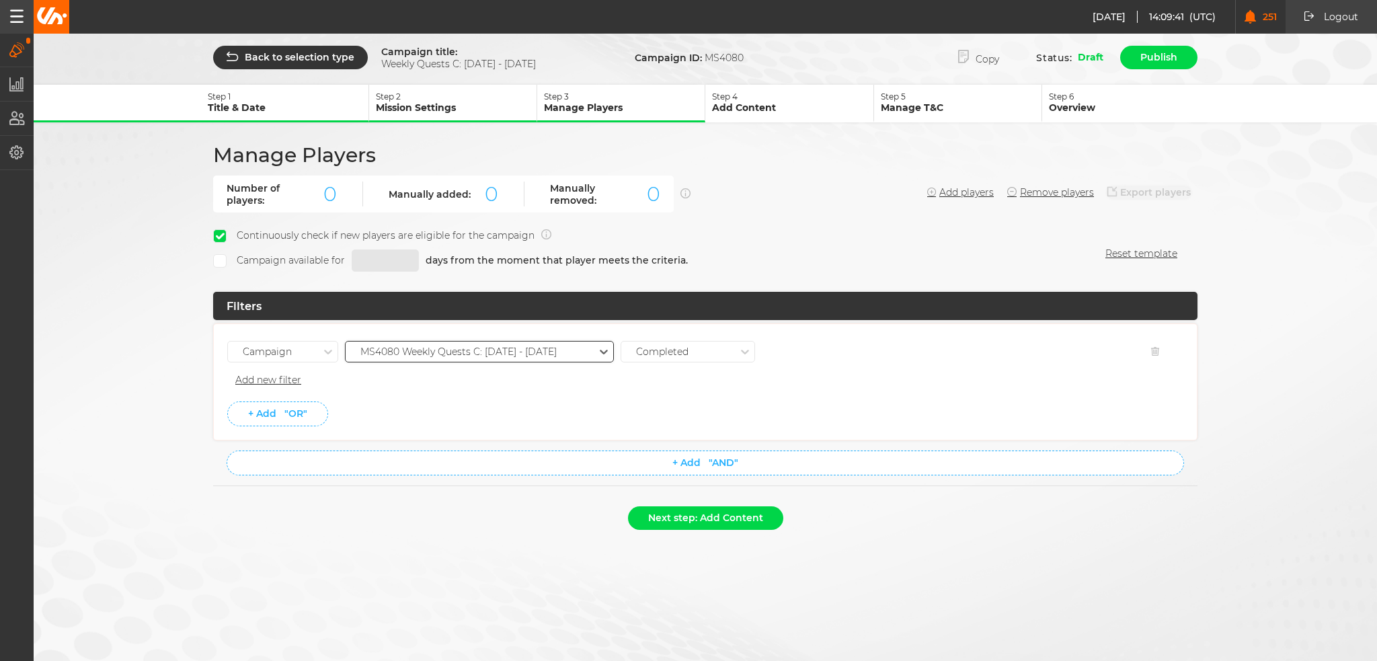
click at [501, 364] on div "option MS4080 Weekly Quests C: 09.10 - 15.10.25, selected. 0 results available.…" at bounding box center [479, 355] width 269 height 28
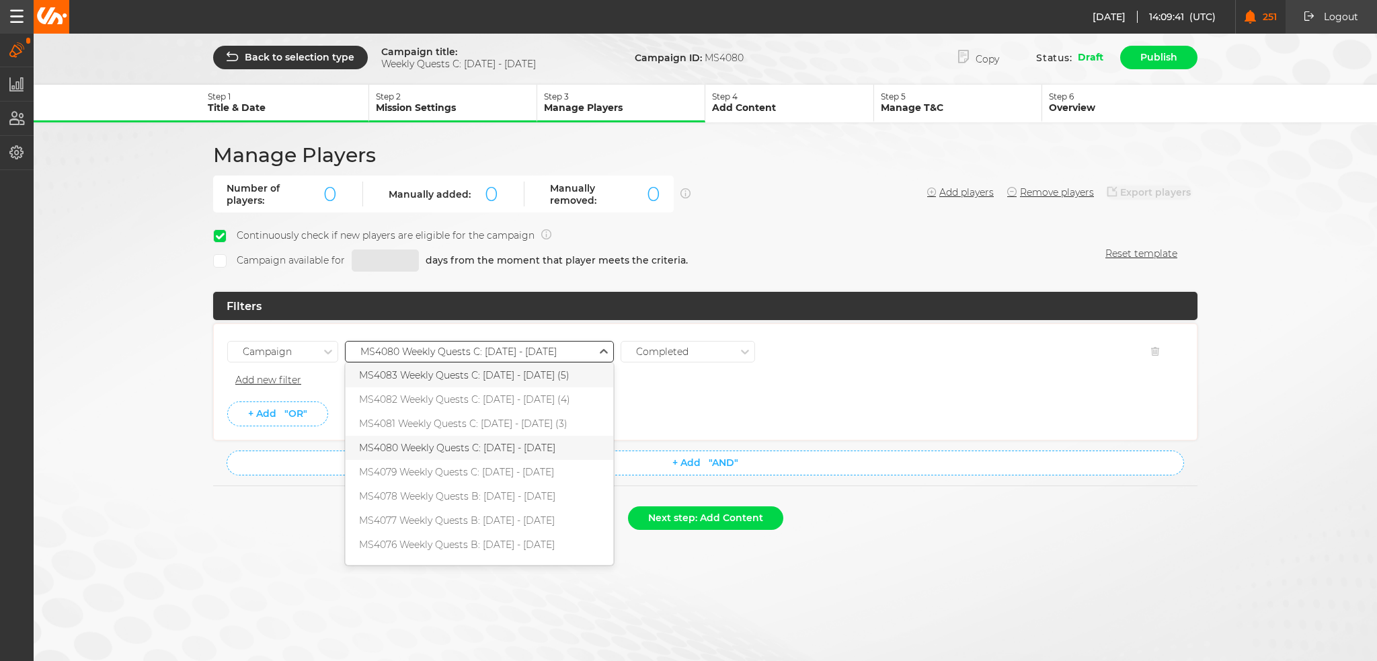
click at [500, 352] on div "MS4080 Weekly Quests C: 09.10 - 15.10.25" at bounding box center [458, 351] width 196 height 11
click at [517, 557] on div "MS4075 Weekly Quests B: 09.10 - 15.10.25" at bounding box center [480, 569] width 268 height 24
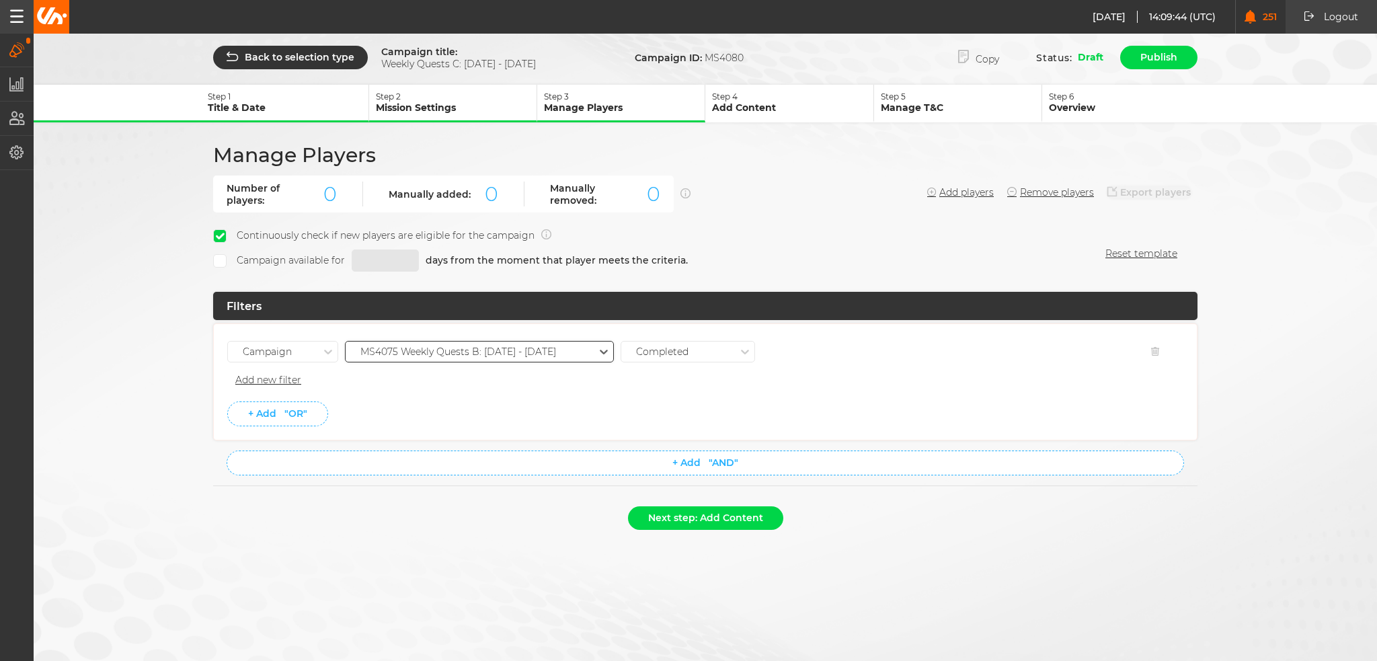
drag, startPoint x: 492, startPoint y: 441, endPoint x: 492, endPoint y: 424, distance: 16.8
click at [492, 438] on ul "Campaign option MS4075 Weekly Quests B: 09.10 - 15.10.25, selected. 0 results a…" at bounding box center [705, 401] width 985 height 155
click at [706, 507] on button "Next step: Add Content" at bounding box center [705, 518] width 155 height 24
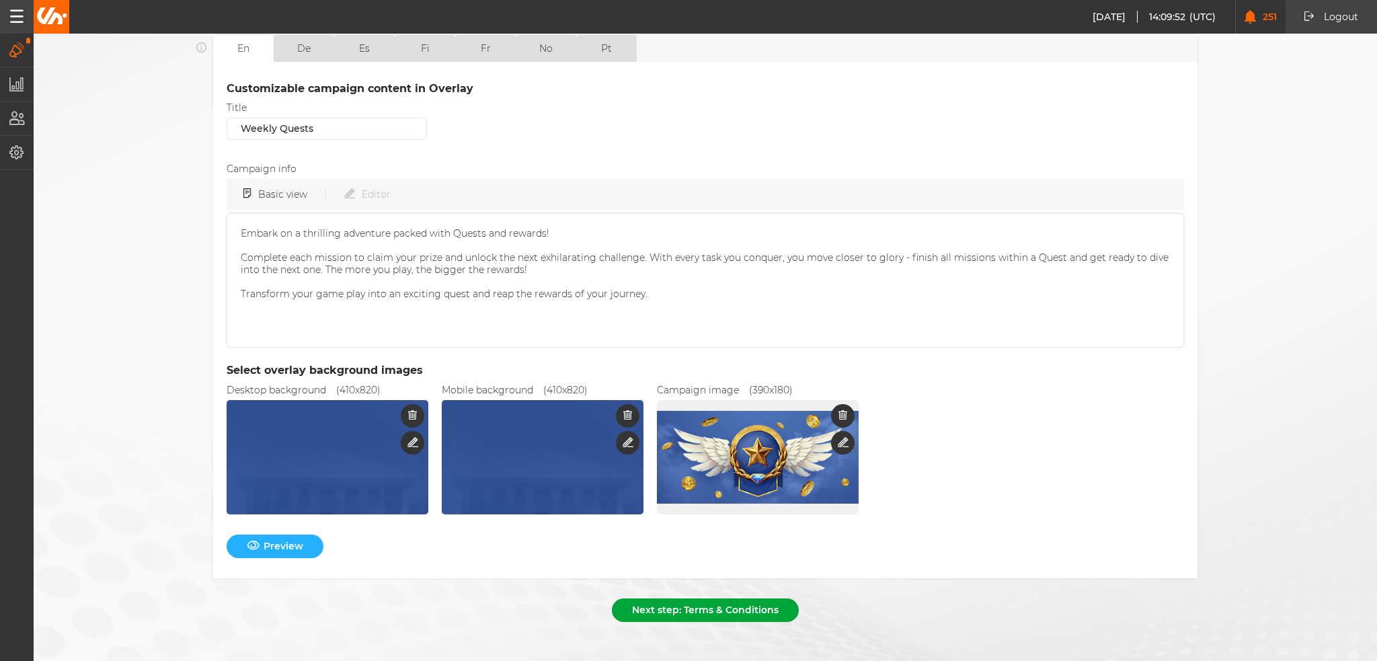
click at [651, 601] on button "Next step: Terms & Conditions" at bounding box center [705, 611] width 187 height 24
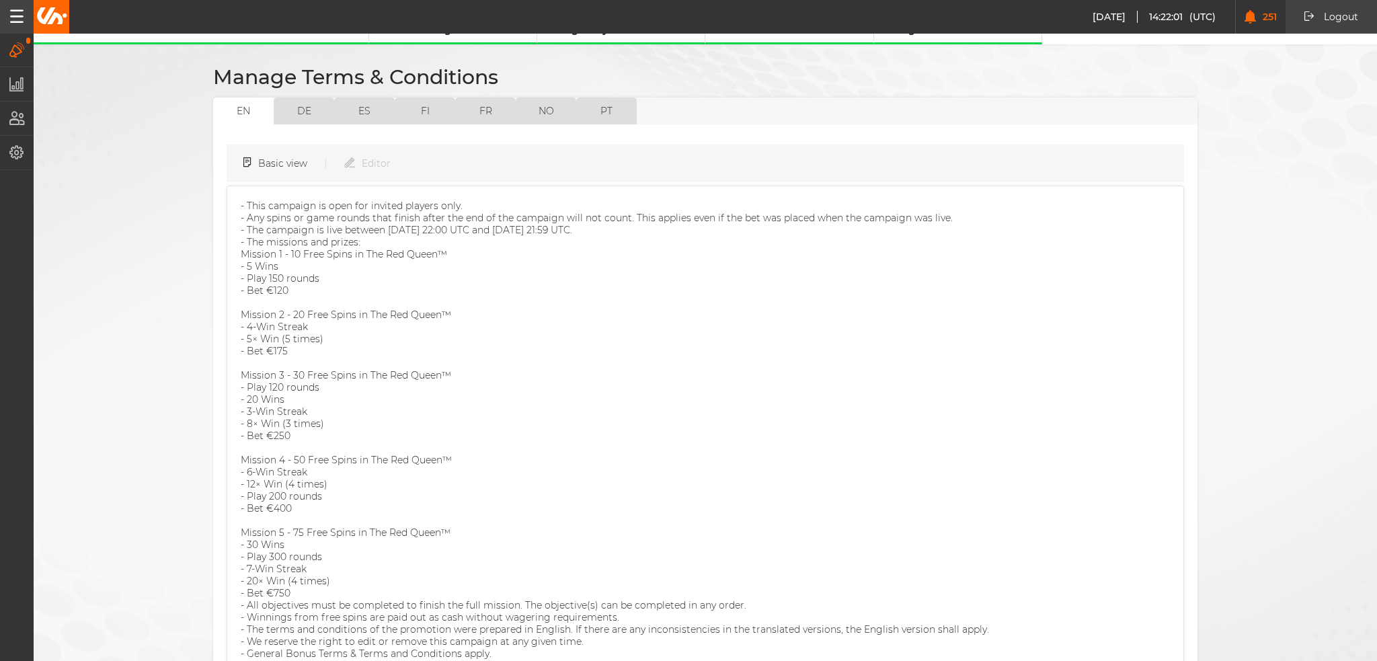
scroll to position [166, 0]
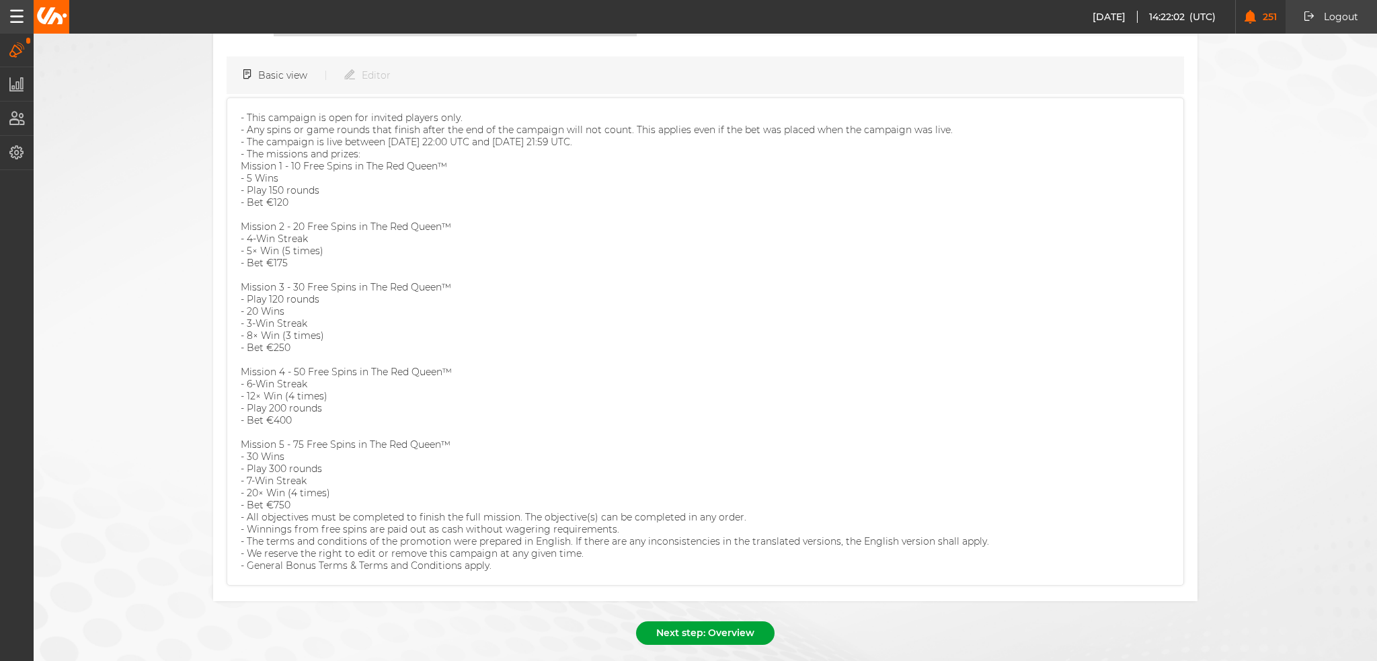
click at [714, 621] on button "Next step: Overview" at bounding box center [705, 633] width 139 height 24
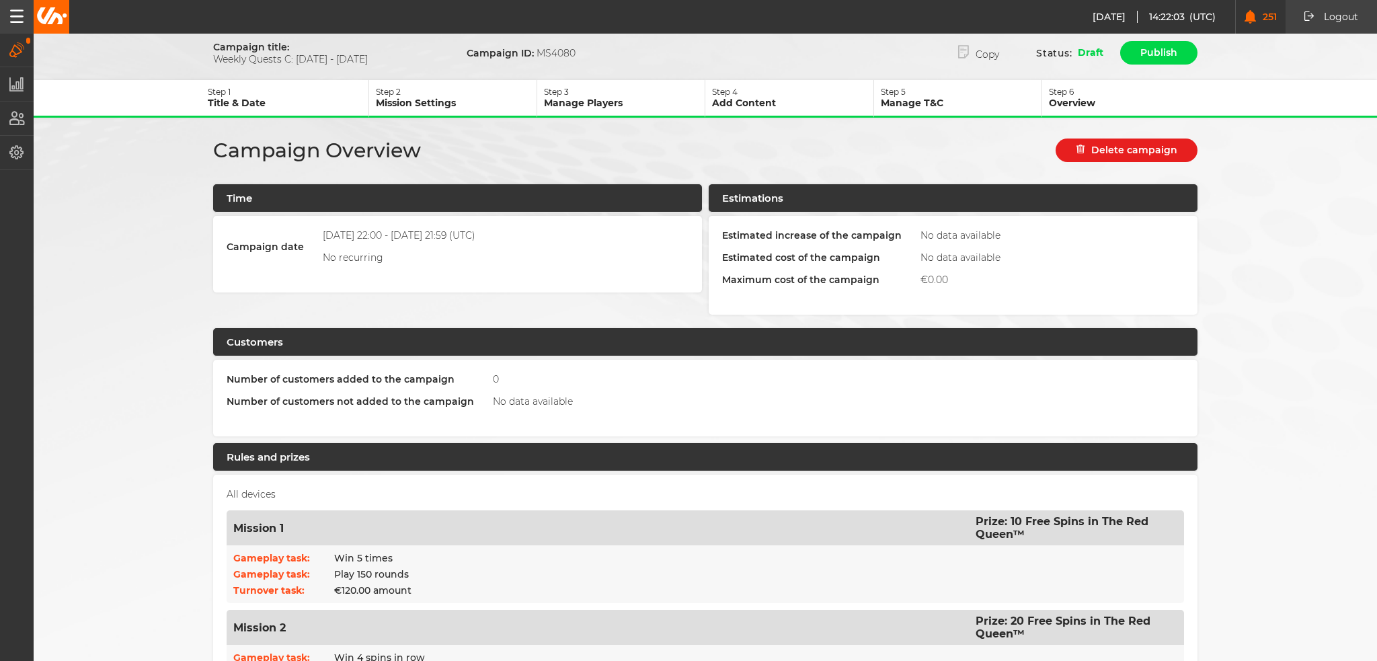
scroll to position [0, 0]
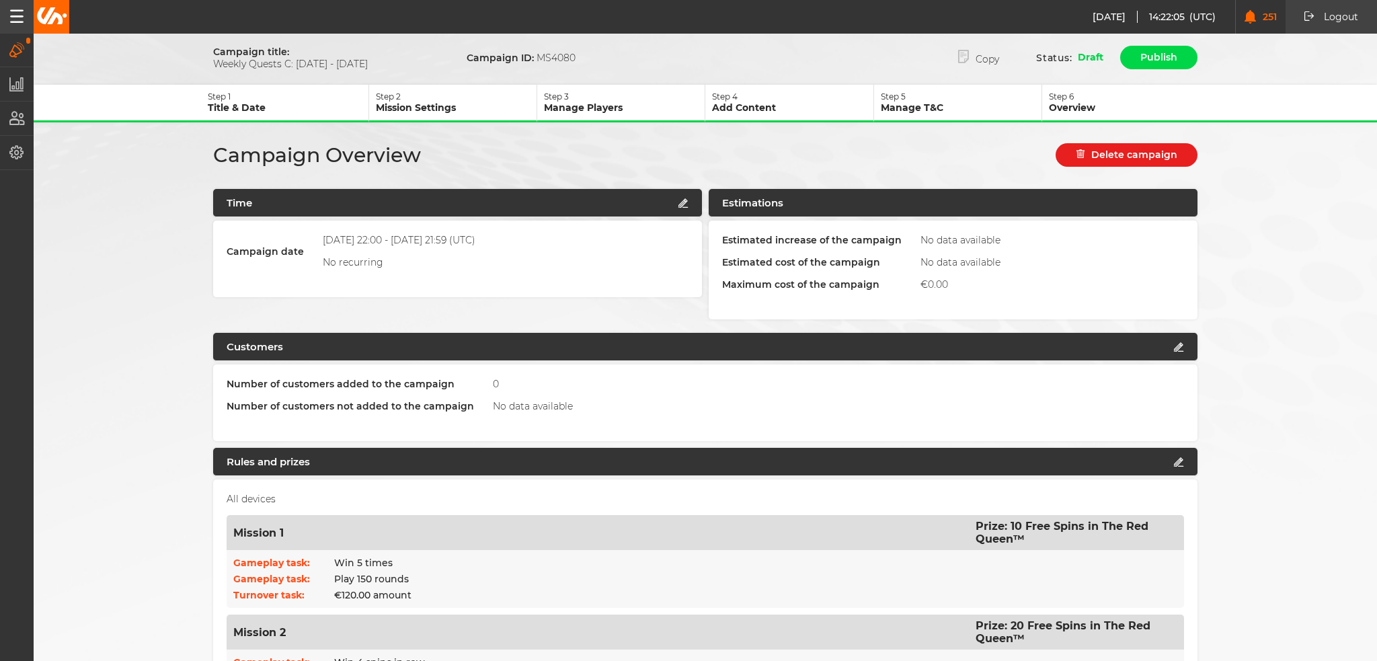
click at [484, 104] on p "Mission Settings" at bounding box center [456, 108] width 161 height 12
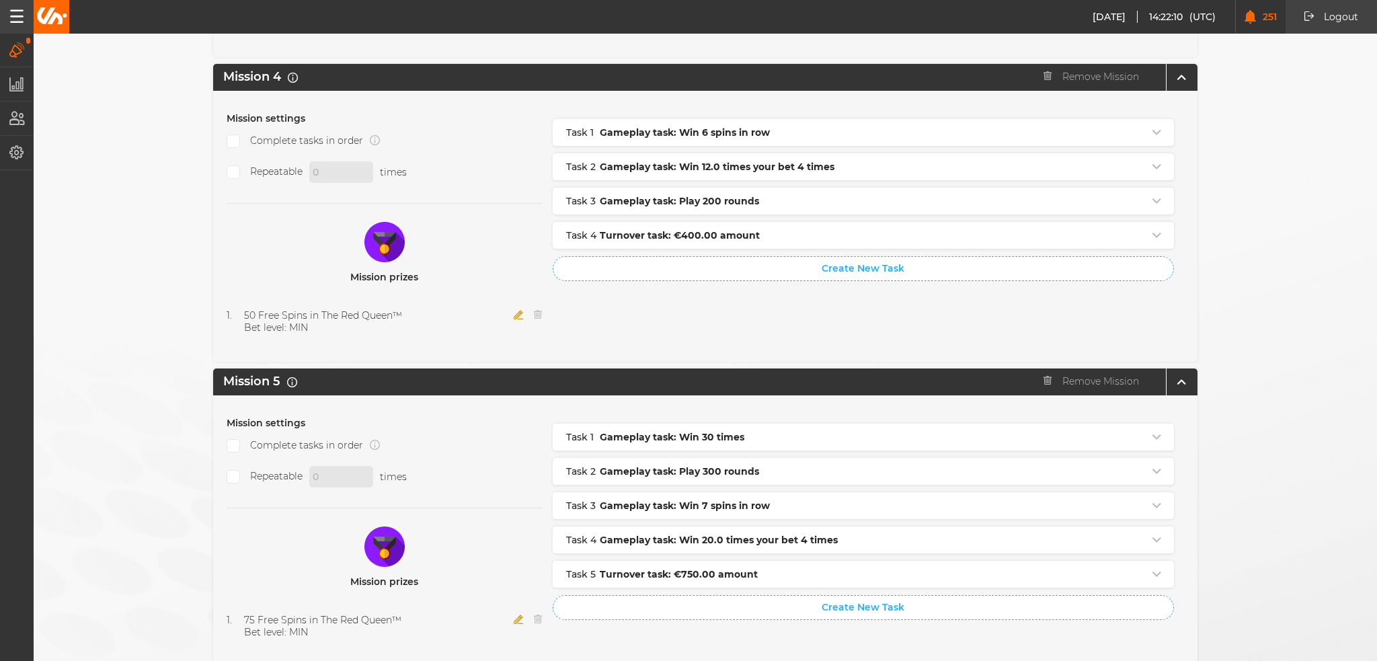
scroll to position [1336, 0]
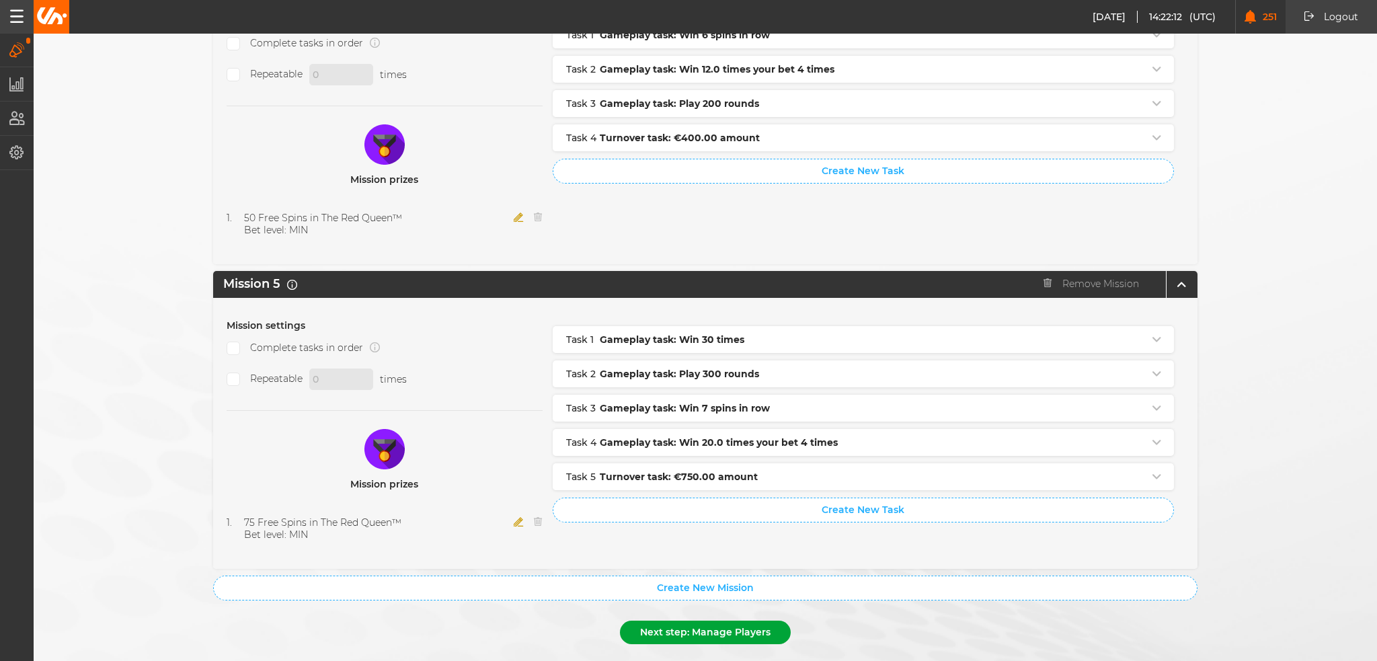
click at [713, 621] on button "Next step: Manage Players" at bounding box center [705, 633] width 171 height 24
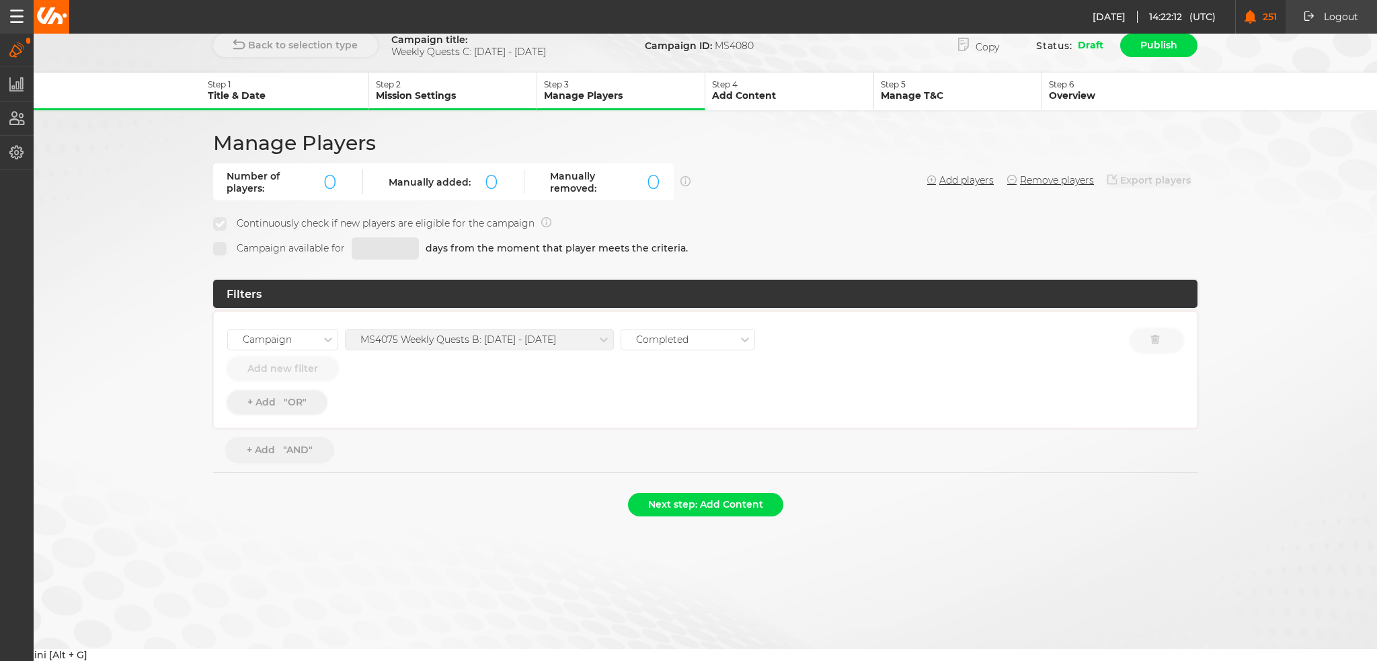
scroll to position [0, 0]
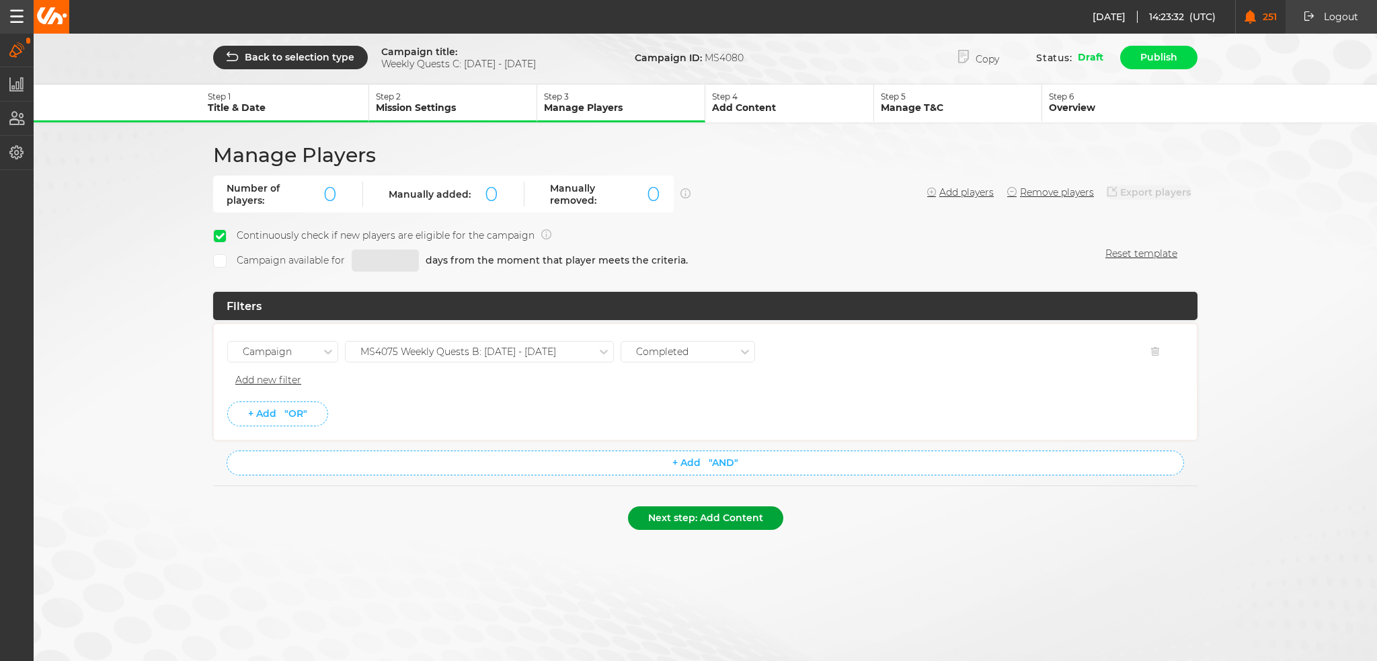
click at [697, 519] on button "Next step: Add Content" at bounding box center [705, 518] width 155 height 24
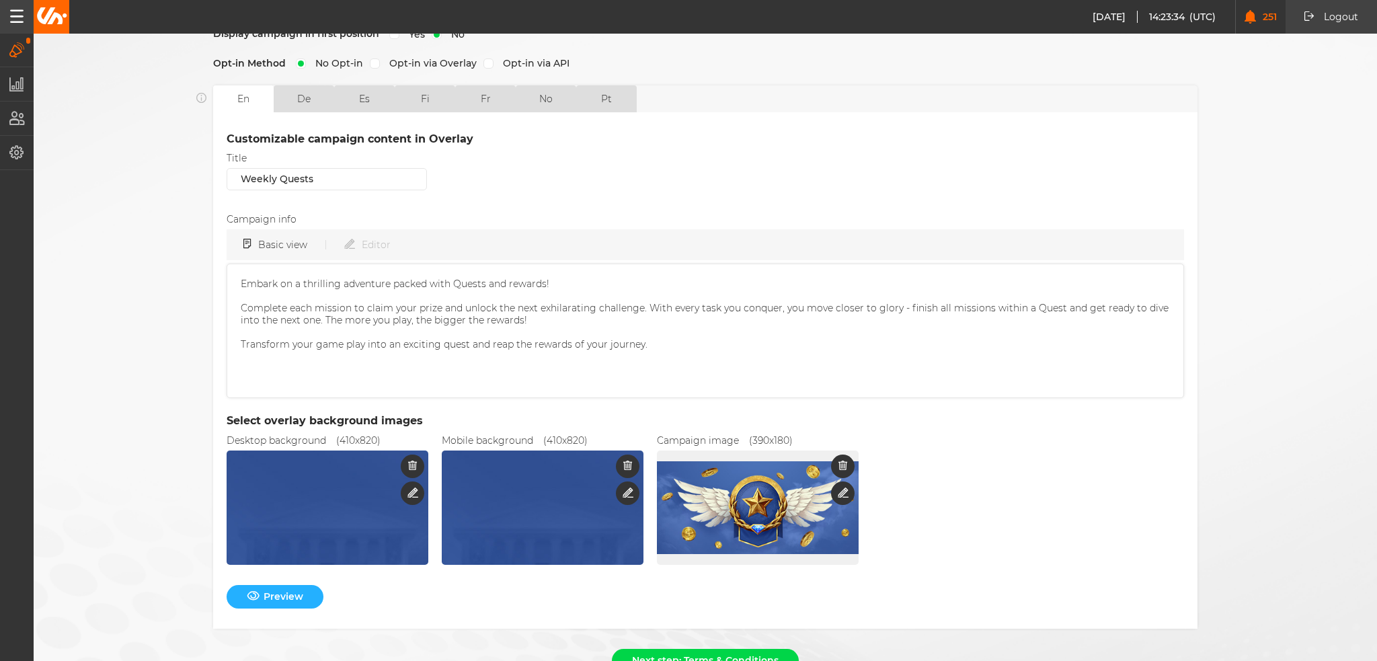
scroll to position [326, 0]
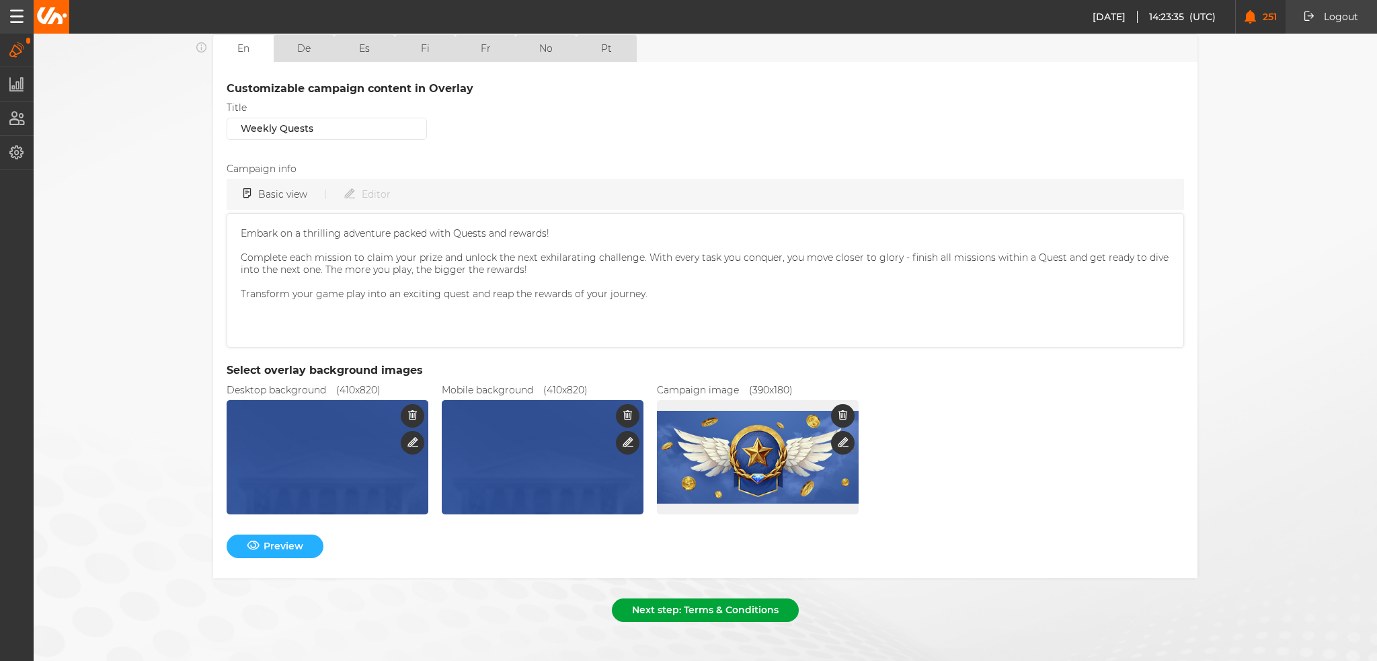
click at [699, 610] on button "Next step: Terms & Conditions" at bounding box center [705, 611] width 187 height 24
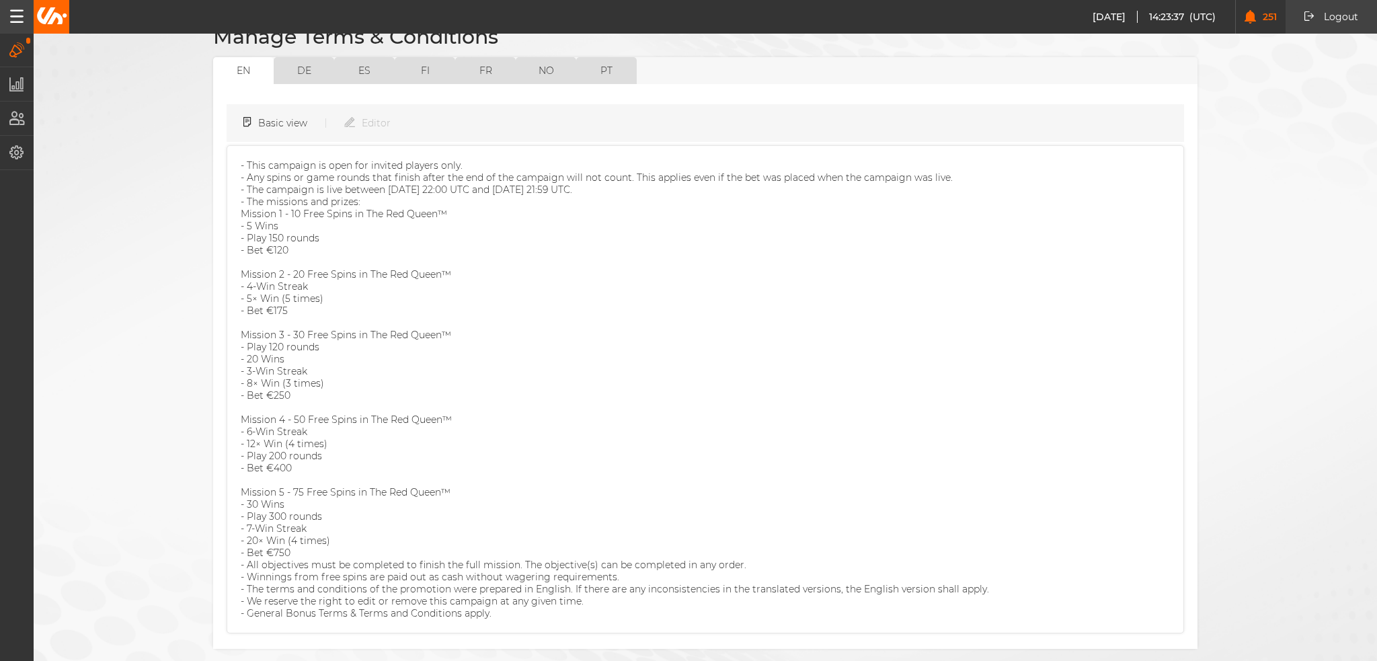
scroll to position [166, 0]
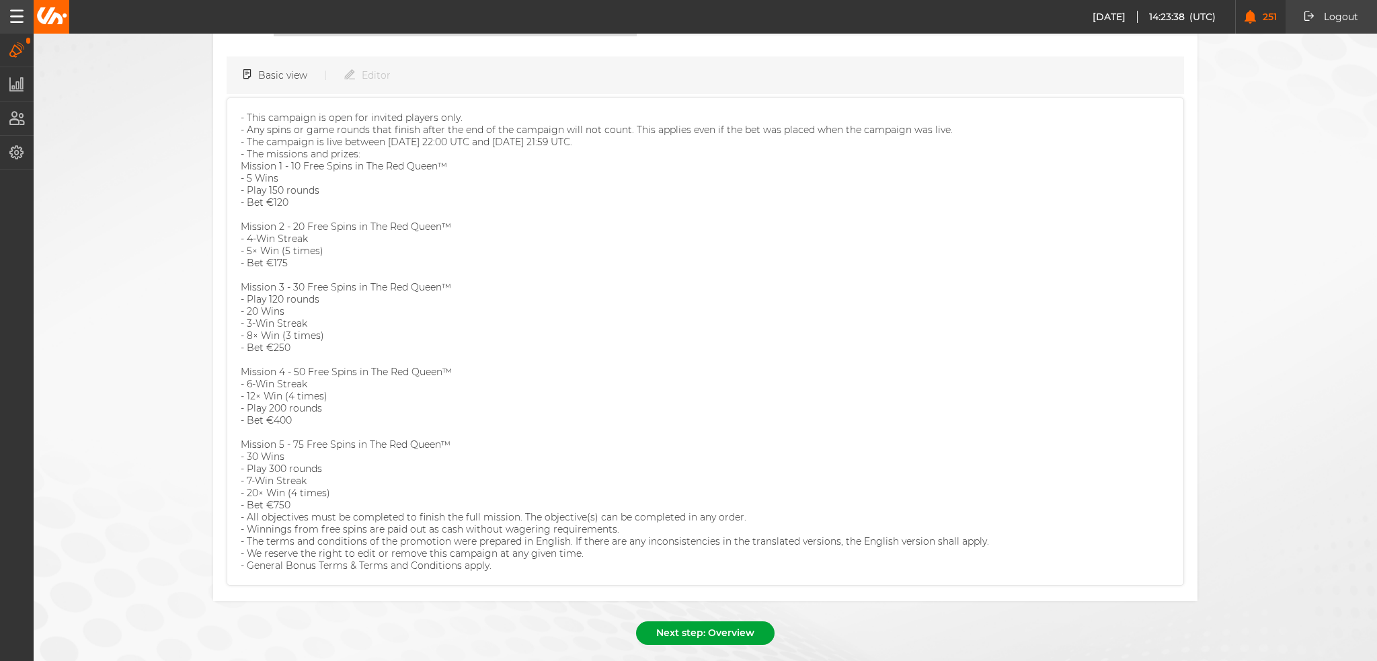
click at [719, 621] on button "Next step: Overview" at bounding box center [705, 633] width 139 height 24
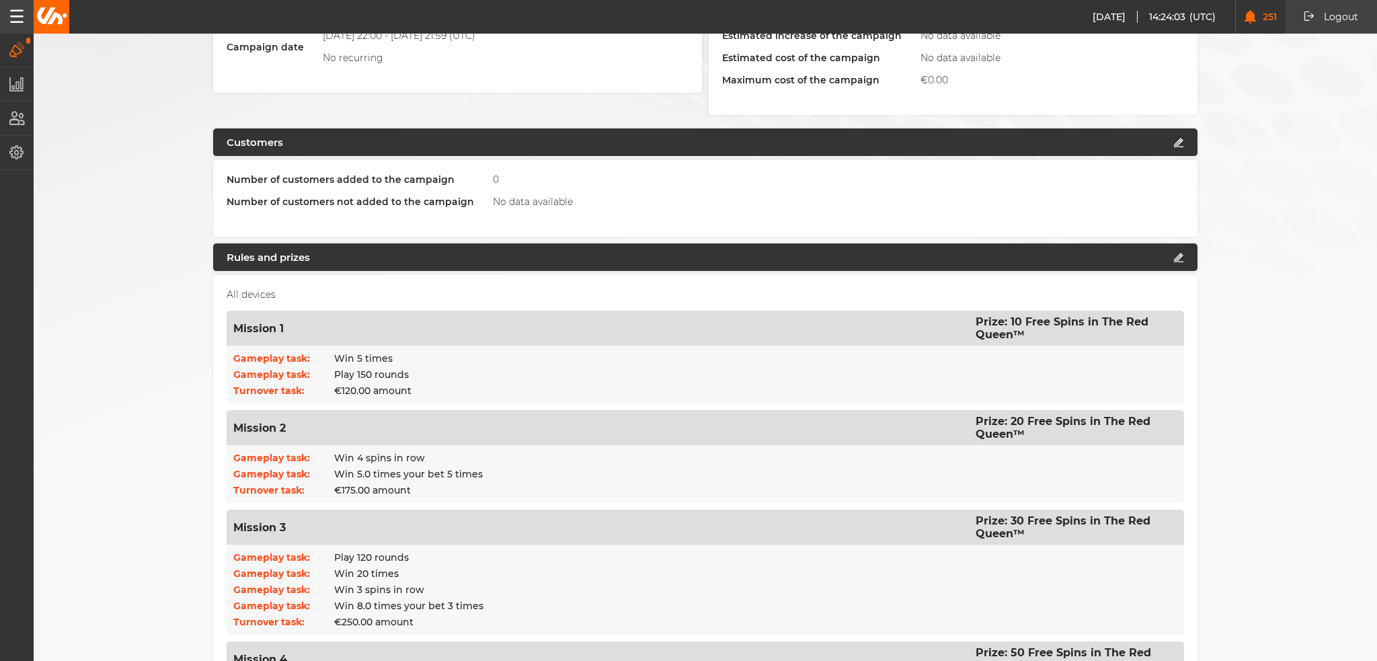
scroll to position [0, 0]
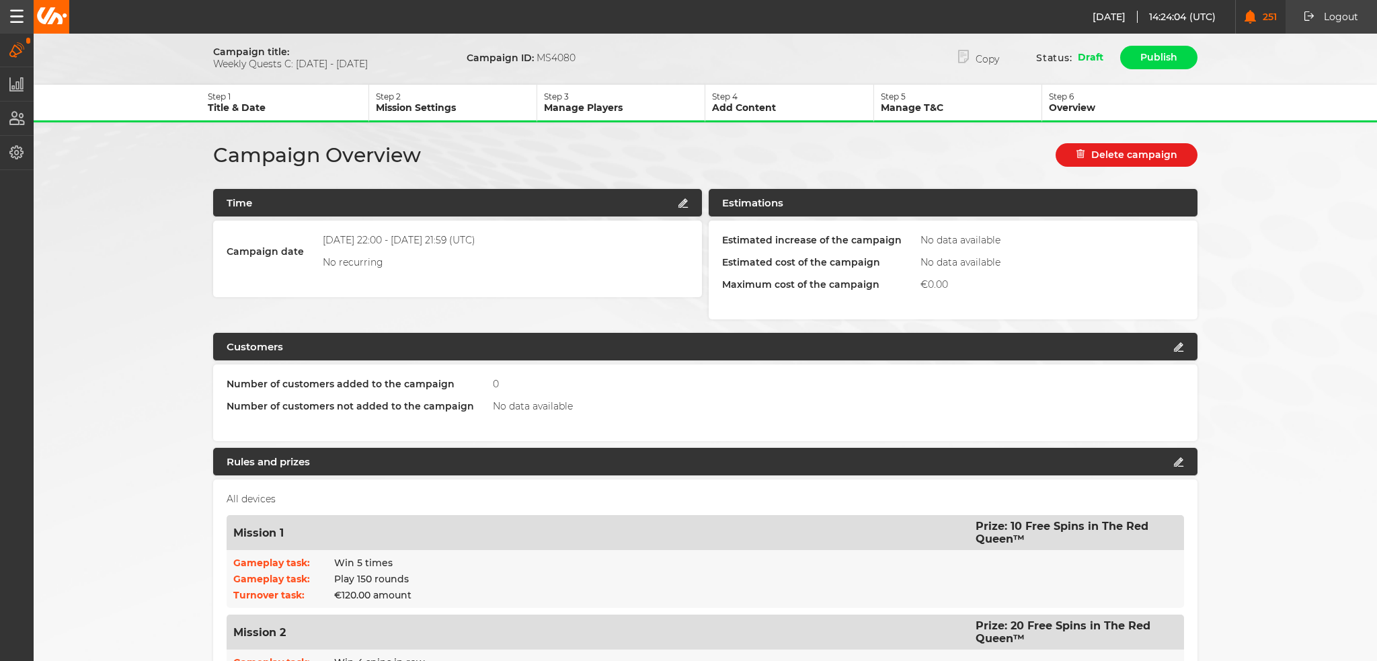
click at [488, 96] on p "Step 2" at bounding box center [456, 96] width 161 height 10
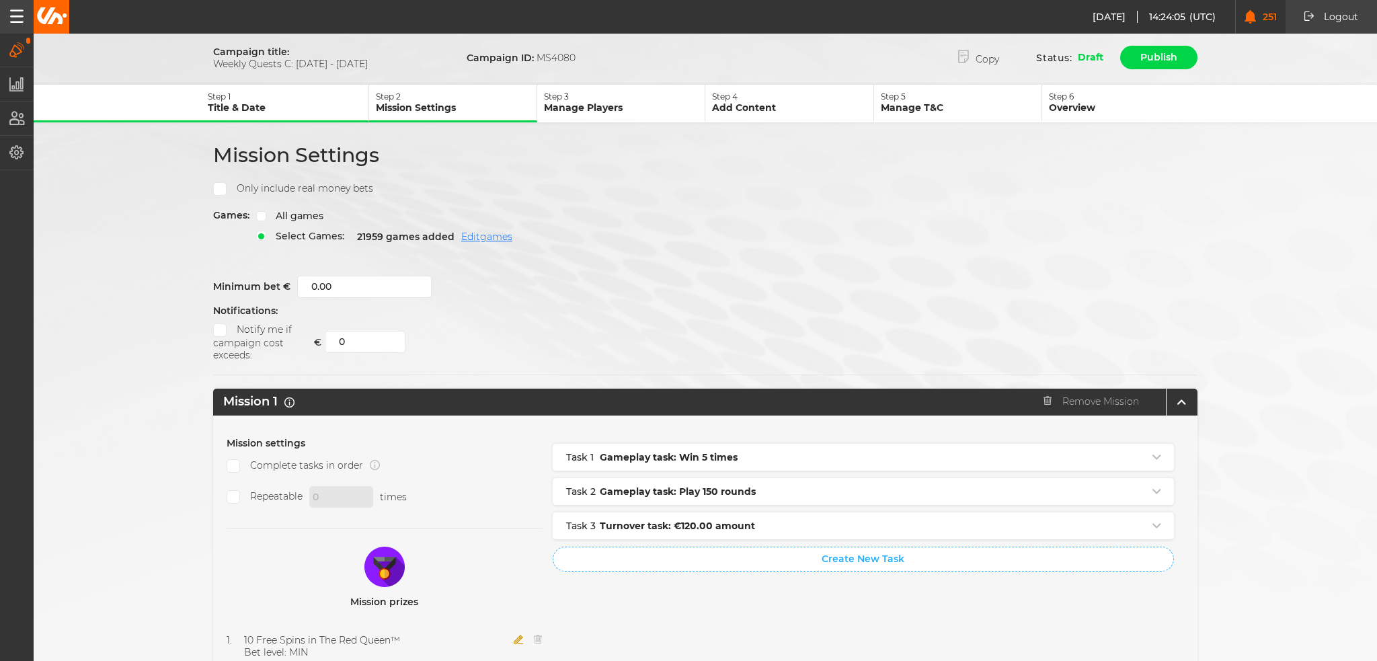
click at [603, 93] on p "Step 3" at bounding box center [624, 96] width 161 height 10
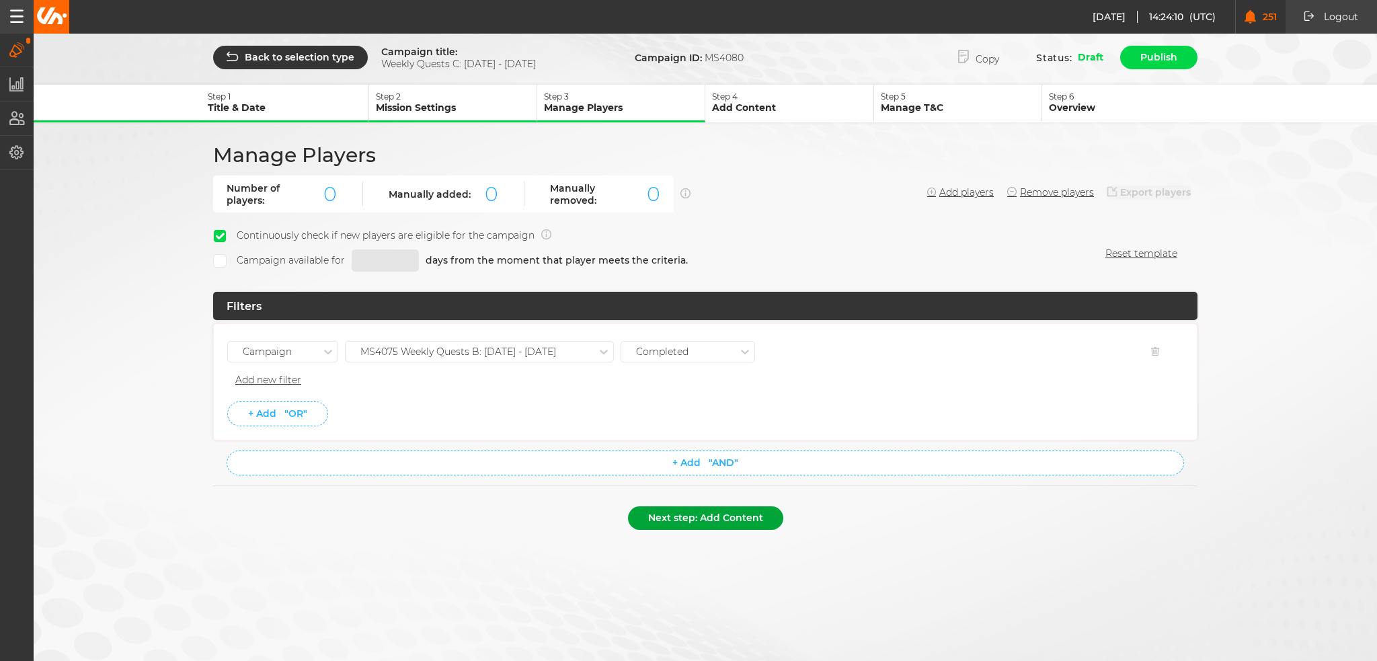
click at [739, 517] on button "Next step: Add Content" at bounding box center [705, 518] width 155 height 24
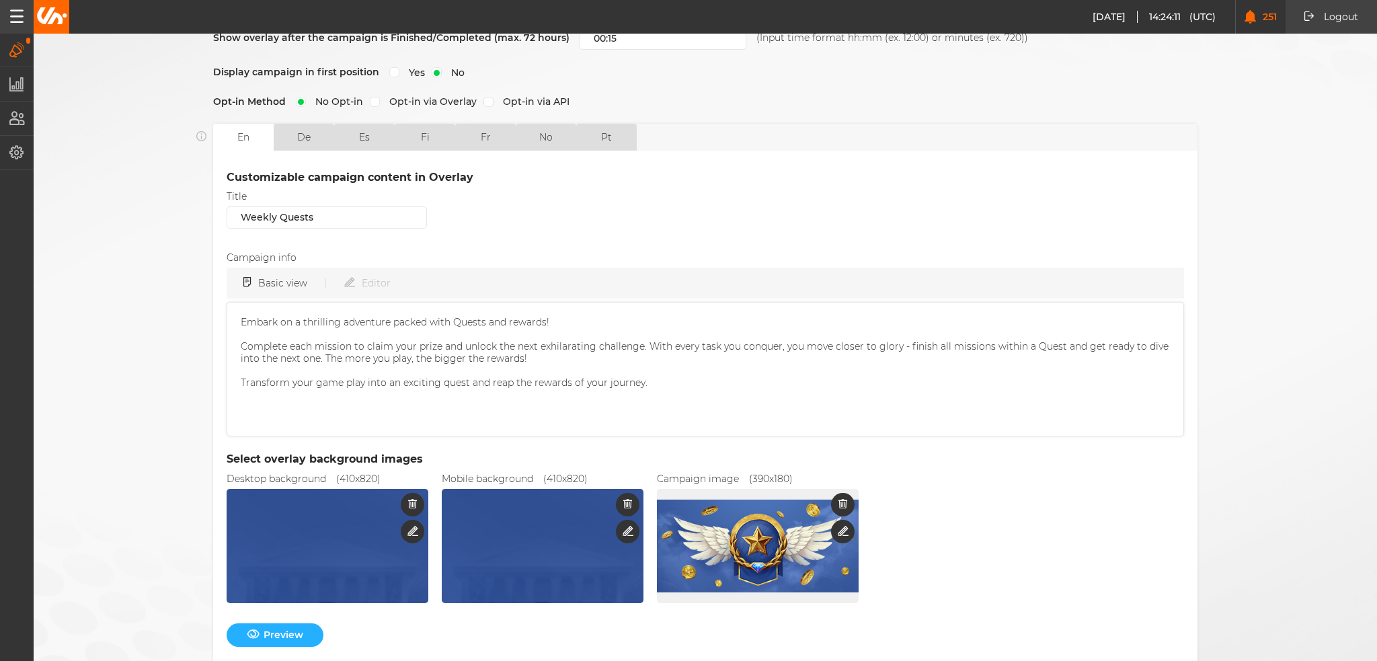
scroll to position [326, 0]
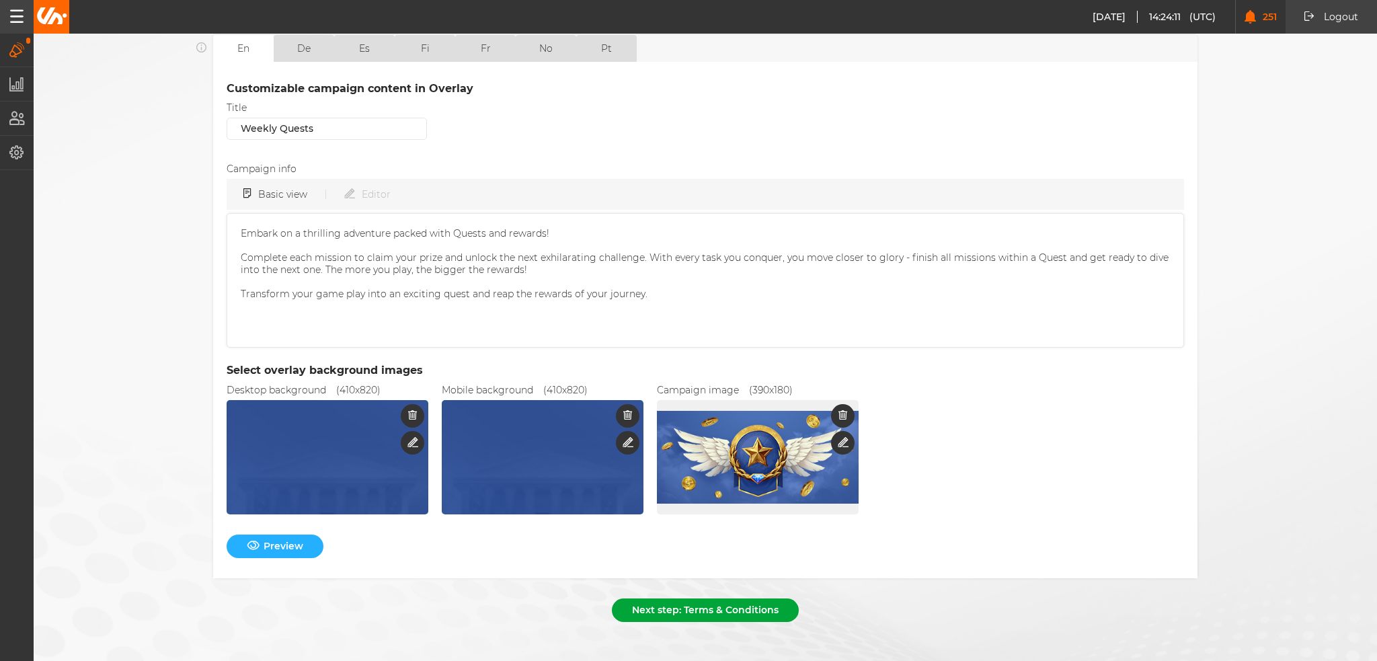
click at [747, 599] on button "Next step: Terms & Conditions" at bounding box center [705, 611] width 187 height 24
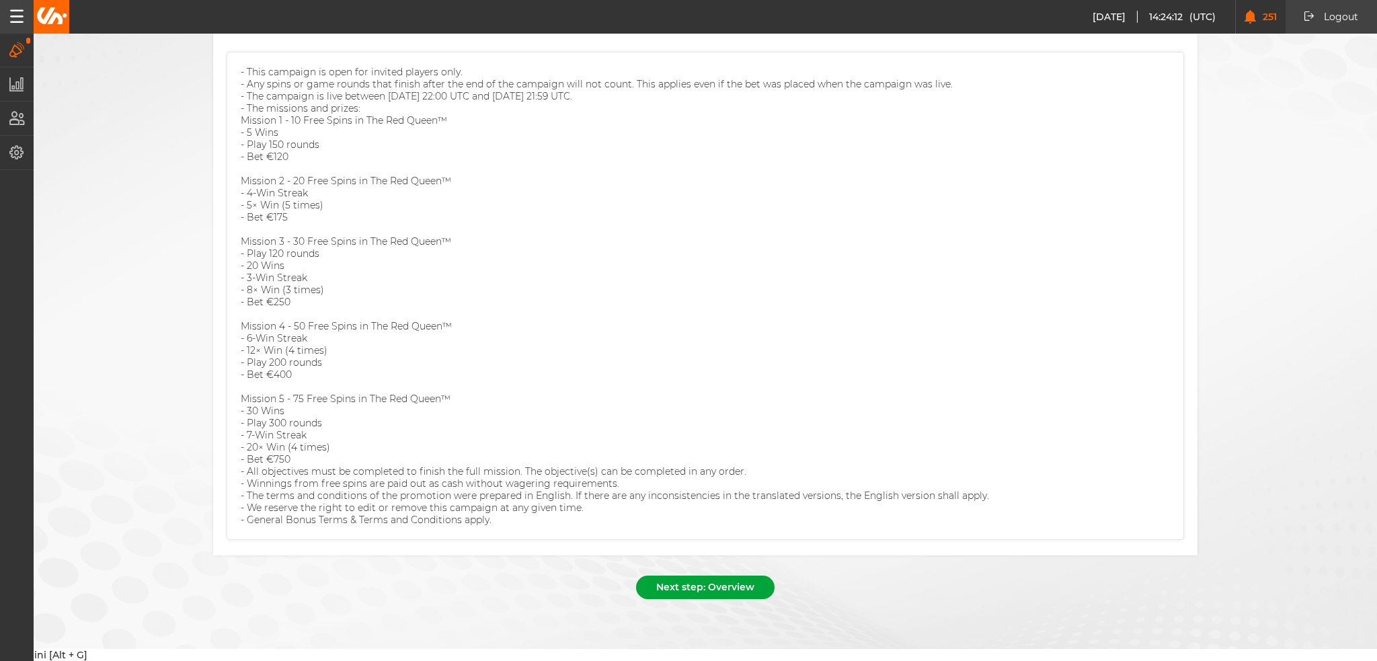
scroll to position [126, 0]
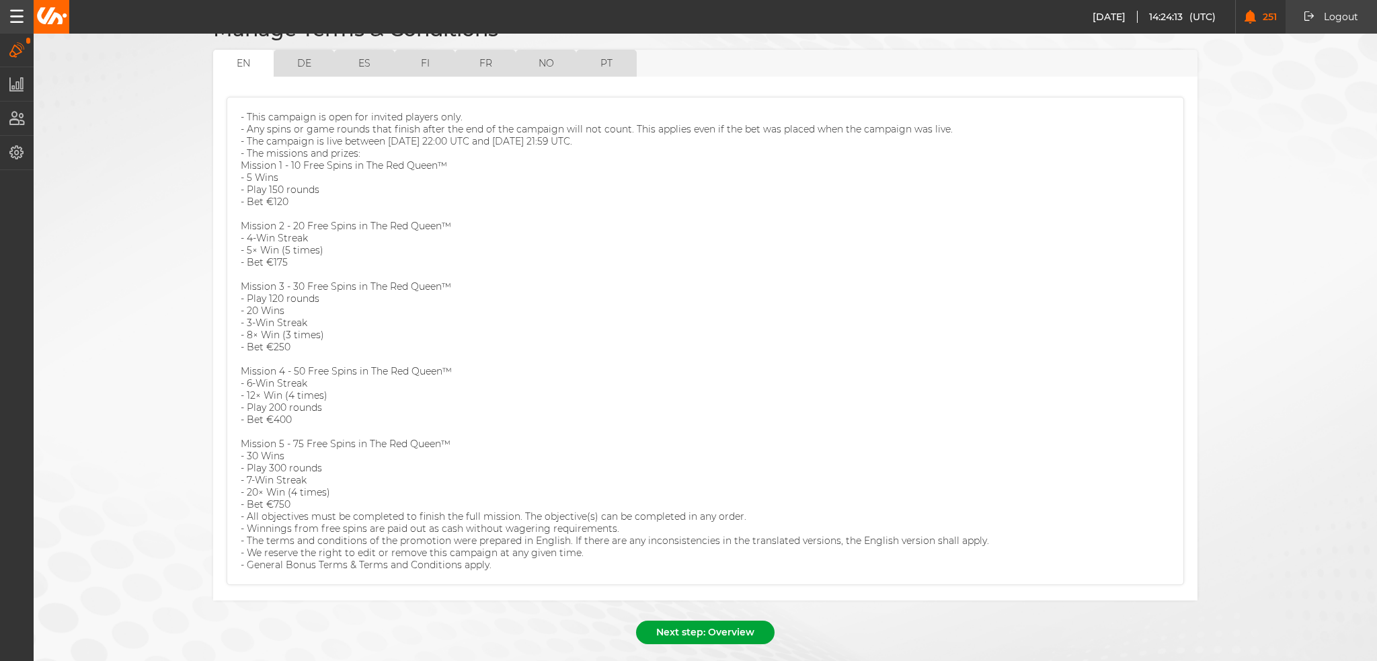
click at [751, 621] on button "Next step: Overview" at bounding box center [705, 633] width 139 height 24
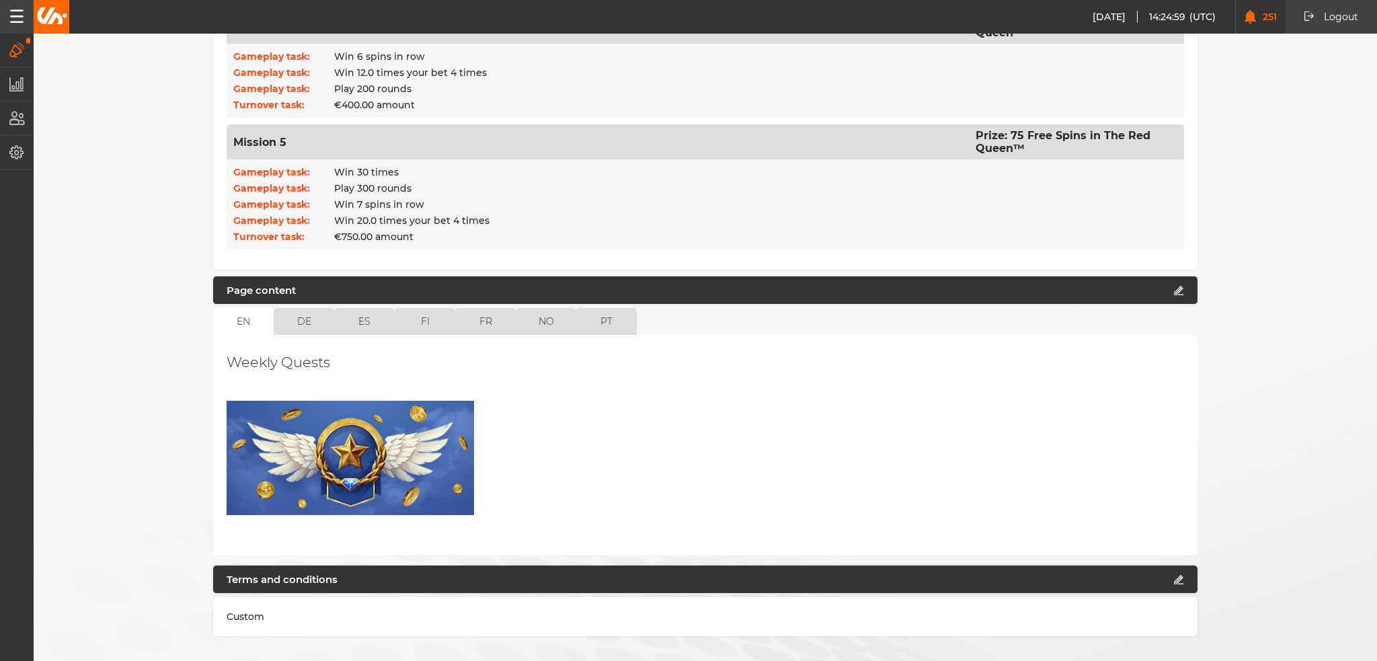
scroll to position [900, 0]
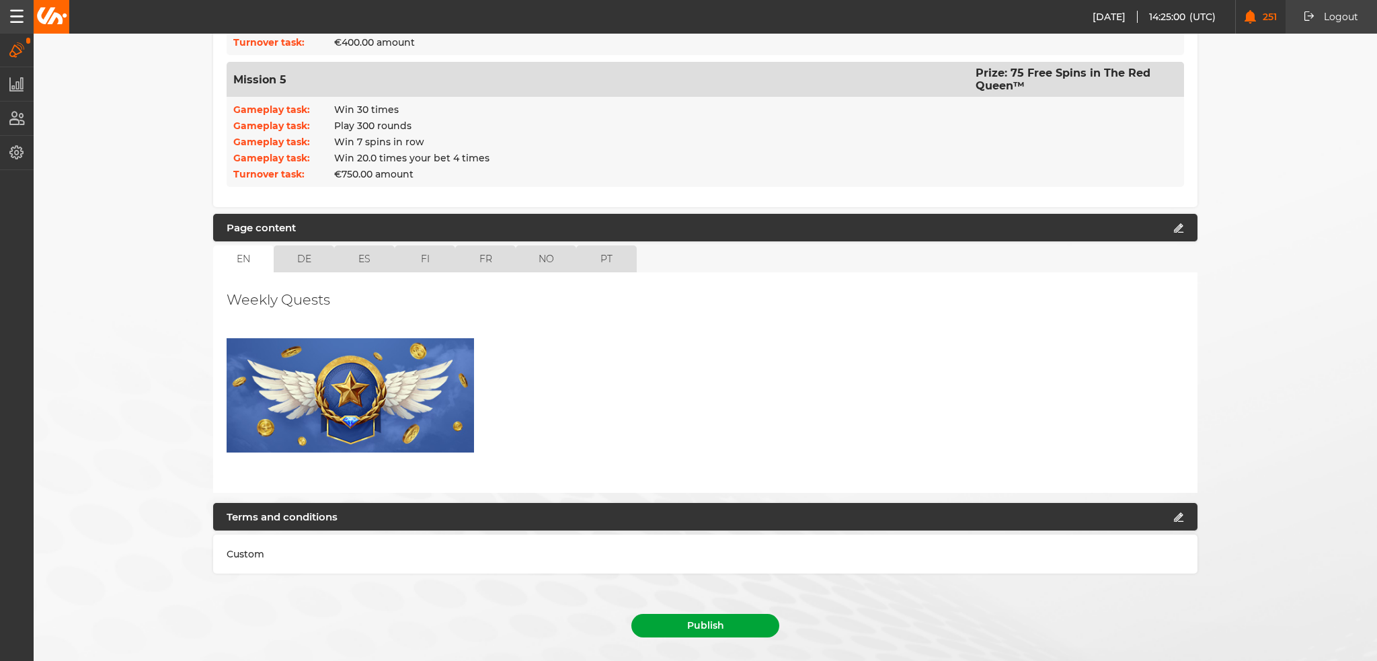
click at [708, 614] on button "Publish" at bounding box center [706, 626] width 148 height 24
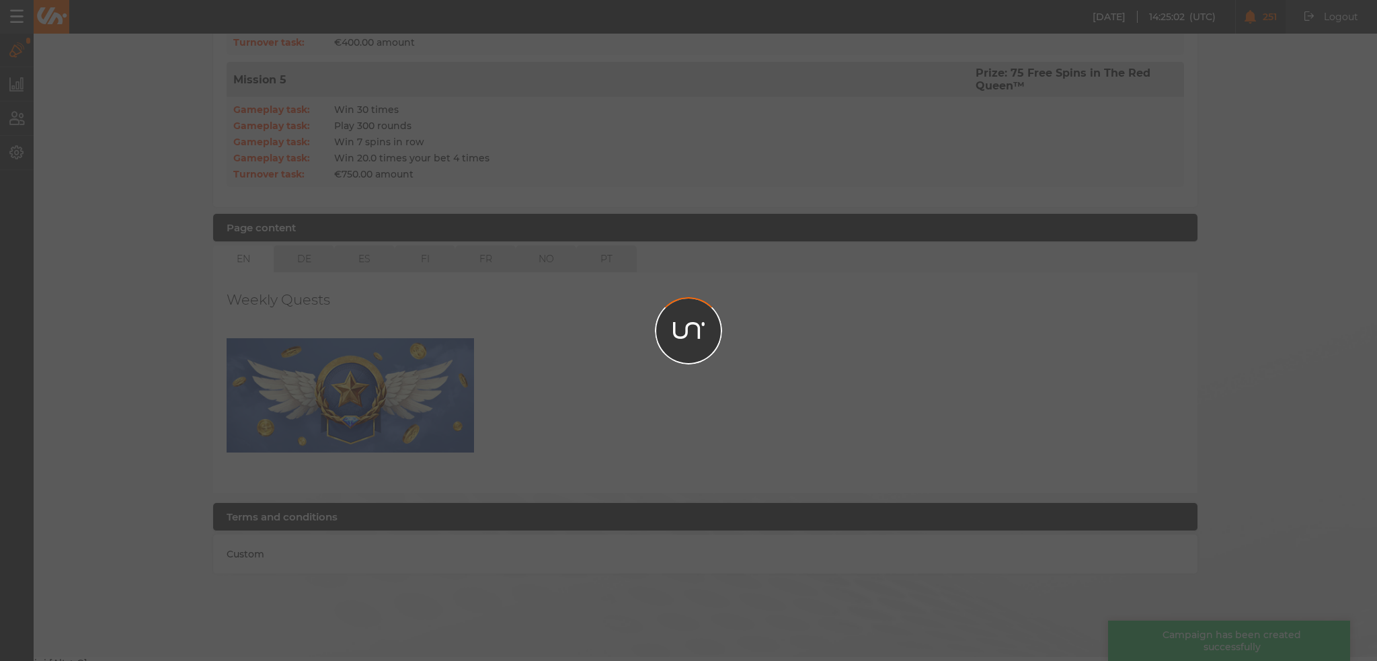
scroll to position [869, 0]
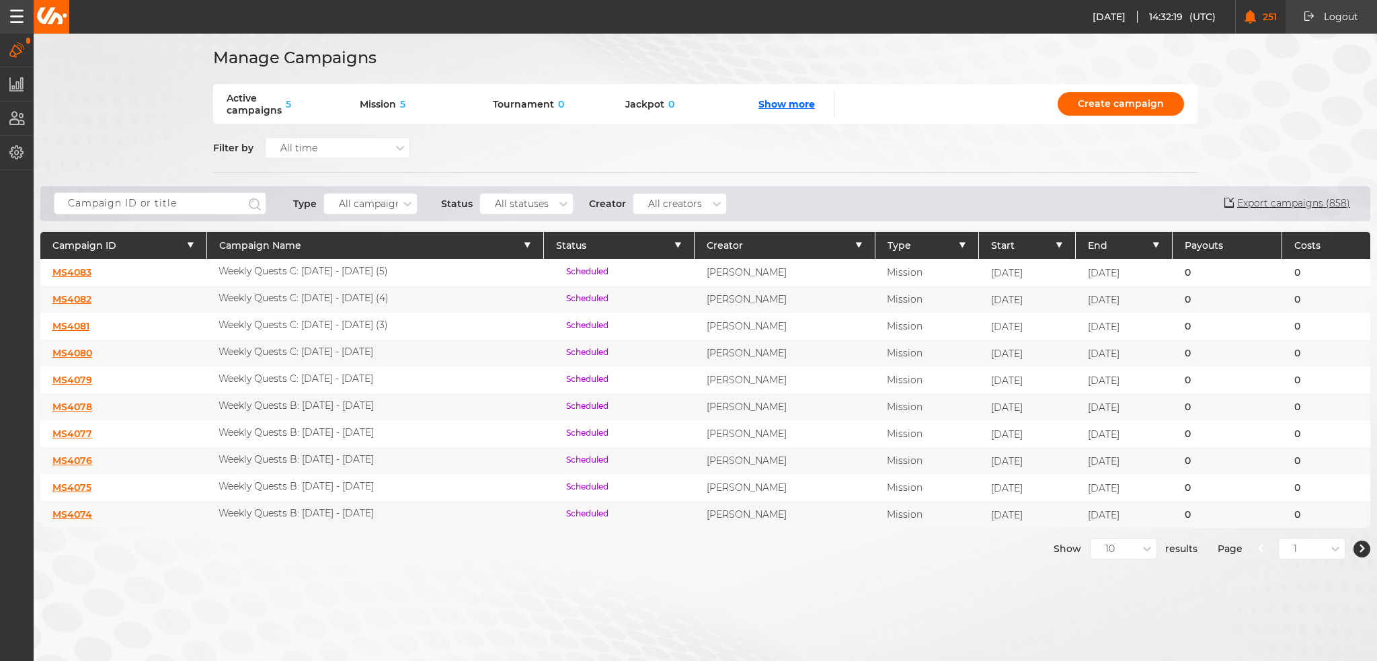
click at [66, 351] on link "MS4080" at bounding box center [72, 353] width 40 height 12
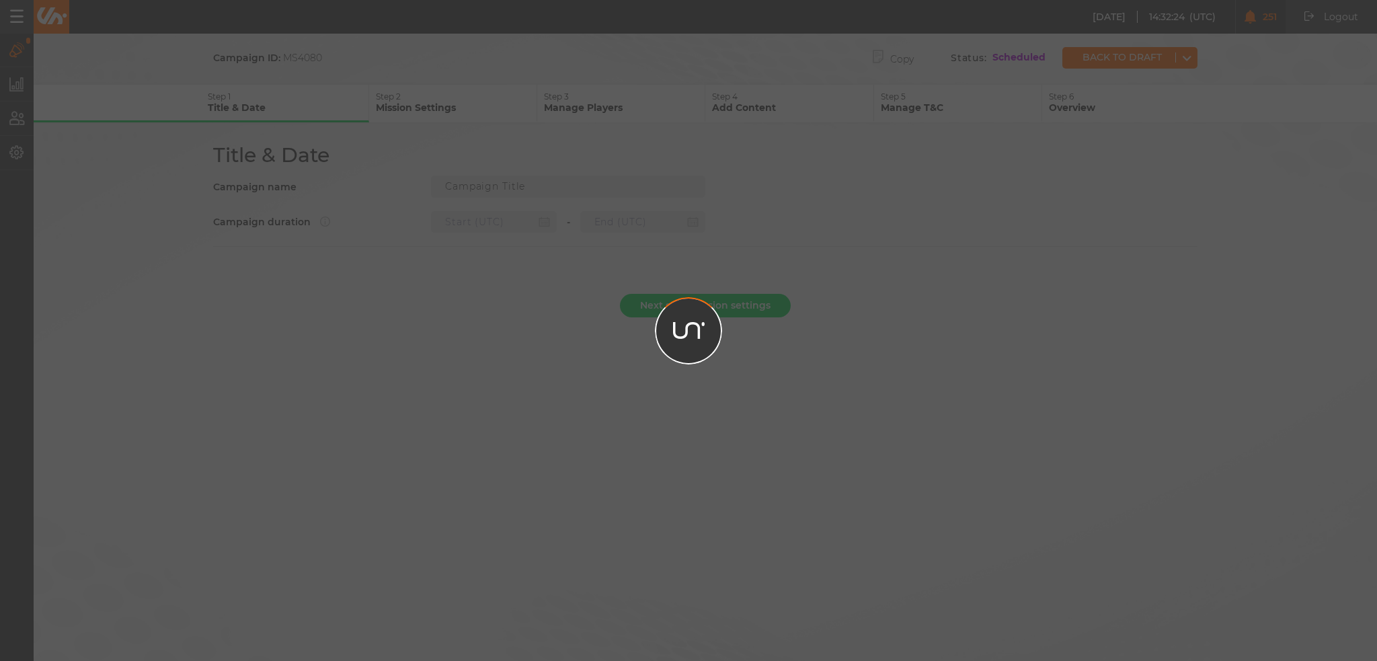
type input "Weekly Quests C: [DATE] - [DATE]"
type input "08.10.2025 22:00"
type input "15.10.2025 21:59"
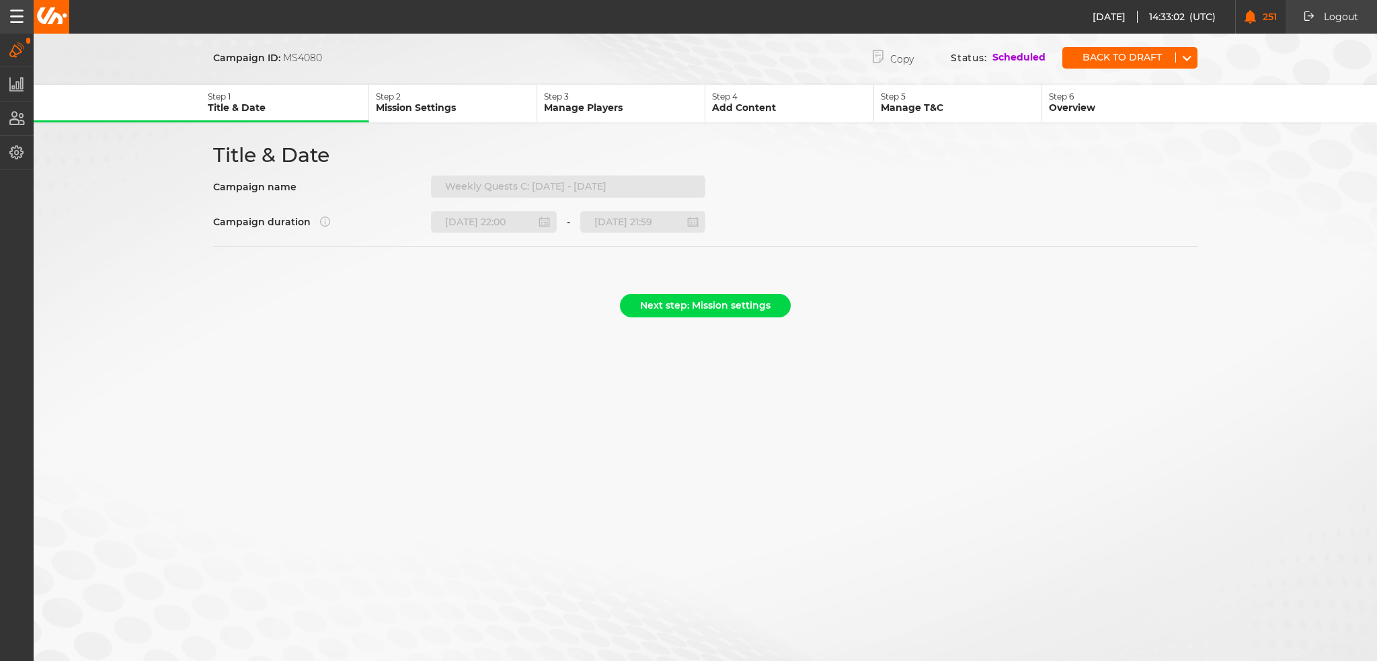
click at [578, 96] on p "Step 3" at bounding box center [624, 96] width 161 height 10
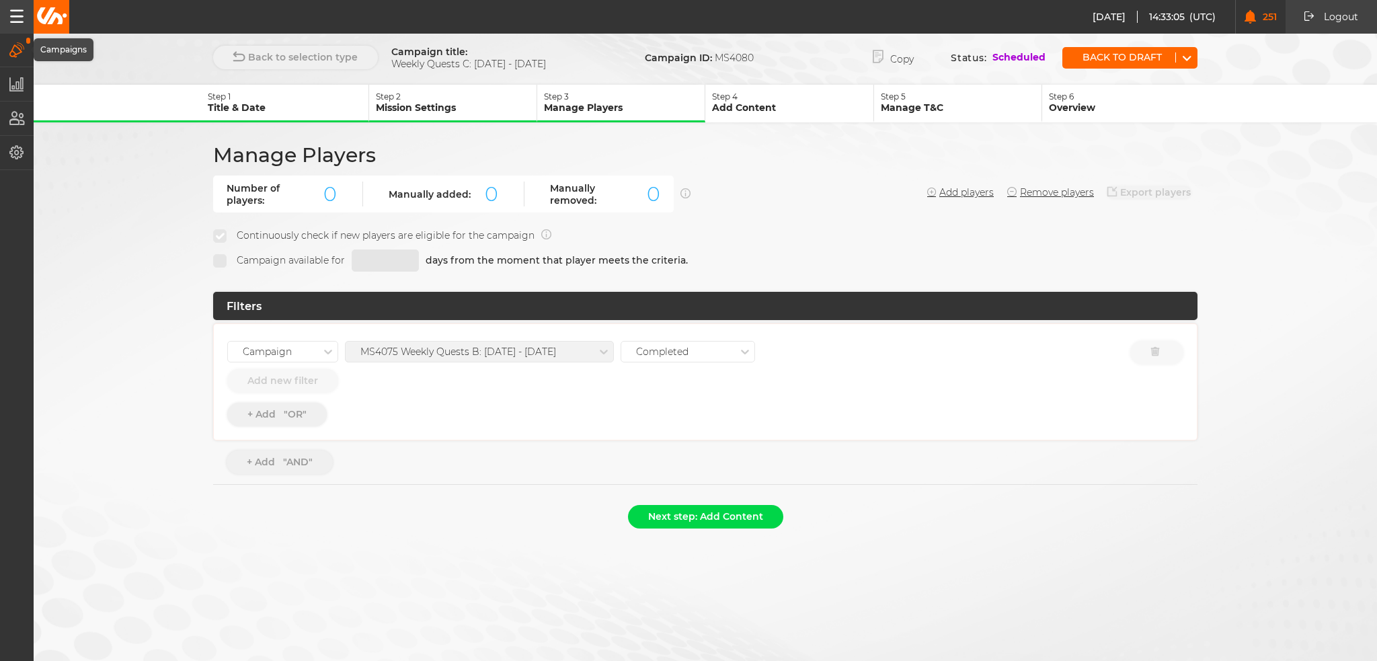
drag, startPoint x: 22, startPoint y: 52, endPoint x: 62, endPoint y: 63, distance: 41.9
click at [22, 51] on icon "button" at bounding box center [16, 49] width 15 height 15
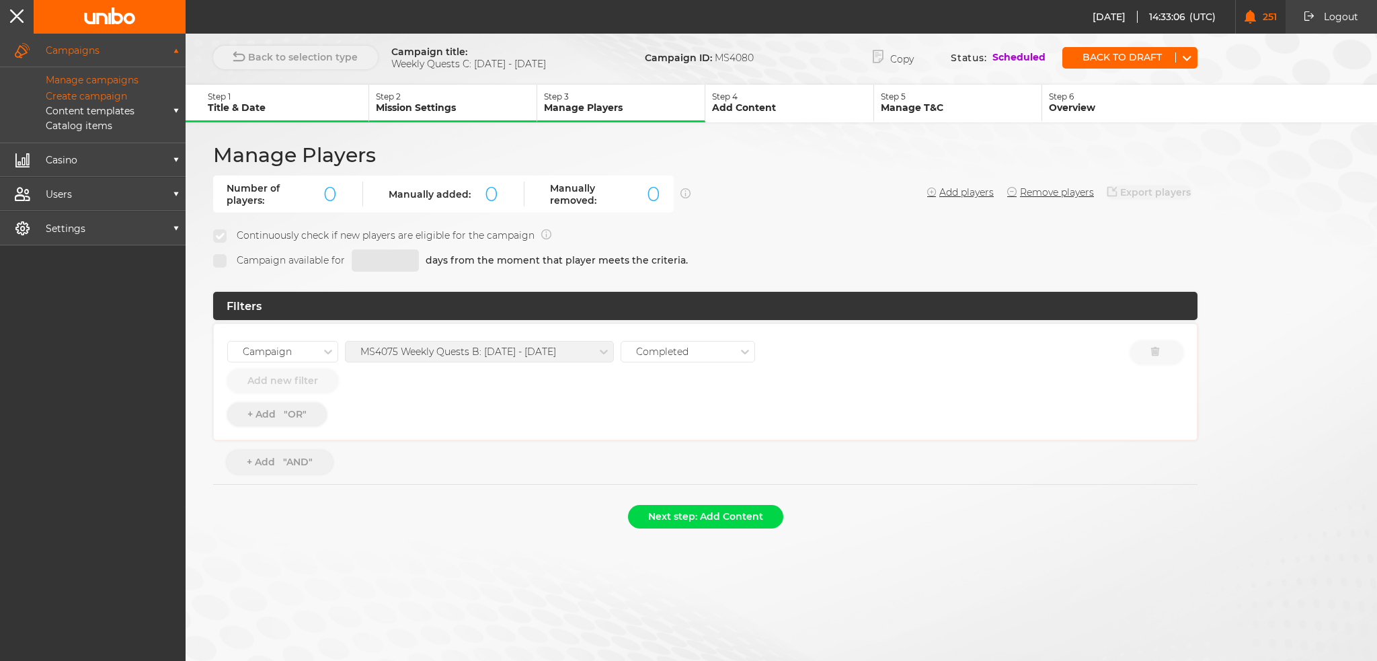
click at [83, 77] on p "Manage campaigns" at bounding box center [76, 80] width 123 height 12
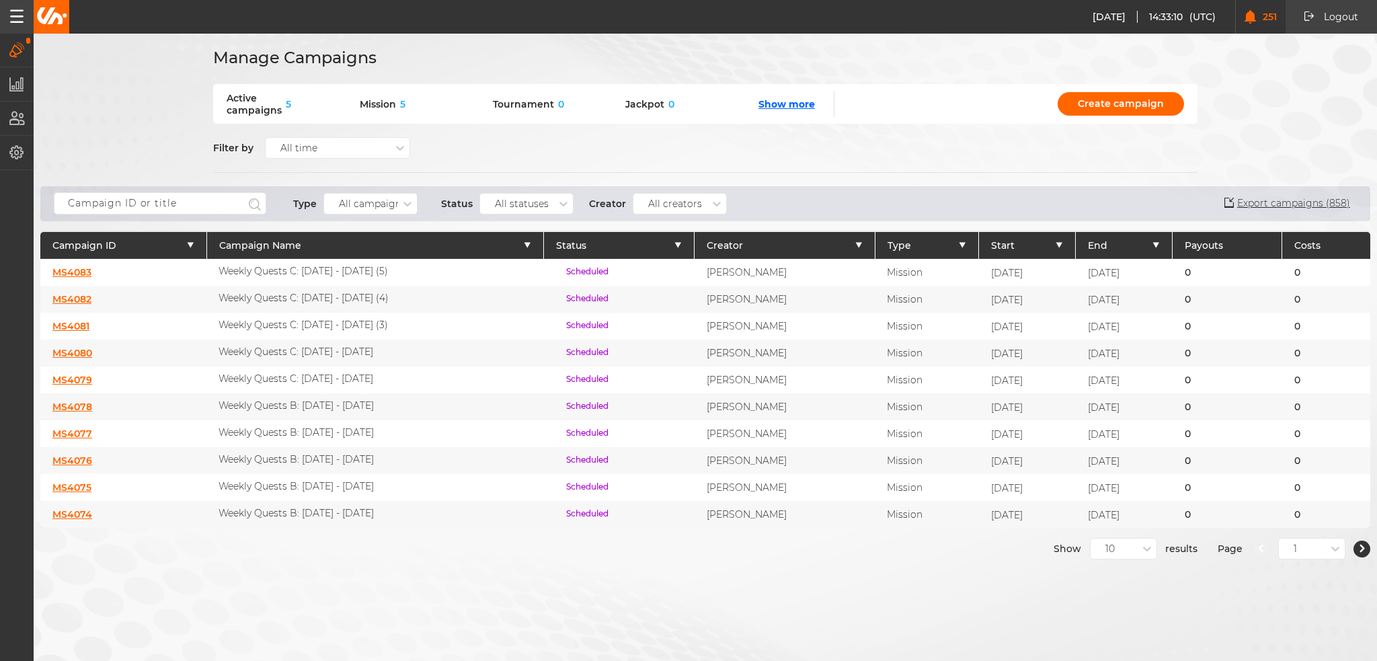
click at [73, 320] on link "MS4081" at bounding box center [70, 326] width 37 height 12
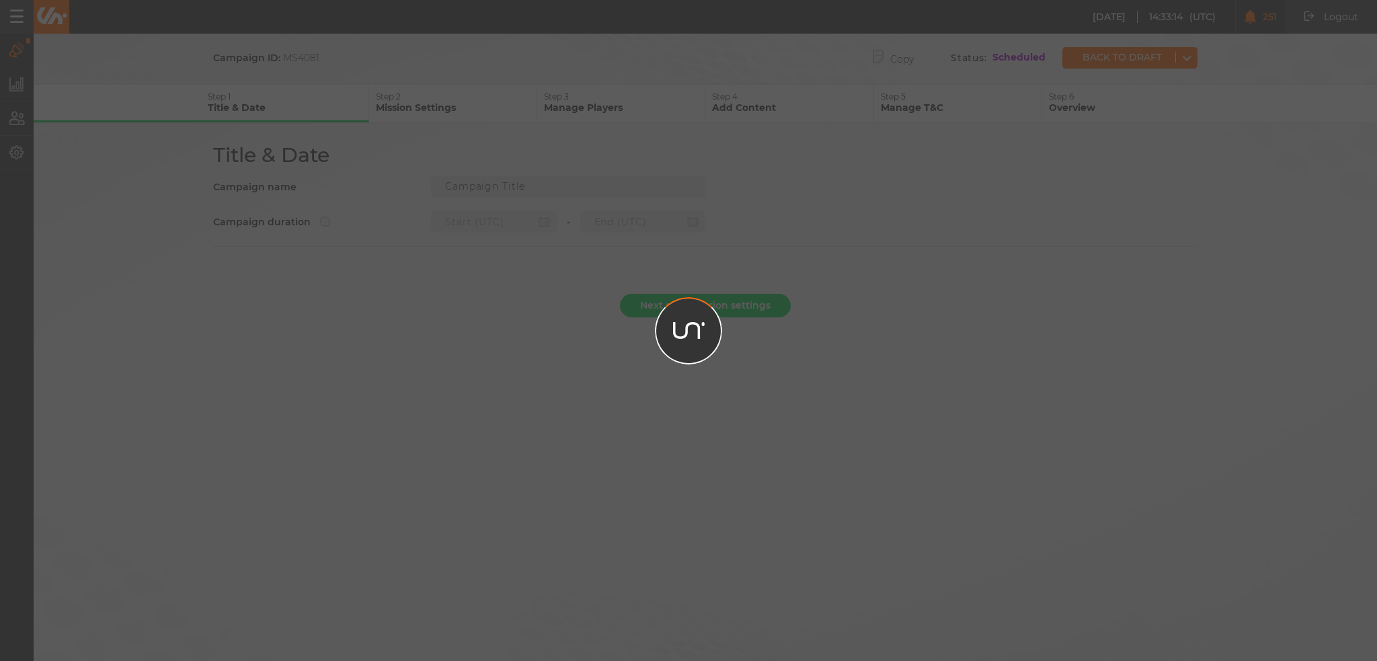
type input "Weekly Quests C: 02.10 - 08.10.25 (3)"
type input "15.10.2025 22:00"
type input "22.10.2025 21:59"
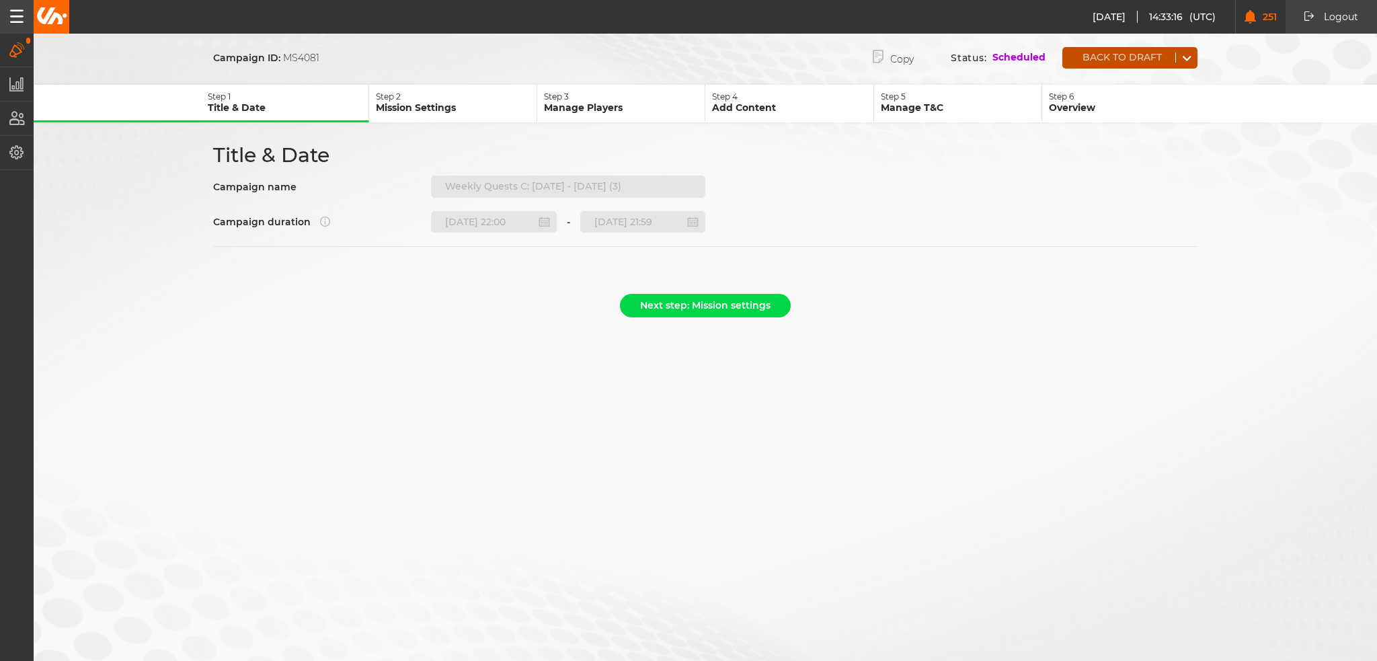
click at [1120, 56] on button "Back to draft" at bounding box center [1119, 57] width 113 height 10
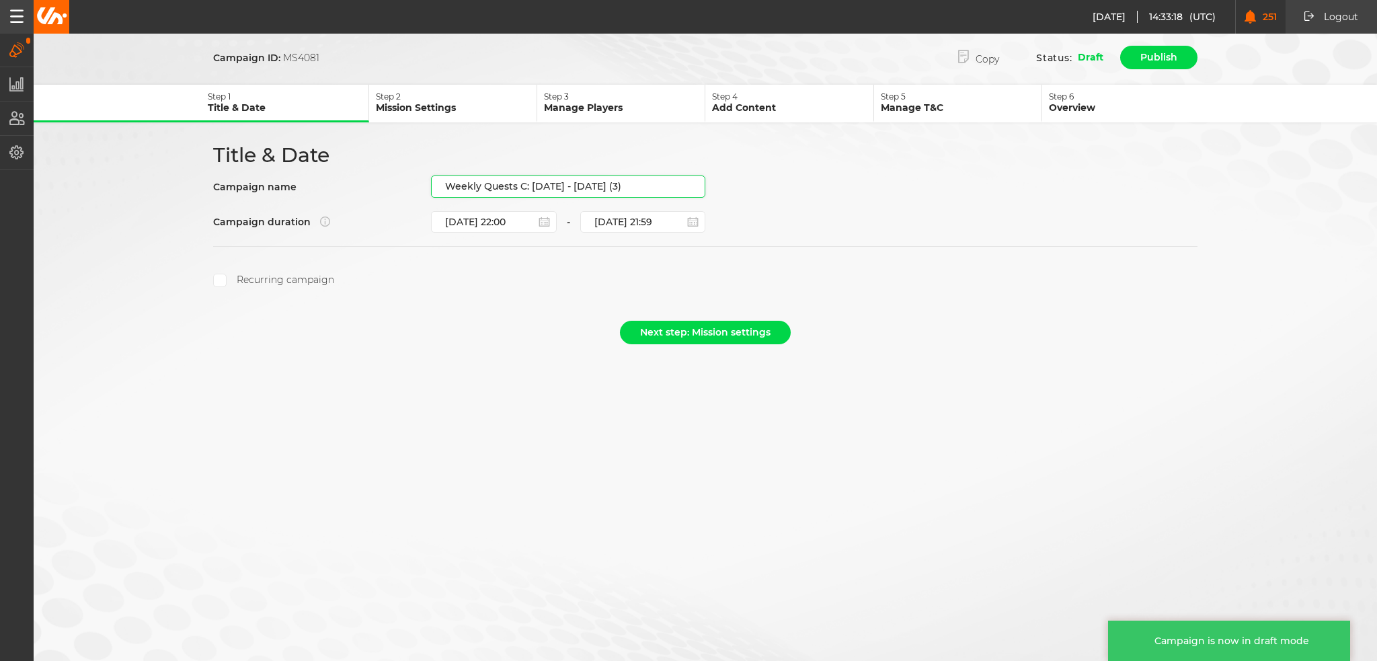
click at [617, 176] on input "Weekly Quests C: 02.10 - 08.10.25 (3)" at bounding box center [568, 187] width 274 height 22
click at [633, 182] on input "Weekly Quests C: 02.10 - 08.10.25 (3)" at bounding box center [568, 187] width 274 height 22
drag, startPoint x: 638, startPoint y: 183, endPoint x: 530, endPoint y: 201, distance: 109.8
click at [530, 201] on div "Title & Date Campaign name Weekly Quests C: 02.10 - 08.10.25 (3) Campaign durat…" at bounding box center [705, 215] width 1009 height 145
paste input "16.10 - 22.10.25"
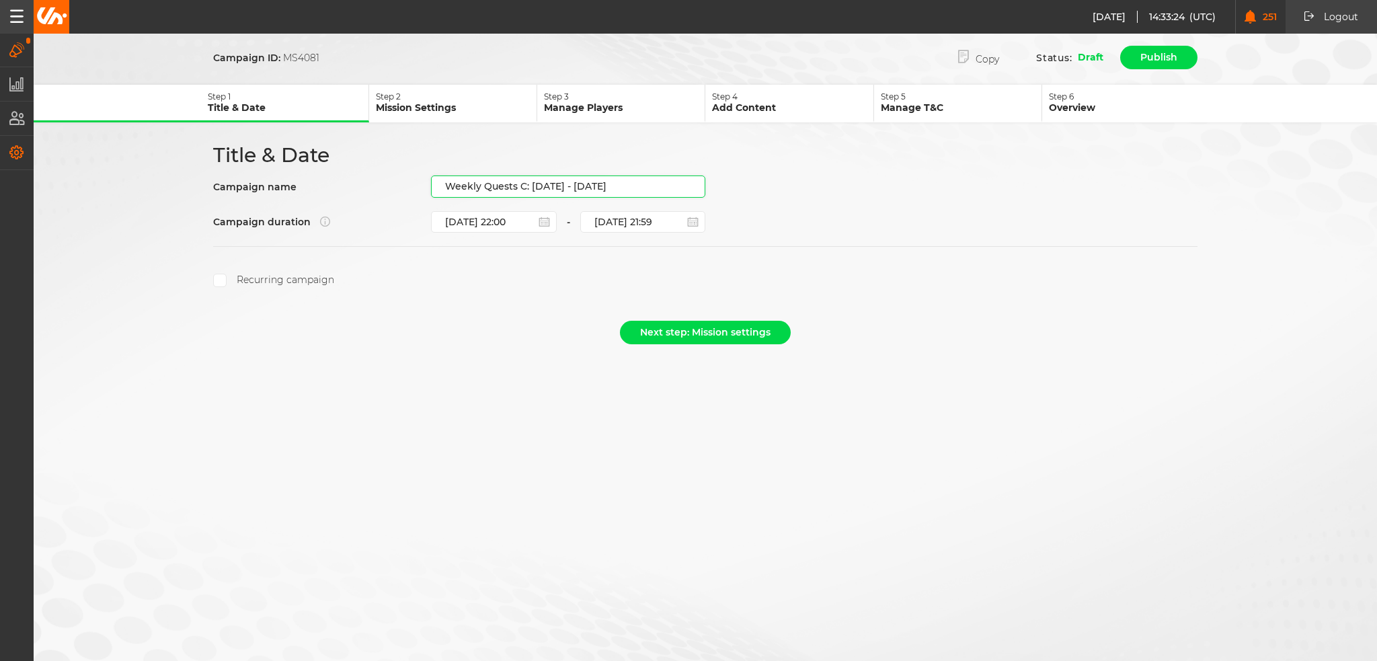
type input "Weekly Quests C: [DATE] - [DATE]"
click at [696, 334] on button "Next step: Mission settings" at bounding box center [705, 333] width 171 height 24
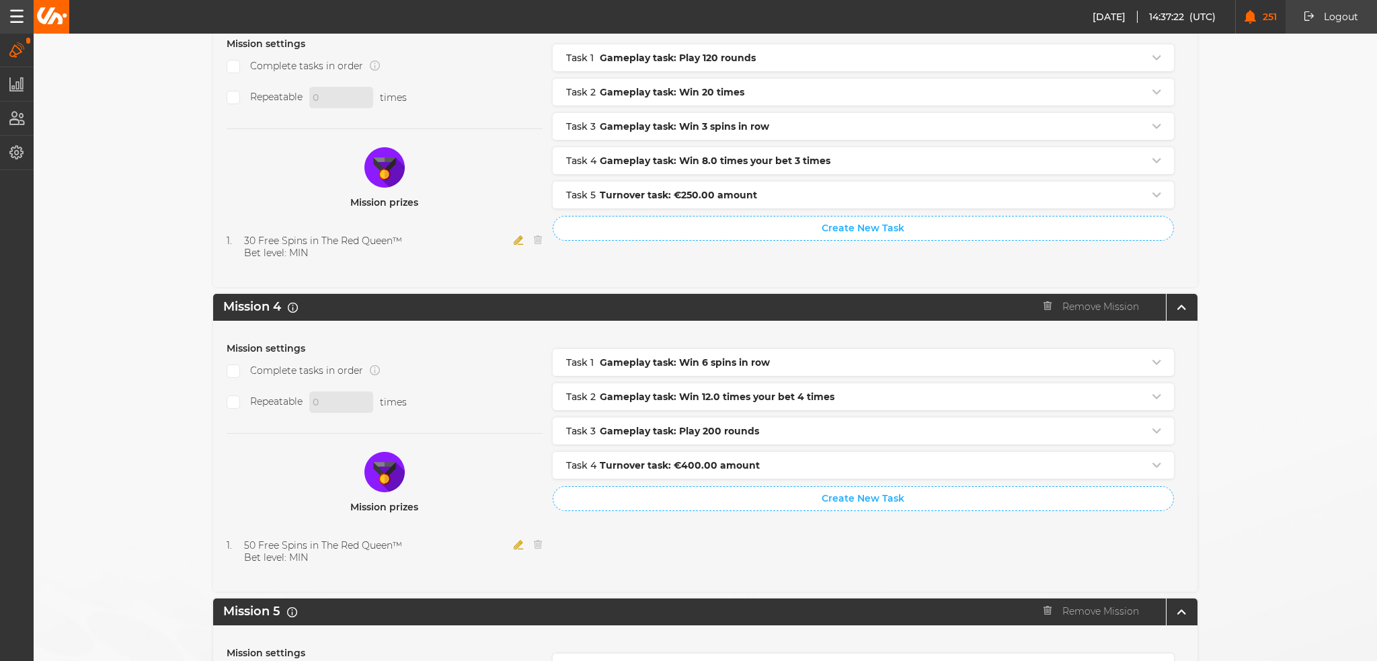
scroll to position [1336, 0]
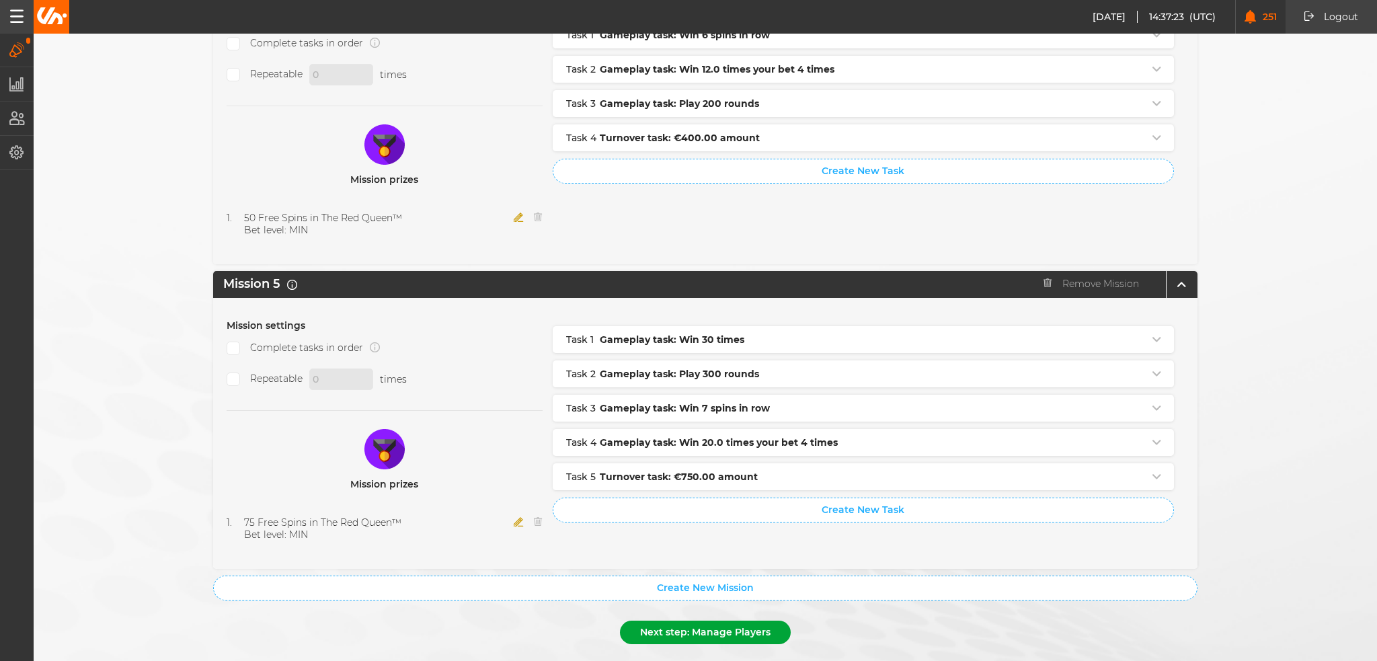
click at [728, 621] on button "Next step: Manage Players" at bounding box center [705, 633] width 171 height 24
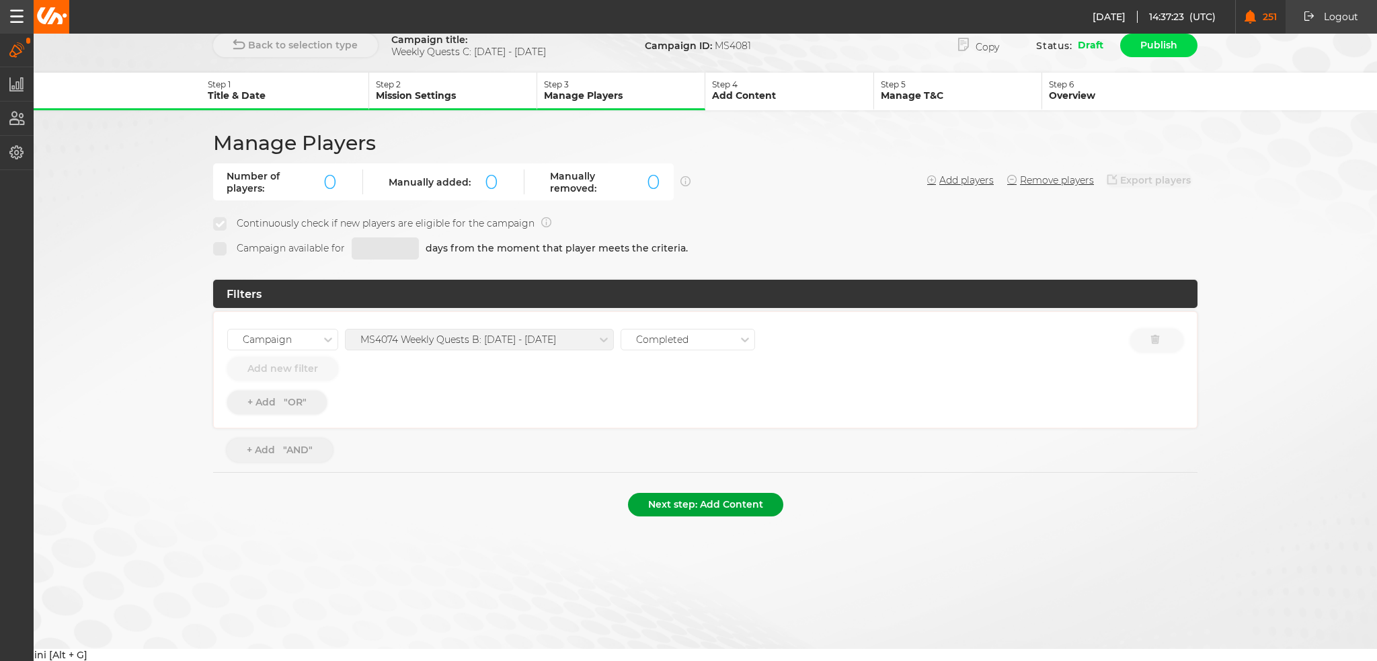
scroll to position [0, 0]
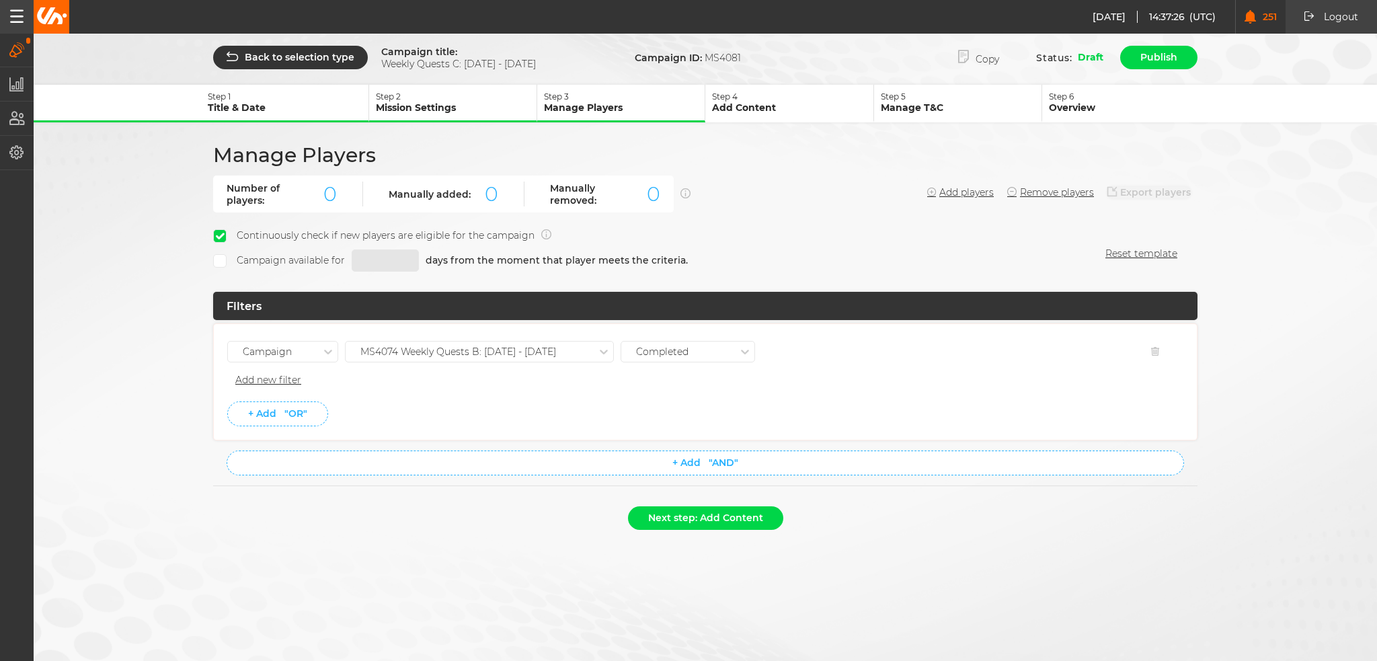
click at [508, 348] on div "MS4074 Weekly Quests B: 02.10 - 08.10.25" at bounding box center [458, 351] width 196 height 11
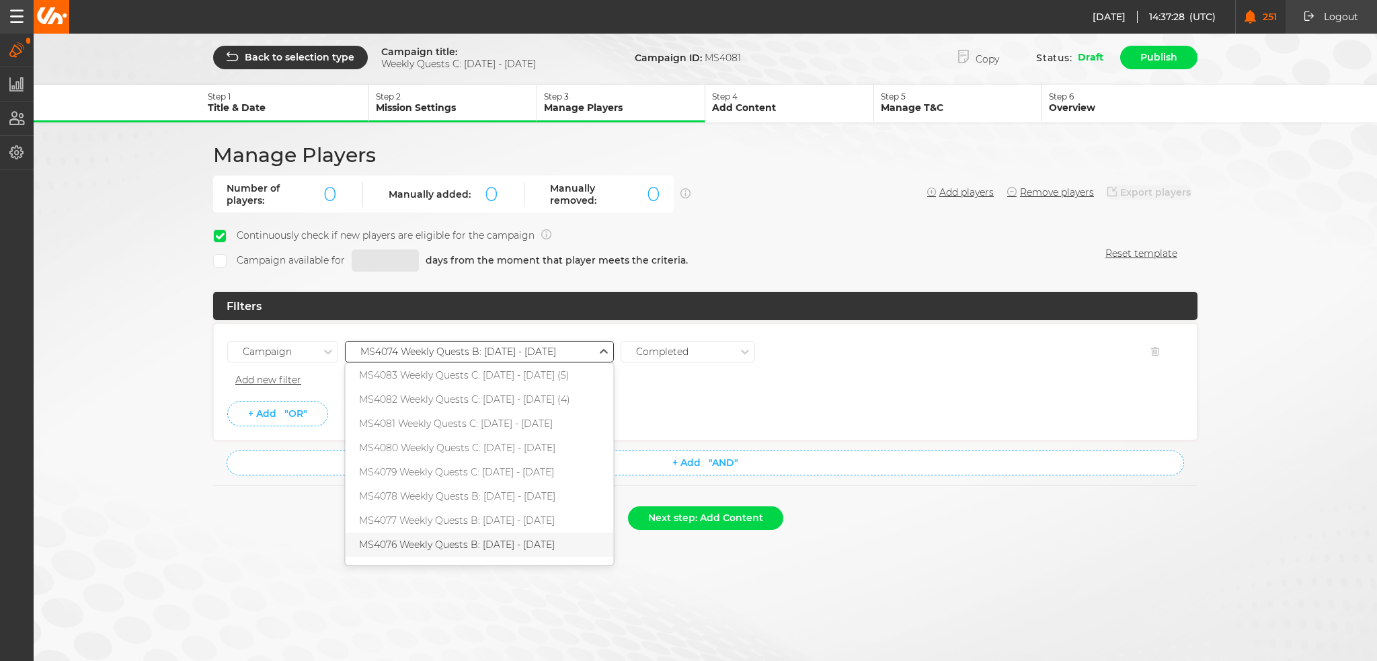
click at [488, 533] on div "MS4076 Weekly Quests B: 16.10 - 22.10.25" at bounding box center [480, 545] width 268 height 24
click at [495, 381] on li "Add new filter" at bounding box center [705, 380] width 956 height 22
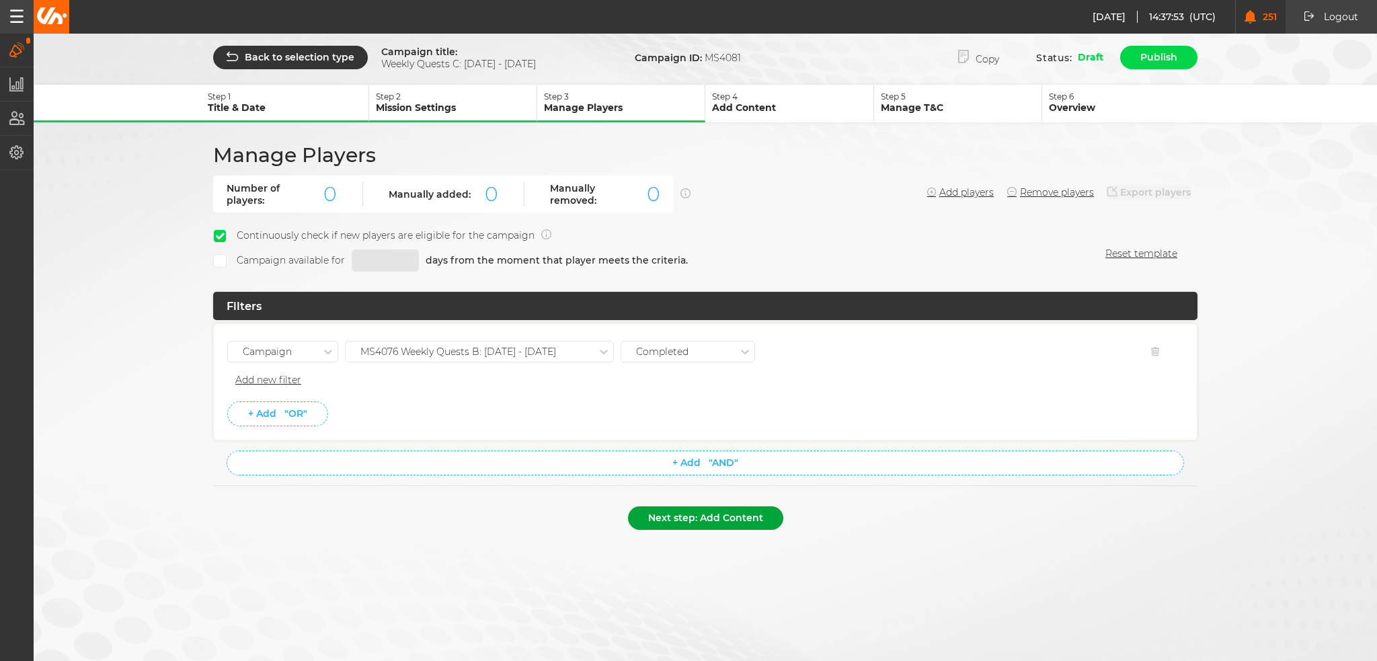
click at [716, 514] on button "Next step: Add Content" at bounding box center [705, 518] width 155 height 24
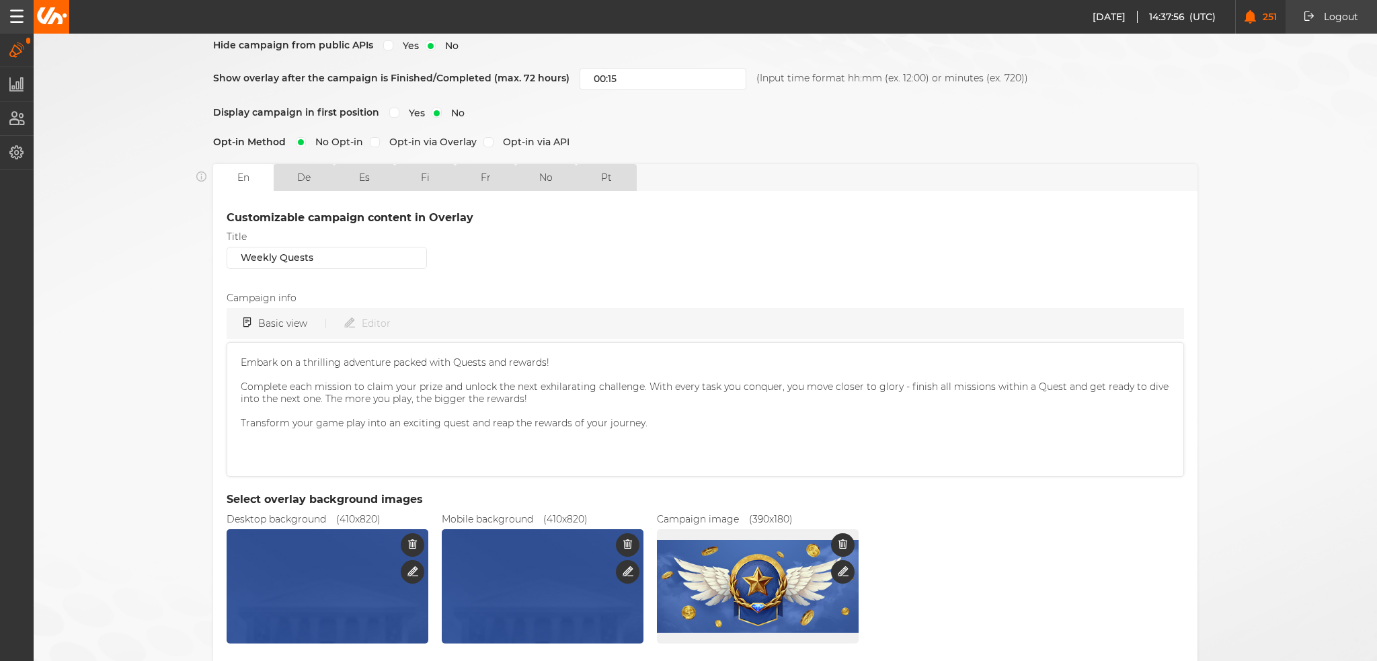
scroll to position [326, 0]
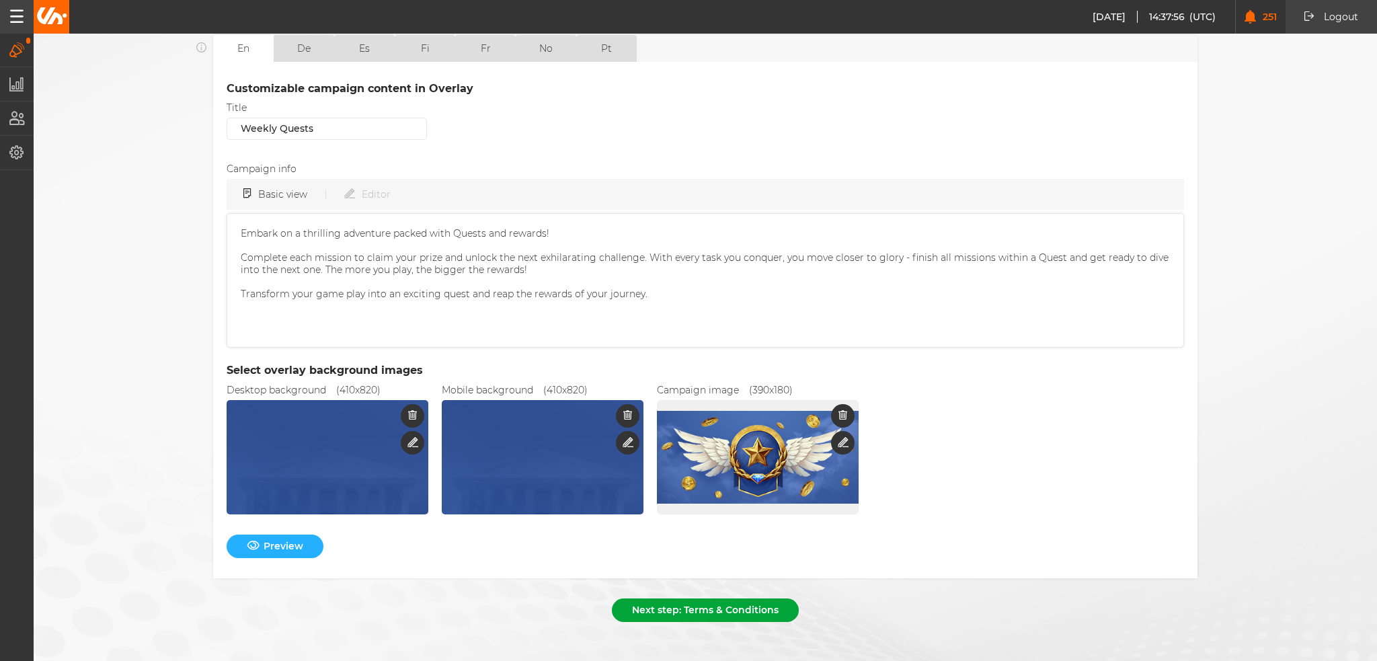
click at [743, 605] on button "Next step: Terms & Conditions" at bounding box center [705, 611] width 187 height 24
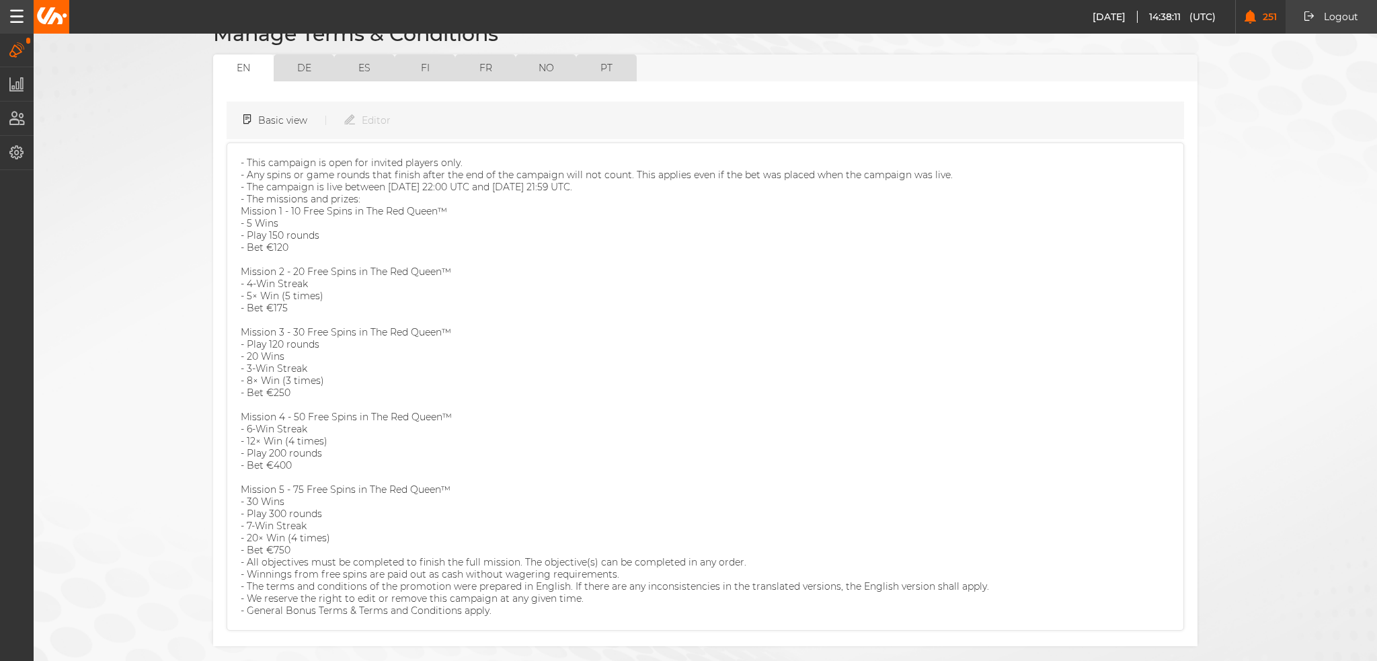
scroll to position [166, 0]
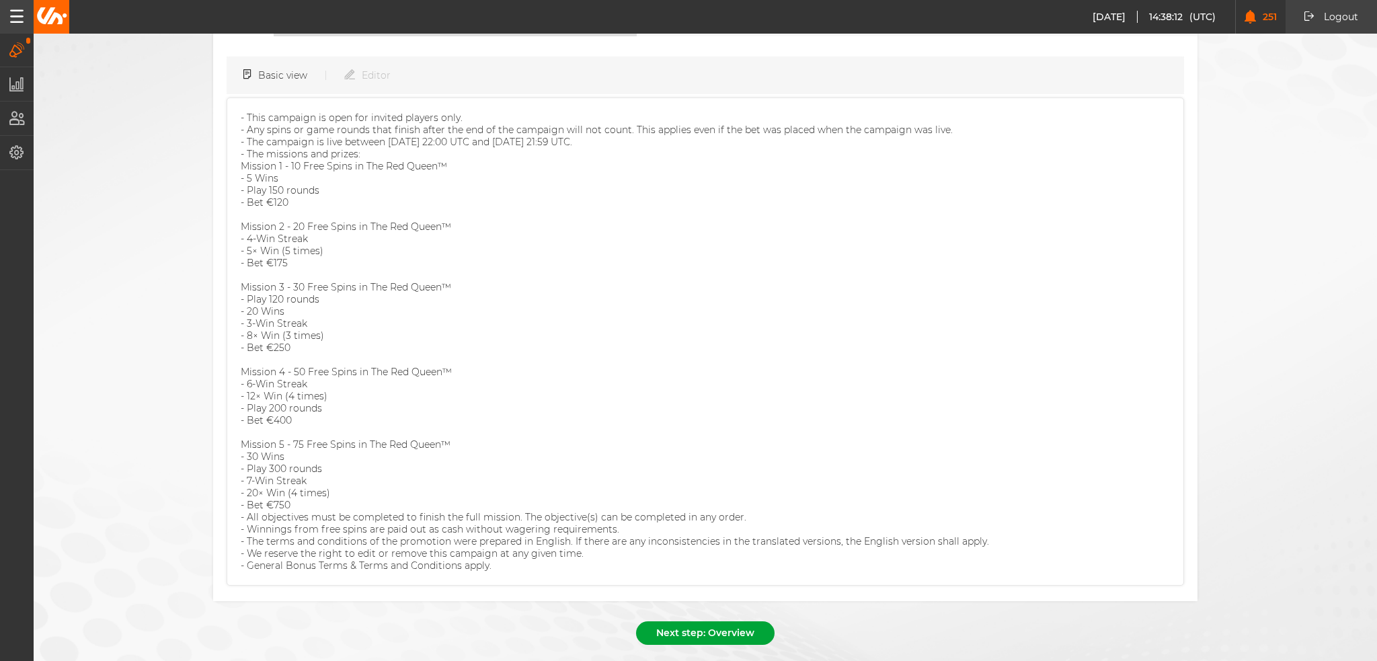
click at [708, 621] on button "Next step: Overview" at bounding box center [705, 633] width 139 height 24
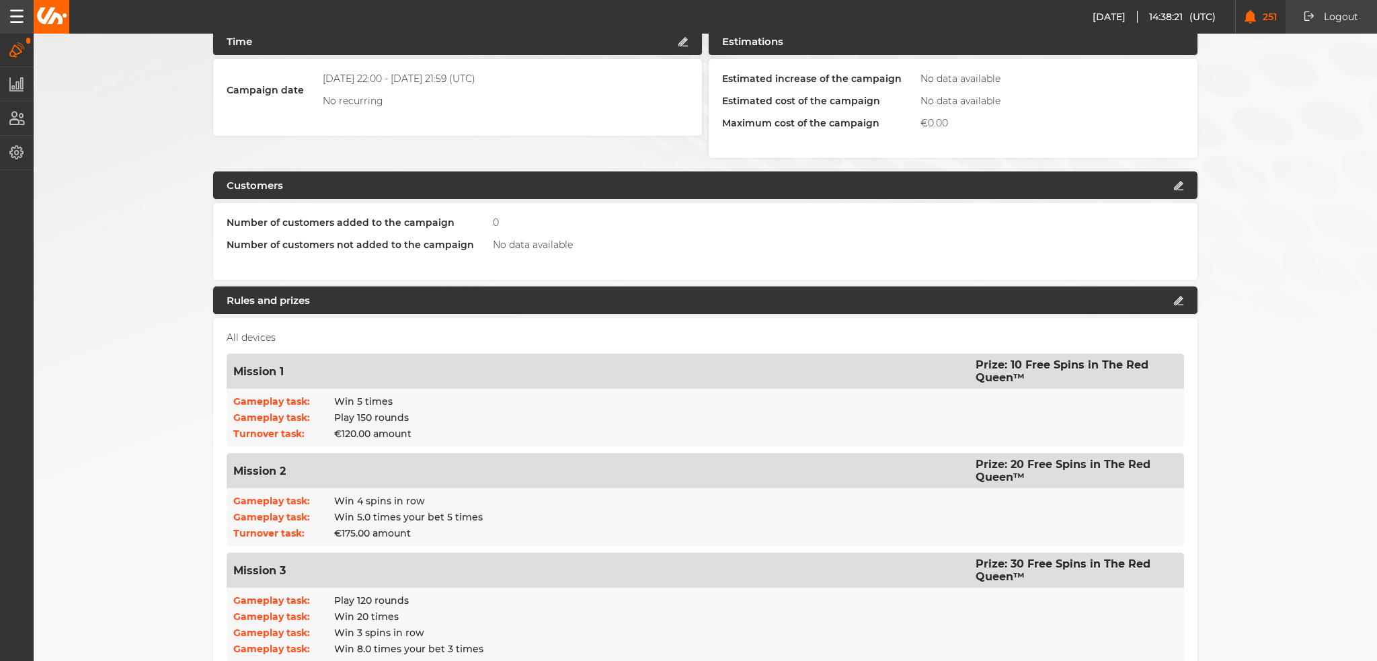
scroll to position [0, 0]
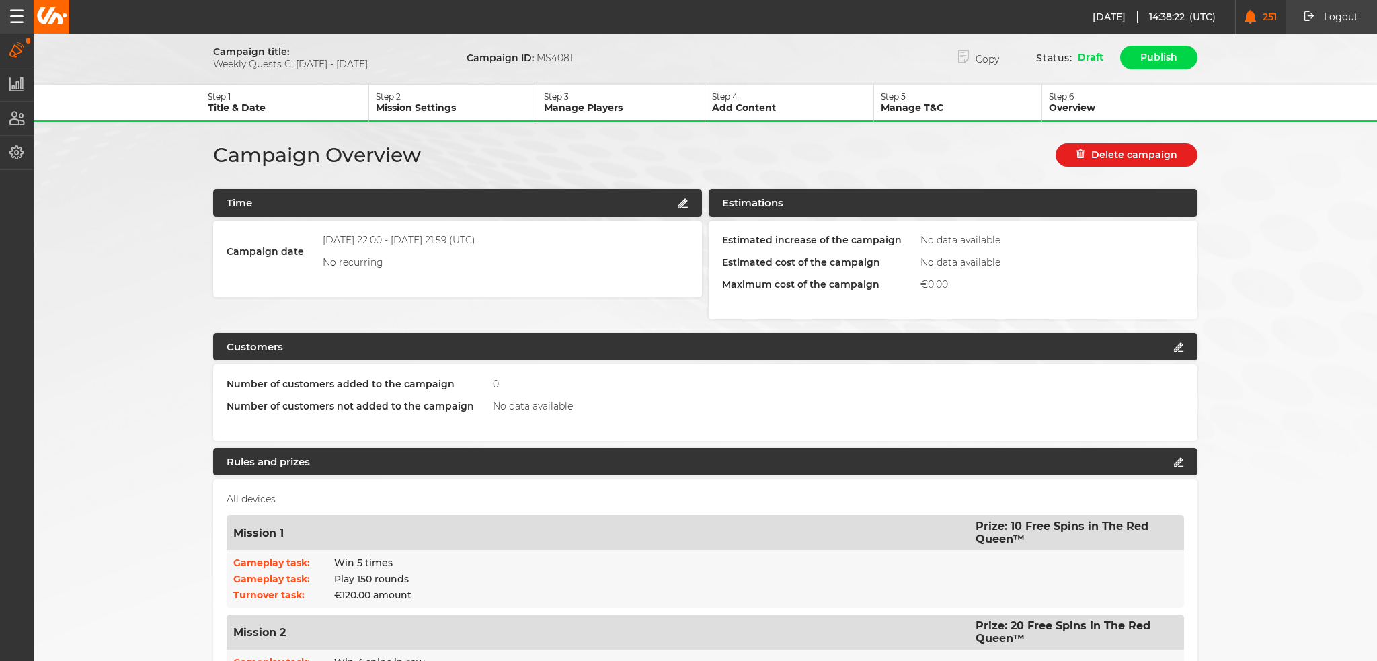
click at [594, 110] on p "Manage Players" at bounding box center [624, 108] width 161 height 12
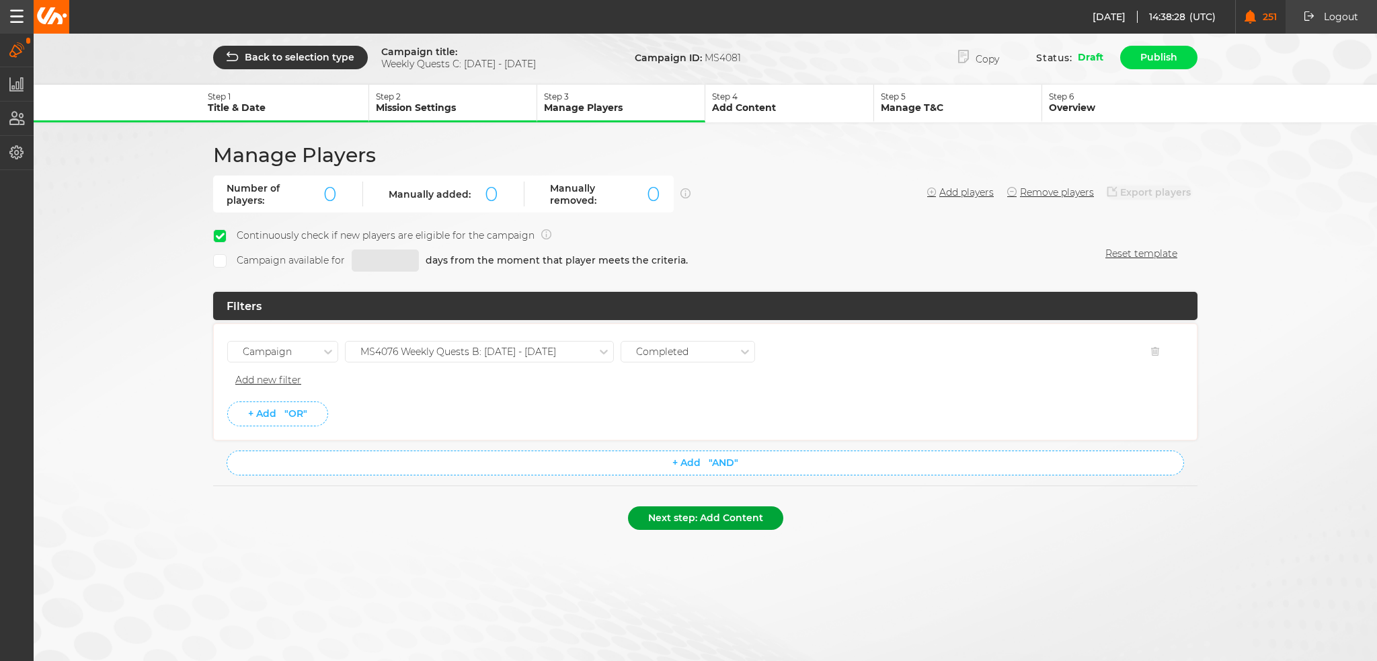
click at [713, 518] on button "Next step: Add Content" at bounding box center [705, 518] width 155 height 24
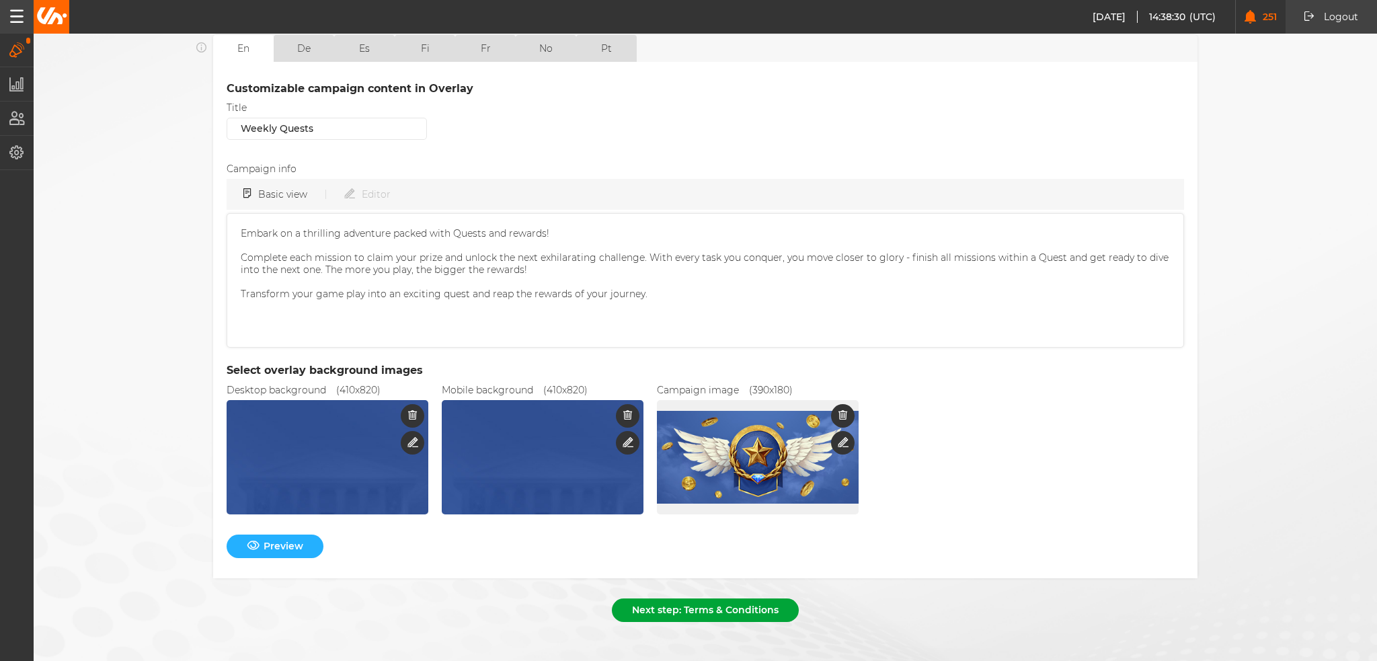
click at [744, 599] on button "Next step: Terms & Conditions" at bounding box center [705, 611] width 187 height 24
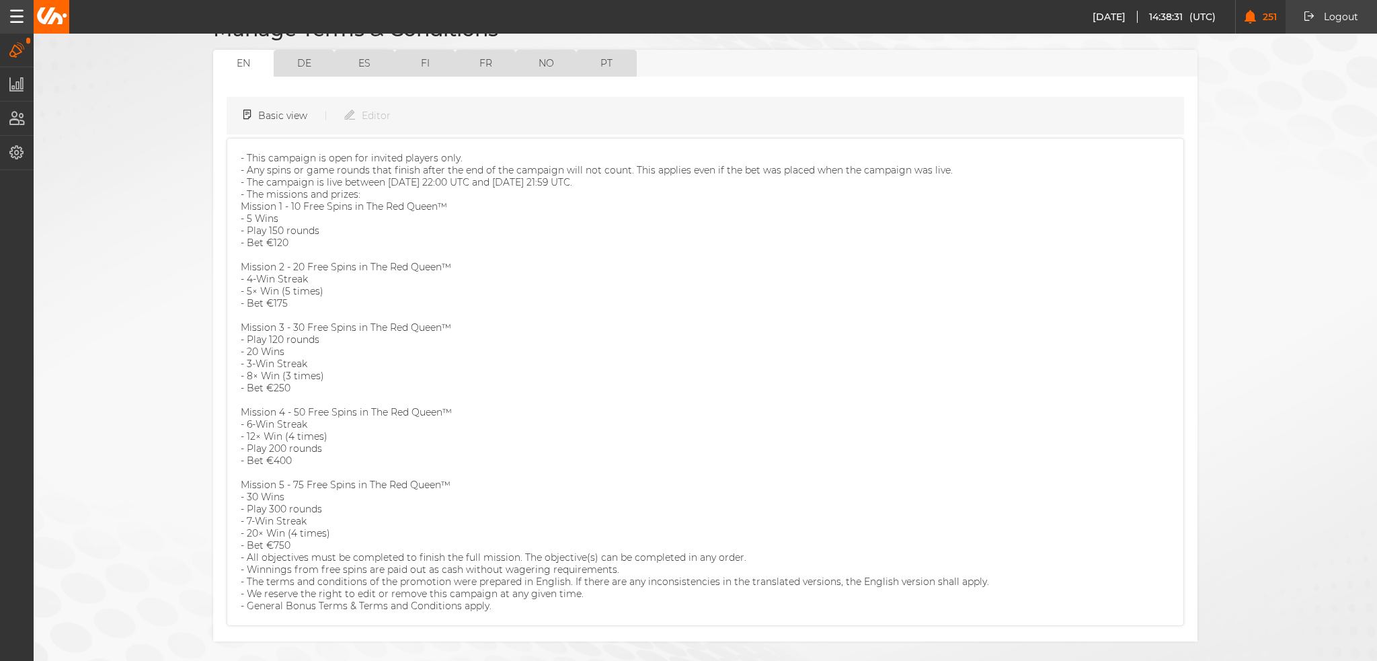
scroll to position [166, 0]
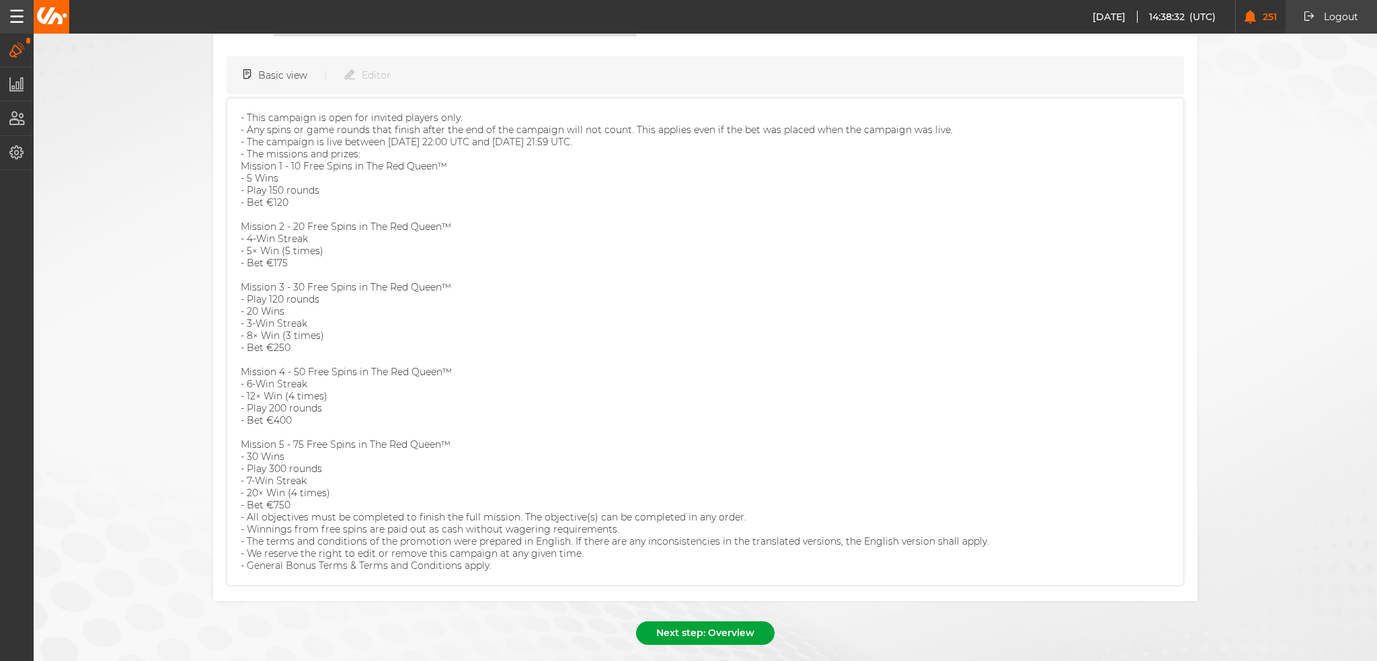
click at [745, 621] on button "Next step: Overview" at bounding box center [705, 633] width 139 height 24
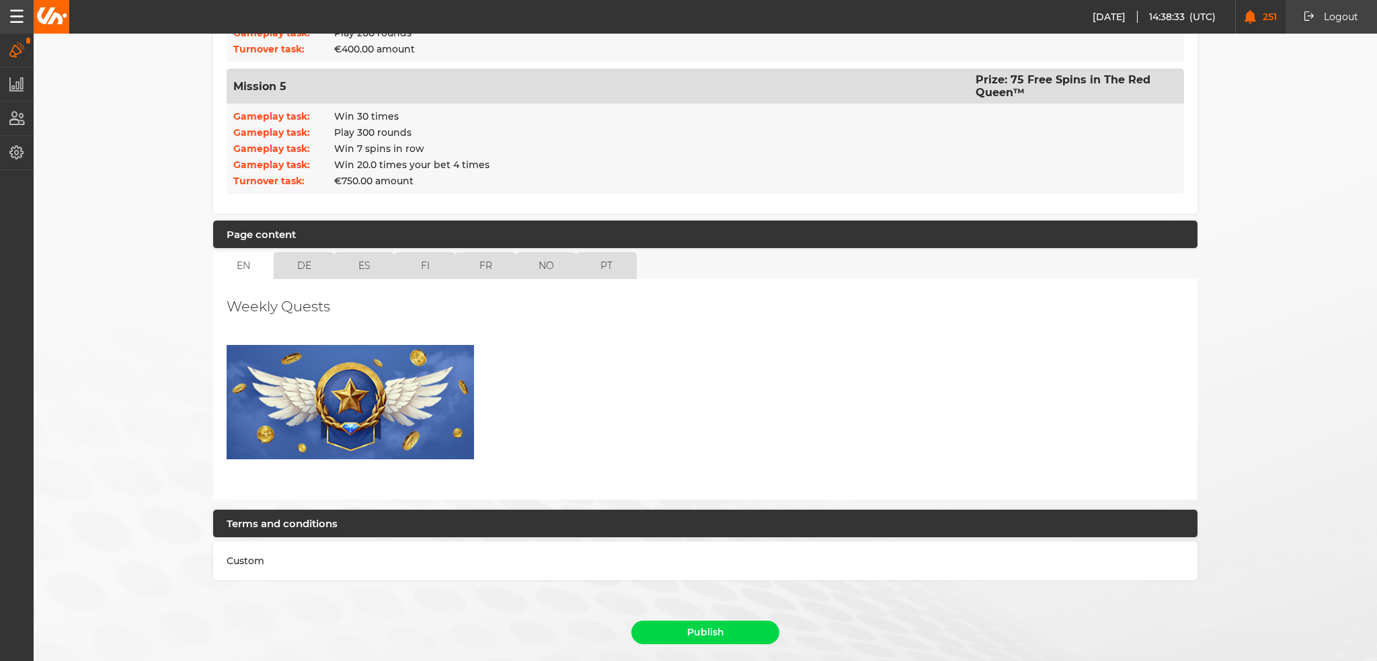
scroll to position [900, 0]
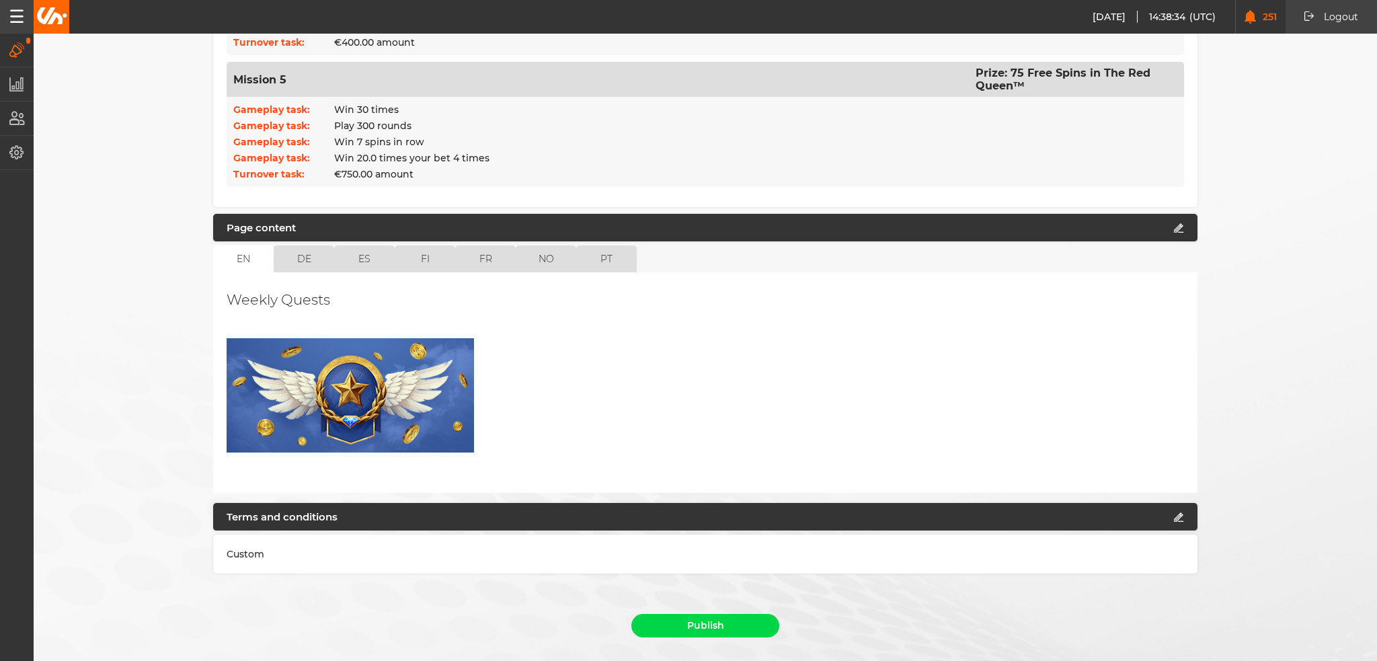
click at [711, 614] on div "Publish" at bounding box center [705, 629] width 985 height 30
click at [720, 614] on button "Publish" at bounding box center [706, 626] width 148 height 24
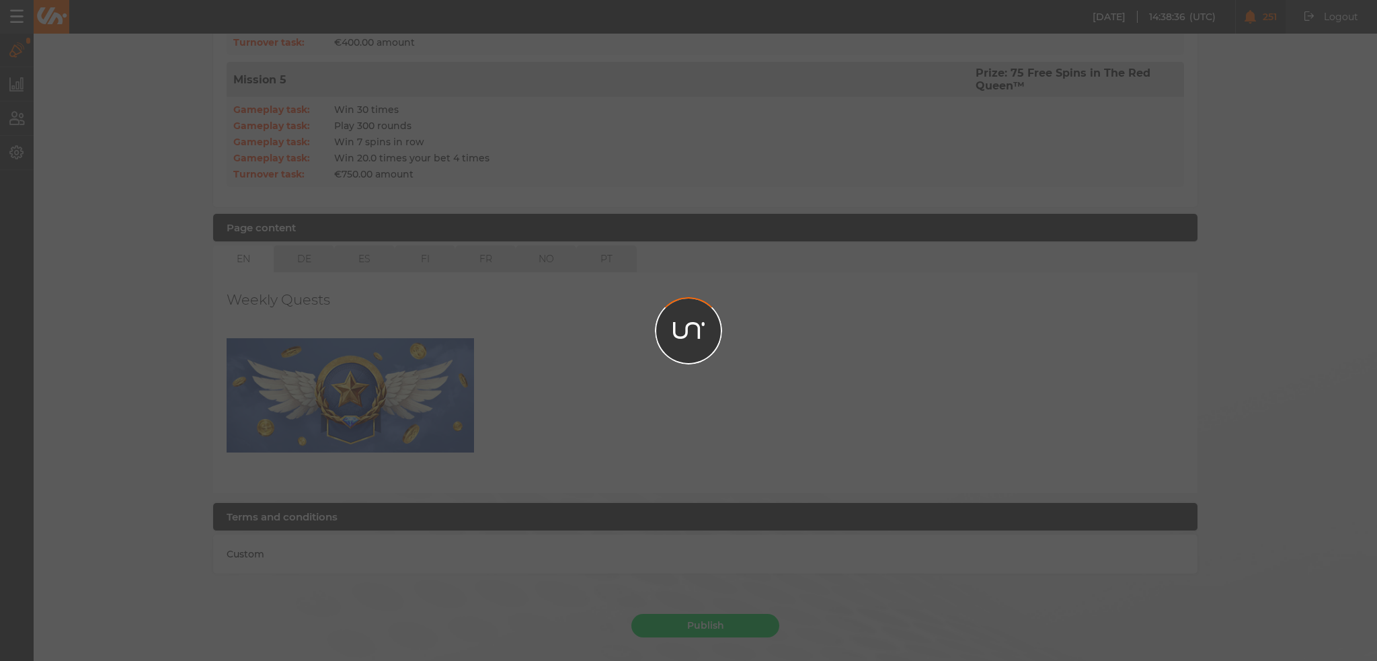
scroll to position [869, 0]
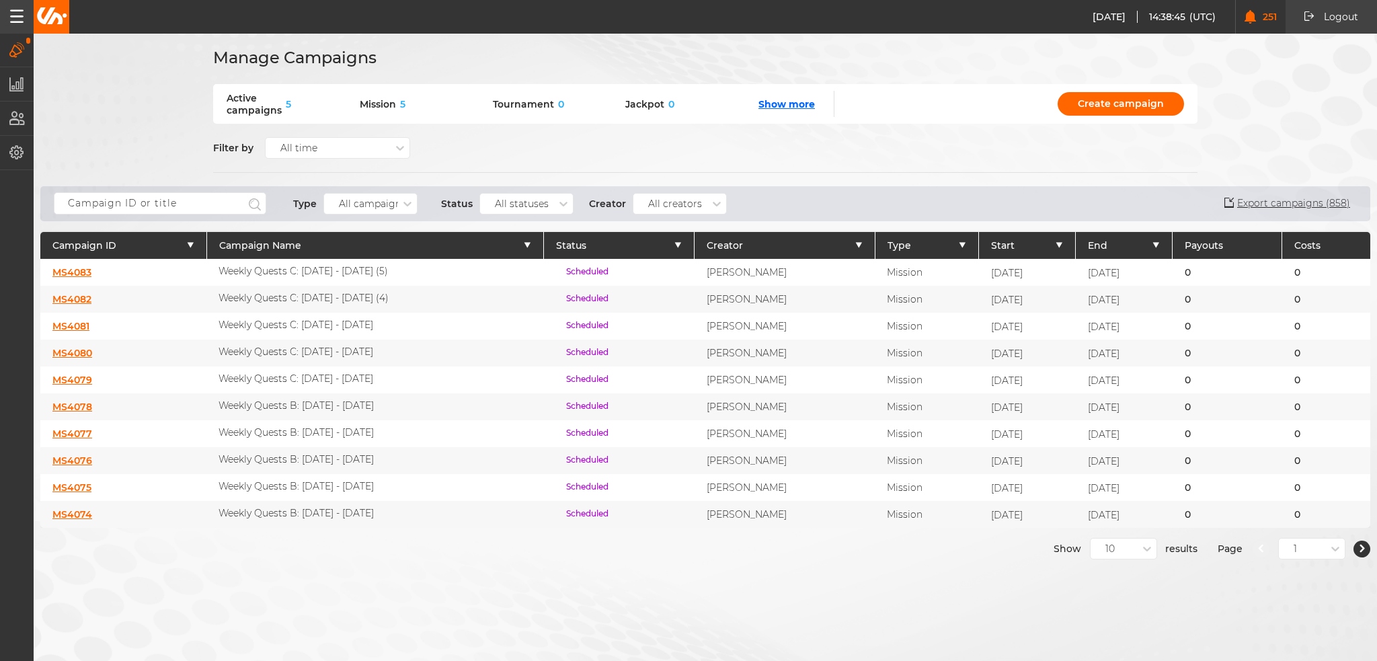
click at [83, 293] on link "MS4082" at bounding box center [71, 299] width 39 height 12
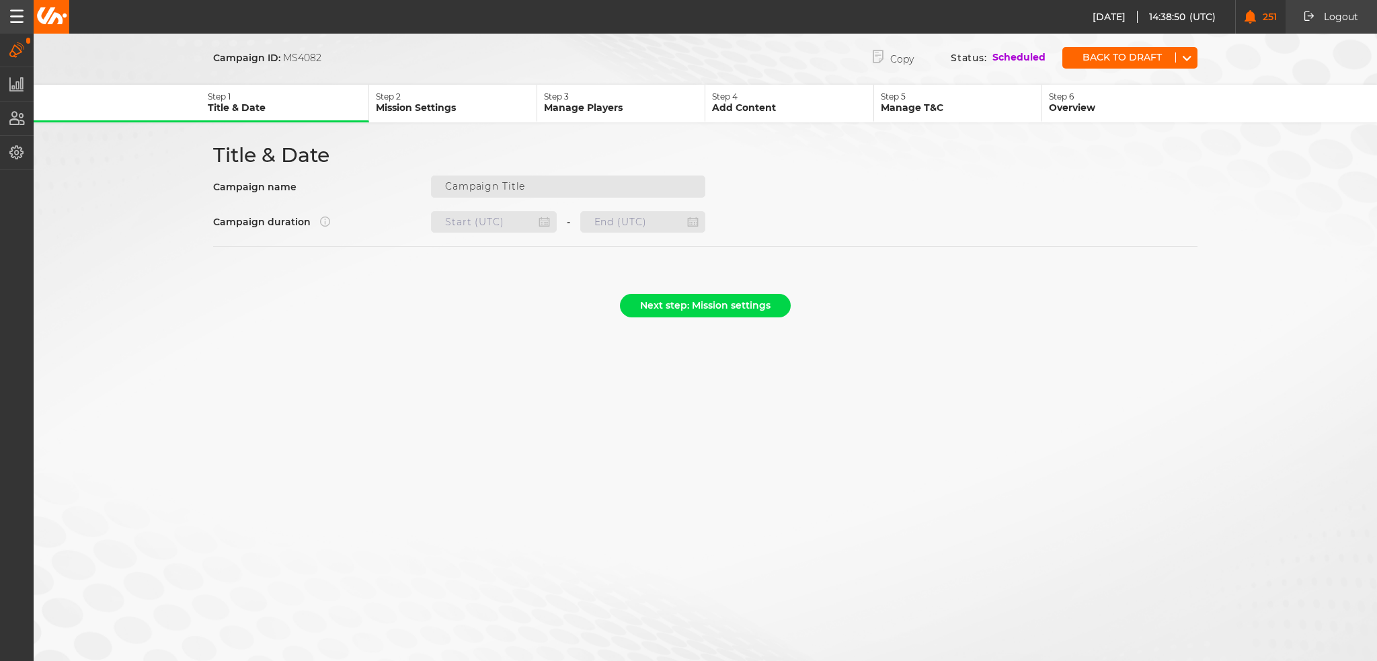
type input "Weekly Quests C: 02.10 - 08.10.25 (4)"
type input "22.10.2025 22:00"
type input "29.10.2025 22:59"
click at [899, 61] on button "Copy" at bounding box center [893, 58] width 81 height 28
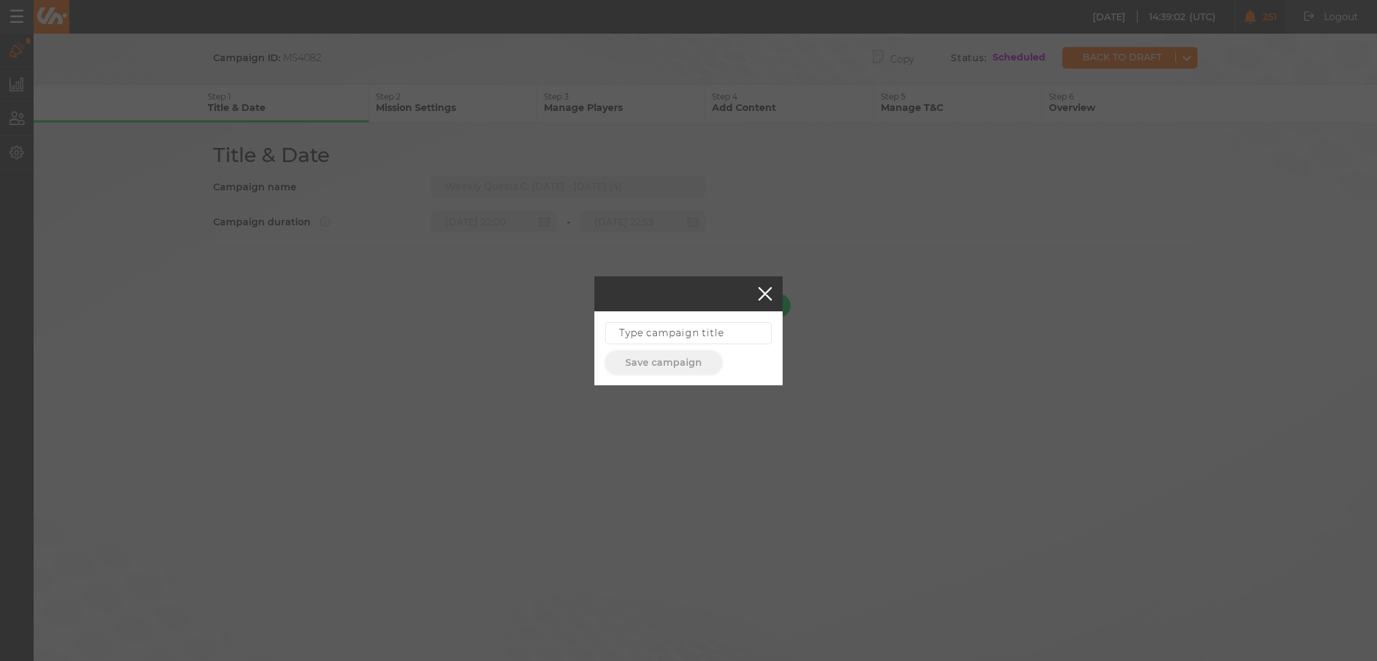
click at [759, 294] on button "button" at bounding box center [765, 293] width 13 height 13
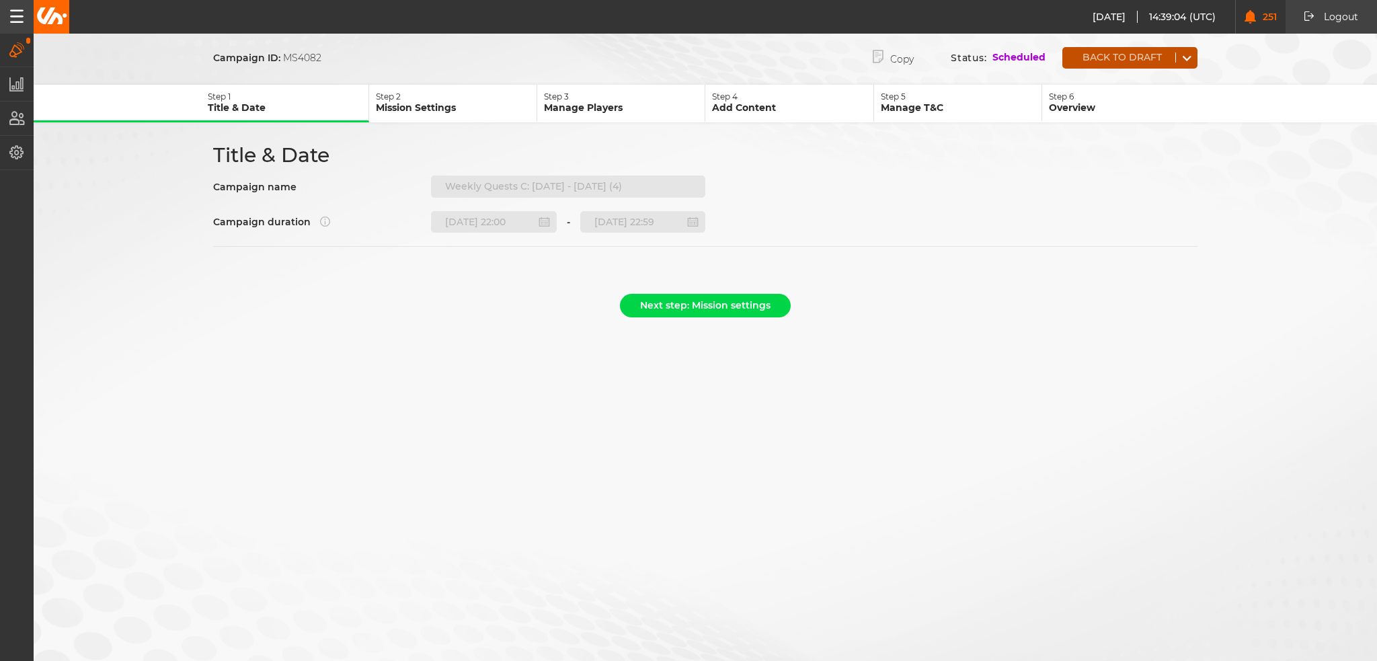
click at [1114, 56] on button "Back to draft" at bounding box center [1119, 57] width 113 height 10
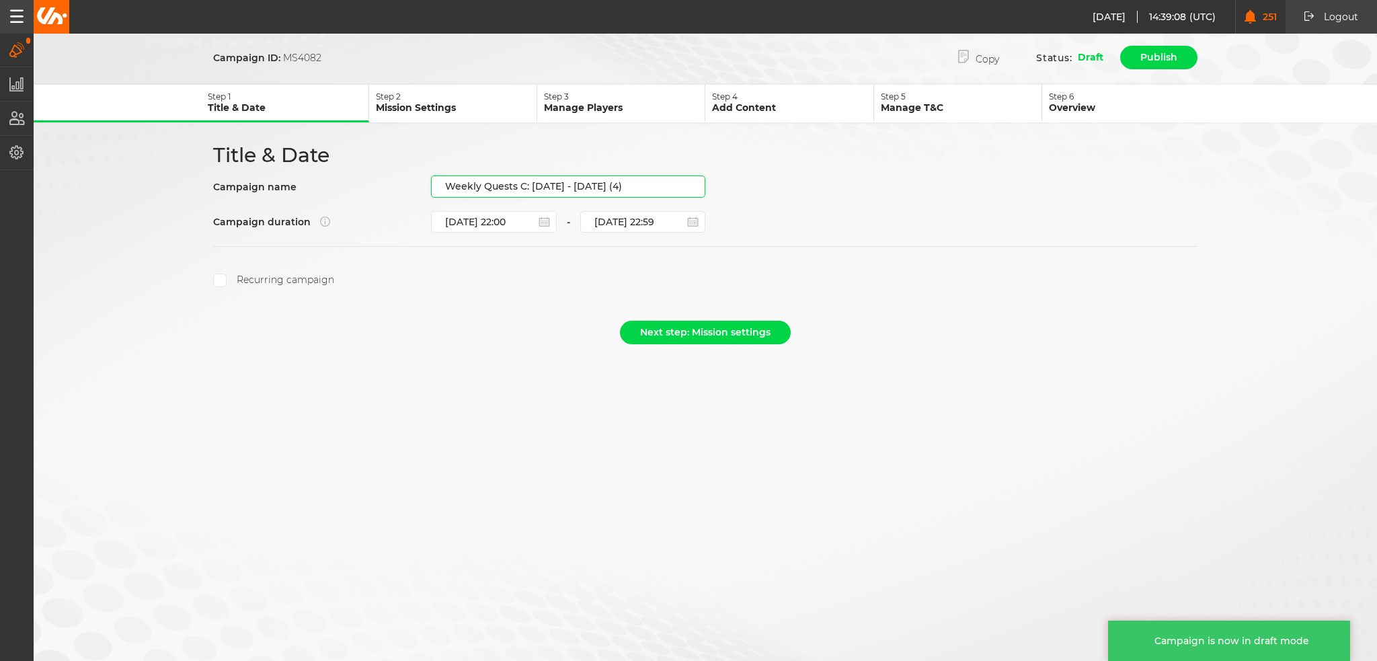
click at [613, 184] on input "Weekly Quests C: 02.10 - 08.10.25 (4)" at bounding box center [568, 187] width 274 height 22
click at [636, 190] on input "Weekly Quests C: 02.10 - 08.10.25 (4)" at bounding box center [568, 187] width 274 height 22
click at [635, 183] on input "Weekly Quests C: 02.10 - 08.10.25 (4)" at bounding box center [568, 187] width 274 height 22
drag, startPoint x: 638, startPoint y: 182, endPoint x: 530, endPoint y: 214, distance: 112.3
click at [530, 214] on div "Title & Date Campaign name Weekly Quests C: 02.10 - 08.10.25 (4) Campaign durat…" at bounding box center [705, 215] width 1009 height 145
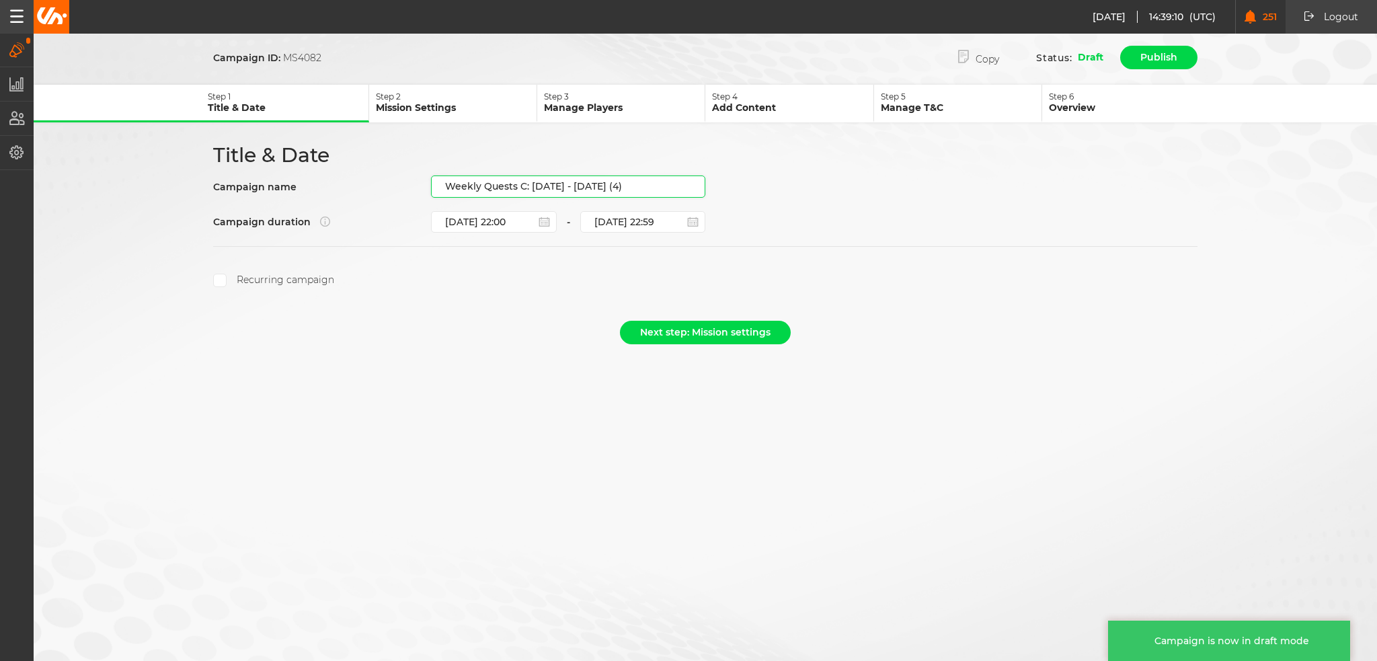
paste input "23.10 - 29.10.25"
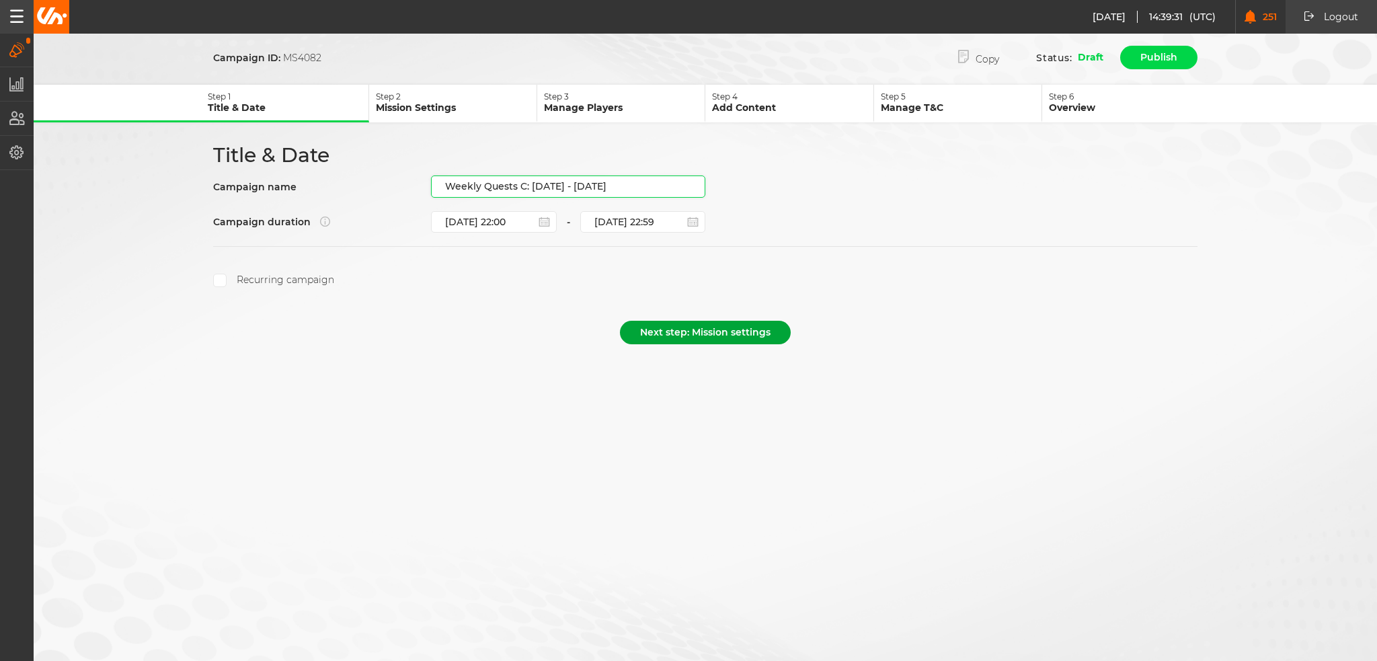
type input "Weekly Quests C: [DATE] - [DATE]"
click at [713, 333] on button "Next step: Mission settings" at bounding box center [705, 333] width 171 height 24
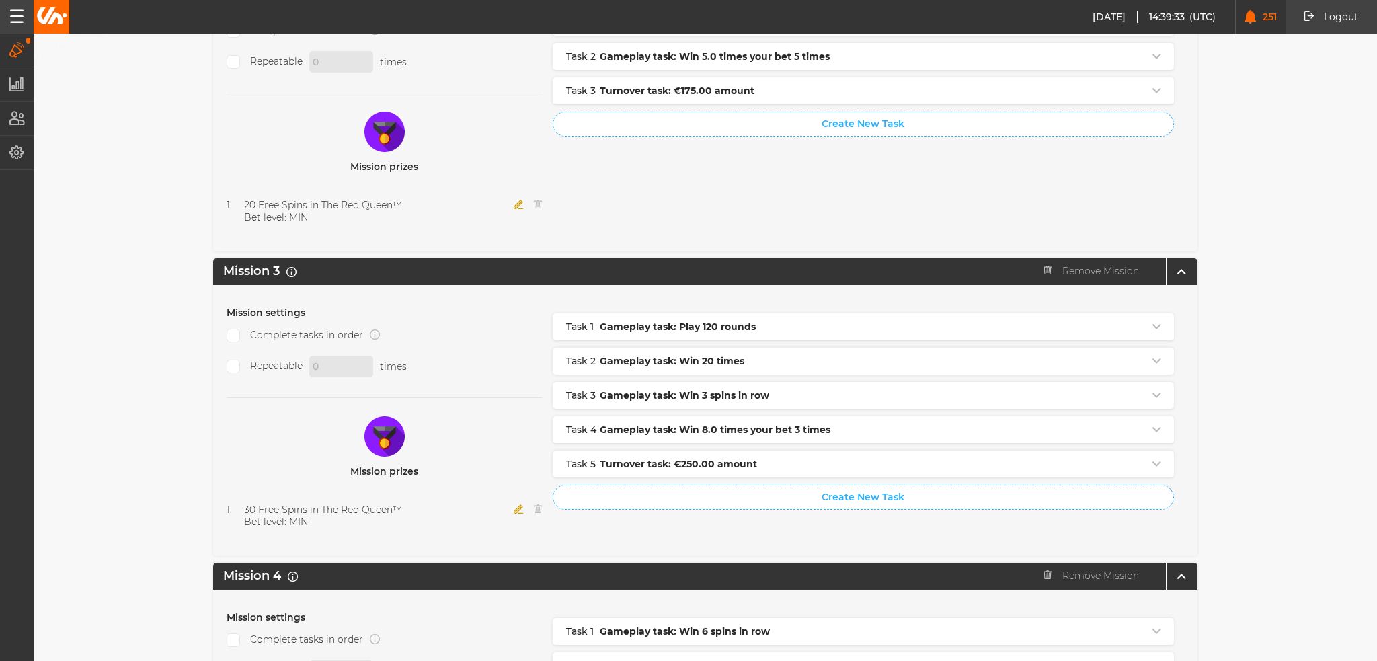
scroll to position [1336, 0]
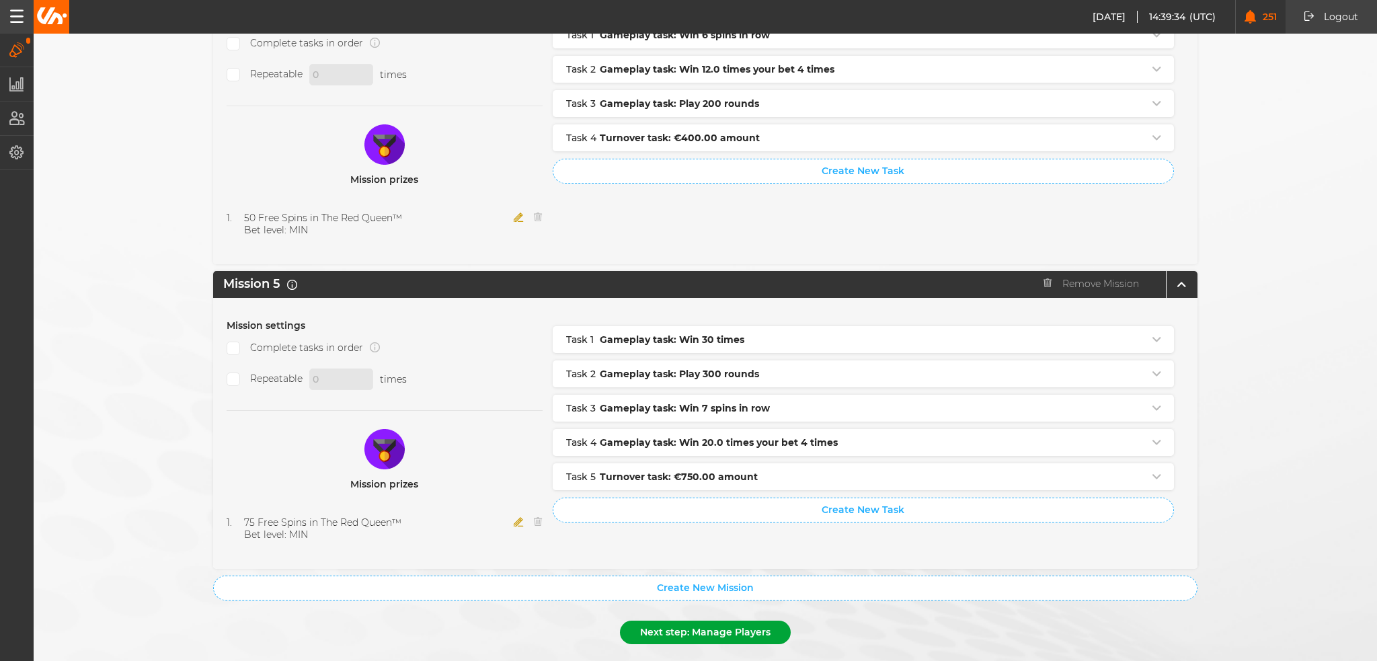
click at [673, 621] on button "Next step: Manage Players" at bounding box center [705, 633] width 171 height 24
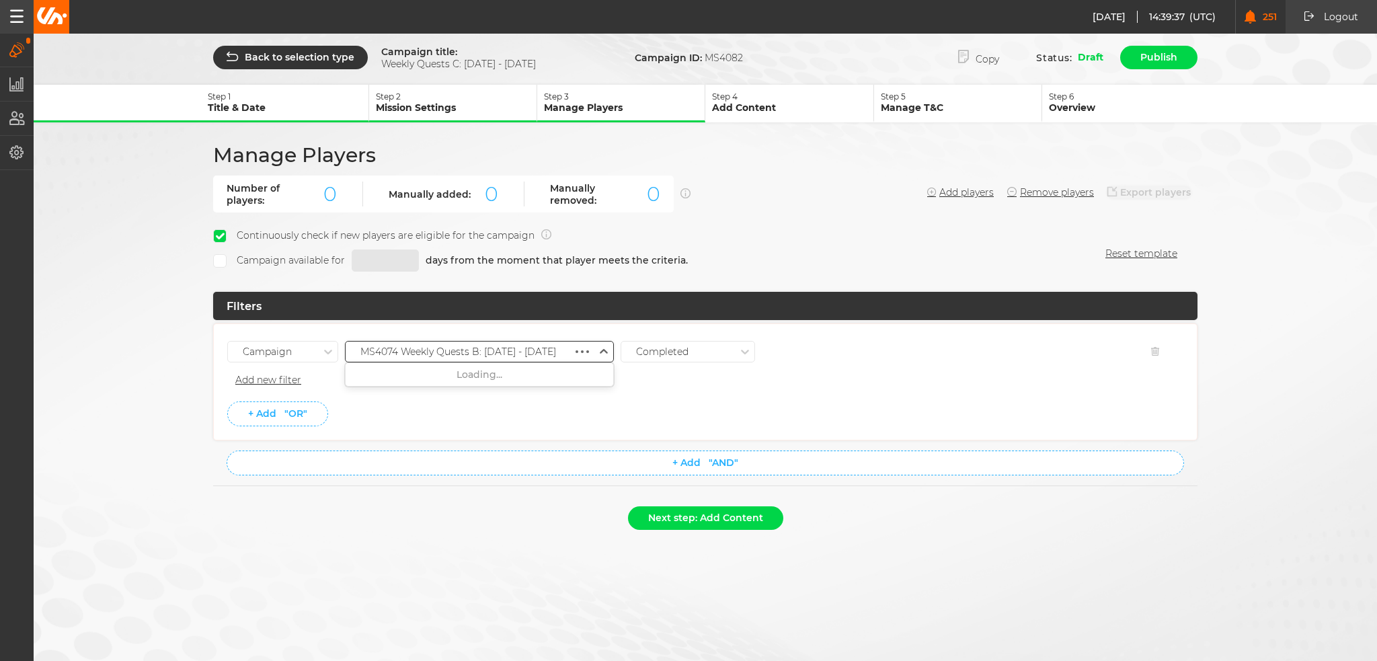
click at [535, 354] on div "MS4074 Weekly Quests B: 02.10 - 08.10.25" at bounding box center [459, 351] width 227 height 17
click at [498, 395] on div "MS4082 Weekly Quests C: 23.10 - 29.10.25" at bounding box center [480, 399] width 268 height 24
click at [500, 393] on ul "Campaign option MS4082 Weekly Quests C: 23.10 - 29.10.25, selected. 0 results a…" at bounding box center [705, 382] width 956 height 89
click at [496, 354] on div "MS4082 Weekly Quests C: 23.10 - 29.10.25" at bounding box center [470, 351] width 249 height 17
click at [502, 513] on div "MS4077 Weekly Quests B: 23.10 - 29.10.25" at bounding box center [480, 520] width 268 height 24
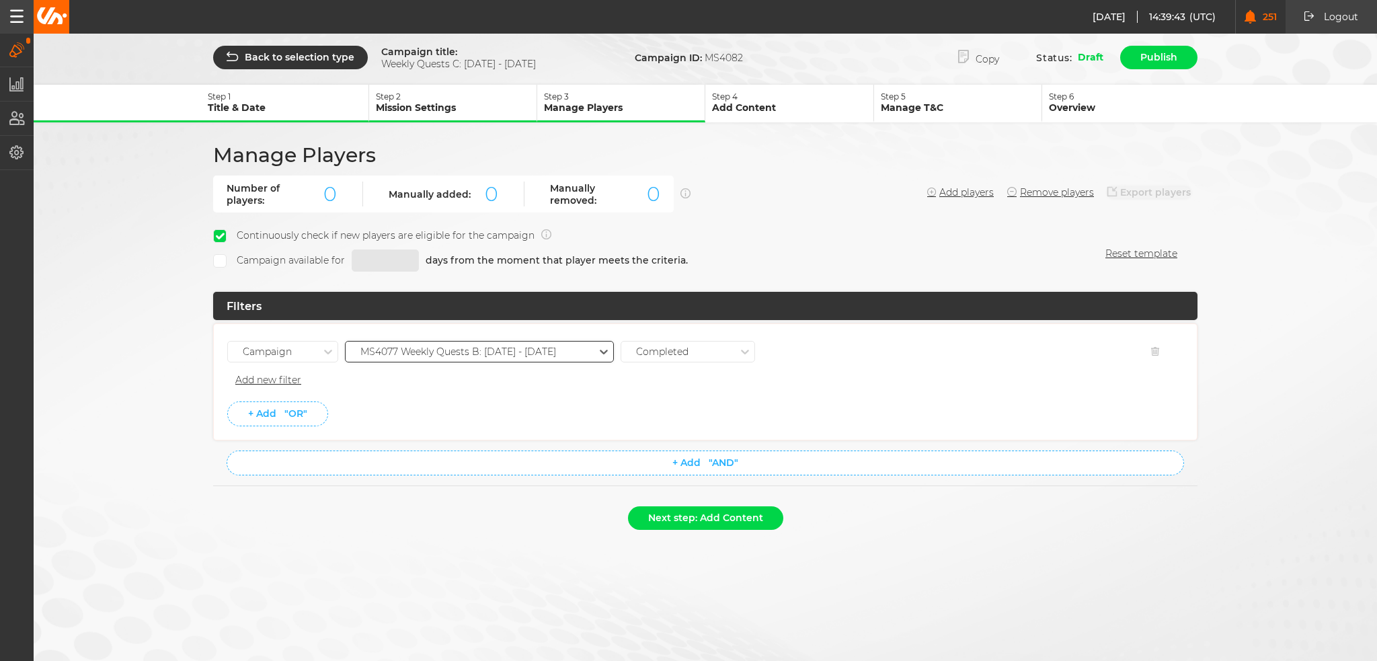
click at [473, 390] on li "Campaign option MS4077 Weekly Quests B: 23.10 - 29.10.25, selected. 0 results a…" at bounding box center [705, 366] width 956 height 57
click at [714, 508] on button "Next step: Add Content" at bounding box center [705, 518] width 155 height 24
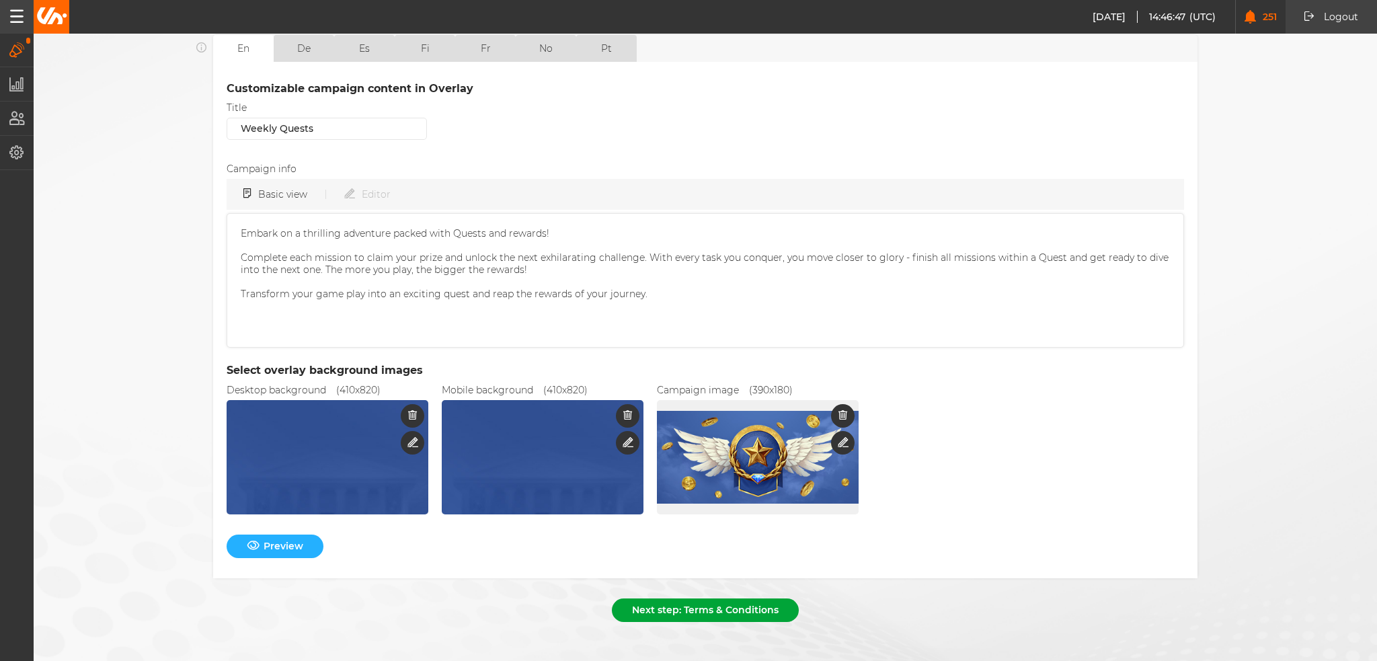
click at [734, 603] on button "Next step: Terms & Conditions" at bounding box center [705, 611] width 187 height 24
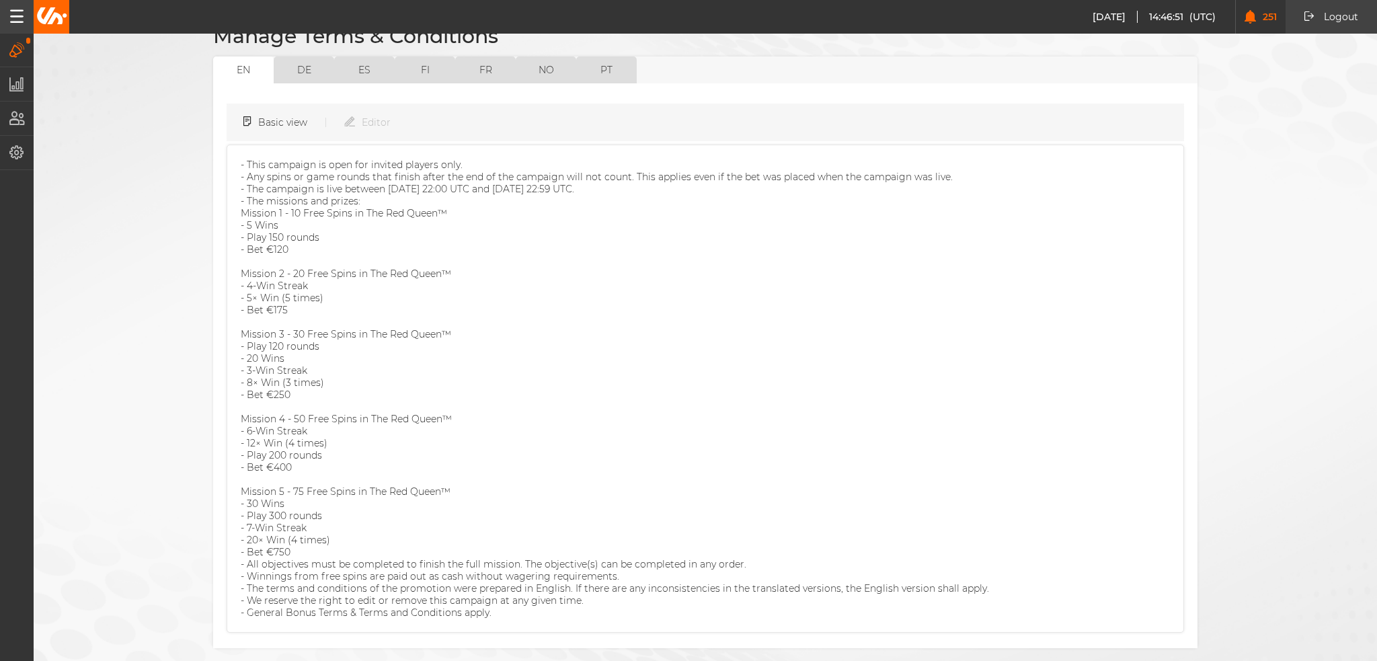
scroll to position [166, 0]
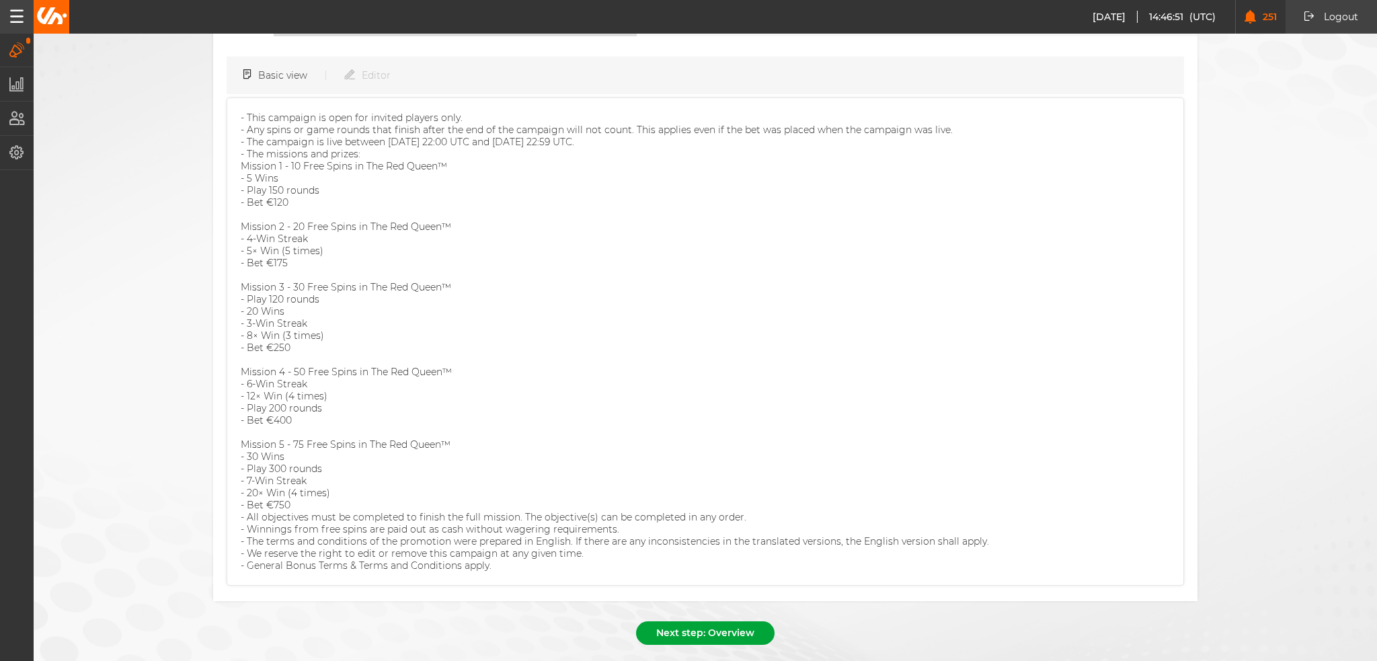
click at [708, 621] on button "Next step: Overview" at bounding box center [705, 633] width 139 height 24
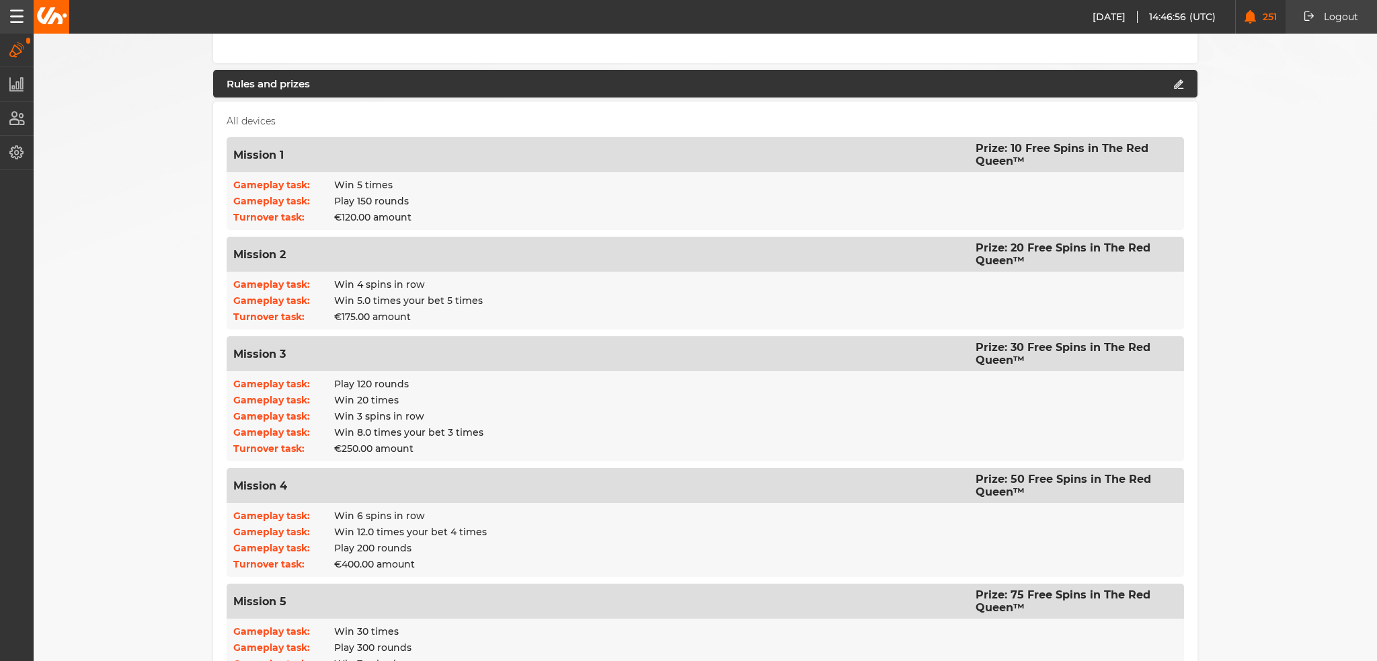
scroll to position [900, 0]
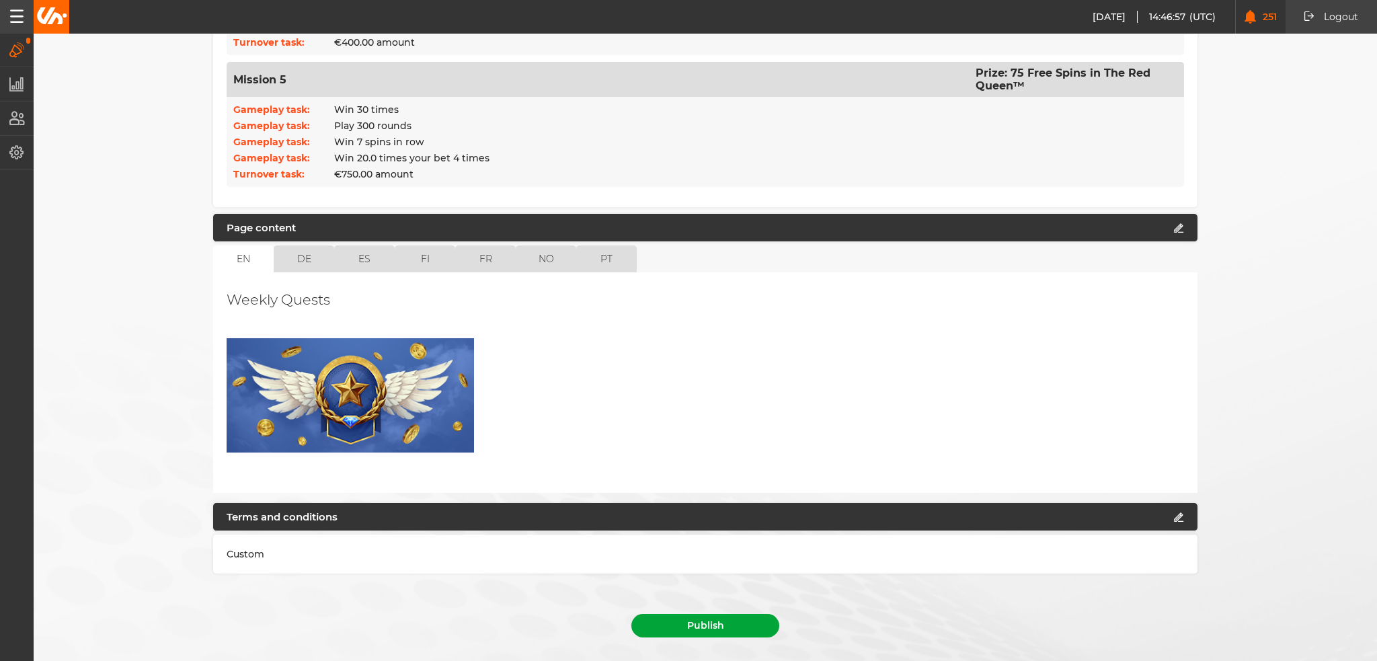
click at [726, 614] on button "Publish" at bounding box center [706, 626] width 148 height 24
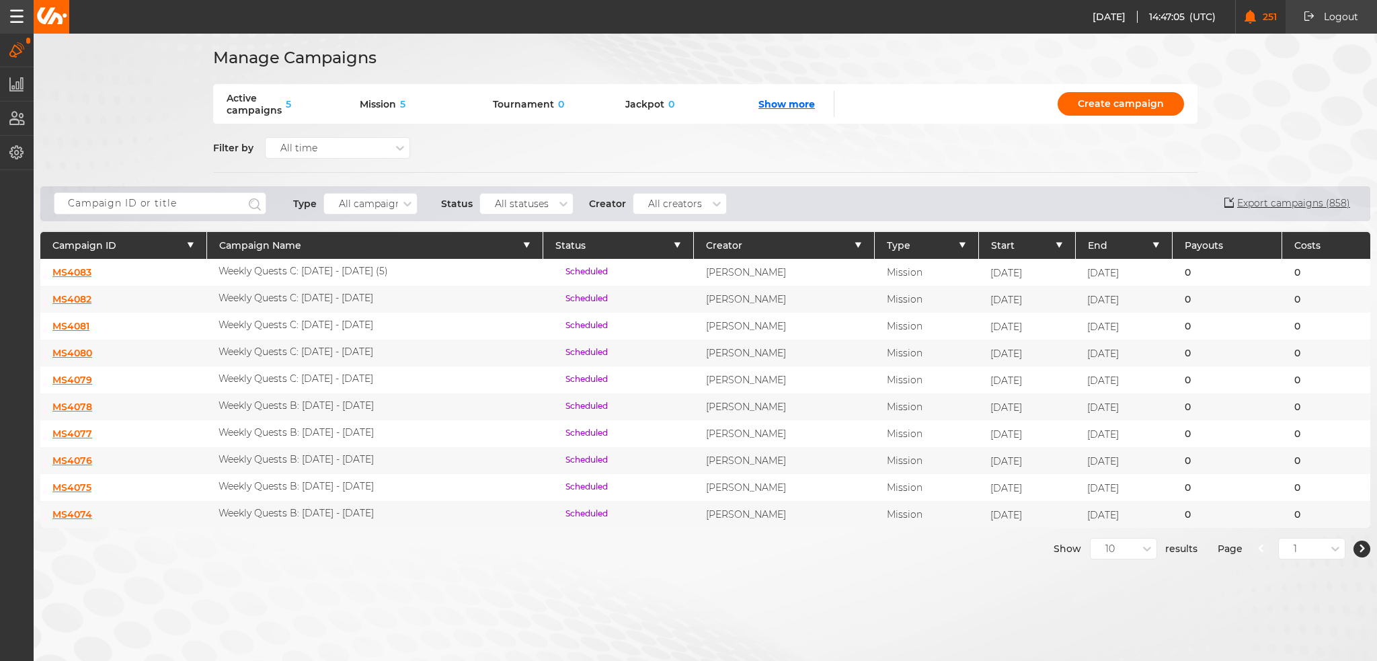
click at [78, 270] on link "MS4083" at bounding box center [71, 272] width 39 height 12
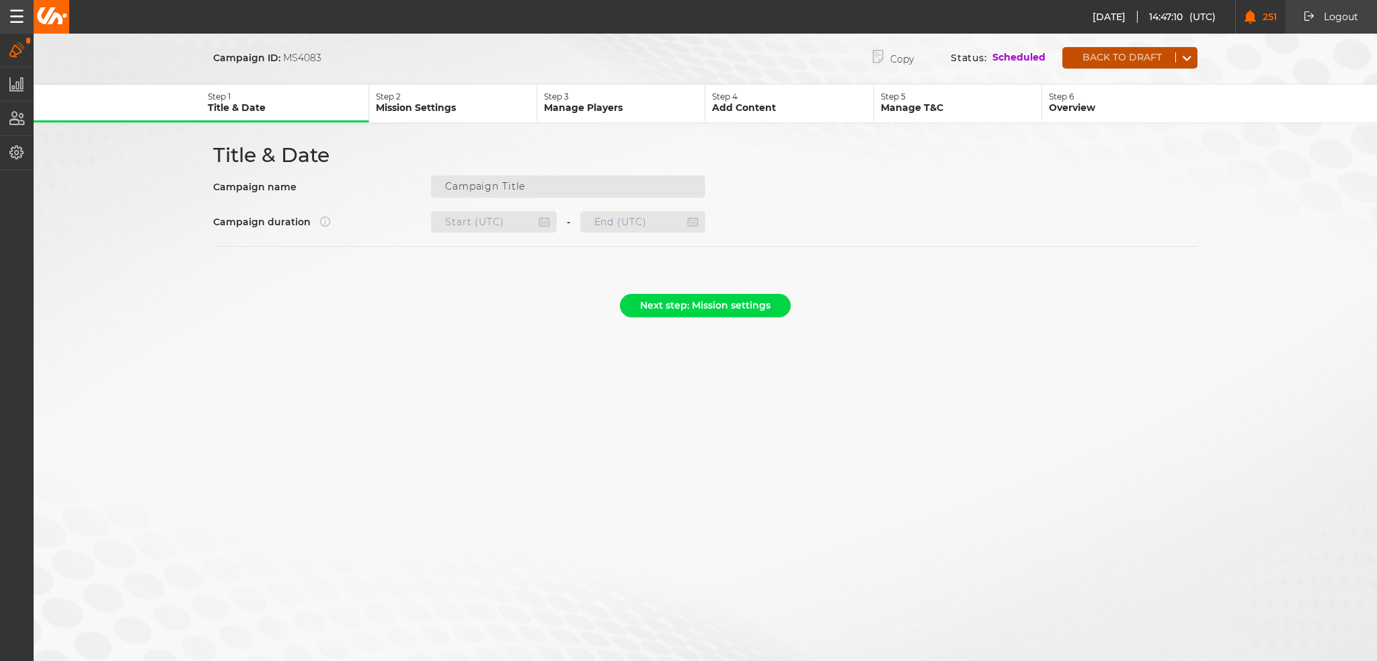
type input "Weekly Quests C: 02.10 - 08.10.25 (5)"
type input "29.10.2025 23:00"
type input "05.11.2025 22:59"
click at [1130, 60] on button "Back to draft" at bounding box center [1119, 57] width 113 height 10
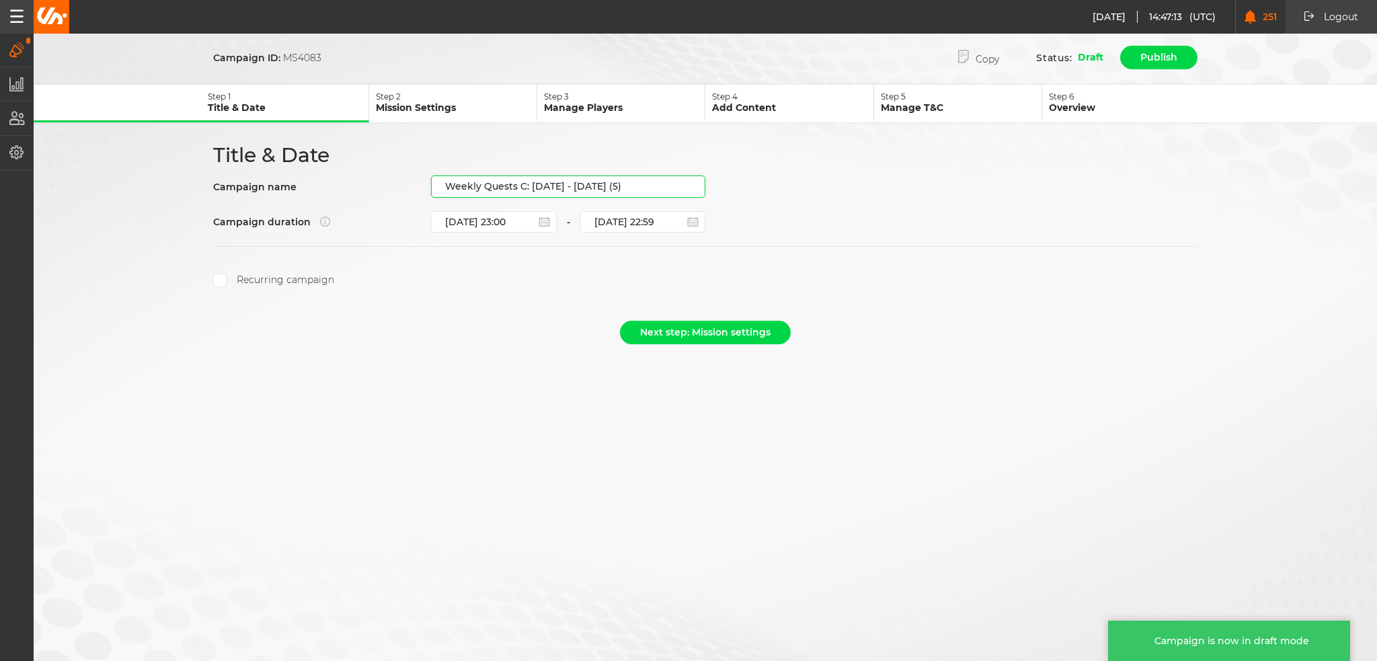
click at [639, 182] on input "Weekly Quests C: 02.10 - 08.10.25 (5)" at bounding box center [568, 187] width 274 height 22
click at [619, 182] on input "Weekly Quests C: 02.10 - 08.10.25 (5)" at bounding box center [568, 187] width 274 height 22
click at [633, 184] on input "Weekly Quests C: 02.10 - 08.10.25 (5)" at bounding box center [568, 187] width 274 height 22
drag, startPoint x: 638, startPoint y: 184, endPoint x: 532, endPoint y: 201, distance: 107.7
click at [532, 201] on div "Title & Date Campaign name Weekly Quests C: 02.10 - 08.10.25 (5) Campaign durat…" at bounding box center [705, 215] width 1009 height 145
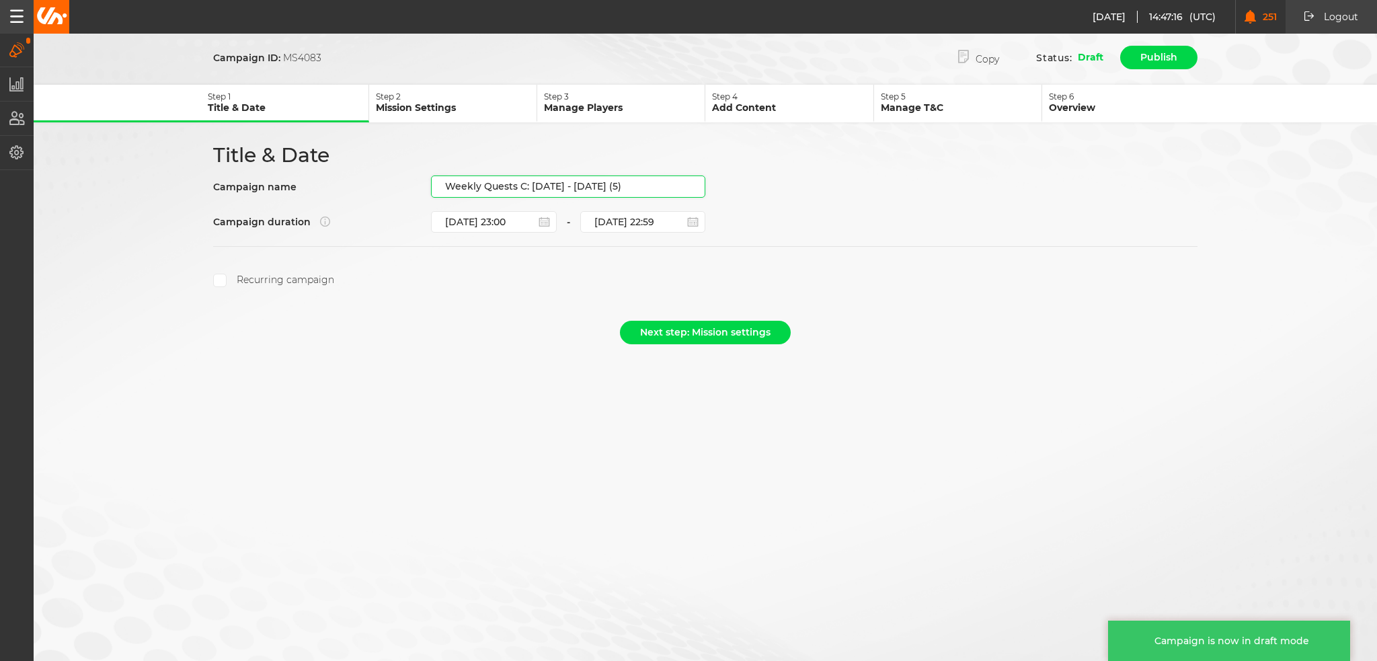
paste input "30.10 - 05.11.25"
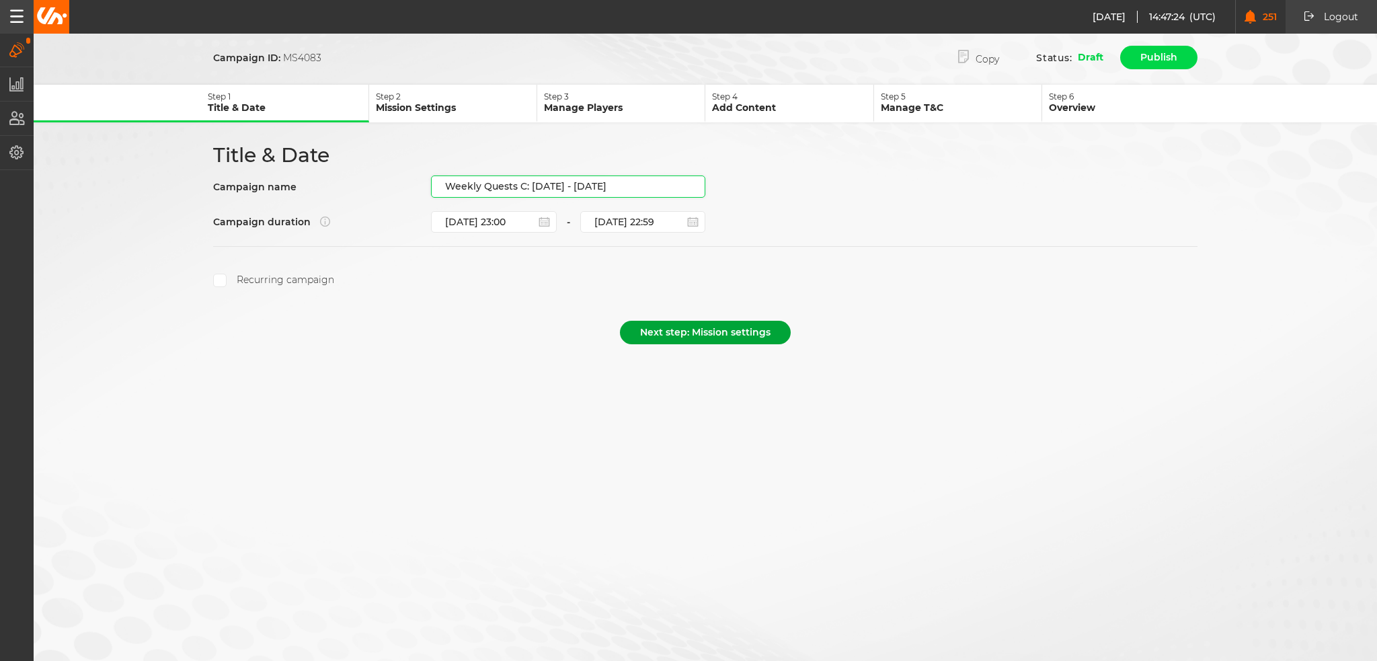
type input "Weekly Quests C: [DATE] - [DATE]"
click at [693, 328] on button "Next step: Mission settings" at bounding box center [705, 333] width 171 height 24
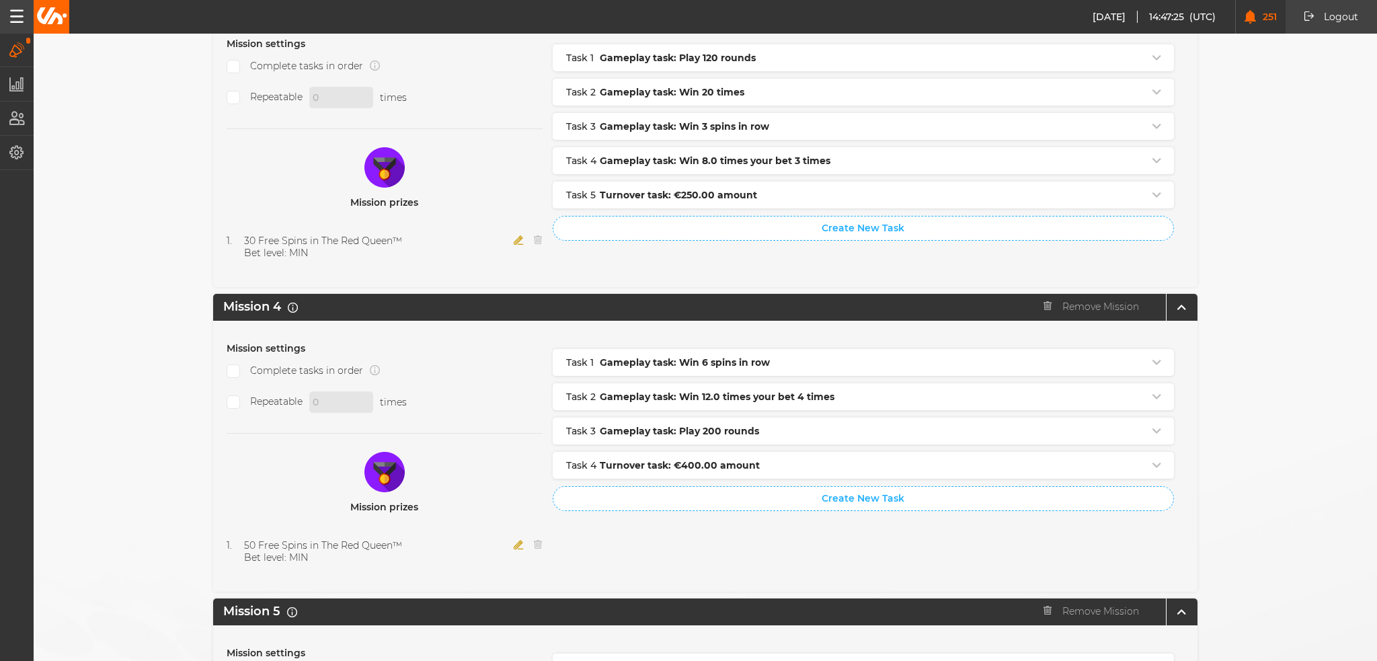
scroll to position [1336, 0]
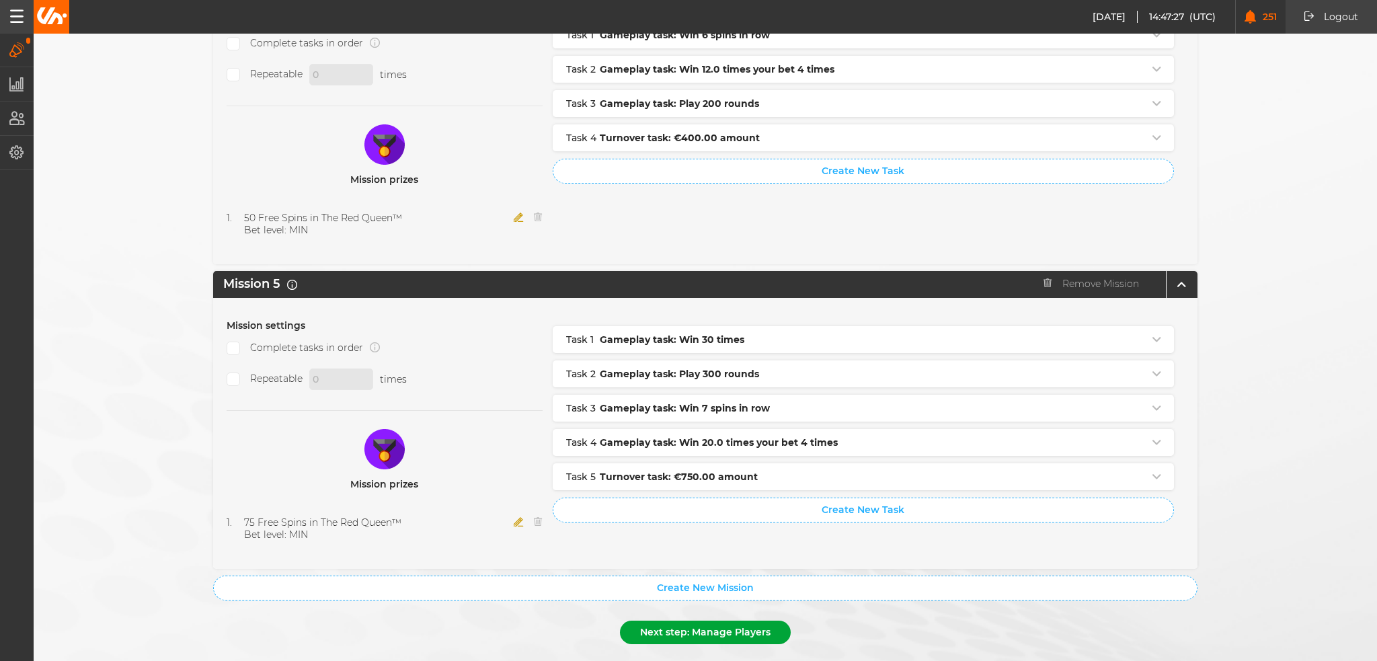
click at [718, 621] on button "Next step: Manage Players" at bounding box center [705, 633] width 171 height 24
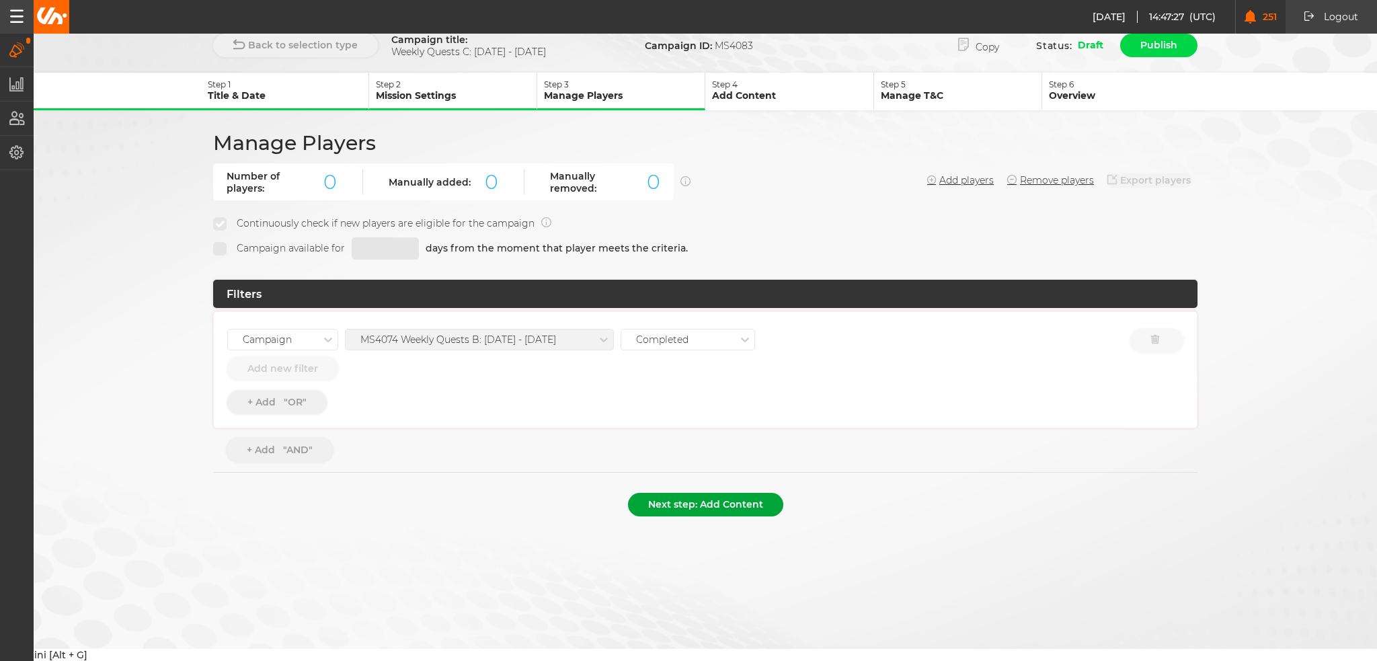
scroll to position [0, 0]
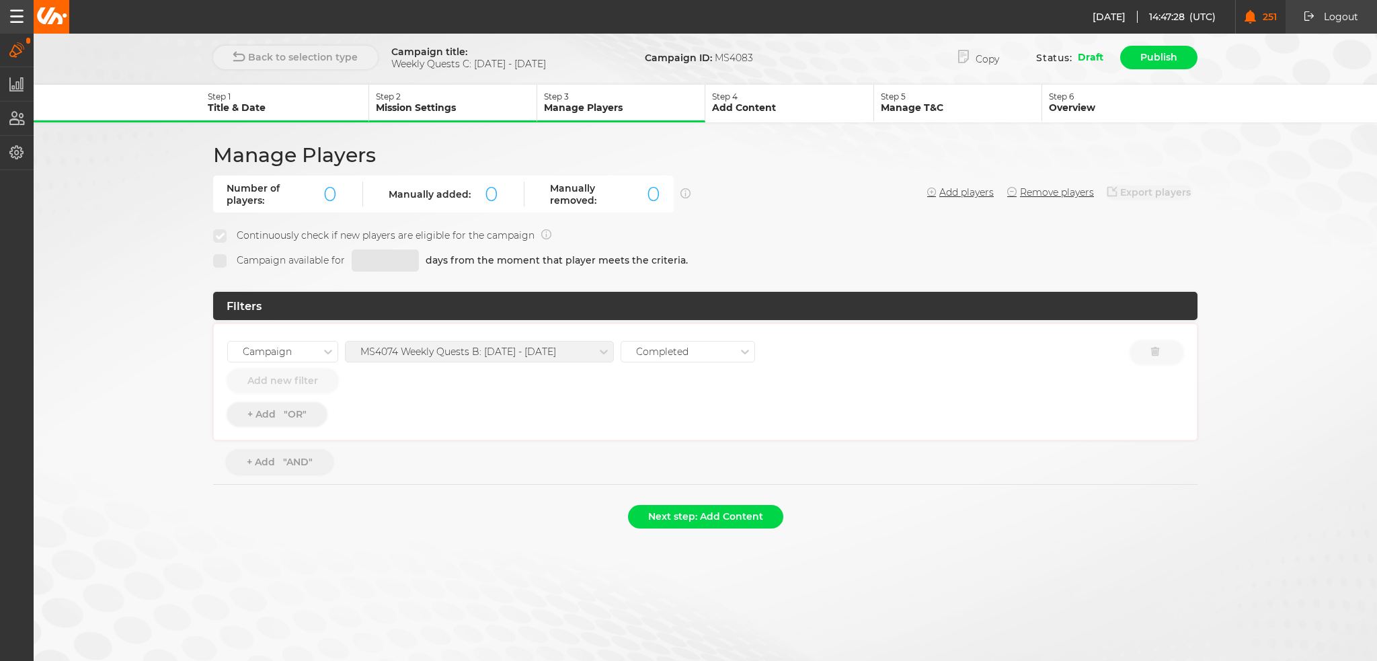
click at [479, 356] on div "MS4074 Weekly Quests B: 02.10 - 08.10.25" at bounding box center [479, 352] width 269 height 22
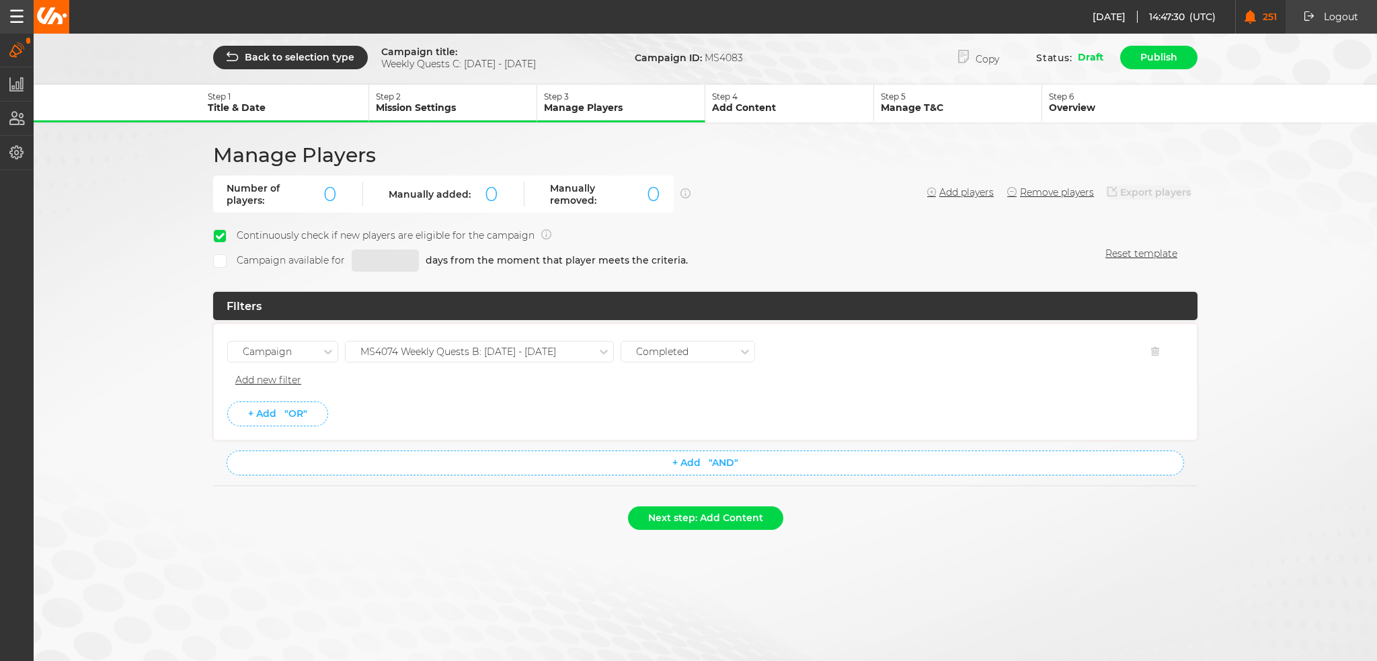
click at [508, 346] on div "MS4074 Weekly Quests B: 02.10 - 08.10.25" at bounding box center [458, 351] width 196 height 11
click at [498, 494] on div "MS4078 Weekly Quests B: 30.10 - 05.11.25" at bounding box center [480, 496] width 268 height 24
click at [508, 410] on li "+ Add "OR"" at bounding box center [705, 414] width 956 height 25
click at [757, 523] on button "Next step: Add Content" at bounding box center [705, 518] width 155 height 24
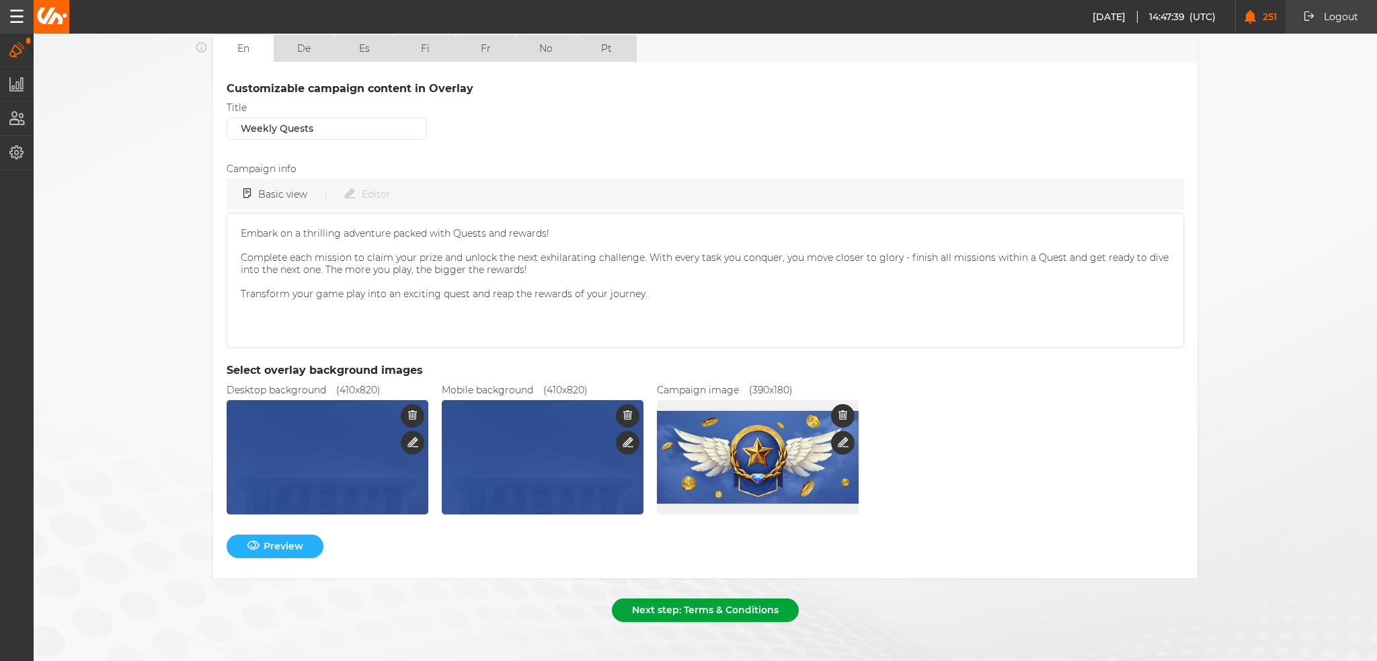
click at [681, 599] on button "Next step: Terms & Conditions" at bounding box center [705, 611] width 187 height 24
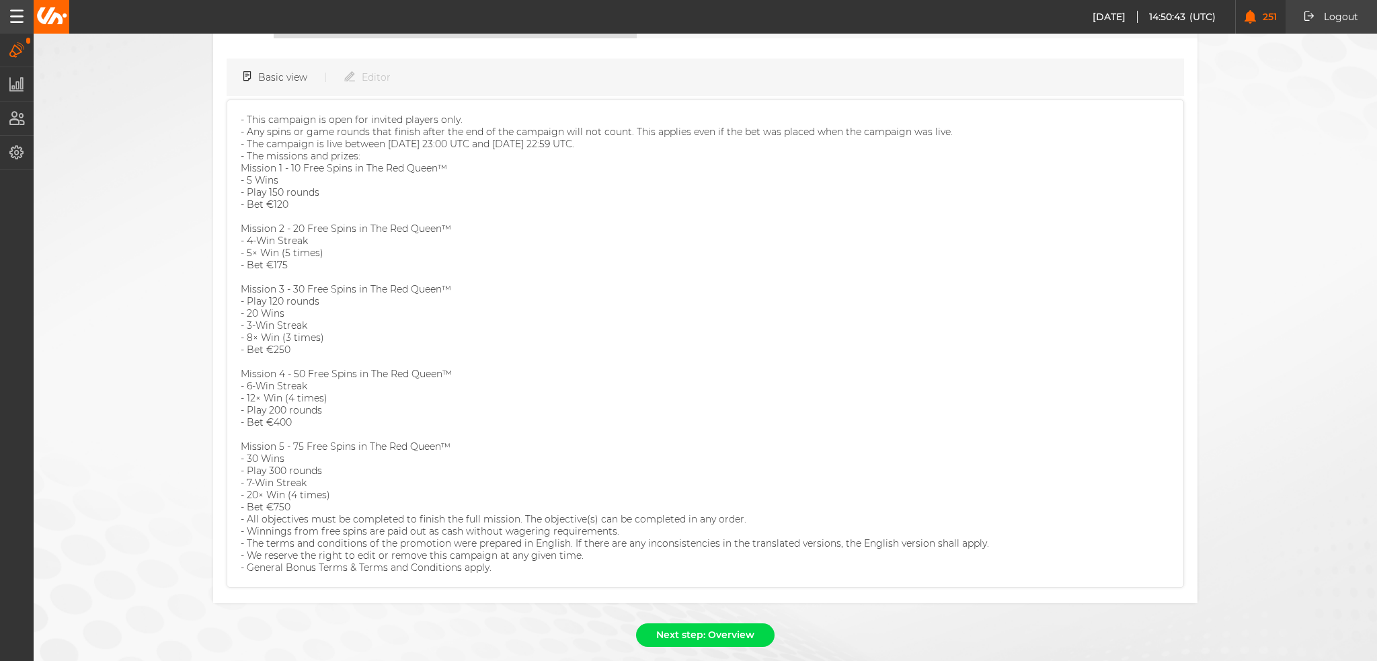
scroll to position [166, 0]
click at [734, 621] on button "Next step: Overview" at bounding box center [705, 633] width 139 height 24
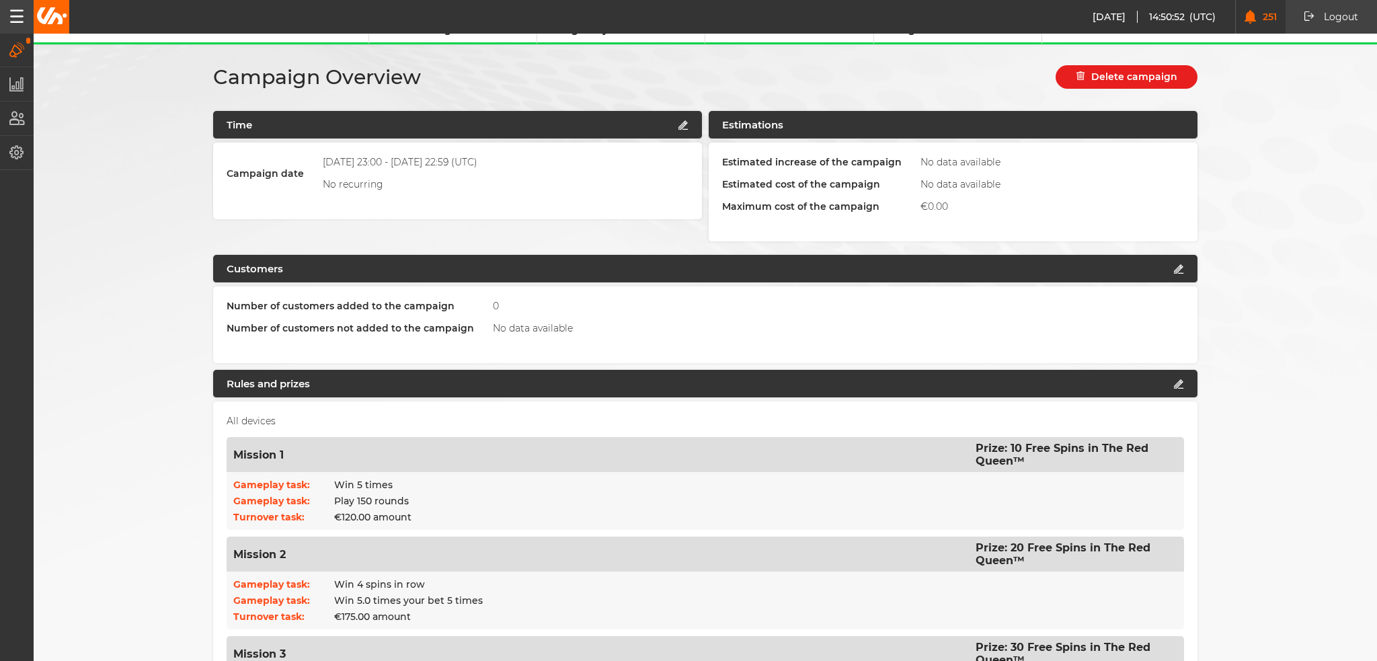
scroll to position [0, 0]
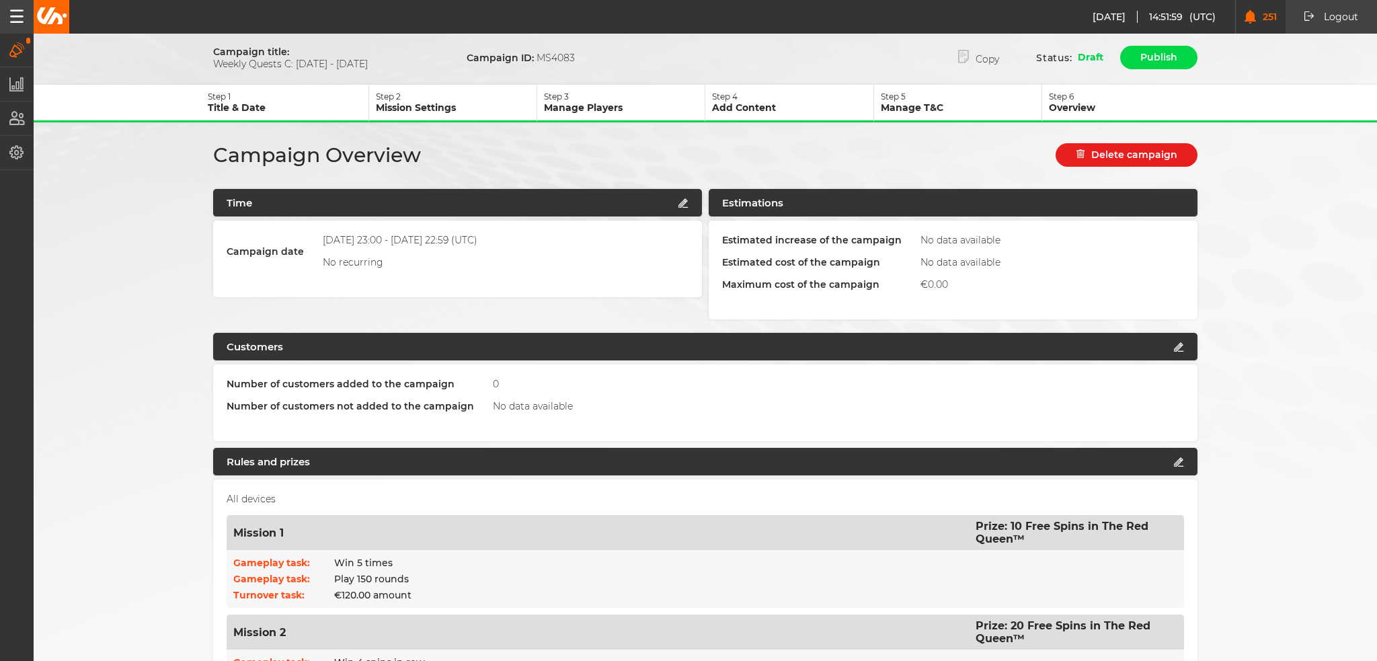
click at [619, 93] on p "Step 3" at bounding box center [624, 96] width 161 height 10
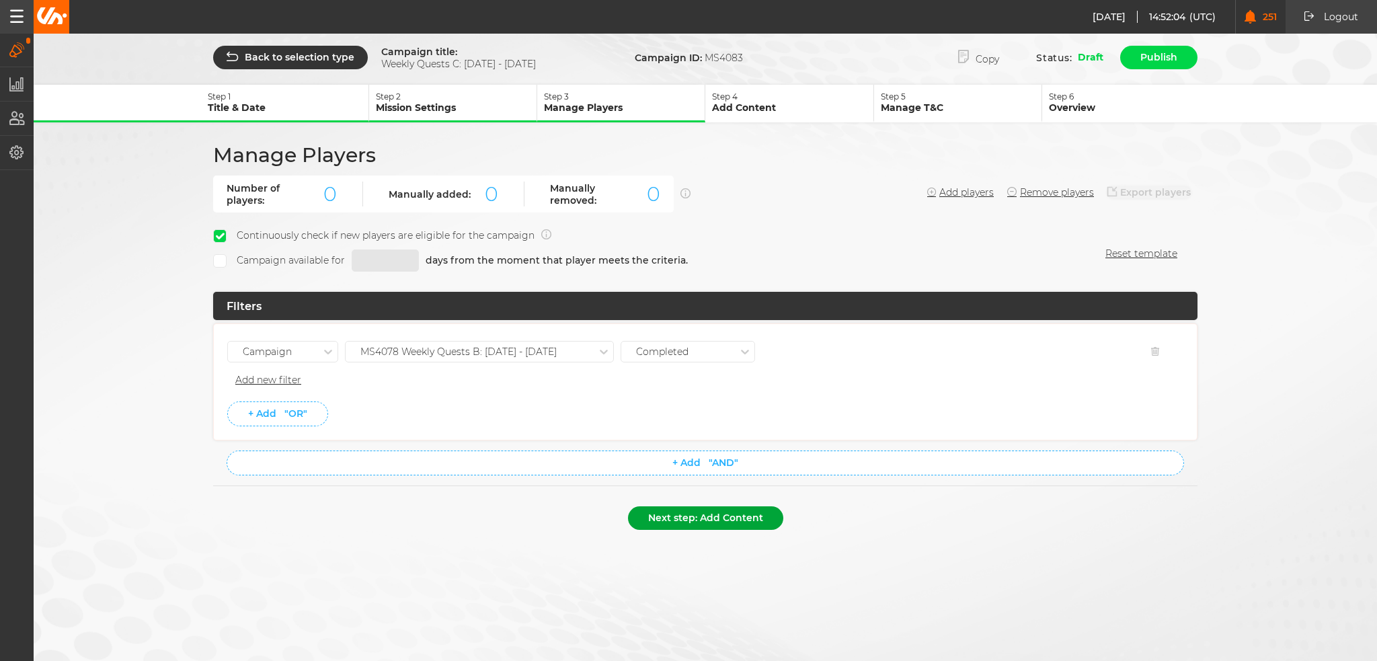
click at [694, 522] on button "Next step: Add Content" at bounding box center [705, 518] width 155 height 24
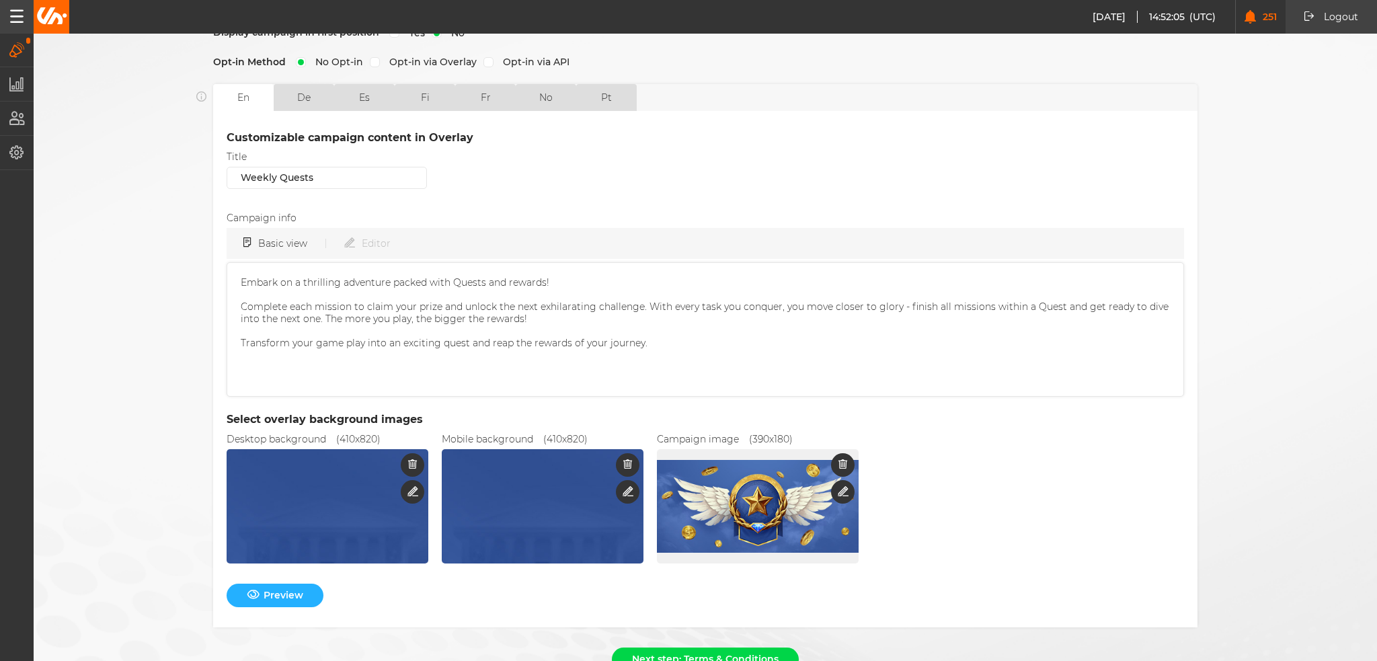
scroll to position [326, 0]
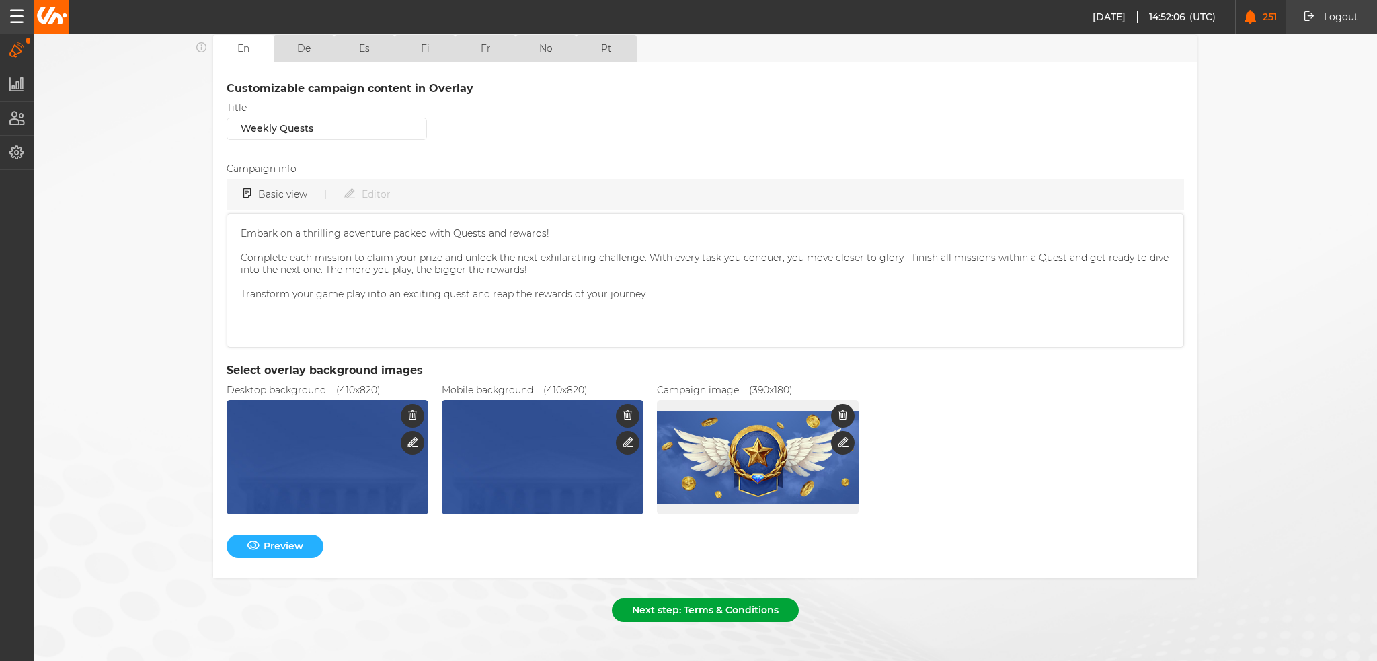
click at [715, 600] on button "Next step: Terms & Conditions" at bounding box center [705, 611] width 187 height 24
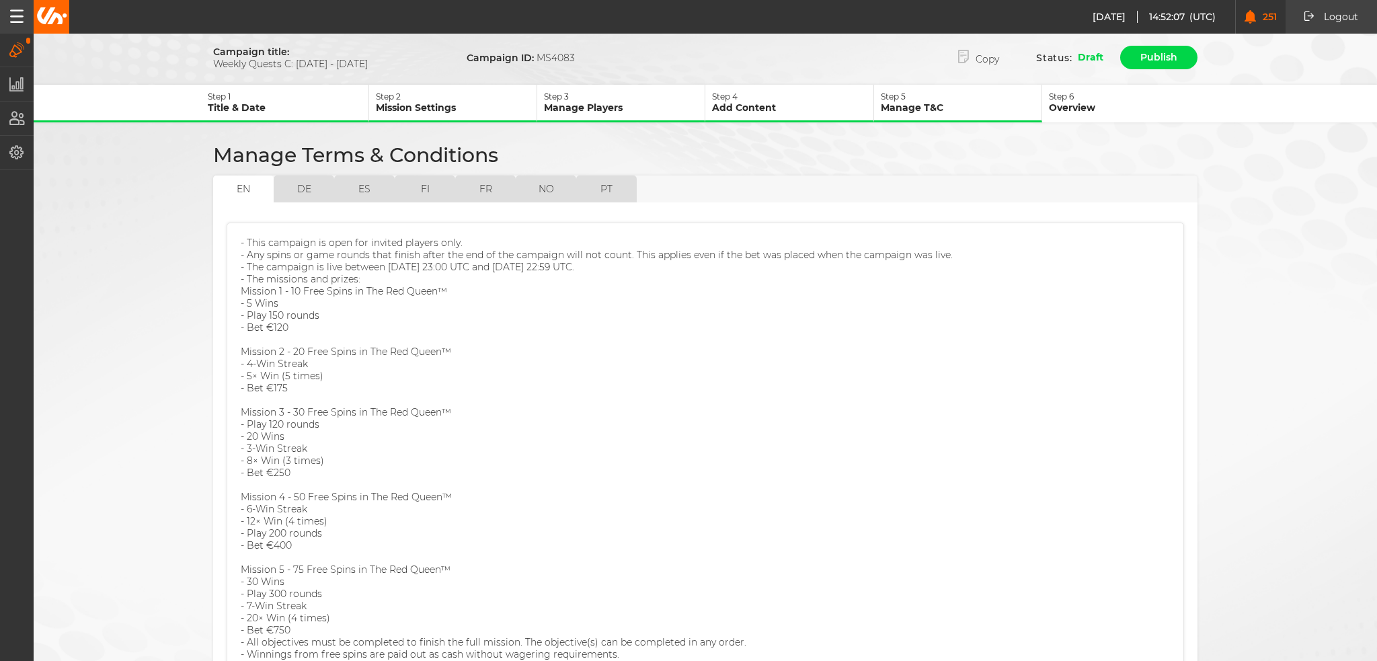
scroll to position [126, 0]
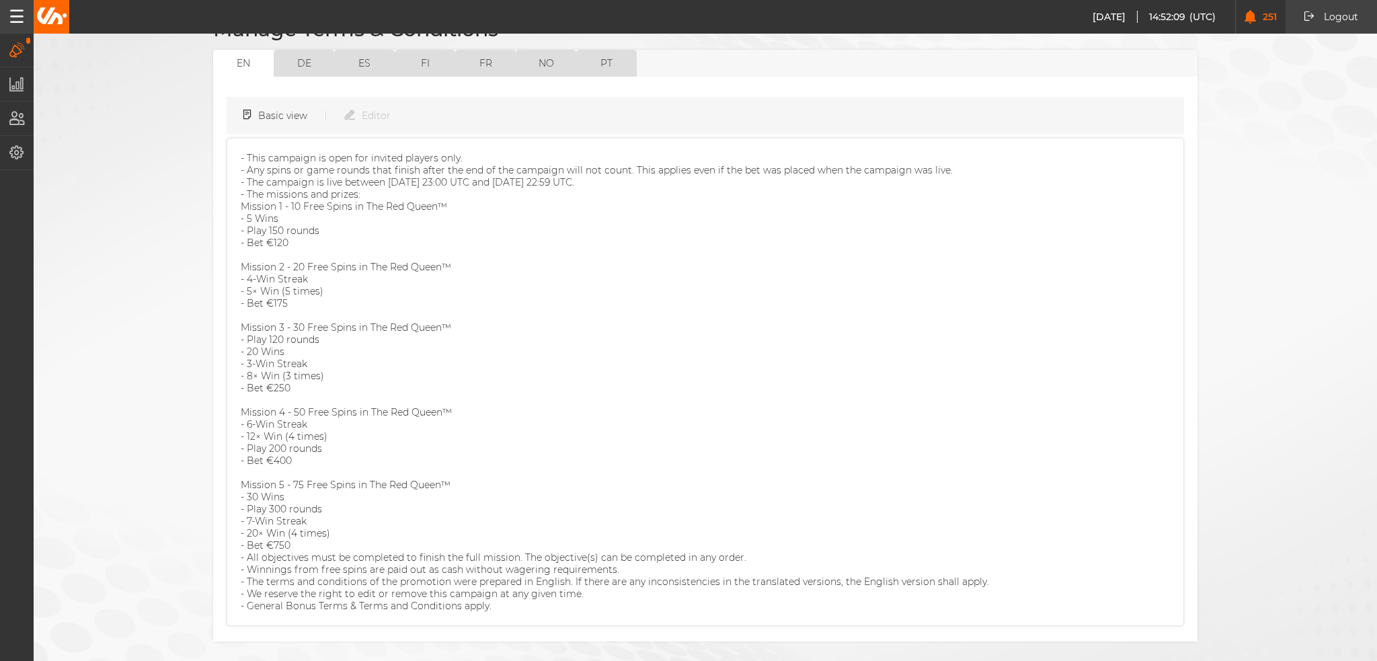
click at [727, 660] on button "Next step: Overview" at bounding box center [705, 674] width 139 height 24
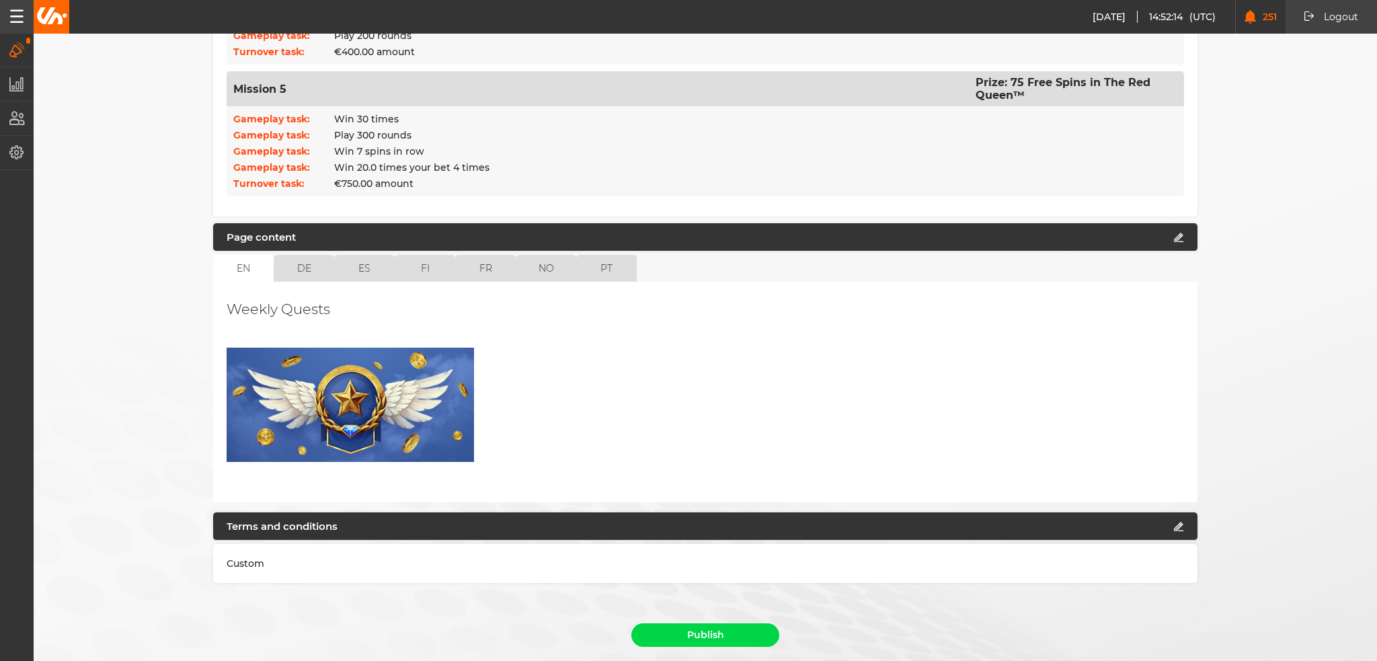
scroll to position [900, 0]
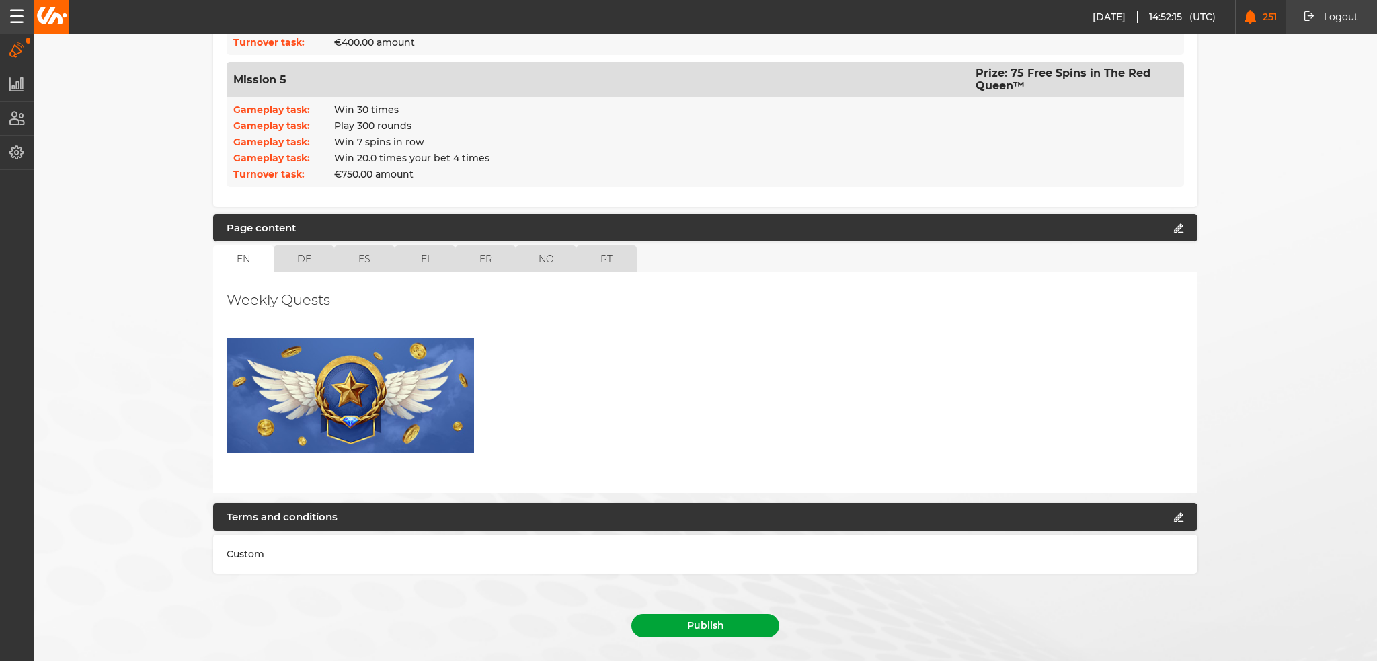
click at [731, 614] on button "Publish" at bounding box center [706, 626] width 148 height 24
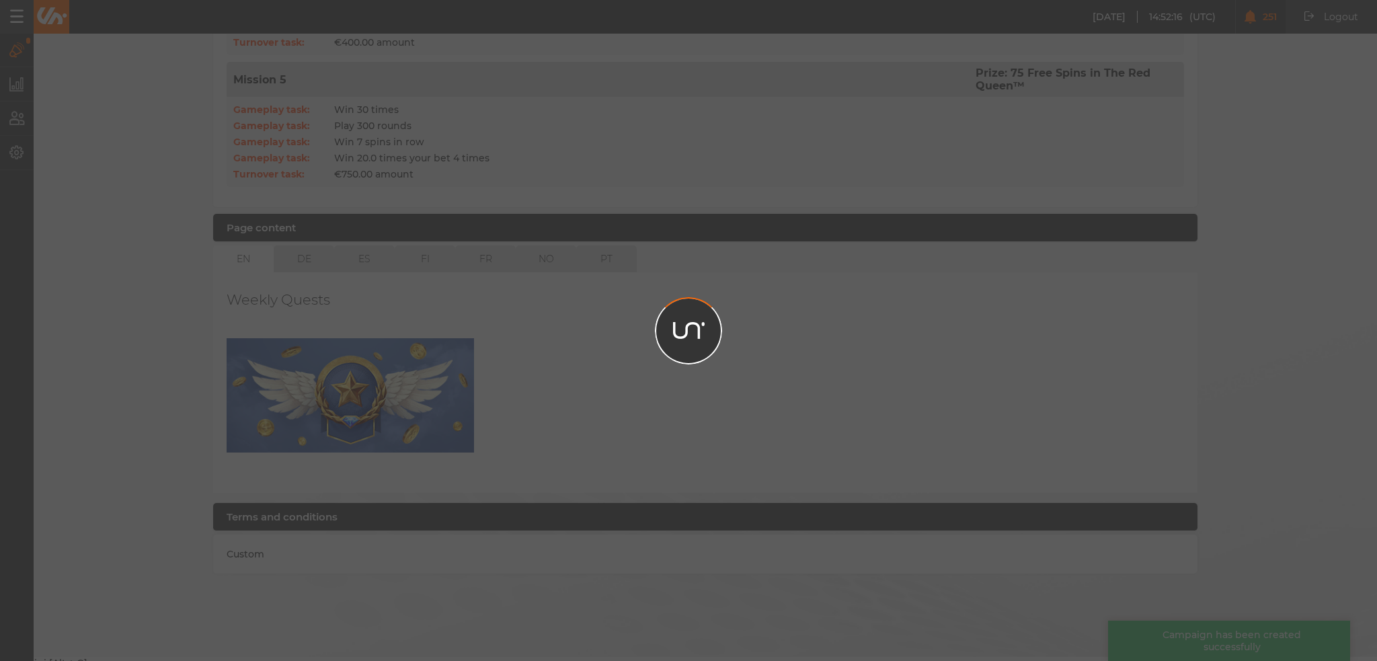
scroll to position [869, 0]
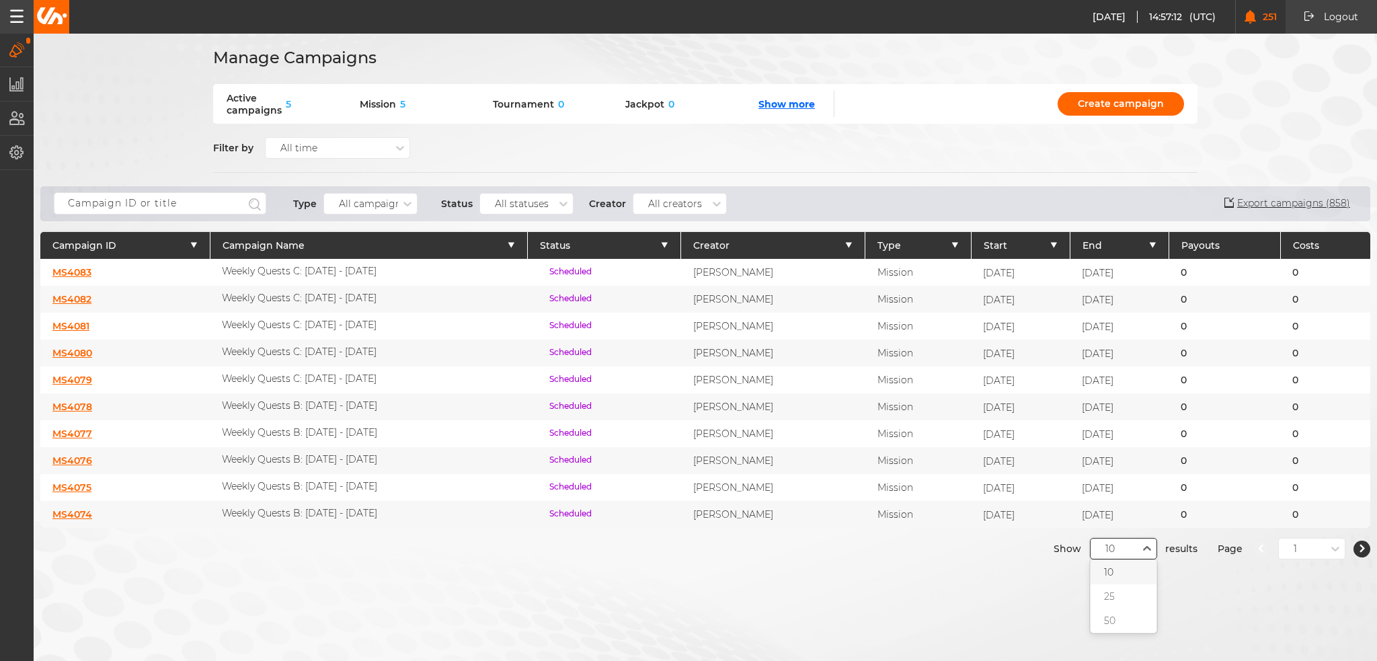
click at [1125, 543] on div "10" at bounding box center [1114, 549] width 47 height 12
click at [1123, 617] on div "50" at bounding box center [1124, 621] width 66 height 24
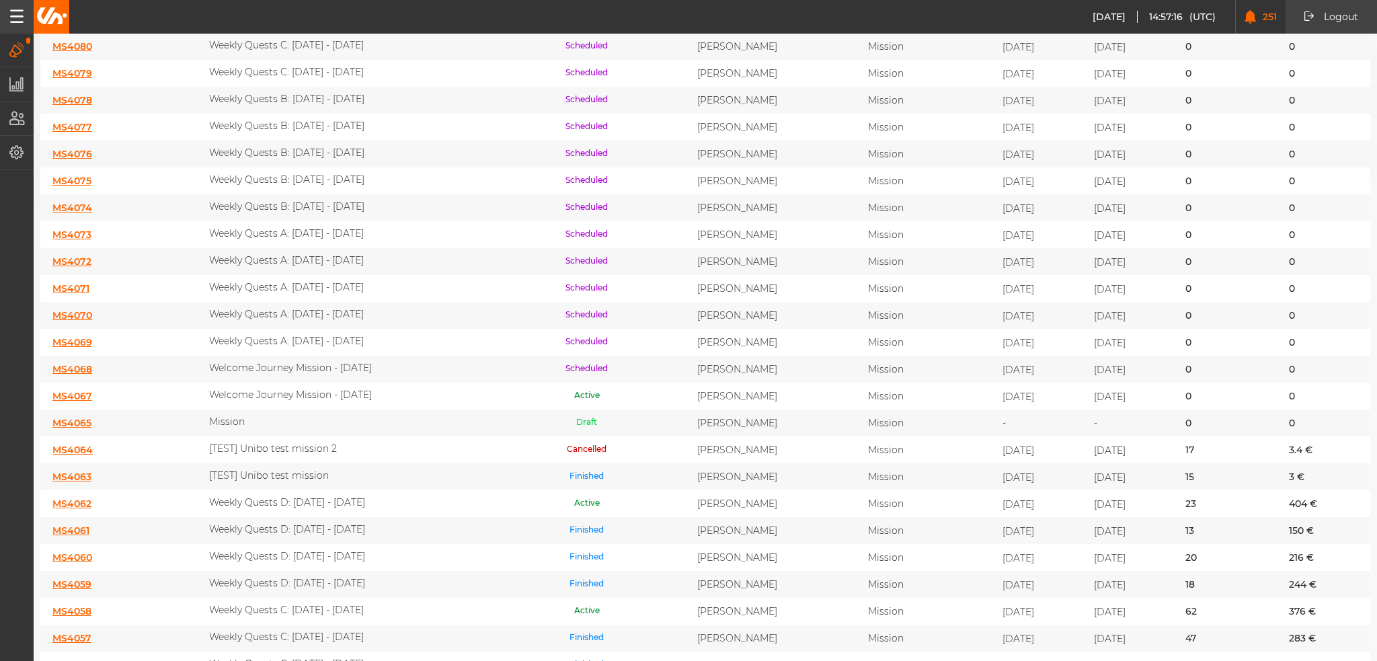
scroll to position [336, 0]
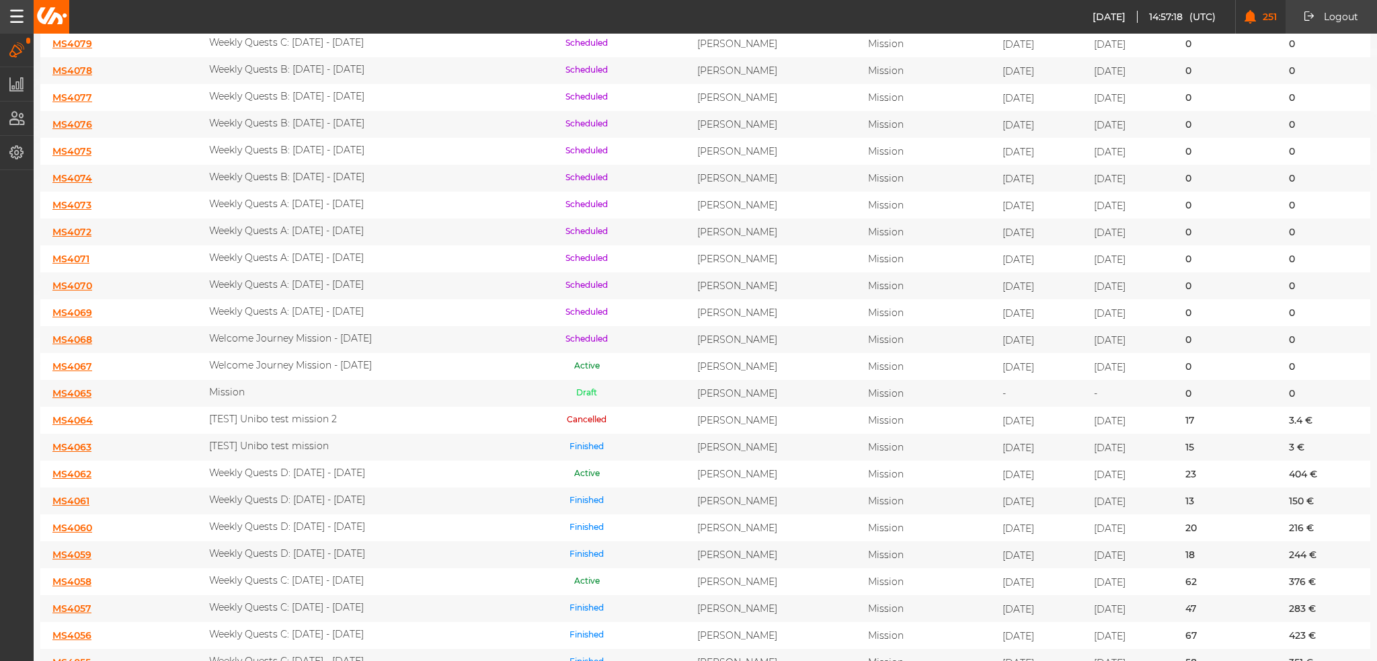
click at [81, 468] on link "MS4062" at bounding box center [71, 474] width 39 height 12
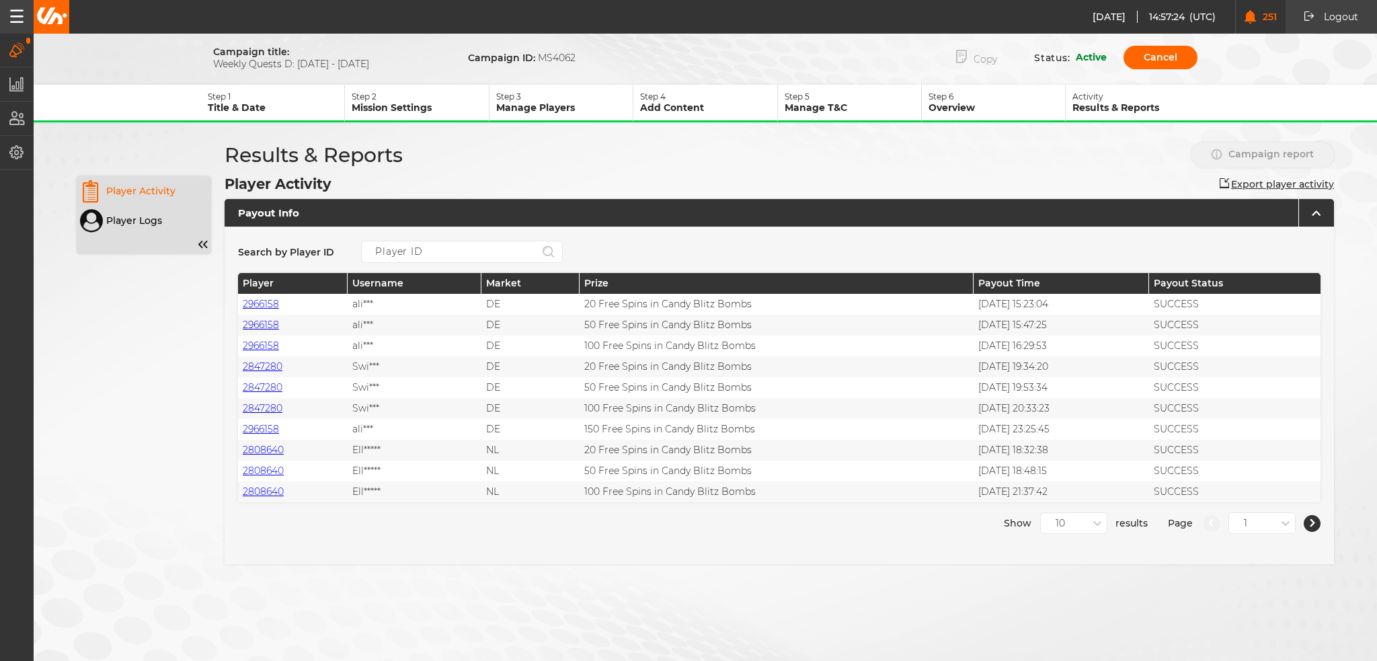
click at [979, 60] on button "Copy" at bounding box center [976, 58] width 81 height 28
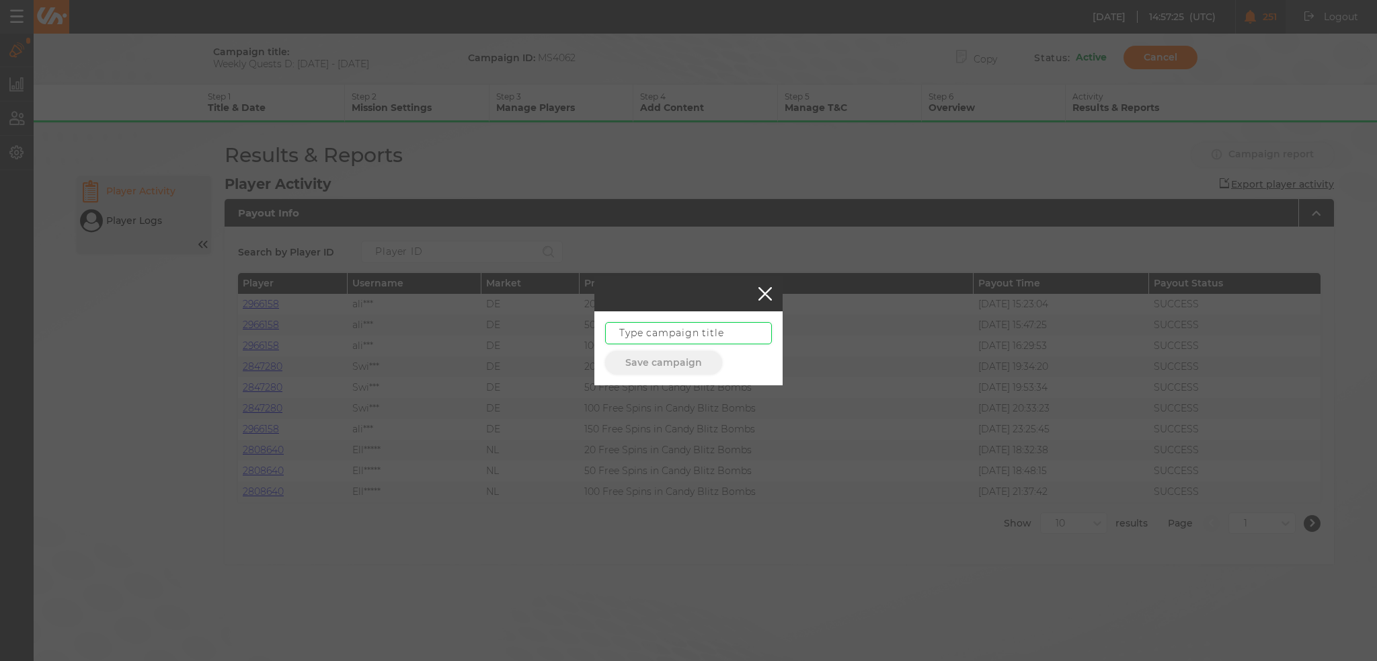
click at [675, 325] on input "text" at bounding box center [688, 333] width 167 height 22
paste input "Weekly Quests D: [DATE] - [DATE]"
type input "Weekly Quests D: [DATE] - [DATE]"
click at [656, 369] on button "Save campaign" at bounding box center [663, 363] width 117 height 24
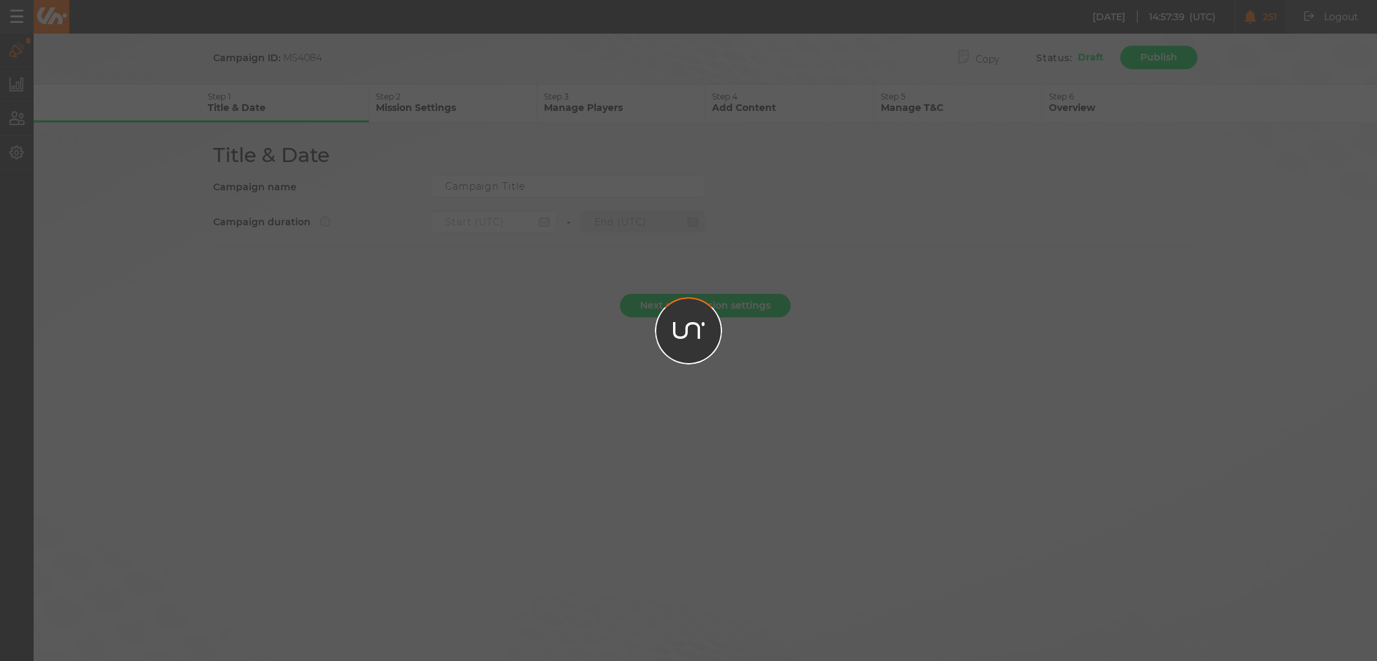
type input "Weekly Quests D: [DATE] - [DATE]"
type input "24.09.2025 22:00"
type input "01.10.2025 21:59"
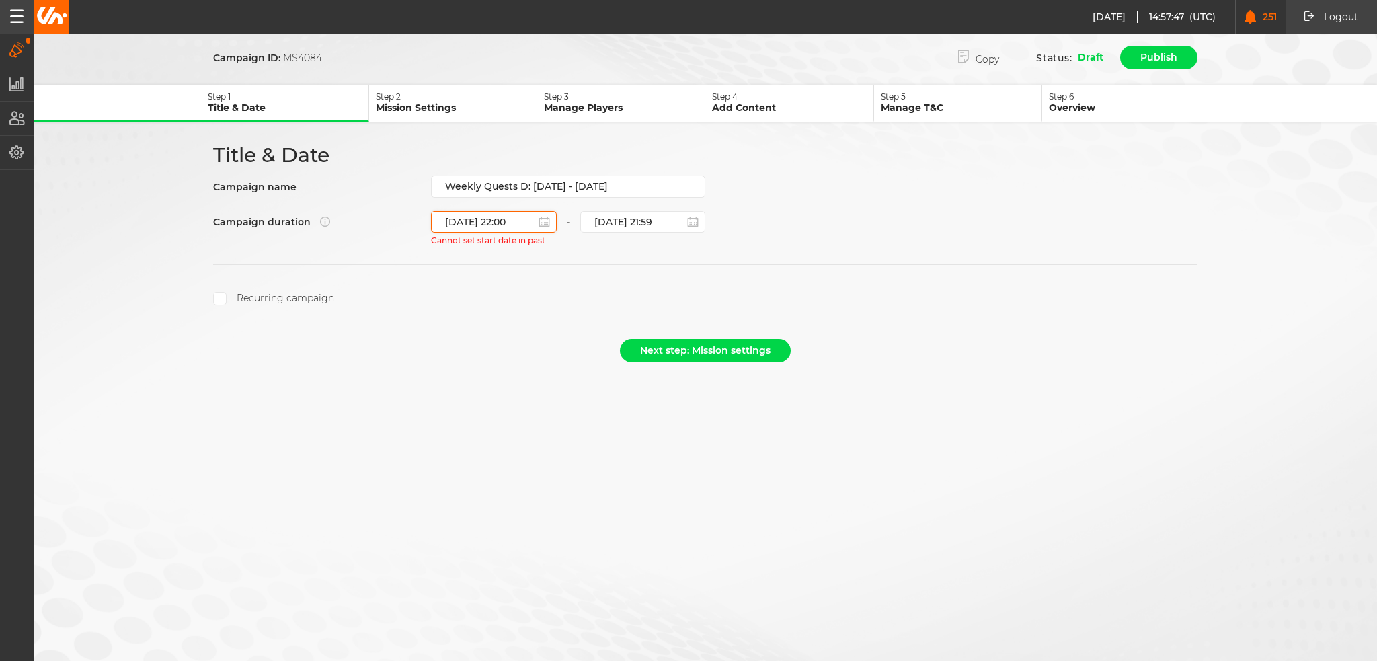
click at [500, 214] on input "24.09.2025 22:00" at bounding box center [494, 222] width 126 height 22
click at [516, 375] on div "1" at bounding box center [512, 379] width 18 height 18
type input "01.10.2025 22:00"
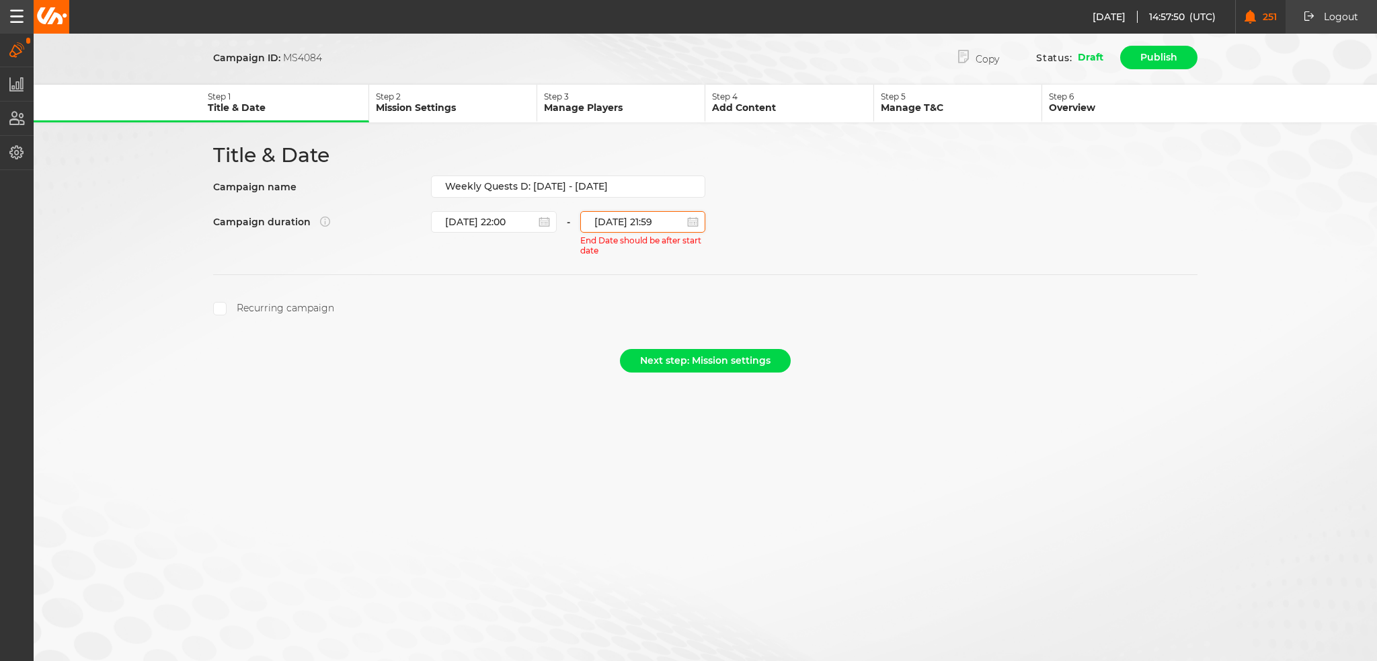
click at [630, 216] on input "01.10.2025 21:59" at bounding box center [643, 222] width 126 height 22
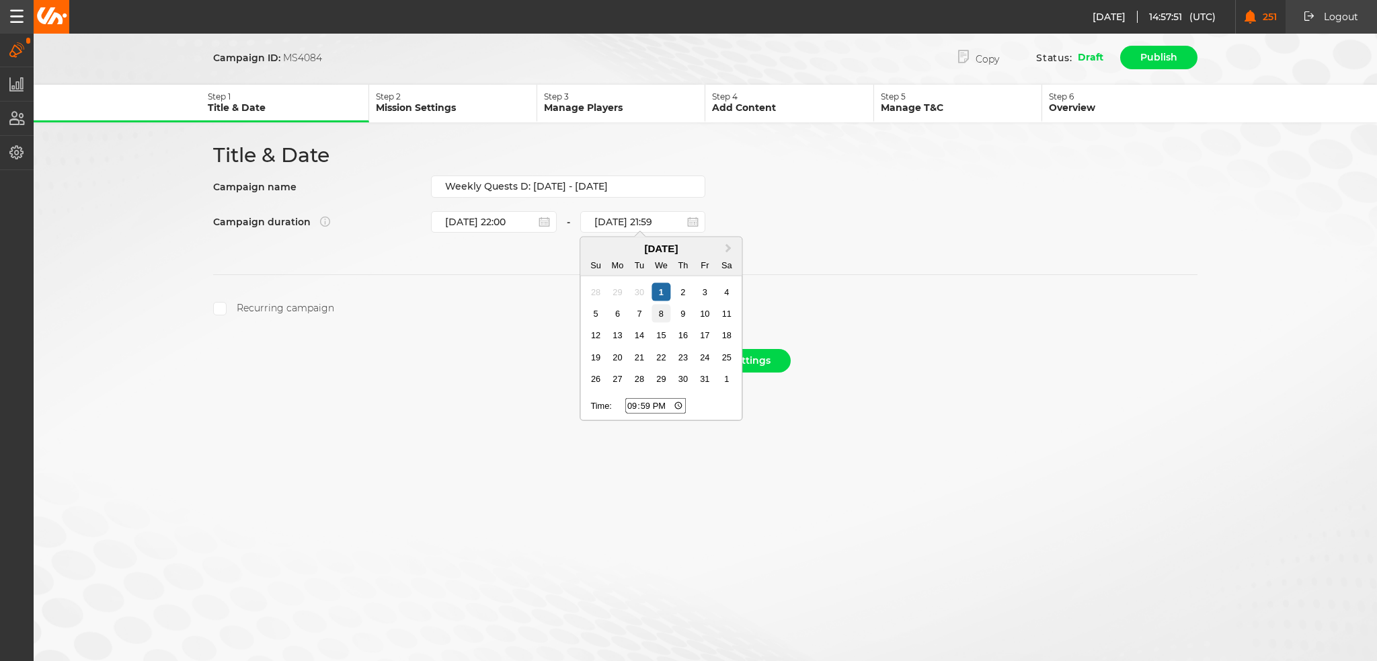
click at [661, 311] on div "8" at bounding box center [661, 314] width 18 height 18
type input "08.10.2025 21:59"
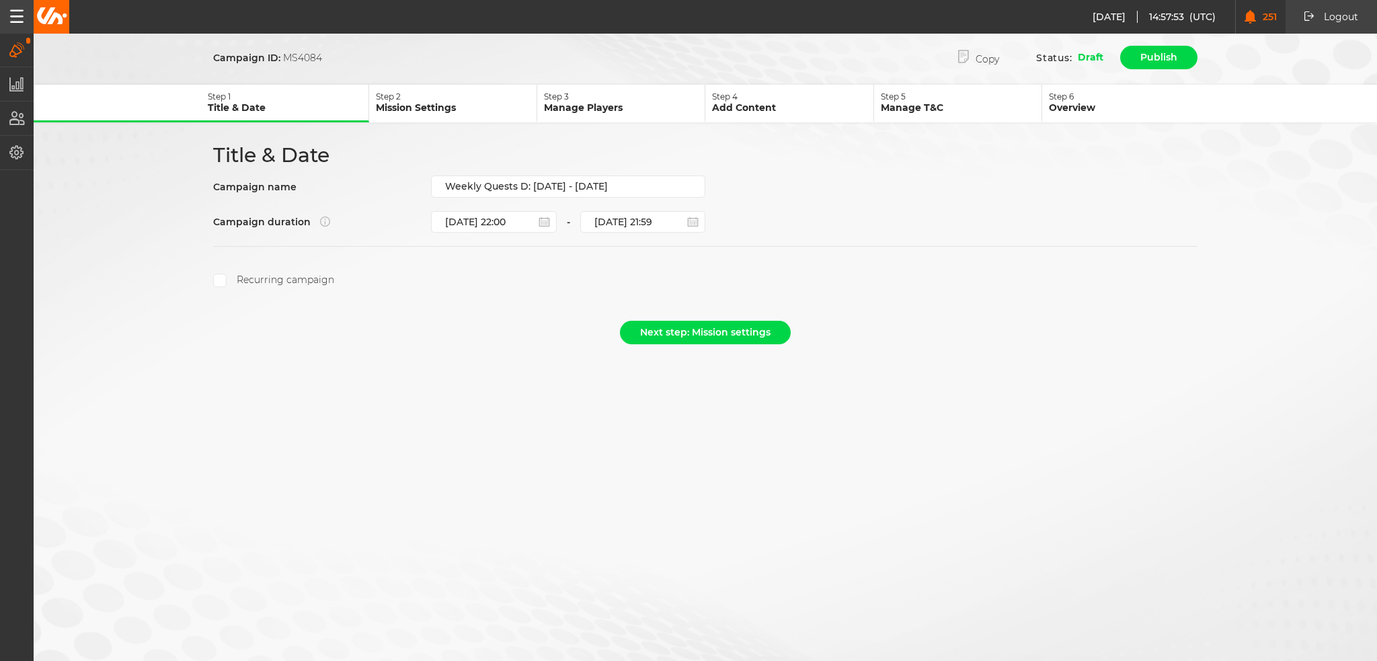
click at [226, 274] on label "Recurring campaign" at bounding box center [273, 280] width 121 height 13
click at [226, 274] on input "Recurring campaign" at bounding box center [219, 280] width 13 height 13
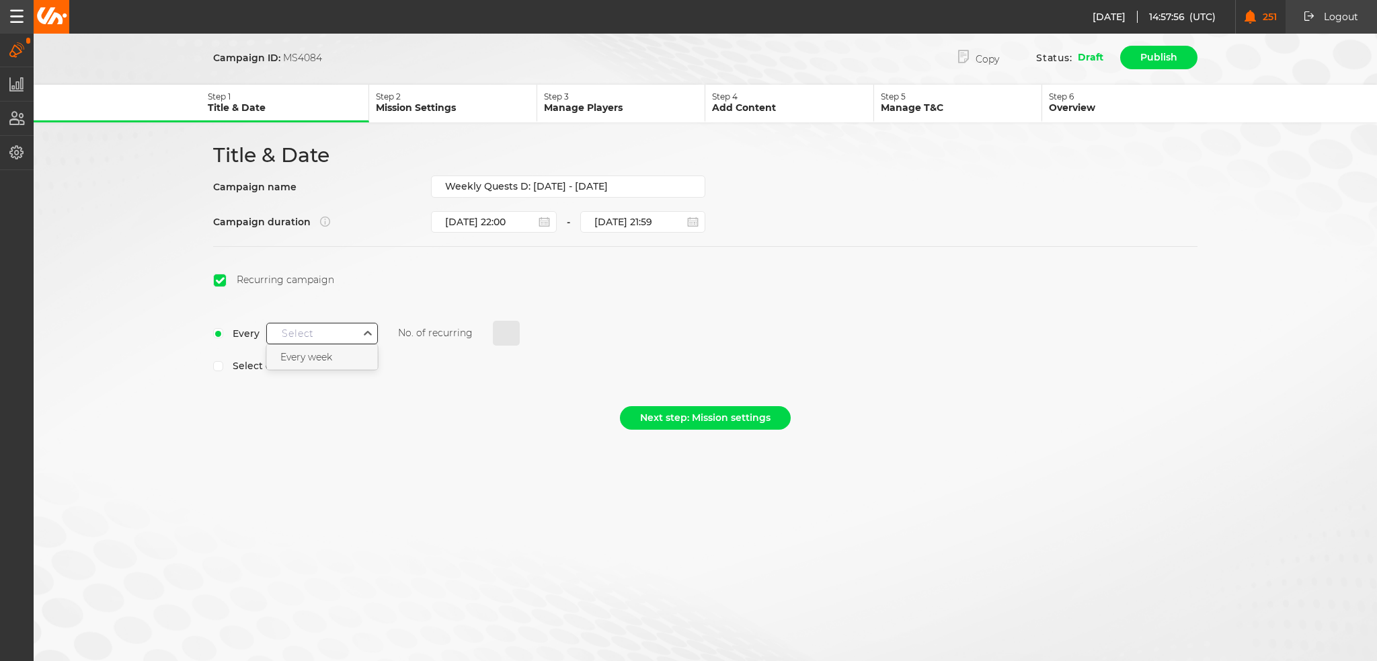
click at [315, 325] on div "Select" at bounding box center [312, 333] width 91 height 17
click at [323, 357] on span "Every week" at bounding box center [306, 357] width 52 height 12
click at [501, 333] on input "0" at bounding box center [506, 334] width 27 height 26
type input "4"
select select "9"
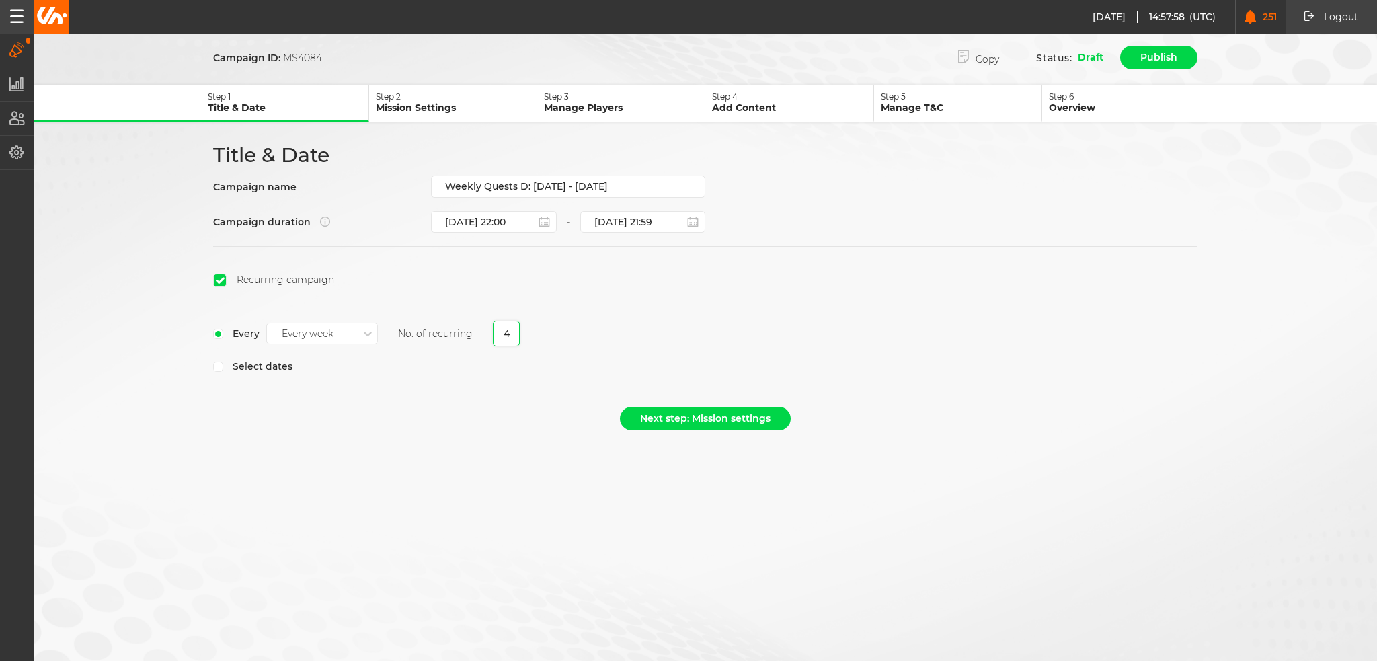
select select "2025"
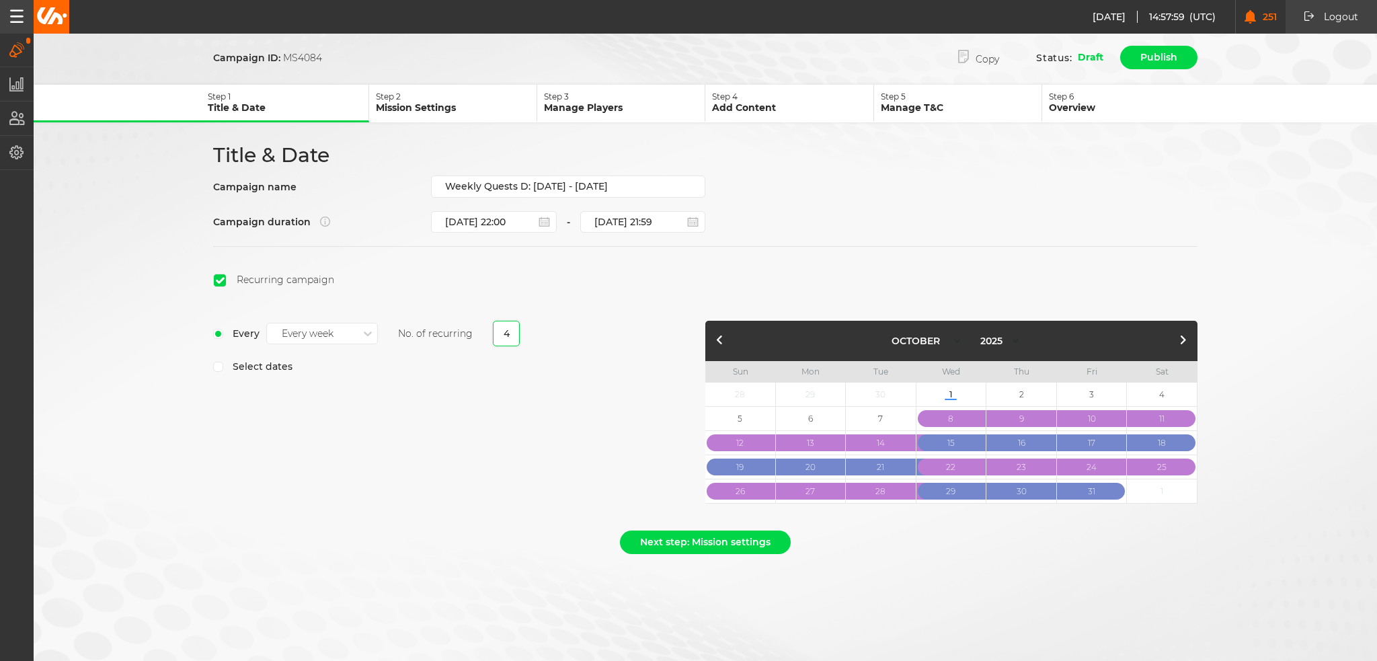
type input "4"
click at [1176, 328] on div "January February March April May June July August September October November De…" at bounding box center [952, 341] width 492 height 40
click at [1182, 338] on button "button" at bounding box center [1183, 341] width 16 height 16
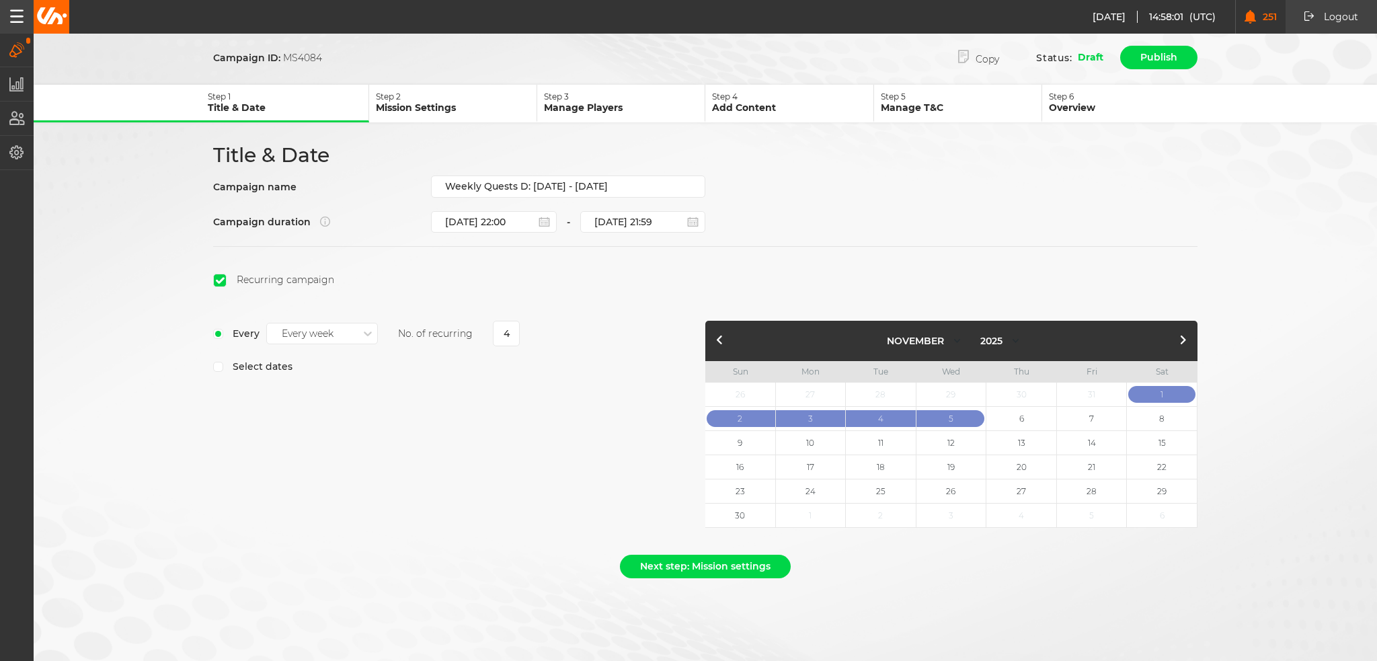
click at [714, 337] on button "button" at bounding box center [720, 341] width 16 height 16
select select "9"
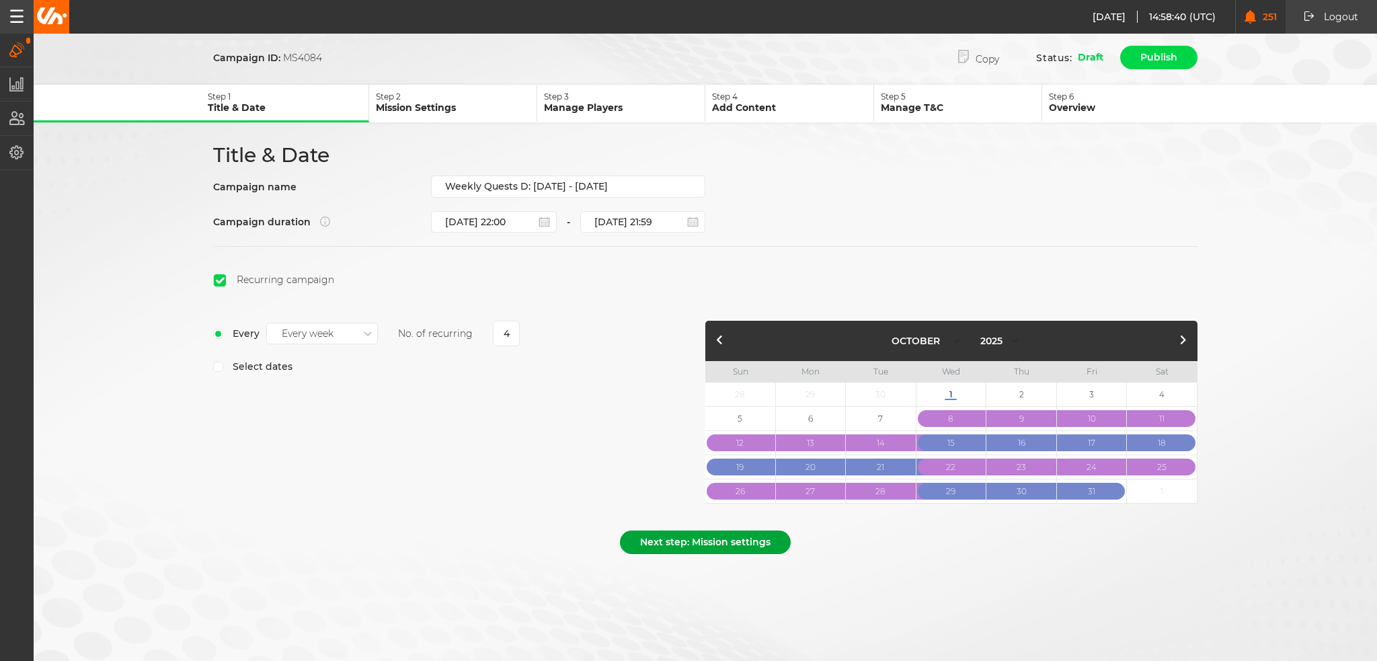
click at [704, 531] on button "Next step: Mission settings" at bounding box center [705, 543] width 171 height 24
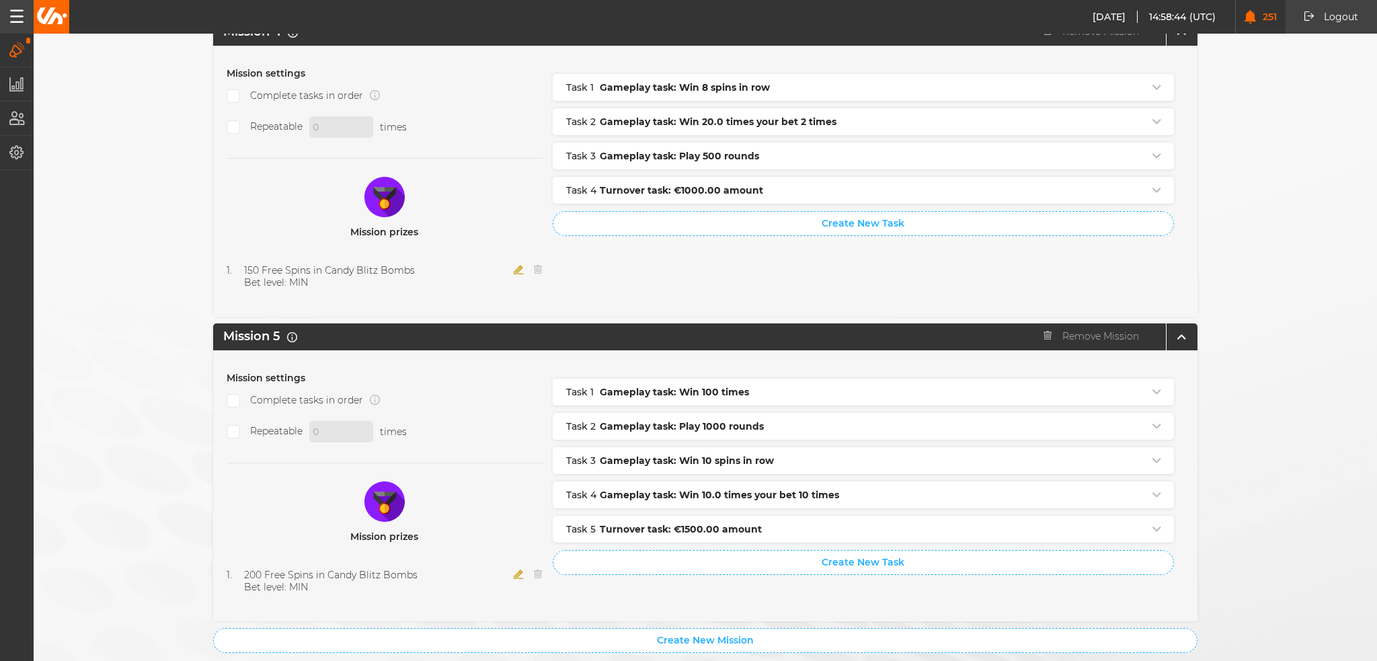
scroll to position [1336, 0]
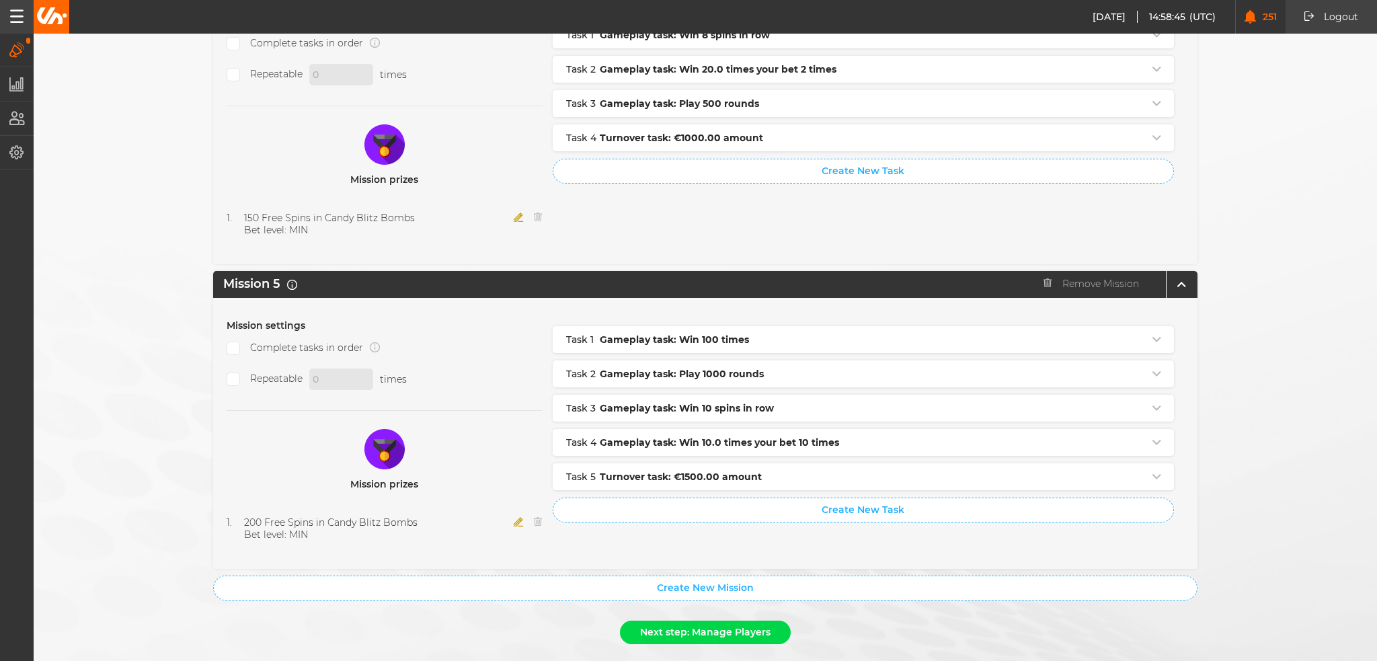
click at [718, 621] on button "Next step: Manage Players" at bounding box center [705, 633] width 171 height 24
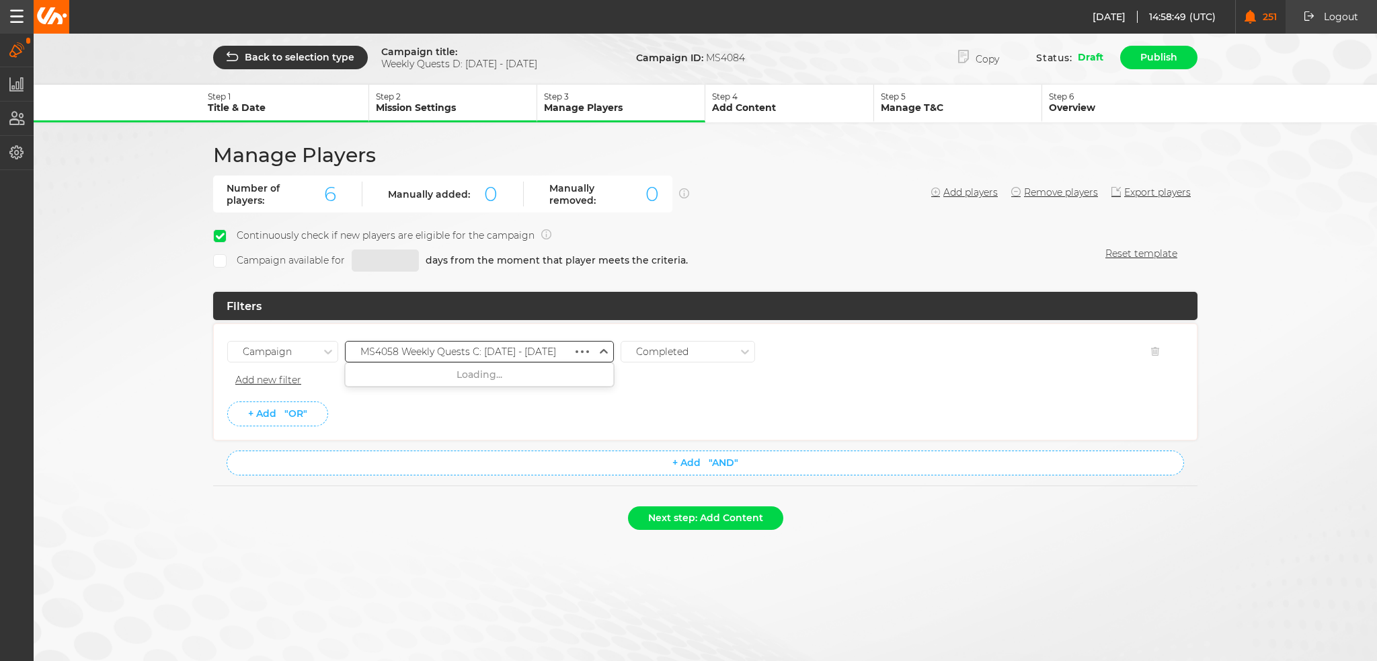
click at [508, 349] on div "MS4058 Weekly Quests C: 25.09.25 - 01.10.25" at bounding box center [458, 351] width 196 height 11
click at [500, 485] on div "MS4079 Weekly Quests C: 02.10 - 08.10.25" at bounding box center [480, 496] width 268 height 24
click at [486, 397] on ul "Campaign MS4079 Weekly Quests C: 02.10 - 08.10.25 Completed Remove Filter Add n…" at bounding box center [705, 382] width 956 height 89
click at [714, 516] on button "Next step: Add Content" at bounding box center [705, 518] width 155 height 24
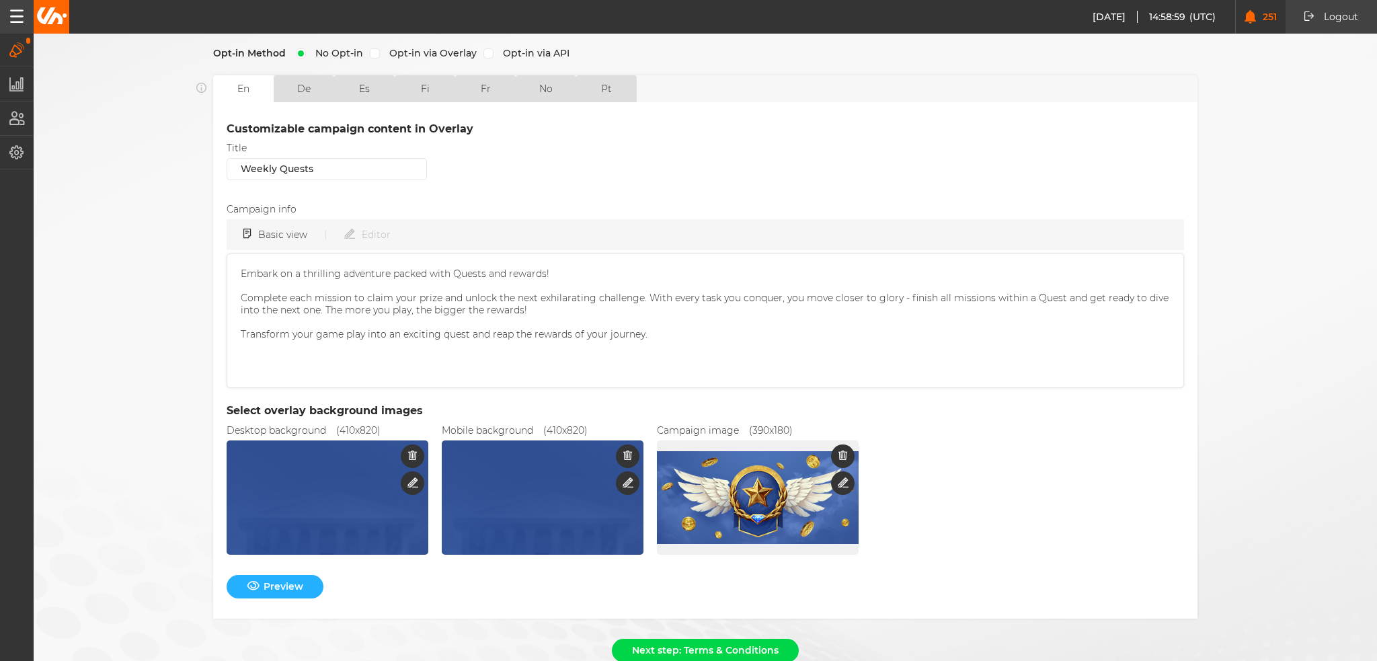
scroll to position [326, 0]
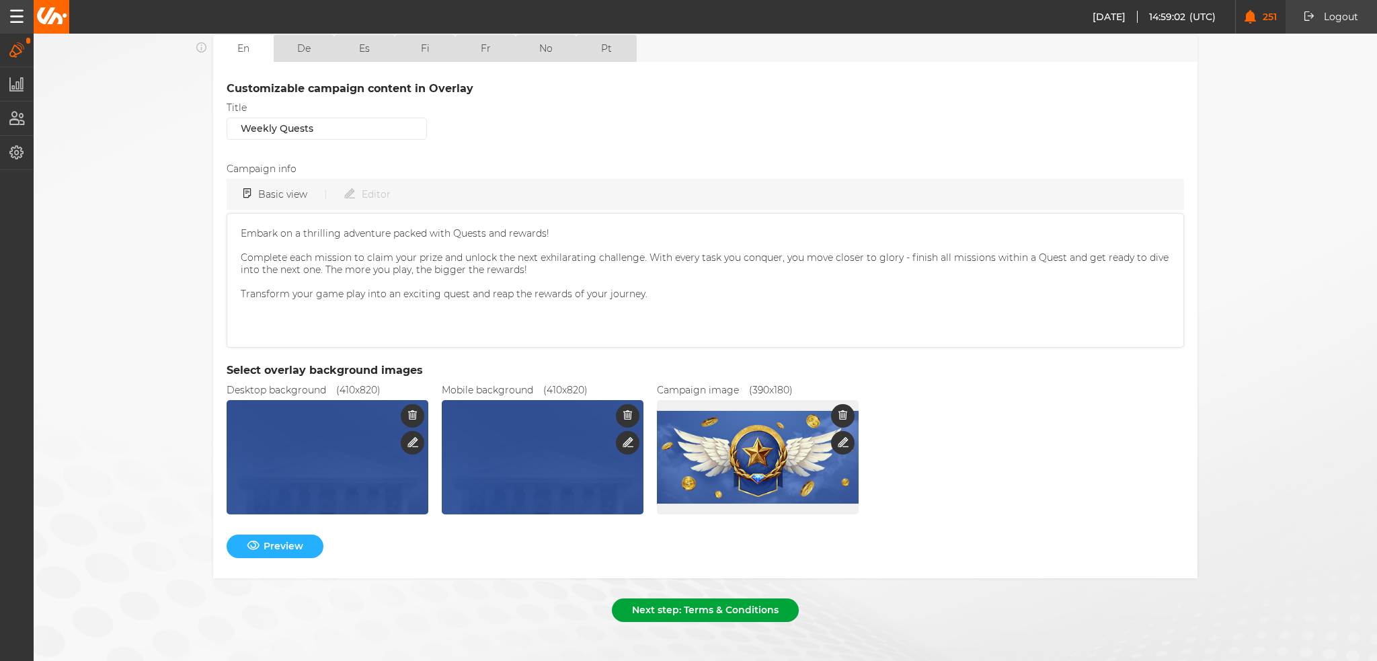
click at [668, 599] on button "Next step: Terms & Conditions" at bounding box center [705, 611] width 187 height 24
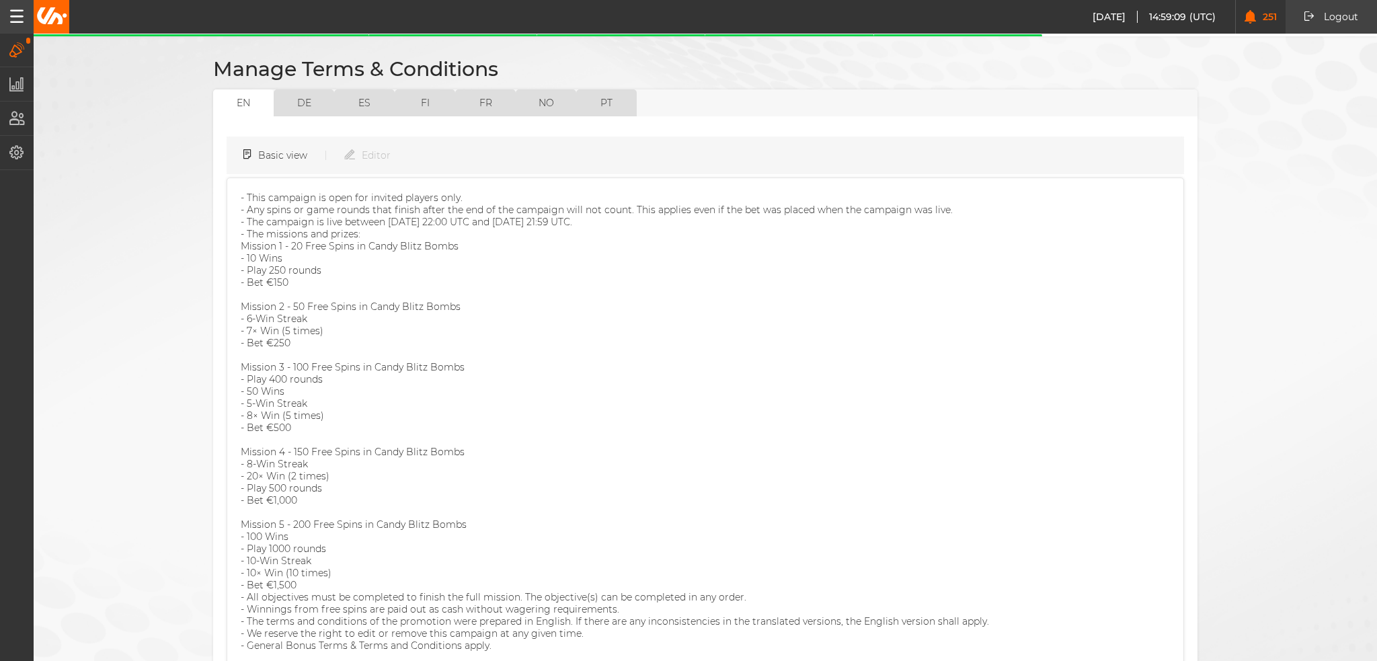
scroll to position [166, 0]
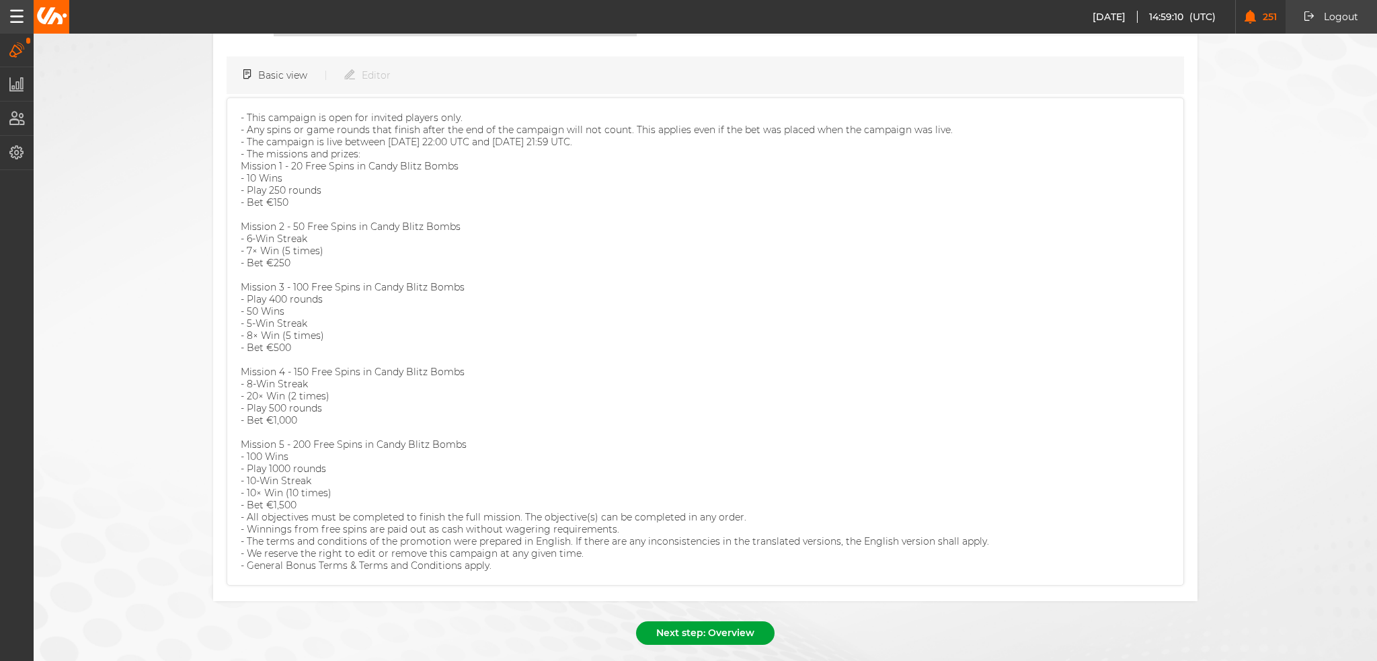
click at [699, 621] on button "Next step: Overview" at bounding box center [705, 633] width 139 height 24
select select "9"
select select "2025"
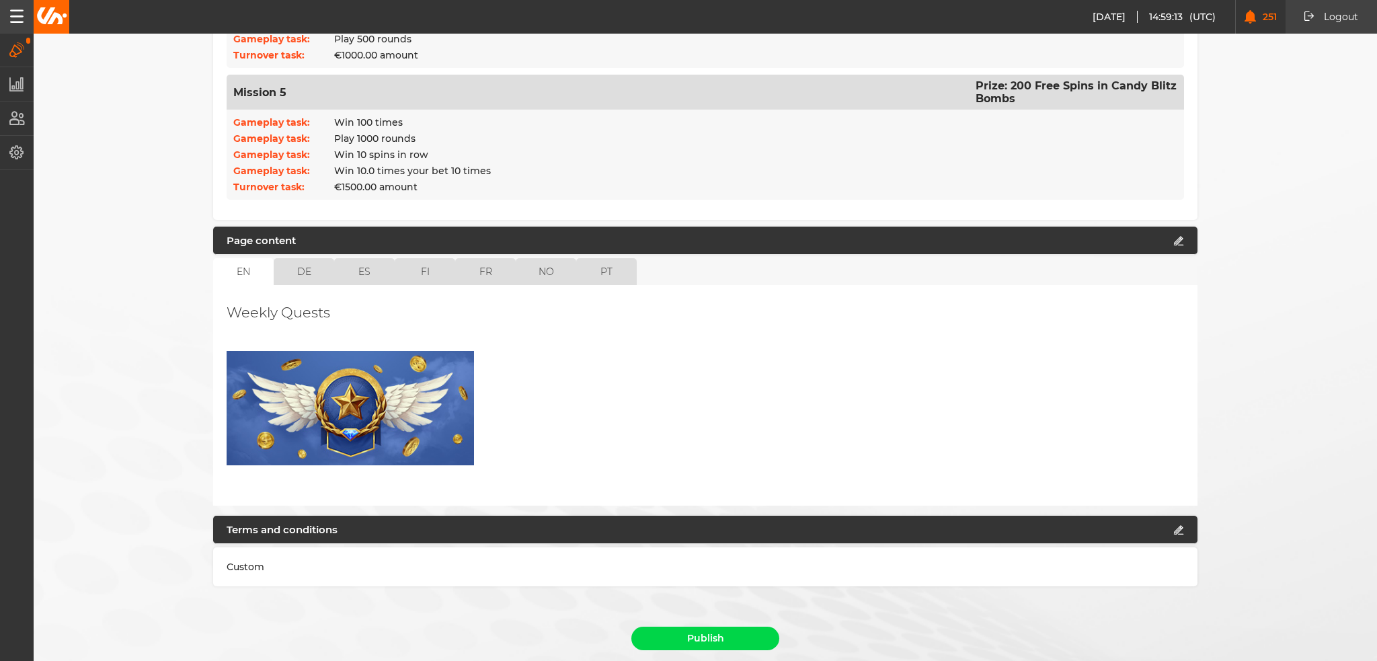
scroll to position [1068, 0]
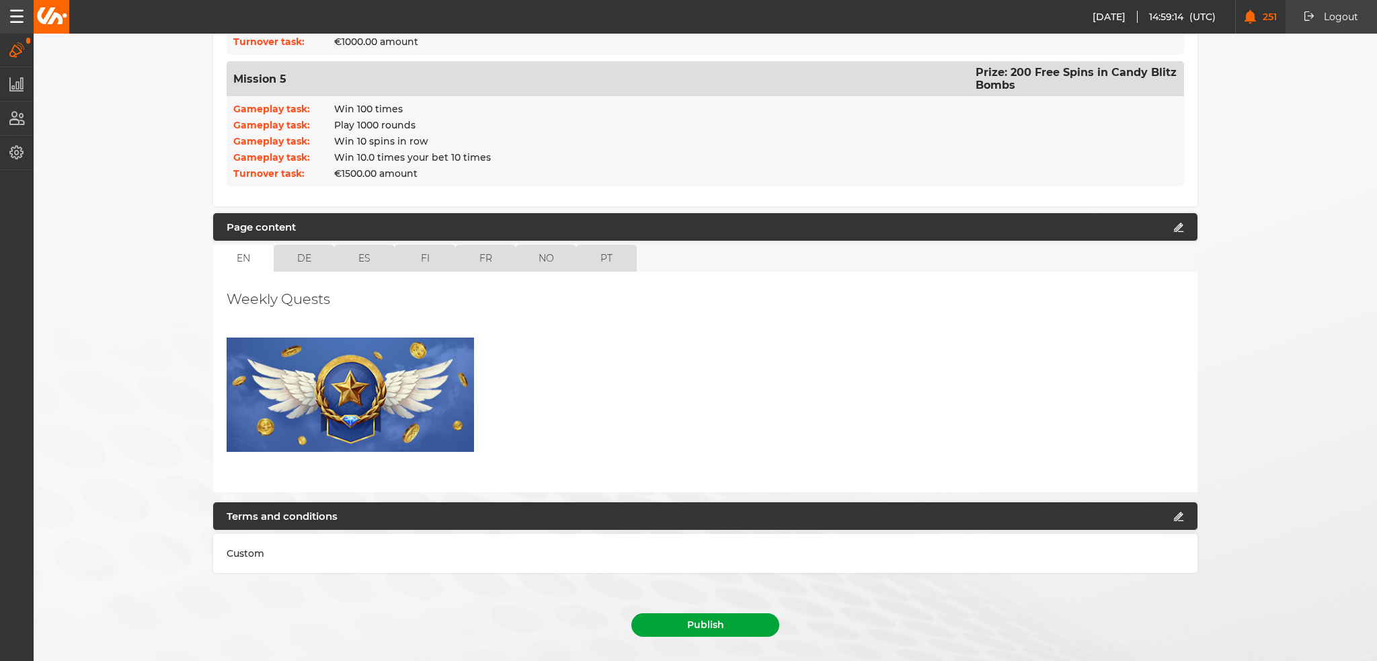
click at [751, 613] on button "Publish" at bounding box center [706, 625] width 148 height 24
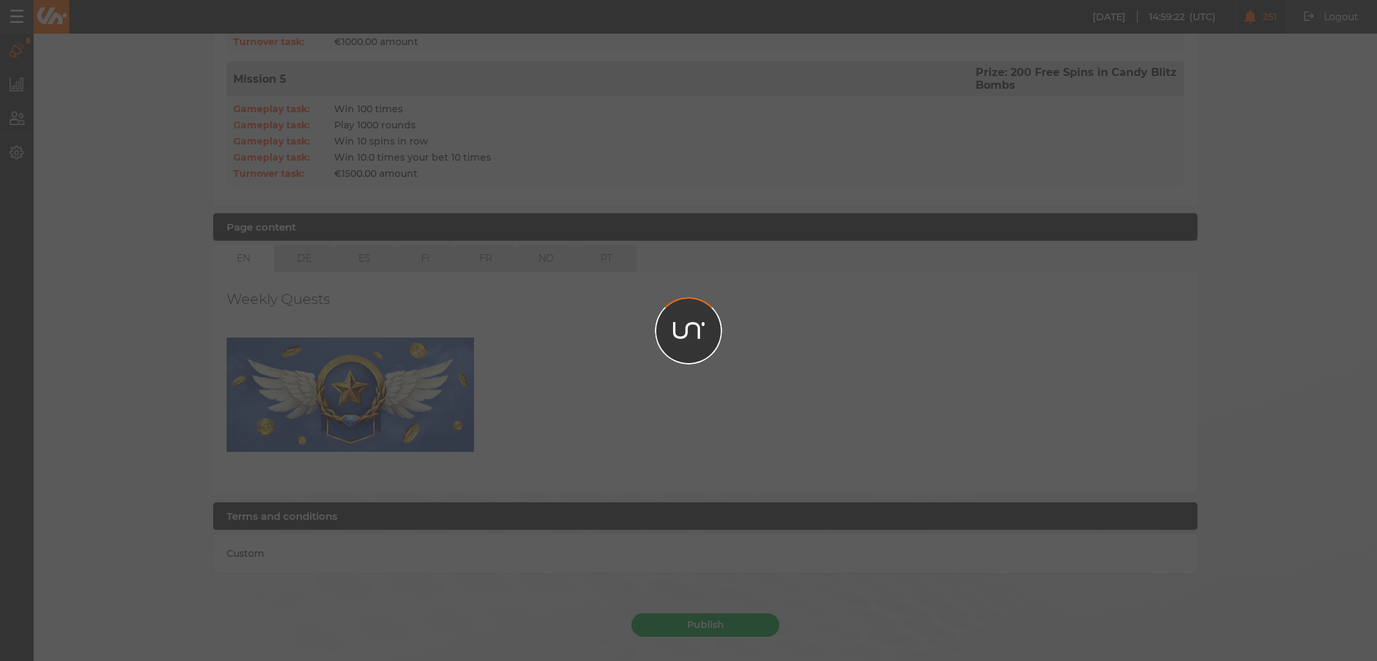
scroll to position [1038, 0]
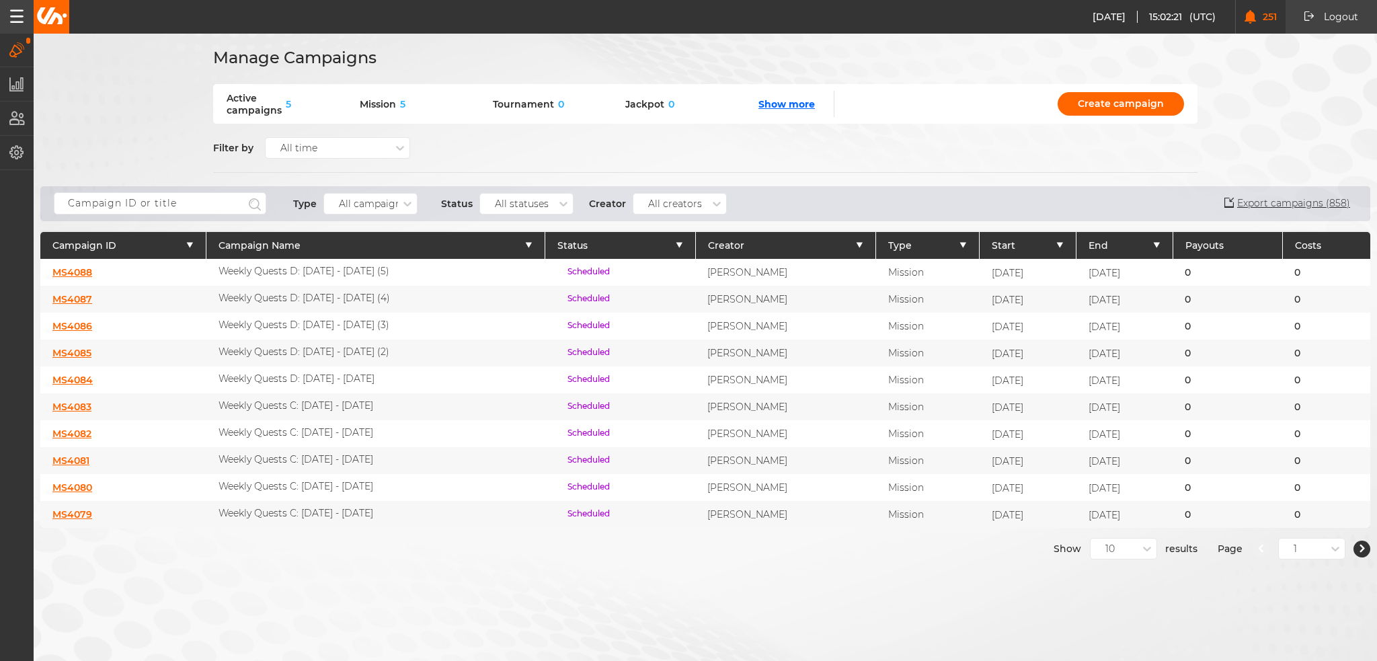
click at [71, 349] on link "MS4085" at bounding box center [71, 353] width 39 height 12
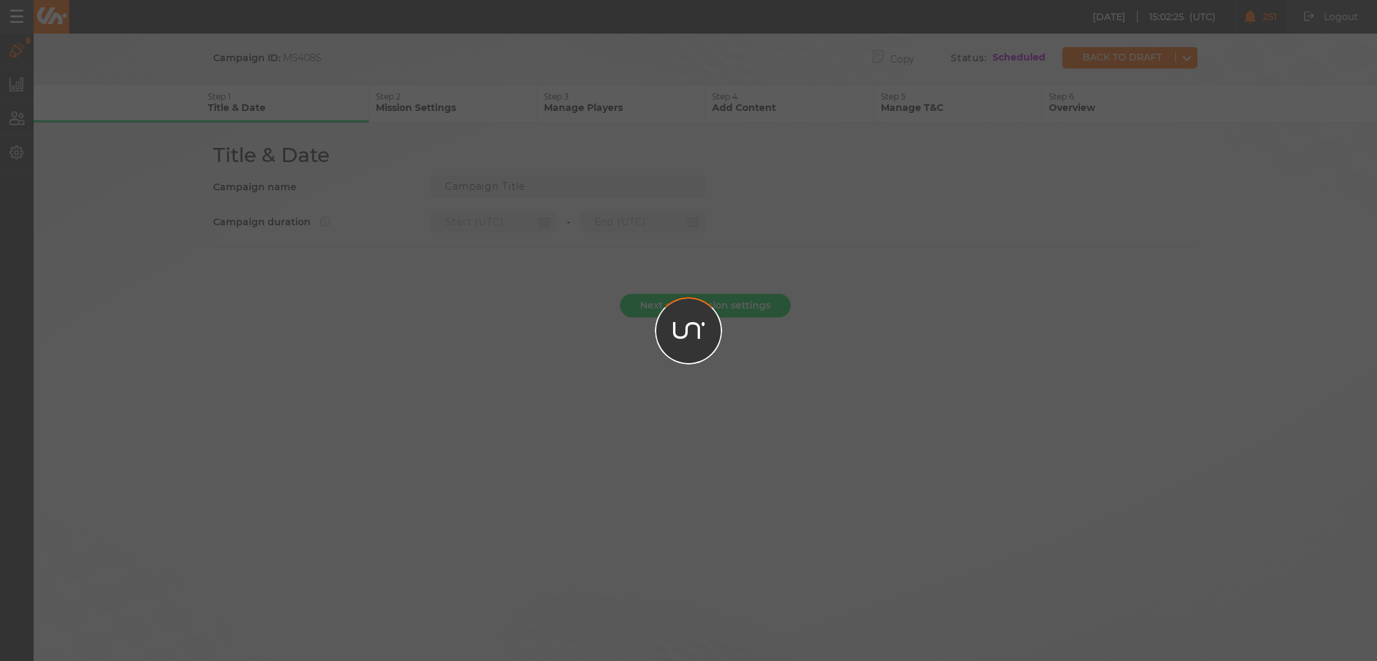
type input "Weekly Quests D: 02.10 - 08.10.25 (2)"
type input "08.10.2025 22:00"
type input "15.10.2025 21:59"
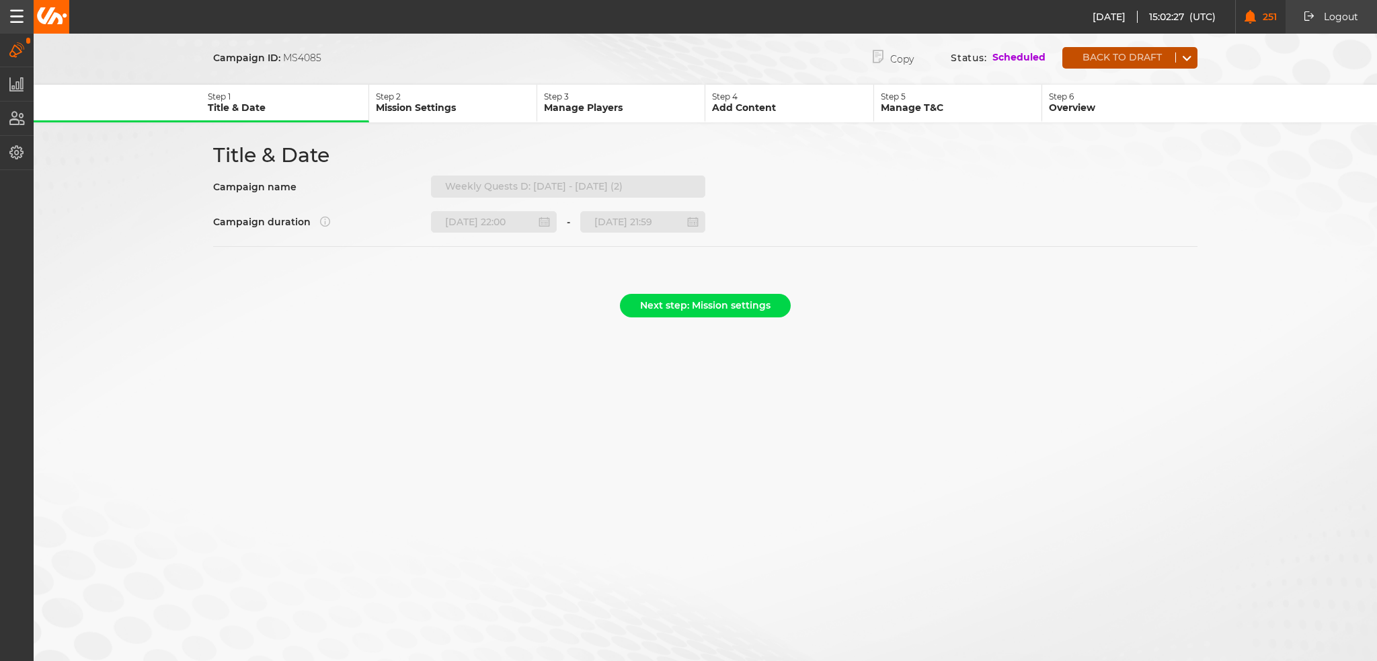
click at [1104, 57] on button "Back to draft" at bounding box center [1119, 57] width 113 height 10
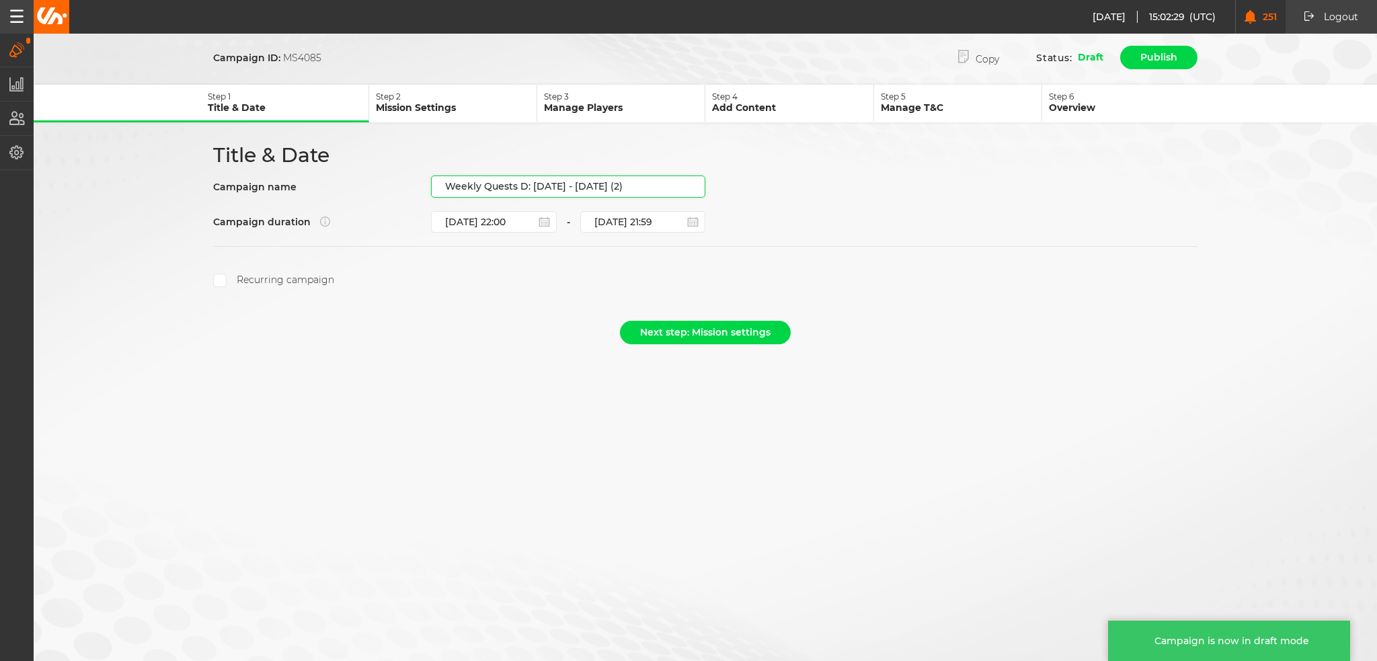
click at [608, 190] on input "Weekly Quests D: 02.10 - 08.10.25 (2)" at bounding box center [568, 187] width 274 height 22
click at [625, 180] on input "Weekly Quests D: 02.10 - 08.10.25 (2)" at bounding box center [568, 187] width 274 height 22
drag, startPoint x: 634, startPoint y: 180, endPoint x: 531, endPoint y: 188, distance: 102.5
click at [531, 188] on input "Weekly Quests D: 02.10 - 08.10.25 (2)" at bounding box center [568, 187] width 274 height 22
paste input "9.10 - 15.10.25"
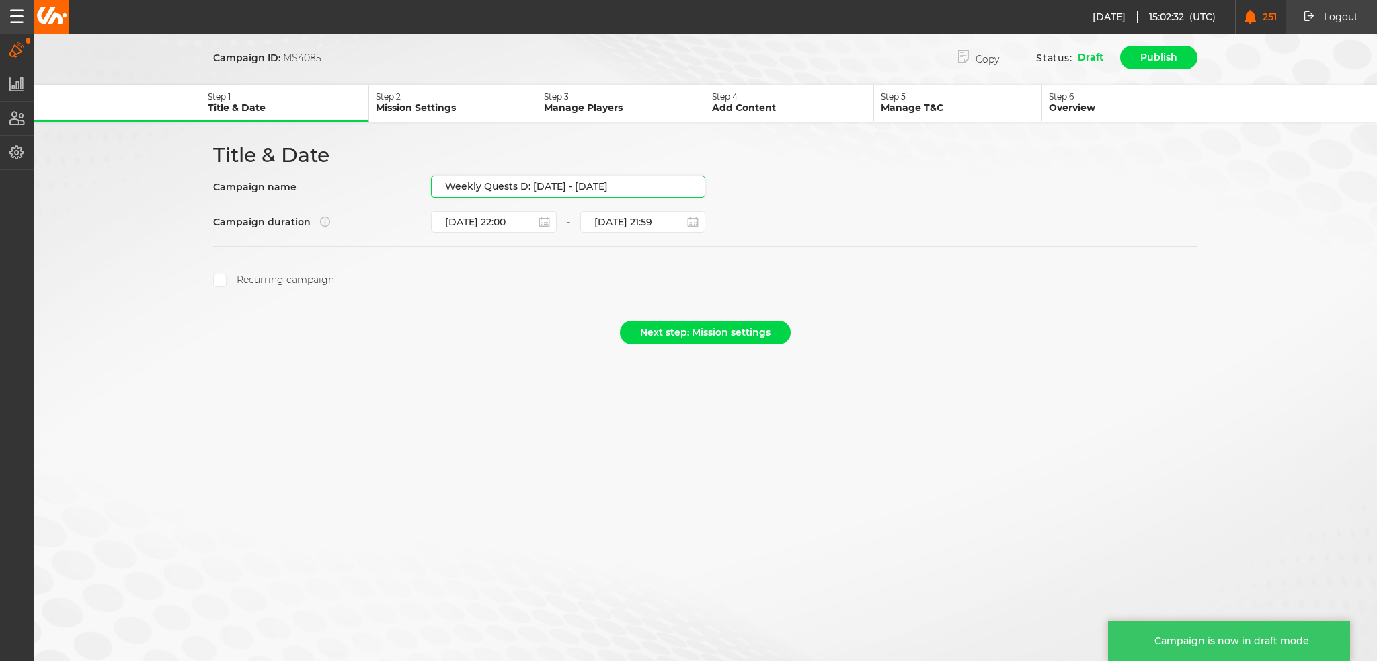
type input "Weekly Quests D: [DATE] - [DATE]"
click at [519, 307] on form "Campaign ID: MS4085 Copy Status: Draft Publish Step 1 Title & Date Step 2 Missi…" at bounding box center [706, 197] width 1344 height 307
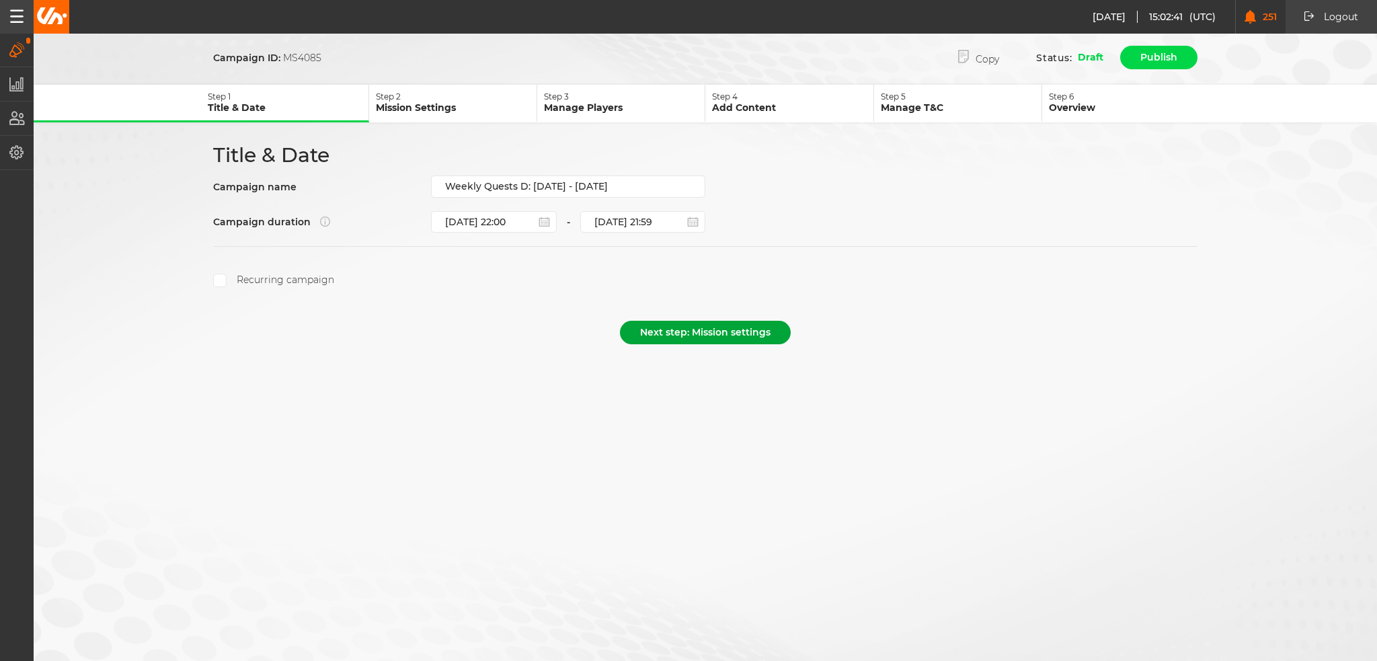
click at [699, 328] on button "Next step: Mission settings" at bounding box center [705, 333] width 171 height 24
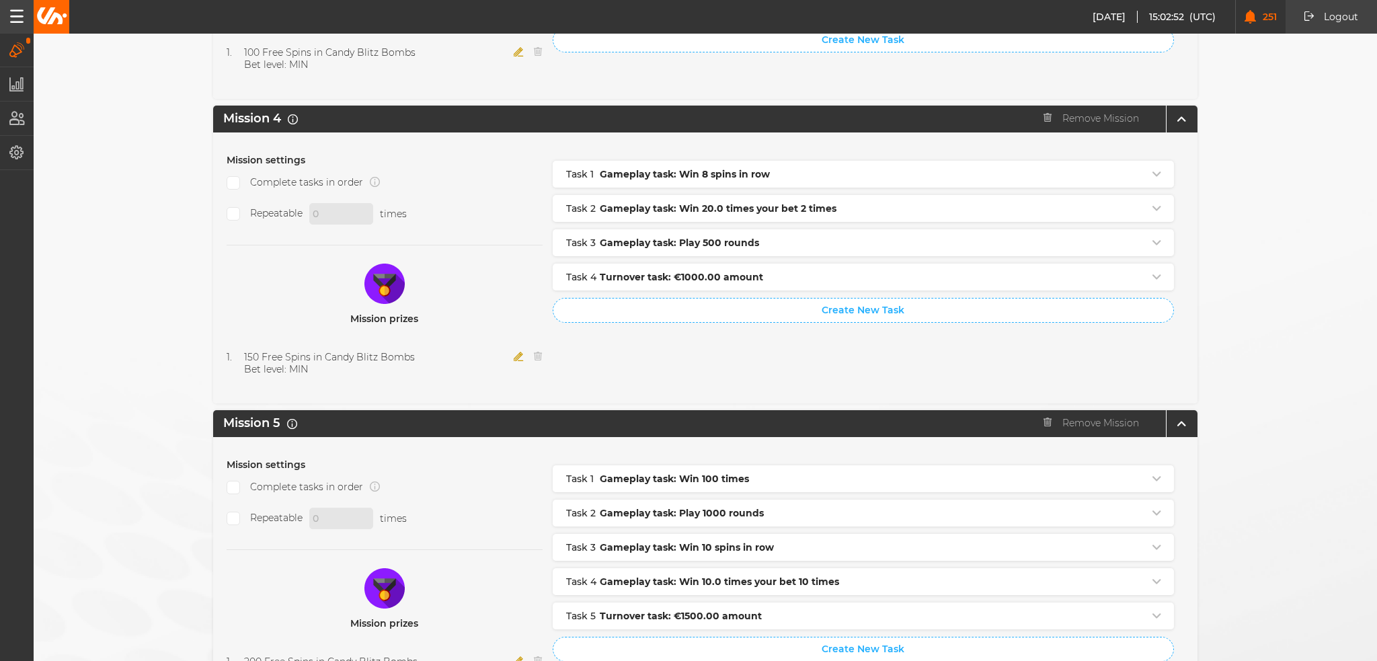
scroll to position [1336, 0]
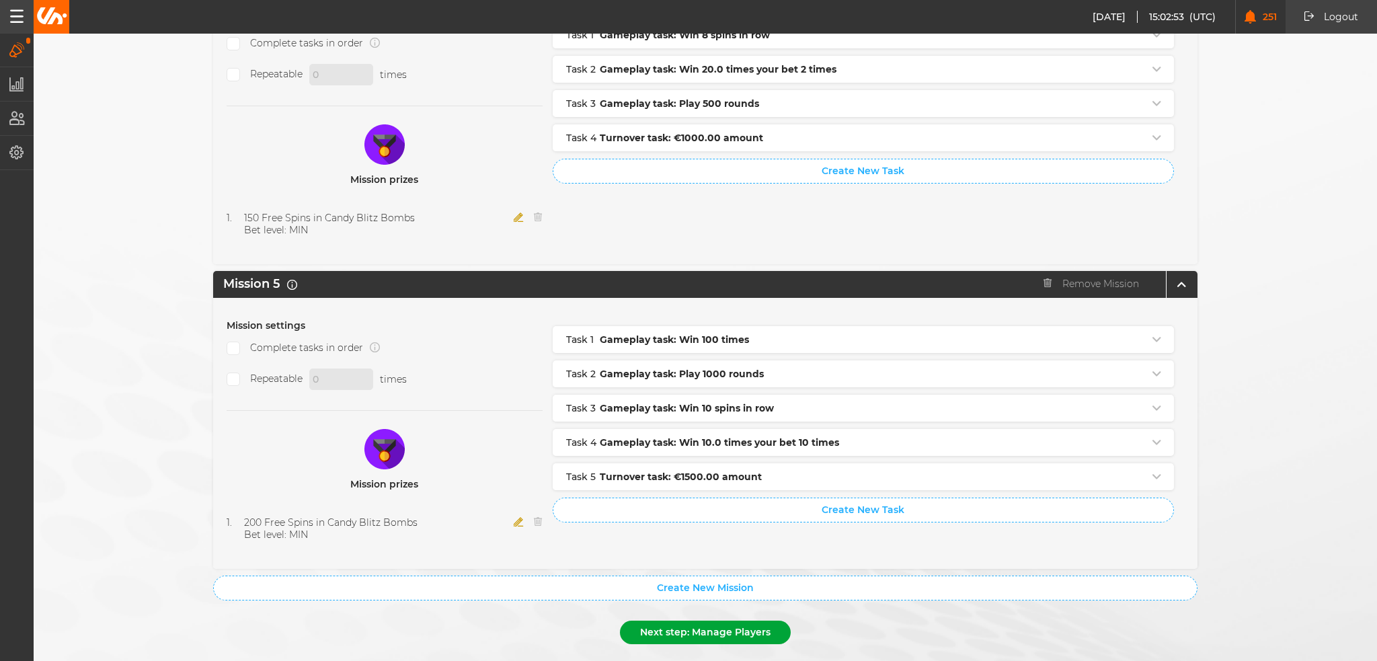
click at [732, 621] on button "Next step: Manage Players" at bounding box center [705, 633] width 171 height 24
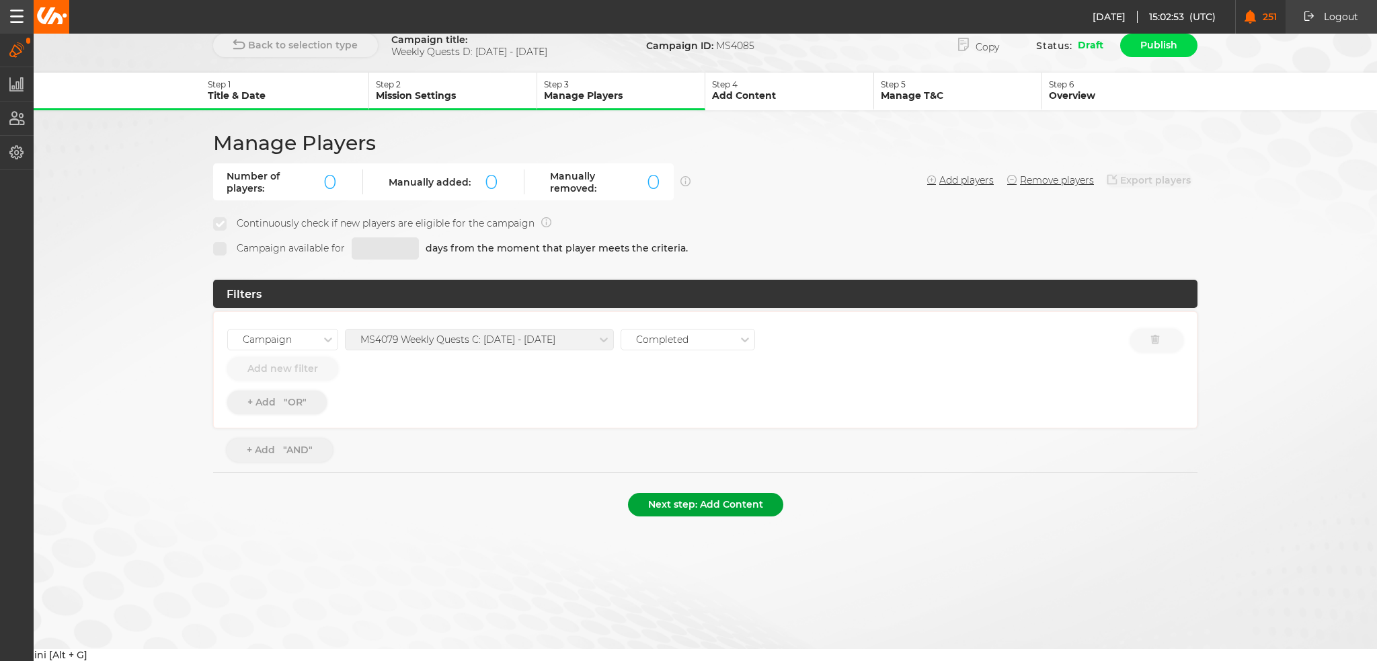
scroll to position [0, 0]
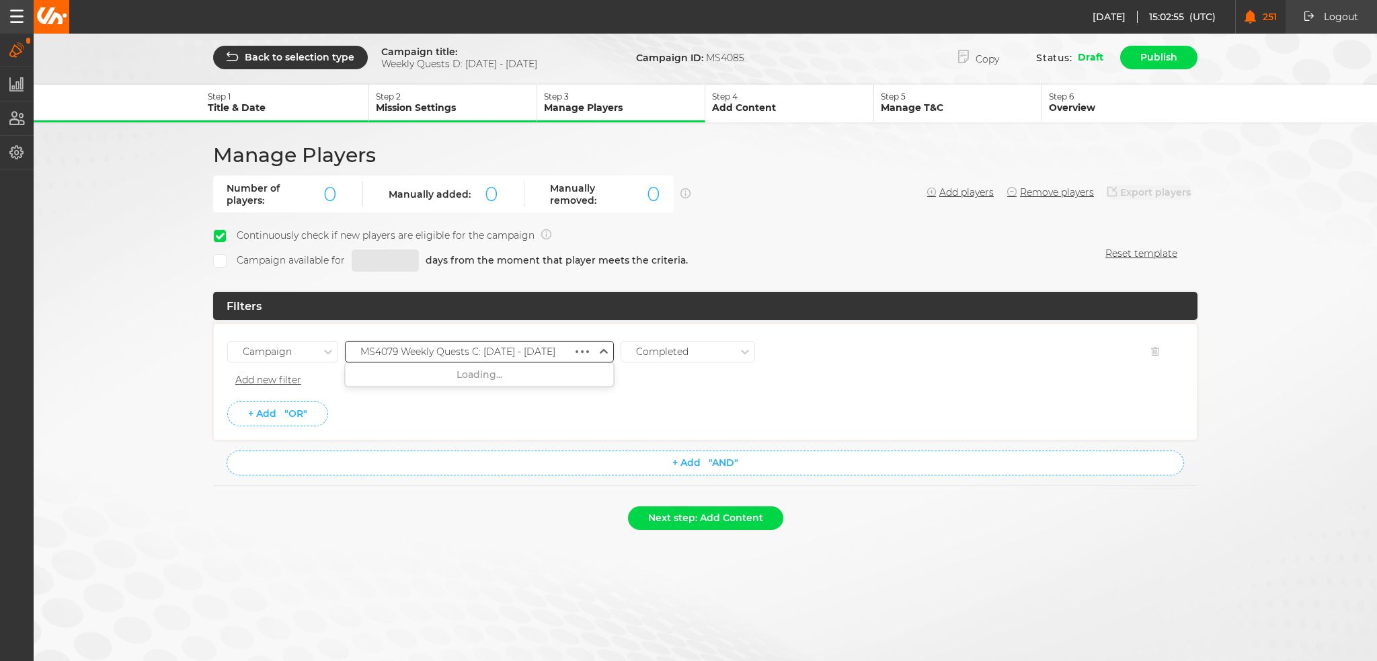
click at [520, 350] on div "MS4079 Weekly Quests C: 02.10 - 08.10.25" at bounding box center [457, 351] width 195 height 11
click at [515, 445] on div "MS4085 Weekly Quests D: 09.10 - 15.10.25" at bounding box center [480, 448] width 268 height 24
click at [506, 402] on li "+ Add "OR"" at bounding box center [705, 414] width 956 height 25
click at [519, 350] on div "MS4085 Weekly Quests D: 09.10 - 15.10.25" at bounding box center [458, 351] width 197 height 11
click at [499, 557] on div "MS4080 Weekly Quests C: 09.10 - 15.10.25" at bounding box center [480, 569] width 268 height 24
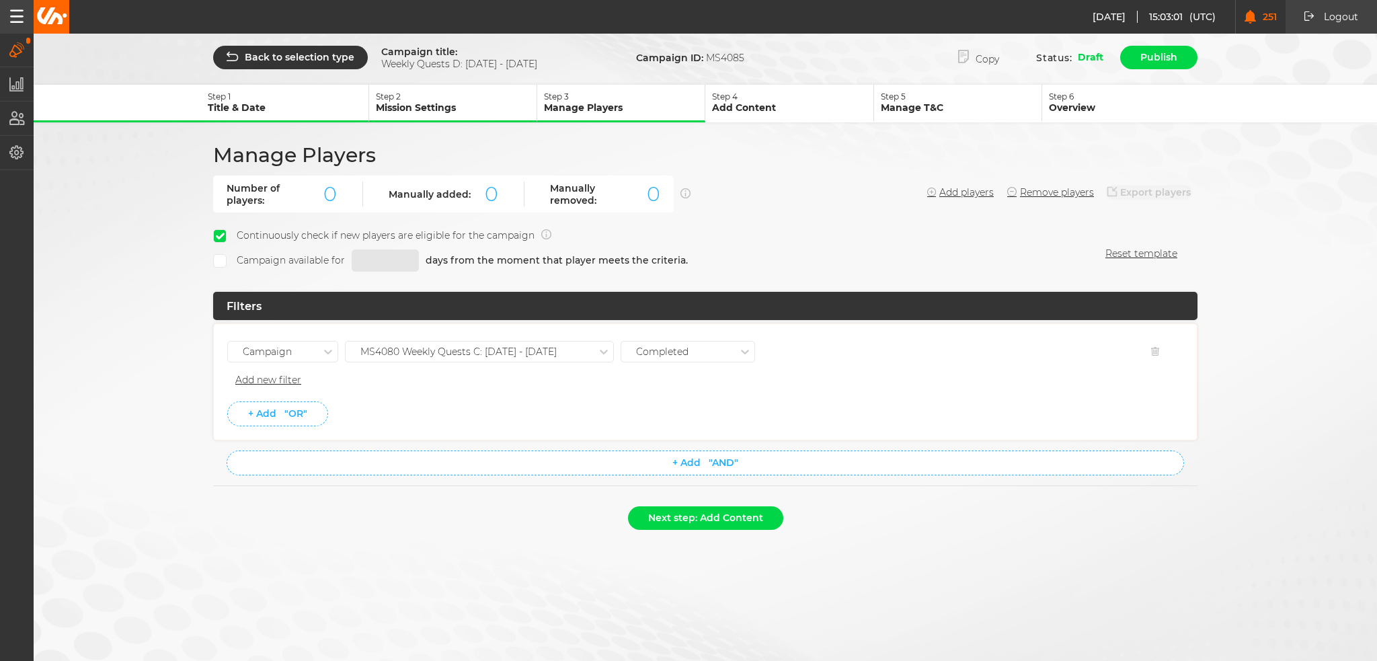
click at [490, 413] on li "+ Add "OR"" at bounding box center [705, 414] width 956 height 25
click at [705, 519] on button "Next step: Add Content" at bounding box center [705, 518] width 155 height 24
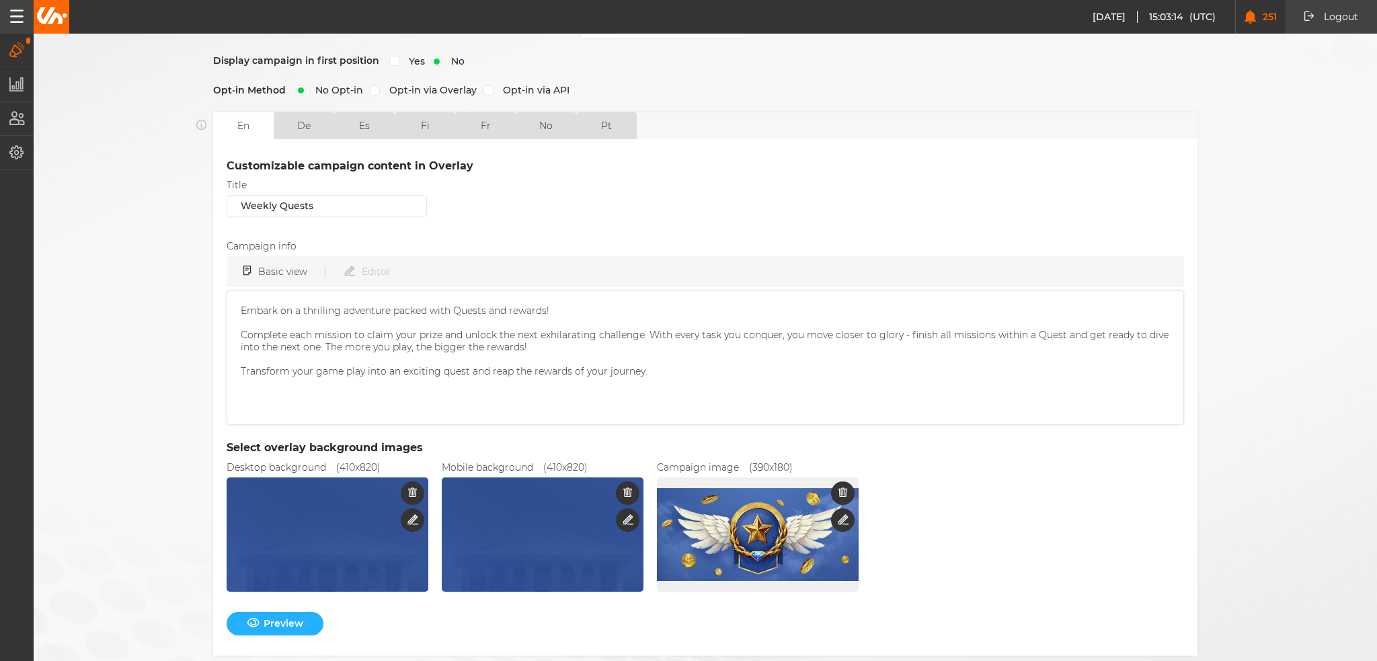
scroll to position [326, 0]
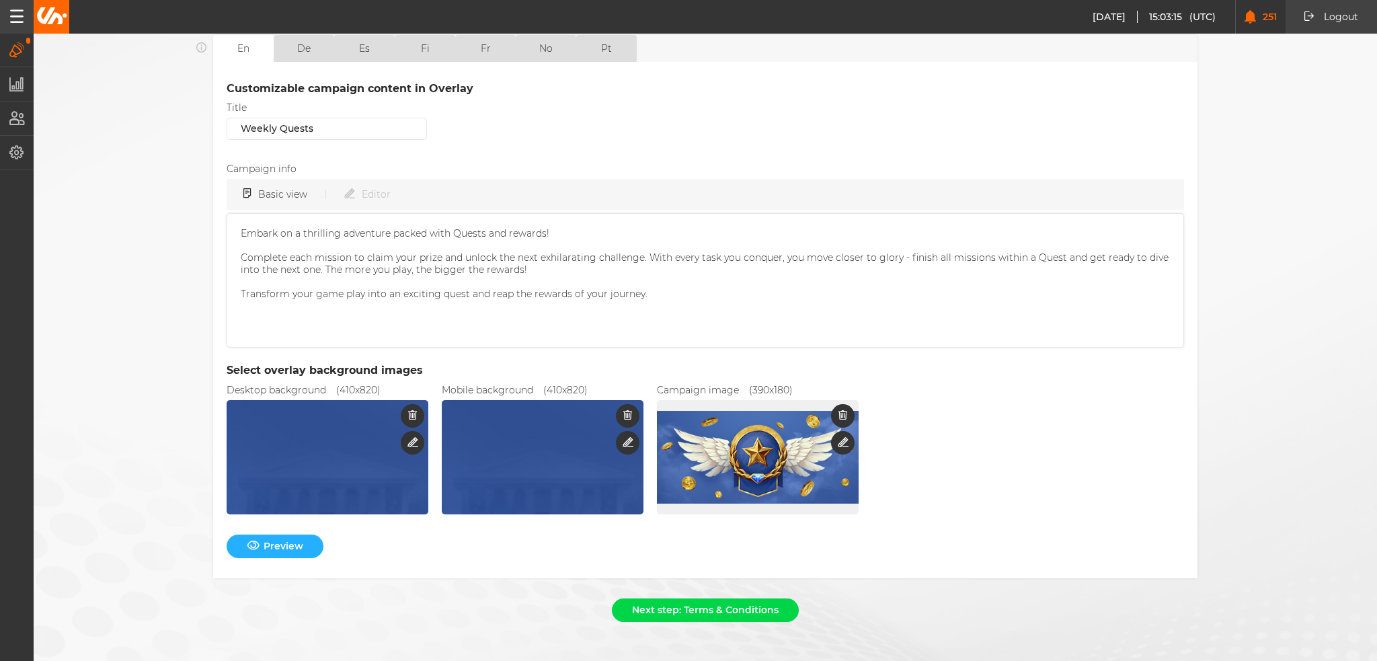
click at [679, 583] on form "Campaign title: Weekly Quests D: 09.10 - 15.10.25 Campaign ID: MS4085 Copy Stat…" at bounding box center [706, 173] width 1344 height 911
click at [681, 600] on button "Next step: Terms & Conditions" at bounding box center [705, 611] width 187 height 24
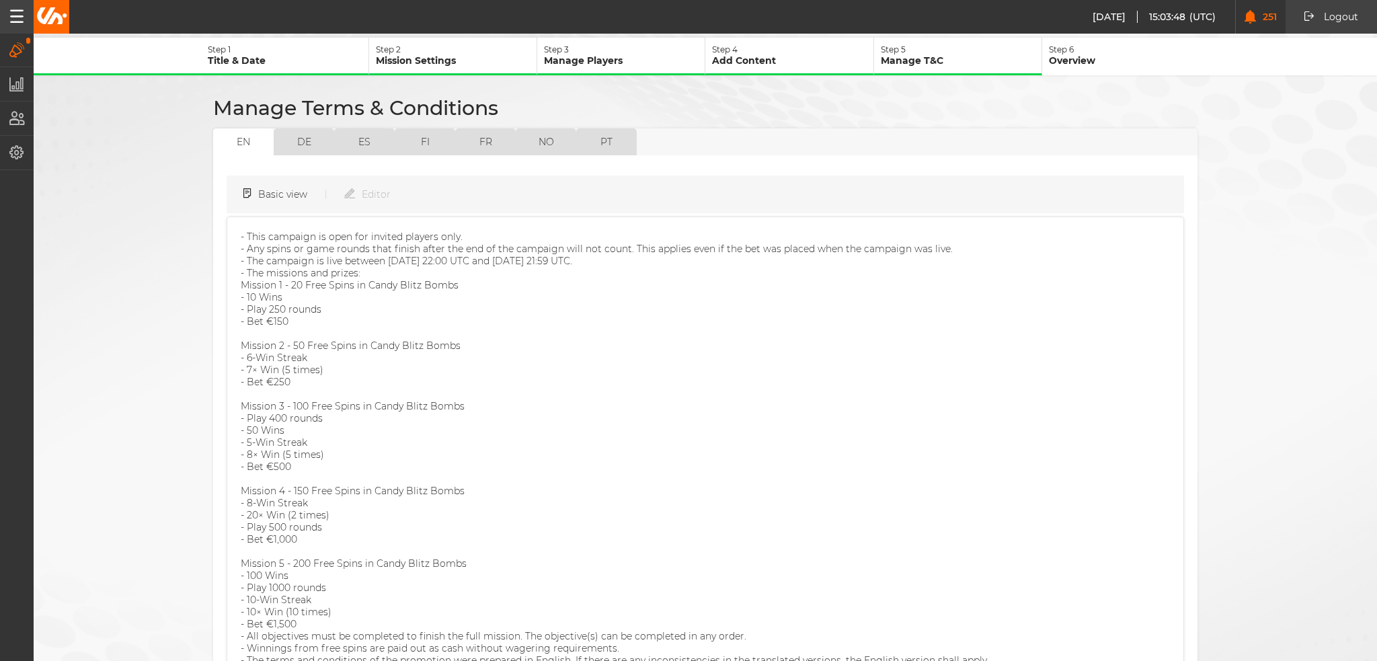
scroll to position [0, 0]
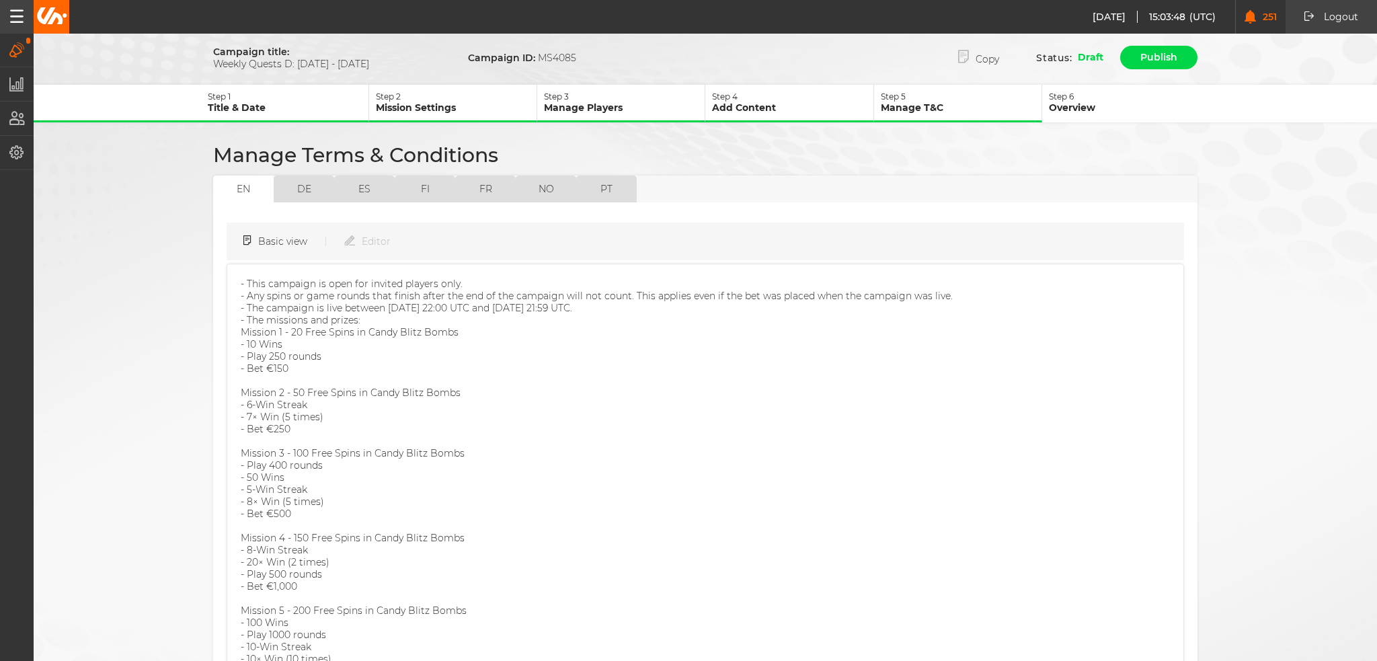
click at [578, 87] on button "Step 3 Manage Players" at bounding box center [621, 104] width 168 height 38
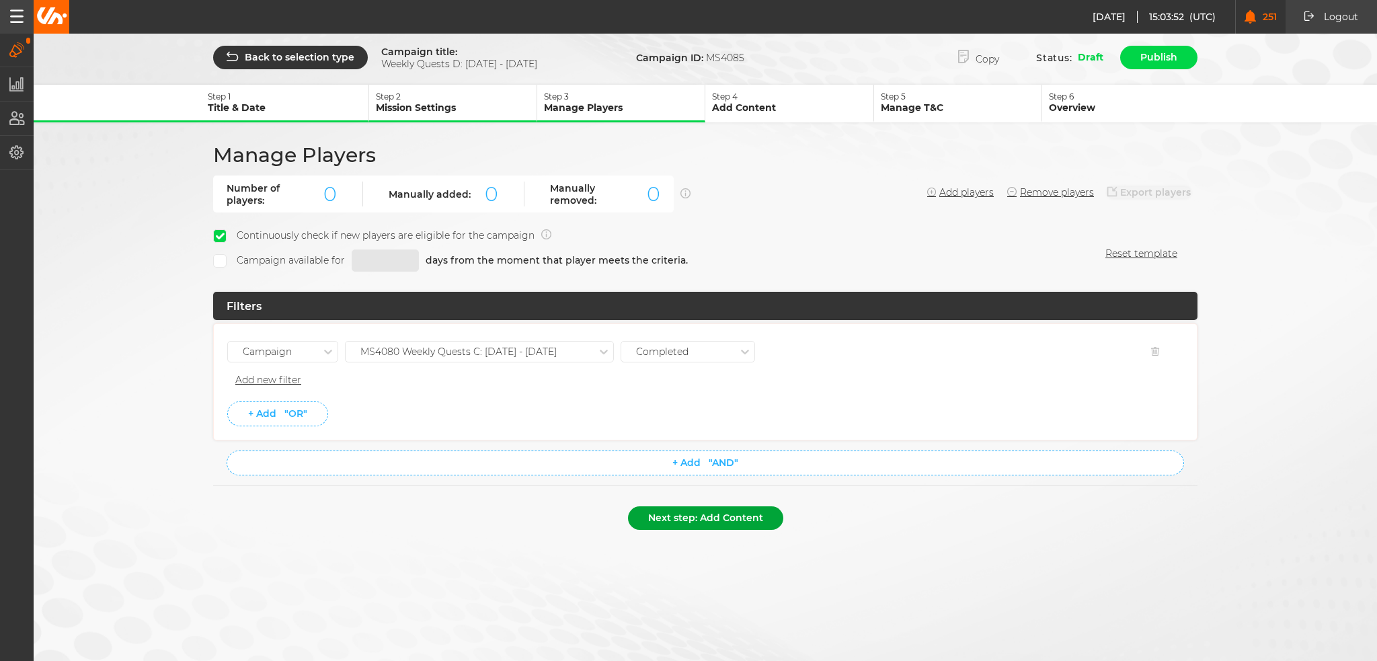
click at [709, 518] on button "Next step: Add Content" at bounding box center [705, 518] width 155 height 24
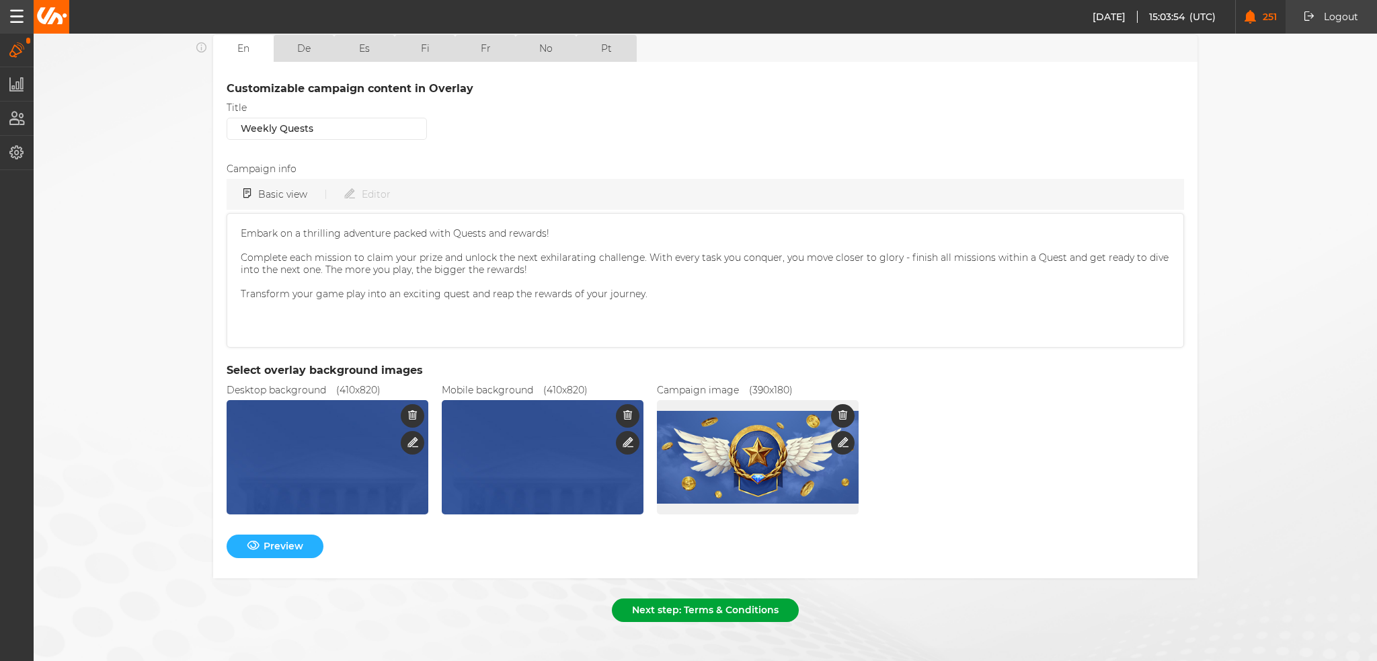
click at [692, 607] on button "Next step: Terms & Conditions" at bounding box center [705, 611] width 187 height 24
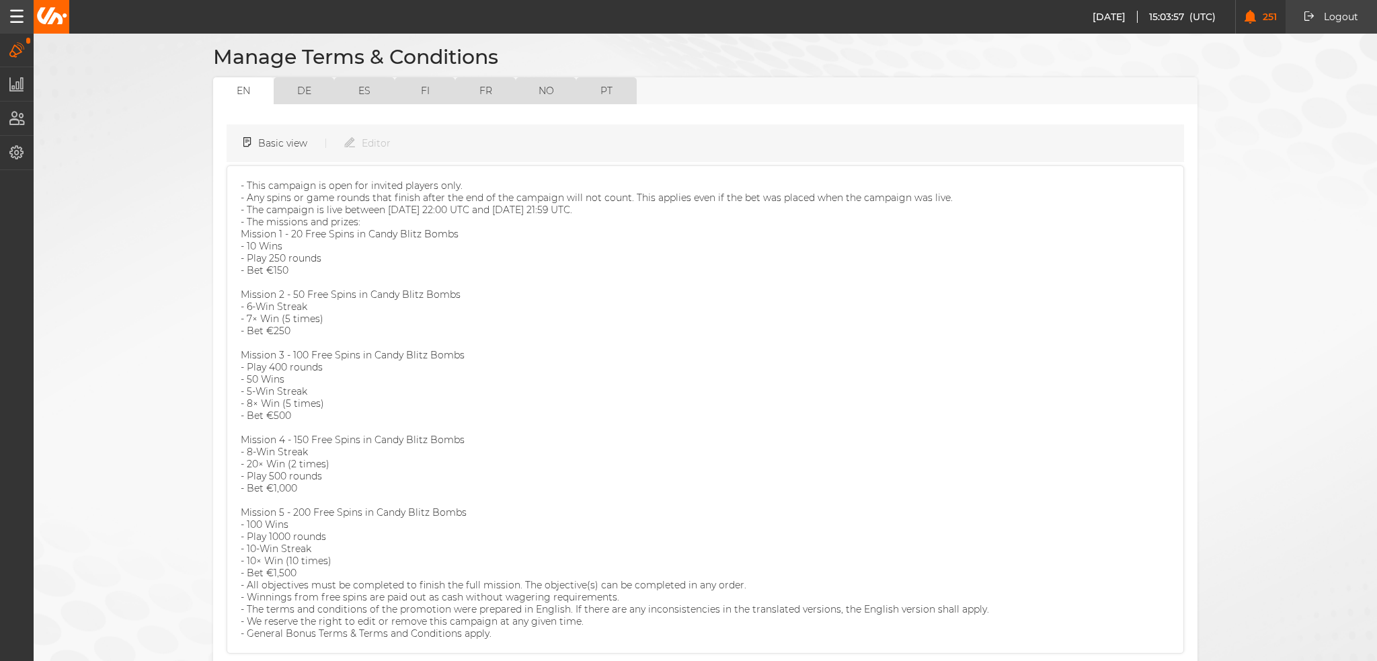
scroll to position [166, 0]
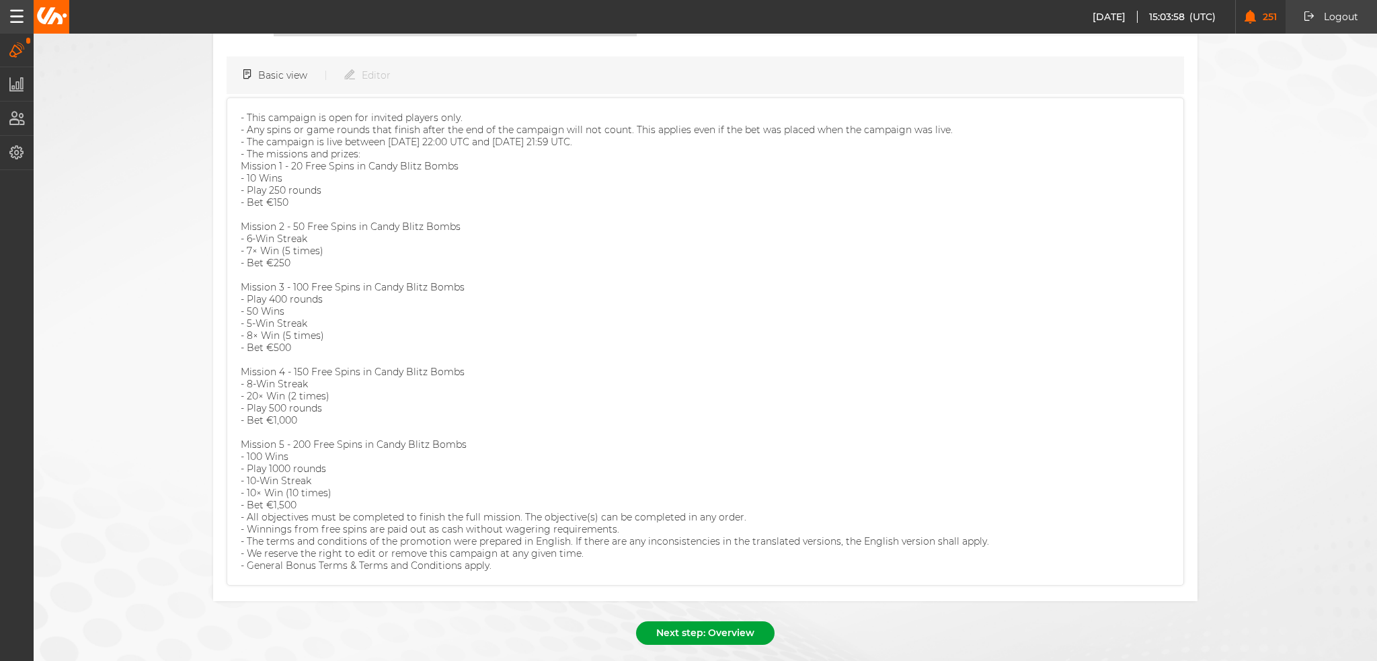
click at [701, 621] on button "Next step: Overview" at bounding box center [705, 633] width 139 height 24
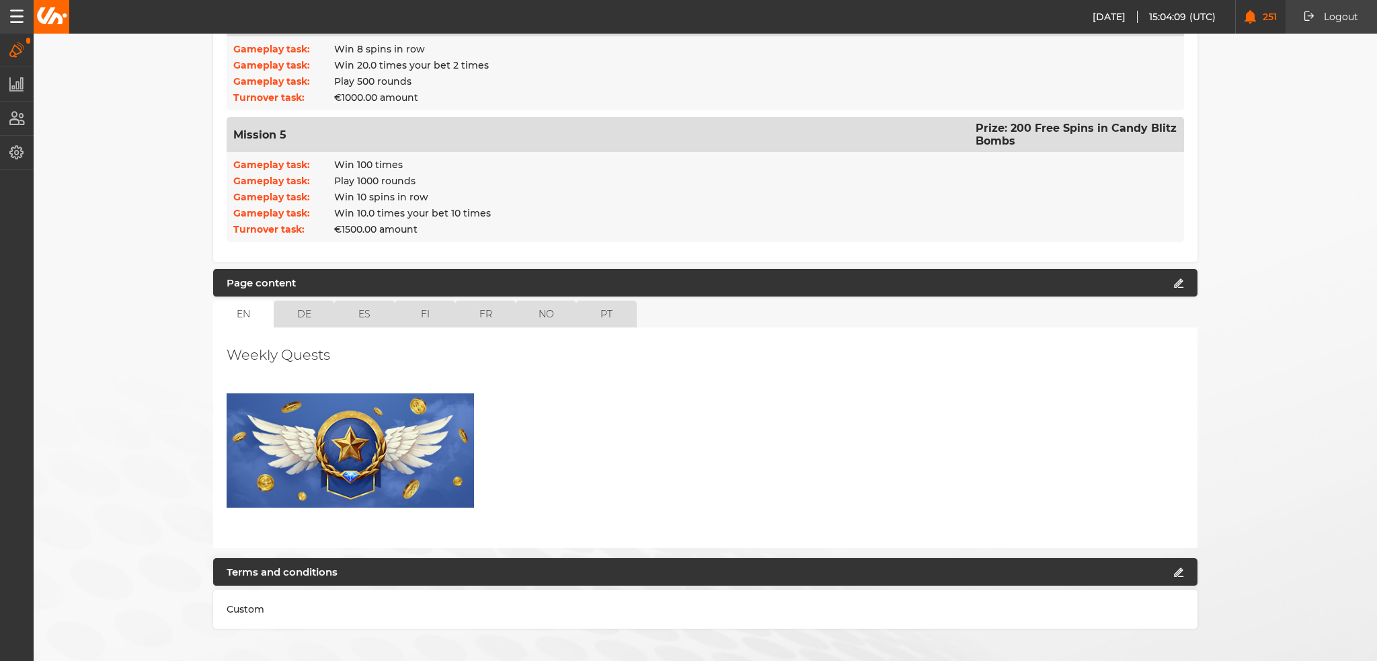
scroll to position [900, 0]
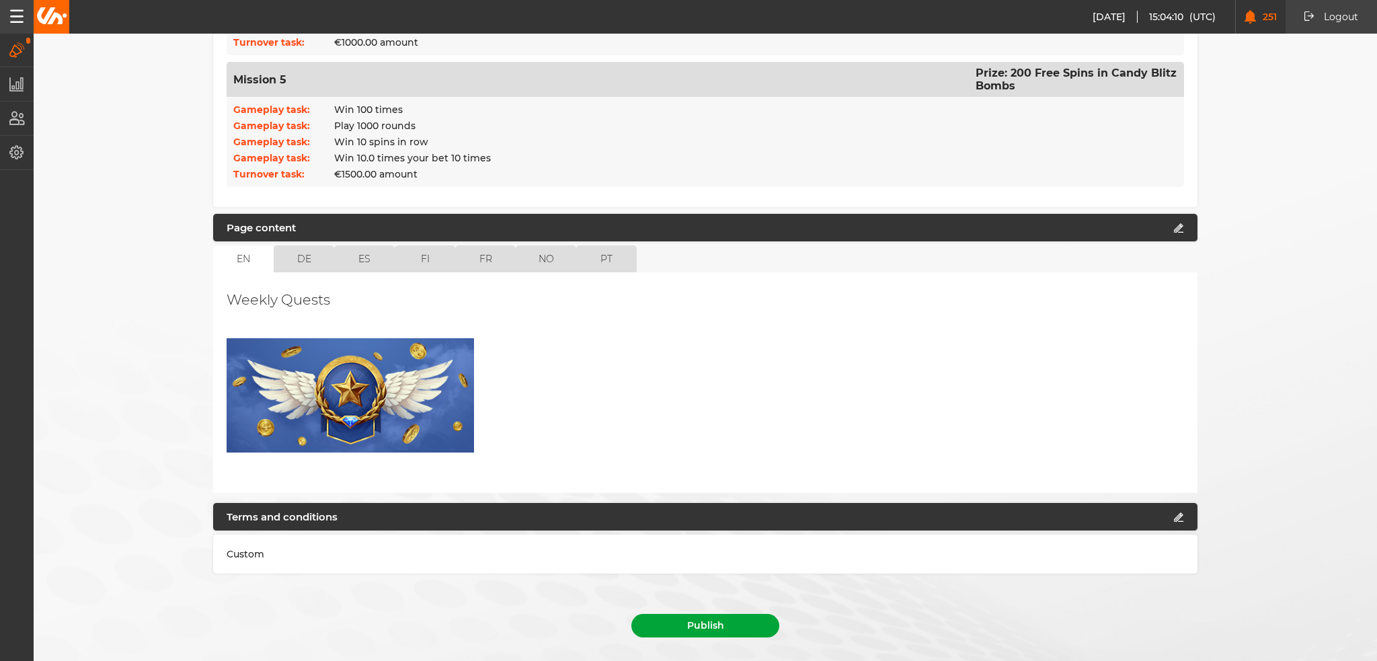
click at [716, 614] on button "Publish" at bounding box center [706, 626] width 148 height 24
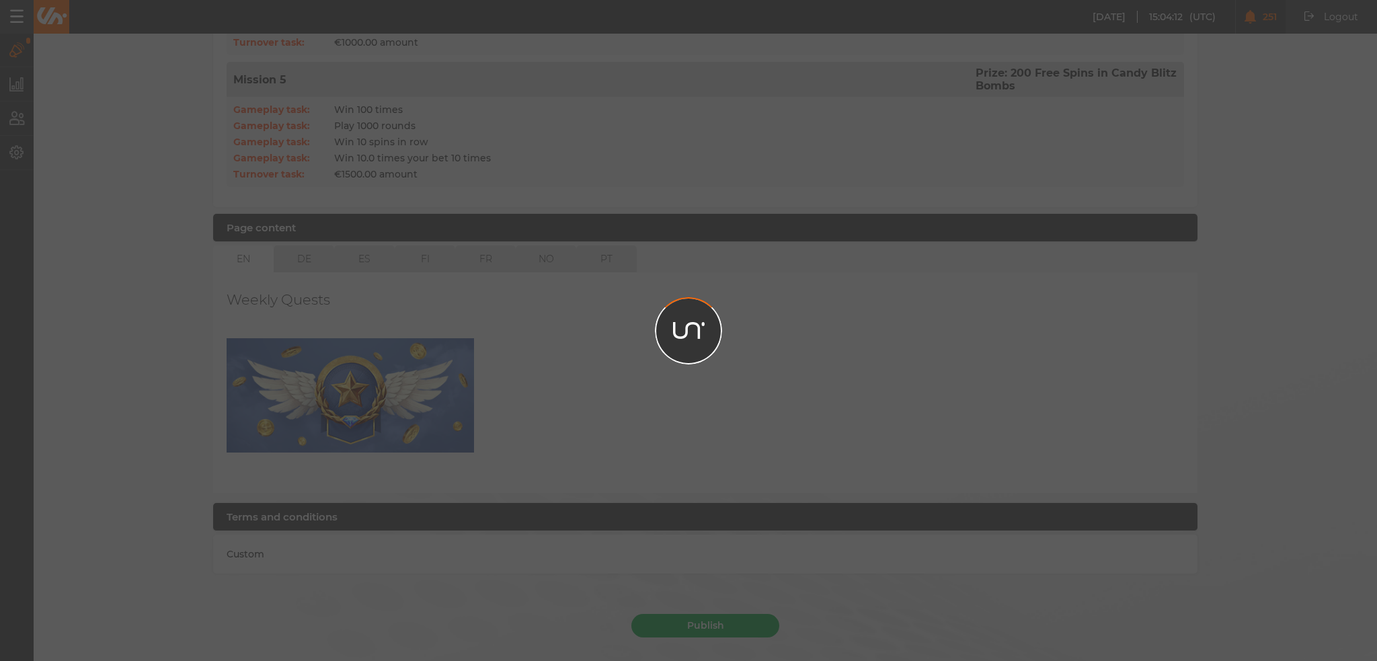
scroll to position [869, 0]
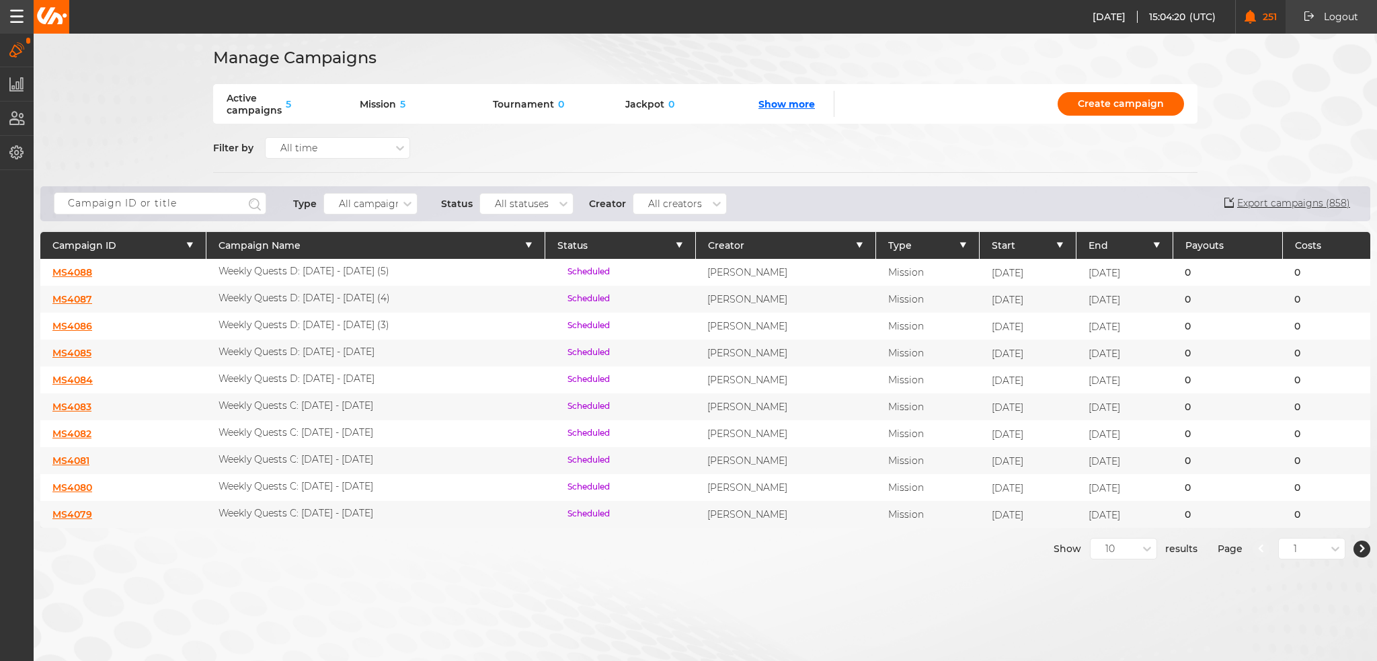
click at [78, 321] on link "MS4086" at bounding box center [72, 326] width 40 height 12
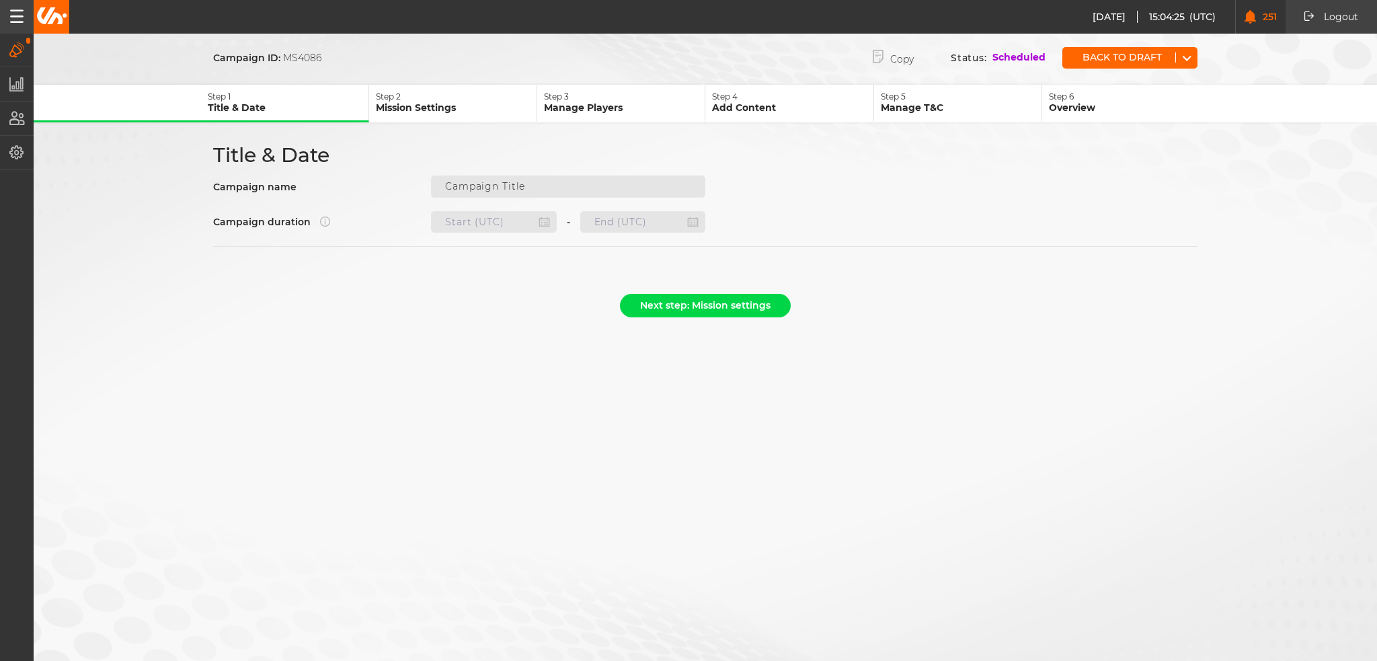
type input "Weekly Quests D: 02.10 - 08.10.25 (3)"
type input "15.10.2025 22:00"
type input "22.10.2025 21:59"
click at [1127, 50] on div "Back to draft" at bounding box center [1130, 58] width 135 height 22
click at [1109, 59] on button "Back to draft" at bounding box center [1119, 57] width 113 height 10
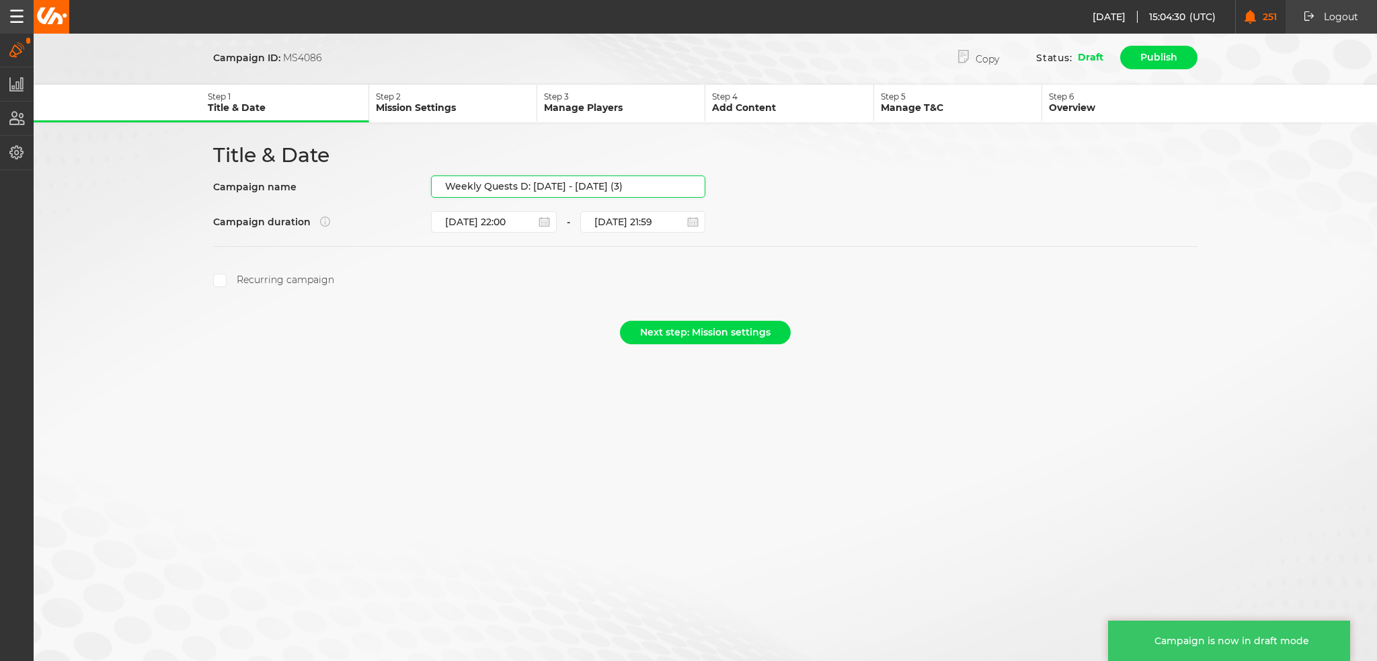
click at [614, 182] on input "Weekly Quests D: 02.10 - 08.10.25 (3)" at bounding box center [568, 187] width 274 height 22
click at [632, 182] on input "Weekly Quests D: 02.10 - 08.10.25 (3)" at bounding box center [568, 187] width 274 height 22
drag, startPoint x: 637, startPoint y: 182, endPoint x: 532, endPoint y: 202, distance: 106.7
click at [532, 202] on div "Title & Date Campaign name Weekly Quests D: 02.10 - 08.10.25 (3) Campaign durat…" at bounding box center [705, 215] width 1009 height 145
paste input "16.10 - 22.10.25"
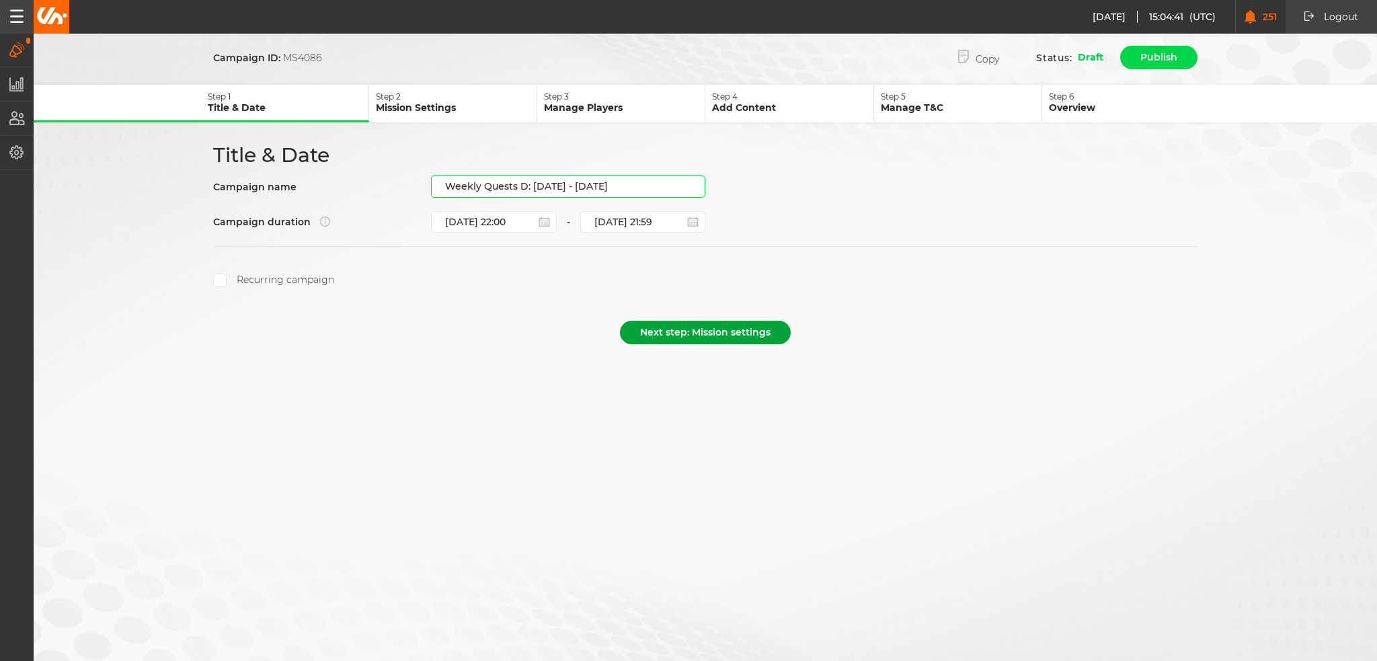
type input "Weekly Quests D: [DATE] - [DATE]"
click at [726, 330] on button "Next step: Mission settings" at bounding box center [705, 333] width 171 height 24
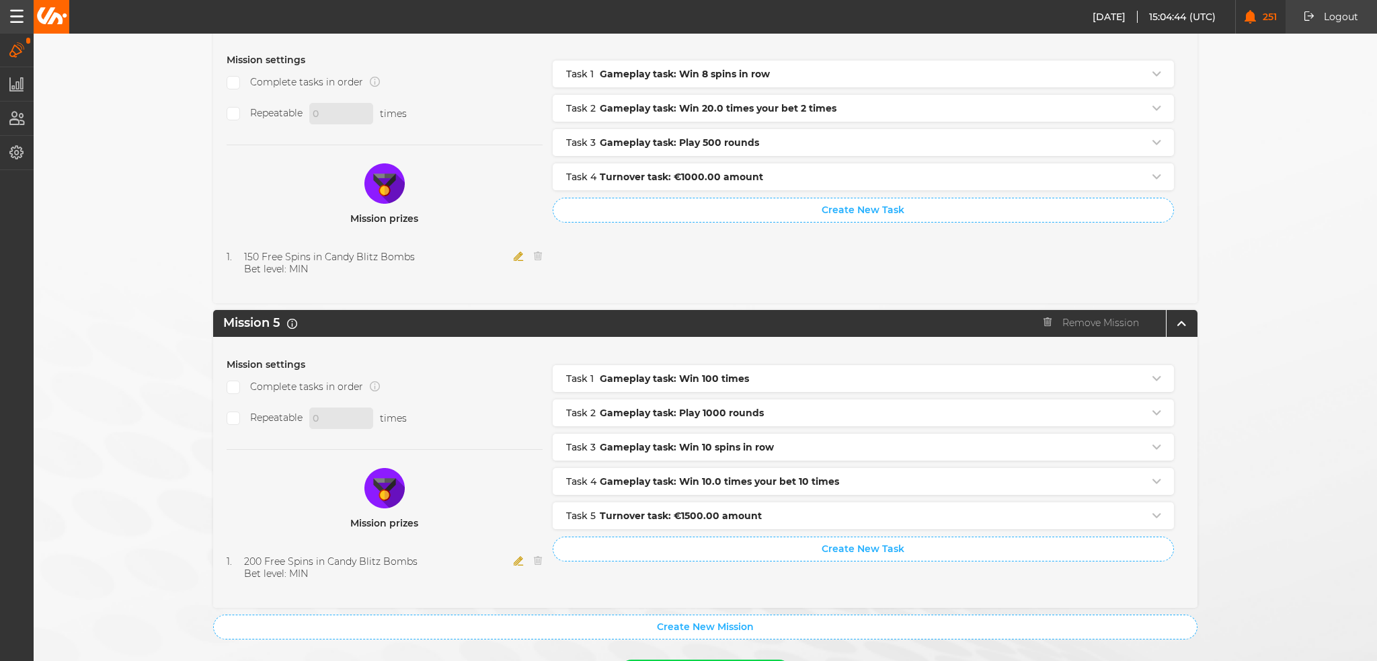
scroll to position [1336, 0]
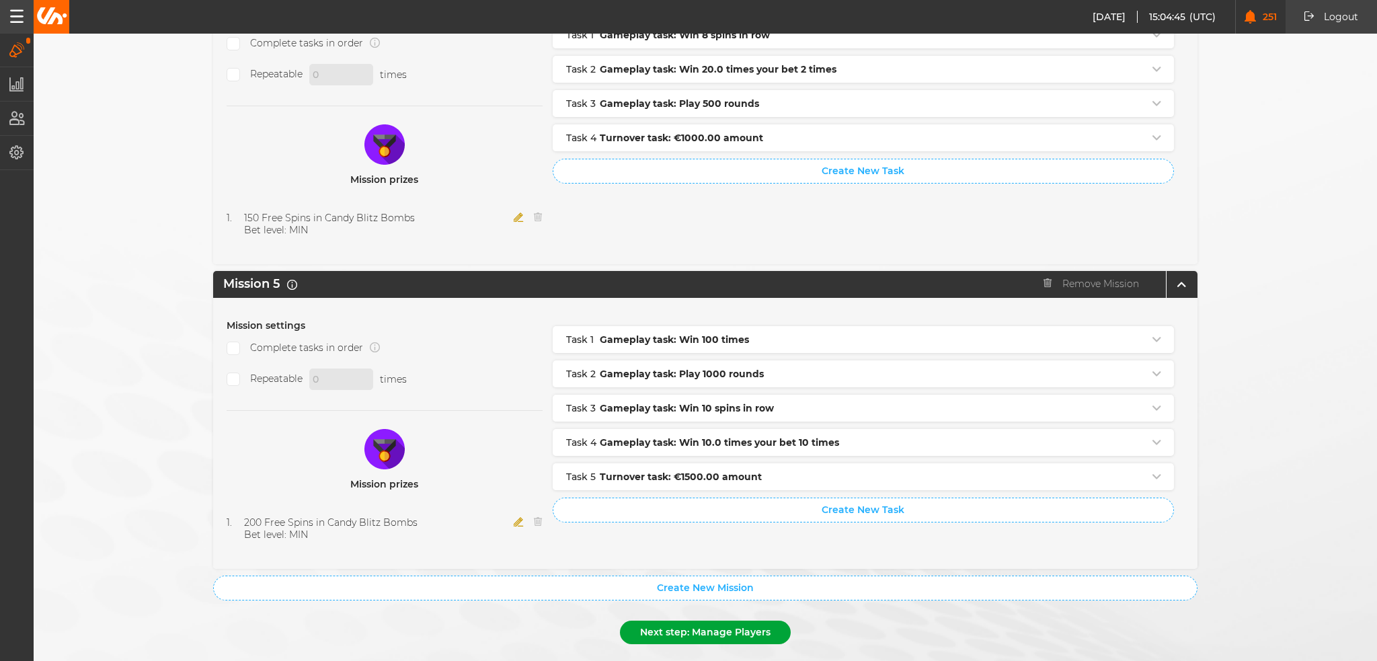
click at [726, 621] on button "Next step: Manage Players" at bounding box center [705, 633] width 171 height 24
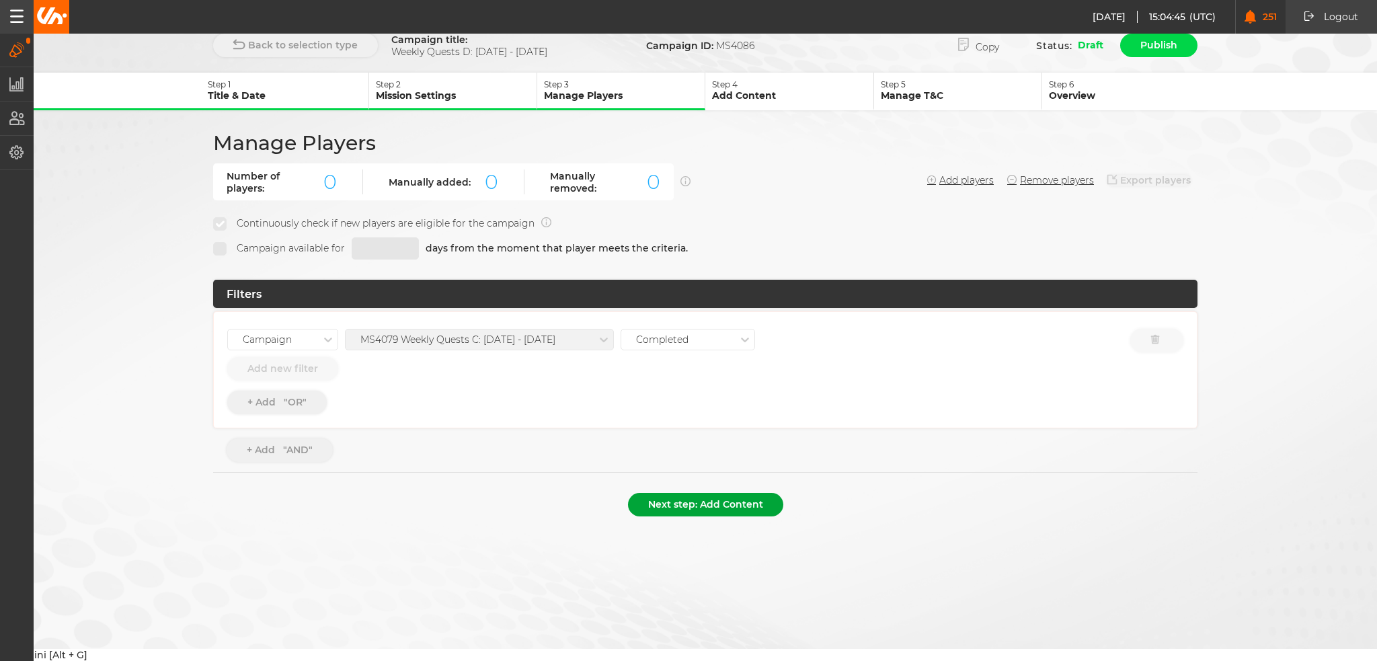
scroll to position [0, 0]
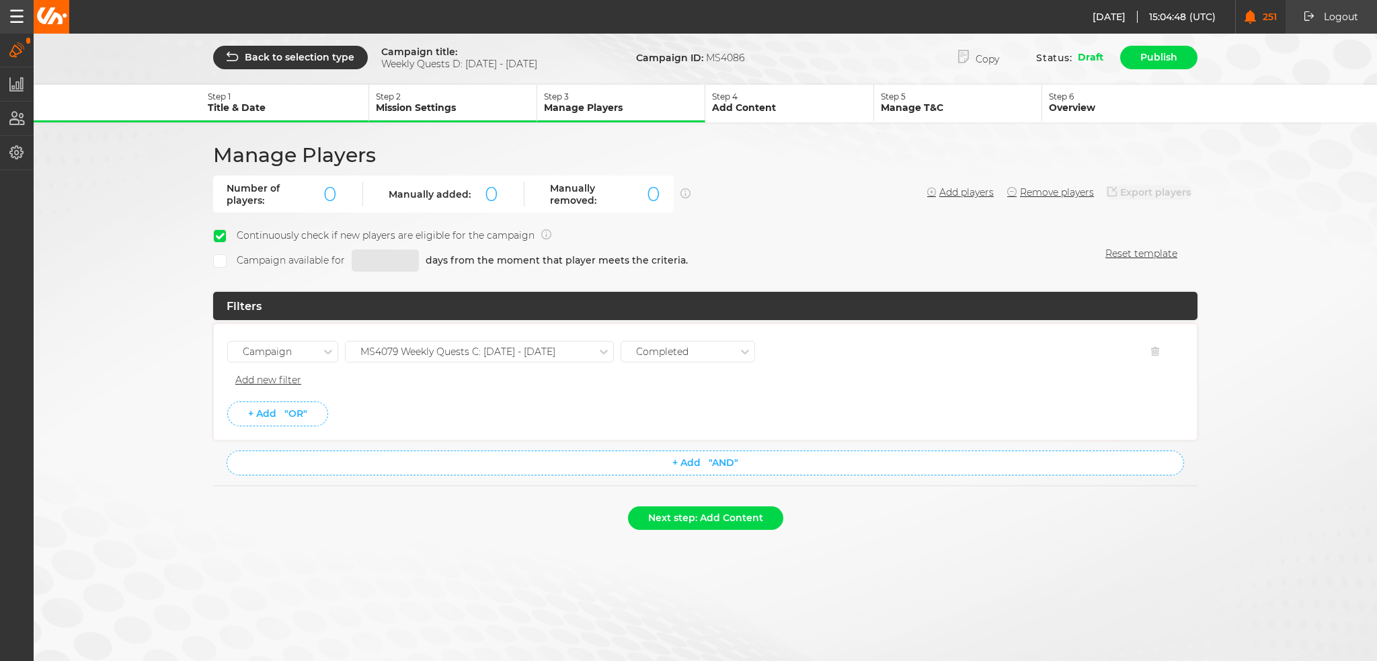
click at [526, 348] on div "MS4079 Weekly Quests C: 02.10 - 08.10.25" at bounding box center [457, 351] width 195 height 11
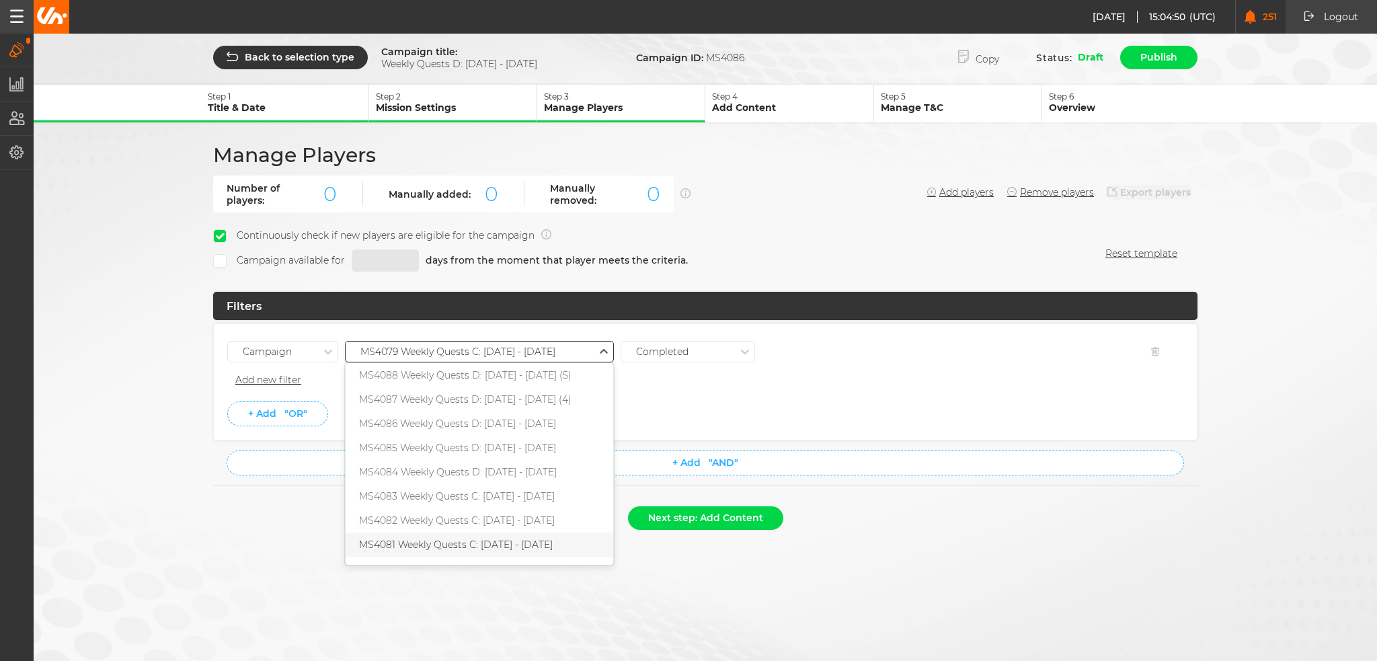
click at [519, 535] on div "MS4081 Weekly Quests C: 16.10 - 22.10.25" at bounding box center [480, 545] width 268 height 24
click at [503, 506] on div "Next step: Add Content" at bounding box center [705, 521] width 985 height 30
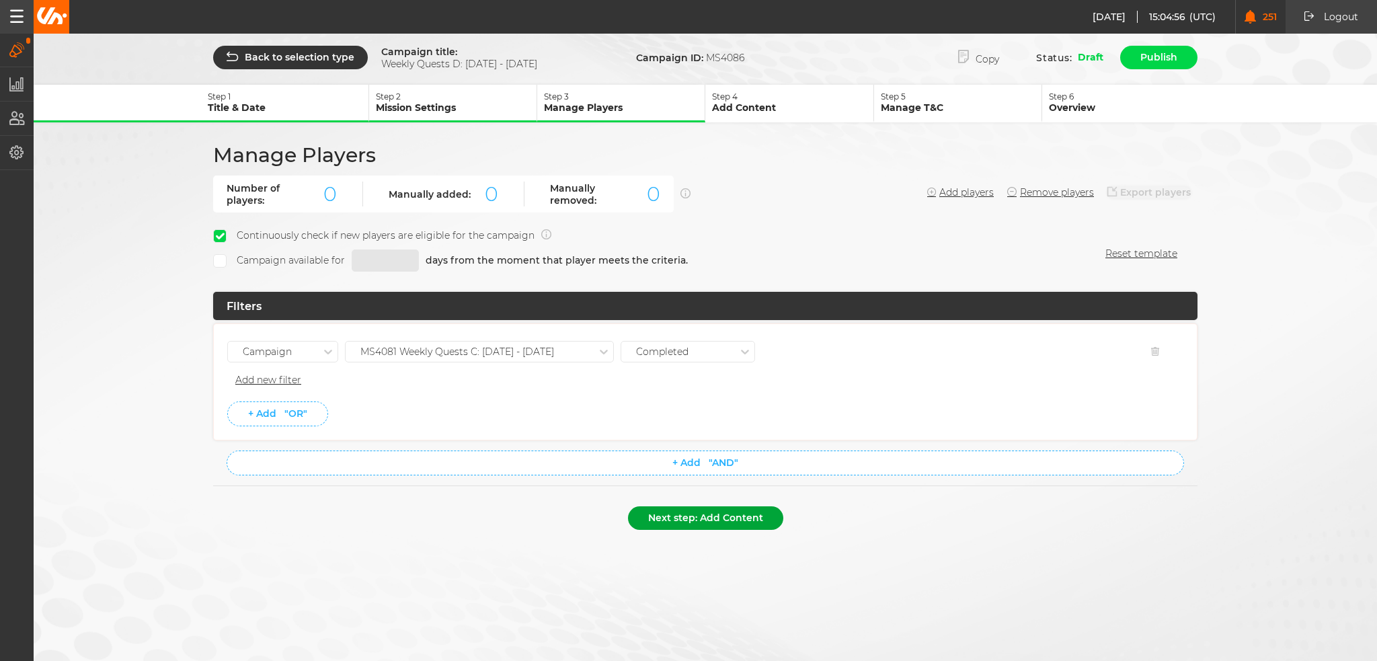
click at [730, 519] on button "Next step: Add Content" at bounding box center [705, 518] width 155 height 24
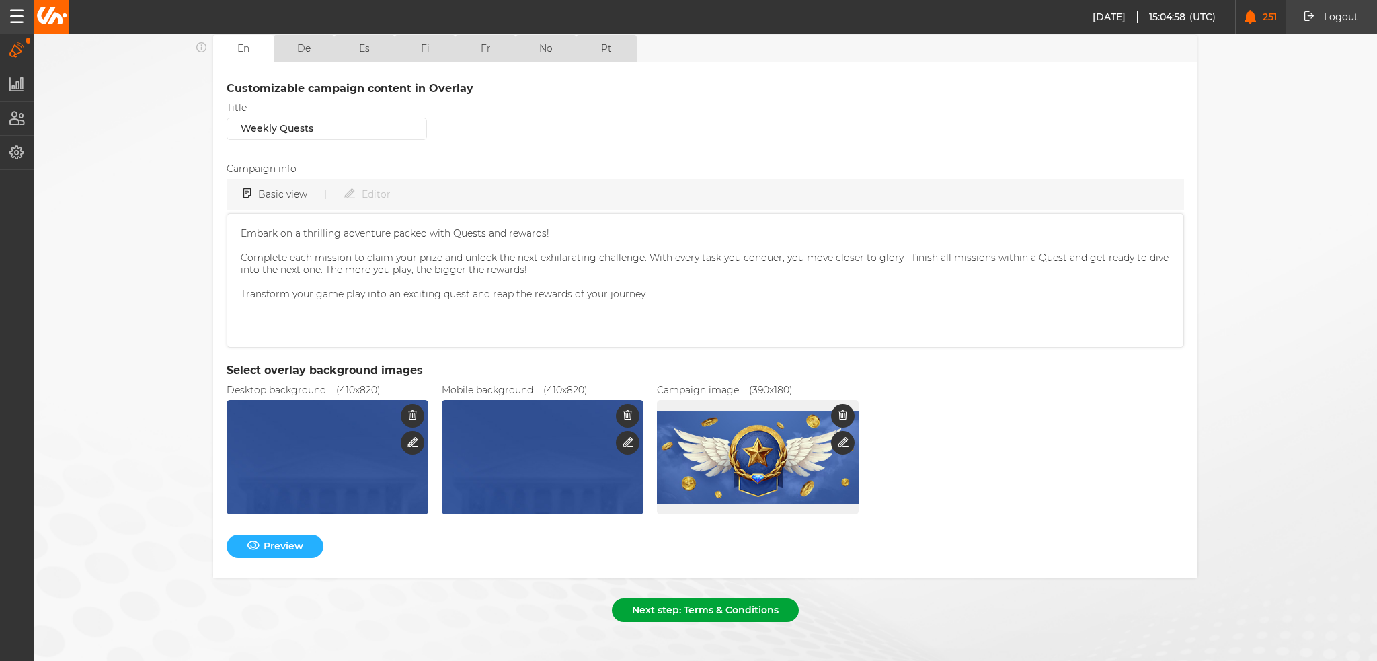
click at [686, 607] on button "Next step: Terms & Conditions" at bounding box center [705, 611] width 187 height 24
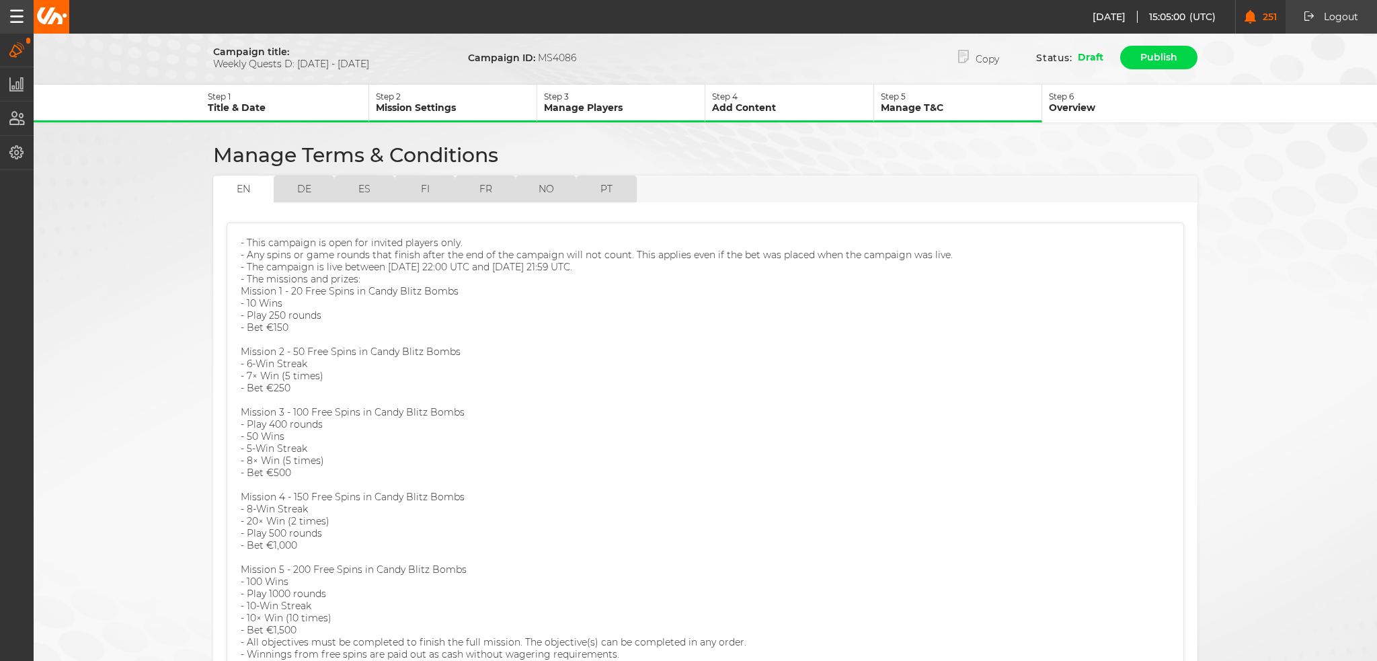
scroll to position [126, 0]
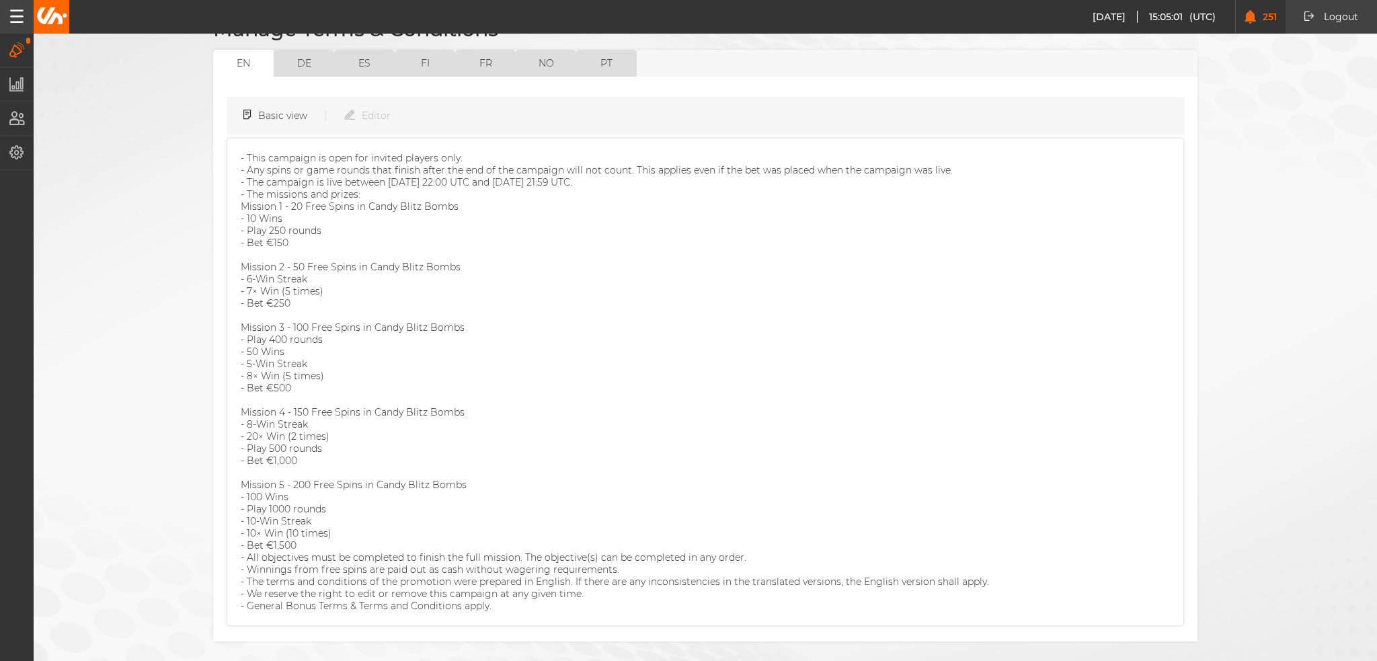
click at [706, 660] on button "Next step: Overview" at bounding box center [705, 674] width 139 height 24
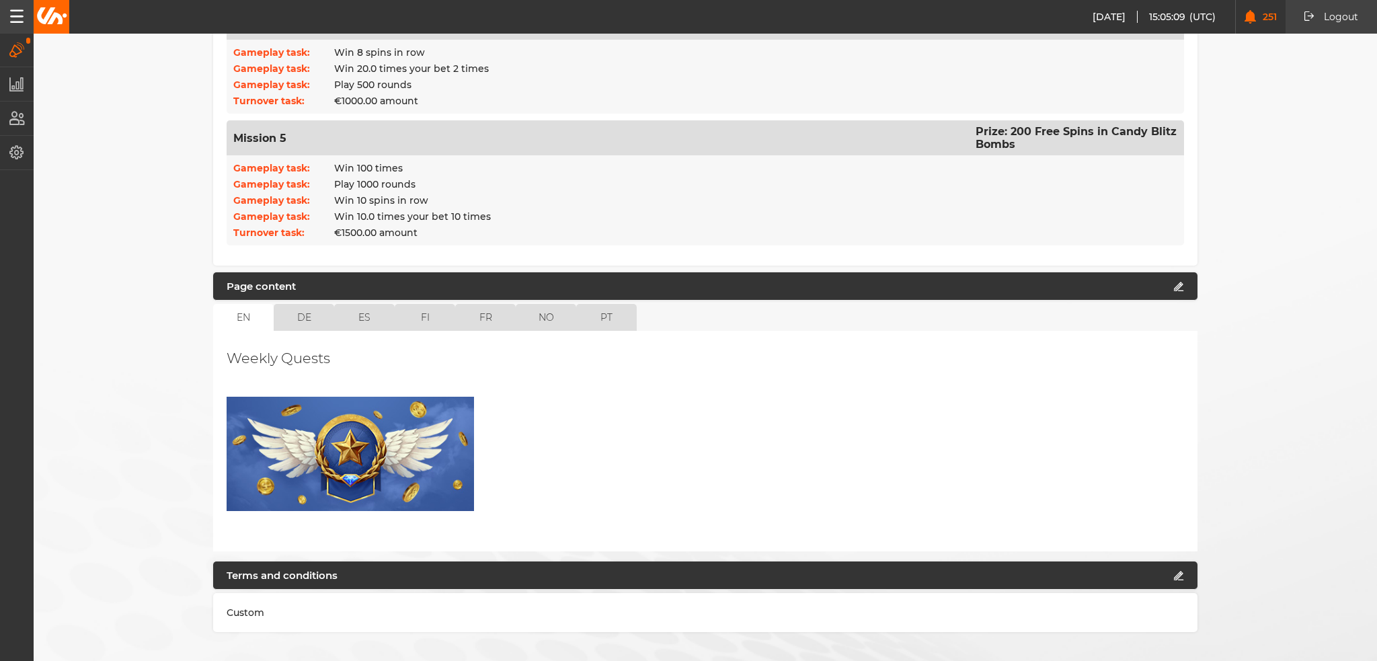
scroll to position [900, 0]
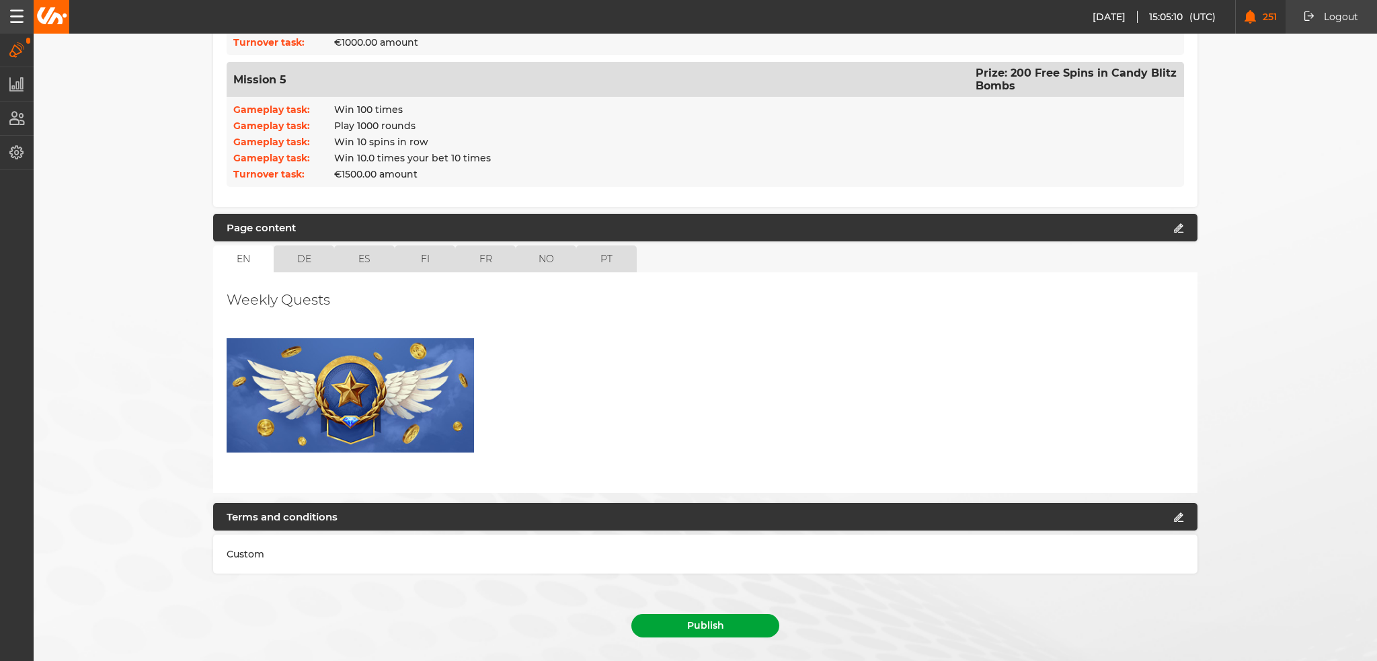
click at [712, 614] on button "Publish" at bounding box center [706, 626] width 148 height 24
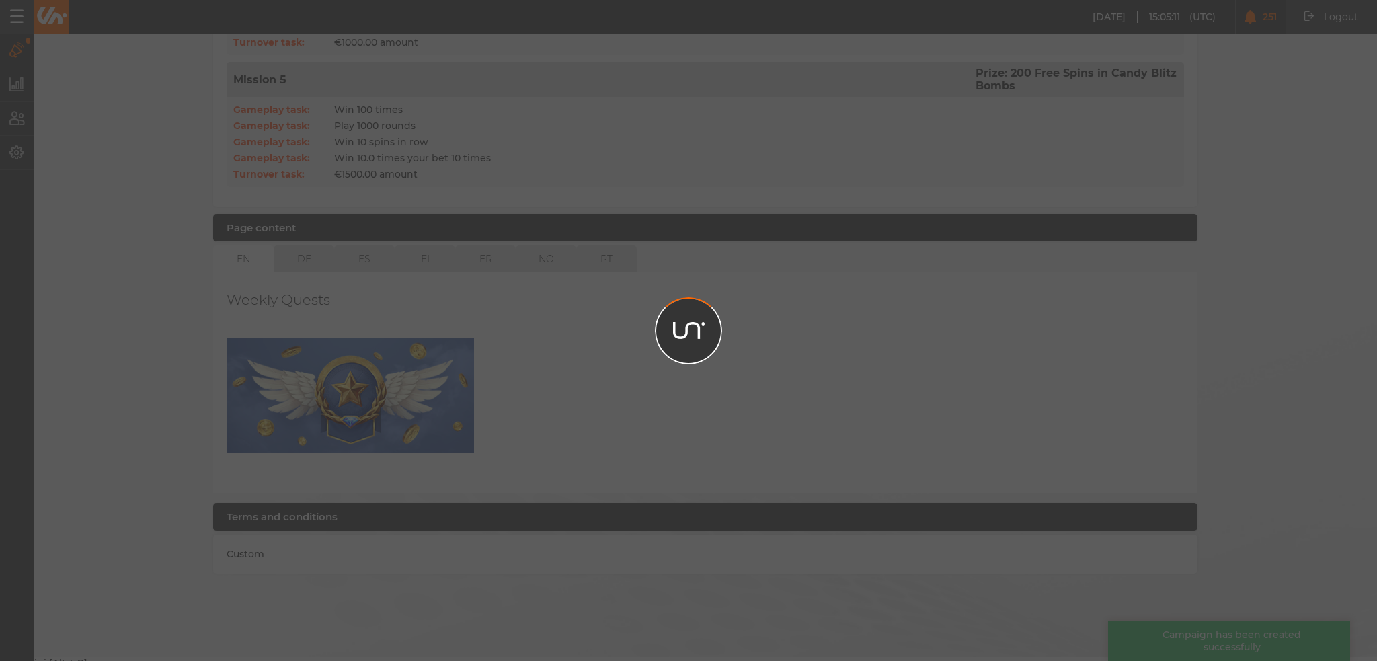
scroll to position [869, 0]
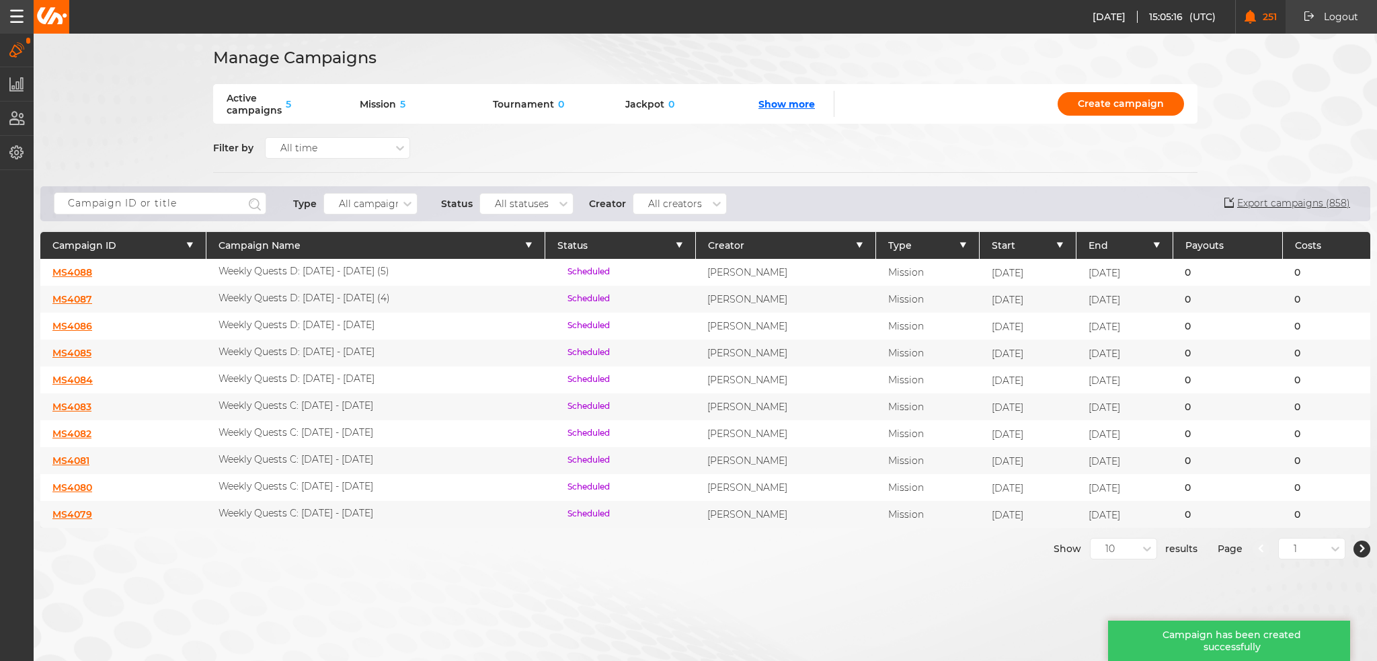
click at [88, 295] on link "MS4087" at bounding box center [72, 299] width 40 height 12
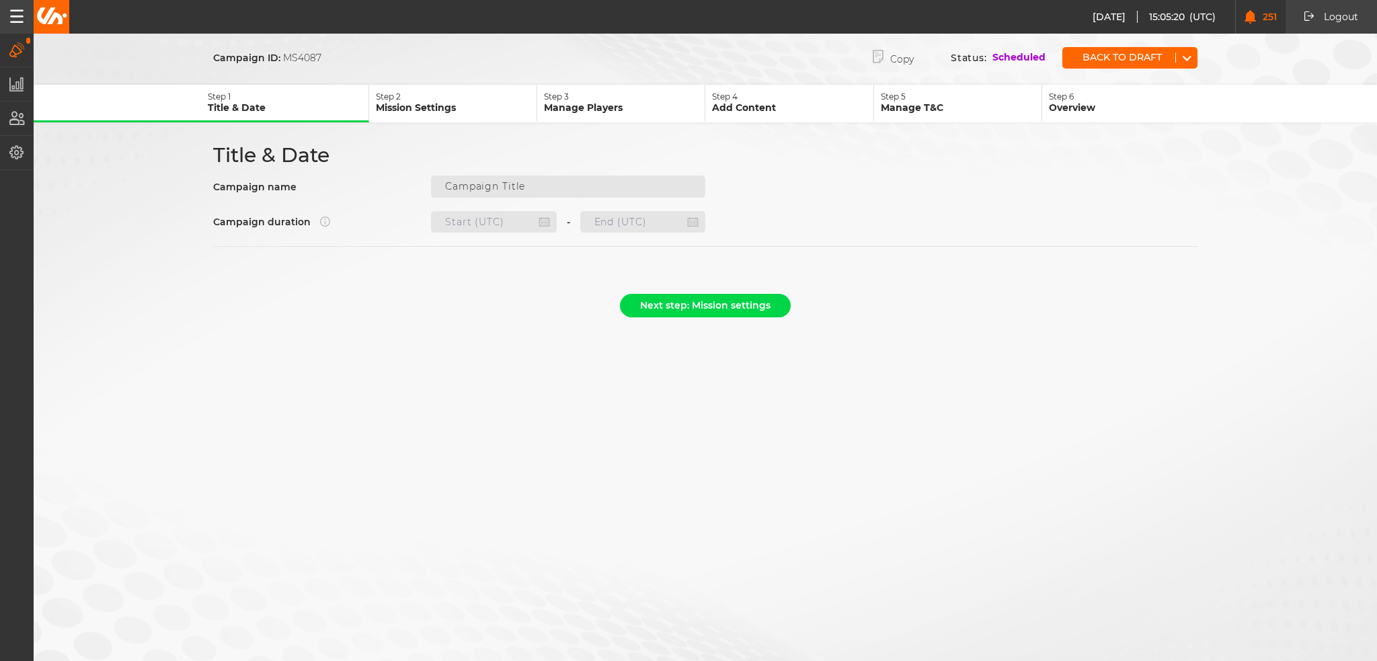
type input "Weekly Quests D: 02.10 - 08.10.25 (4)"
type input "22.10.2025 22:00"
type input "29.10.2025 22:59"
click at [1110, 56] on button "Back to draft" at bounding box center [1119, 57] width 113 height 10
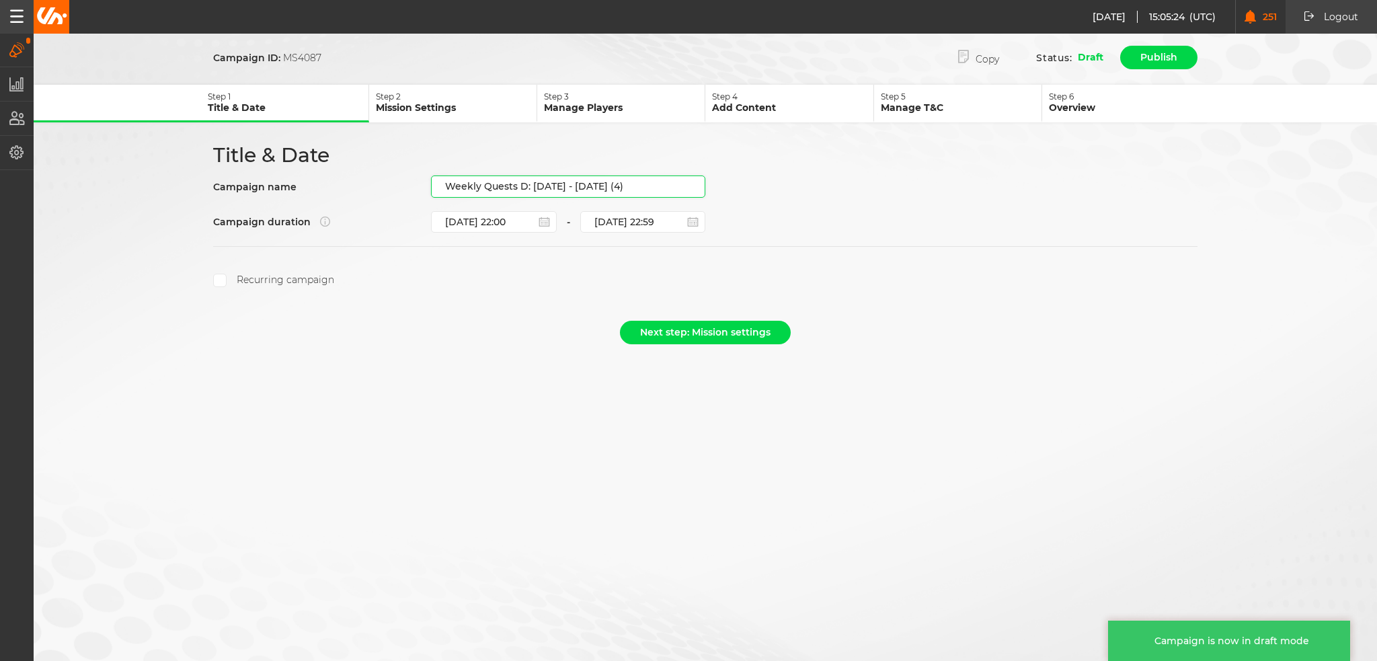
click at [599, 184] on input "Weekly Quests D: 02.10 - 08.10.25 (4)" at bounding box center [568, 187] width 274 height 22
click at [615, 186] on input "Weekly Quests D: 02.10 - 08.10.25 (4)" at bounding box center [568, 187] width 274 height 22
drag, startPoint x: 628, startPoint y: 182, endPoint x: 533, endPoint y: 188, distance: 95.0
click at [533, 188] on input "Weekly Quests D: 02.10 - 08.10.25 (4)" at bounding box center [568, 187] width 274 height 22
paste input "23.10 - 29.10.25"
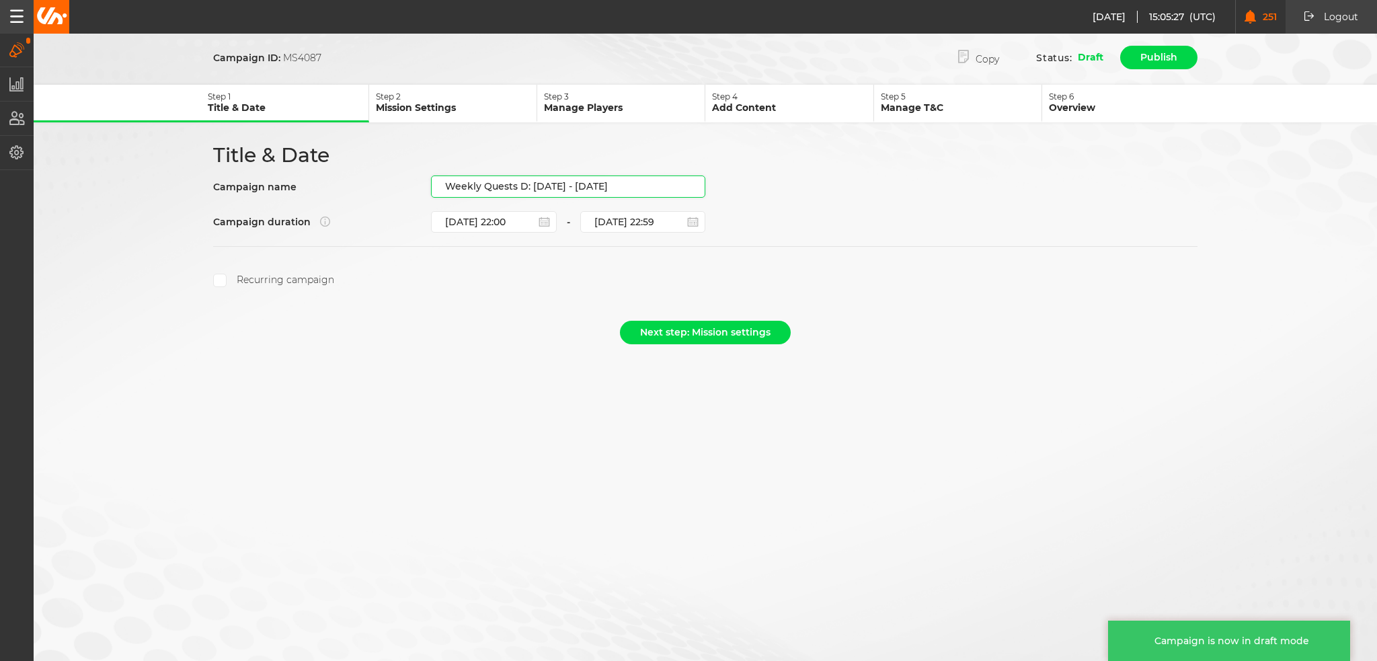
type input "Weekly Quests D: [DATE] - [DATE]"
click at [552, 282] on div "Recurring campaign" at bounding box center [705, 280] width 985 height 13
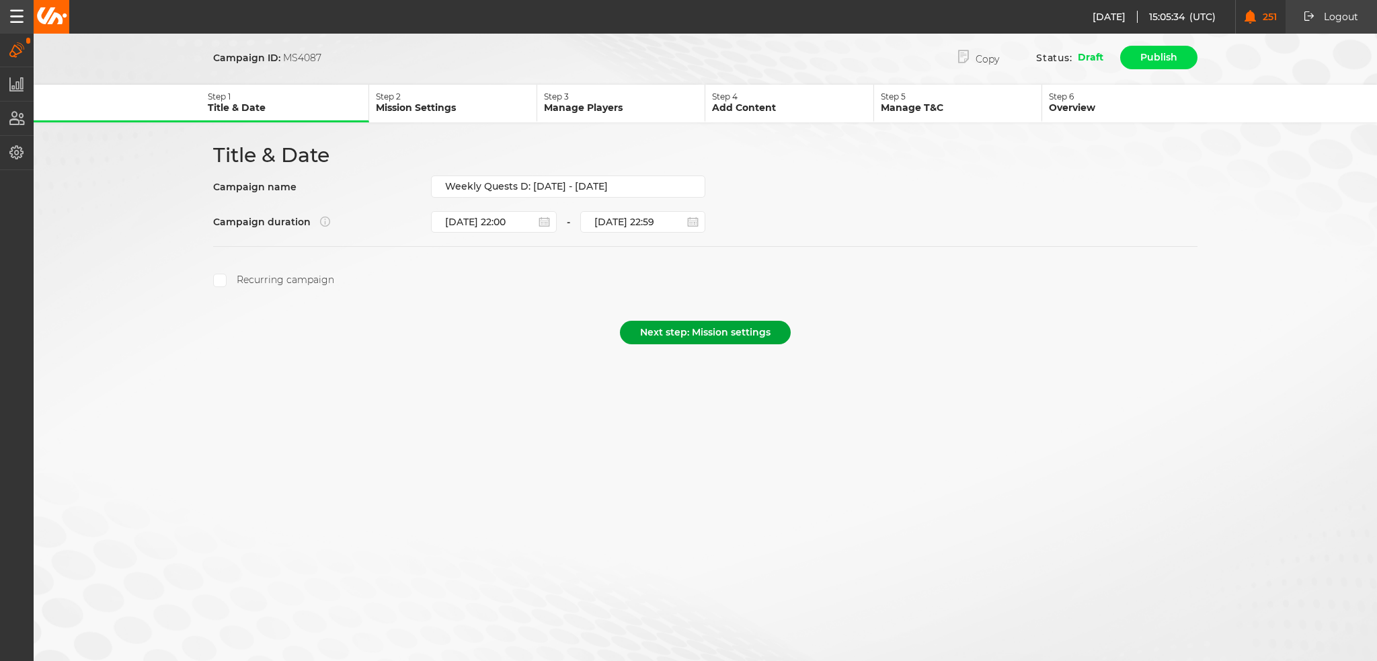
click at [706, 329] on button "Next step: Mission settings" at bounding box center [705, 333] width 171 height 24
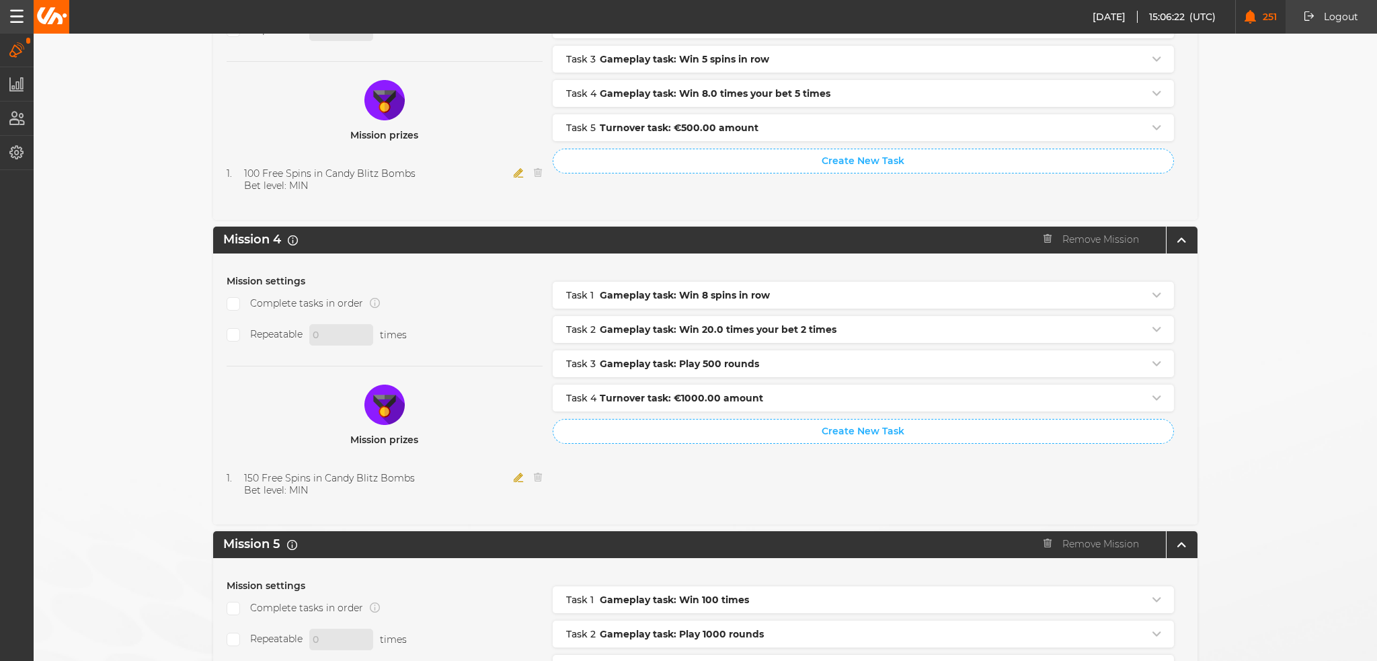
scroll to position [1336, 0]
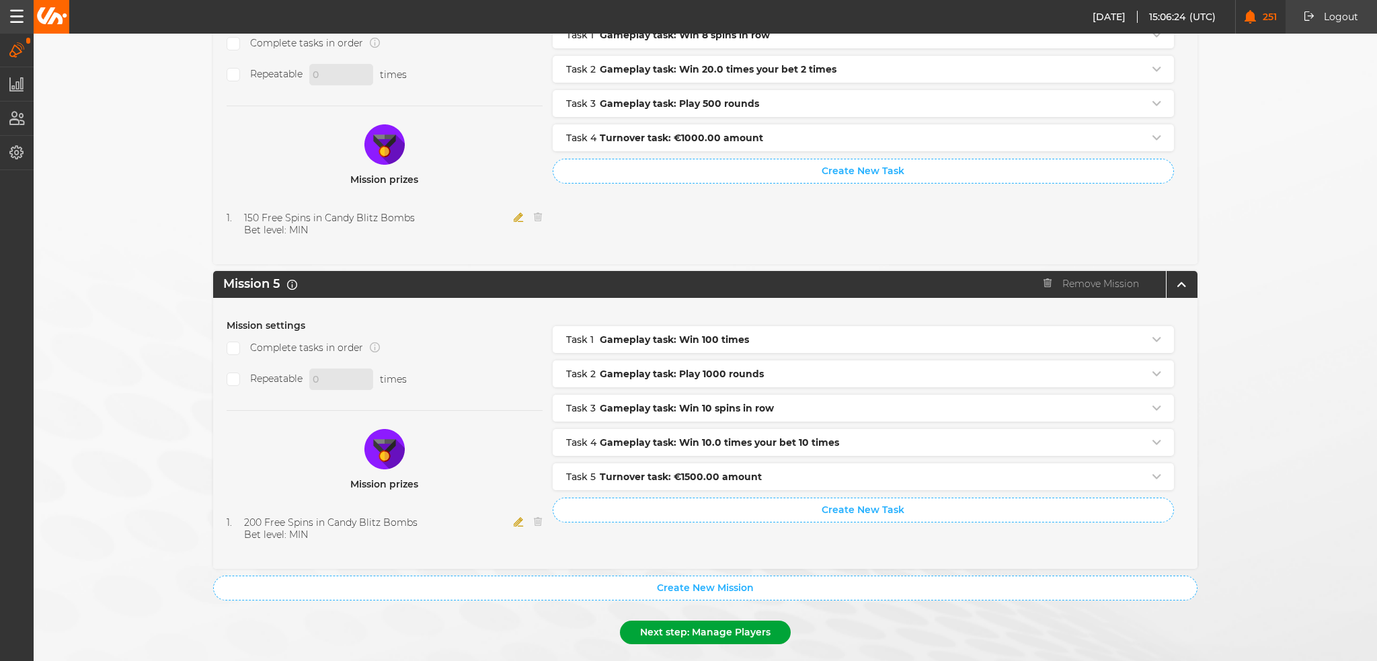
click at [730, 621] on button "Next step: Manage Players" at bounding box center [705, 633] width 171 height 24
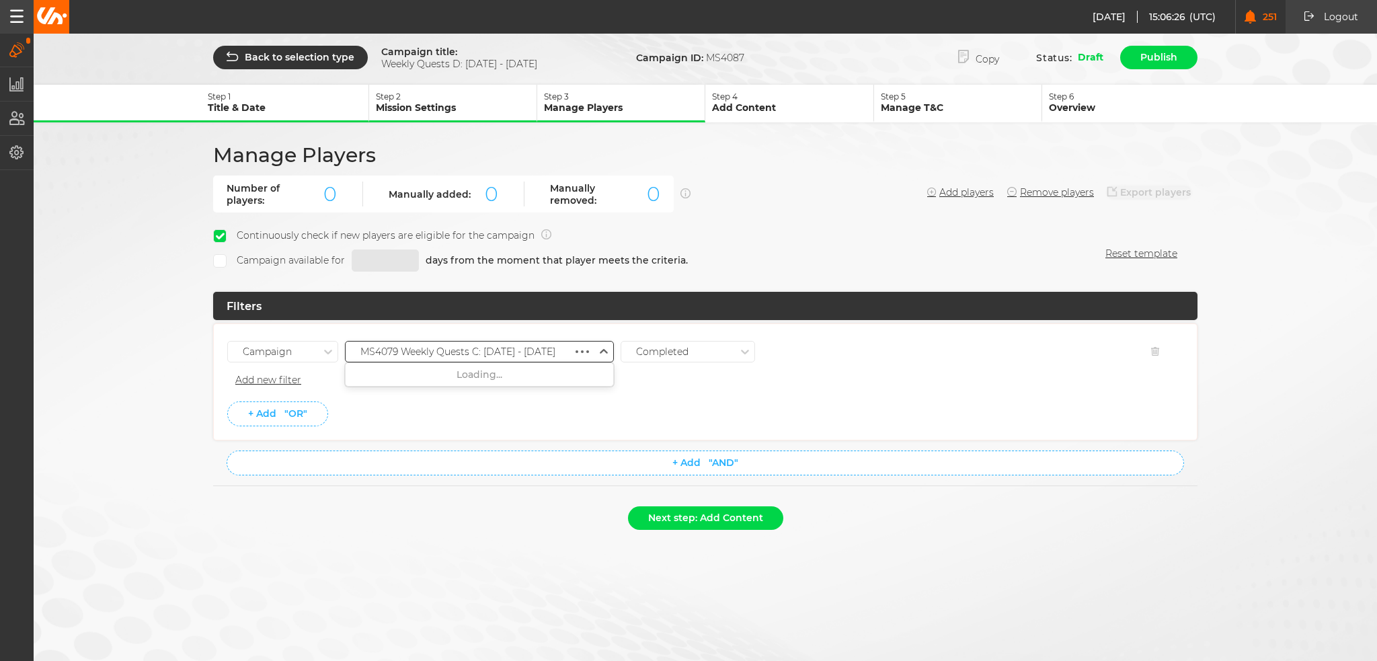
click at [565, 349] on div "MS4079 Weekly Quests C: 02.10 - 08.10.25" at bounding box center [459, 351] width 227 height 17
click at [500, 508] on div "MS4082 Weekly Quests C: 23.10 - 29.10.25" at bounding box center [480, 520] width 268 height 24
click at [497, 410] on li "+ Add "OR"" at bounding box center [705, 414] width 956 height 25
click at [705, 512] on button "Next step: Add Content" at bounding box center [705, 518] width 155 height 24
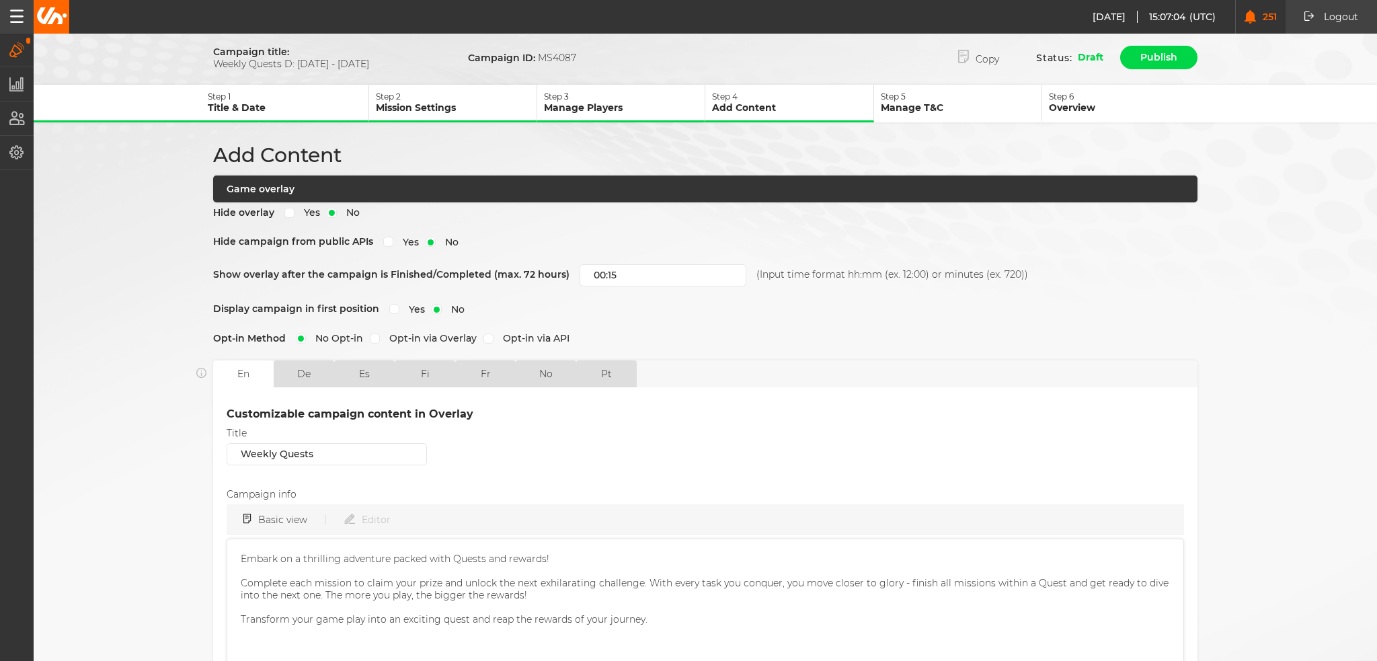
click at [664, 112] on p "Manage Players" at bounding box center [624, 108] width 161 height 12
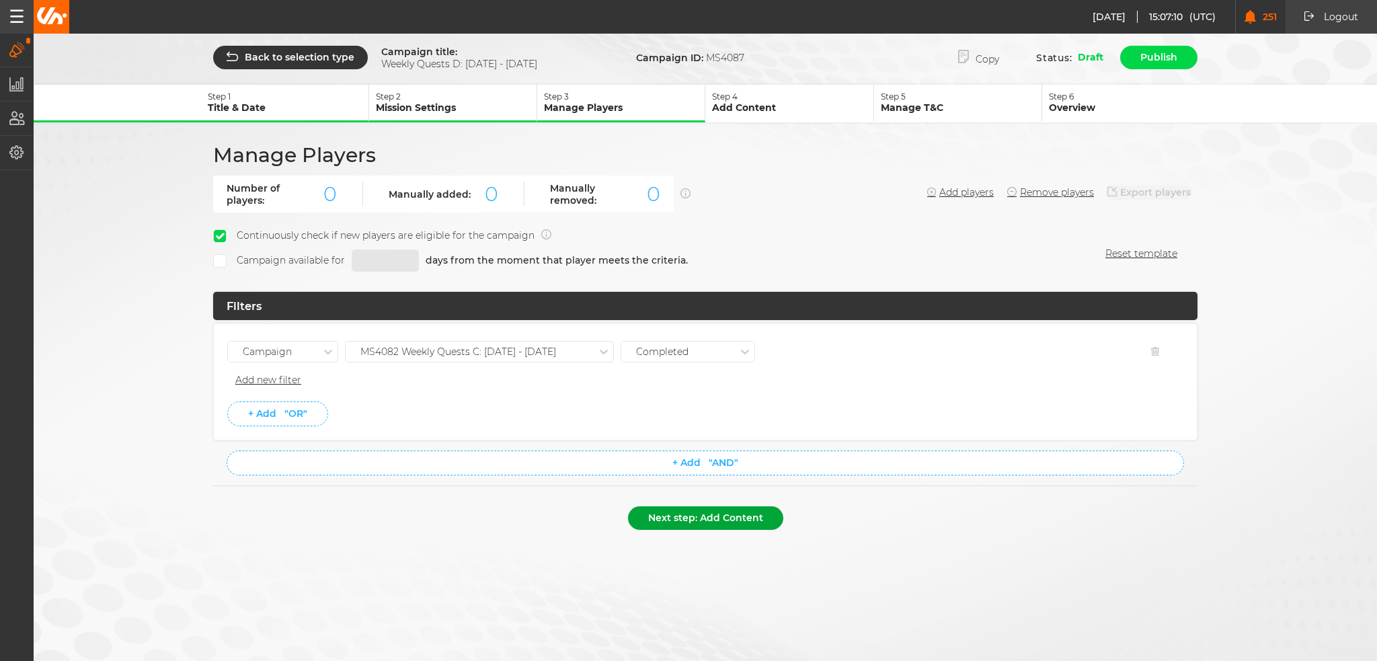
click at [726, 512] on button "Next step: Add Content" at bounding box center [705, 518] width 155 height 24
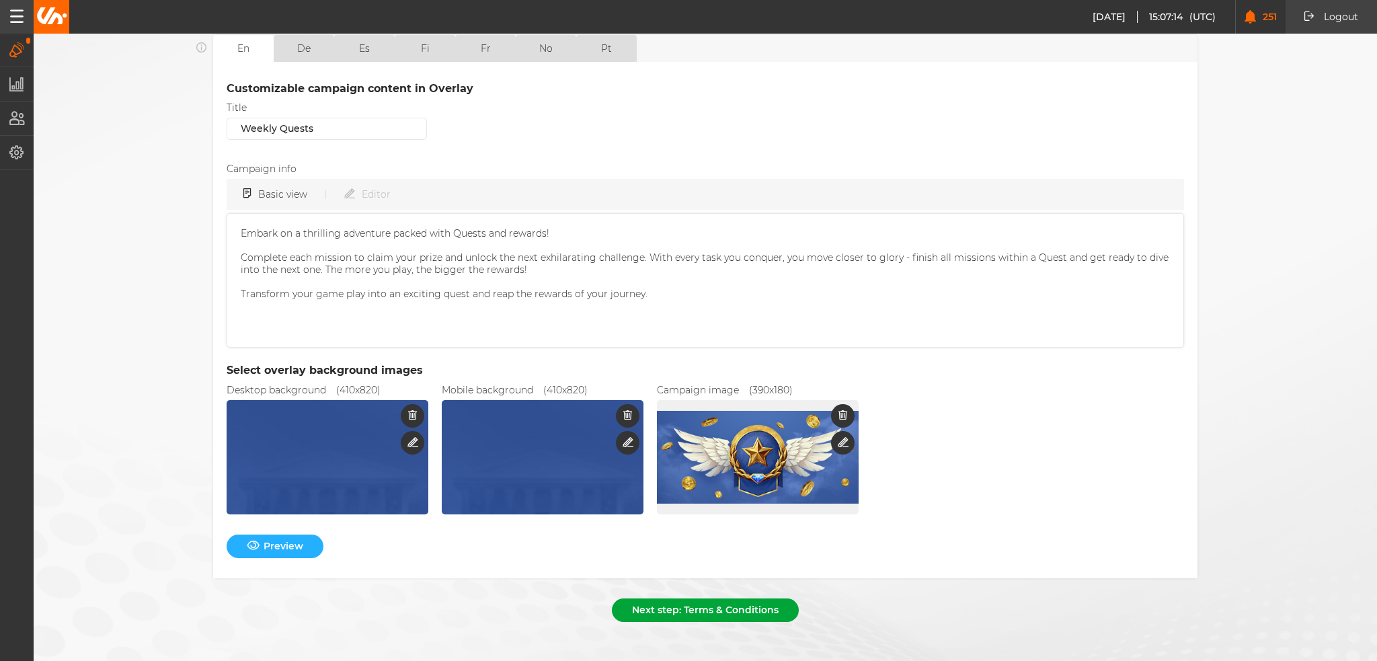
click at [716, 599] on button "Next step: Terms & Conditions" at bounding box center [705, 611] width 187 height 24
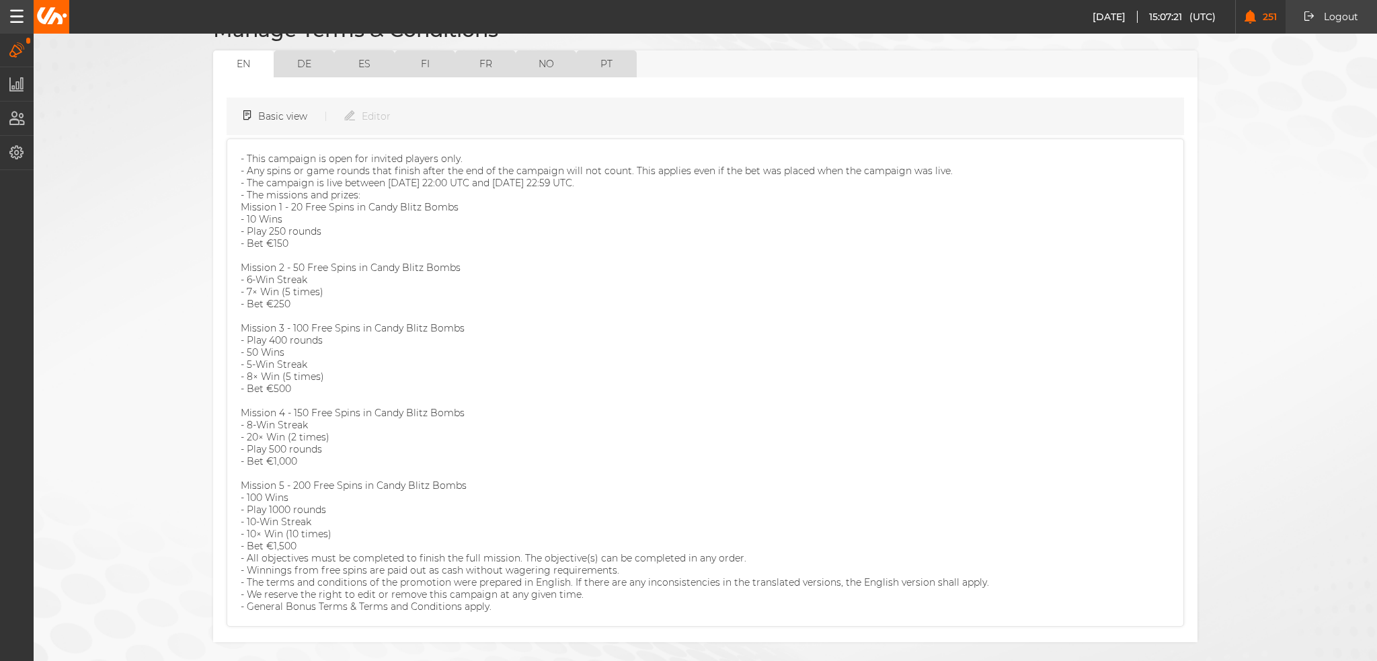
scroll to position [166, 0]
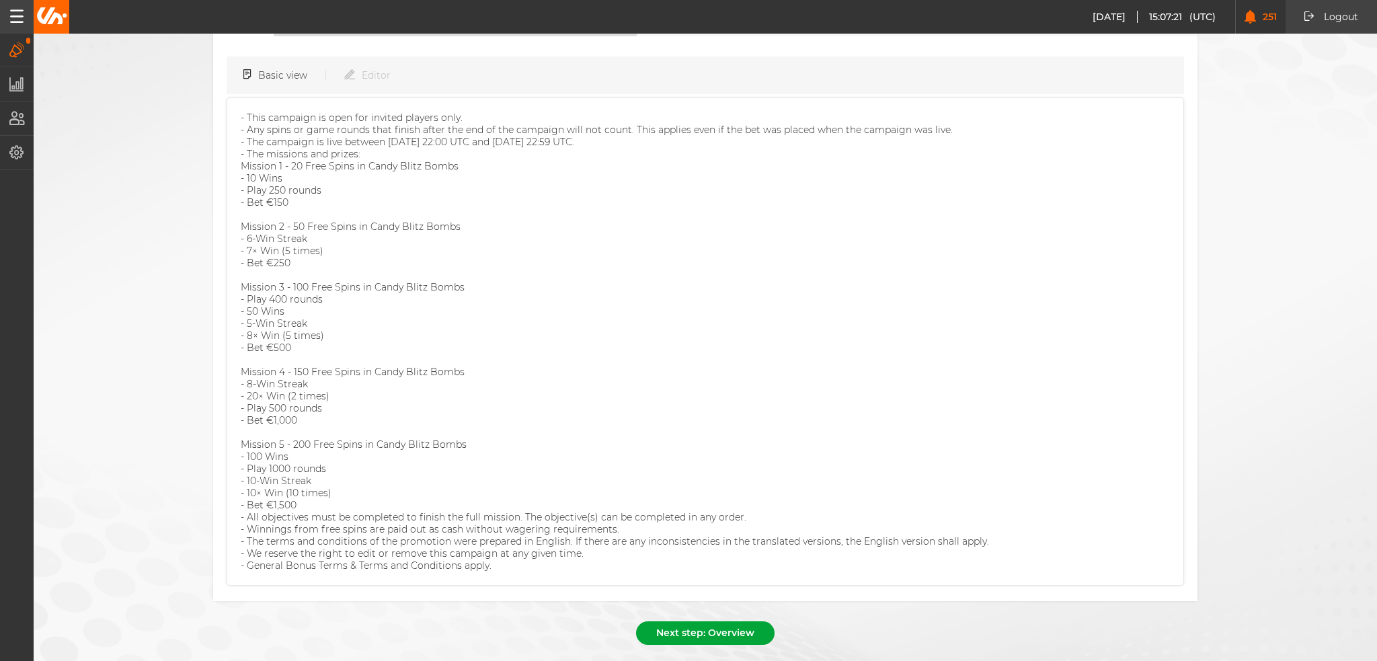
click at [691, 621] on button "Next step: Overview" at bounding box center [705, 633] width 139 height 24
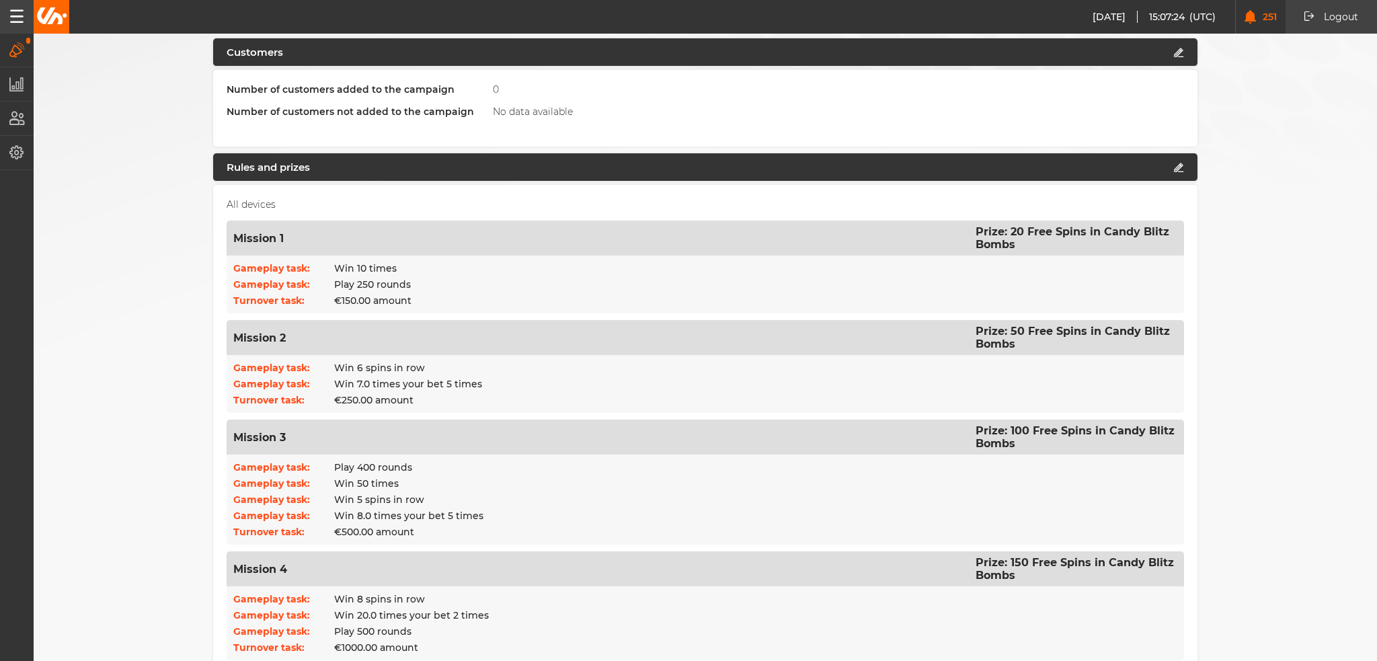
scroll to position [0, 0]
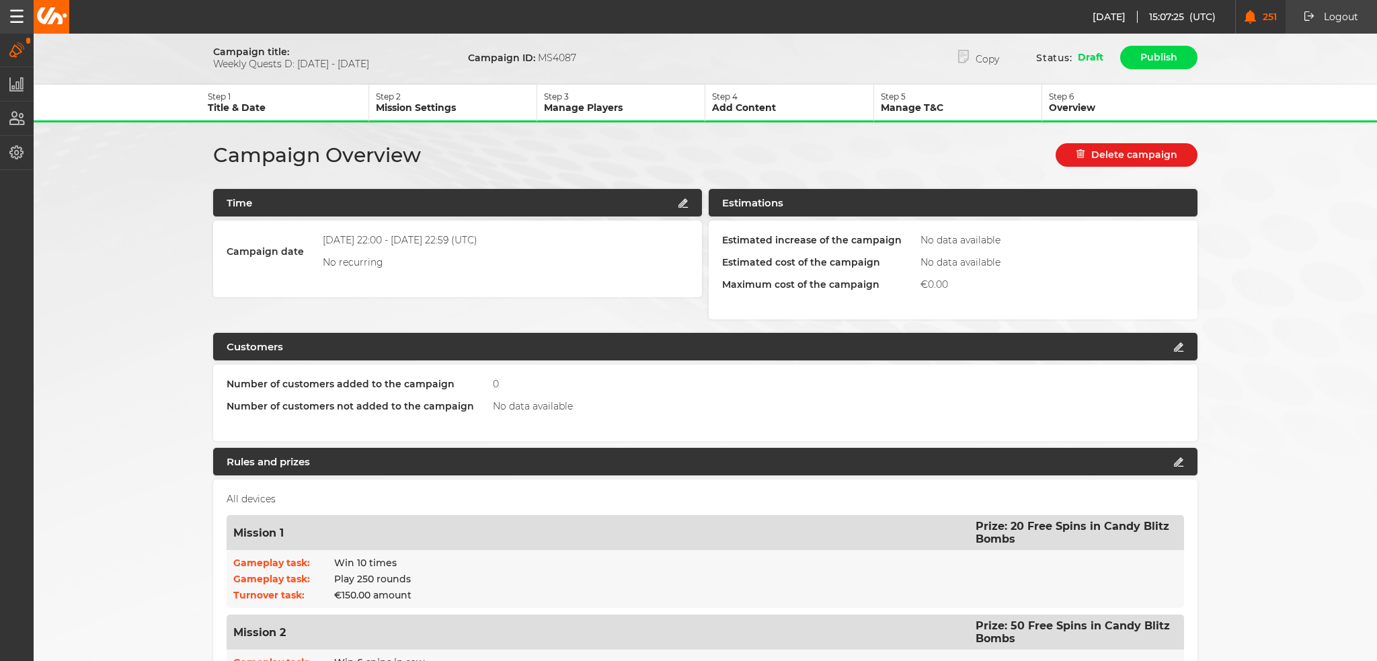
click at [609, 85] on button "Step 3 Manage Players" at bounding box center [621, 104] width 168 height 38
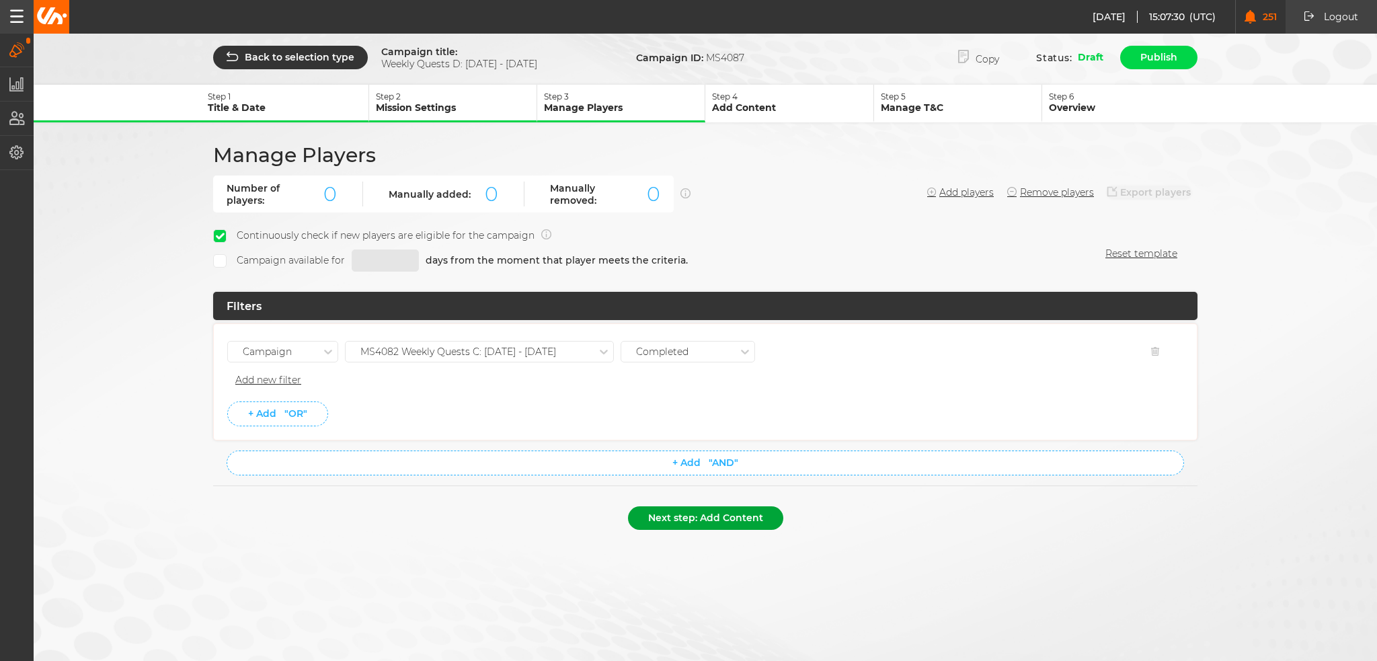
click at [718, 517] on button "Next step: Add Content" at bounding box center [705, 518] width 155 height 24
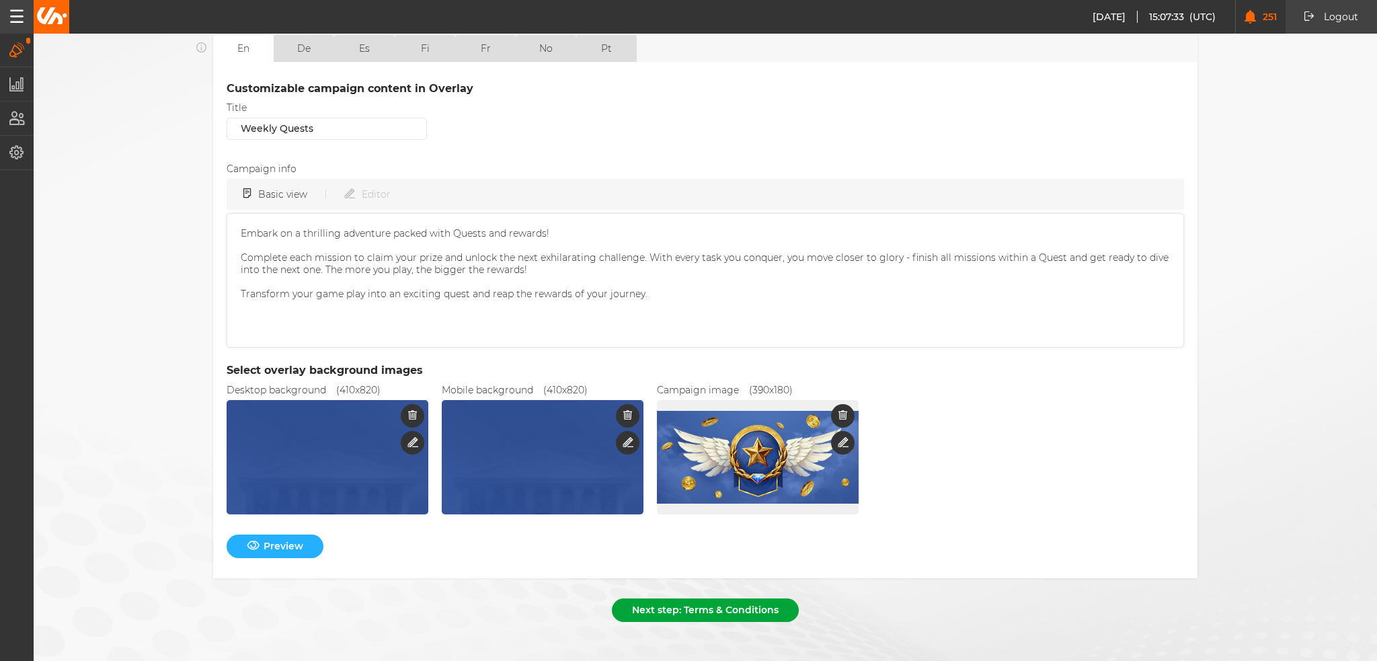
click at [713, 605] on button "Next step: Terms & Conditions" at bounding box center [705, 611] width 187 height 24
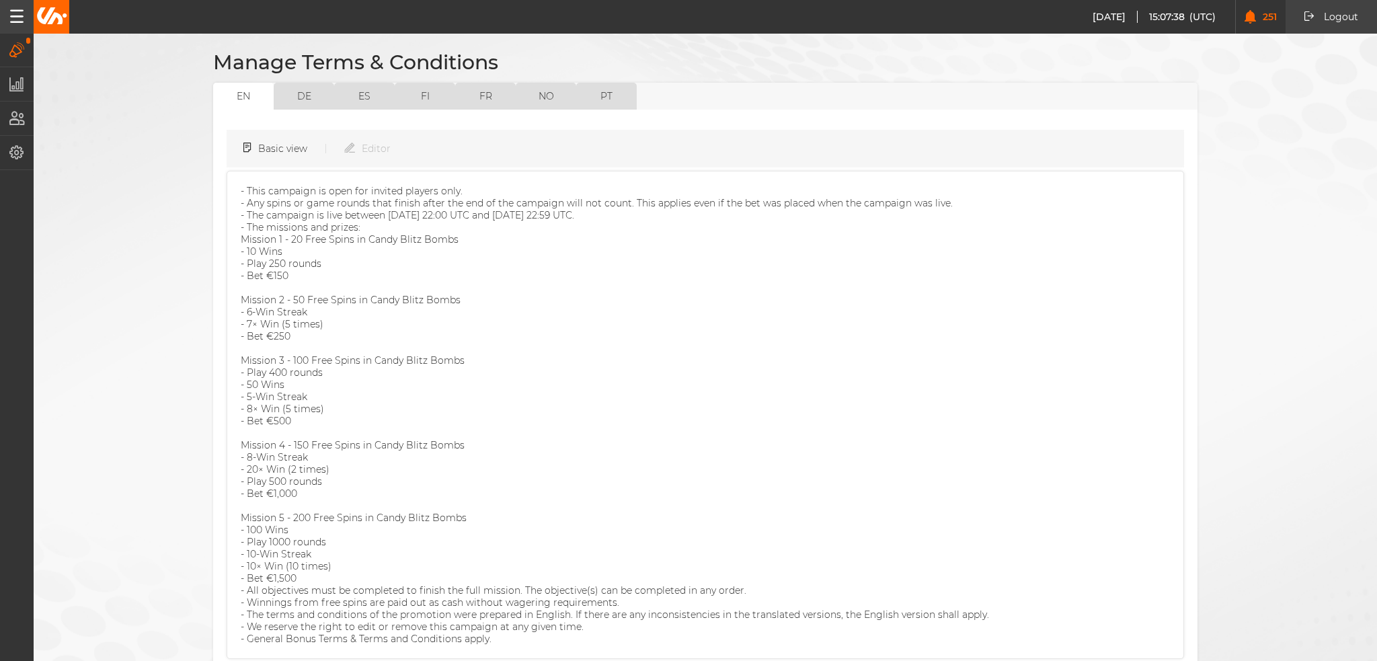
scroll to position [166, 0]
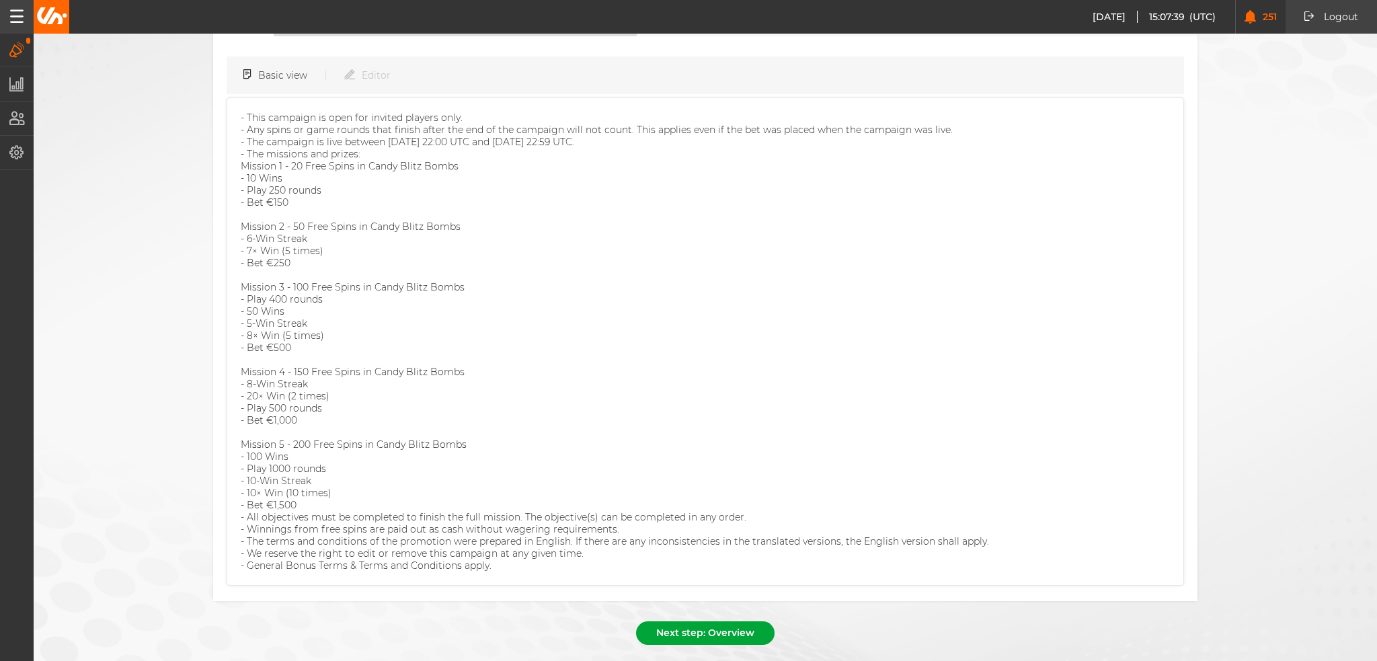
click at [693, 621] on button "Next step: Overview" at bounding box center [705, 633] width 139 height 24
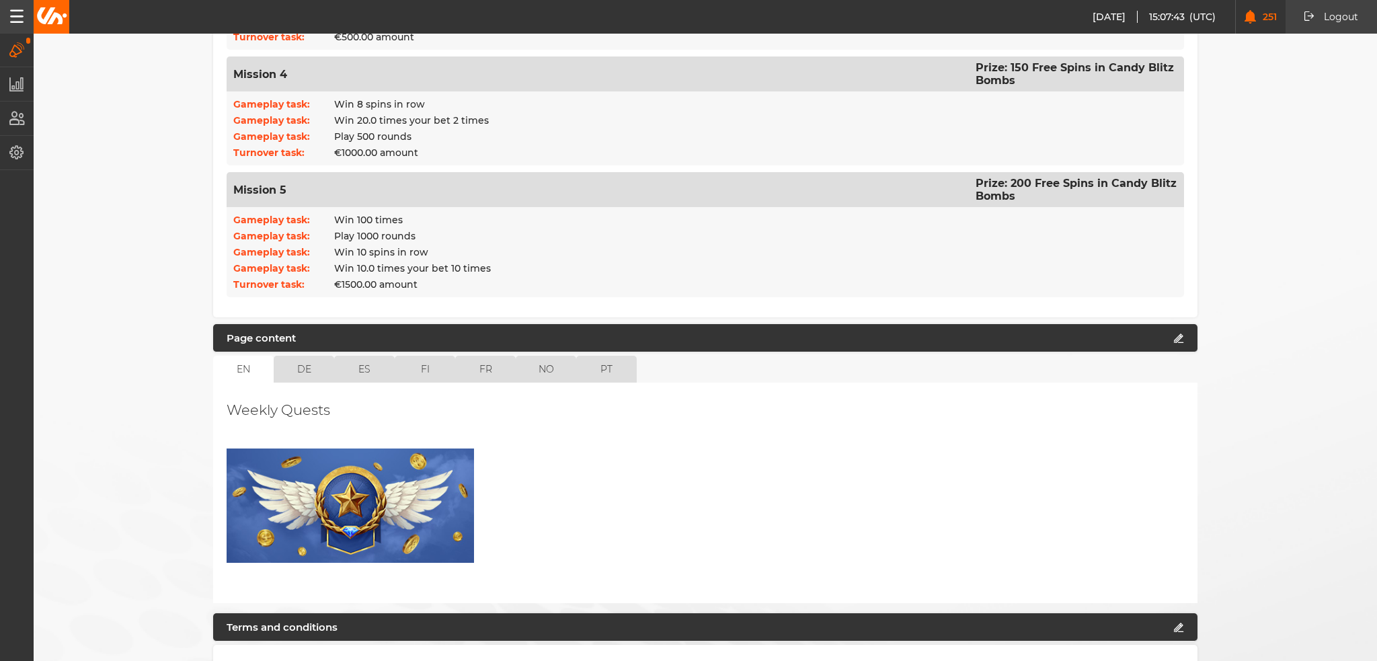
scroll to position [900, 0]
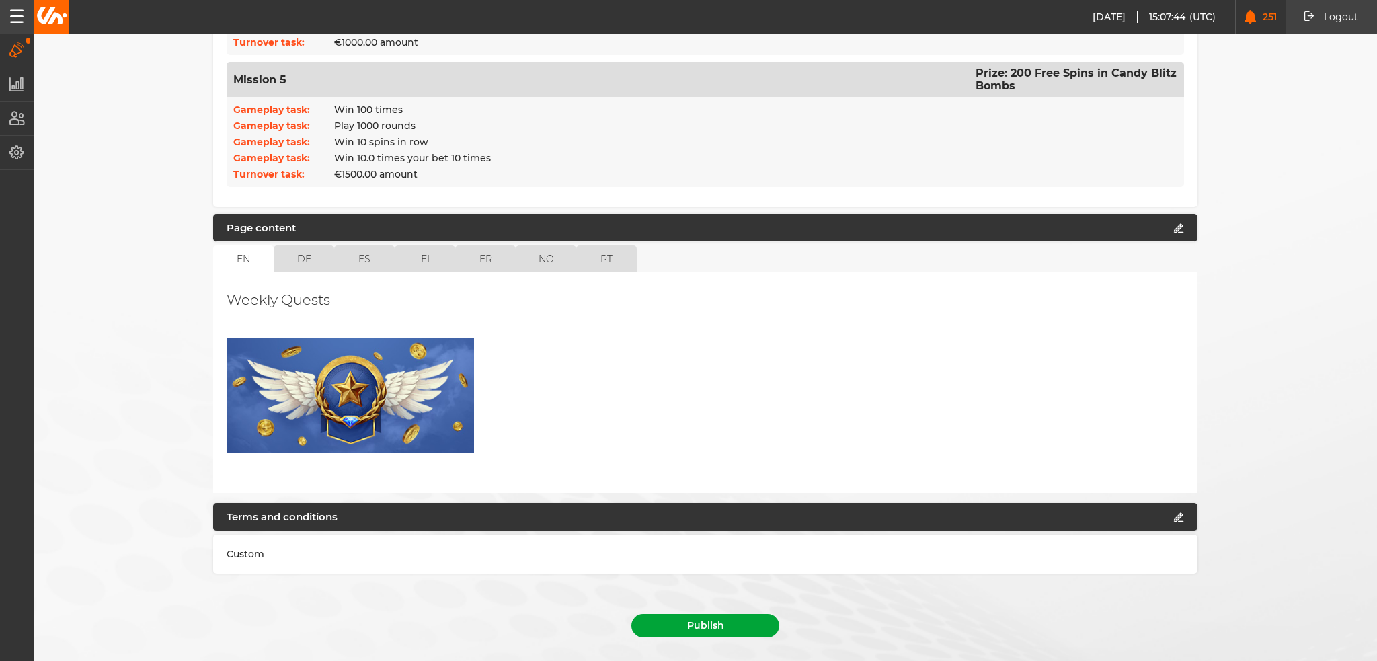
click at [718, 614] on button "Publish" at bounding box center [706, 626] width 148 height 24
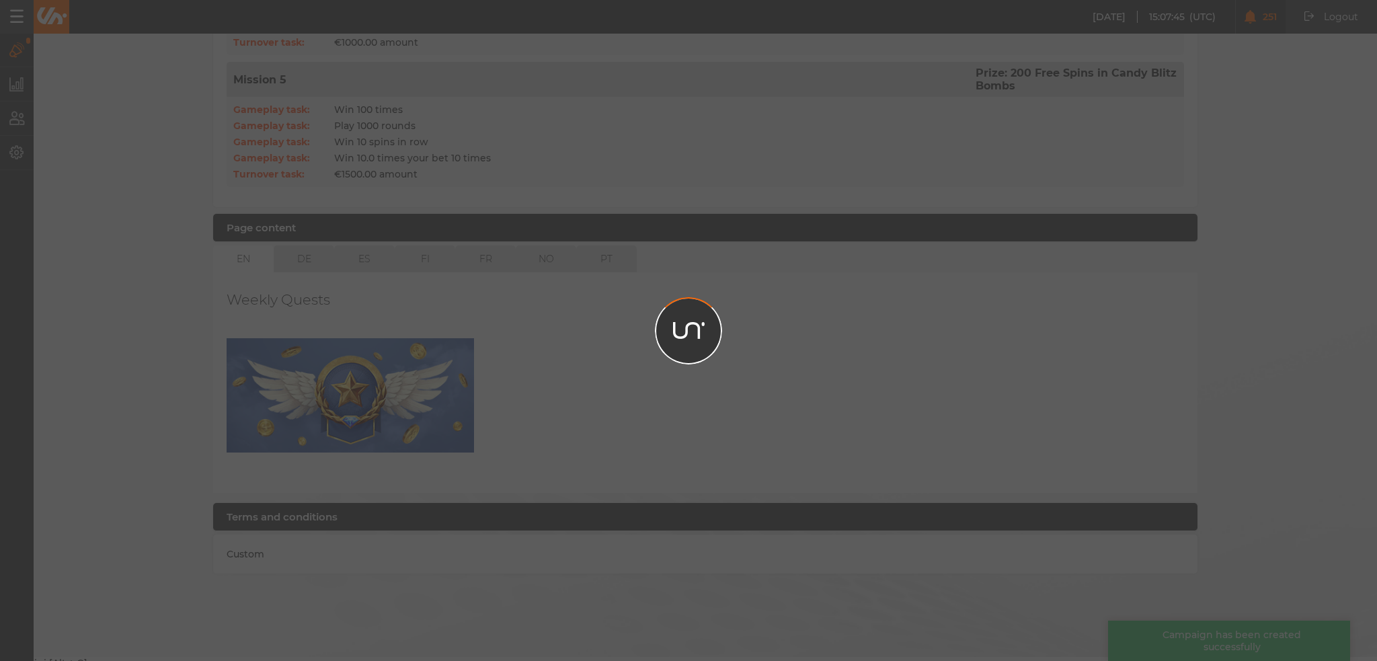
scroll to position [869, 0]
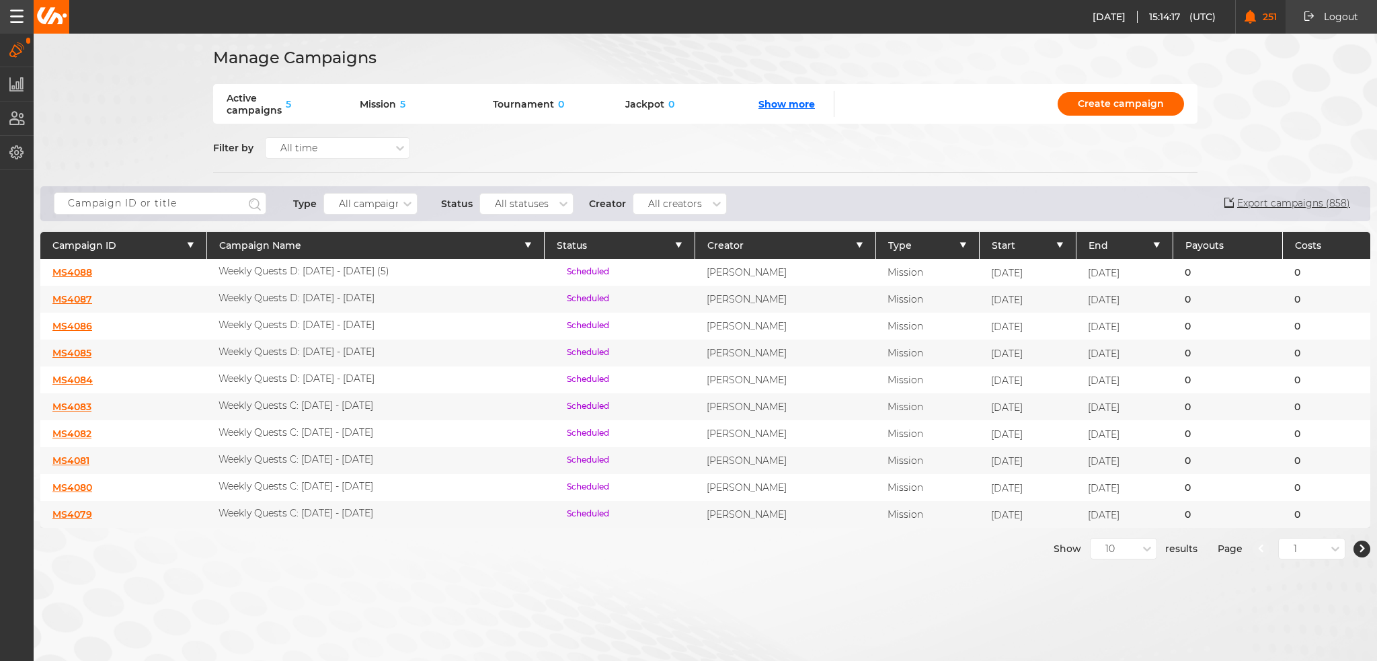
click at [59, 295] on link "MS4087" at bounding box center [72, 299] width 40 height 12
click at [71, 300] on link "MS4087" at bounding box center [72, 299] width 40 height 12
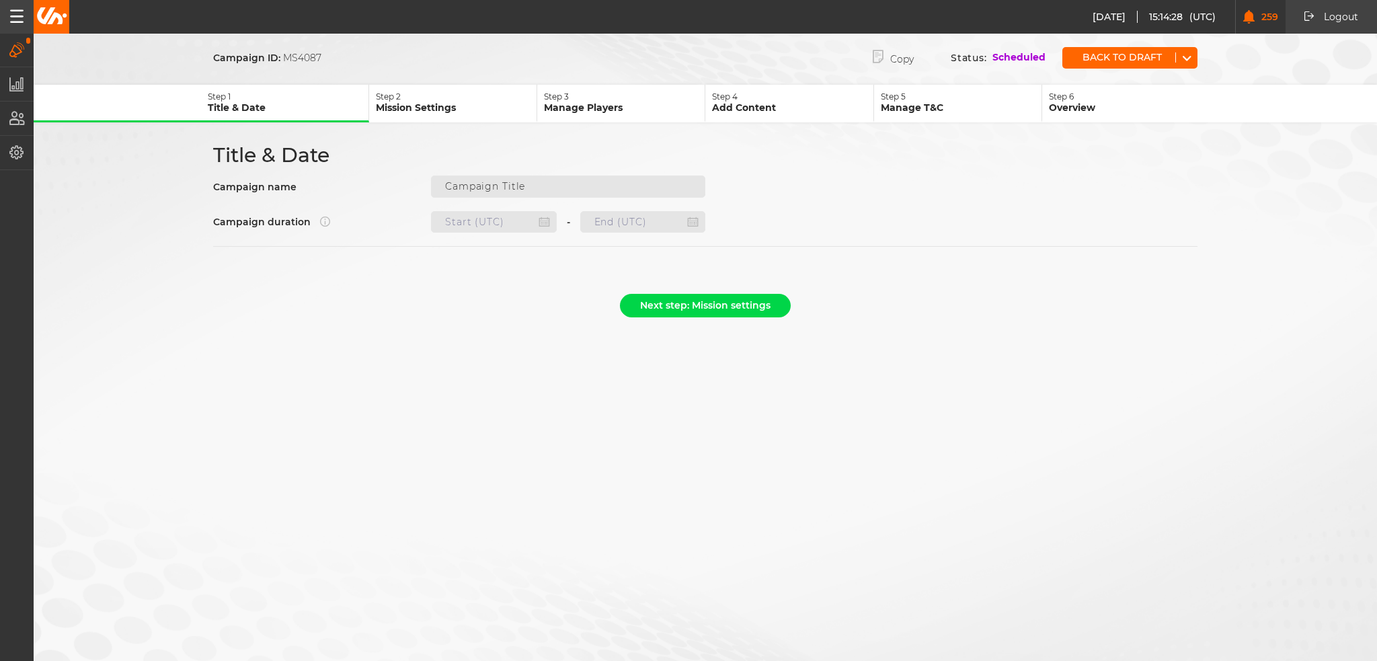
type input "Weekly Quests D: [DATE] - [DATE]"
type input "22.10.2025 22:00"
type input "29.10.2025 22:59"
click at [604, 104] on p "Manage Players" at bounding box center [624, 108] width 161 height 12
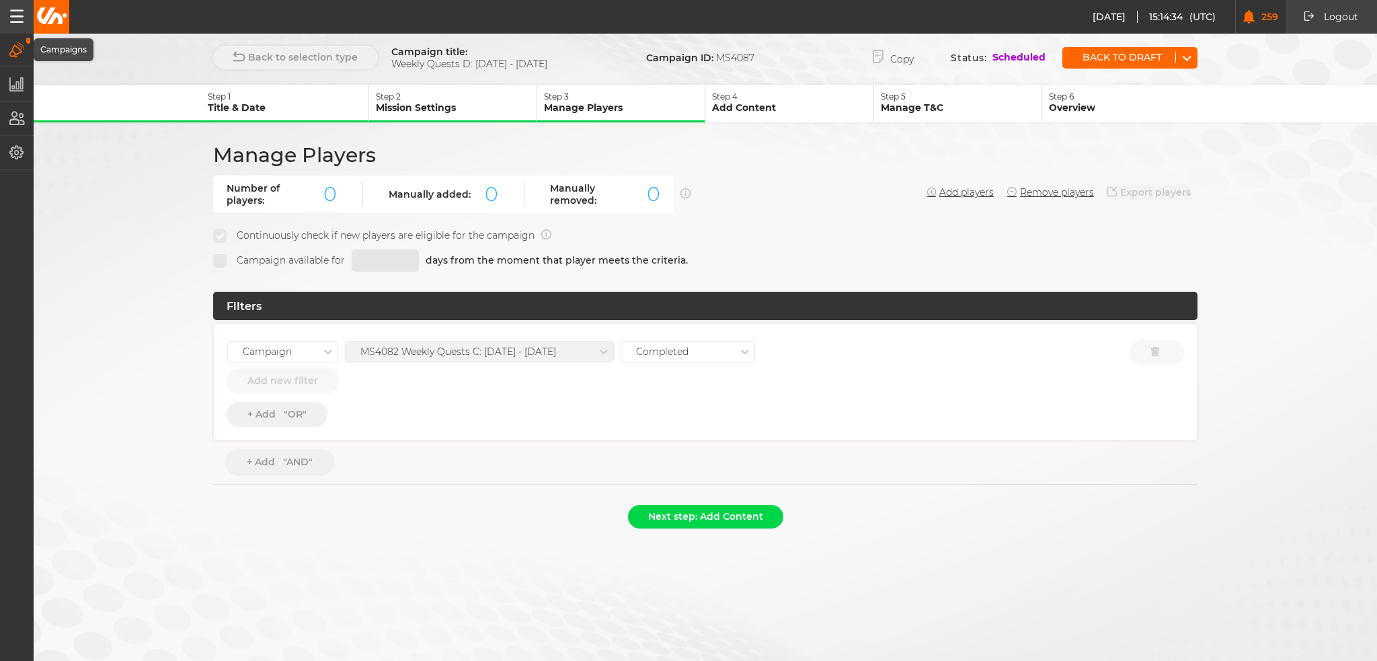
click at [24, 42] on icon "button" at bounding box center [16, 49] width 15 height 15
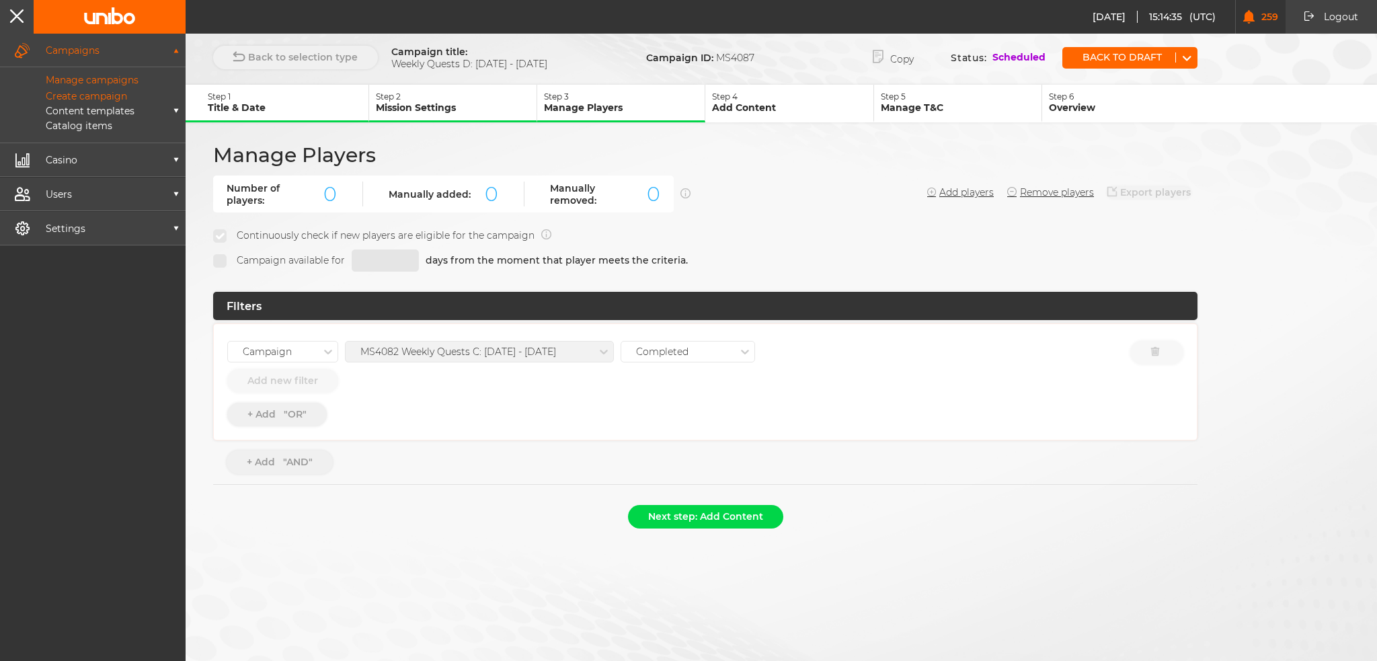
click at [66, 76] on p "Manage campaigns" at bounding box center [76, 80] width 123 height 12
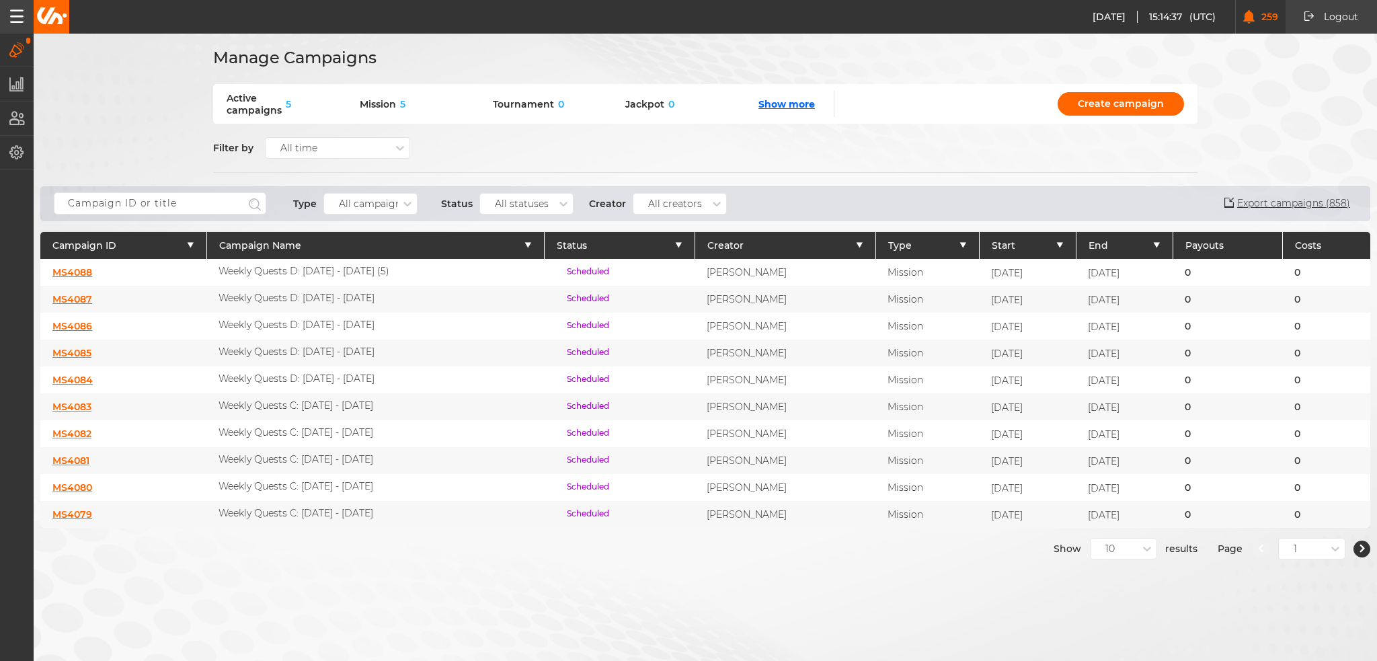
click at [68, 274] on link "MS4088" at bounding box center [72, 272] width 40 height 12
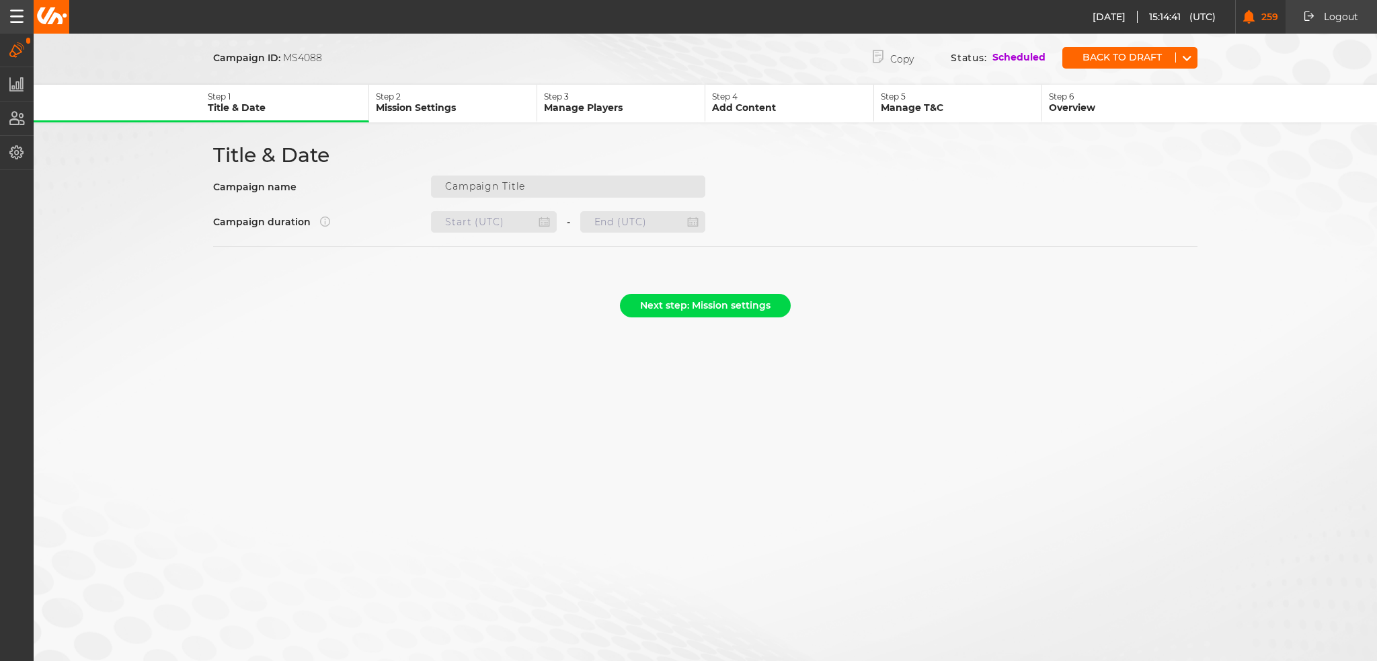
type input "Weekly Quests D: 02.10 - 08.10.25 (5)"
type input "29.10.2025 23:00"
type input "05.11.2025 22:59"
click at [1109, 52] on button "Back to draft" at bounding box center [1119, 57] width 113 height 10
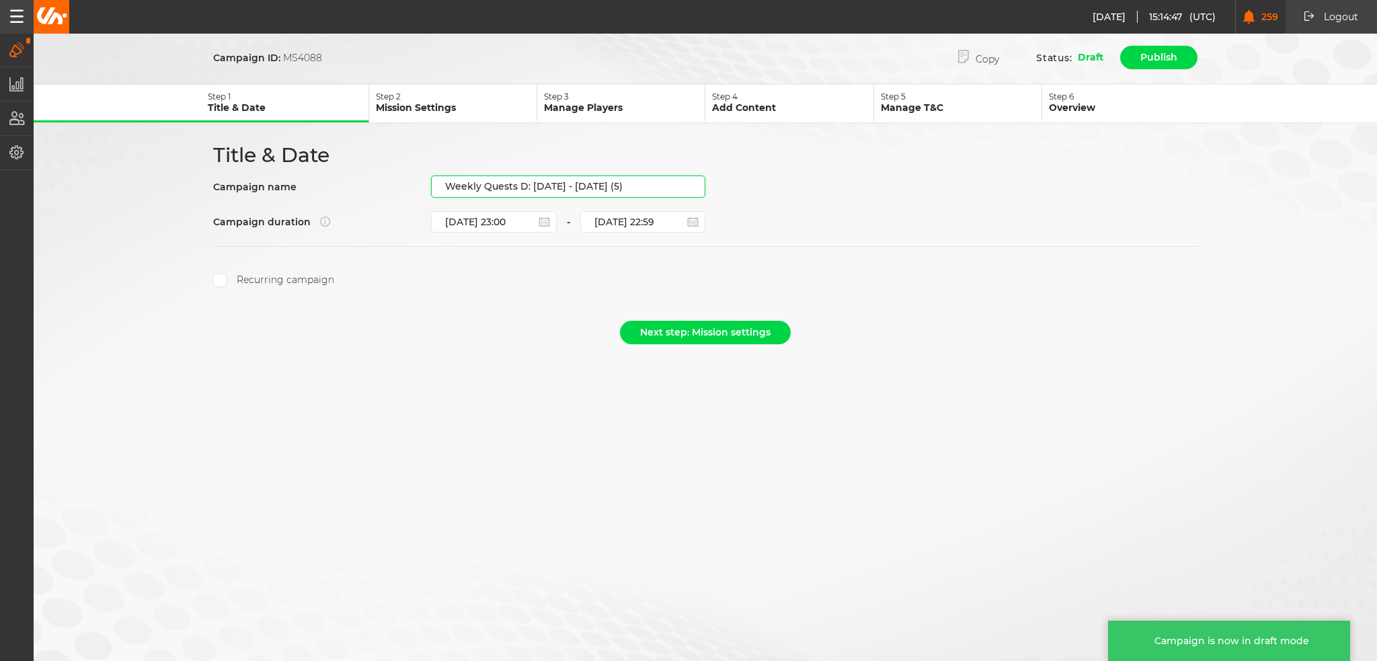
click at [527, 181] on input "Weekly Quests D: 02.10 - 08.10.25 (5)" at bounding box center [568, 187] width 274 height 22
click at [541, 184] on input "Weekly Quests D: 02.10 - 08.10.25 (5)" at bounding box center [568, 187] width 274 height 22
drag, startPoint x: 532, startPoint y: 186, endPoint x: 773, endPoint y: 192, distance: 240.9
click at [773, 192] on div "Title & Date Campaign name Weekly Quests D: 02.10 - 08.10.25 (5) Campaign durat…" at bounding box center [705, 215] width 1009 height 145
paste input "30.10 - 05.11.25"
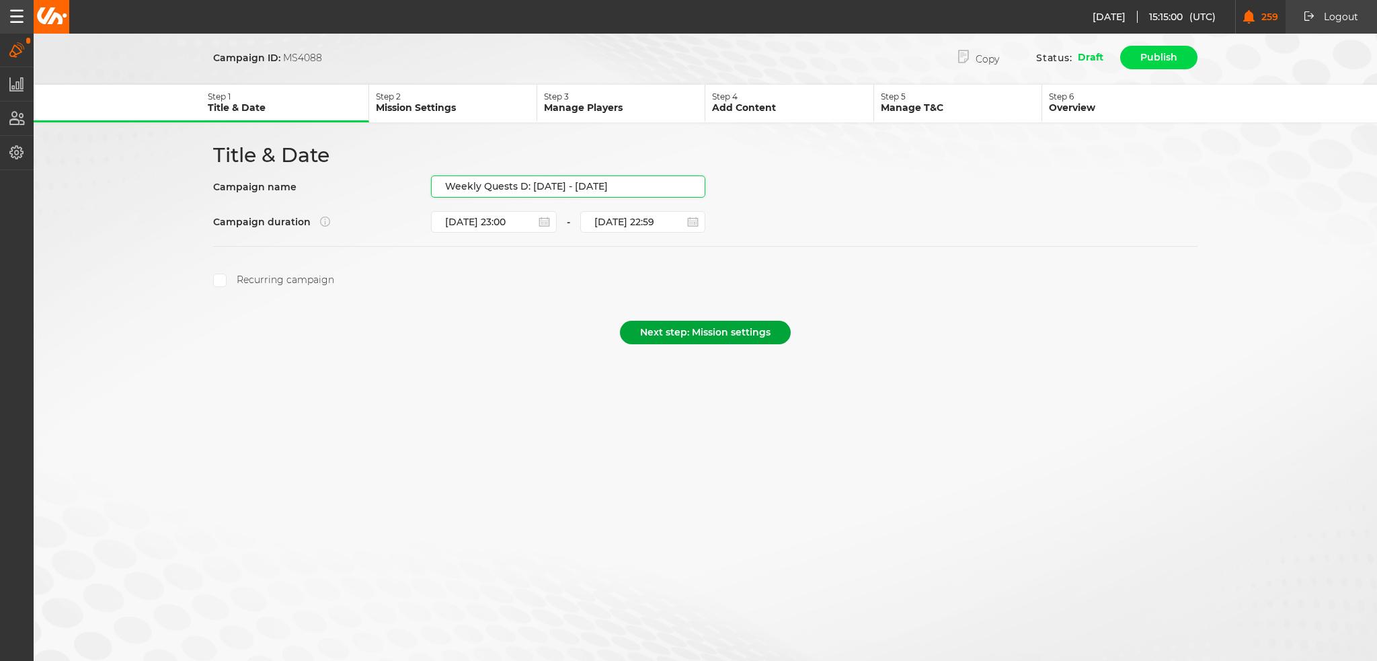
type input "Weekly Quests D: [DATE] - [DATE]"
click at [691, 330] on button "Next step: Mission settings" at bounding box center [705, 333] width 171 height 24
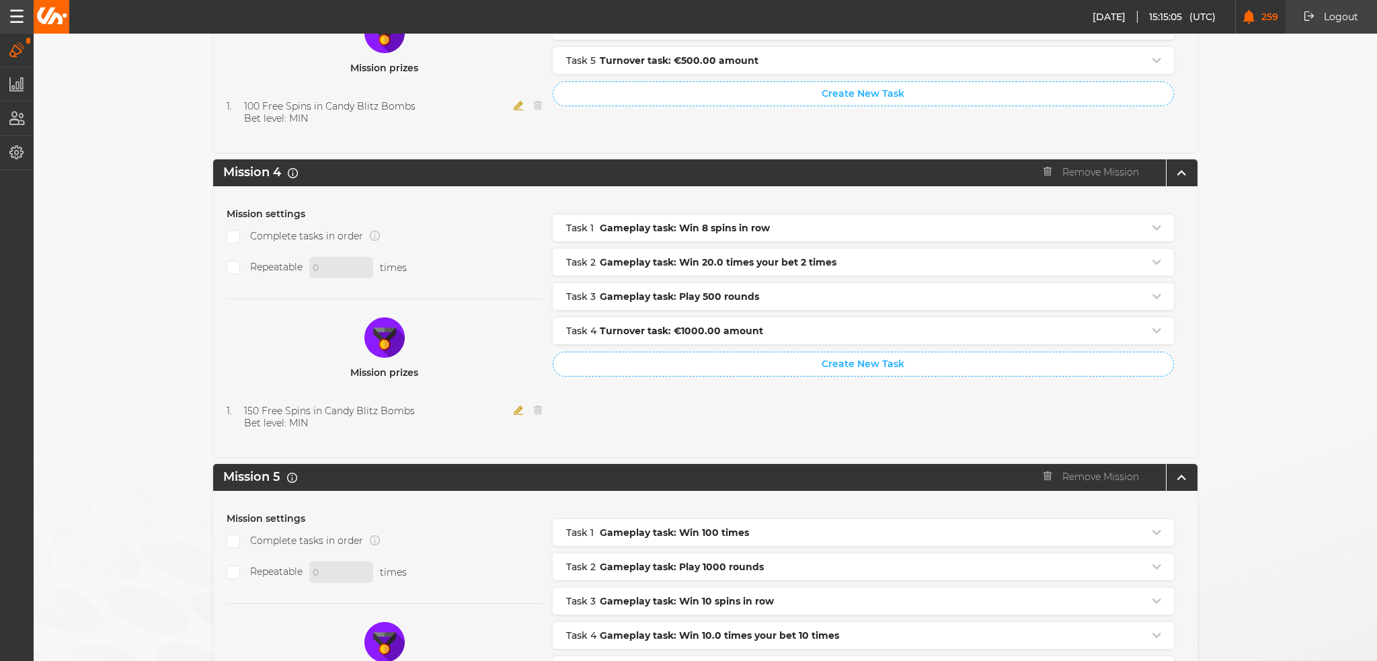
scroll to position [1336, 0]
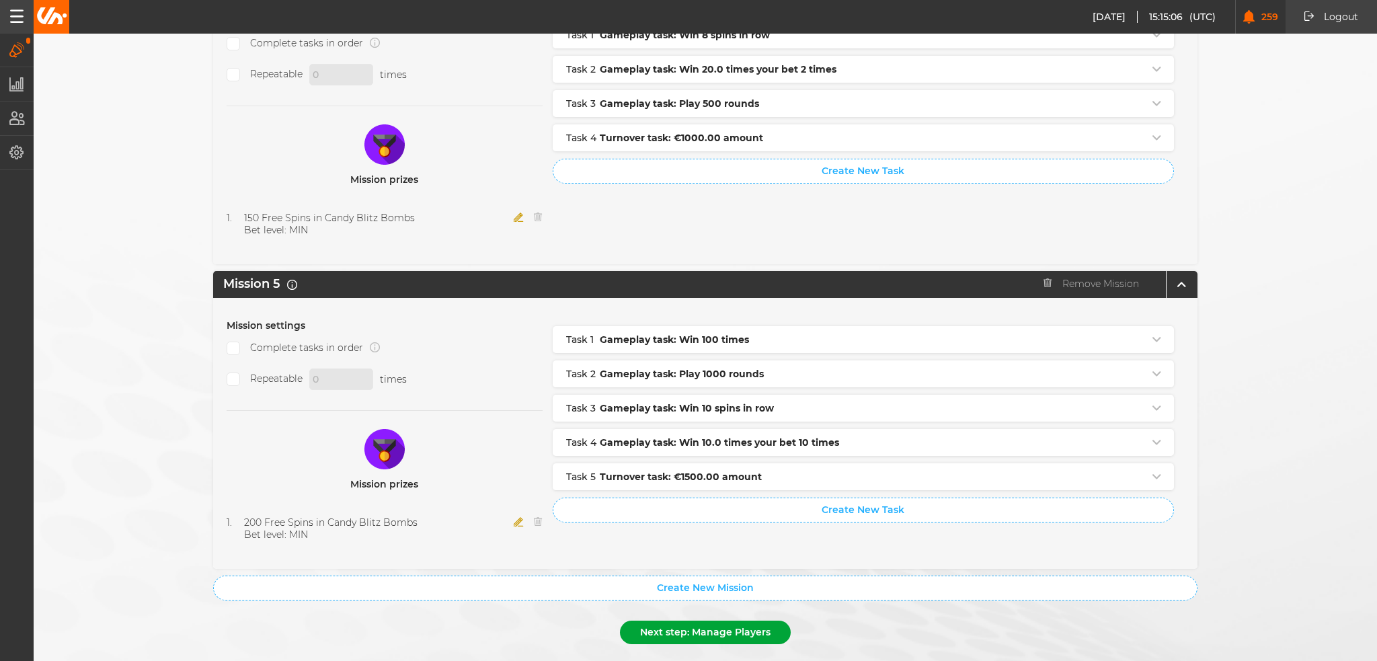
click at [677, 621] on button "Next step: Manage Players" at bounding box center [705, 633] width 171 height 24
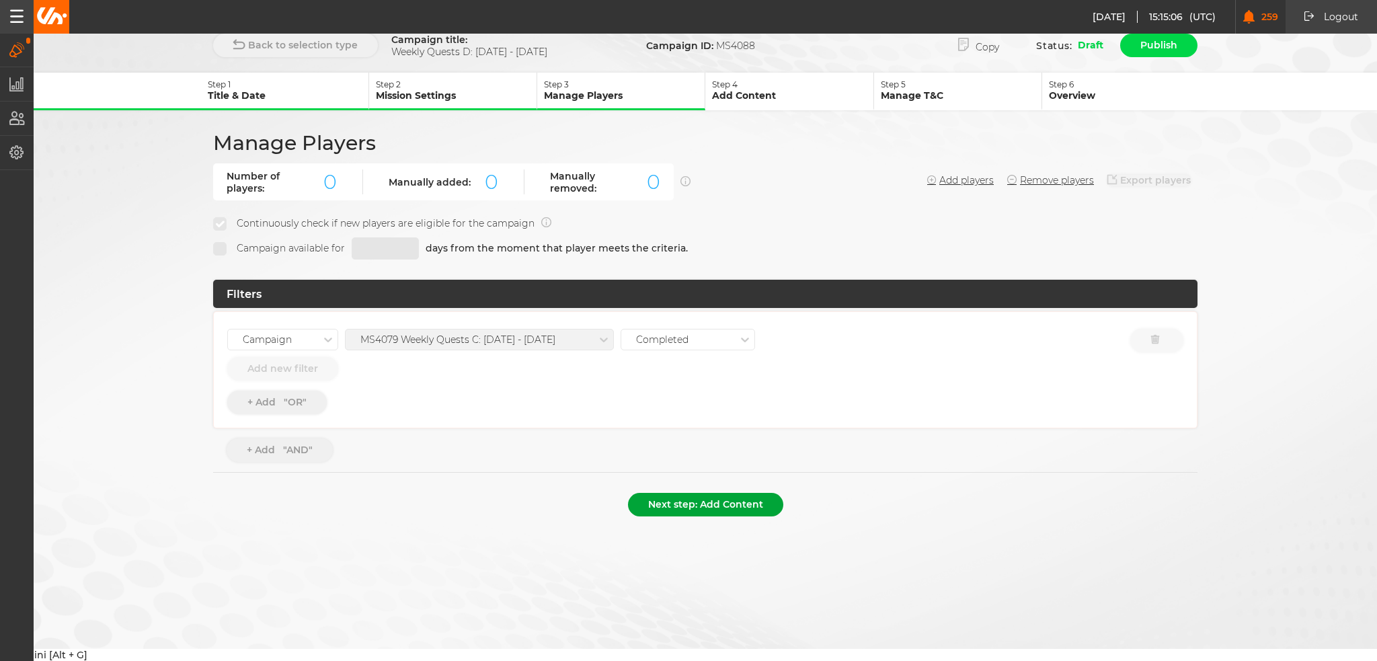
scroll to position [0, 0]
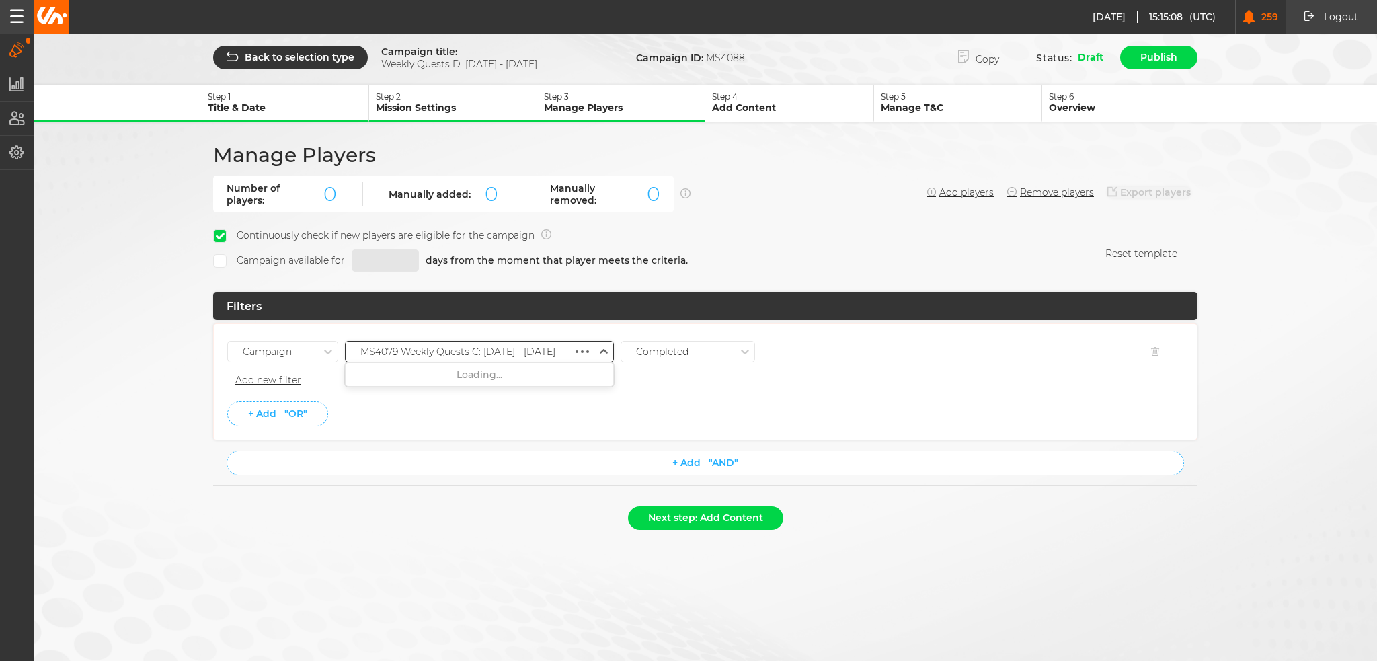
click at [506, 354] on div "MS4079 Weekly Quests C: 02.10 - 08.10.25" at bounding box center [457, 351] width 195 height 11
click at [508, 484] on div "MS4083 Weekly Quests C: 30.10 - 05.11.25" at bounding box center [480, 496] width 268 height 24
click at [514, 419] on li "+ Add "OR"" at bounding box center [705, 414] width 956 height 25
click at [721, 517] on button "Next step: Add Content" at bounding box center [705, 518] width 155 height 24
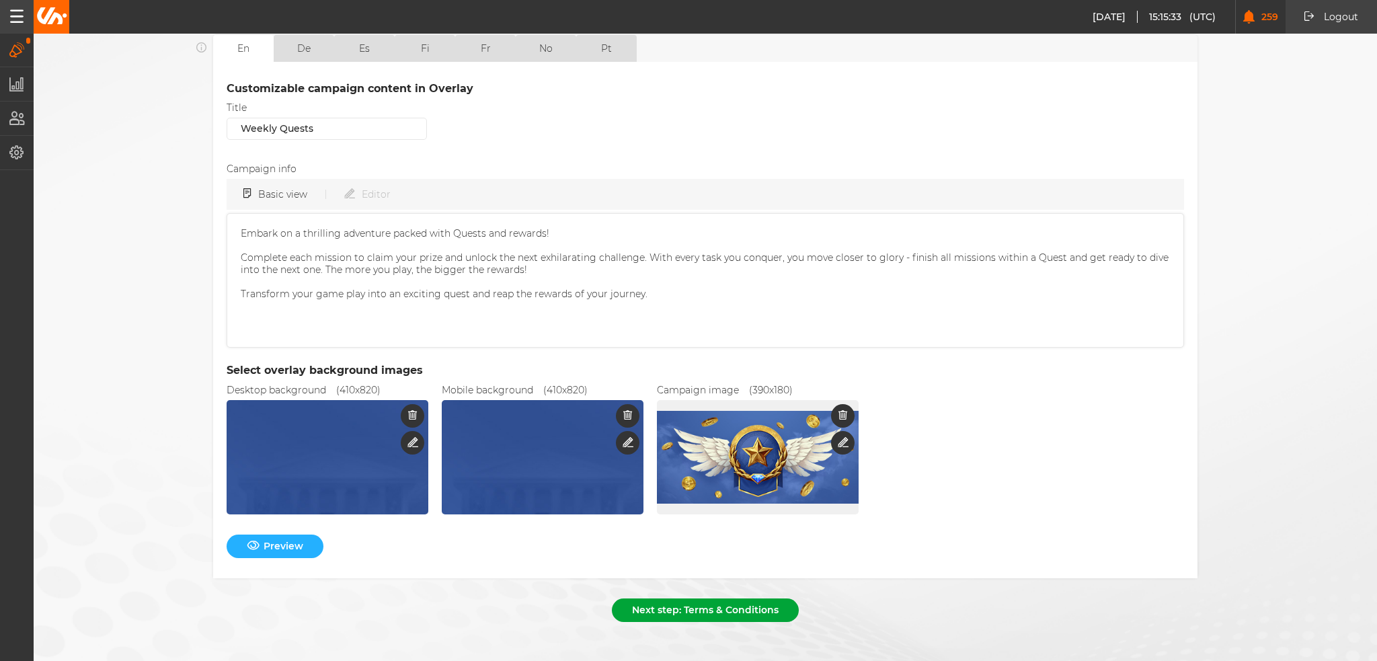
click at [710, 599] on button "Next step: Terms & Conditions" at bounding box center [705, 611] width 187 height 24
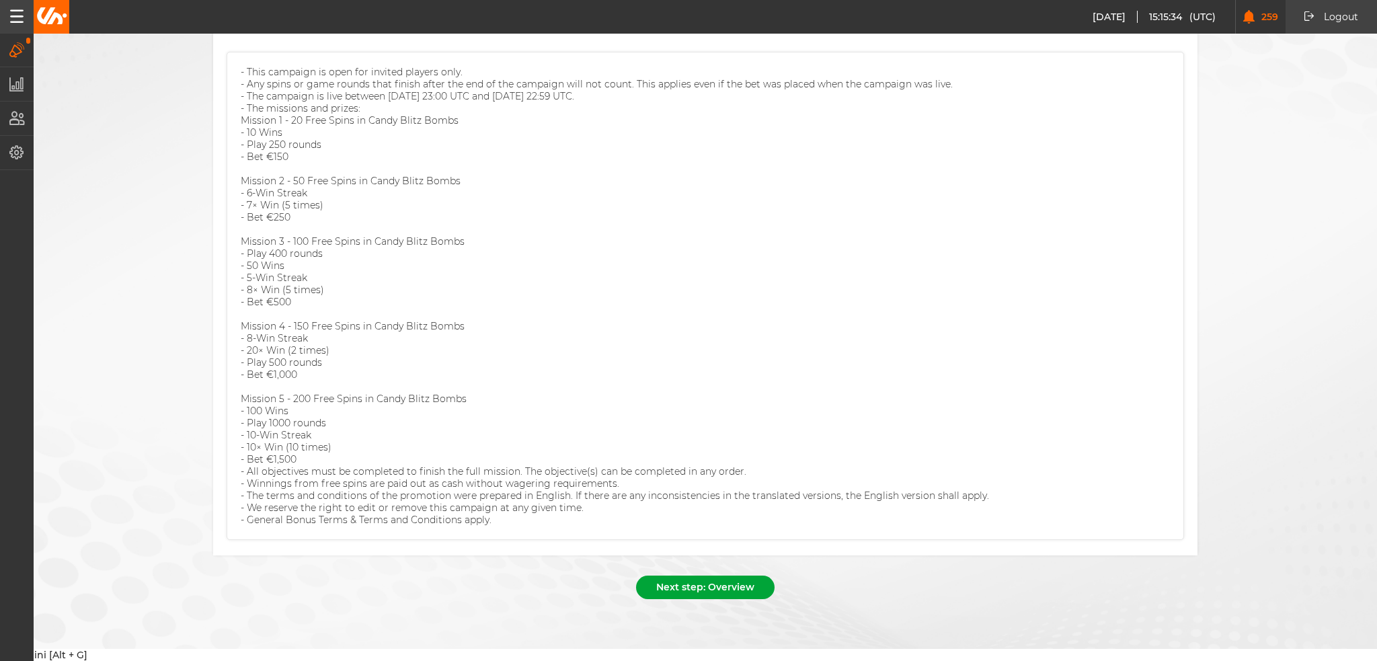
scroll to position [126, 0]
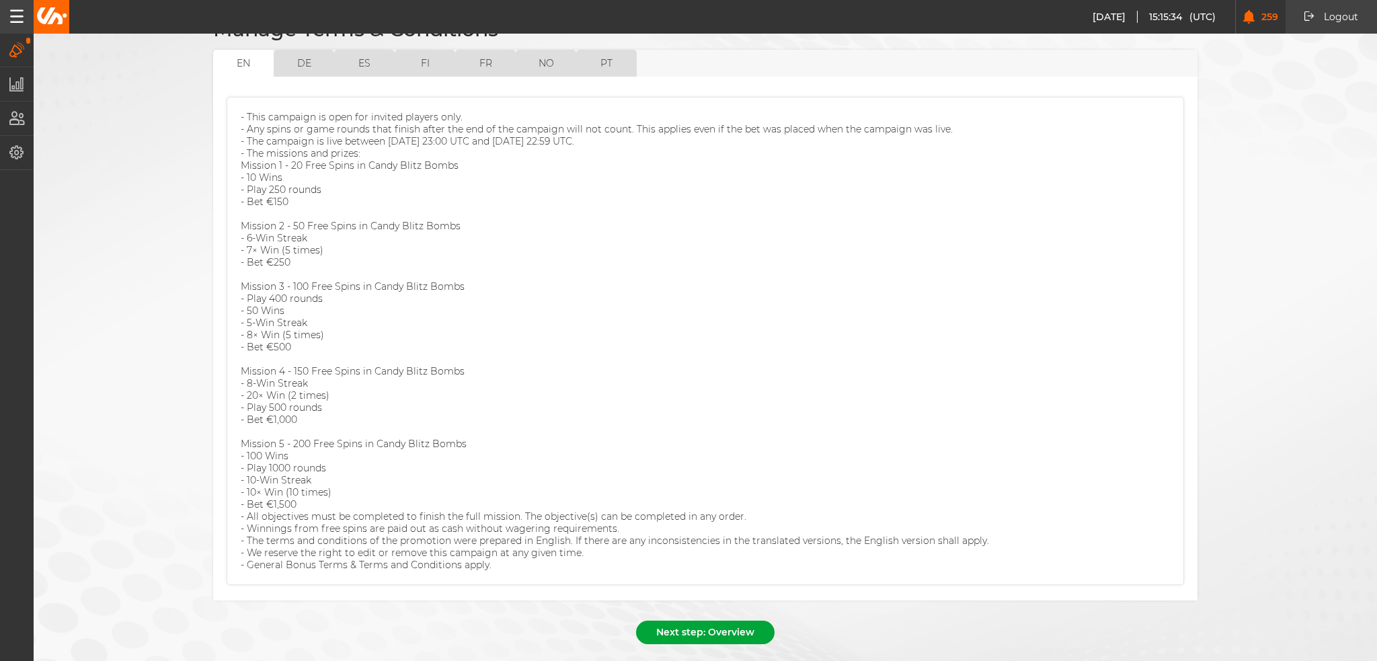
click at [699, 621] on button "Next step: Overview" at bounding box center [705, 633] width 139 height 24
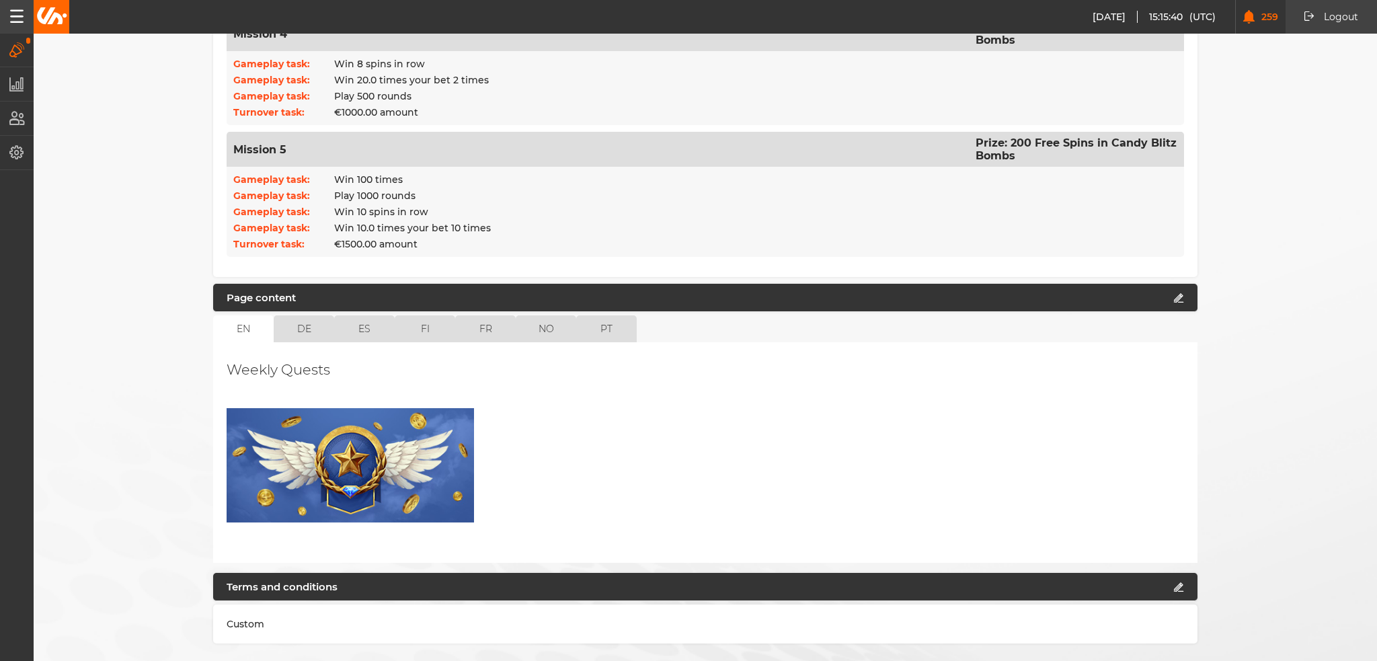
scroll to position [900, 0]
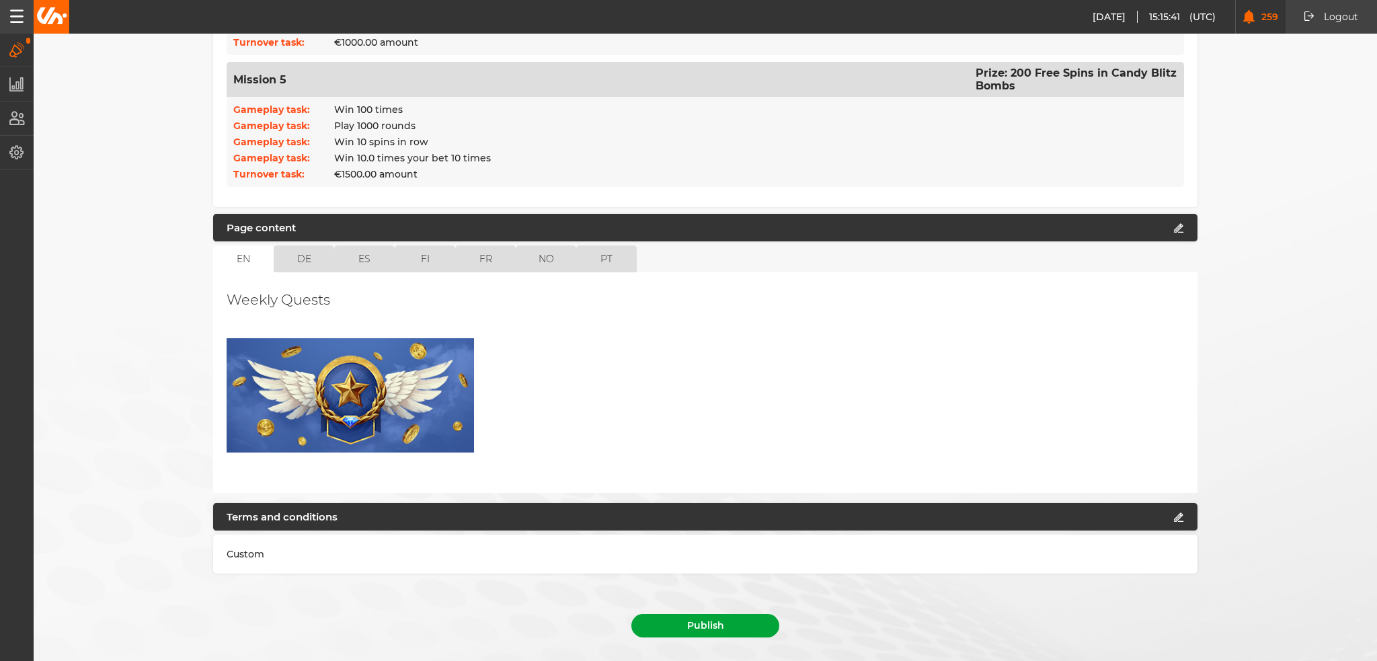
click at [741, 614] on button "Publish" at bounding box center [706, 626] width 148 height 24
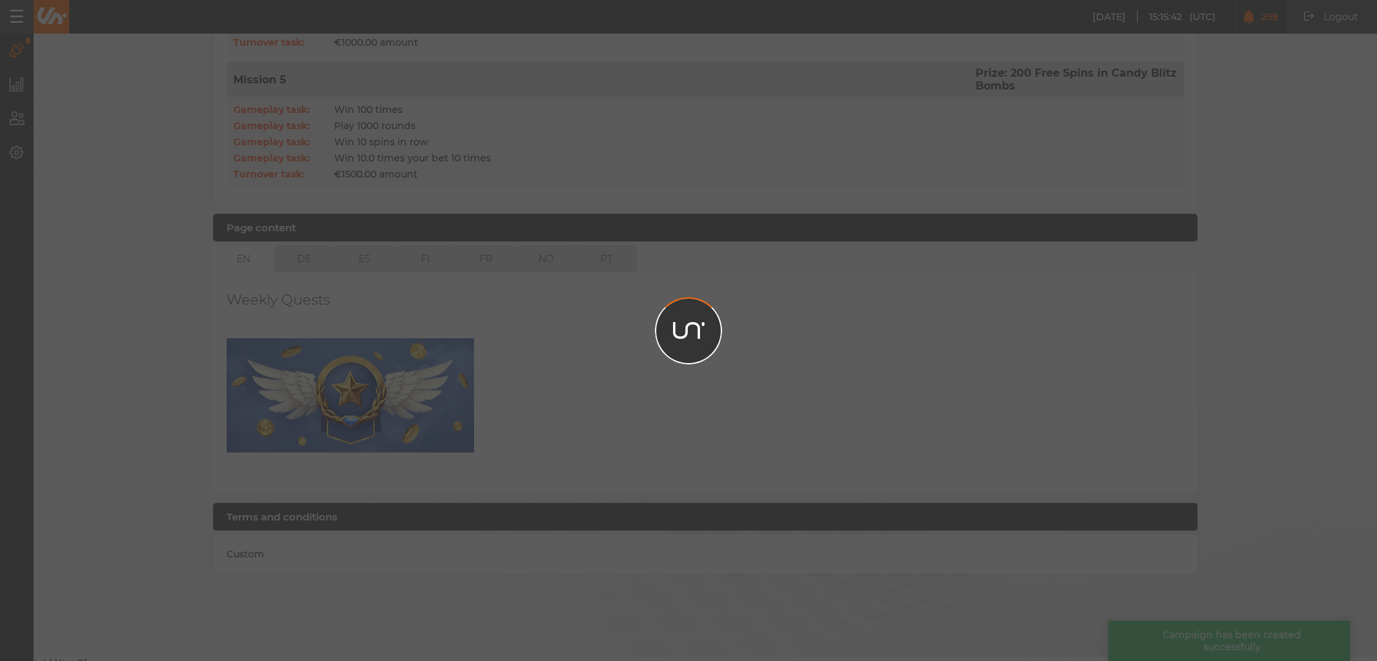
scroll to position [869, 0]
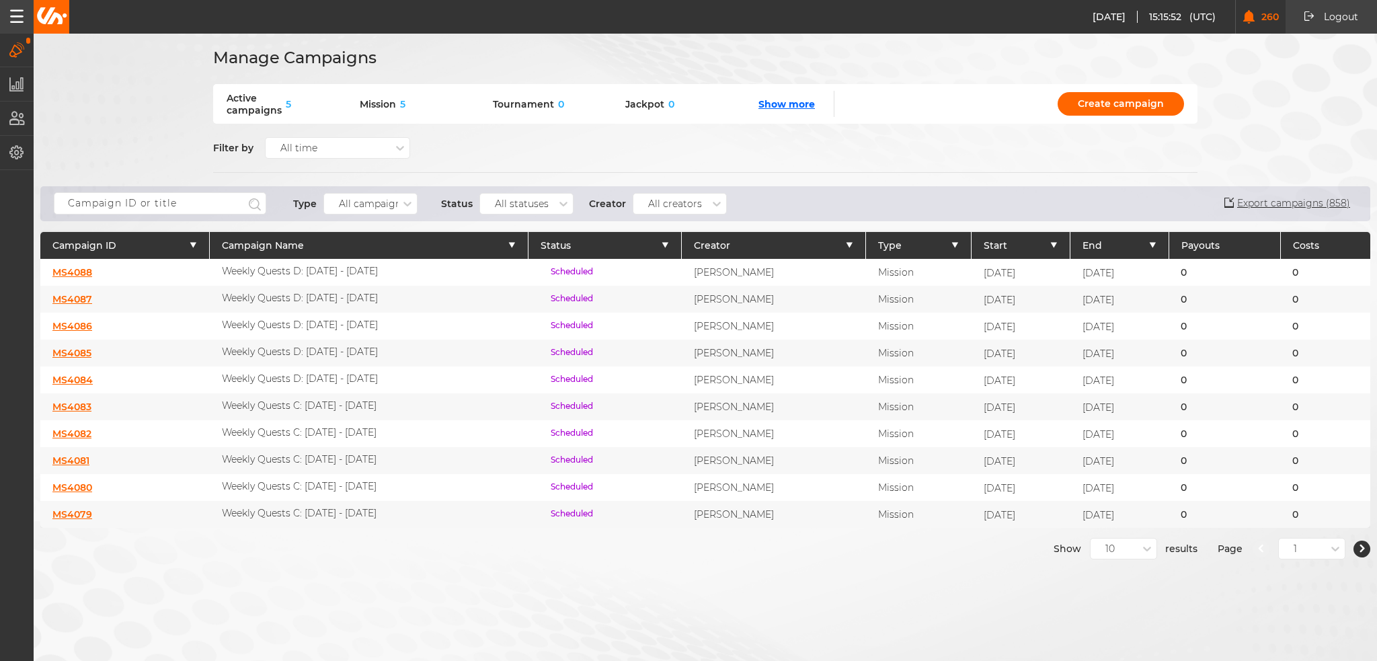
click at [1125, 557] on div "Manage Campaigns Active campaigns 5 Mission 5 Tournament 0 Jackpot 0 Show more …" at bounding box center [688, 330] width 1377 height 661
click at [1138, 541] on div at bounding box center [1147, 548] width 19 height 19
click at [1114, 616] on div "50" at bounding box center [1124, 621] width 66 height 24
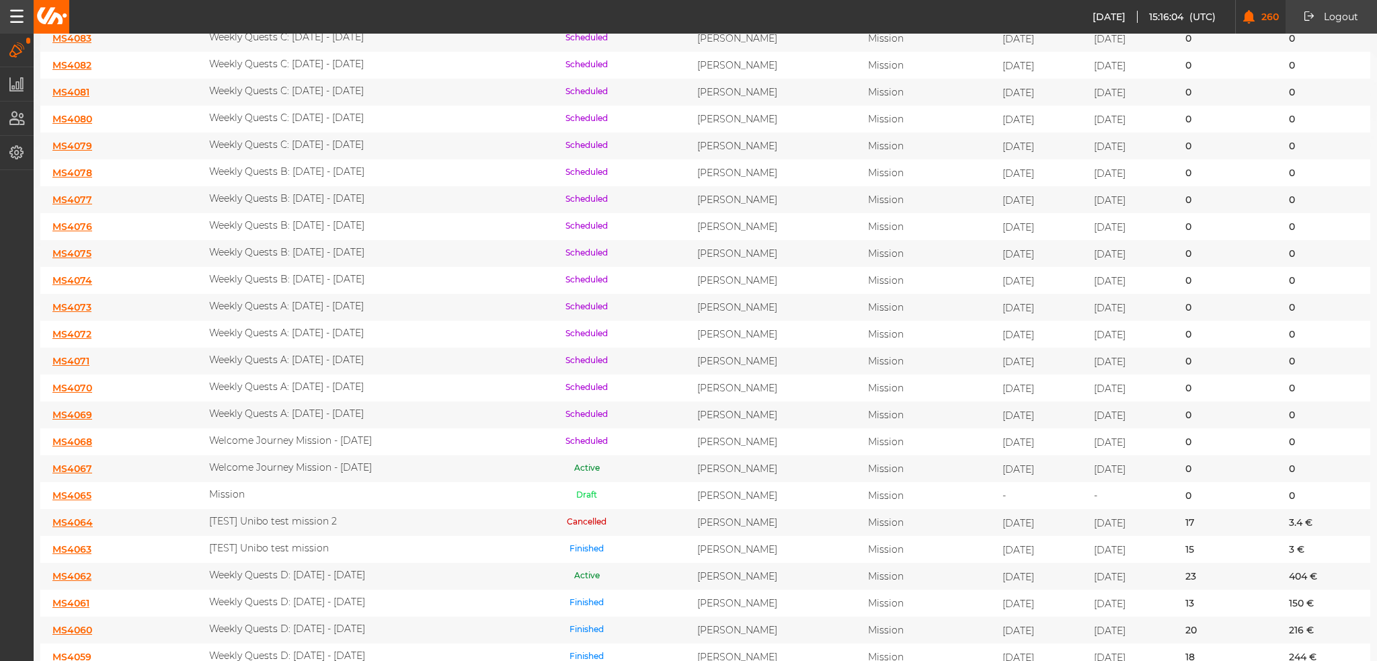
scroll to position [336, 0]
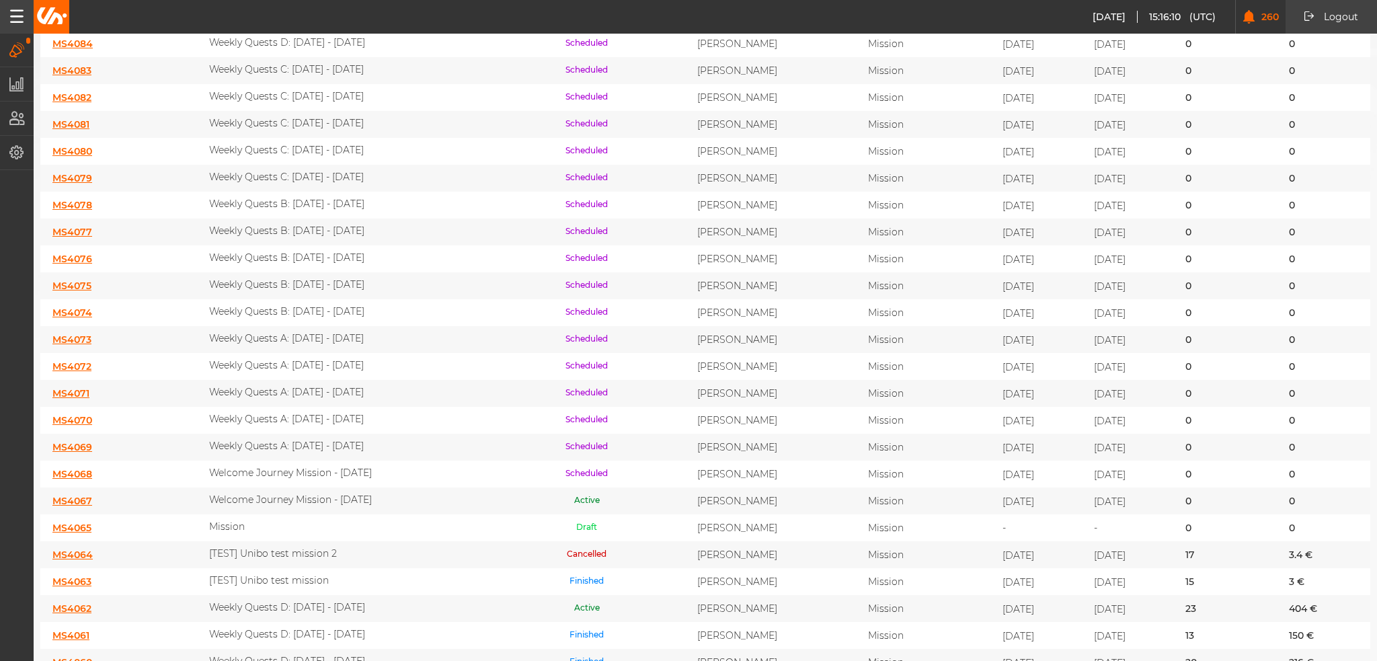
click at [71, 576] on link "MS4063" at bounding box center [71, 582] width 39 height 12
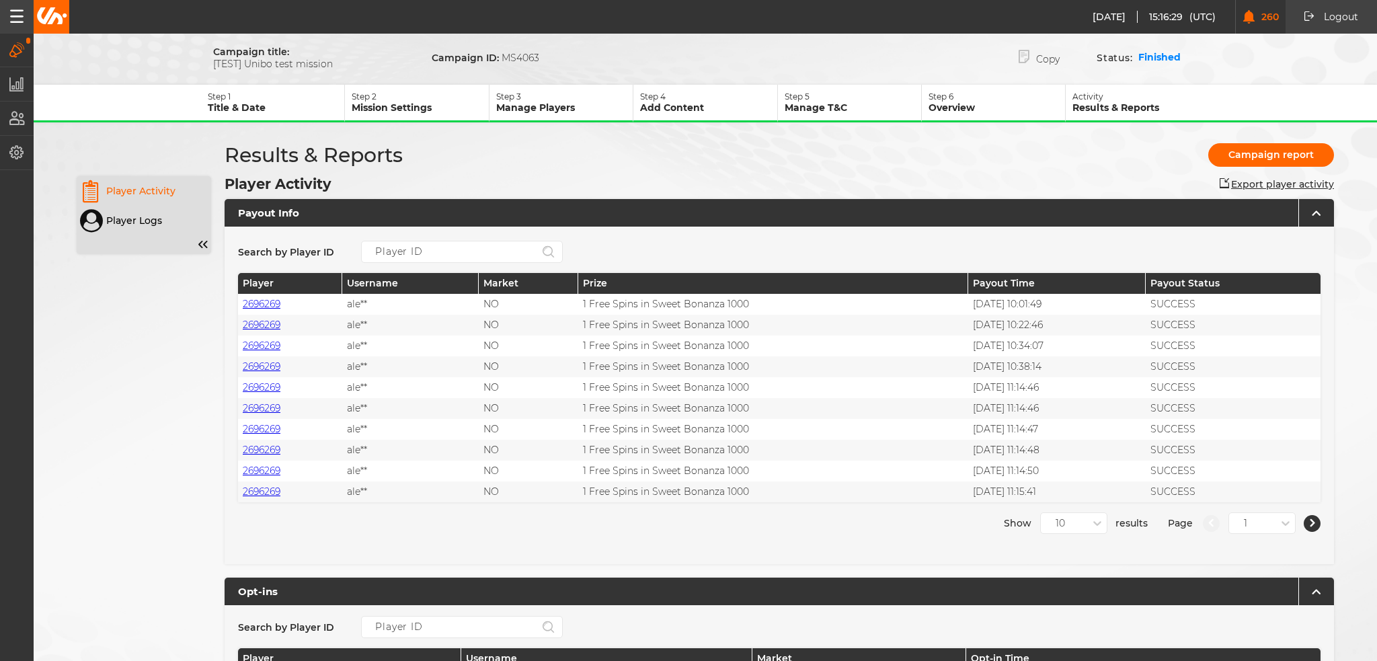
click at [264, 302] on link "2696269" at bounding box center [262, 304] width 38 height 12
click at [16, 48] on icon "button" at bounding box center [16, 49] width 15 height 15
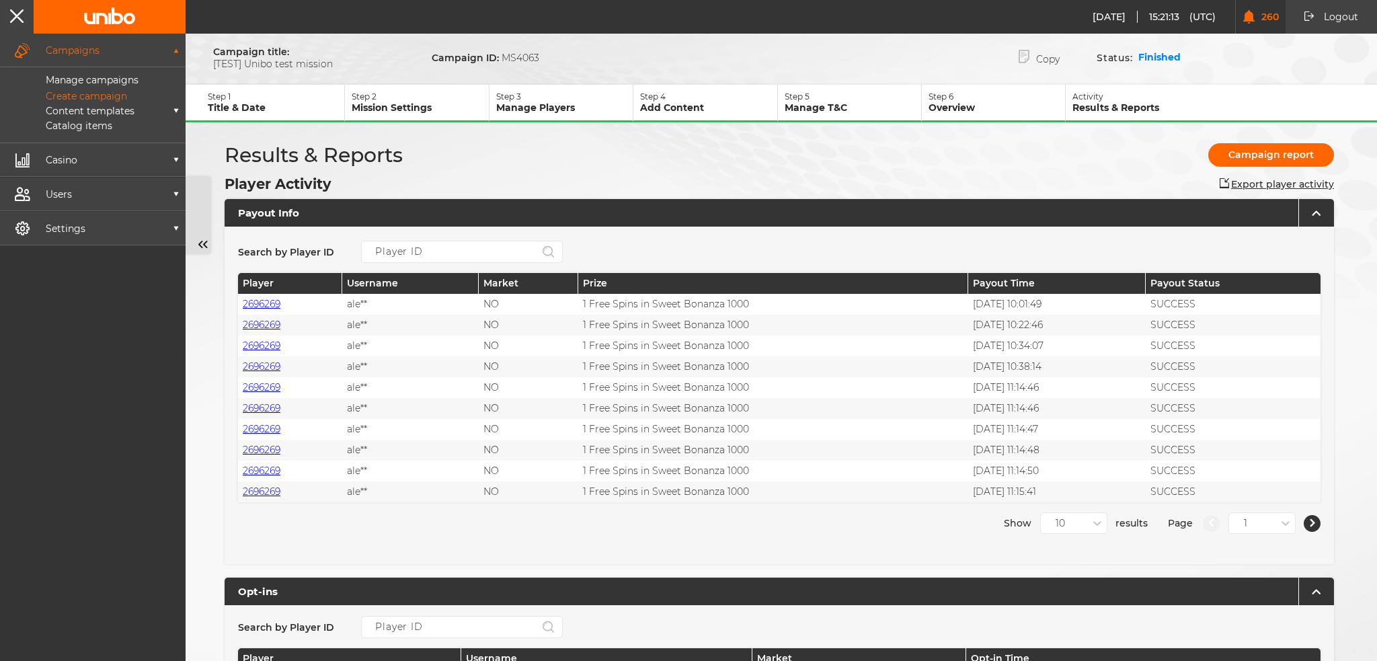
click at [102, 98] on p "Create campaign" at bounding box center [71, 96] width 112 height 12
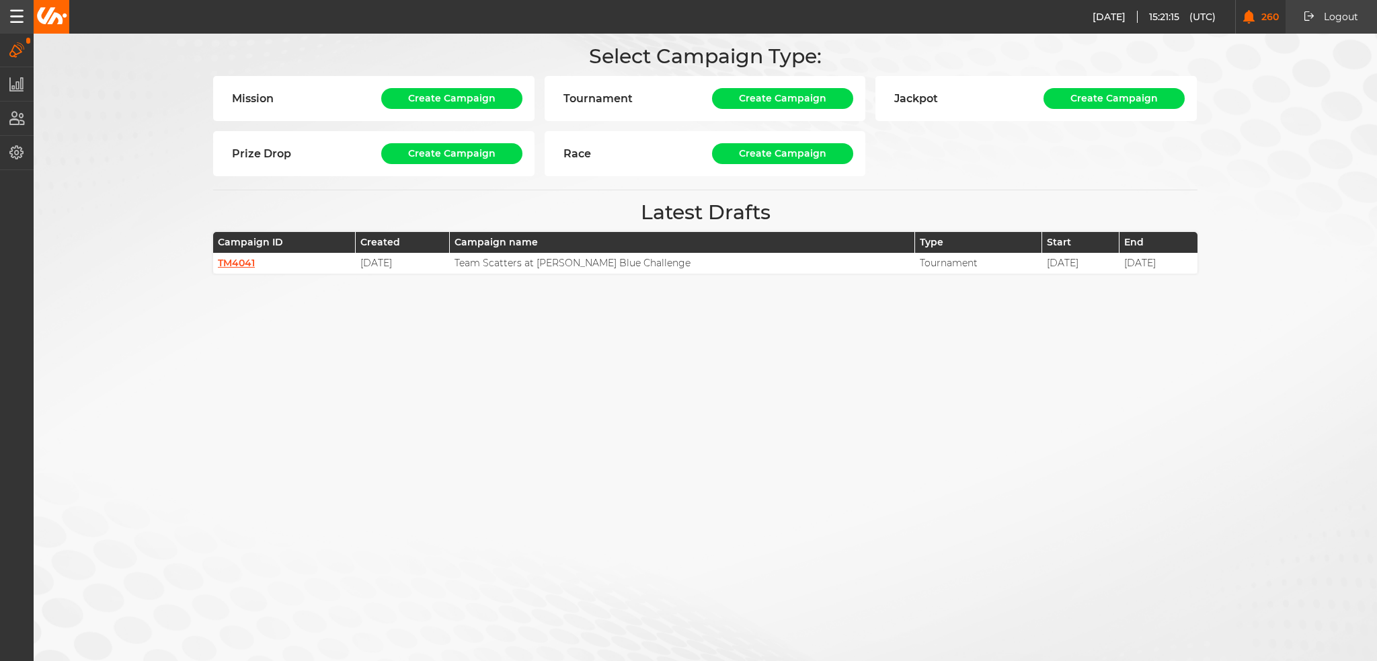
click at [18, 53] on icon "button" at bounding box center [16, 49] width 15 height 15
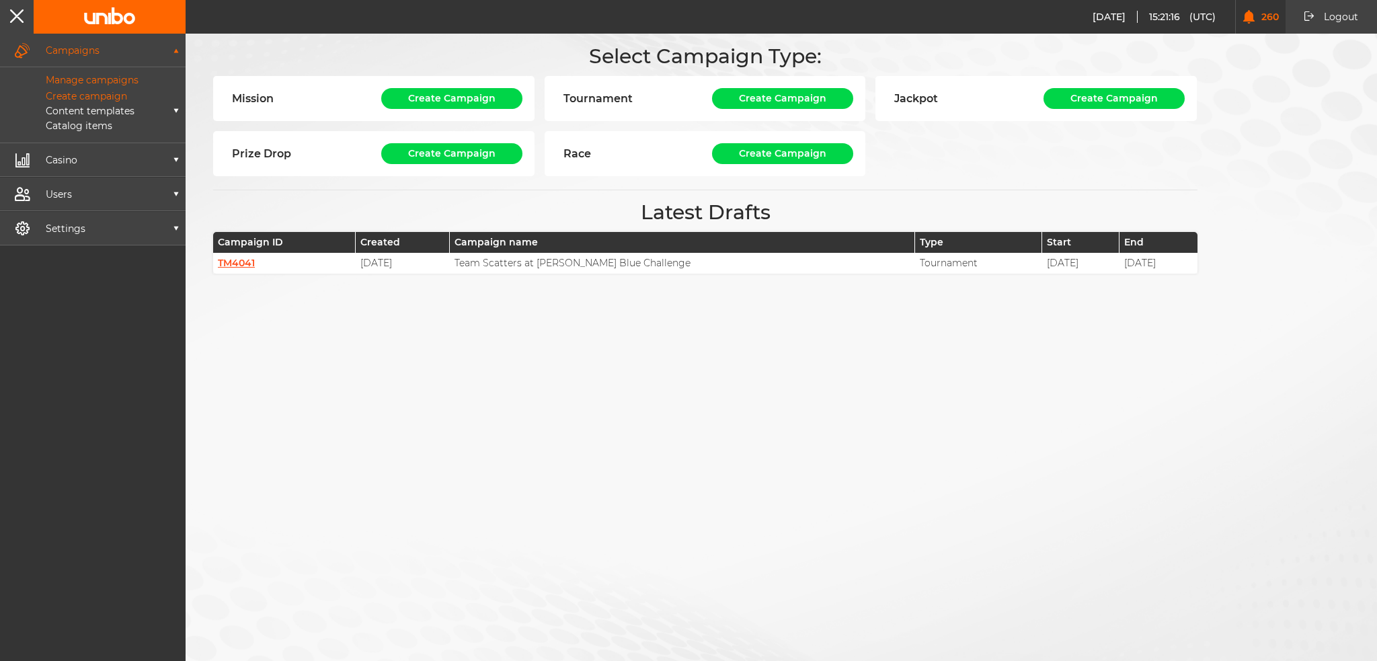
click at [93, 75] on p "Manage campaigns" at bounding box center [76, 80] width 123 height 12
